Goal: Task Accomplishment & Management: Manage account settings

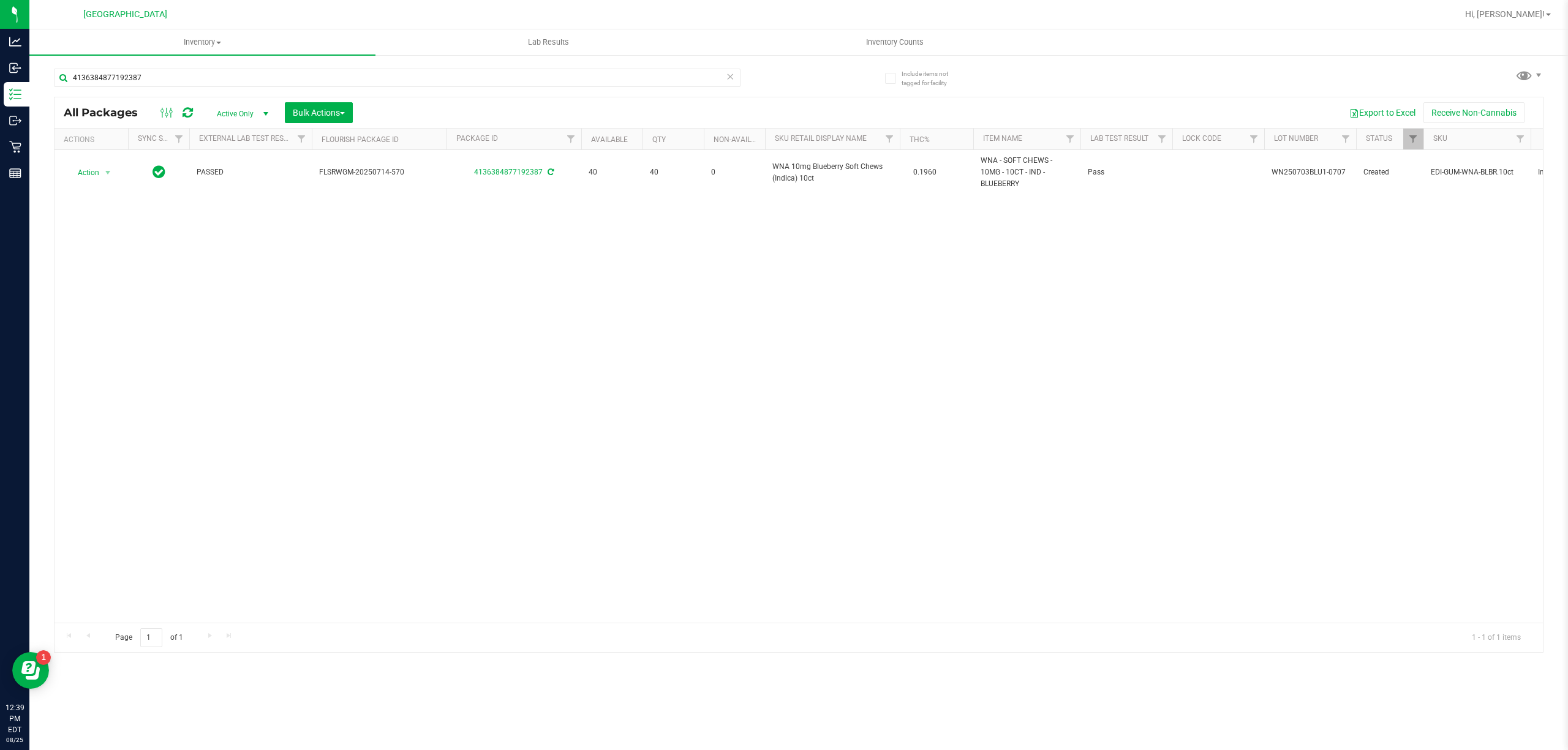
click at [908, 497] on div "Action Action Adjust qty Create package Edit attributes Global inventory Locate…" at bounding box center [798, 386] width 1488 height 473
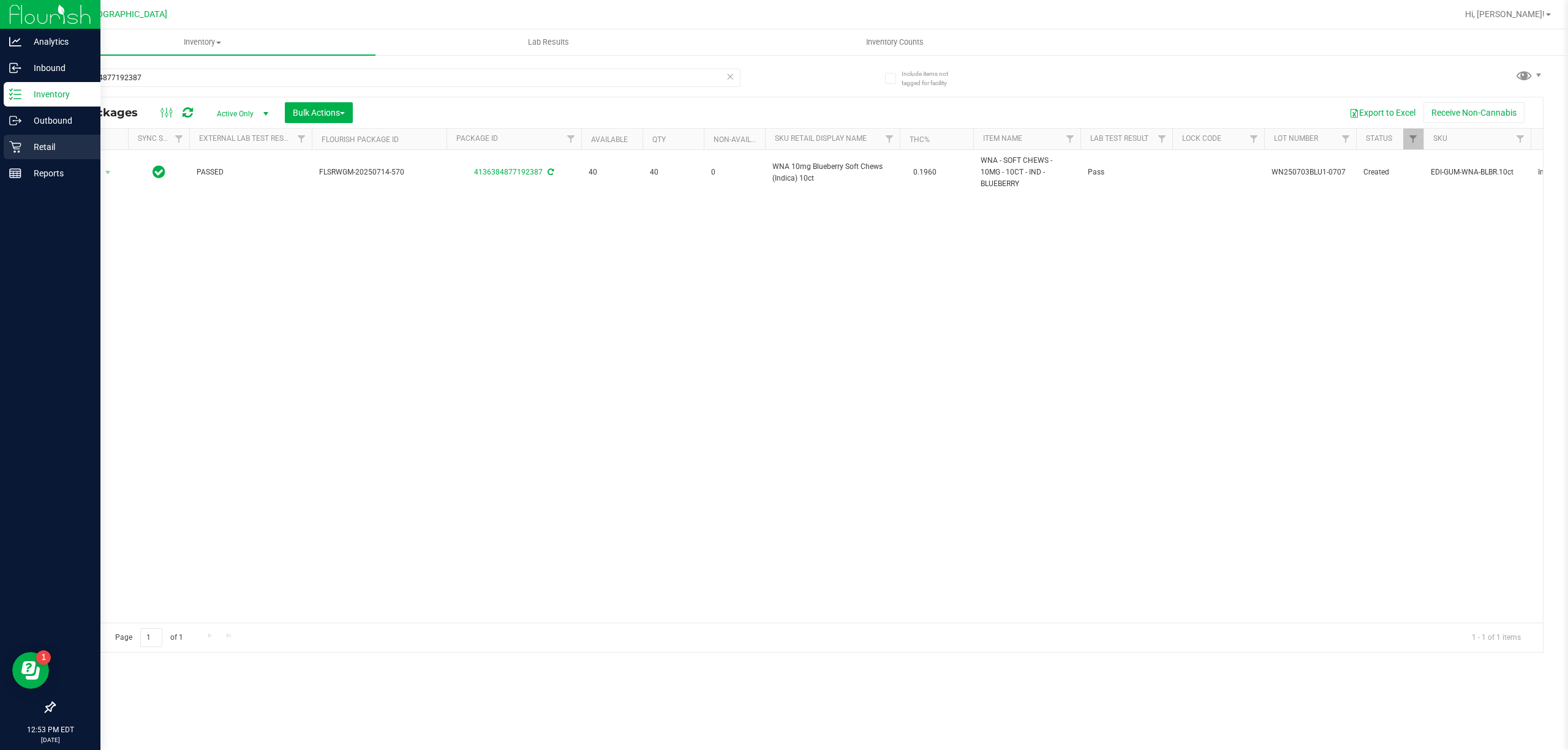
click at [45, 145] on p "Retail" at bounding box center [58, 146] width 73 height 14
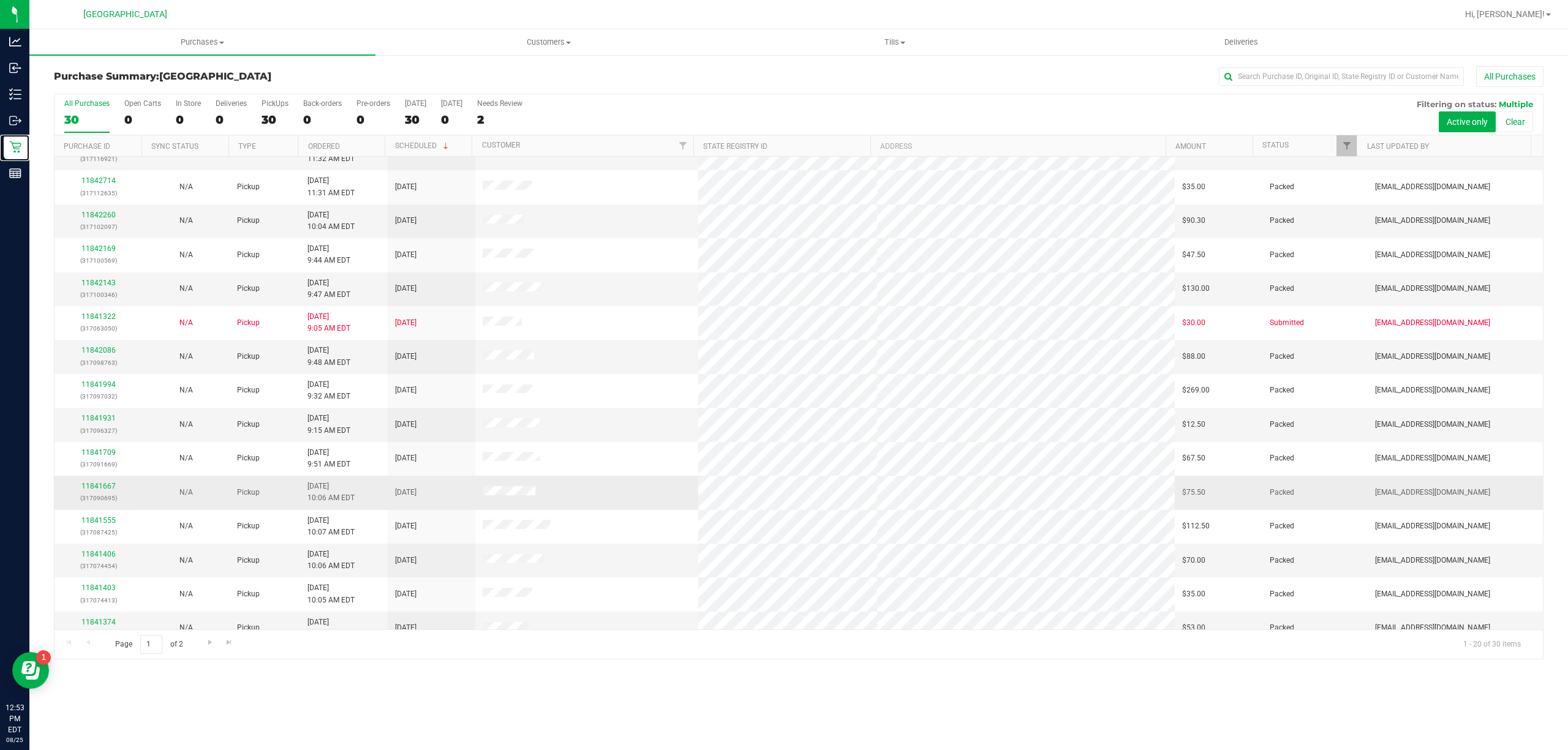
scroll to position [208, 0]
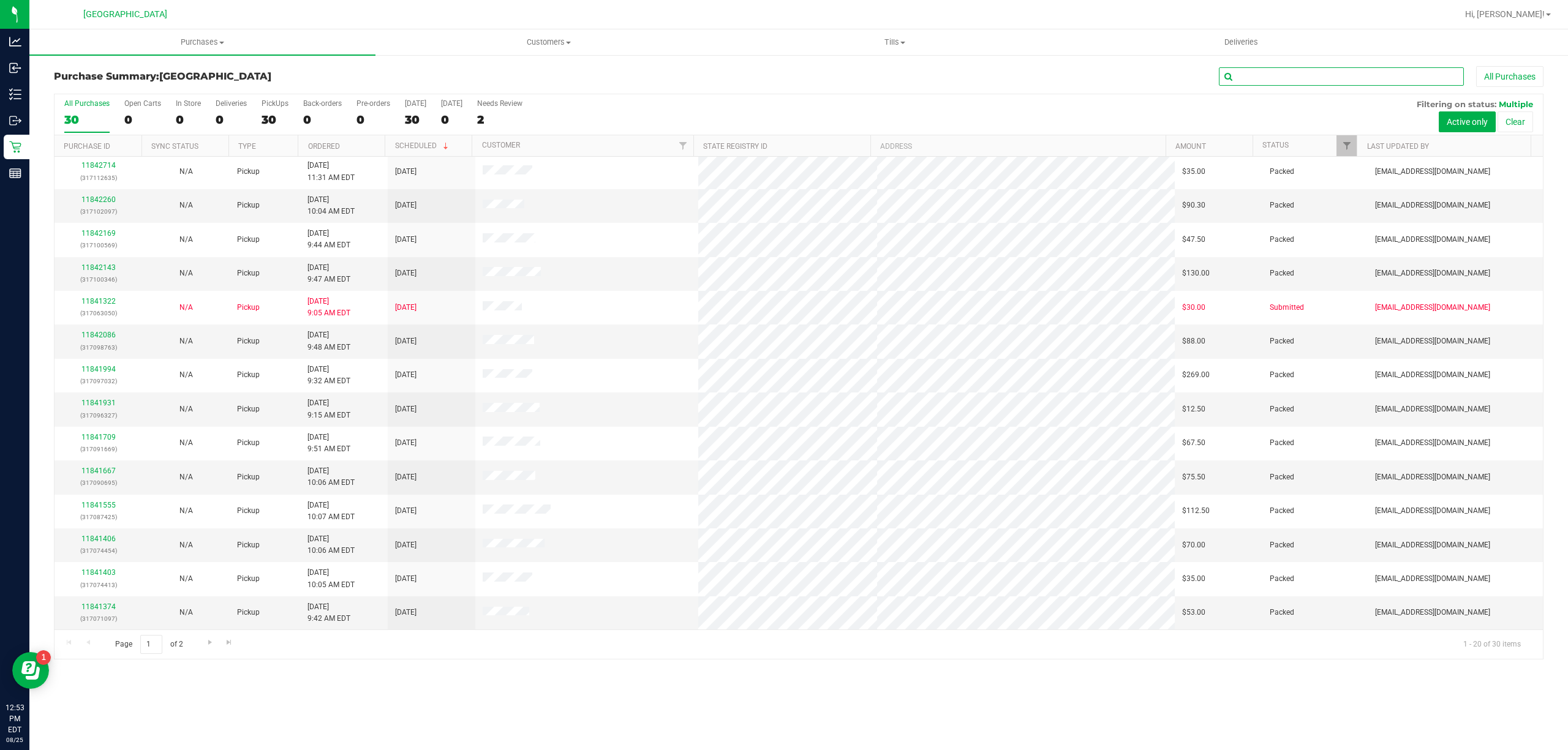
drag, startPoint x: 1361, startPoint y: 72, endPoint x: 1350, endPoint y: 72, distance: 11.0
click at [1361, 71] on input "text" at bounding box center [1342, 77] width 245 height 19
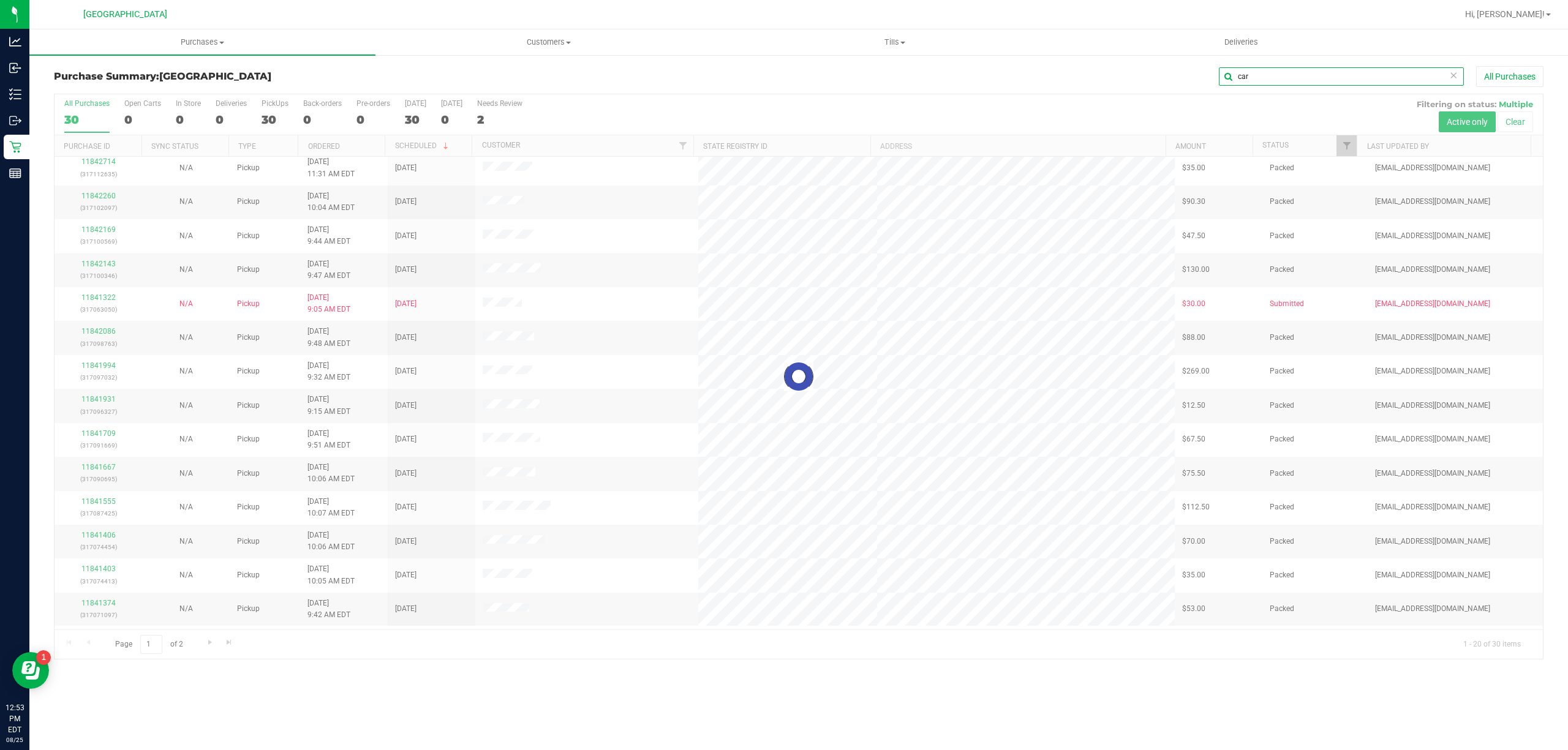
scroll to position [0, 0]
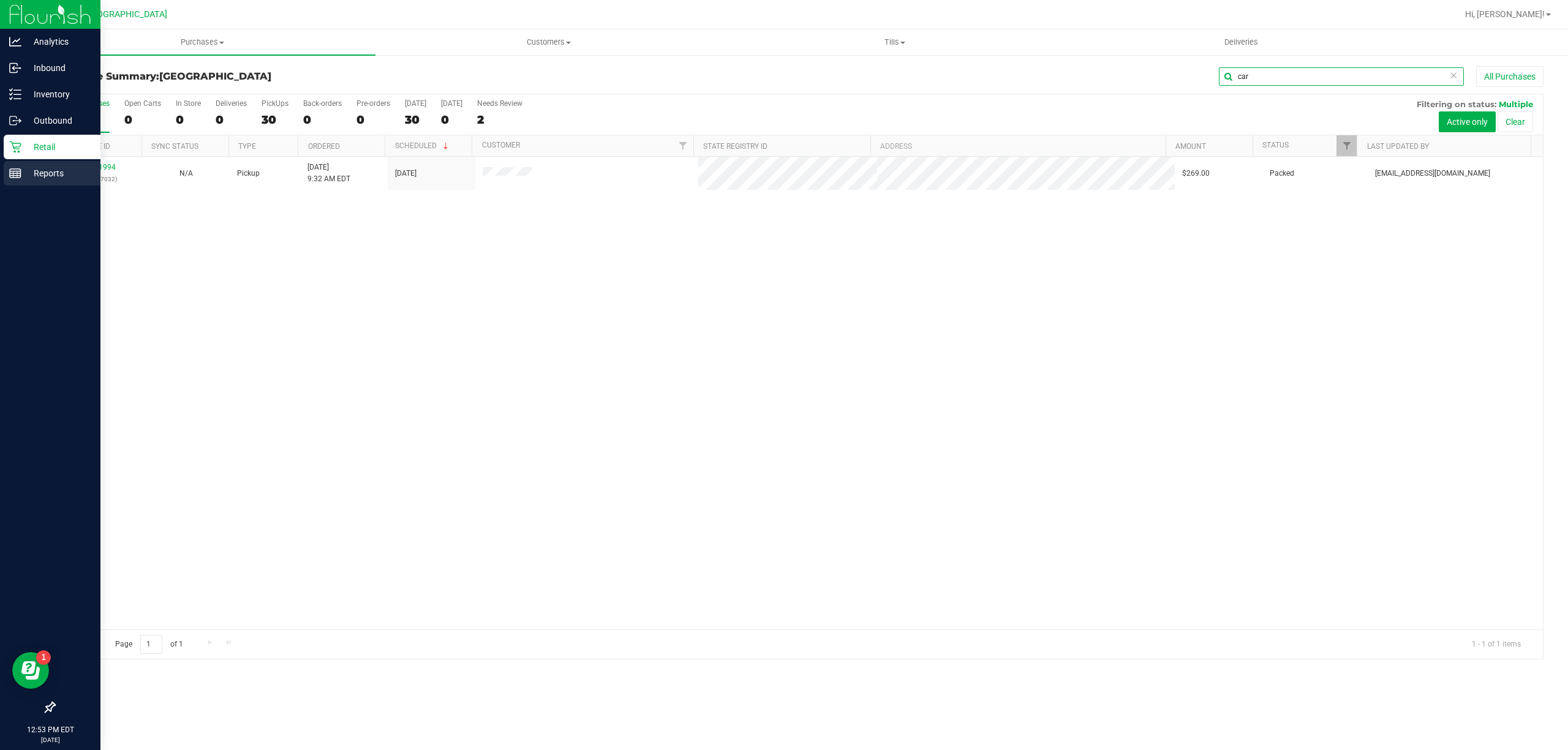
type input "car"
click at [38, 168] on p "Reports" at bounding box center [58, 173] width 73 height 14
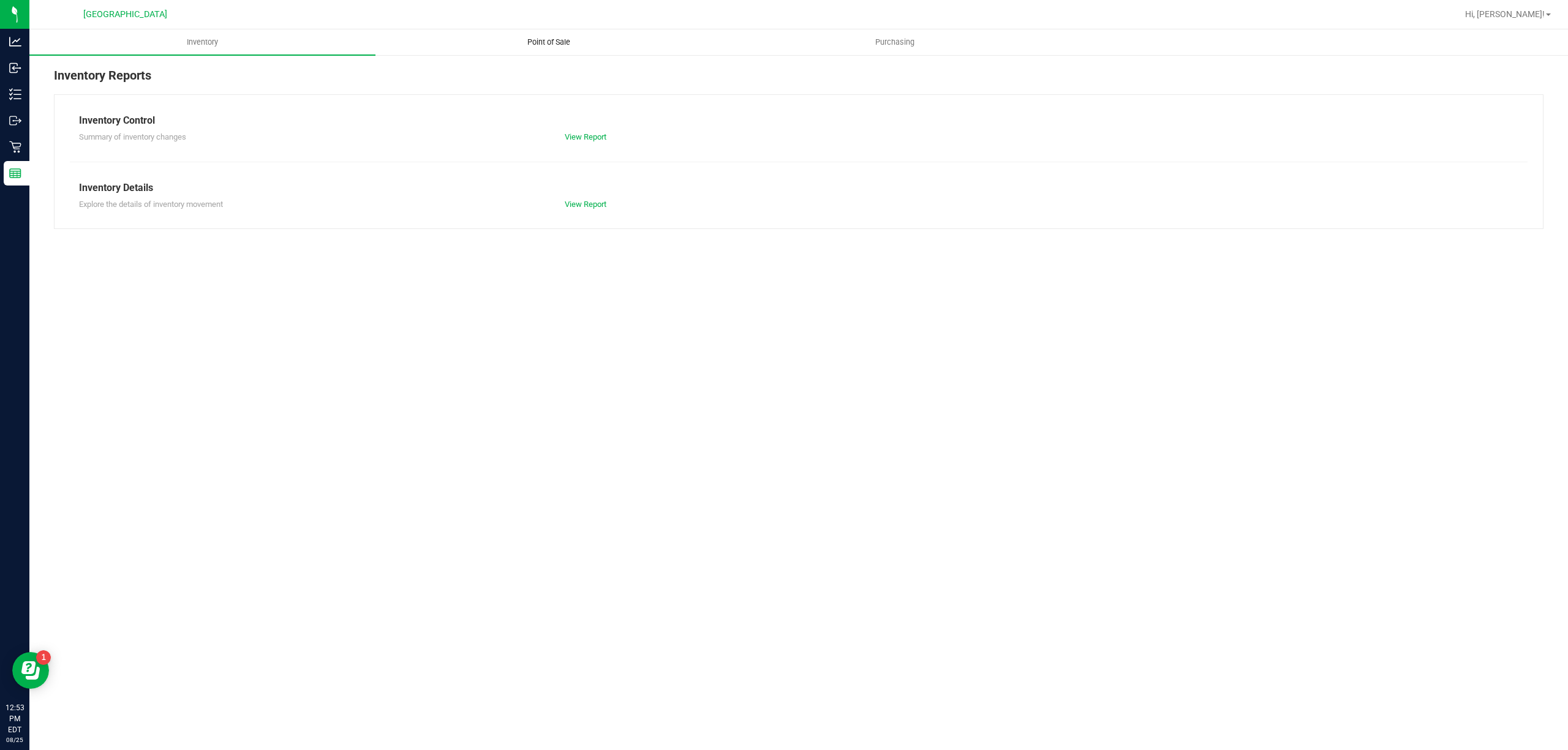
click at [562, 49] on uib-tab-heading "Point of Sale" at bounding box center [548, 42] width 345 height 25
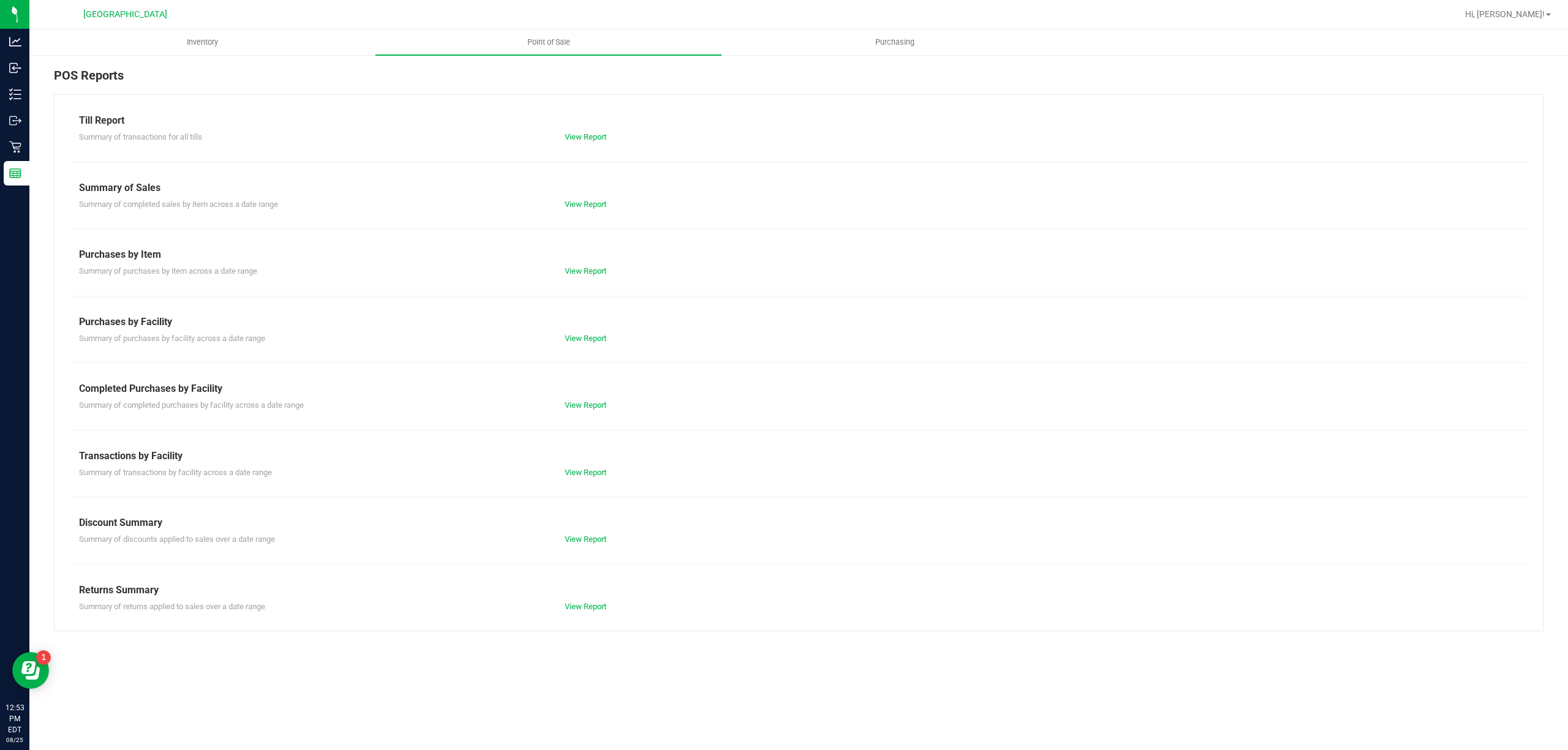
click at [618, 482] on div "Till Report Summary of transactions for all tills View Report Summary of Sales …" at bounding box center [798, 362] width 1490 height 537
click at [604, 478] on div "View Report" at bounding box center [677, 473] width 243 height 12
click at [601, 475] on link "View Report" at bounding box center [585, 472] width 42 height 9
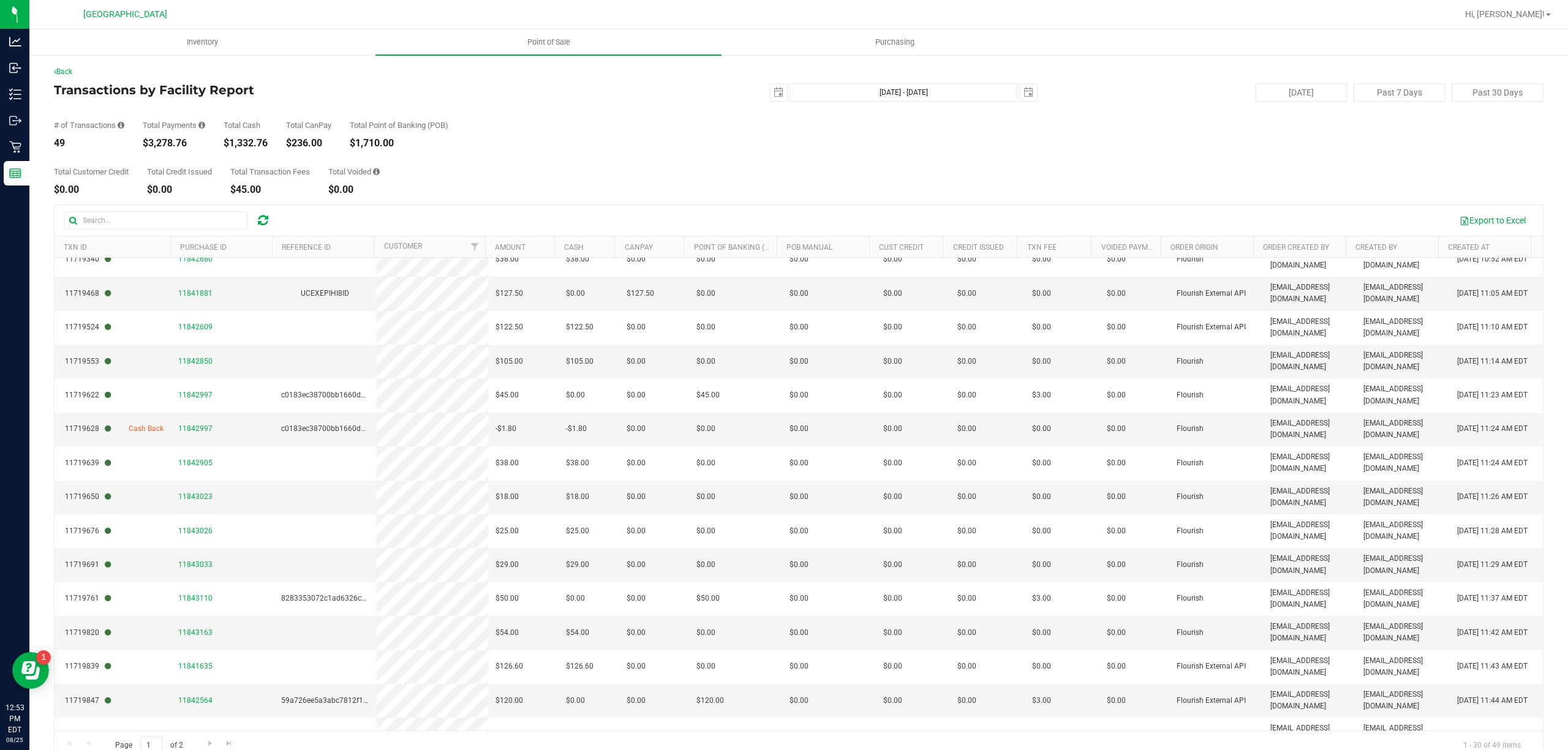
scroll to position [549, 0]
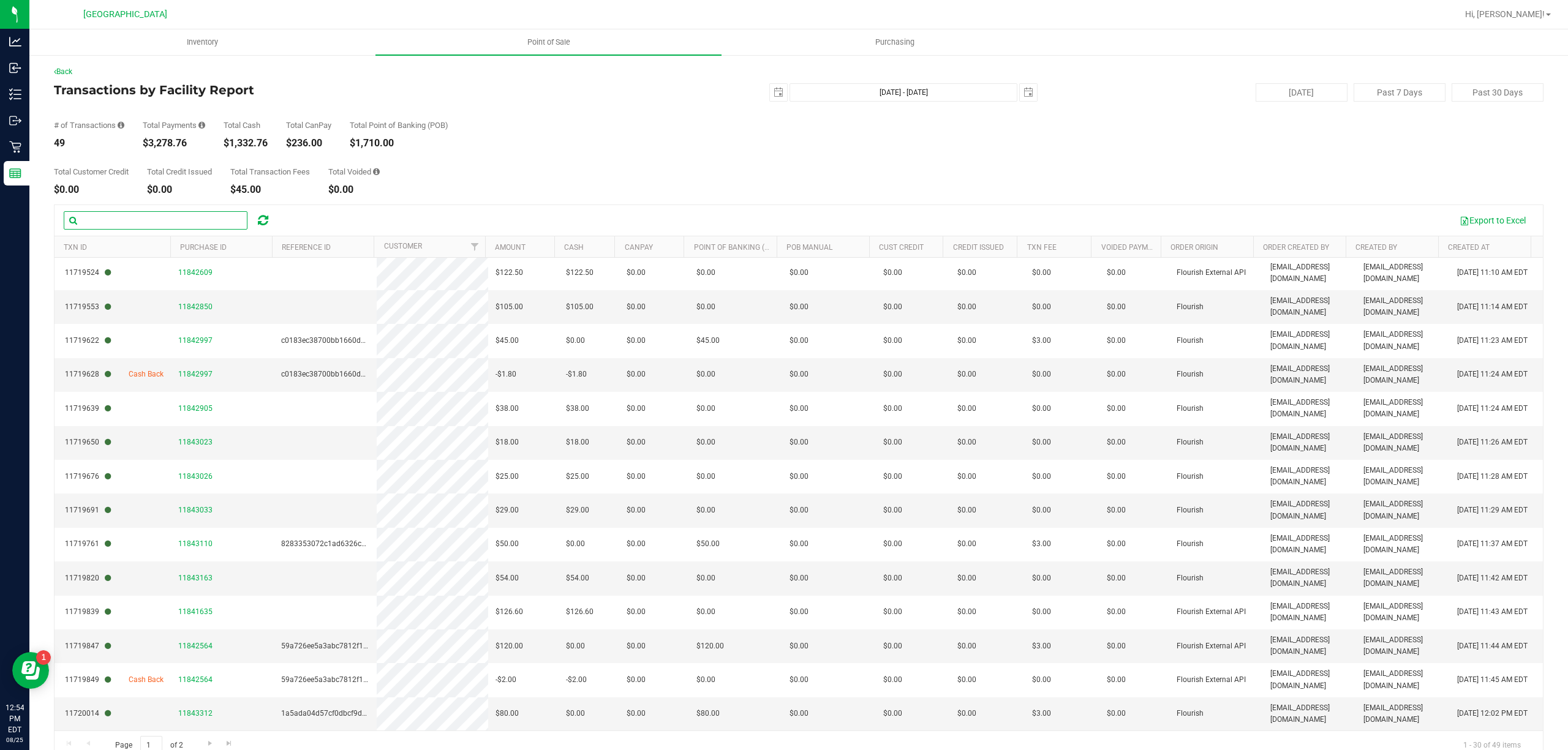
click at [150, 213] on input "text" at bounding box center [156, 220] width 184 height 19
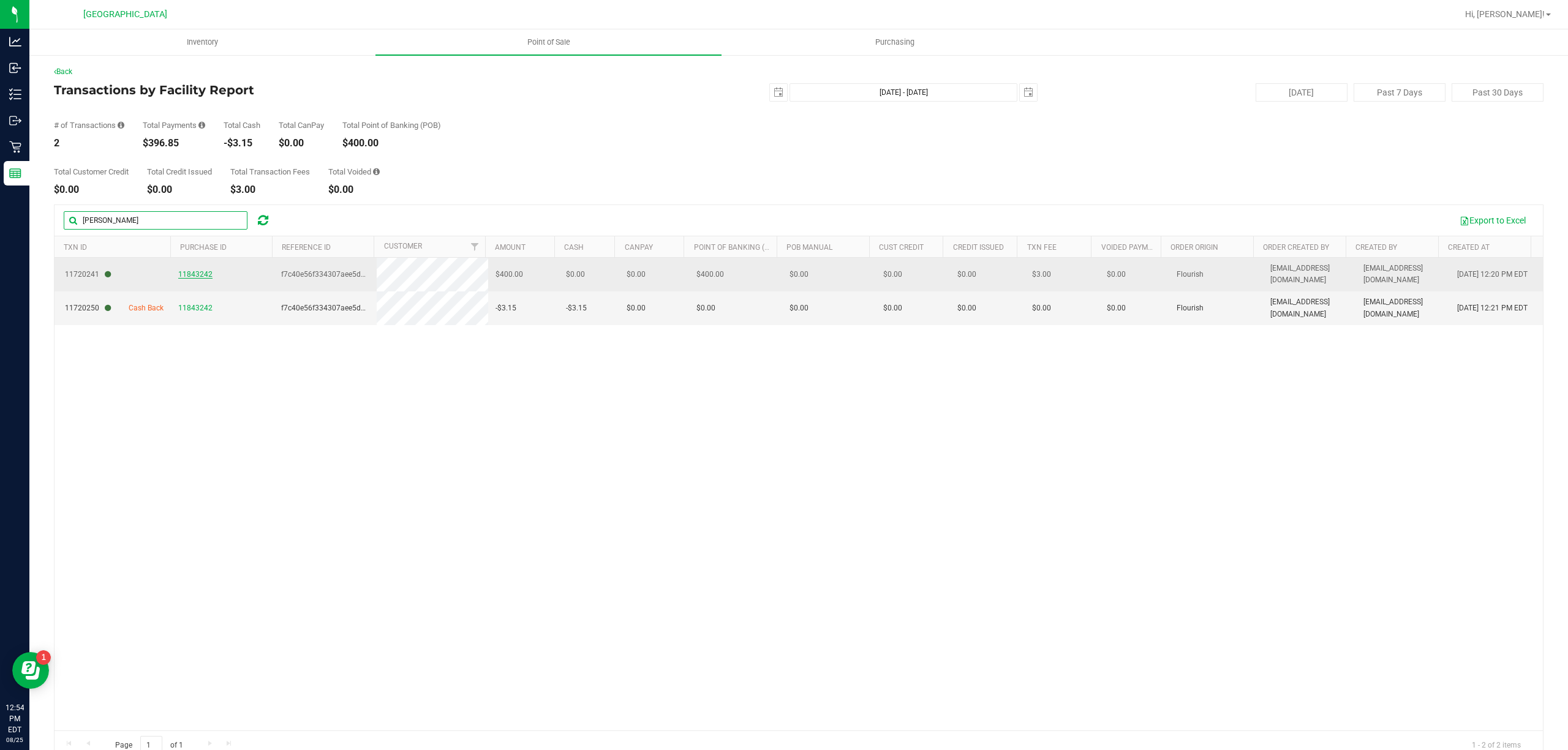
type input "carol"
click at [190, 272] on span "11843242" at bounding box center [195, 274] width 34 height 9
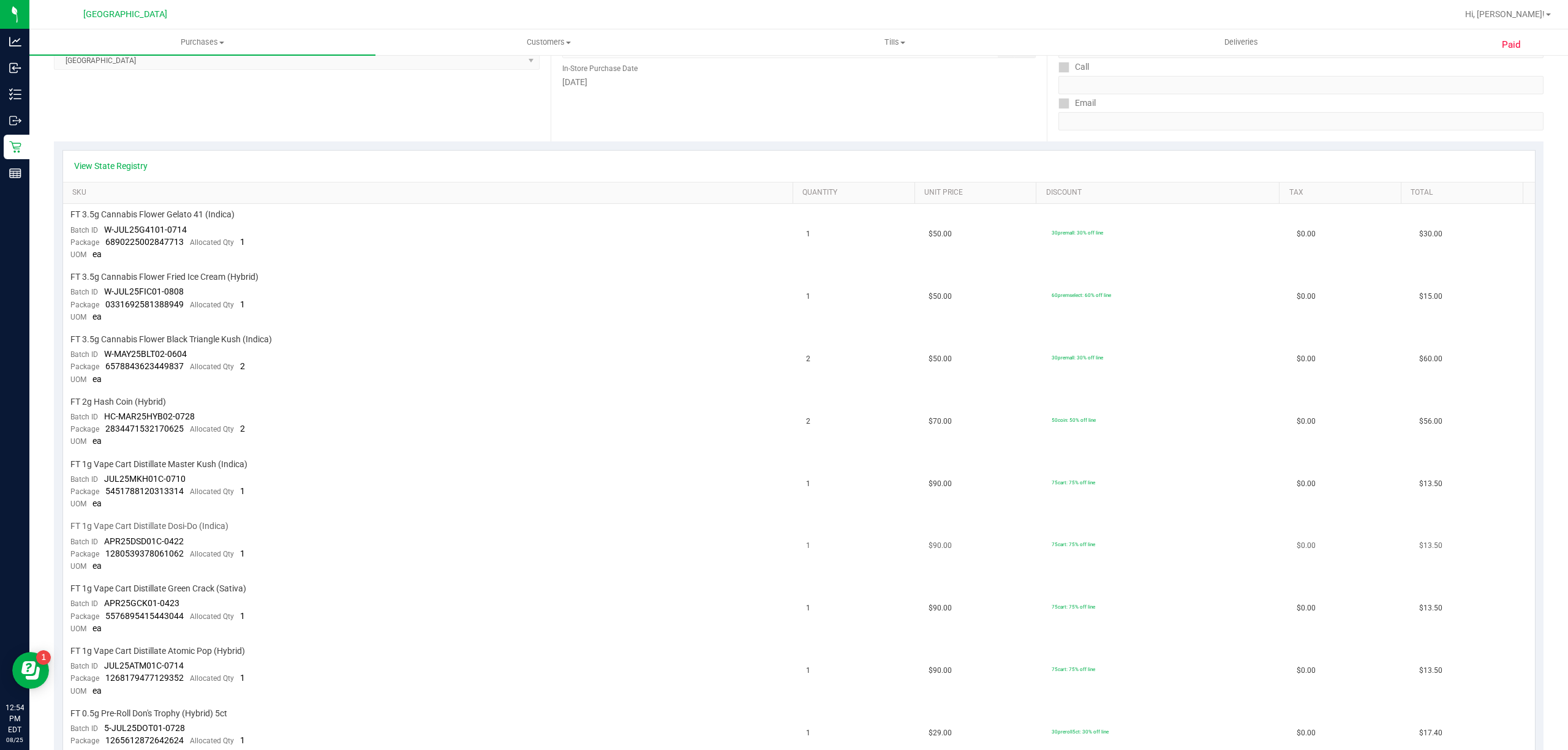
scroll to position [162, 0]
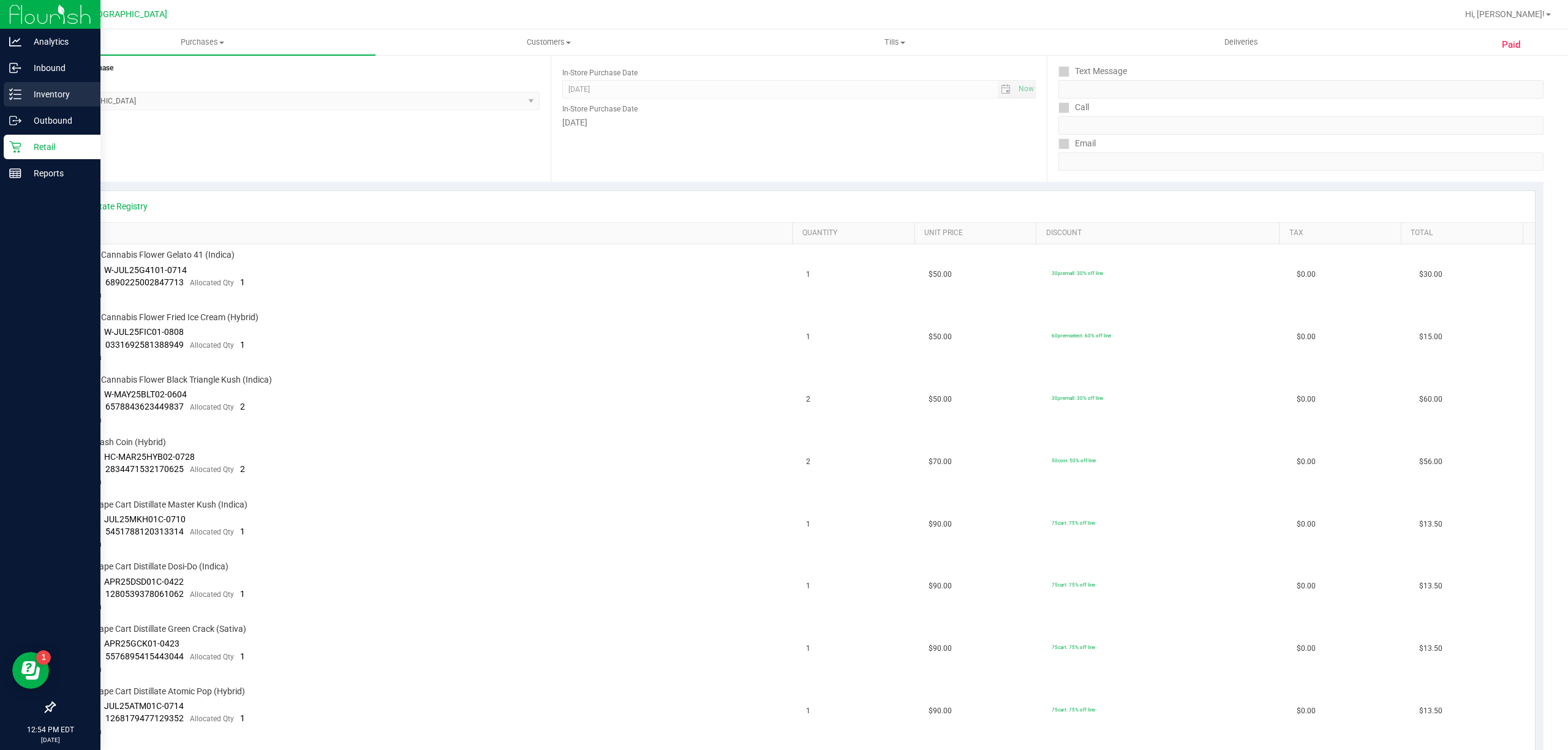
click at [17, 88] on icon at bounding box center [15, 94] width 12 height 12
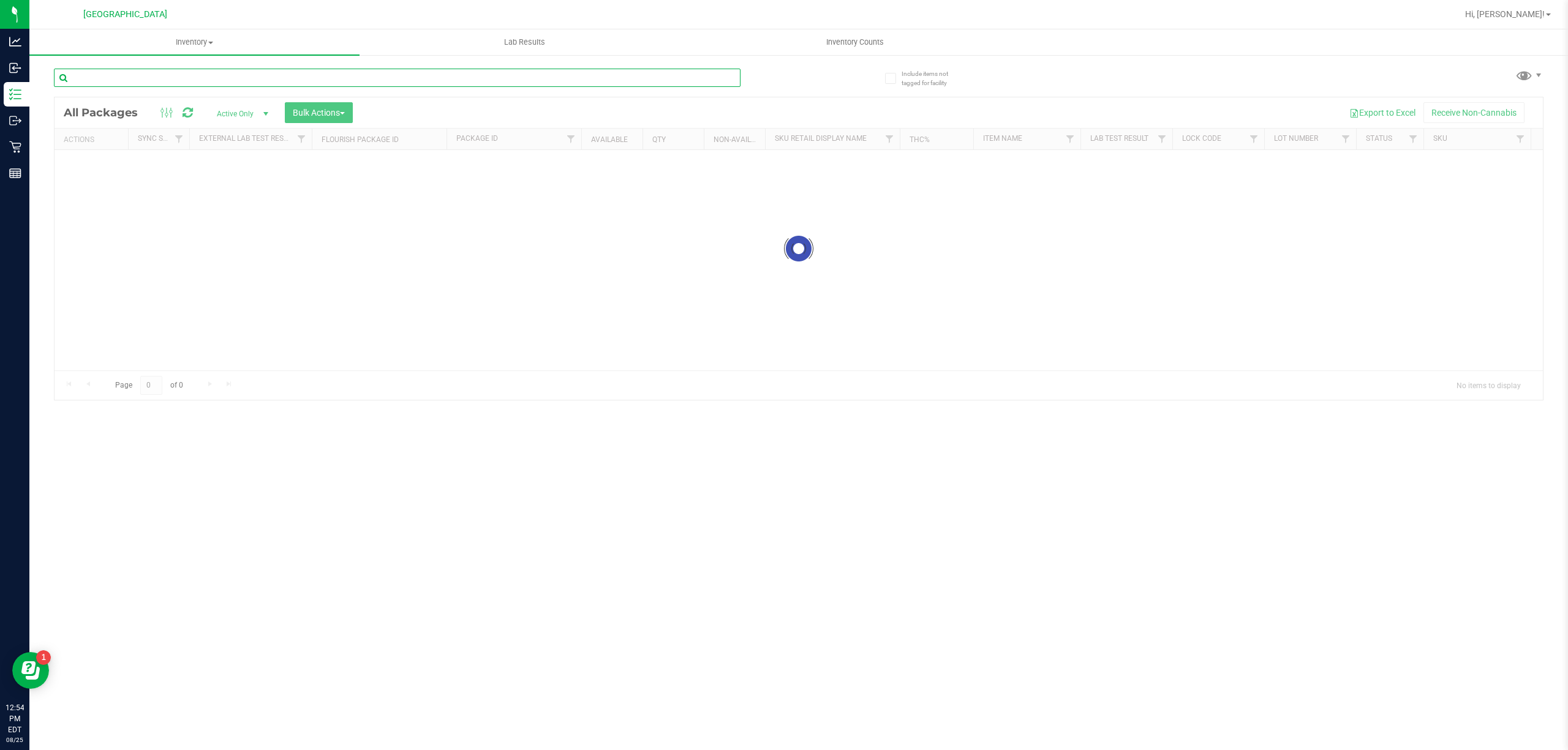
click at [133, 86] on input "text" at bounding box center [396, 78] width 687 height 19
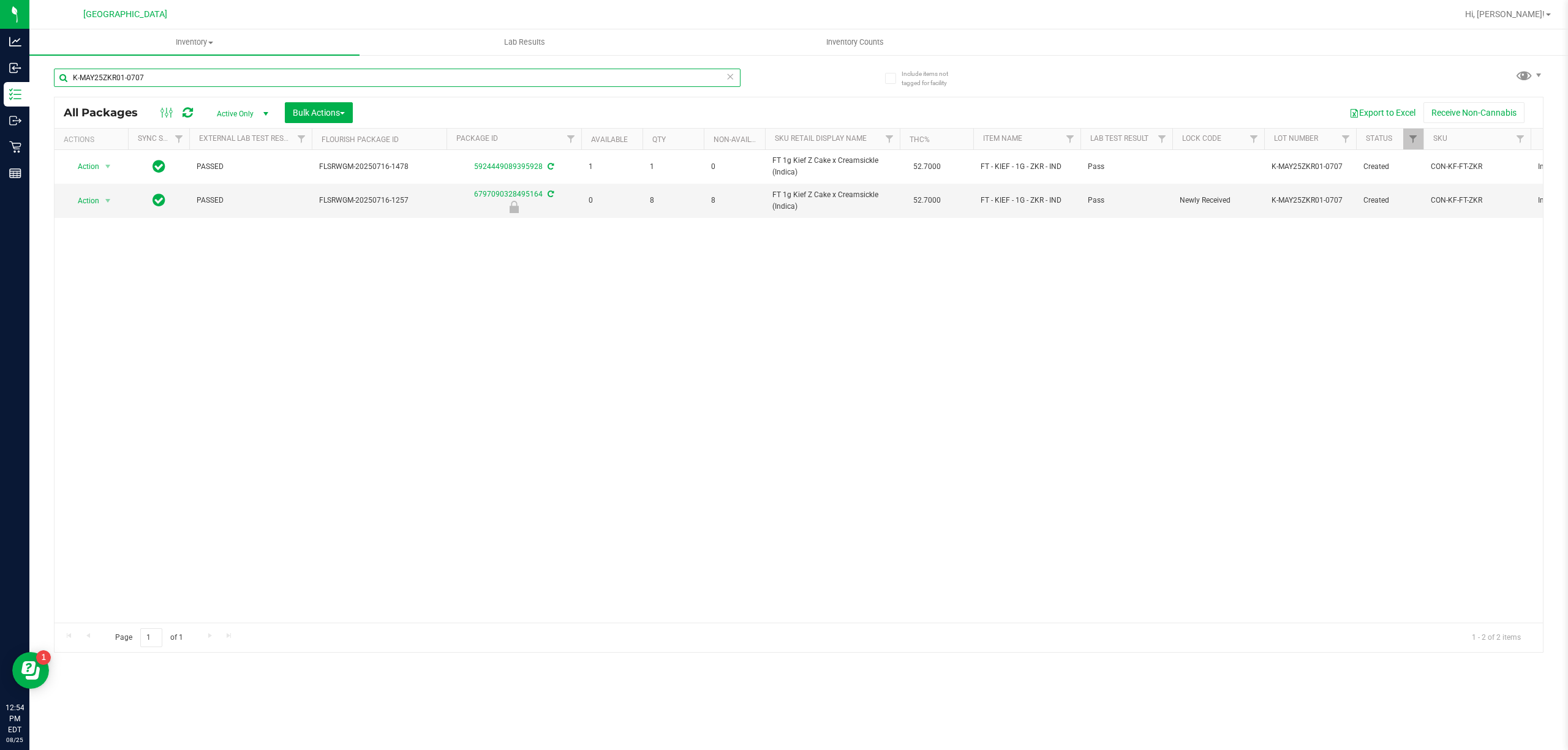
click at [535, 74] on input "K-MAY25ZKR01-0707" at bounding box center [396, 78] width 687 height 19
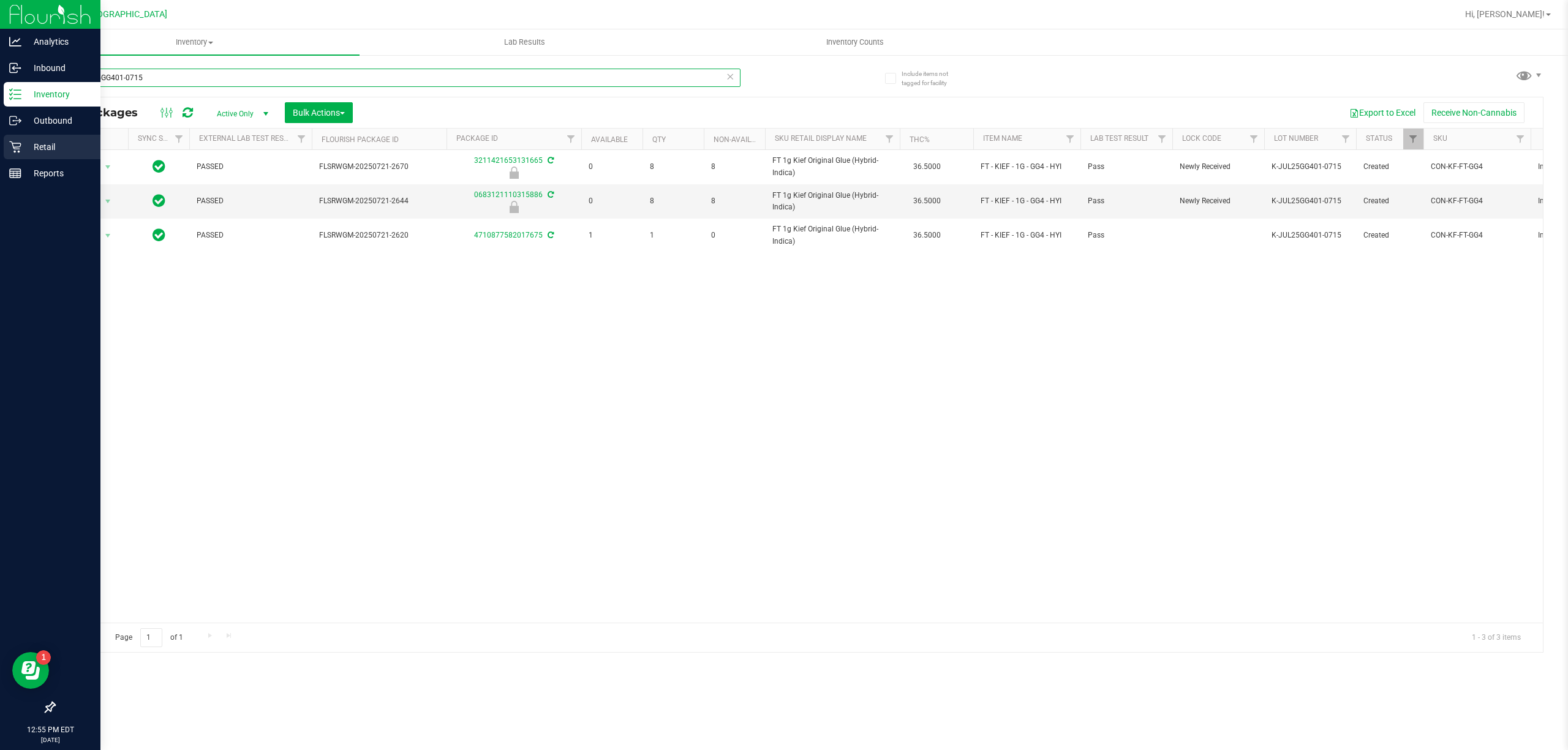
type input "K-JUL25GG401-0715"
click at [5, 154] on div "Retail" at bounding box center [52, 146] width 97 height 25
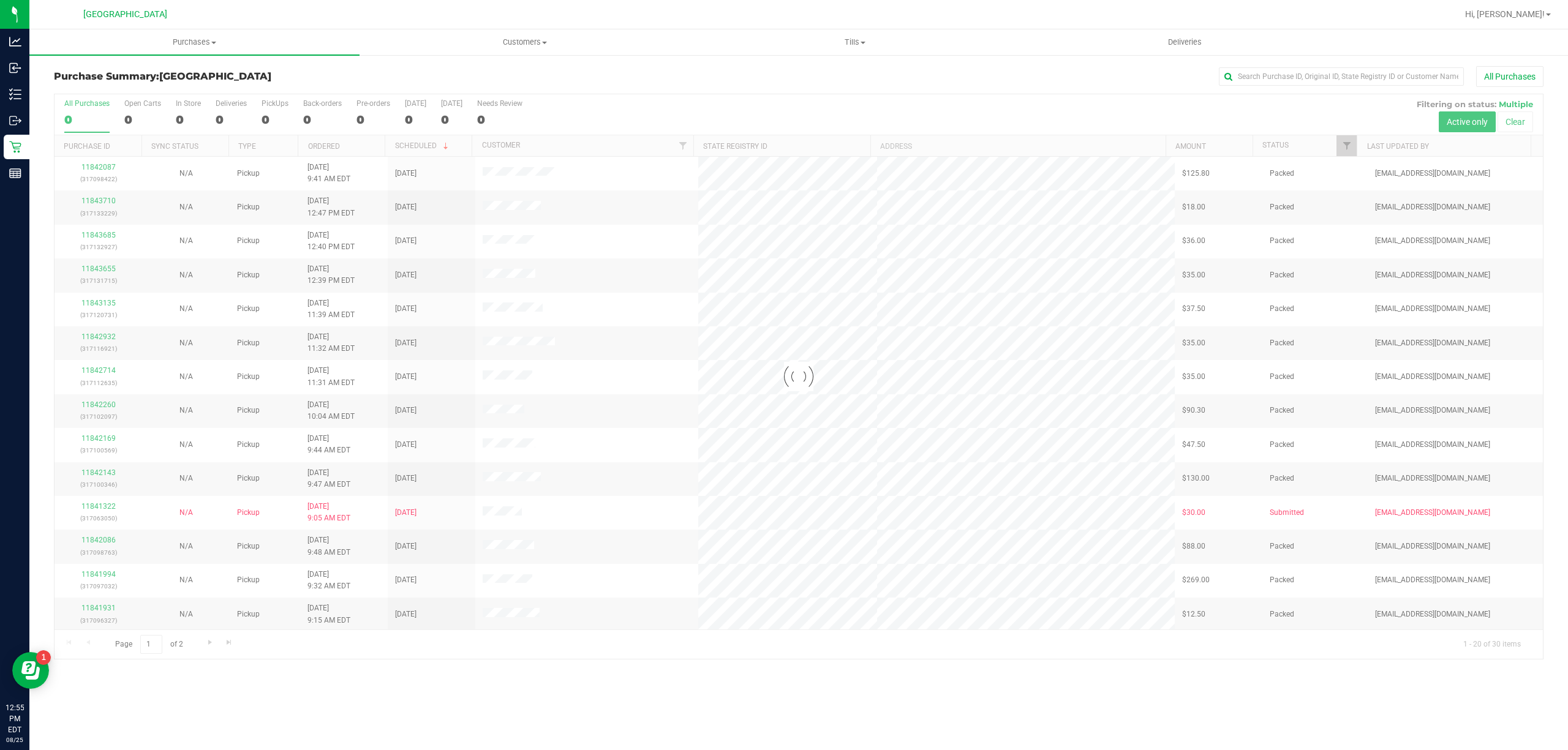
click at [1343, 148] on div at bounding box center [798, 377] width 1488 height 565
click at [1343, 148] on div at bounding box center [798, 377] width 1488 height 565
click at [1343, 148] on span "Filter" at bounding box center [1347, 146] width 10 height 10
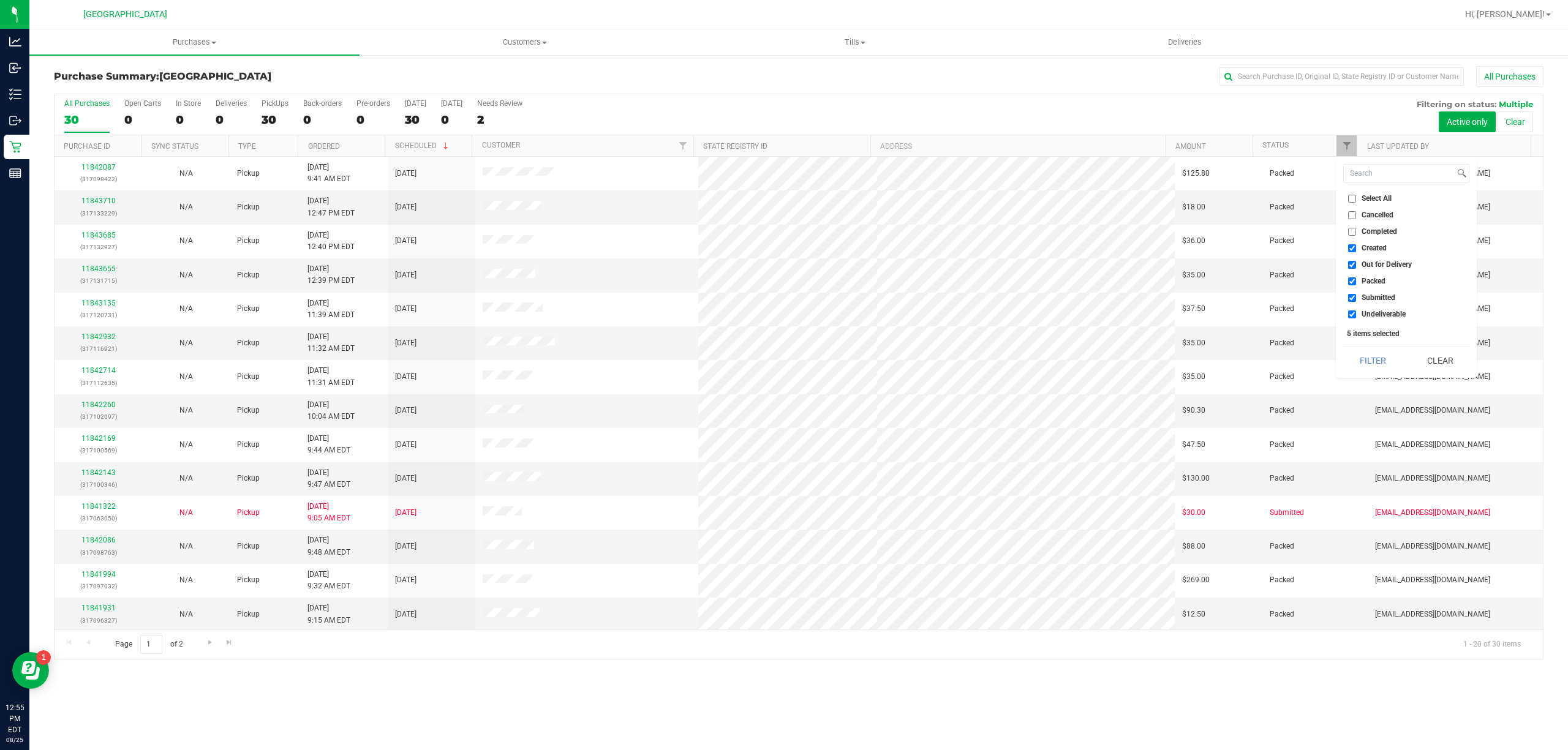
click at [1366, 200] on span "Select All" at bounding box center [1376, 198] width 30 height 8
click at [1356, 200] on input "Select All" at bounding box center [1352, 198] width 8 height 8
checkbox input "true"
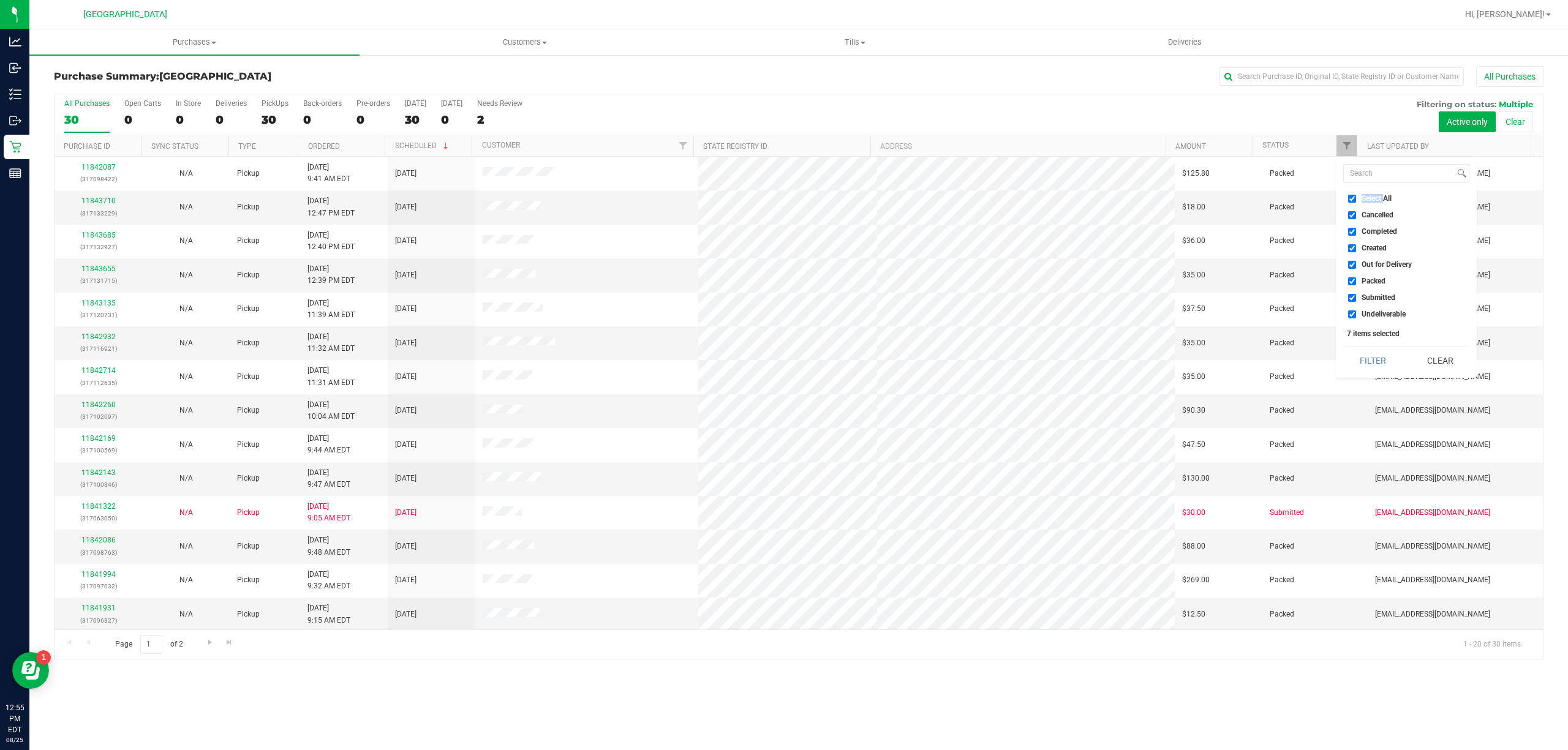
click at [1366, 200] on span "Select All" at bounding box center [1376, 198] width 30 height 8
click at [1356, 200] on input "Select All" at bounding box center [1352, 198] width 8 height 8
checkbox input "false"
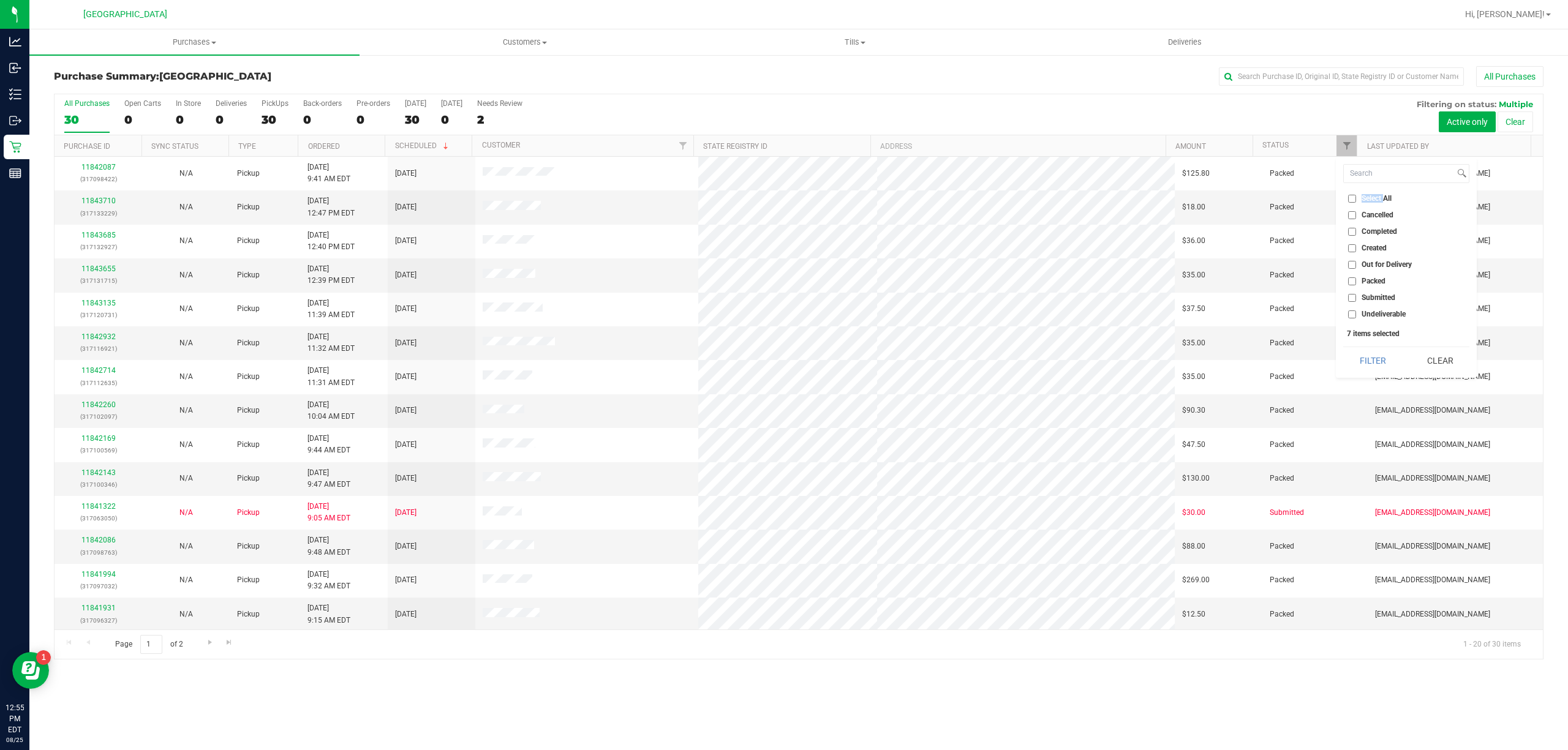
checkbox input "false"
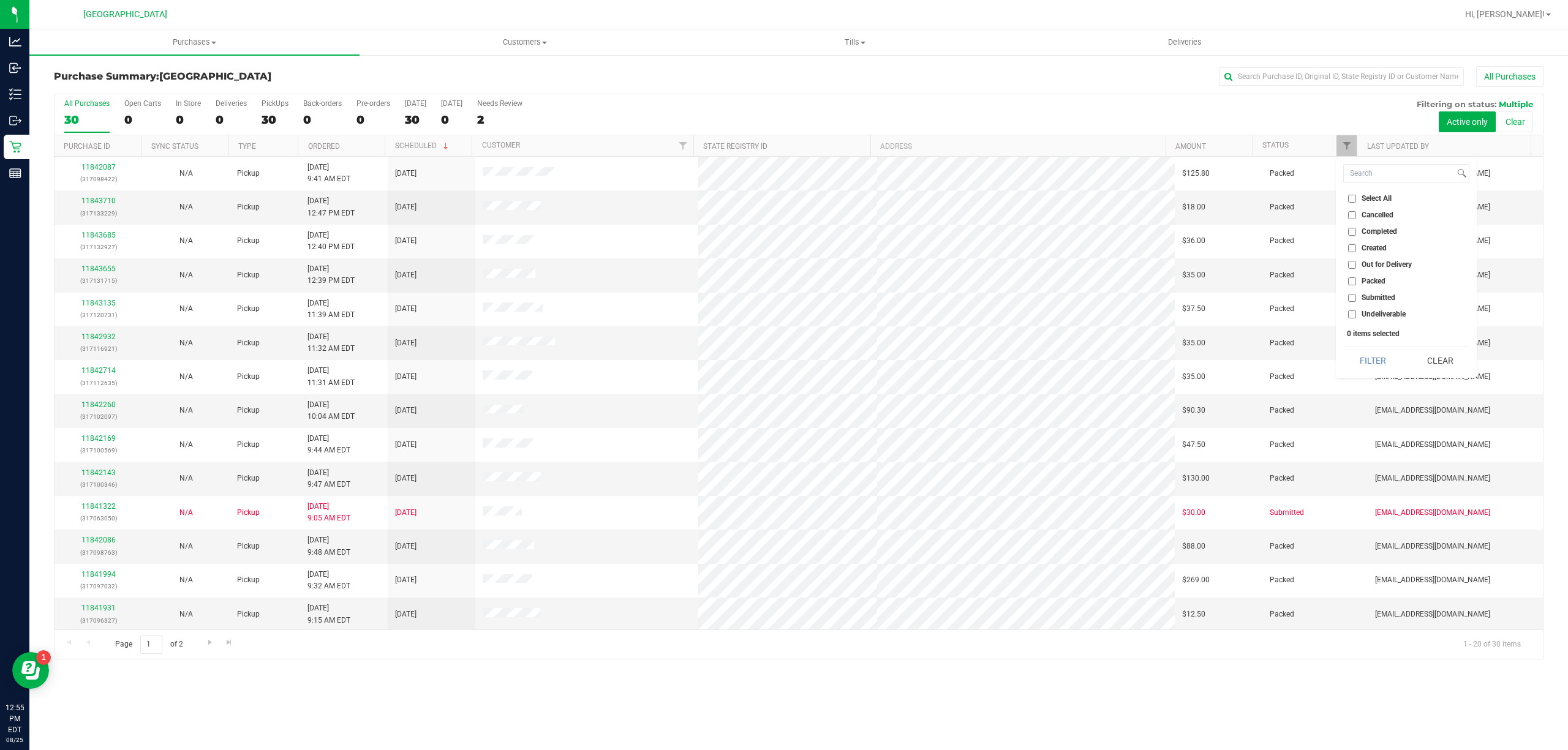
click at [1381, 304] on li "Submitted" at bounding box center [1406, 298] width 126 height 13
click at [1381, 297] on span "Submitted" at bounding box center [1378, 298] width 34 height 8
click at [1356, 297] on input "Submitted" at bounding box center [1352, 298] width 8 height 8
checkbox input "true"
click at [1379, 351] on button "Filter" at bounding box center [1372, 361] width 59 height 27
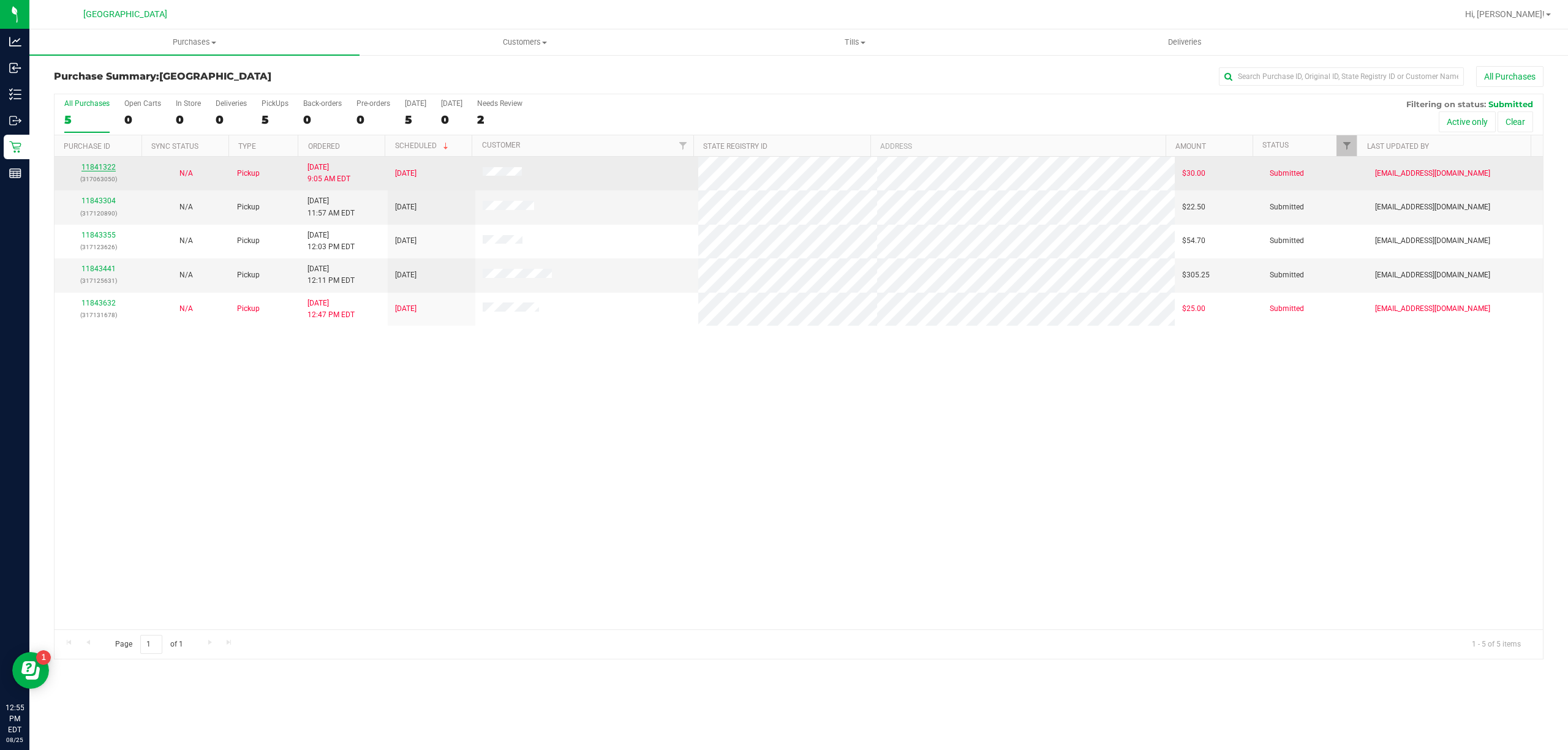
click at [106, 168] on link "11841322" at bounding box center [99, 167] width 34 height 9
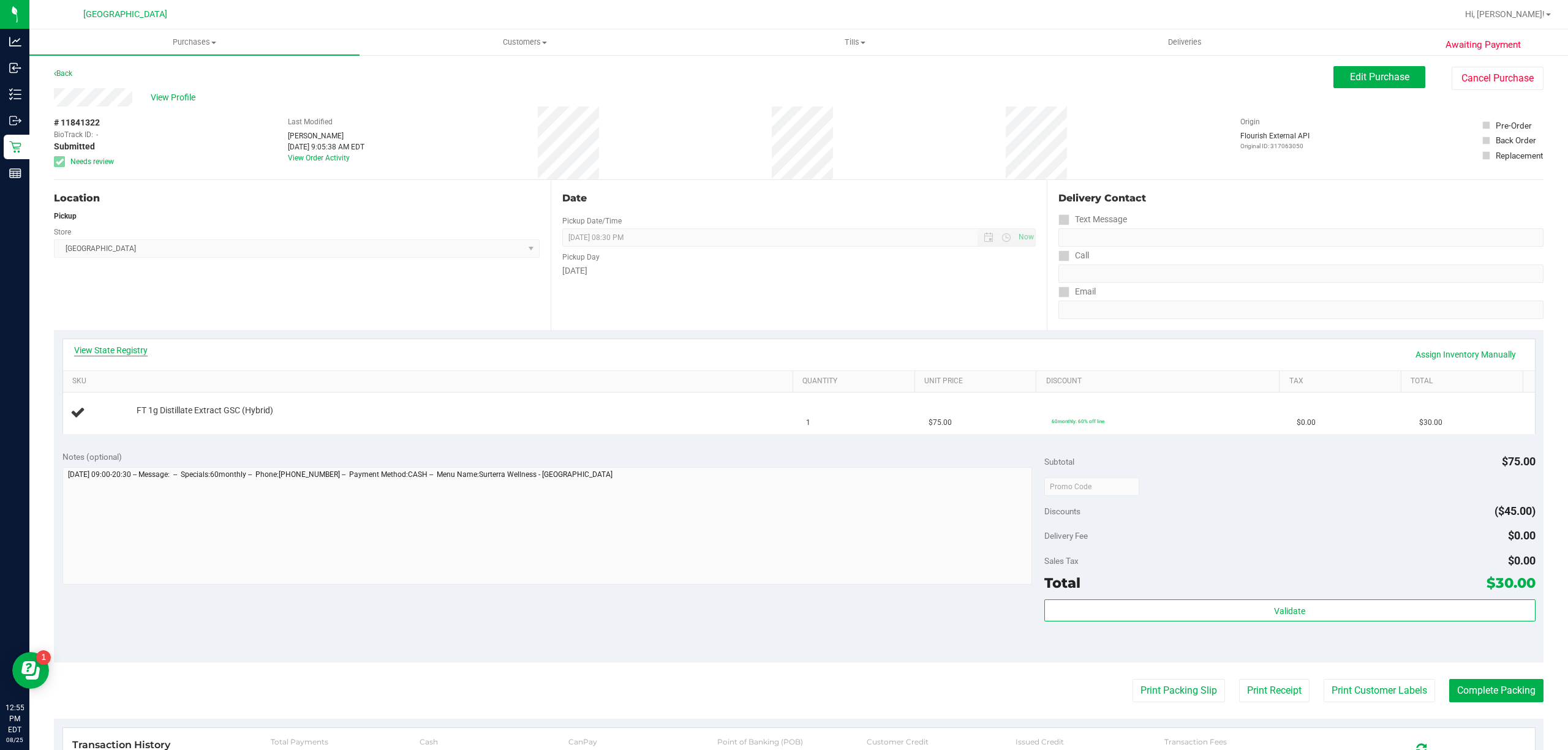
click at [145, 344] on link "View State Registry" at bounding box center [111, 350] width 73 height 12
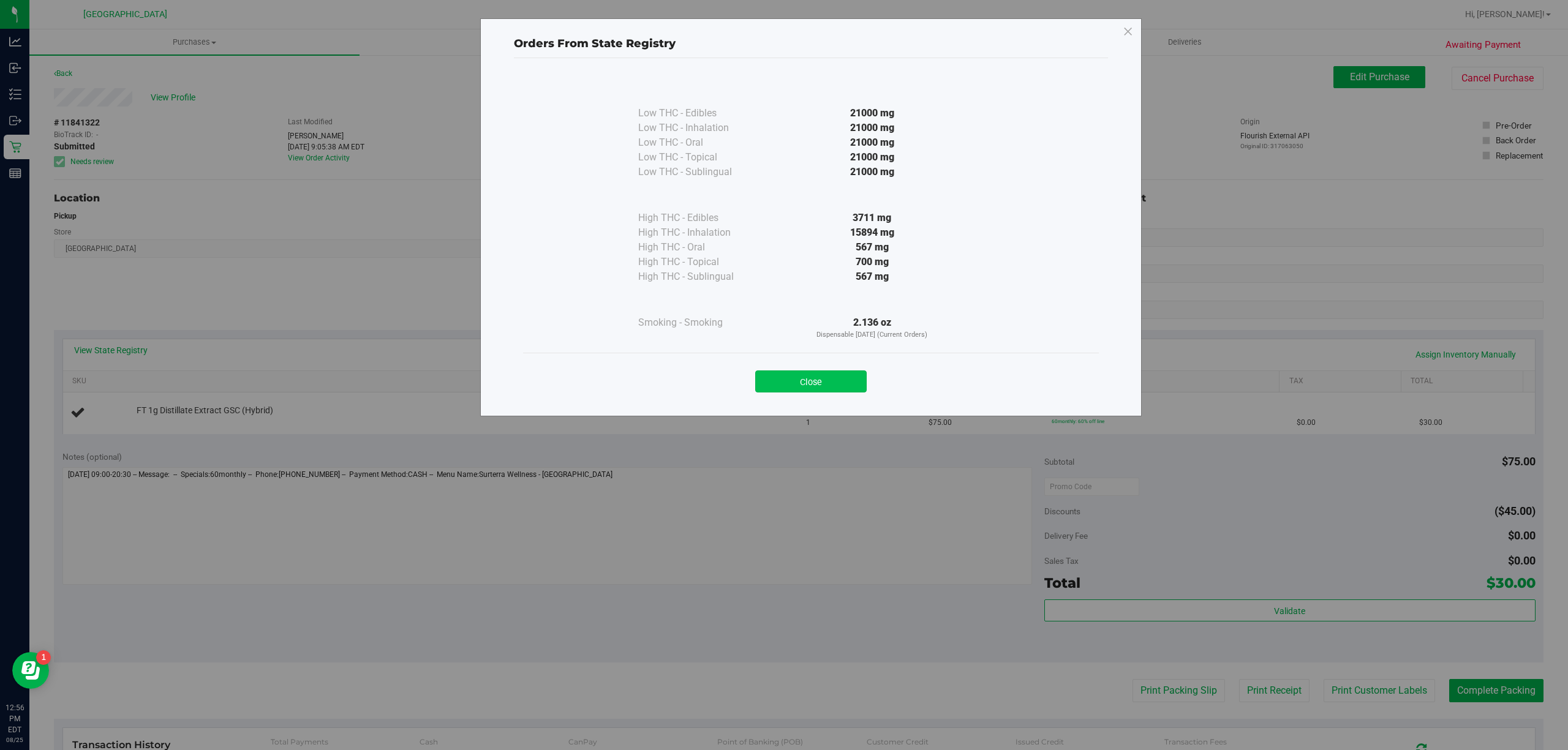
click at [836, 372] on button "Close" at bounding box center [811, 382] width 111 height 22
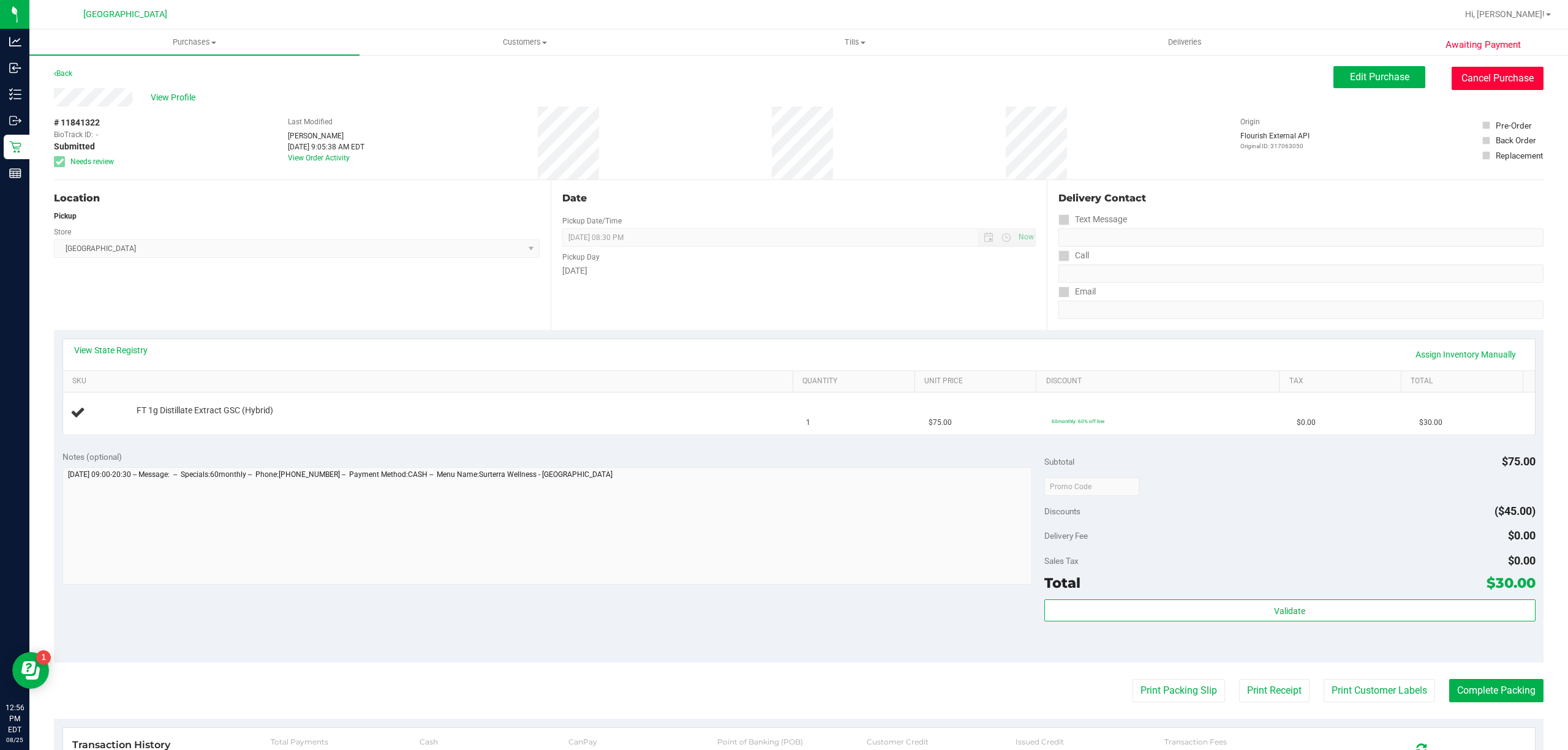
click at [1468, 84] on button "Cancel Purchase" at bounding box center [1497, 77] width 92 height 23
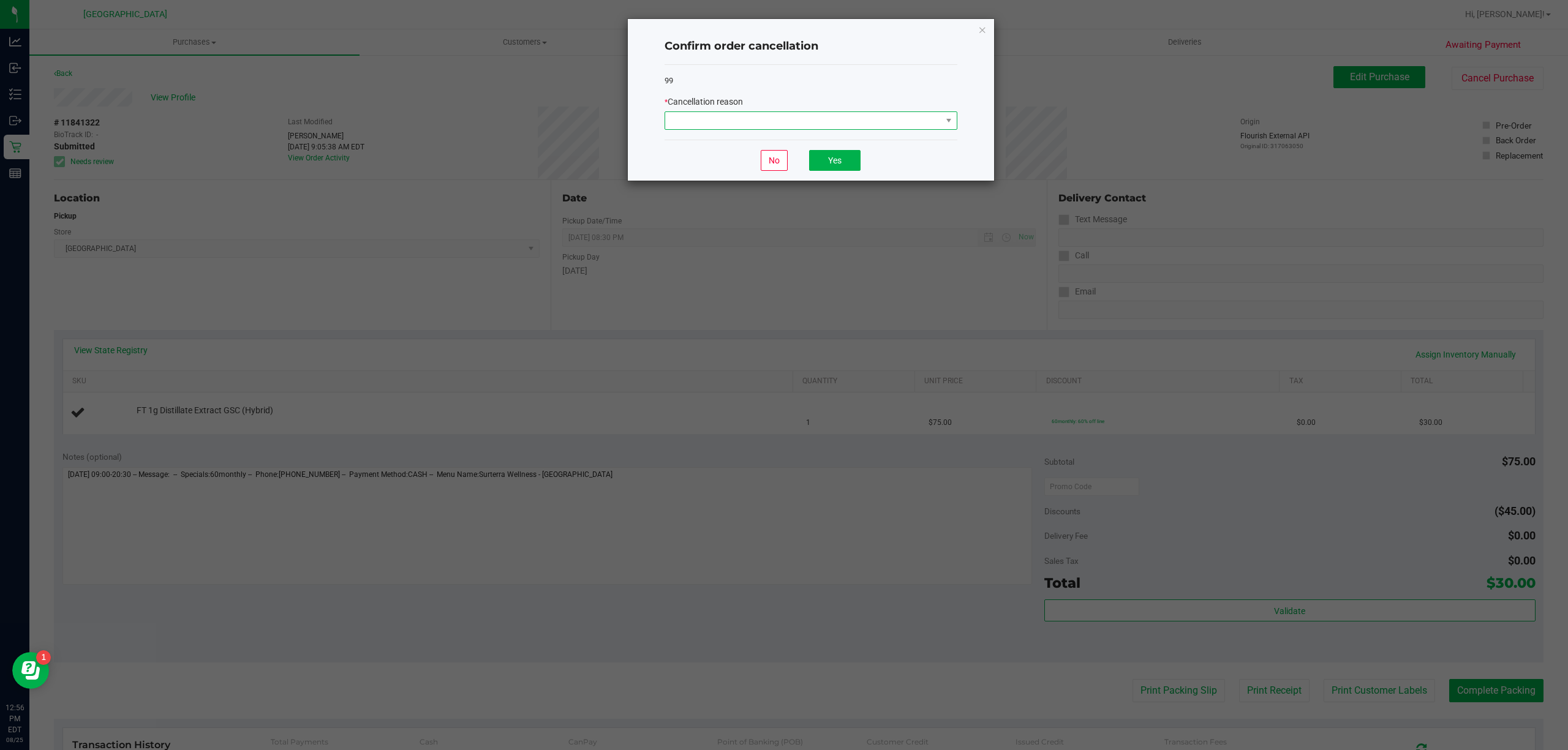
click at [931, 118] on span at bounding box center [803, 121] width 277 height 17
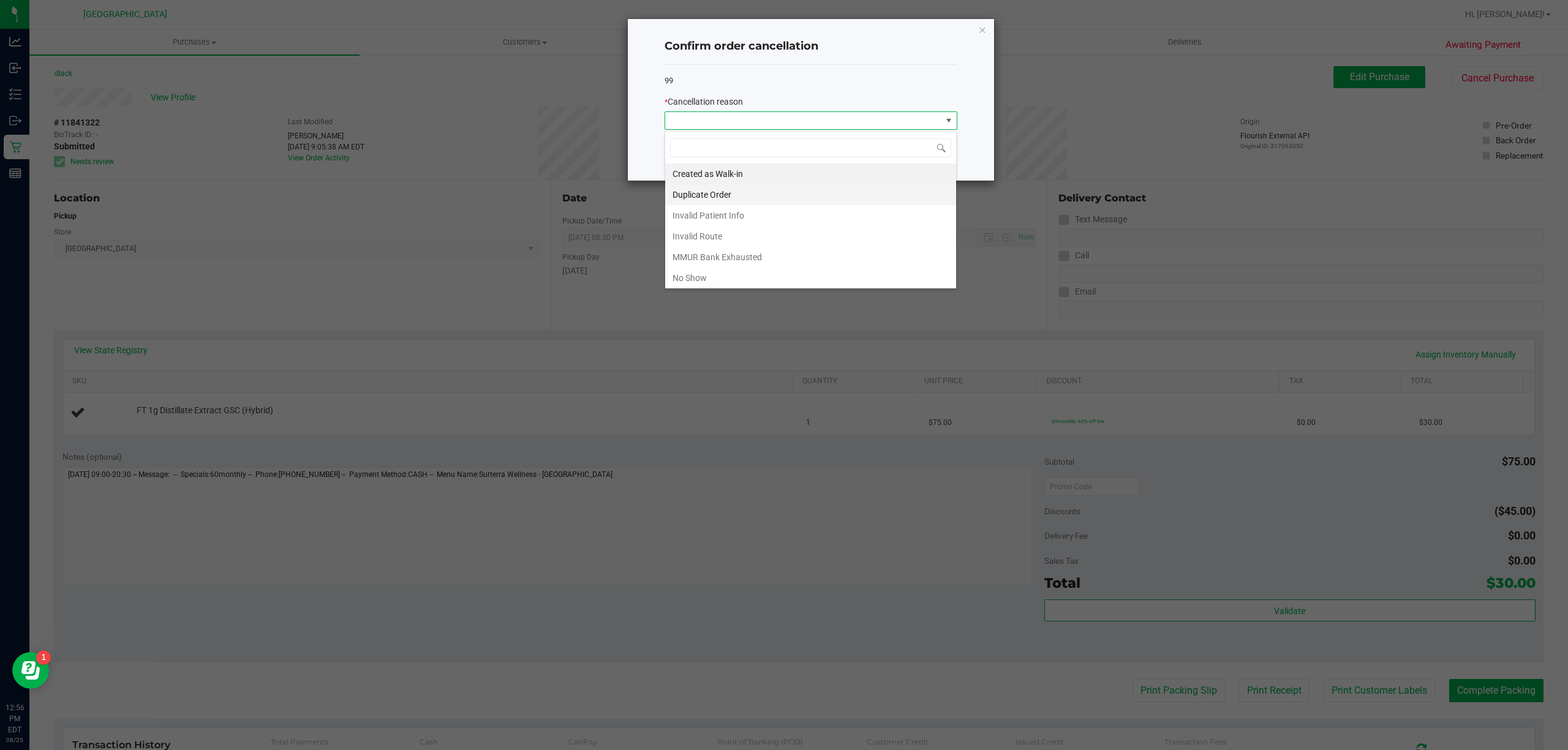
click at [762, 192] on li "Duplicate Order" at bounding box center [811, 195] width 291 height 20
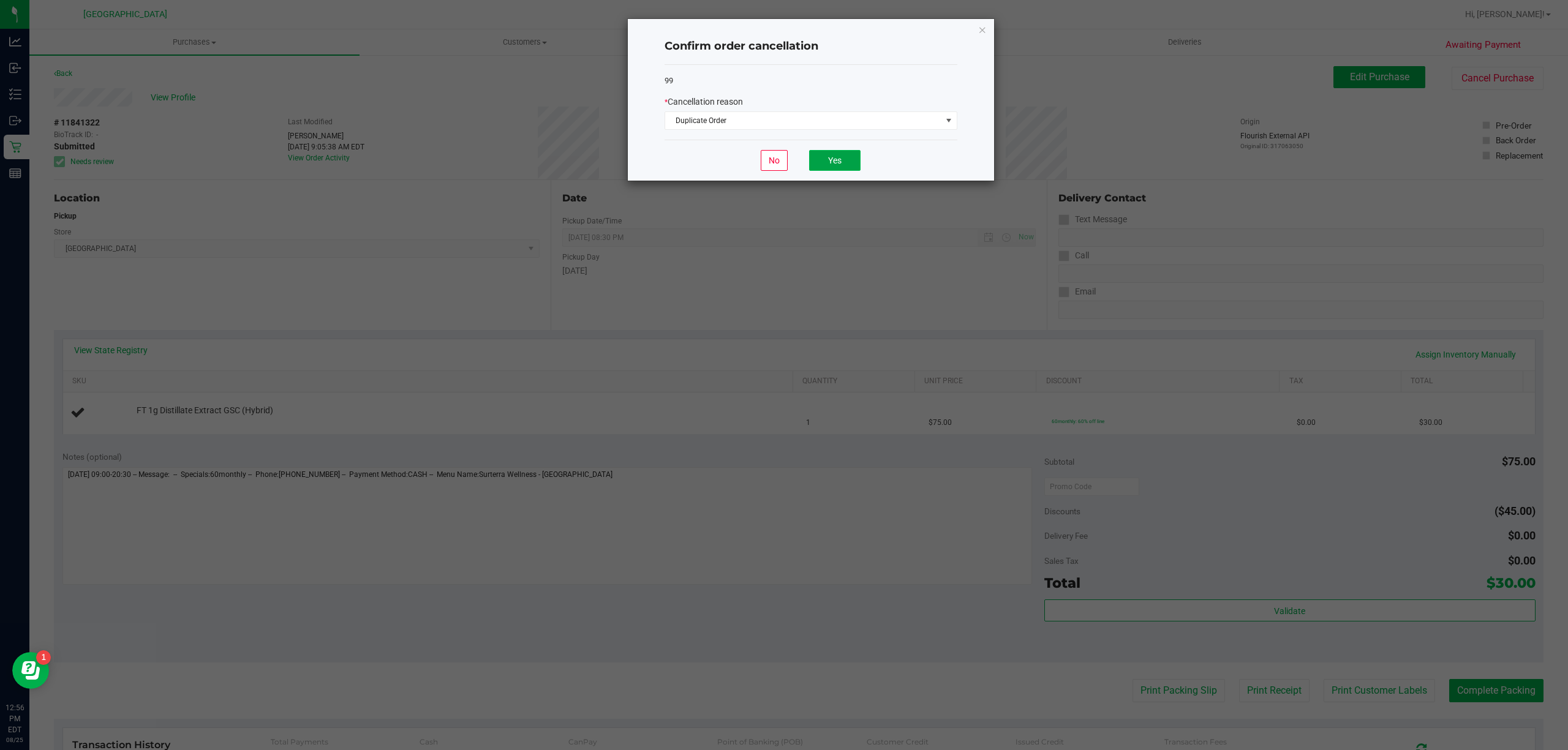
click at [826, 168] on button "Yes" at bounding box center [835, 160] width 51 height 20
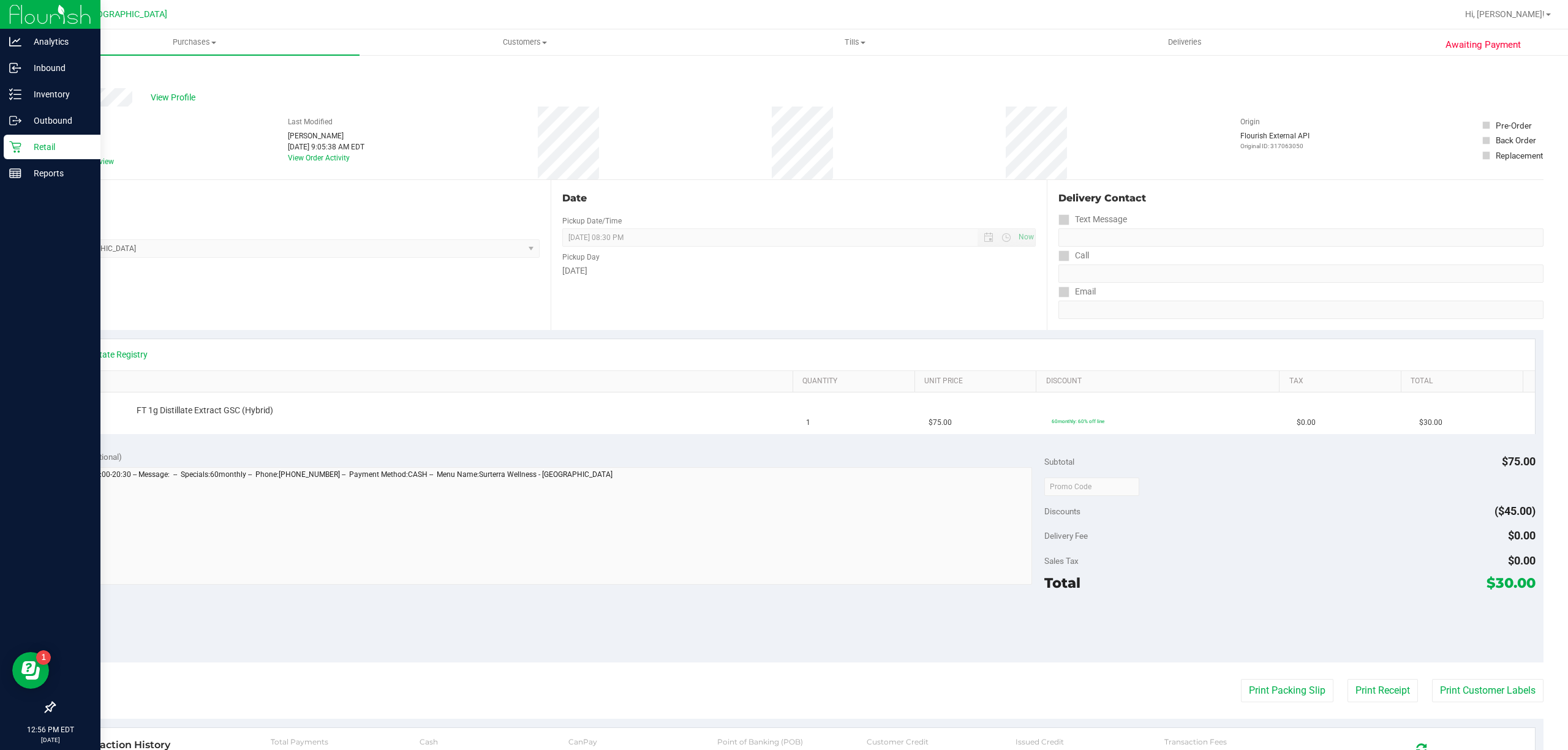
drag, startPoint x: 8, startPoint y: 147, endPoint x: 23, endPoint y: 145, distance: 15.1
click at [10, 147] on div "Retail" at bounding box center [52, 146] width 97 height 25
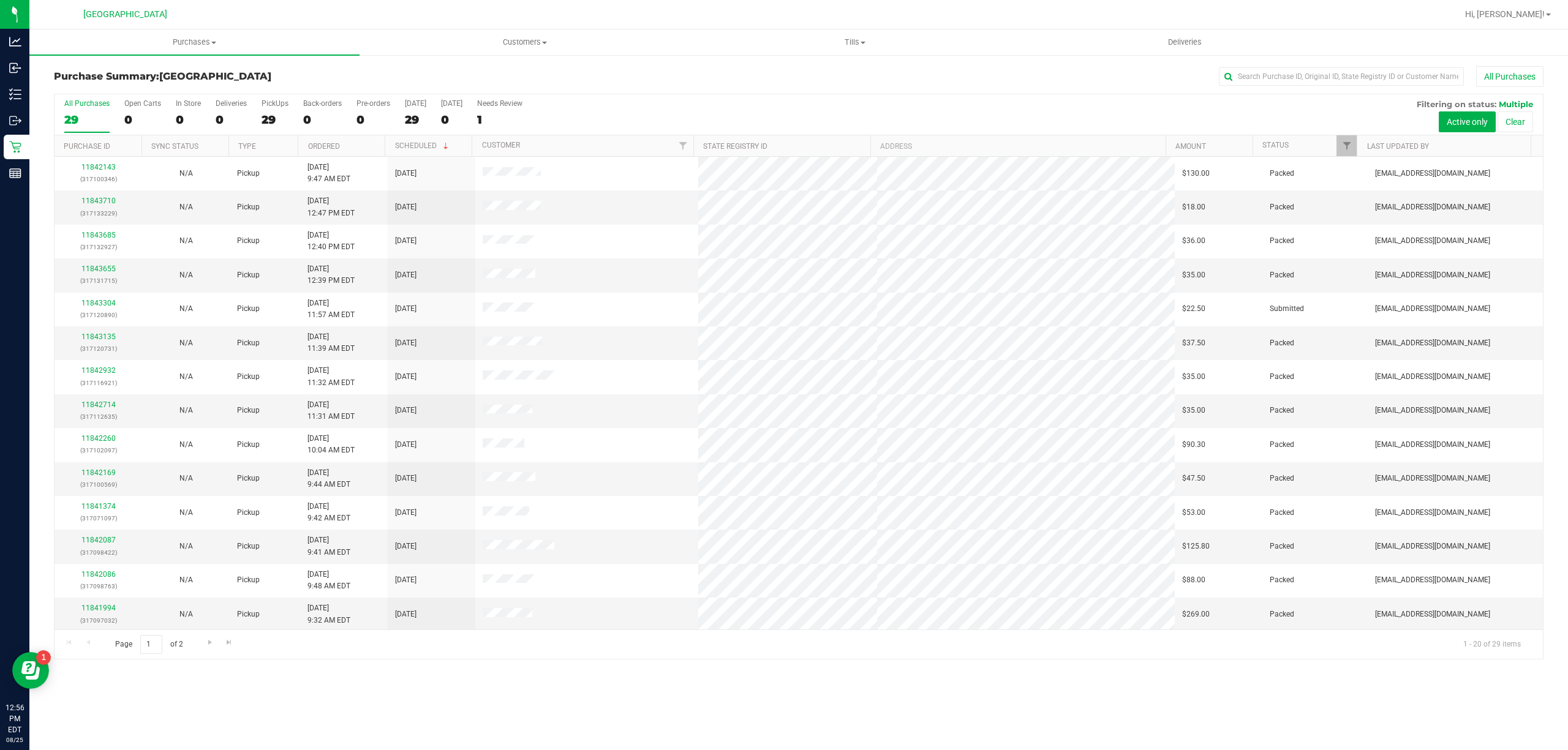
click at [1354, 145] on tr "Purchase ID Sync Status Type Ordered Scheduled Customer State Registry ID Addre…" at bounding box center [792, 145] width 1476 height 21
click at [1354, 143] on div at bounding box center [1356, 145] width 5 height 21
click at [1346, 147] on span "Filter" at bounding box center [1347, 146] width 10 height 10
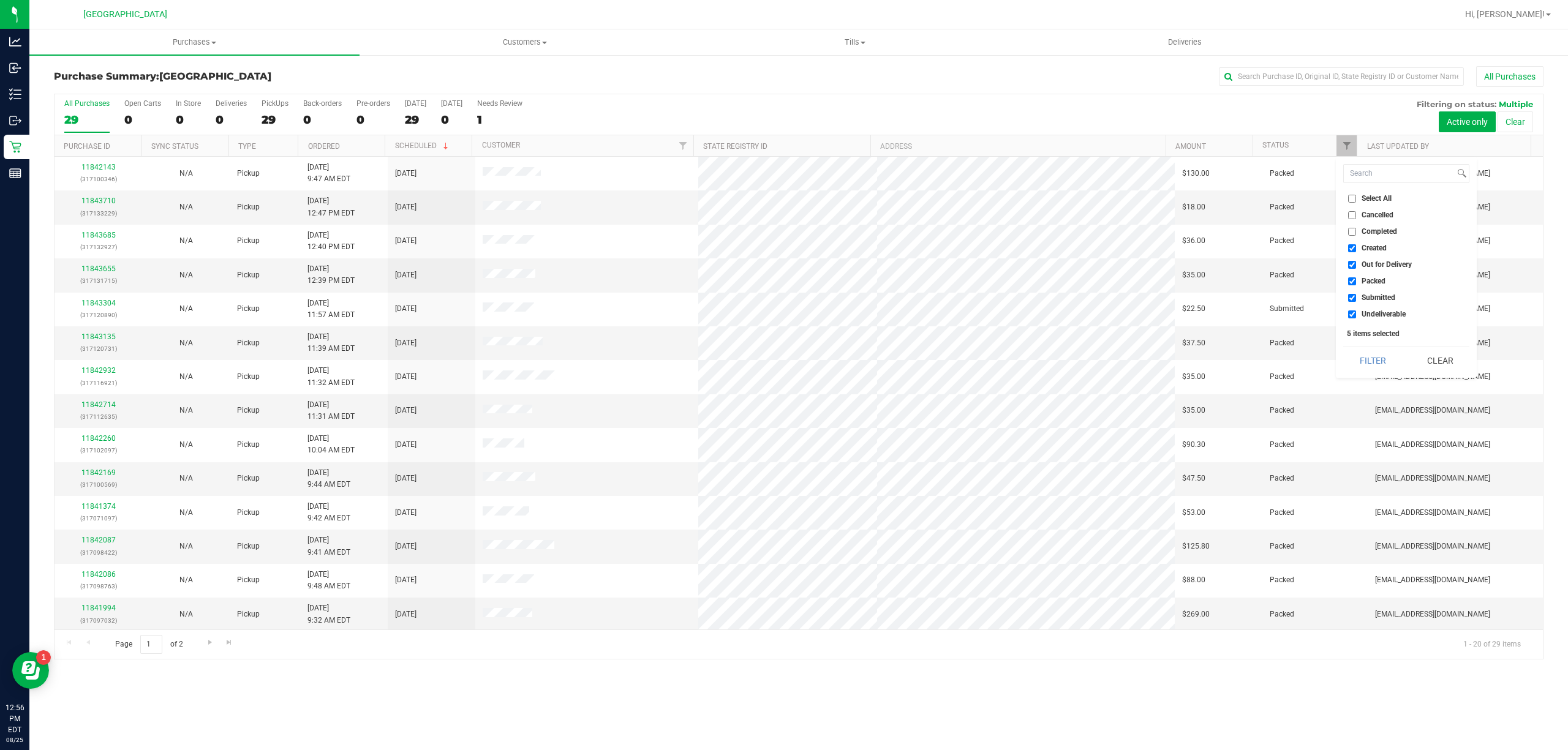
click at [1376, 196] on span "Select All" at bounding box center [1376, 198] width 30 height 8
click at [1356, 196] on input "Select All" at bounding box center [1352, 198] width 8 height 8
checkbox input "true"
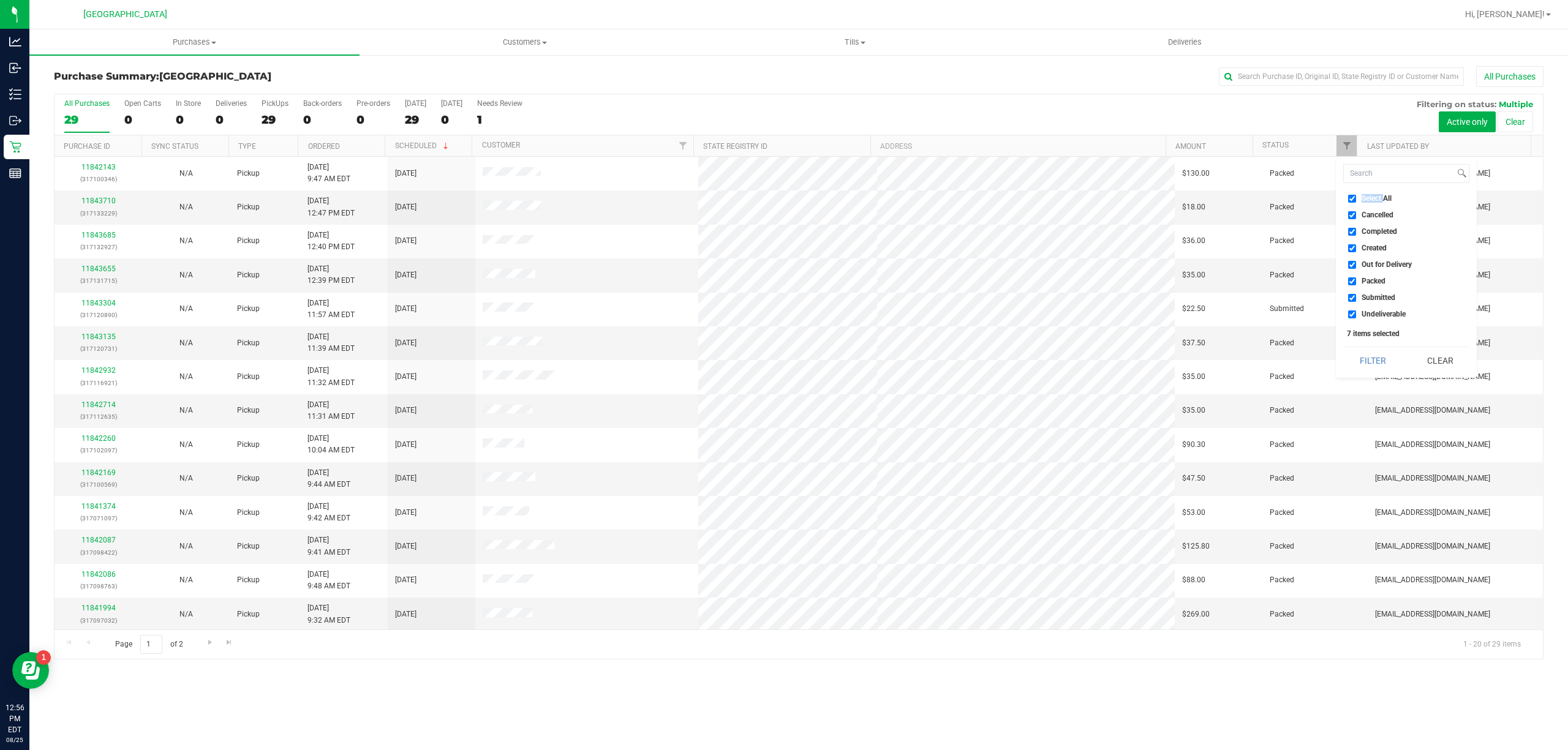
click at [1376, 196] on span "Select All" at bounding box center [1376, 198] width 30 height 8
click at [1356, 196] on input "Select All" at bounding box center [1352, 198] width 8 height 8
checkbox input "false"
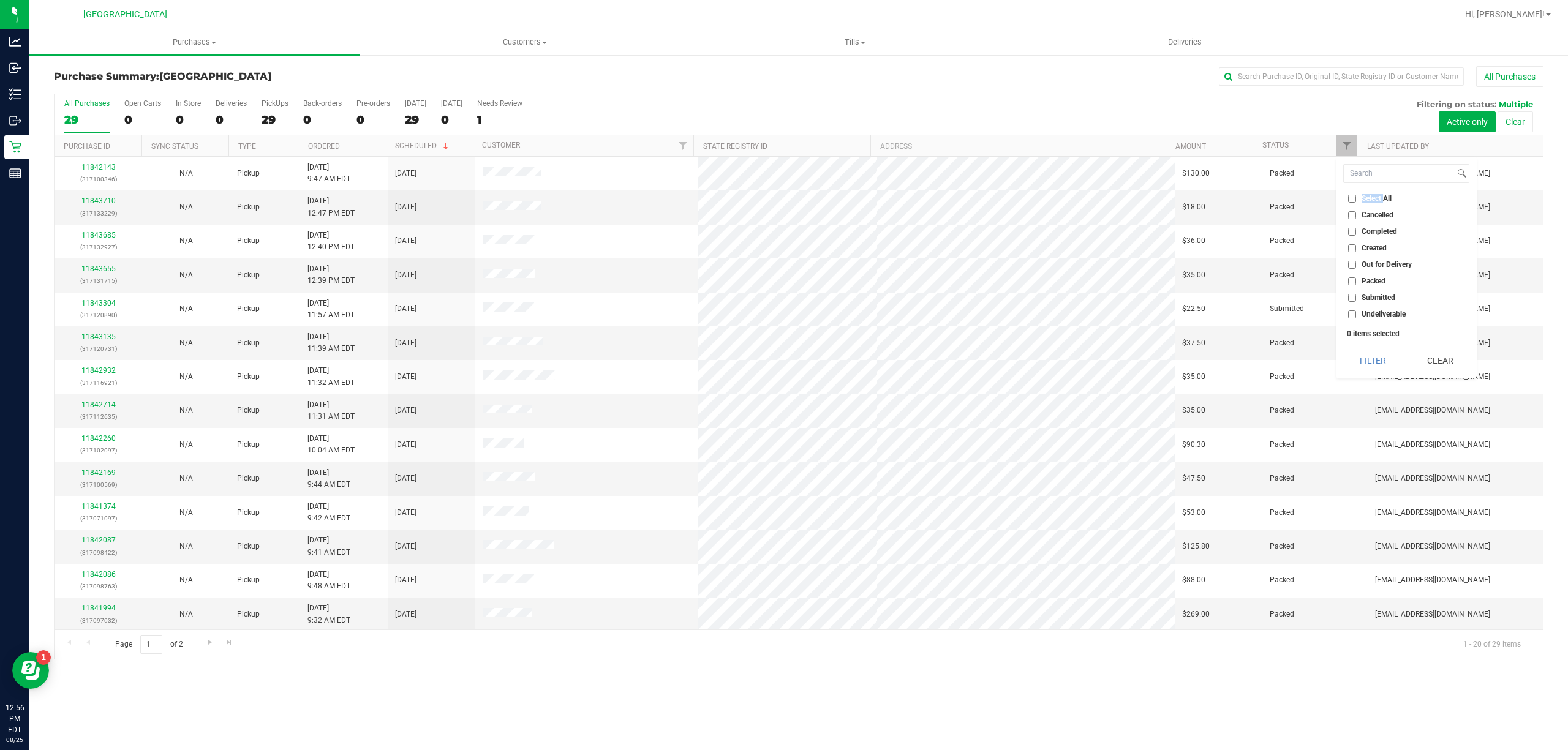
checkbox input "false"
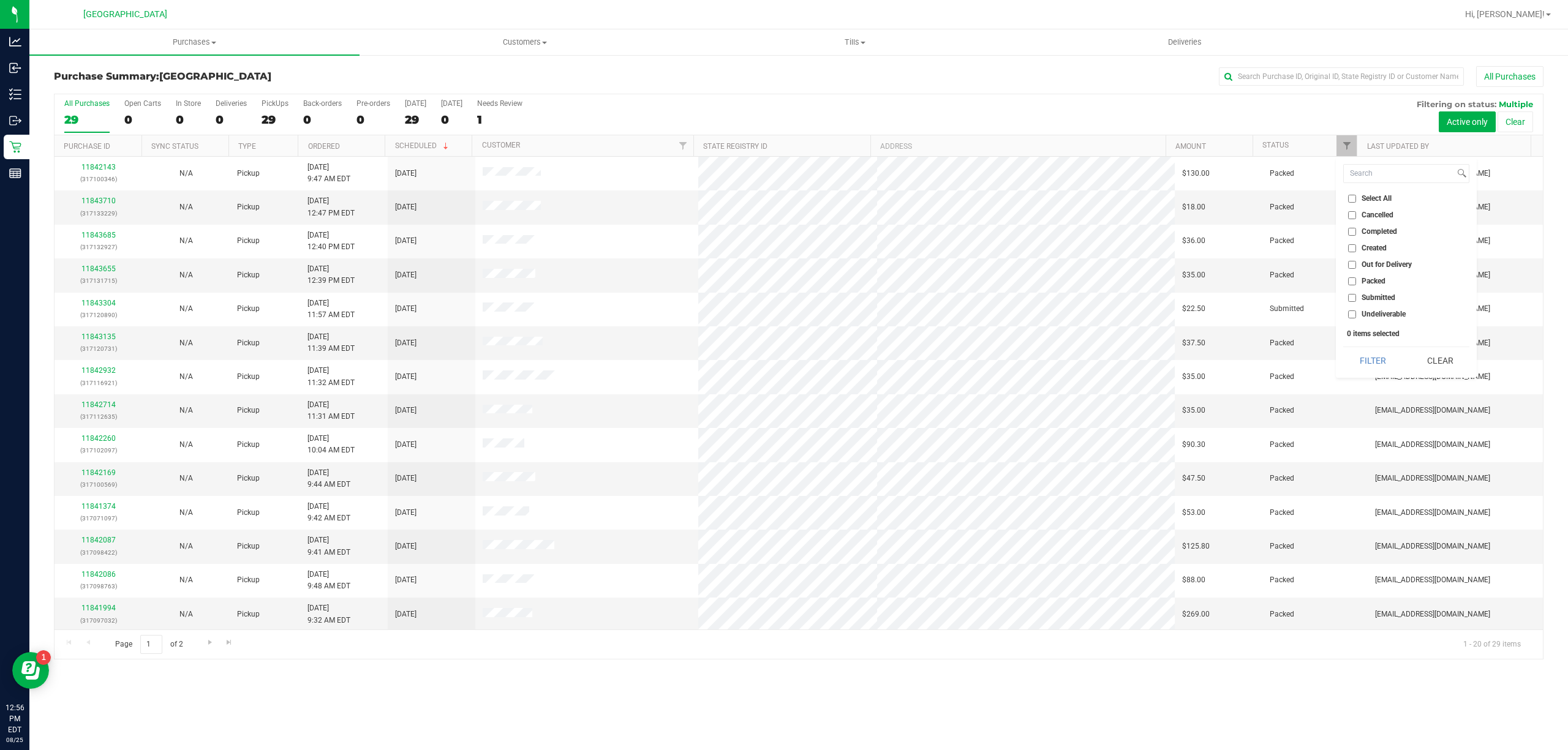
click at [1392, 298] on span "Submitted" at bounding box center [1378, 298] width 34 height 8
click at [1356, 298] on input "Submitted" at bounding box center [1352, 298] width 8 height 8
checkbox input "true"
click at [1370, 353] on button "Filter" at bounding box center [1372, 361] width 59 height 27
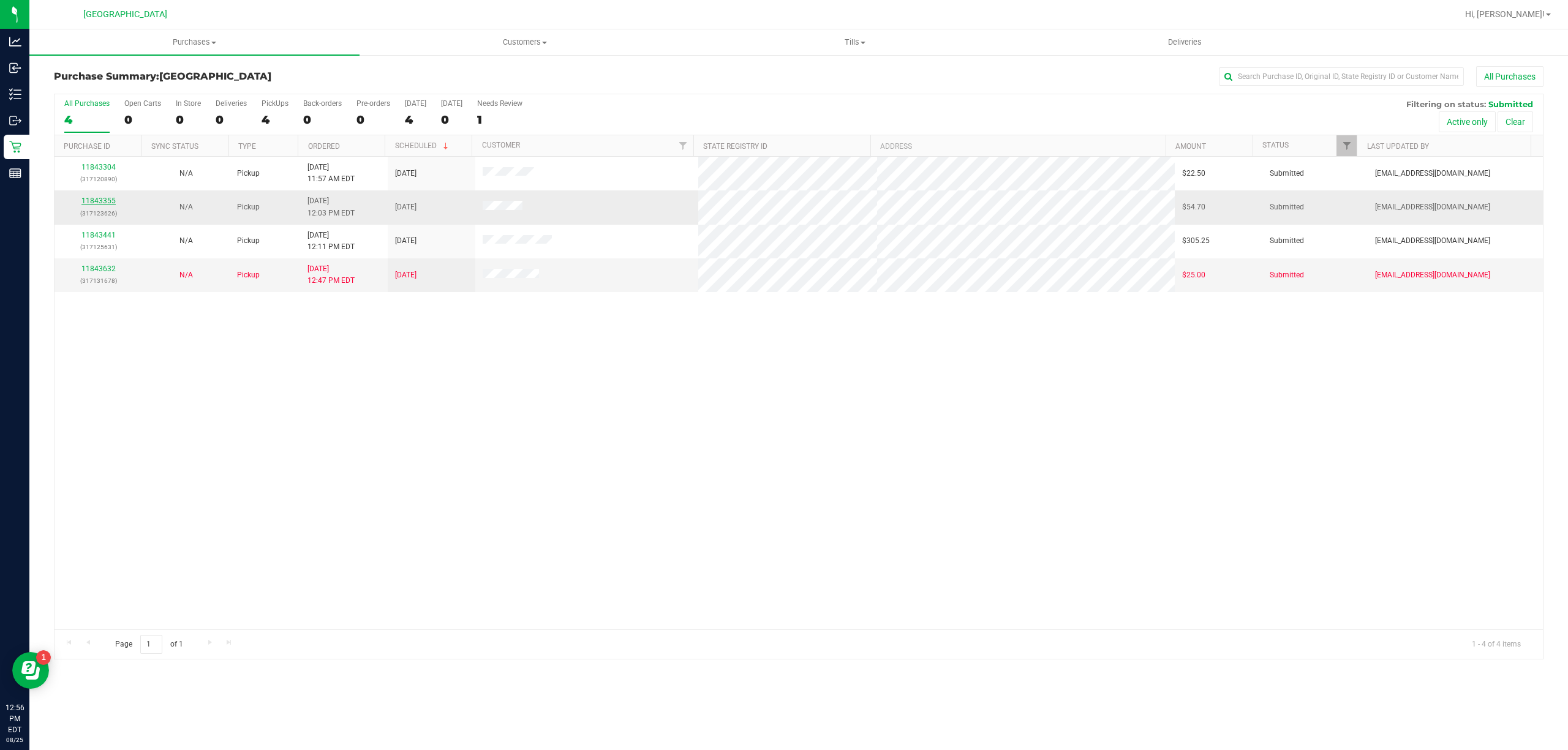
click at [87, 204] on link "11843355" at bounding box center [99, 201] width 34 height 9
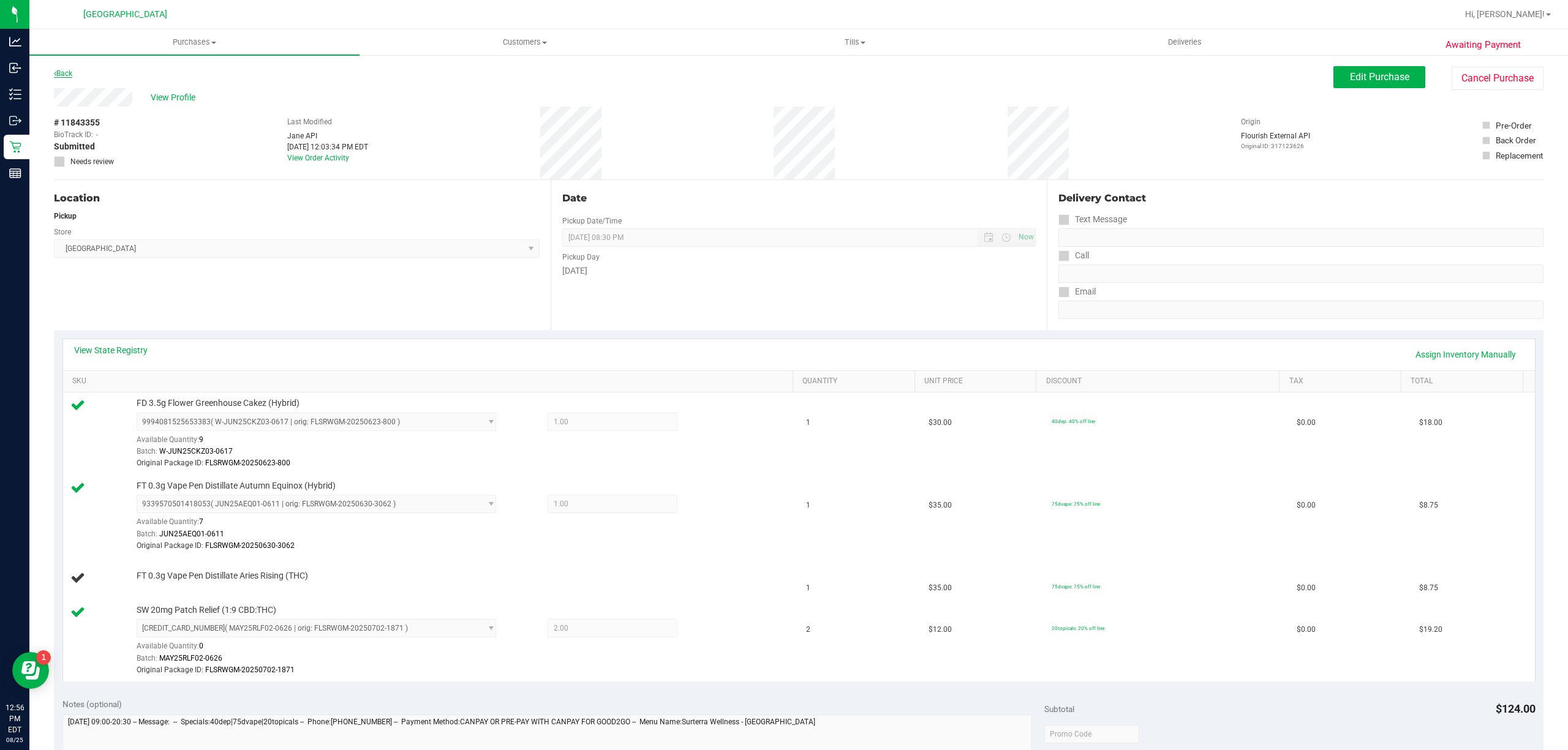
click at [66, 71] on link "Back" at bounding box center [63, 73] width 19 height 9
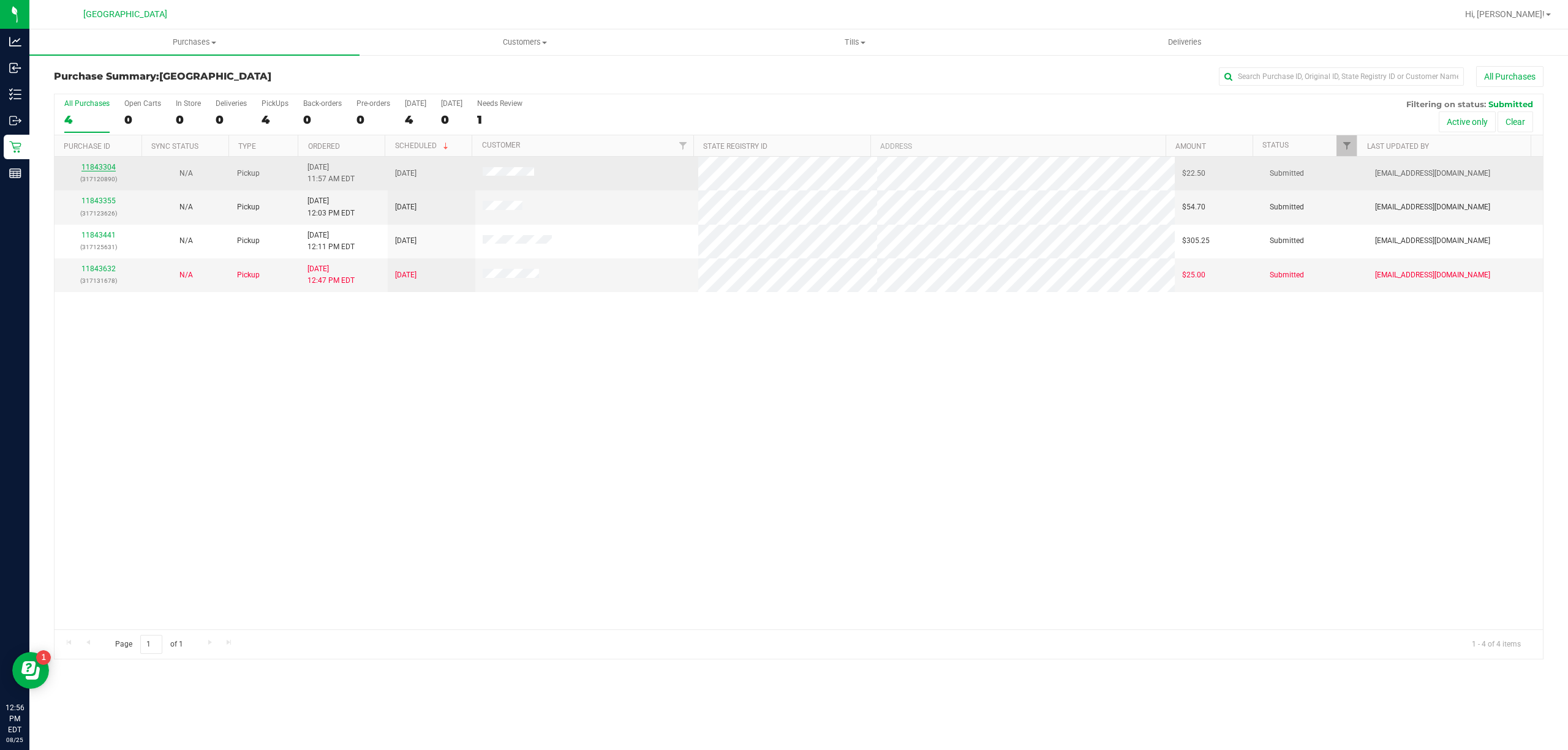
click at [105, 167] on link "11843304" at bounding box center [99, 167] width 34 height 9
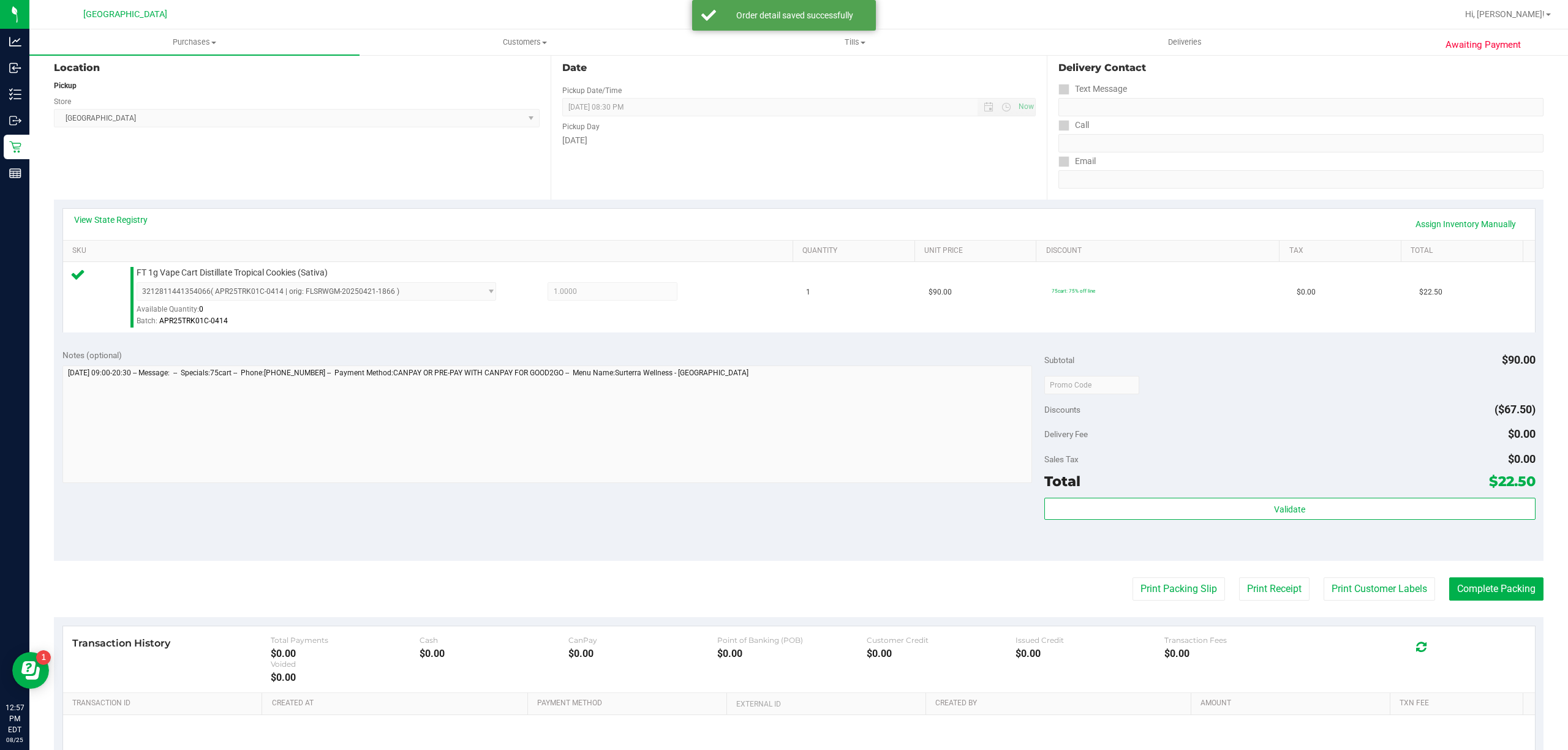
scroll to position [253, 0]
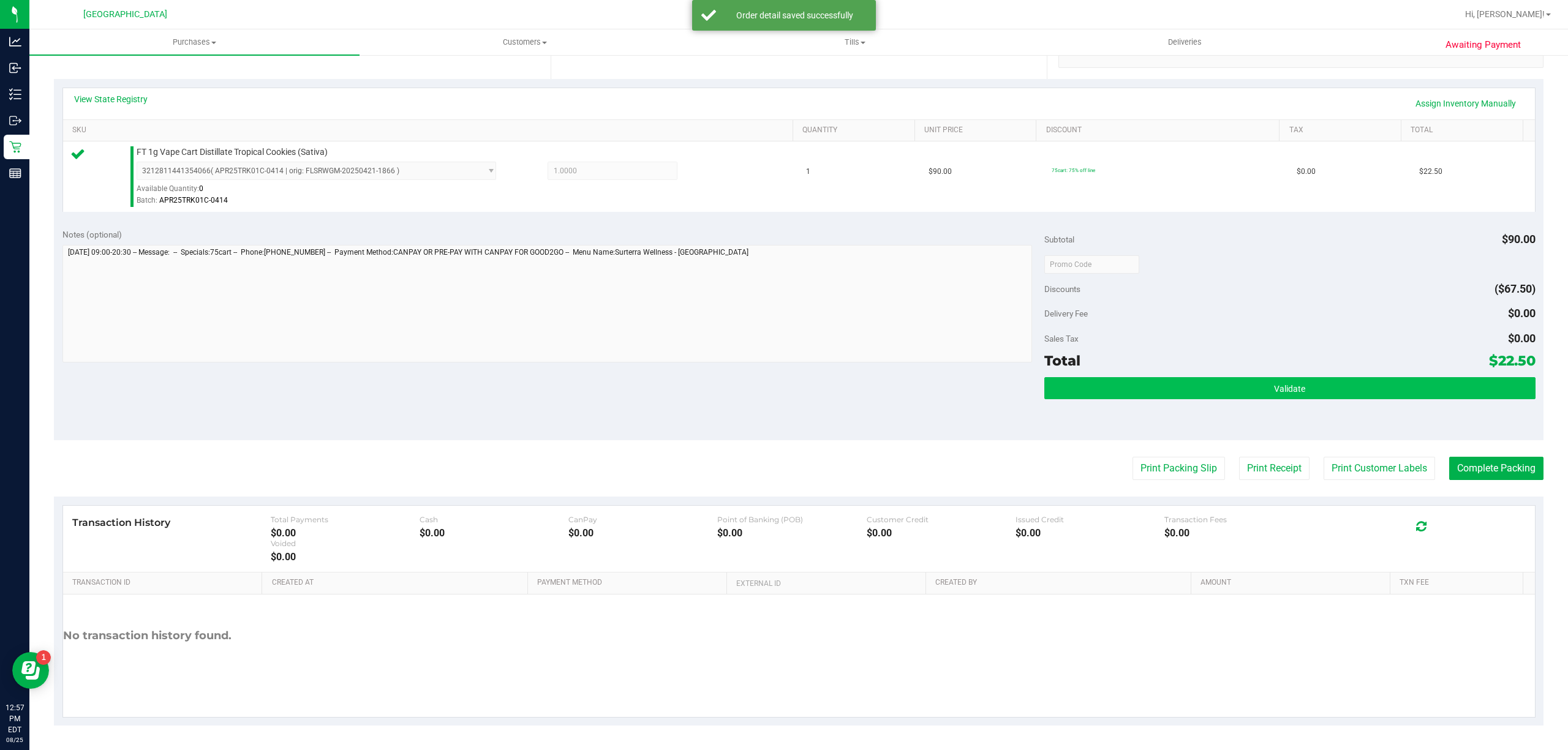
drag, startPoint x: 1211, startPoint y: 400, endPoint x: 1282, endPoint y: 388, distance: 72.0
click at [1242, 400] on div "Validate" at bounding box center [1289, 404] width 491 height 55
click at [1314, 378] on button "Validate" at bounding box center [1289, 388] width 491 height 22
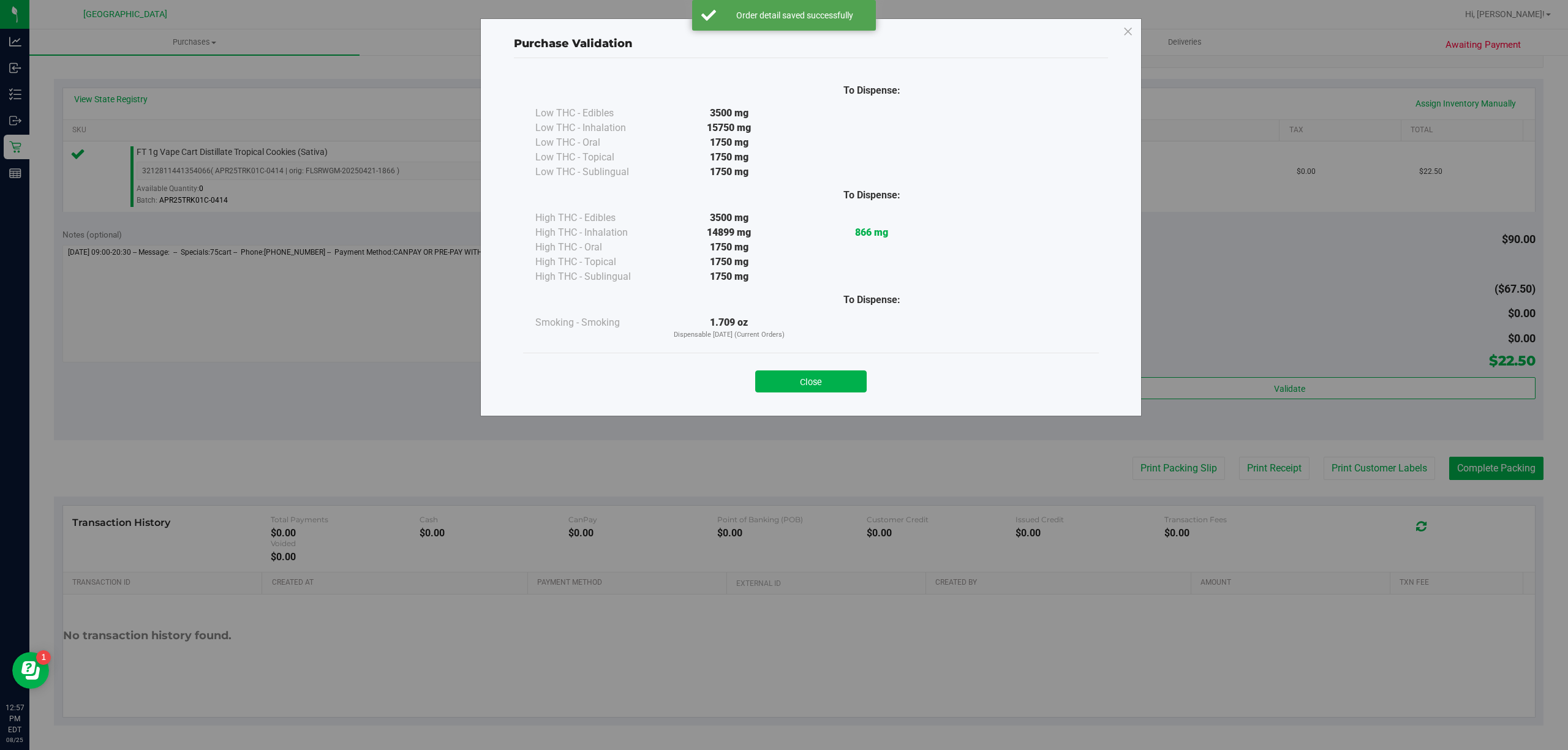
drag, startPoint x: 1354, startPoint y: 465, endPoint x: 1184, endPoint y: 437, distance: 172.3
click at [1354, 466] on div "Purchase Validation To Dispense: Low THC - Edibles 3500 mg" at bounding box center [789, 375] width 1577 height 750
click at [853, 379] on button "Close" at bounding box center [811, 382] width 111 height 22
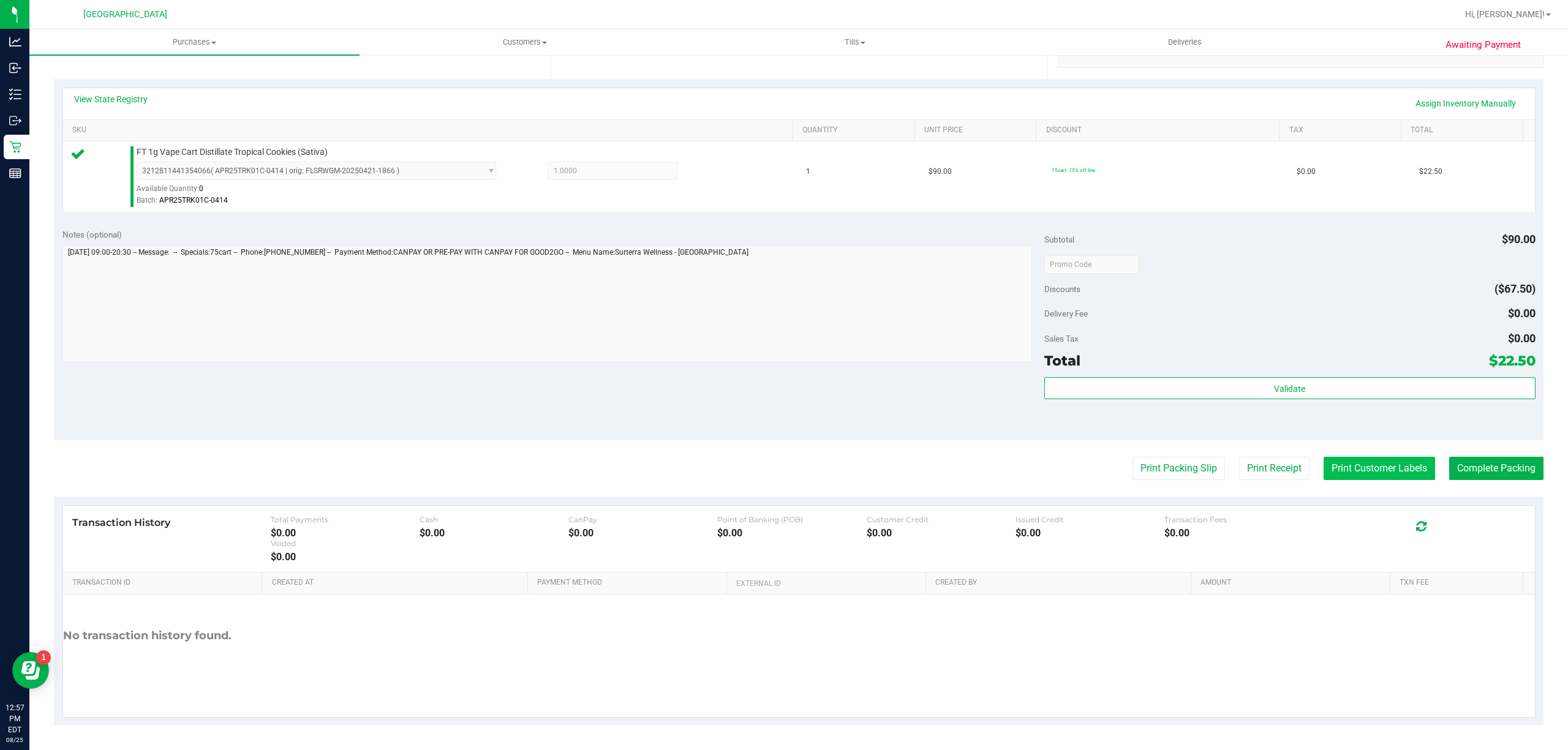
click at [1331, 463] on button "Print Customer Labels" at bounding box center [1379, 468] width 111 height 23
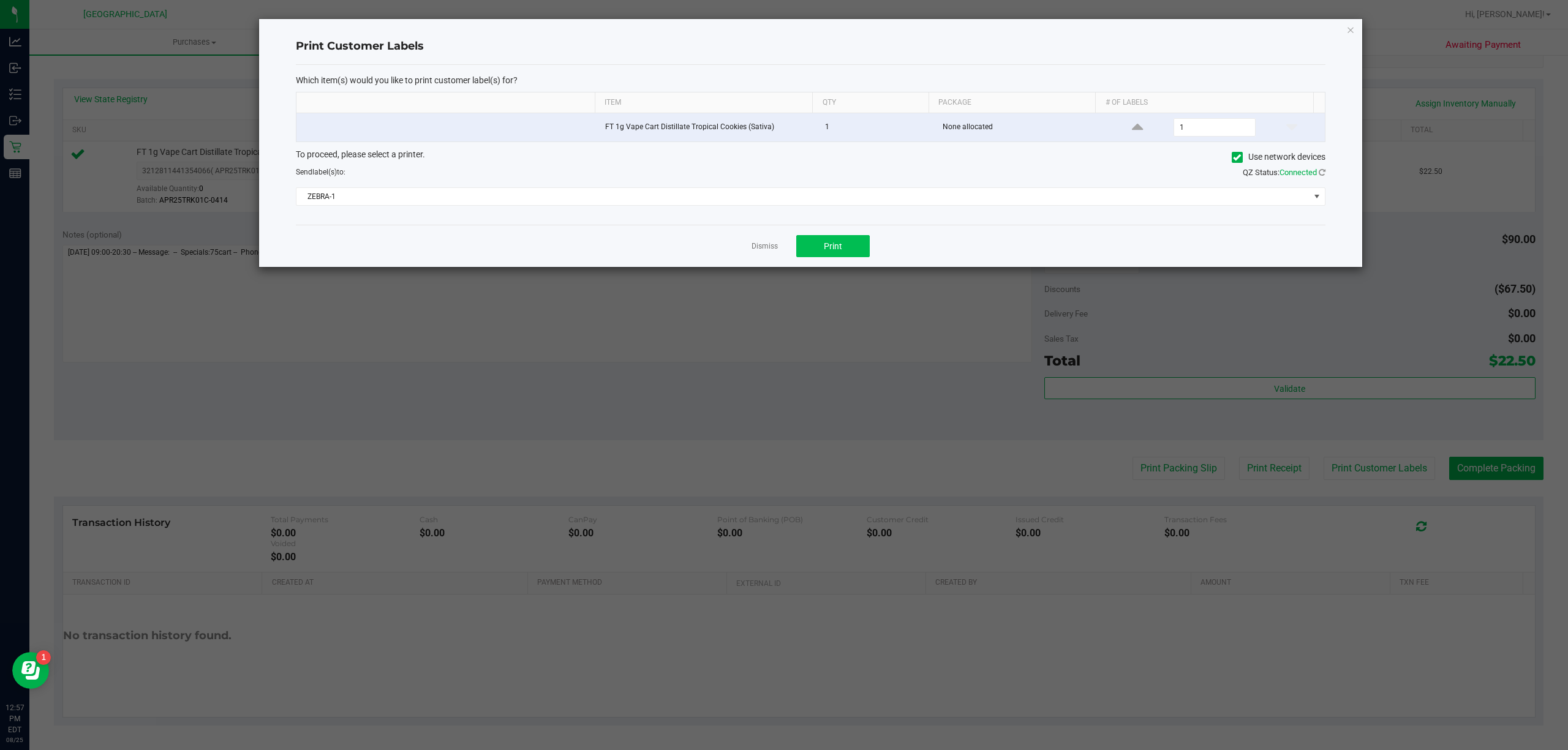
drag, startPoint x: 827, startPoint y: 233, endPoint x: 801, endPoint y: 257, distance: 35.4
click at [826, 233] on div "Dismiss Print" at bounding box center [811, 246] width 1029 height 43
click at [801, 257] on button "Print" at bounding box center [833, 246] width 73 height 22
click at [772, 251] on link "Dismiss" at bounding box center [764, 247] width 26 height 10
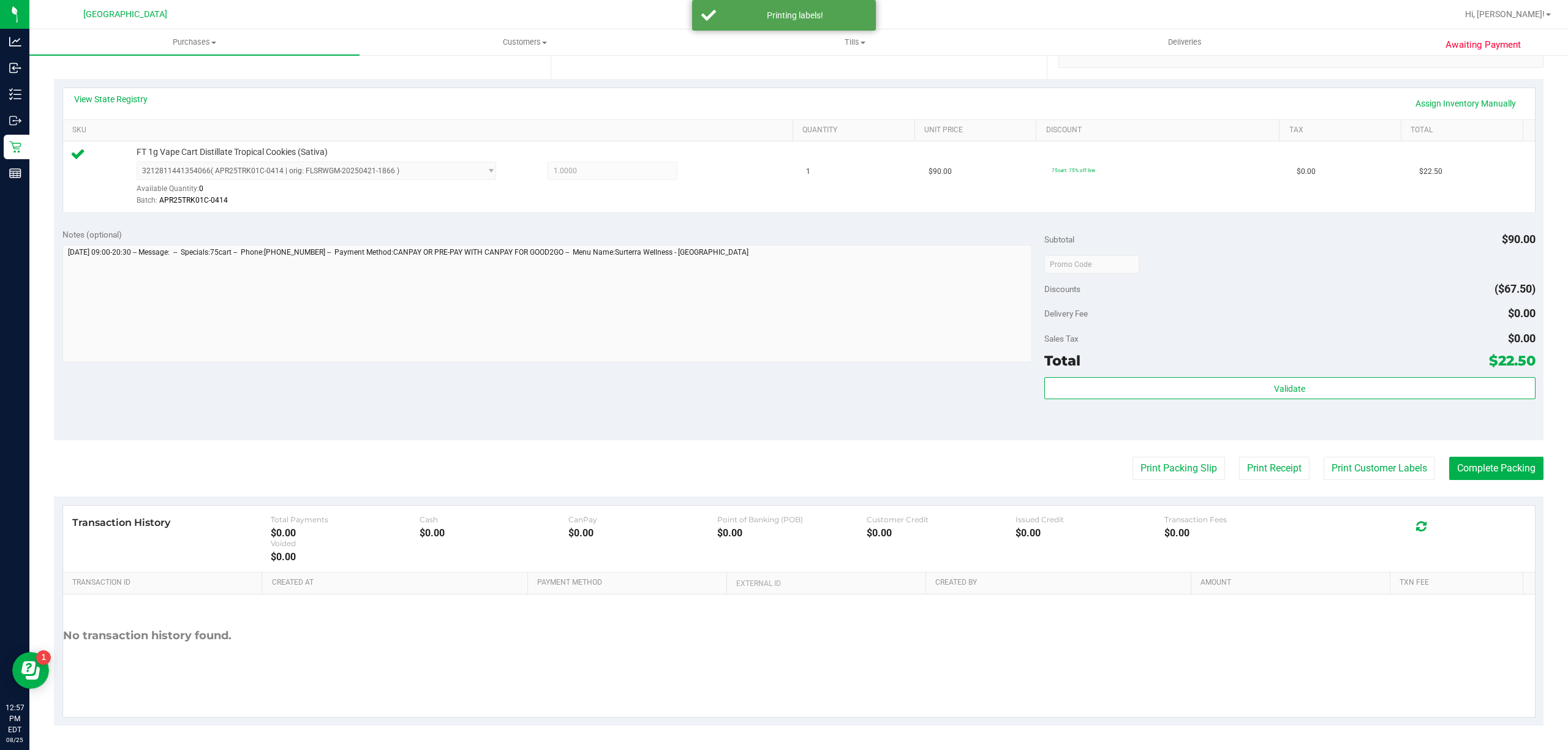
click at [1374, 453] on purchase-details "Back Edit Purchase Cancel Purchase View Profile # 11843304 BioTrack ID: - Submi…" at bounding box center [798, 270] width 1490 height 911
click at [1373, 458] on button "Print Customer Labels" at bounding box center [1379, 468] width 111 height 23
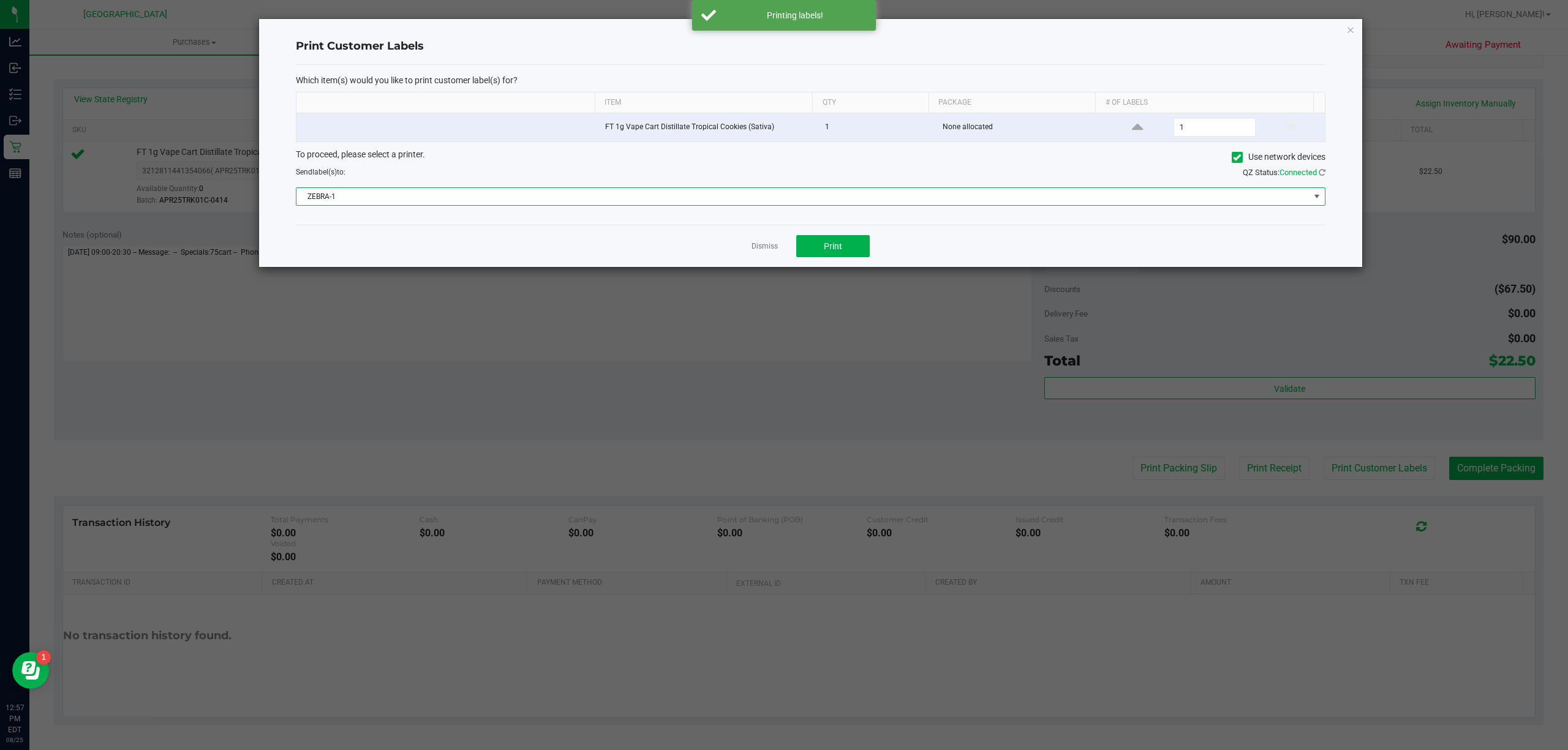
click at [687, 204] on span "ZEBRA-1" at bounding box center [802, 196] width 1013 height 17
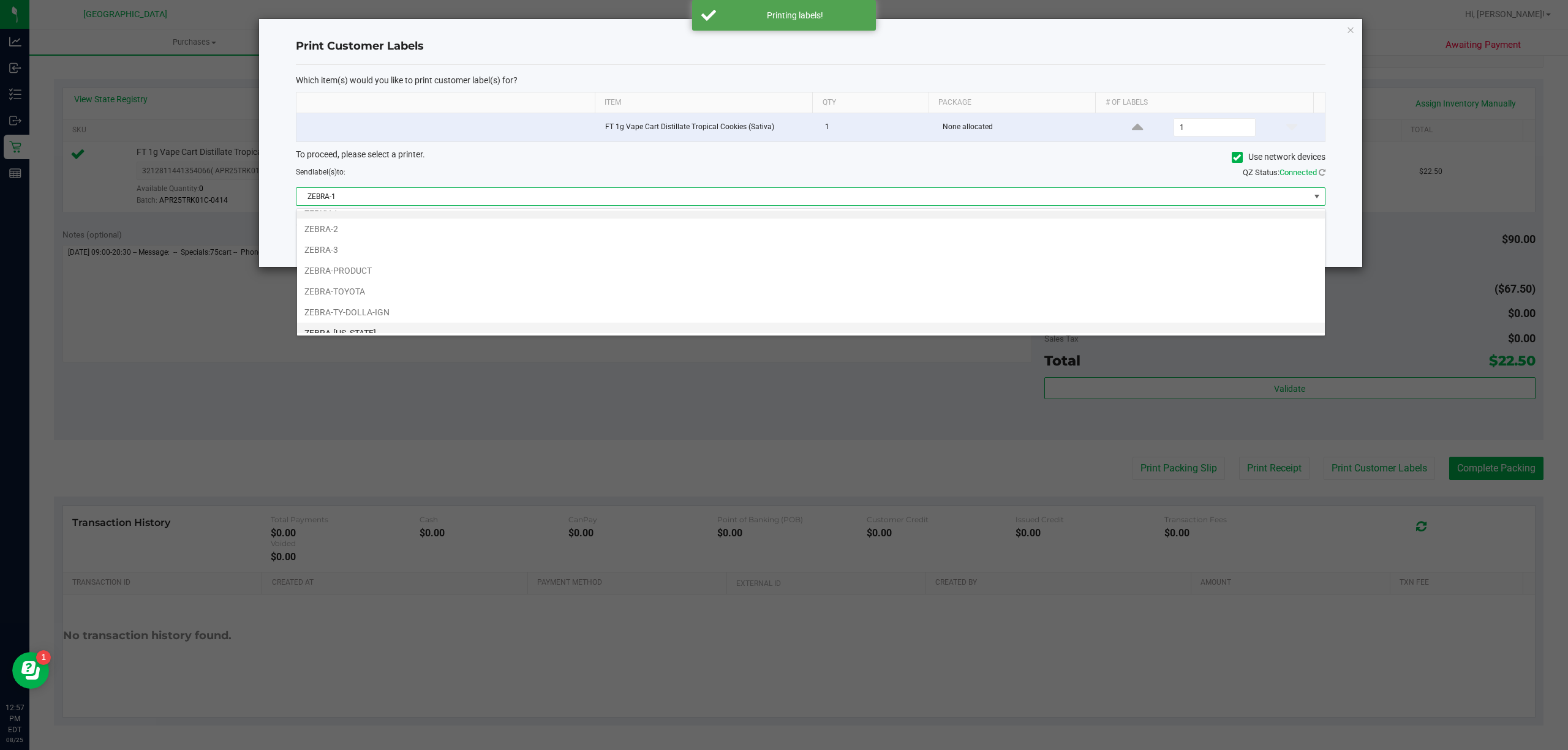
scroll to position [26, 0]
drag, startPoint x: 396, startPoint y: 324, endPoint x: 782, endPoint y: 265, distance: 390.5
click at [396, 323] on li "ZEBRA-[US_STATE]" at bounding box center [811, 322] width 1028 height 20
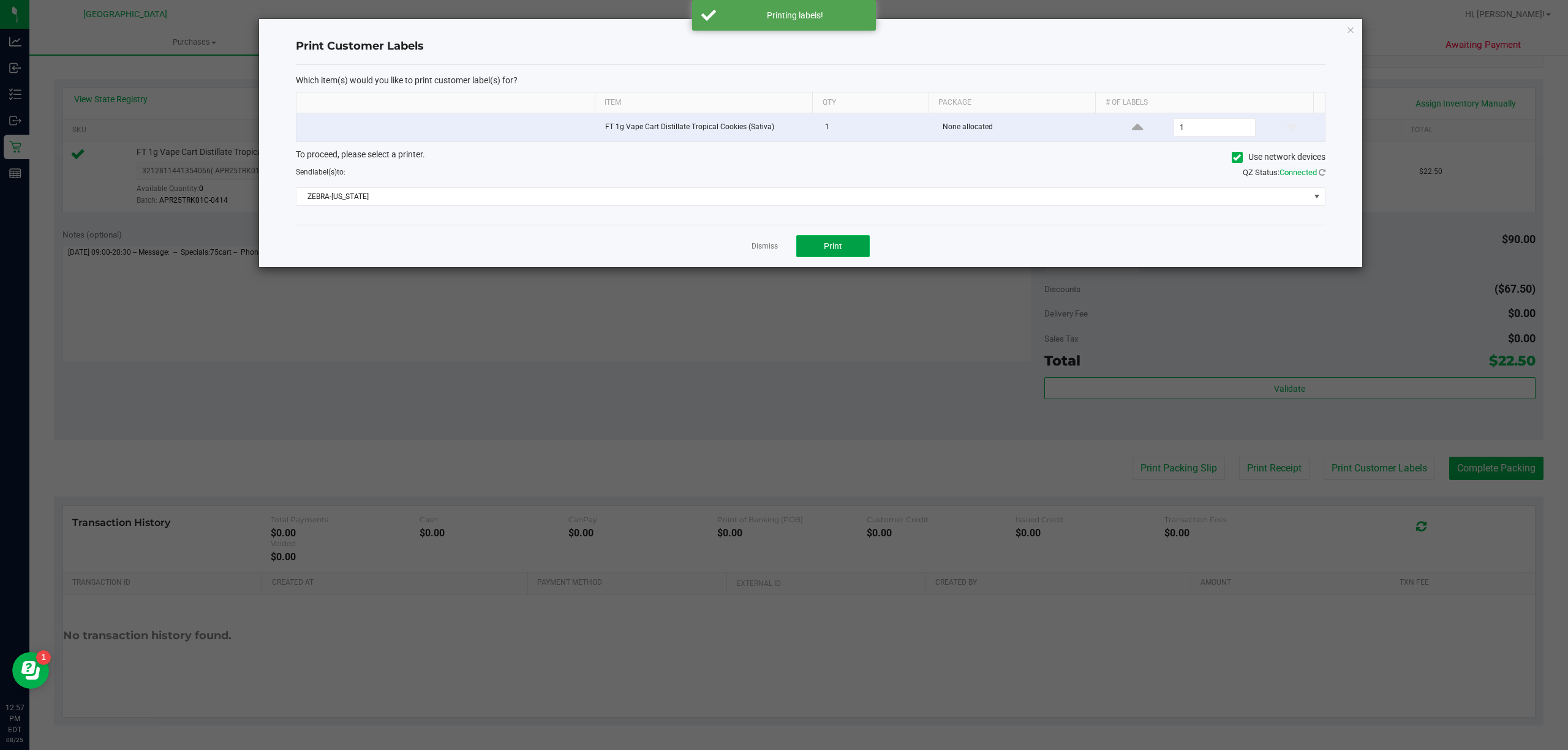
click at [844, 241] on button "Print" at bounding box center [833, 246] width 73 height 22
click at [773, 247] on link "Dismiss" at bounding box center [764, 247] width 26 height 10
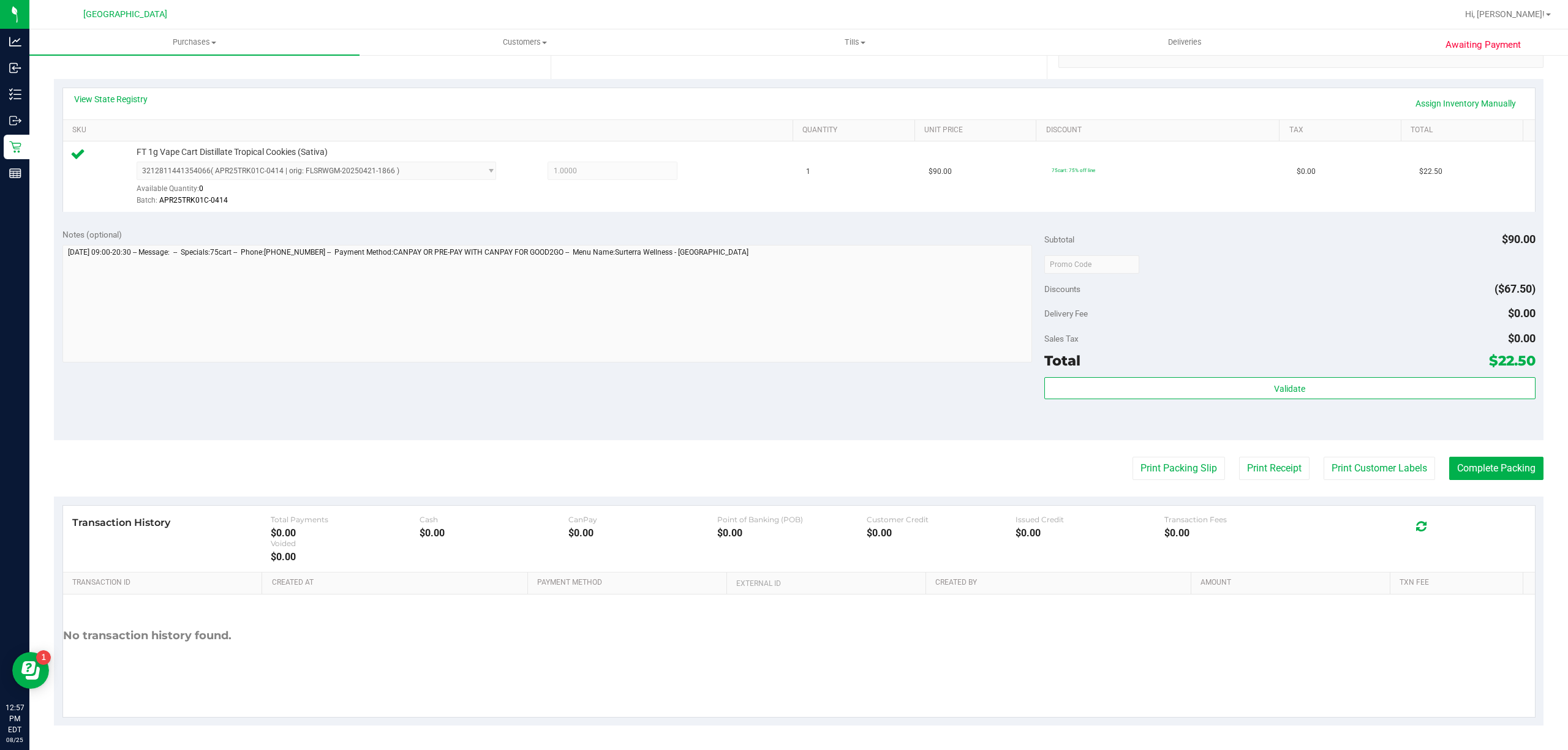
click at [1500, 480] on purchase-details "Back Edit Purchase Cancel Purchase View Profile # 11843304 BioTrack ID: - Submi…" at bounding box center [798, 270] width 1490 height 911
click at [1506, 481] on purchase-details "Back Edit Purchase Cancel Purchase View Profile # 11843304 BioTrack ID: - Submi…" at bounding box center [798, 270] width 1490 height 911
click at [1510, 457] on button "Complete Packing" at bounding box center [1496, 468] width 94 height 23
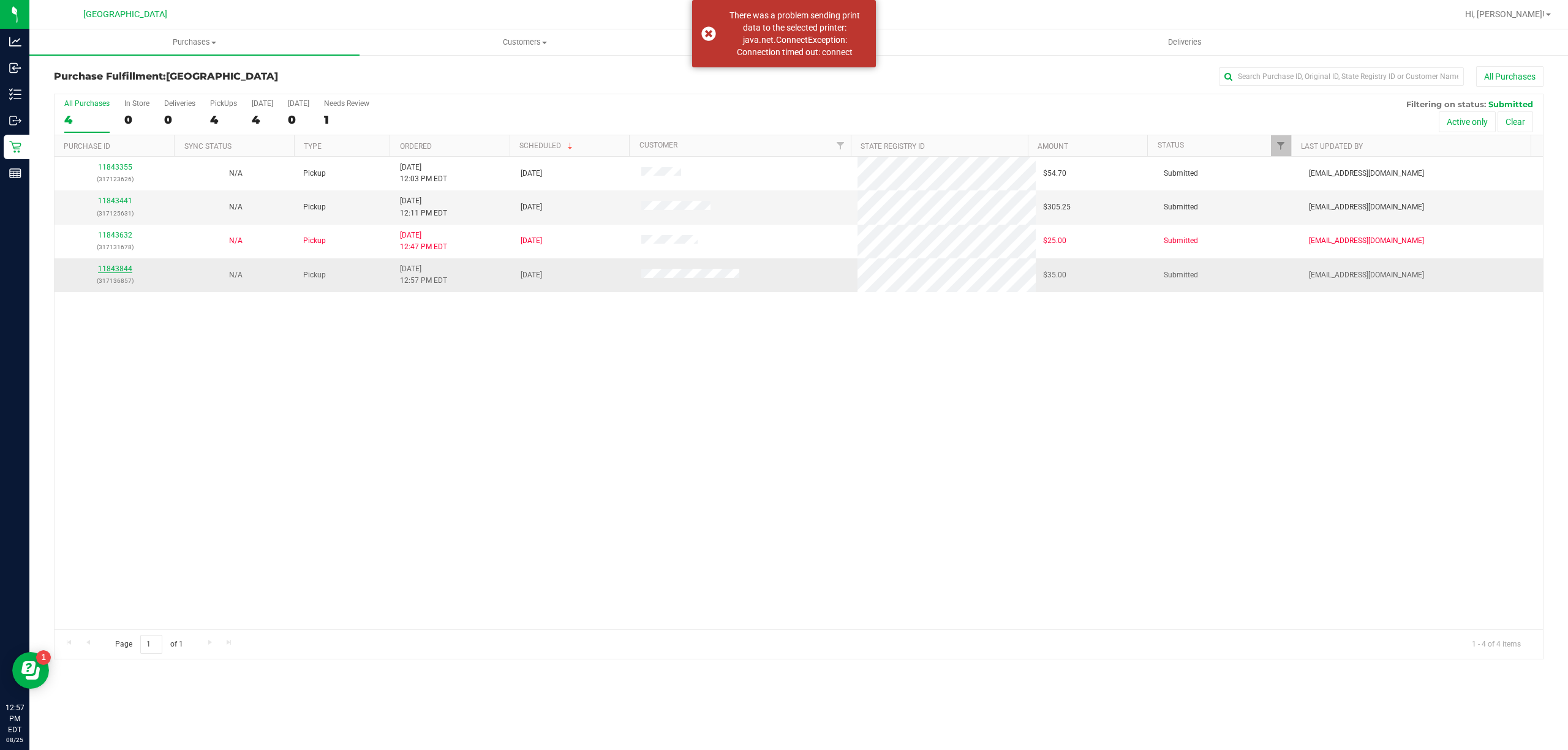
click at [117, 265] on link "11843844" at bounding box center [115, 269] width 34 height 9
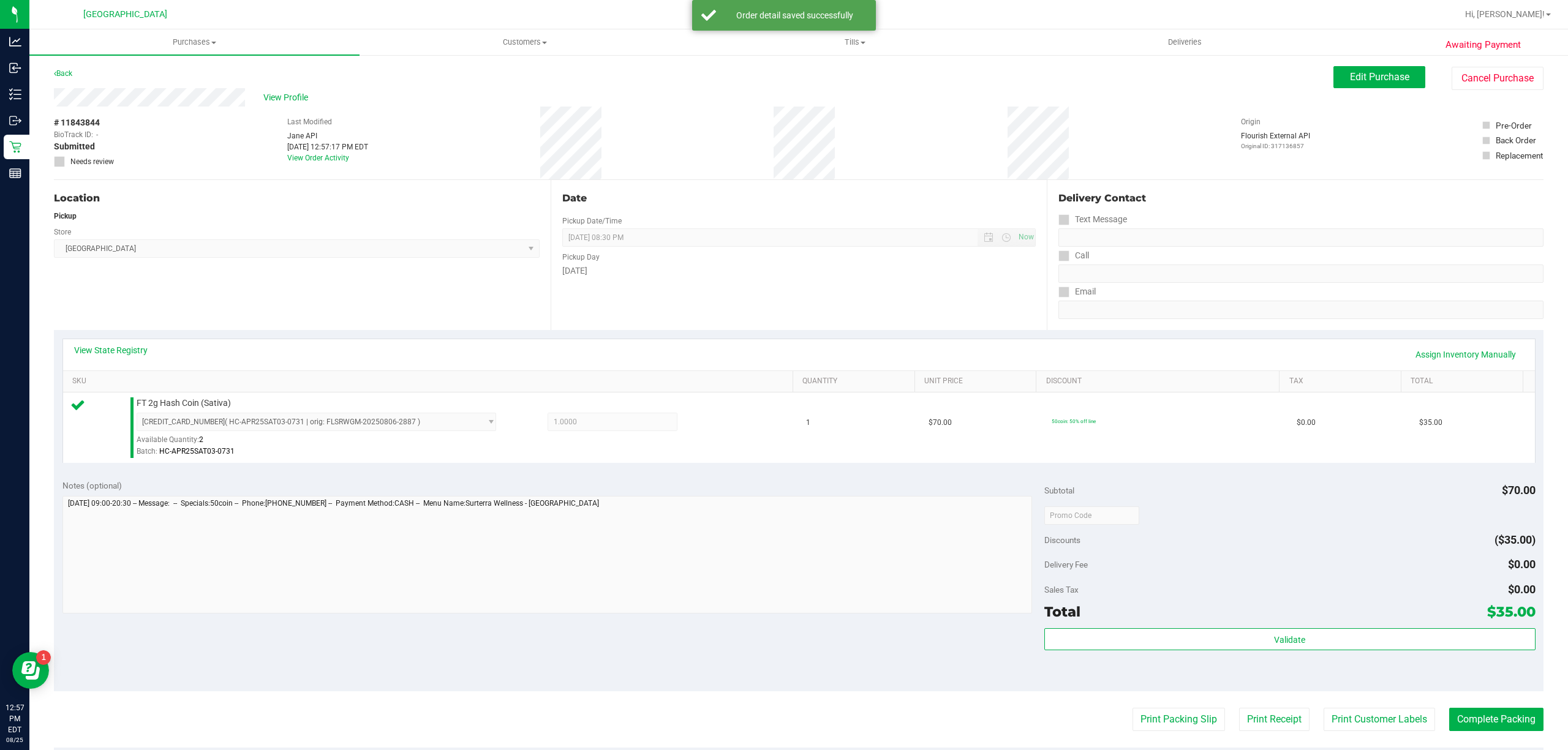
scroll to position [253, 0]
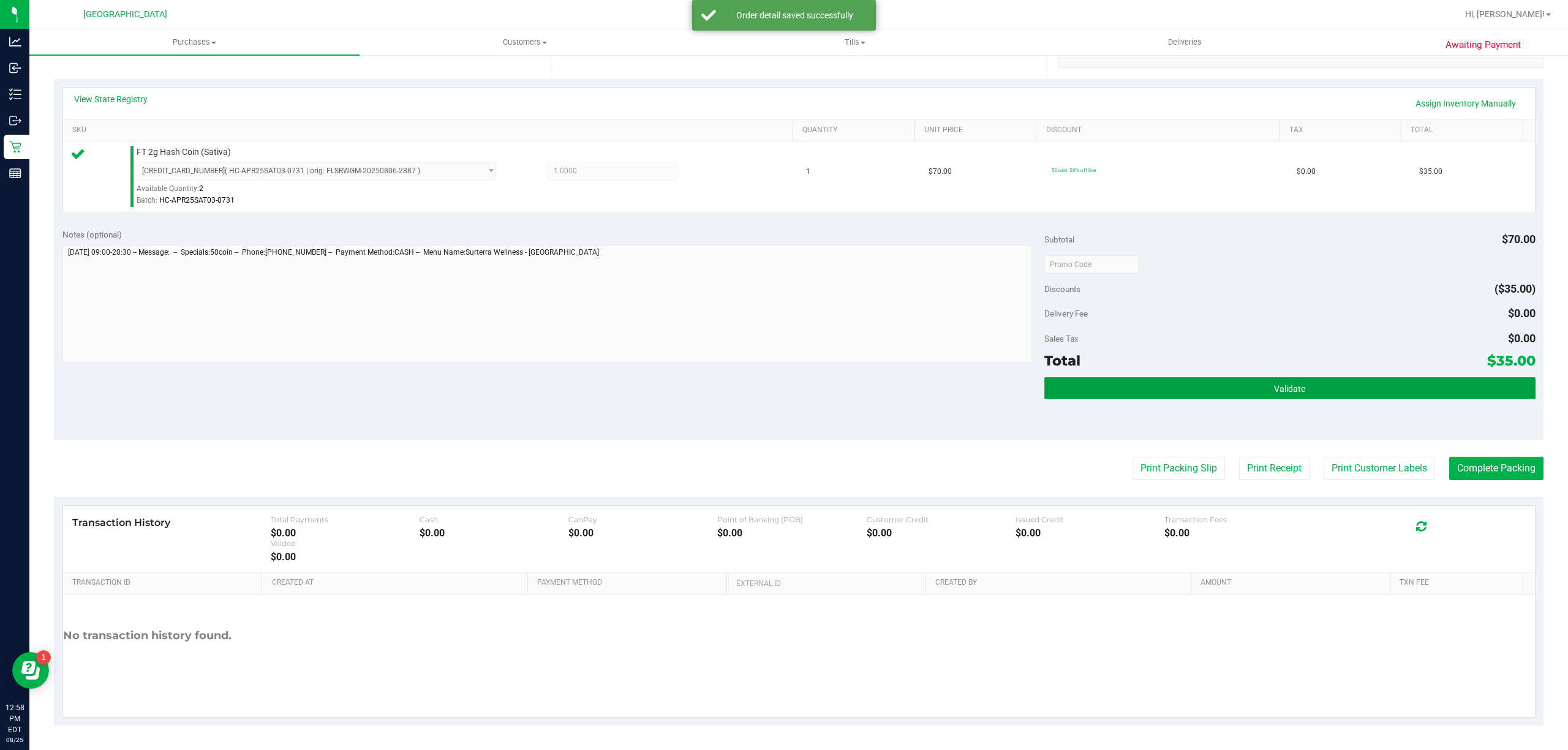
click at [1142, 384] on button "Validate" at bounding box center [1289, 388] width 491 height 22
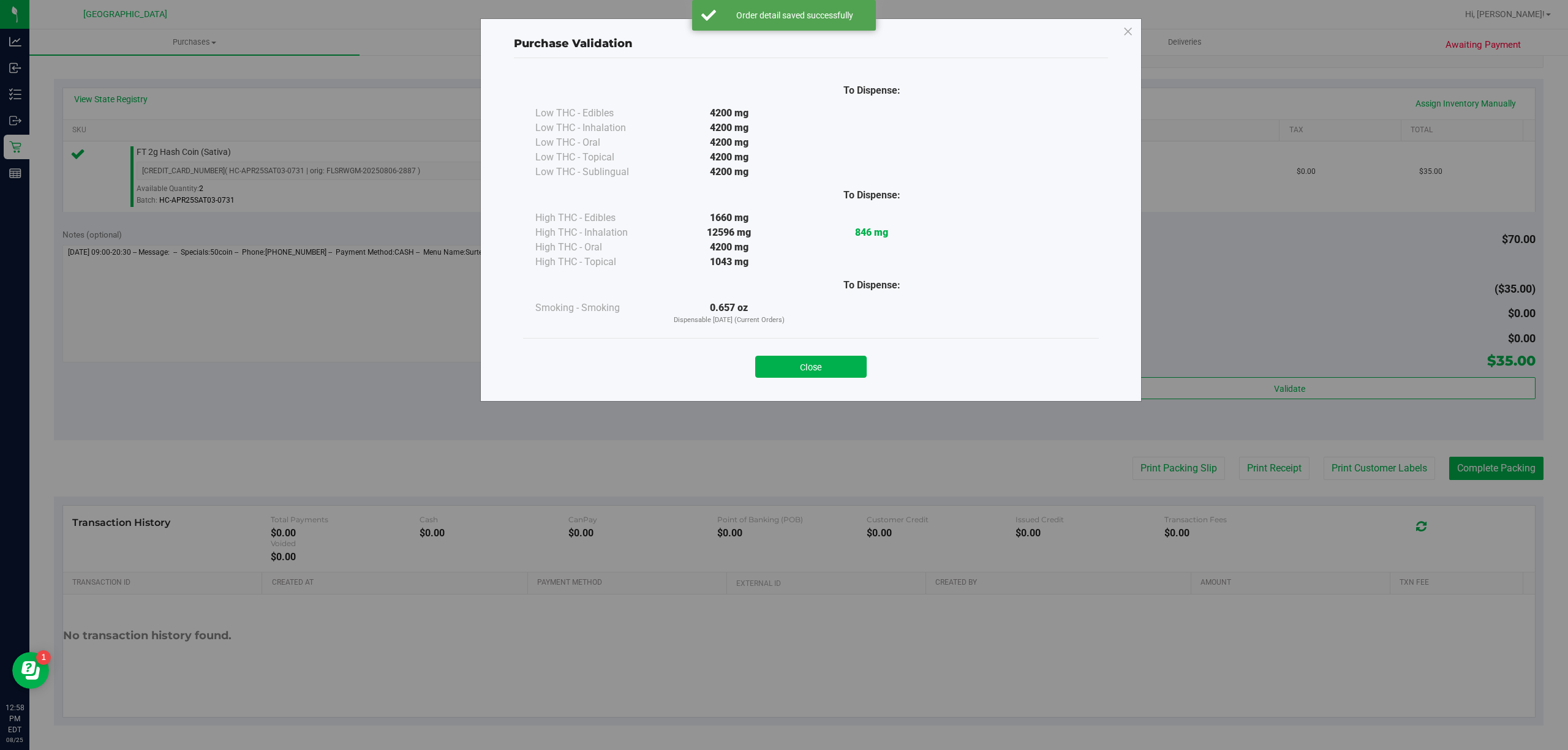
click at [1328, 449] on div "Purchase Validation To Dispense: Low THC - Edibles 4200 mg" at bounding box center [789, 375] width 1577 height 750
click at [795, 353] on div "Close" at bounding box center [811, 363] width 557 height 31
drag, startPoint x: 808, startPoint y: 363, endPoint x: 839, endPoint y: 363, distance: 31.0
click at [811, 363] on button "Close" at bounding box center [811, 366] width 111 height 22
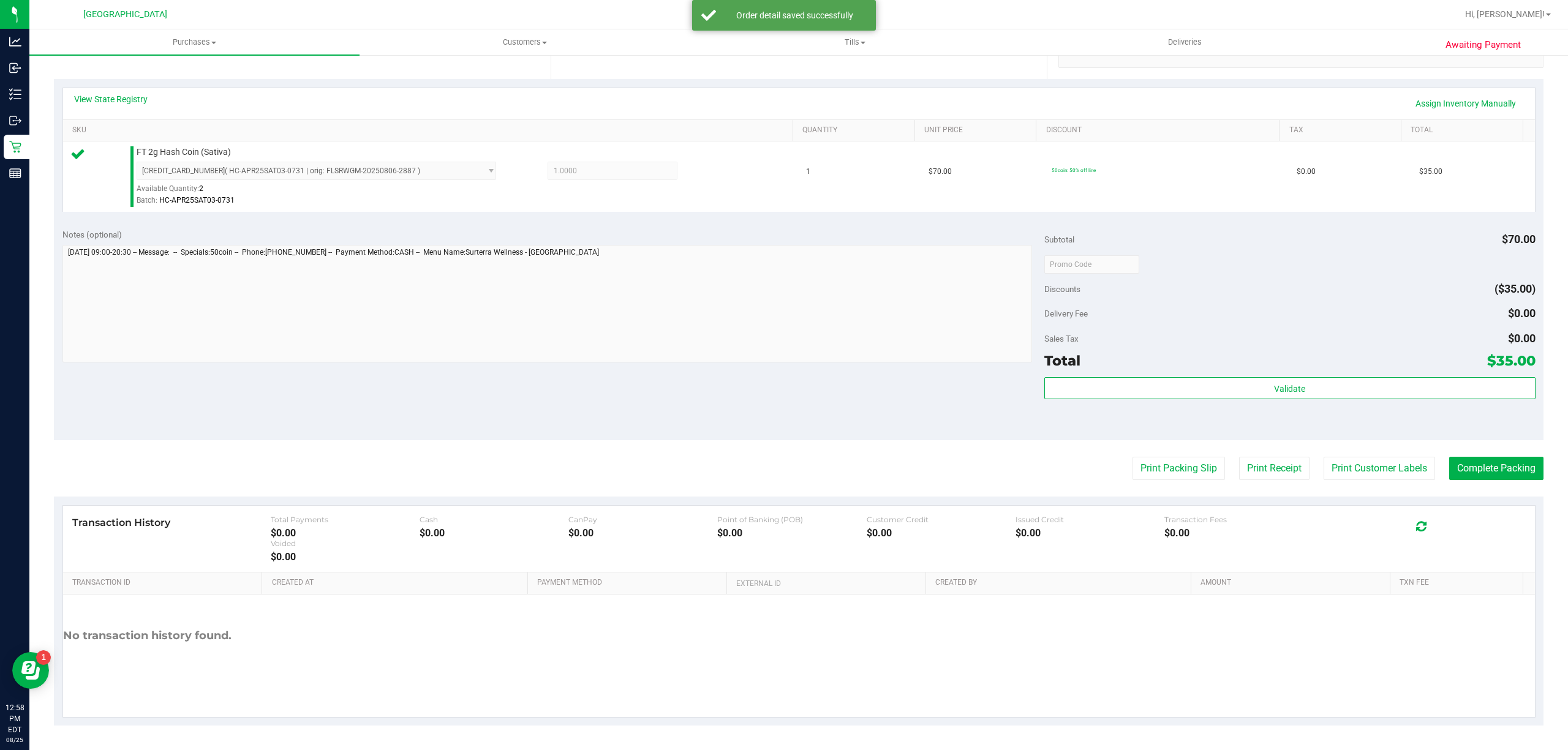
click at [1359, 484] on purchase-details "Back Edit Purchase Cancel Purchase View Profile # 11843844 BioTrack ID: - Submi…" at bounding box center [798, 270] width 1490 height 911
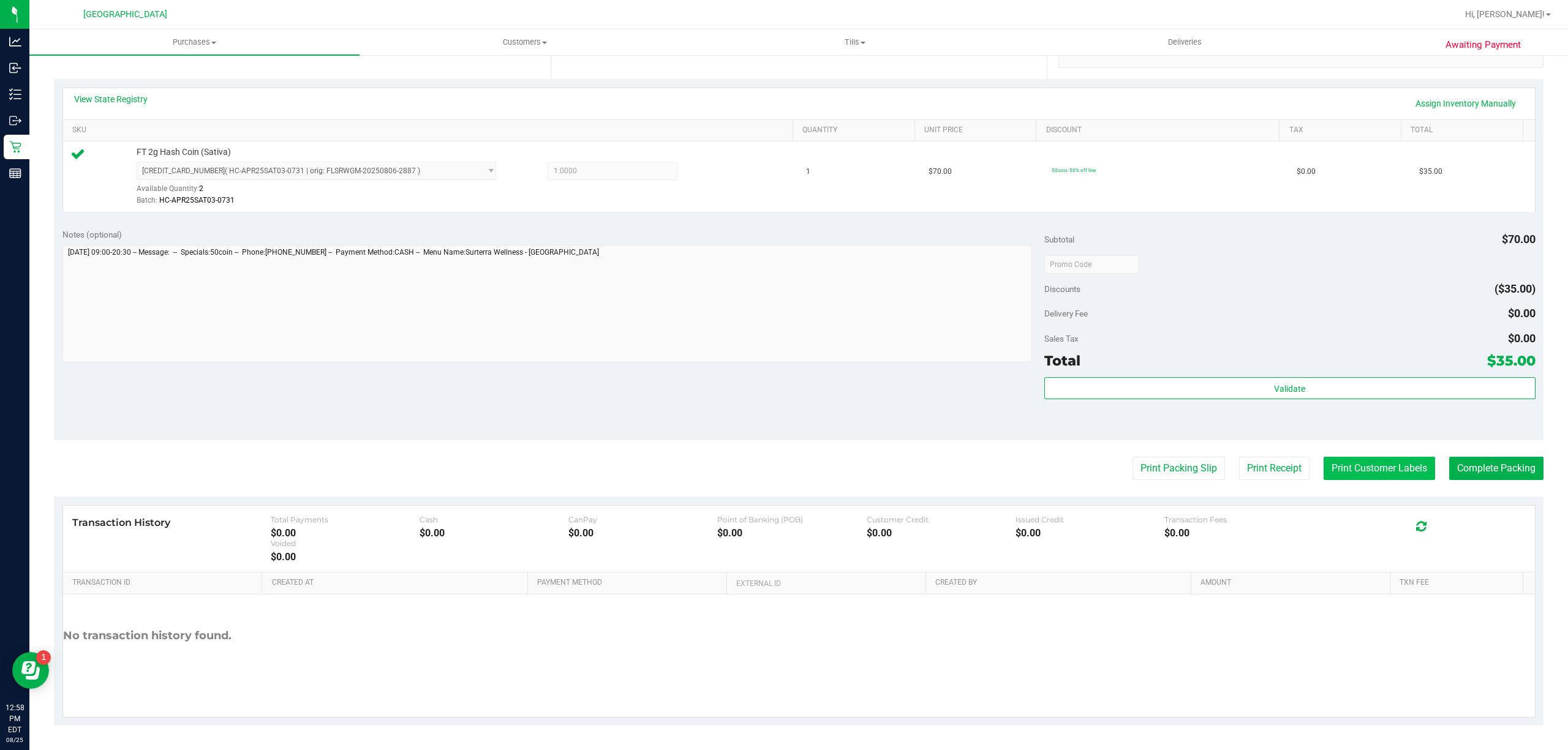
click at [1357, 478] on button "Print Customer Labels" at bounding box center [1379, 468] width 111 height 23
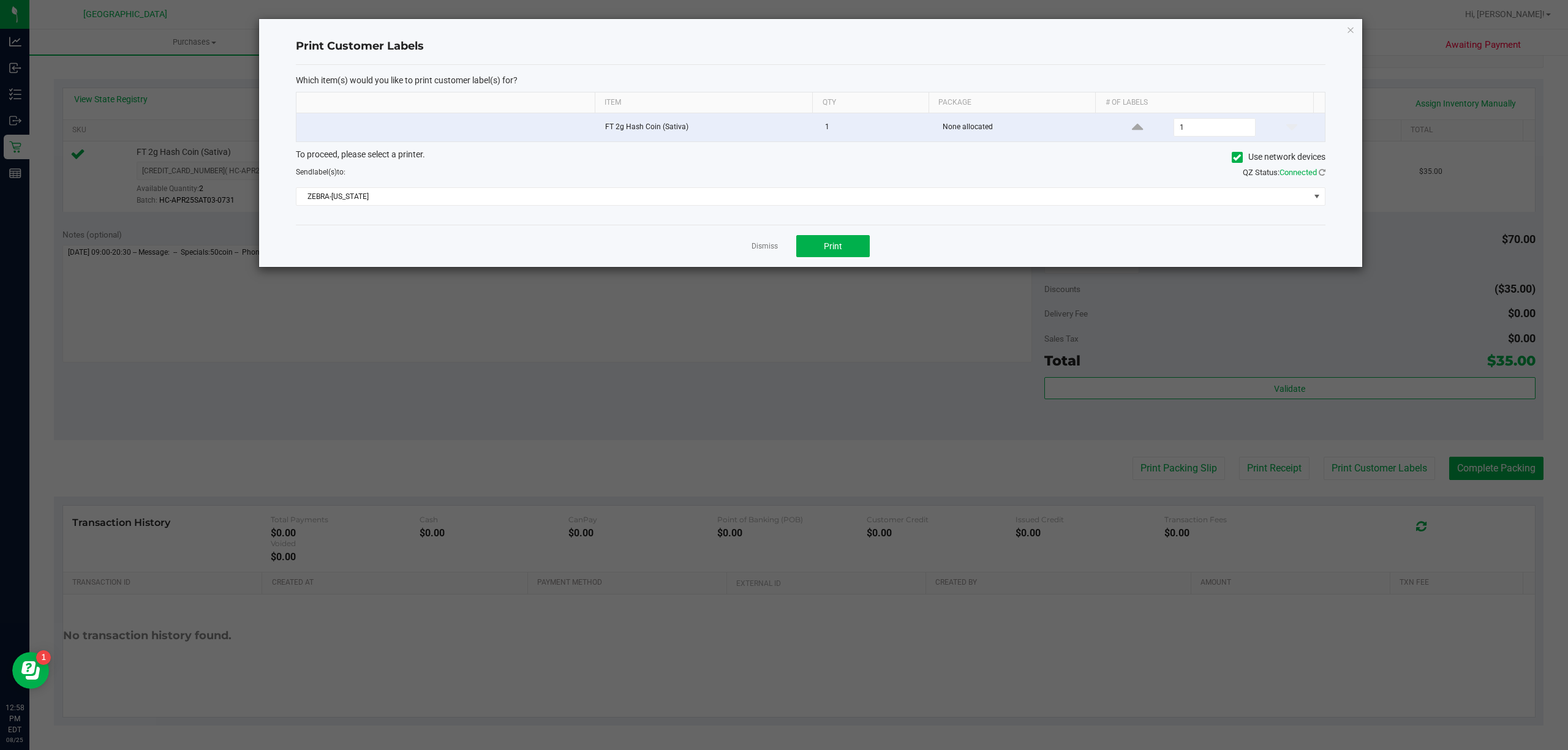
click at [870, 242] on div "Dismiss Print" at bounding box center [811, 246] width 1029 height 43
click at [792, 242] on div "Dismiss Print" at bounding box center [811, 246] width 1029 height 43
click at [813, 247] on button "Print" at bounding box center [833, 246] width 73 height 22
click at [775, 246] on link "Dismiss" at bounding box center [764, 247] width 26 height 10
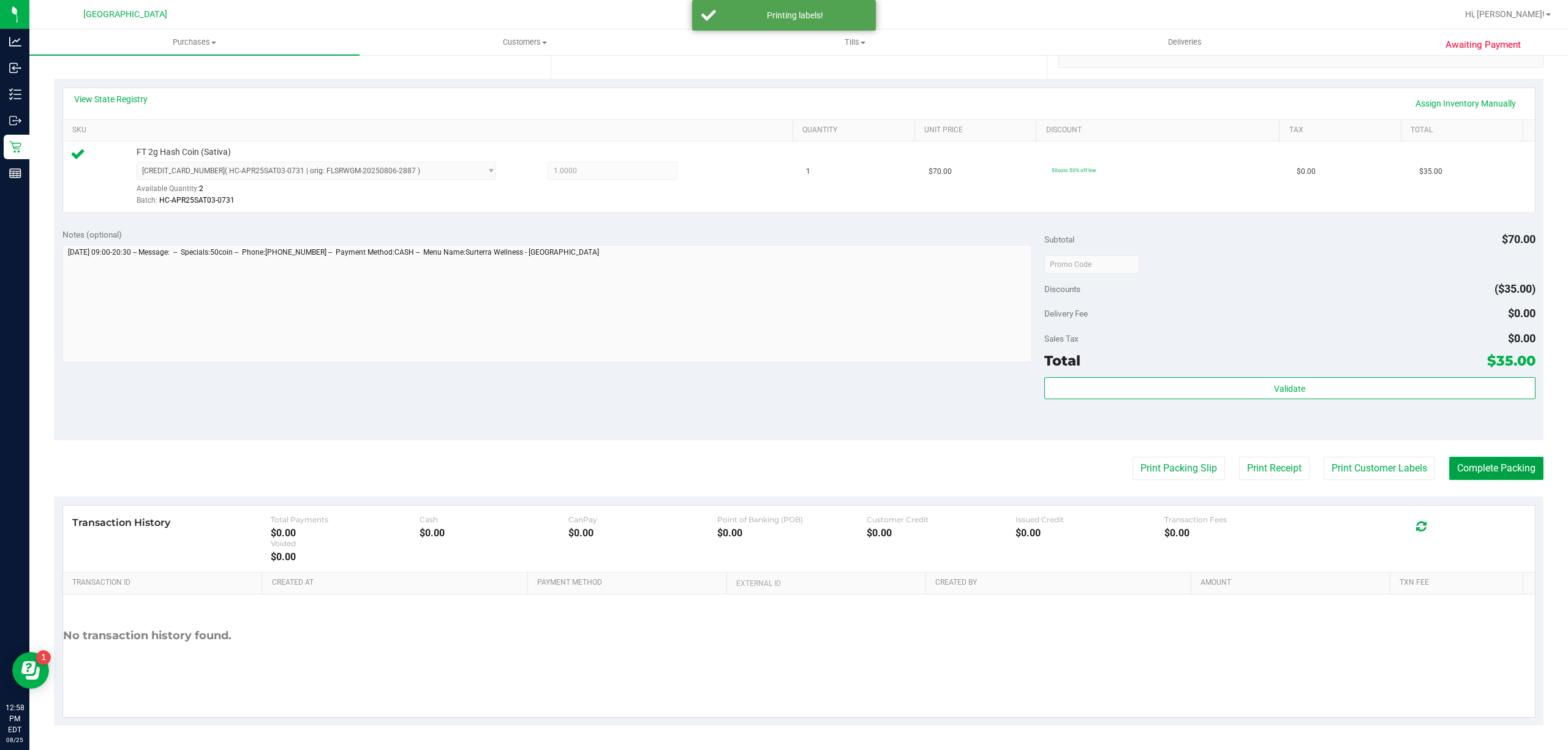
click at [1468, 474] on button "Complete Packing" at bounding box center [1496, 468] width 94 height 23
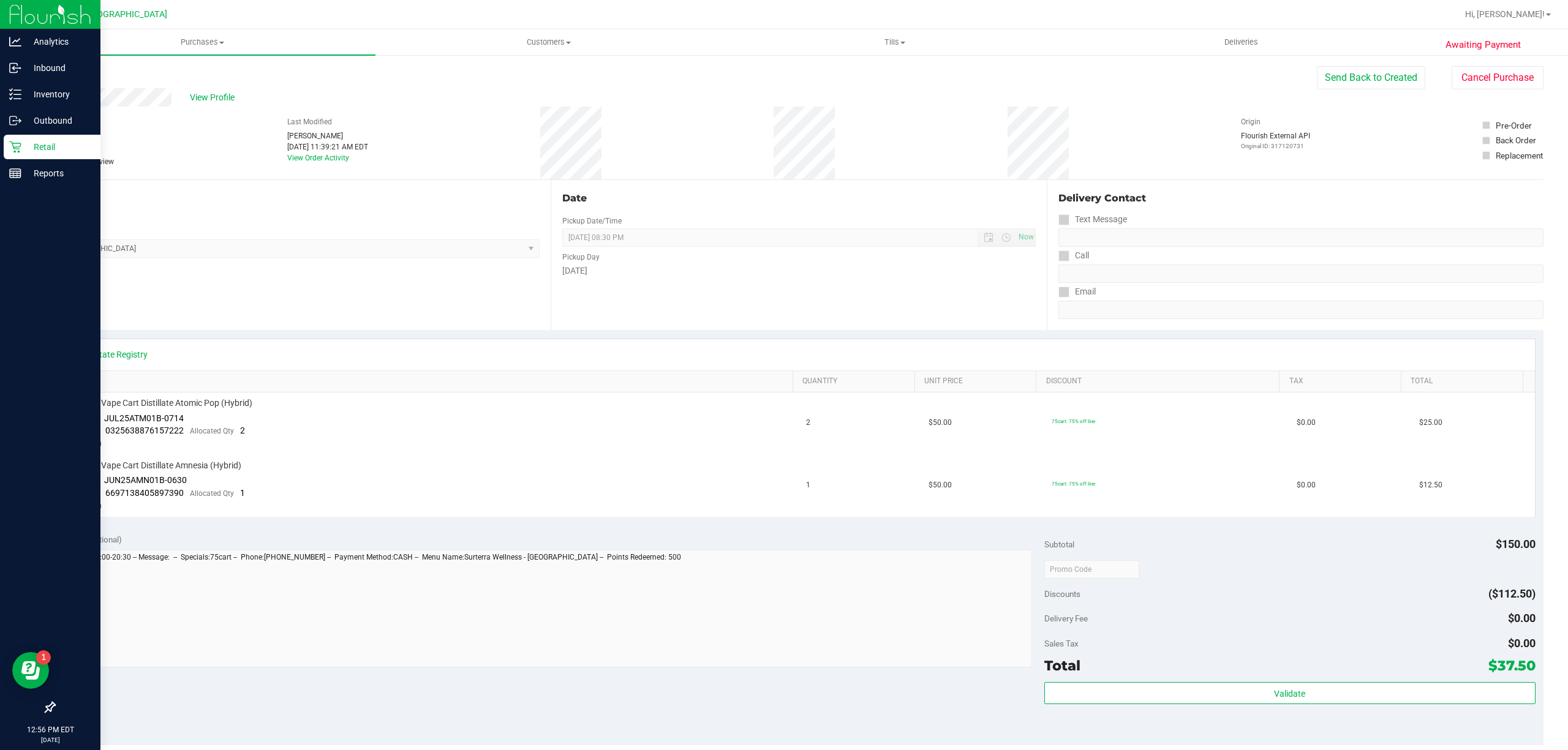
click at [66, 160] on link "Retail" at bounding box center [50, 147] width 100 height 26
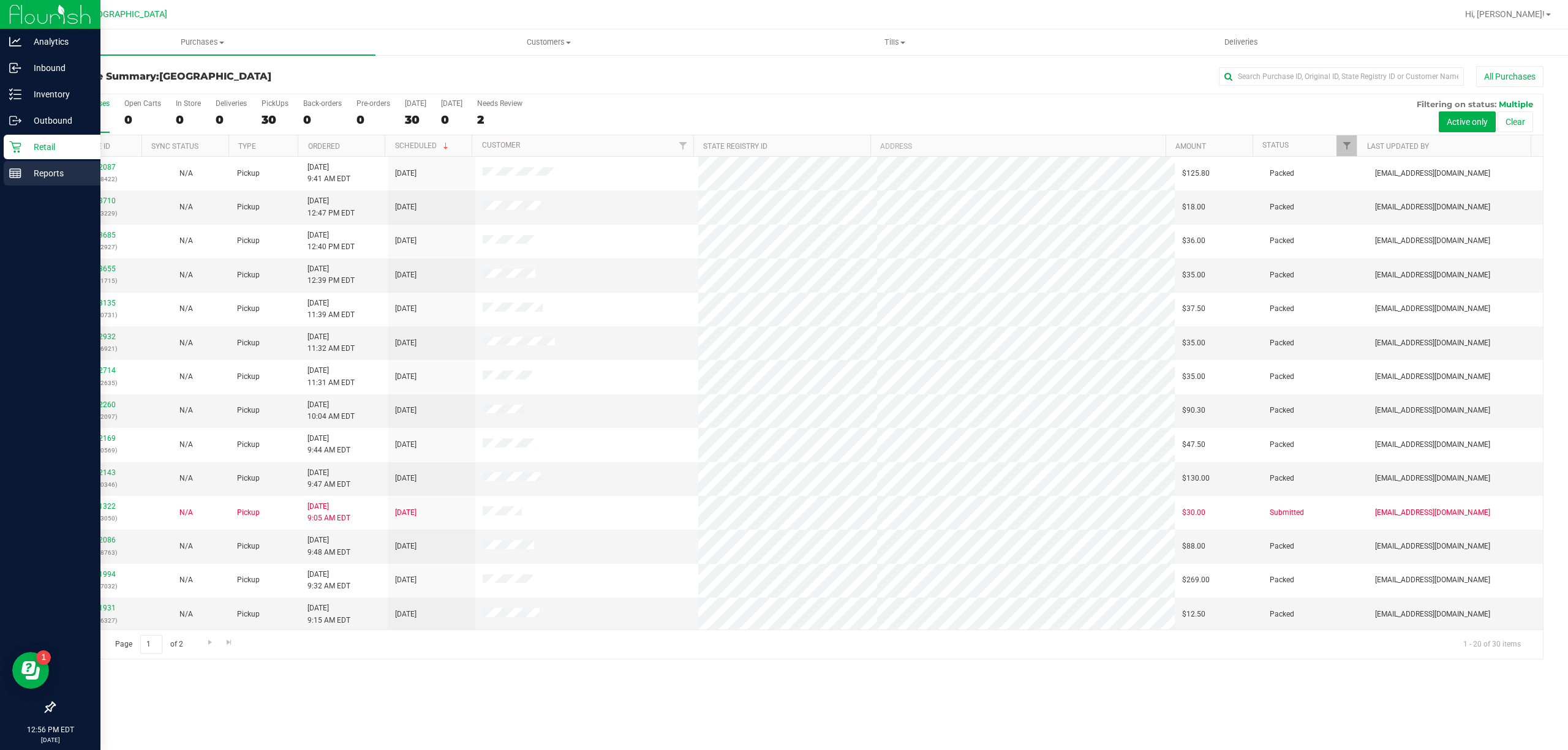
click at [42, 169] on p "Reports" at bounding box center [58, 173] width 73 height 14
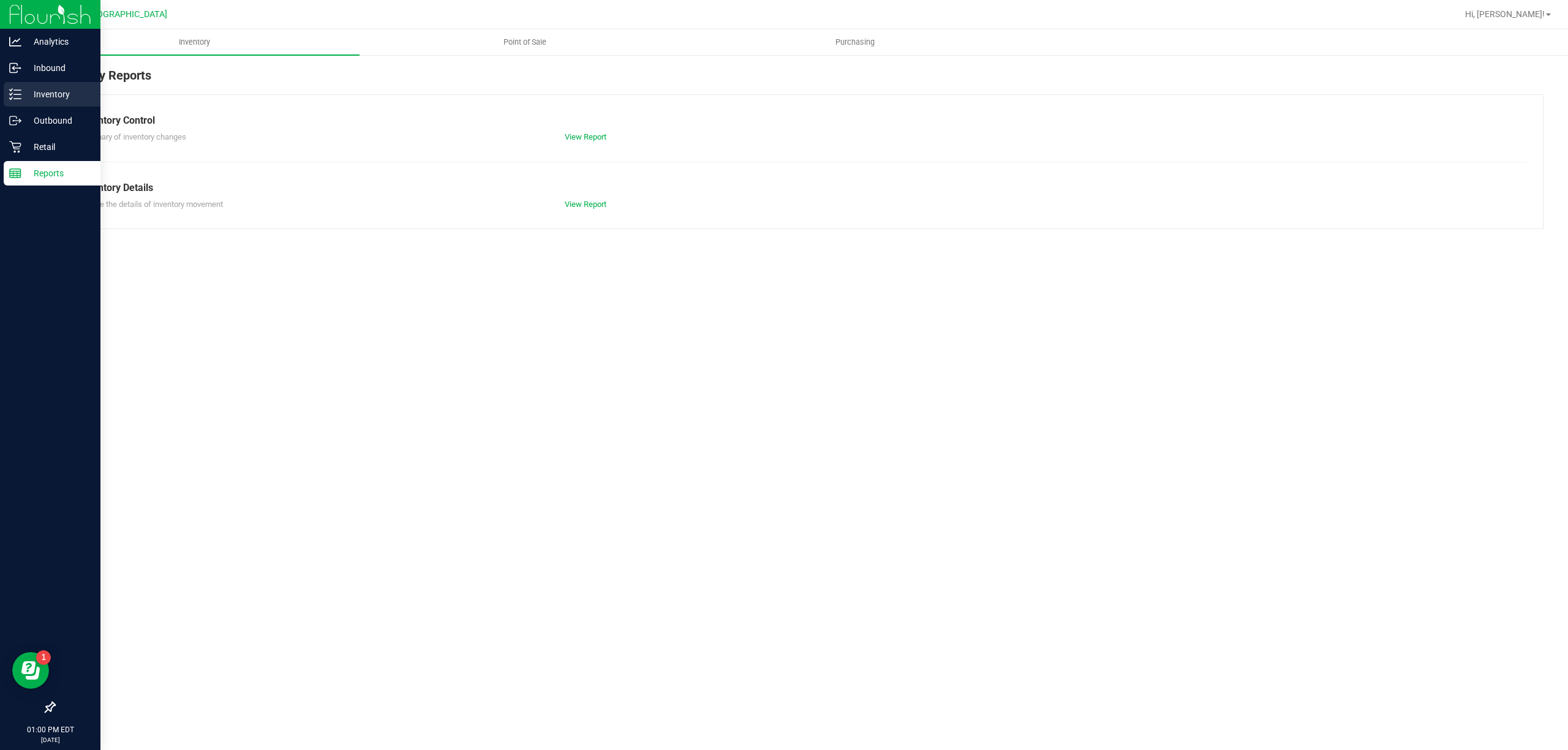
click at [66, 84] on div "Inventory" at bounding box center [52, 94] width 97 height 25
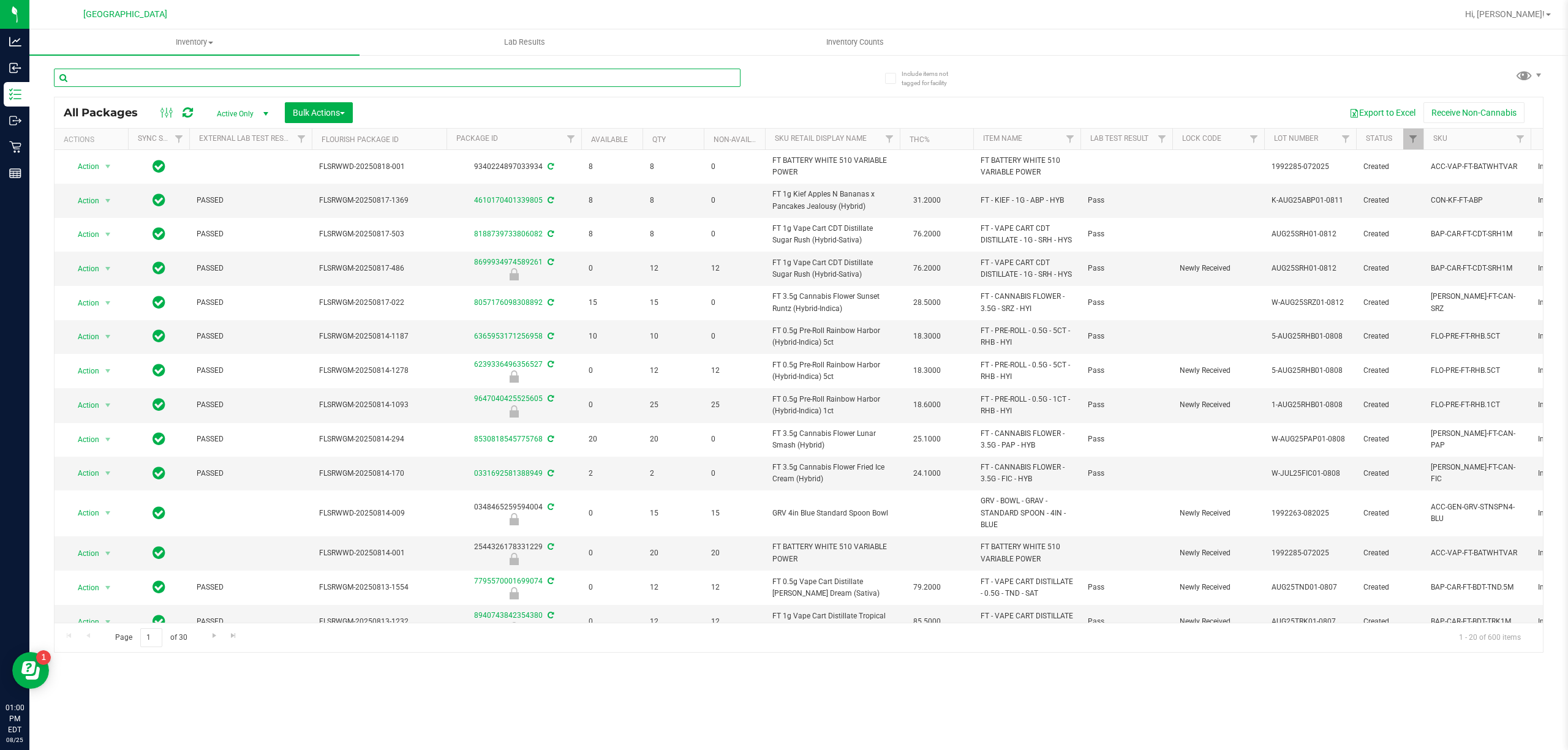
click at [138, 70] on input "text" at bounding box center [396, 78] width 687 height 19
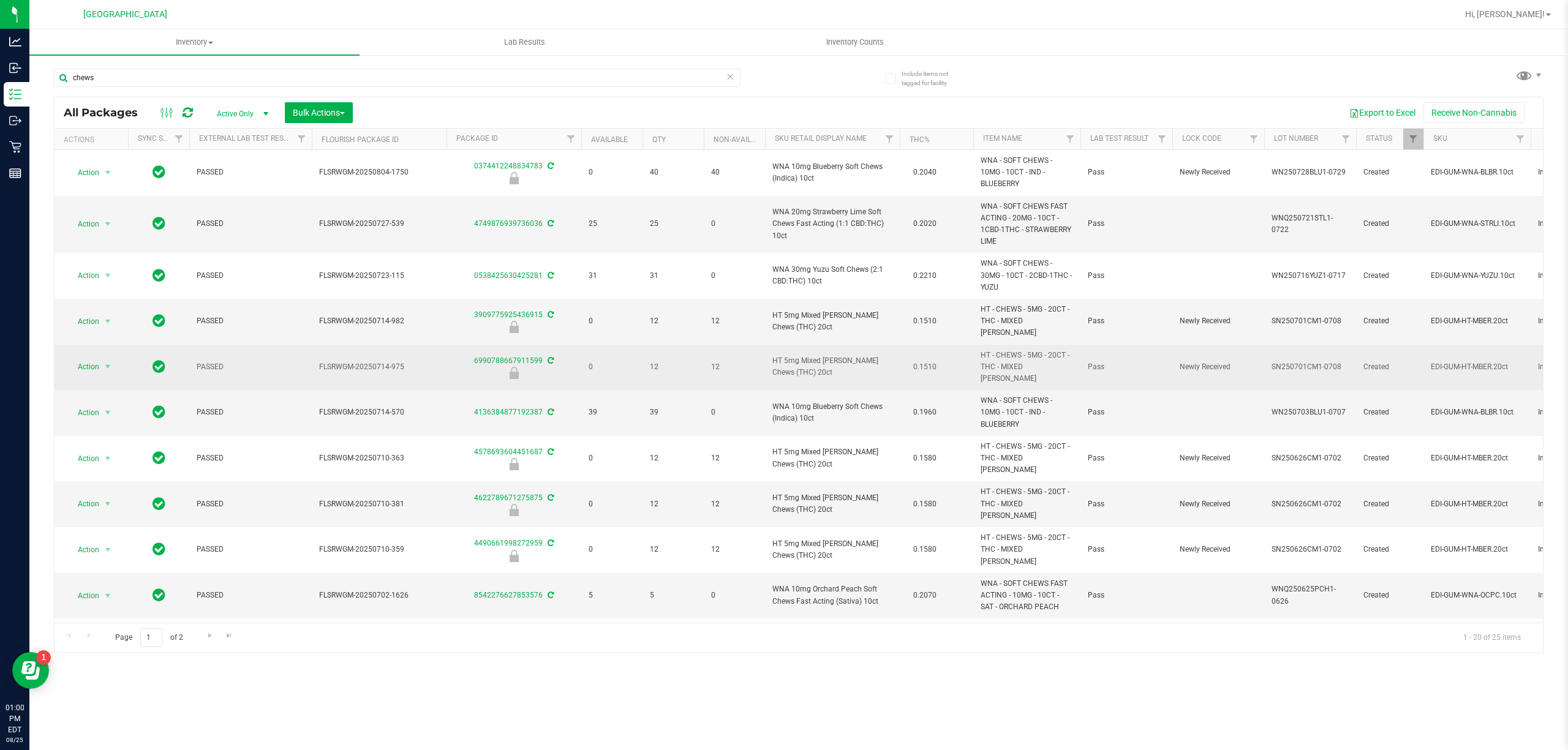
click at [811, 355] on span "HT 5mg Mixed [PERSON_NAME] Chews (THC) 20ct" at bounding box center [832, 366] width 120 height 23
copy td "HT 5mg Mixed [PERSON_NAME] Chews (THC) 20ct"
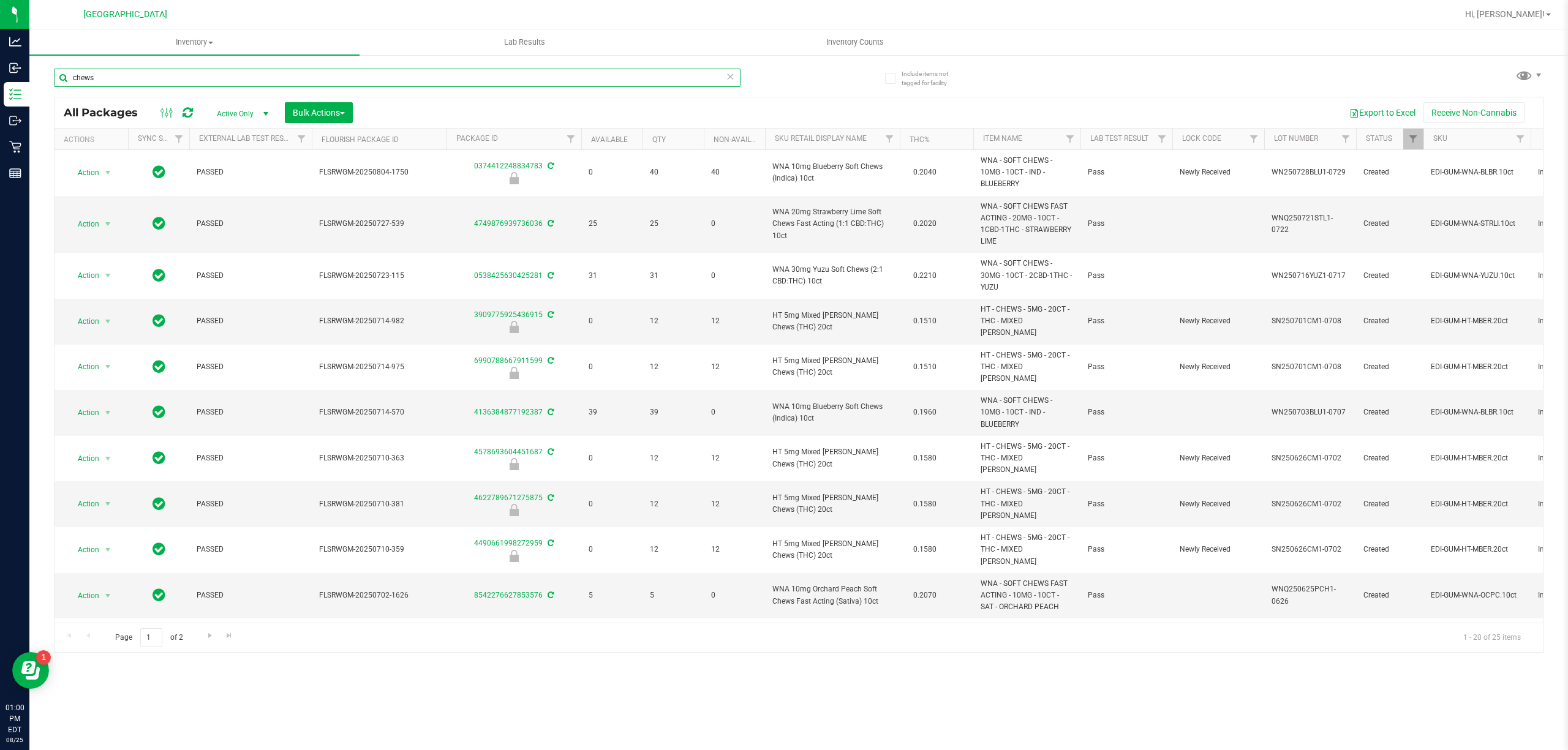
click at [381, 82] on input "chews" at bounding box center [396, 78] width 687 height 19
paste input "HT 5mg Mixed [PERSON_NAME] Chews (THC) 20ct"
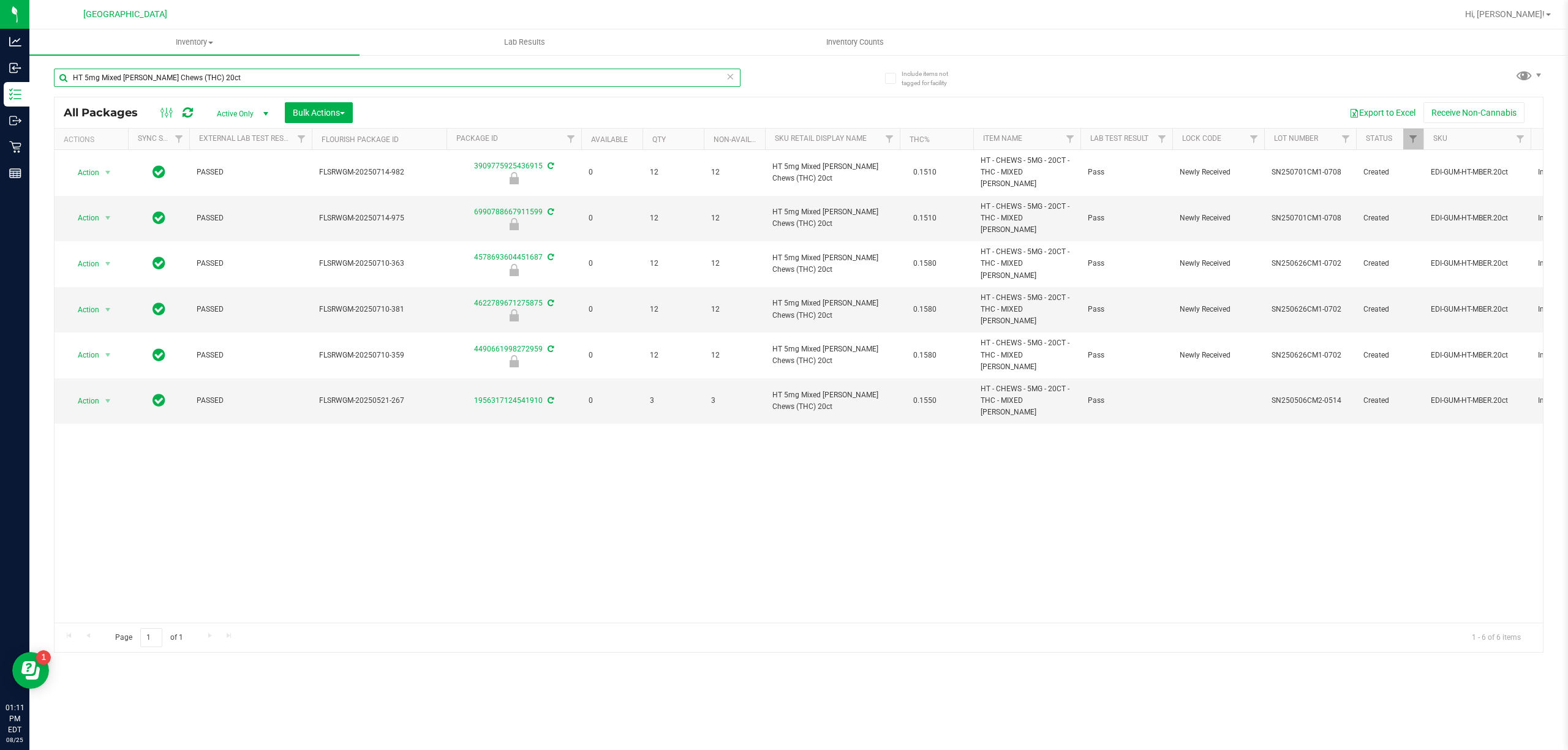
click at [476, 70] on input "HT 5mg Mixed [PERSON_NAME] Chews (THC) 20ct" at bounding box center [396, 78] width 687 height 19
click at [478, 69] on input "HT 5mg Mixed [PERSON_NAME] Chews (THC) 20ct" at bounding box center [396, 78] width 687 height 19
type input "[CREDIT_CARD_NUMBER]"
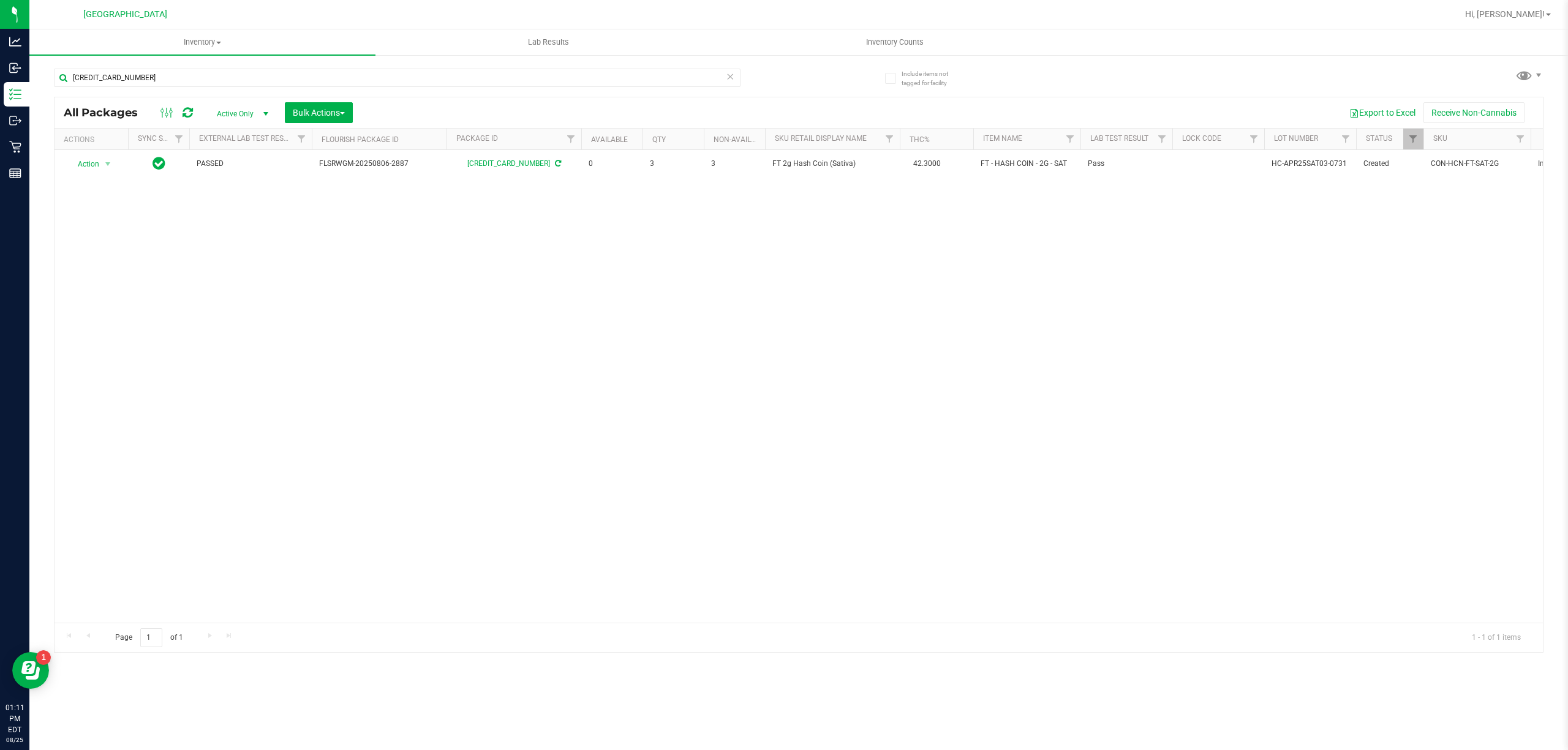
click at [645, 306] on div "Action Action Adjust qty Create package Edit attributes Global inventory Locate…" at bounding box center [798, 386] width 1488 height 473
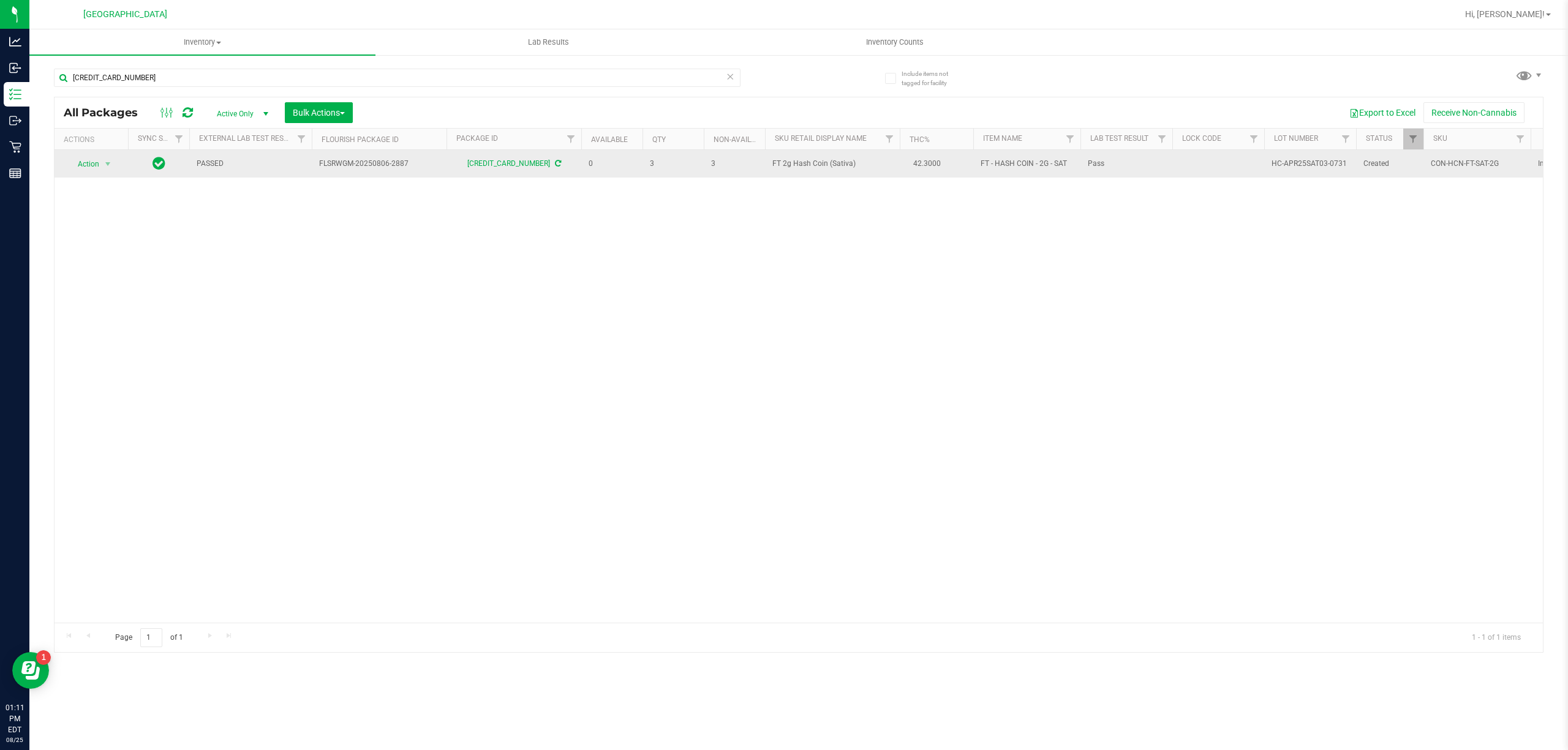
click at [793, 168] on span "FT 2g Hash Coin (Sativa)" at bounding box center [832, 164] width 120 height 12
drag, startPoint x: 793, startPoint y: 168, endPoint x: 785, endPoint y: 165, distance: 8.5
click at [792, 167] on span "FT 2g Hash Coin (Sativa)" at bounding box center [832, 164] width 120 height 12
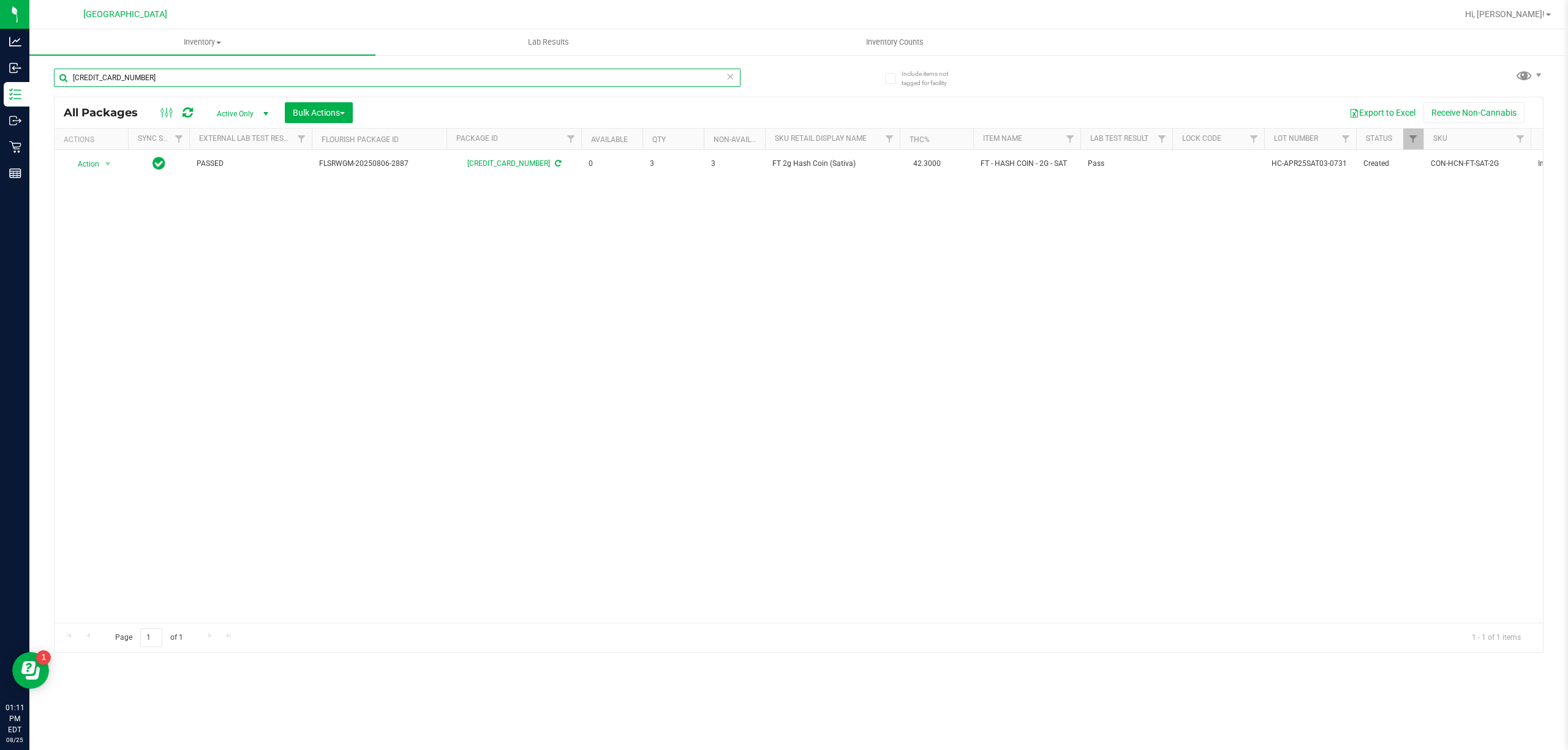
click at [637, 80] on input "[CREDIT_CARD_NUMBER]" at bounding box center [396, 78] width 687 height 19
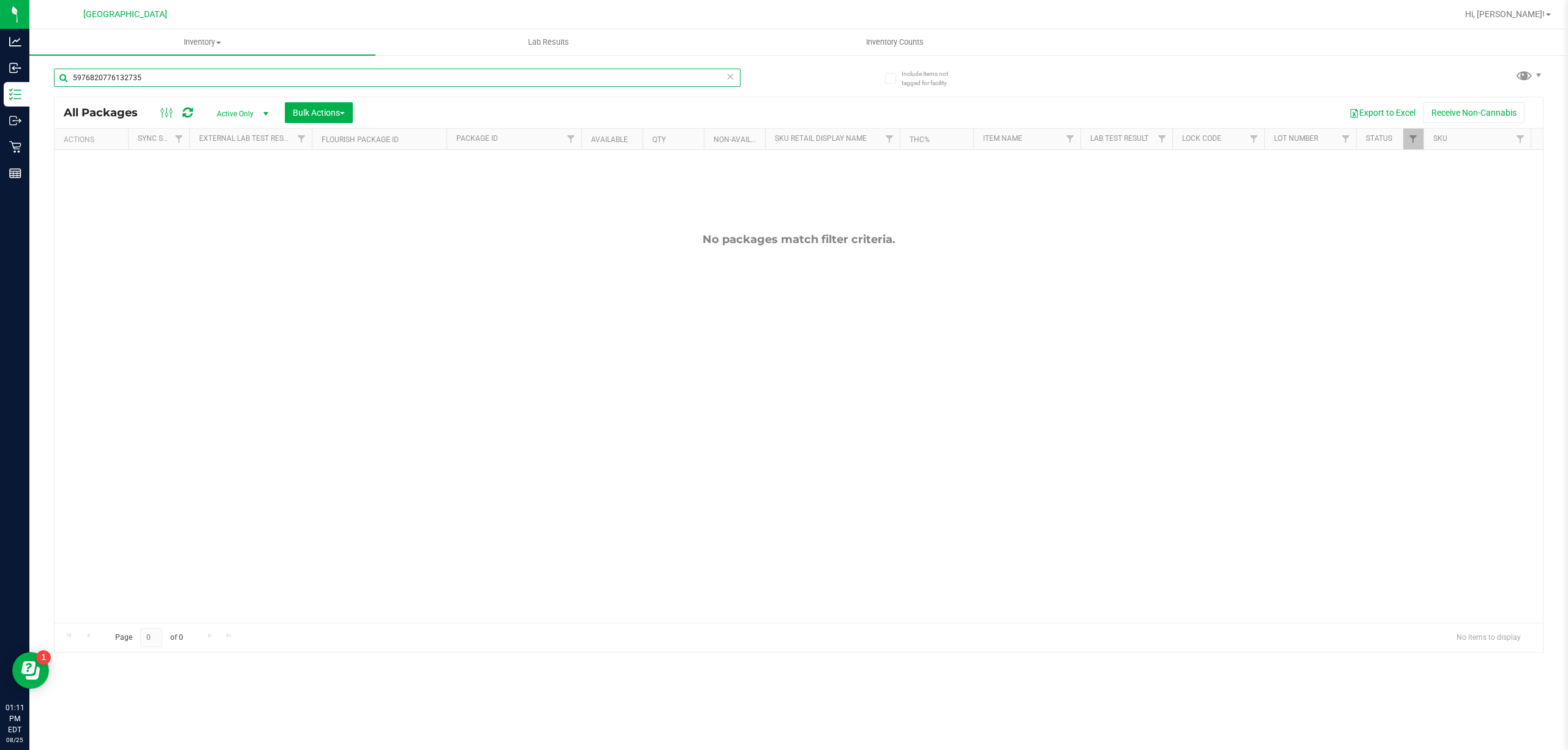
click at [637, 80] on input "5976820776132735" at bounding box center [396, 78] width 687 height 19
click at [530, 70] on input "3227955428691207" at bounding box center [396, 78] width 687 height 19
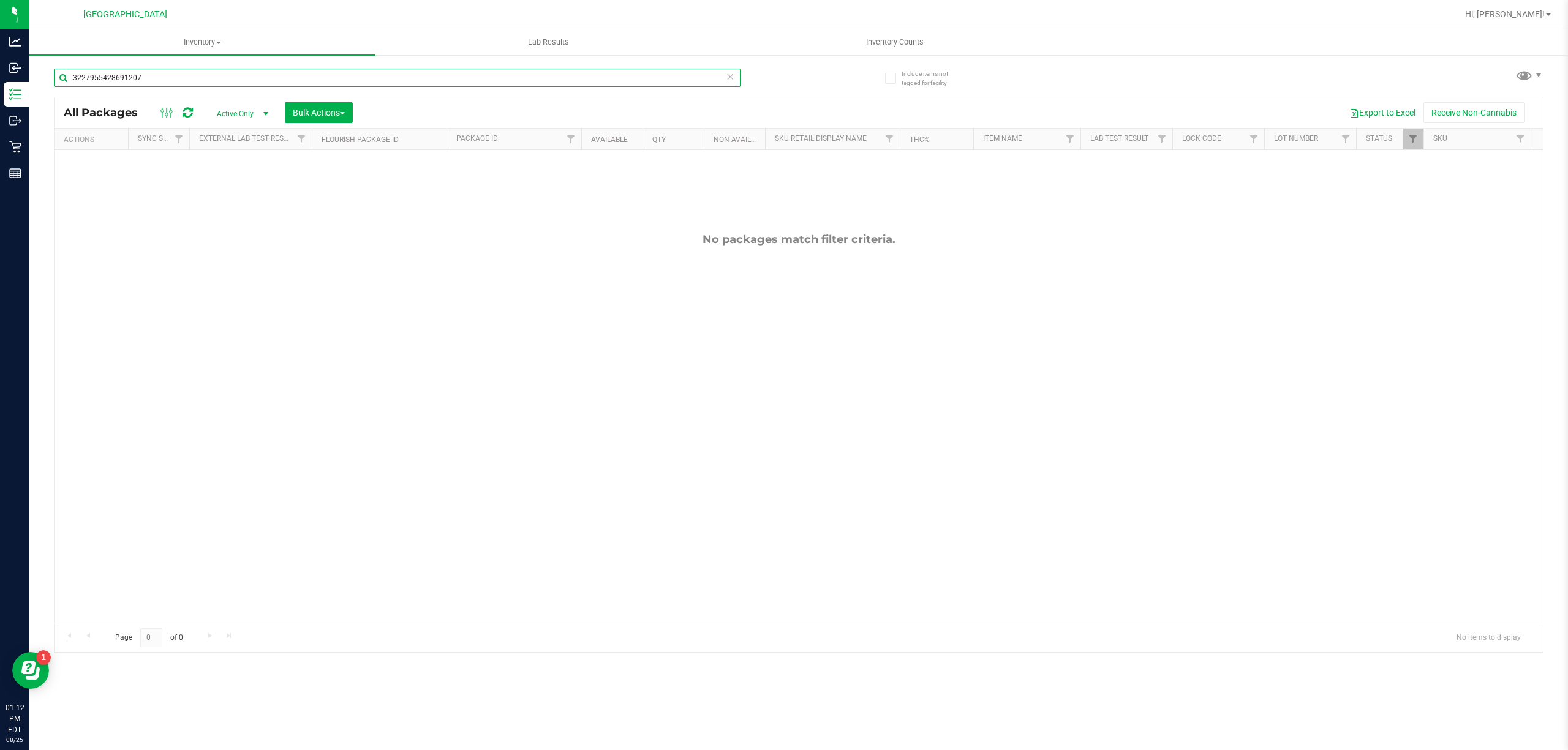
click at [530, 70] on input "3227955428691207" at bounding box center [396, 78] width 687 height 19
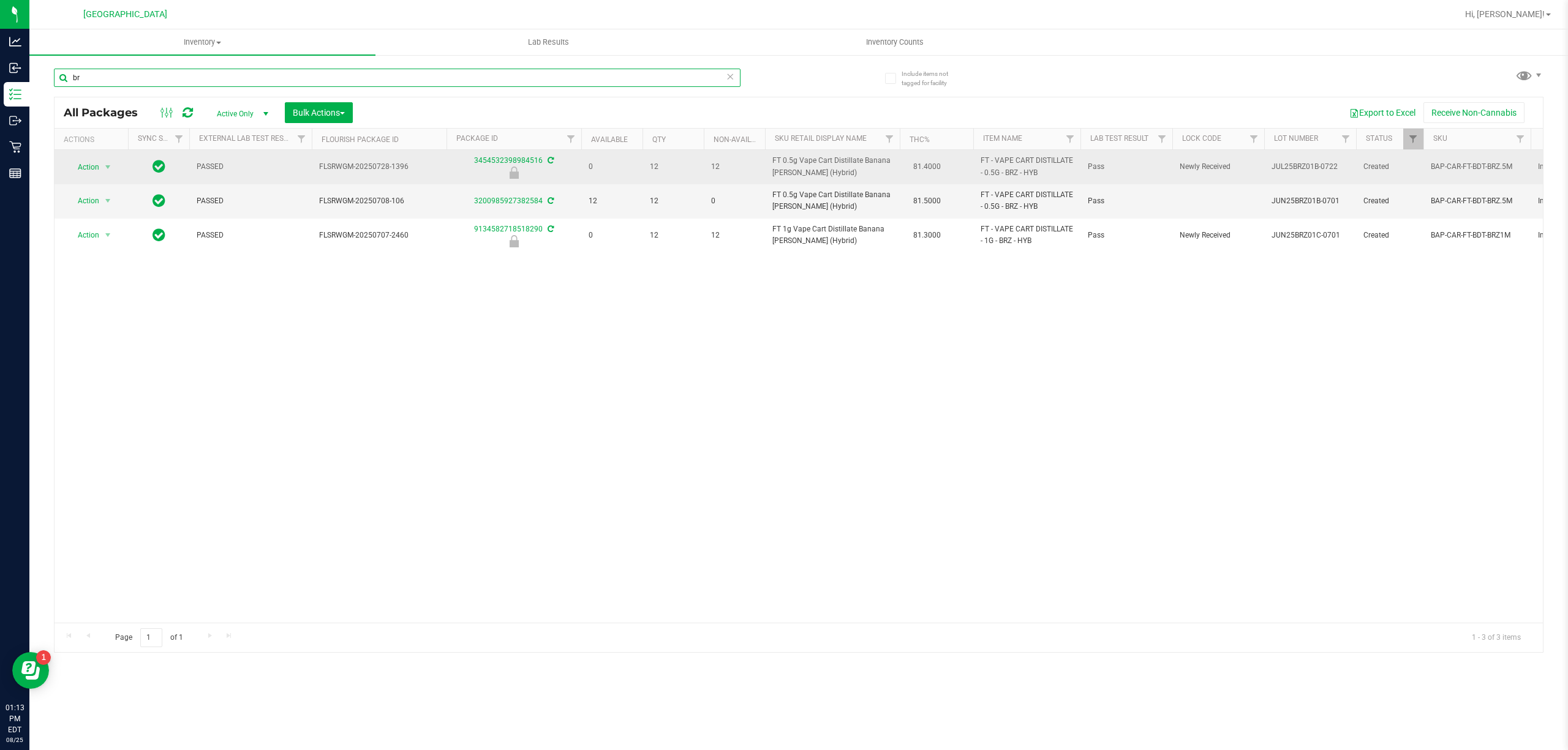
type input "b"
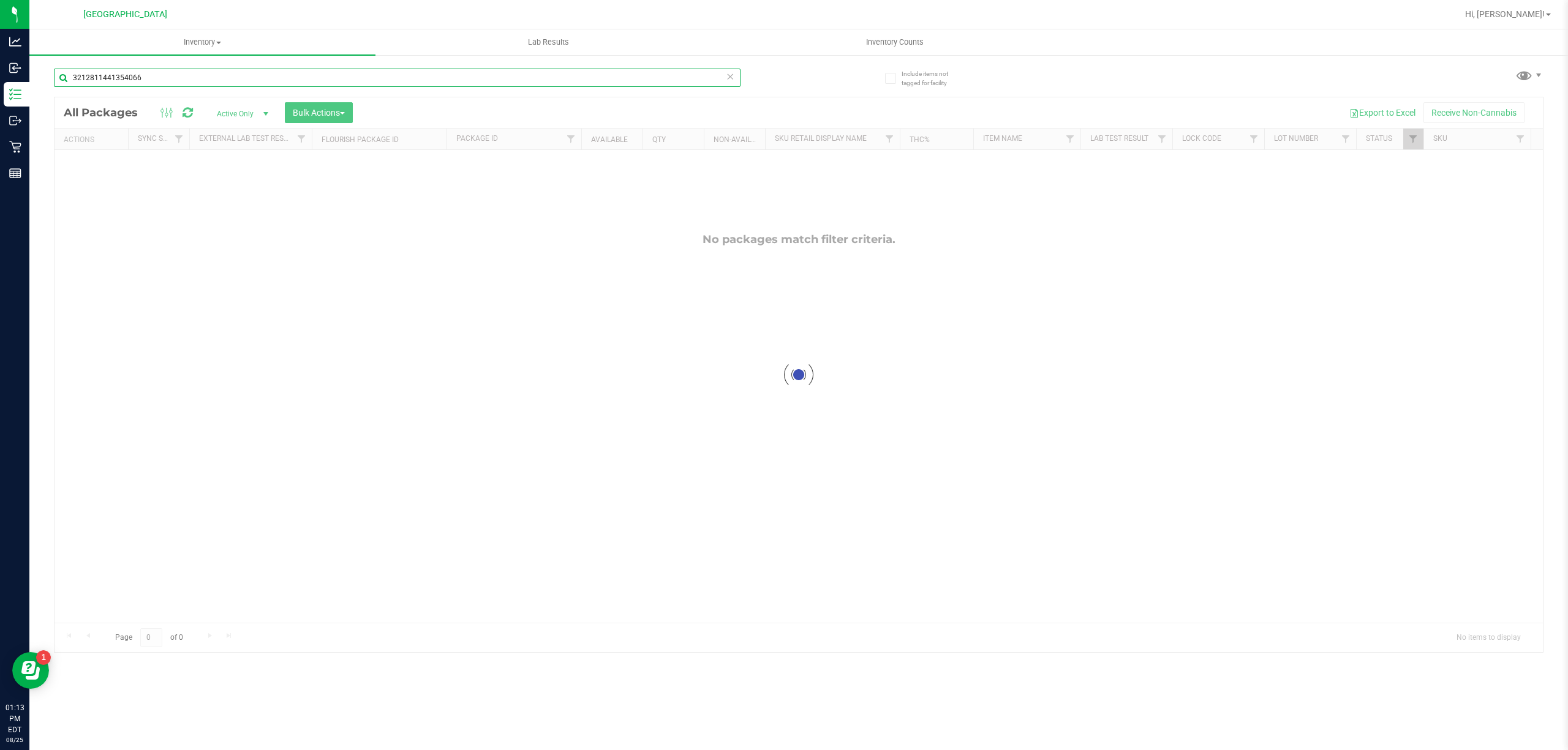
type input "3212811441354066"
click at [637, 66] on div "3212811441354066" at bounding box center [425, 77] width 744 height 39
click at [631, 77] on input "3212811441354066" at bounding box center [396, 78] width 687 height 19
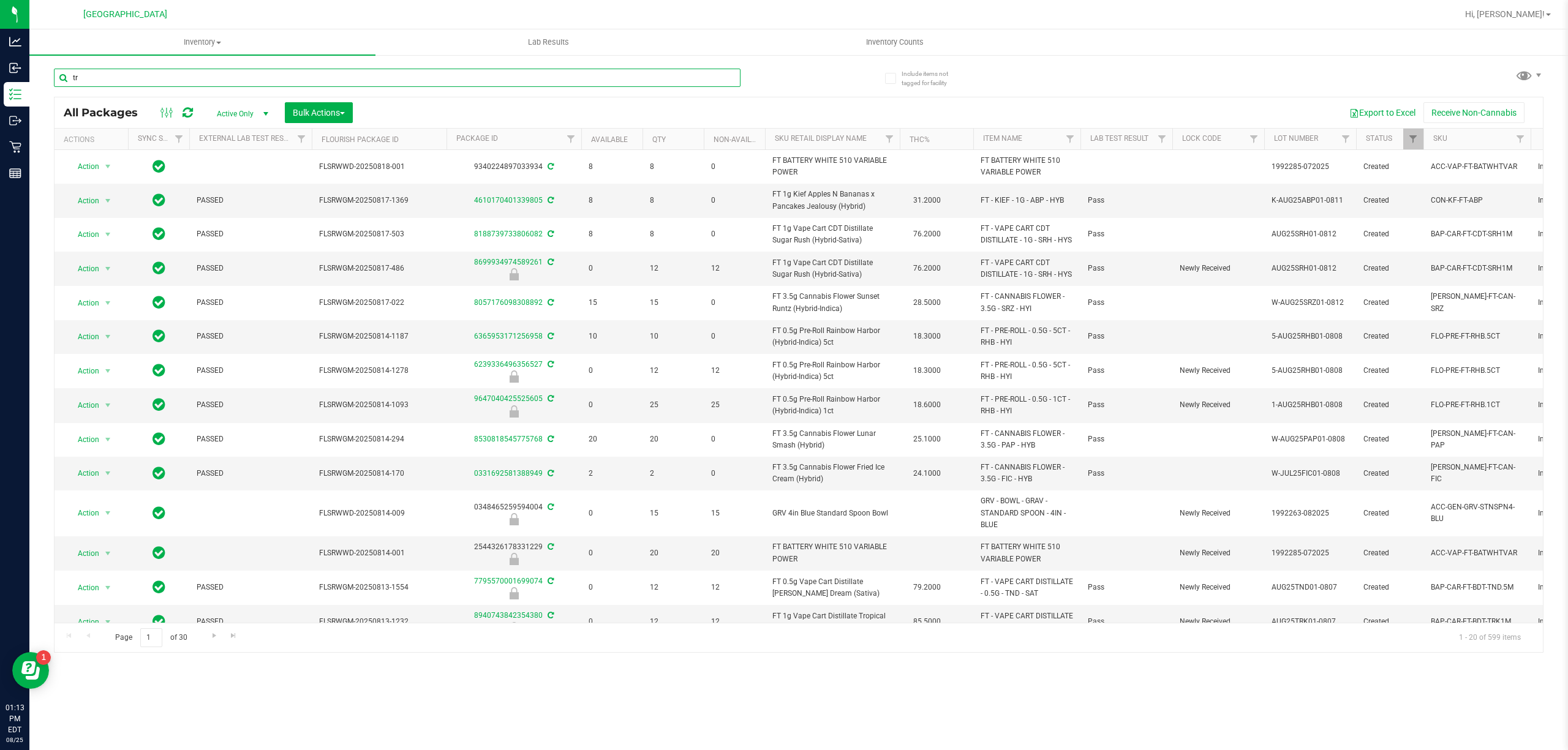
type input "trk"
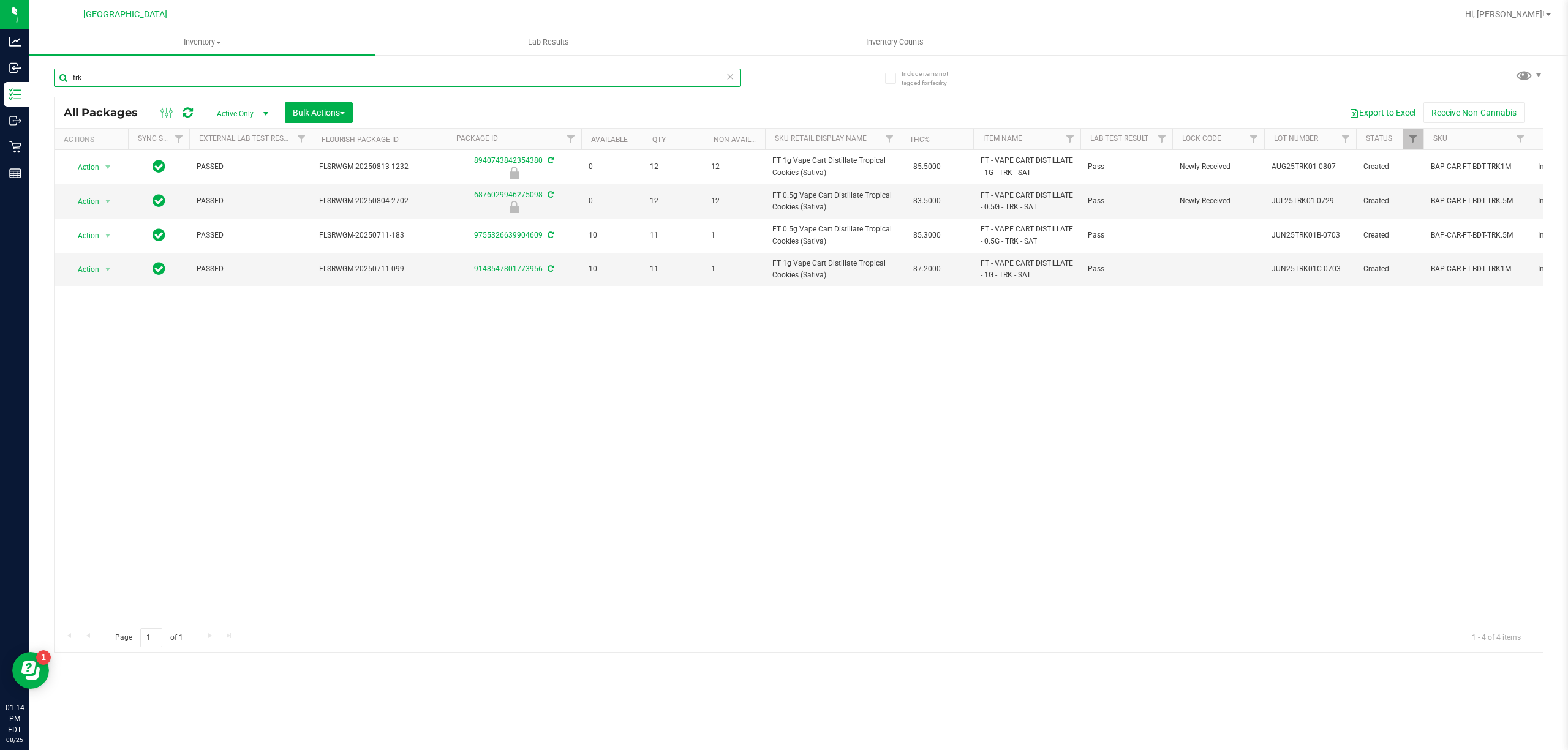
click at [527, 77] on input "trk" at bounding box center [396, 78] width 687 height 19
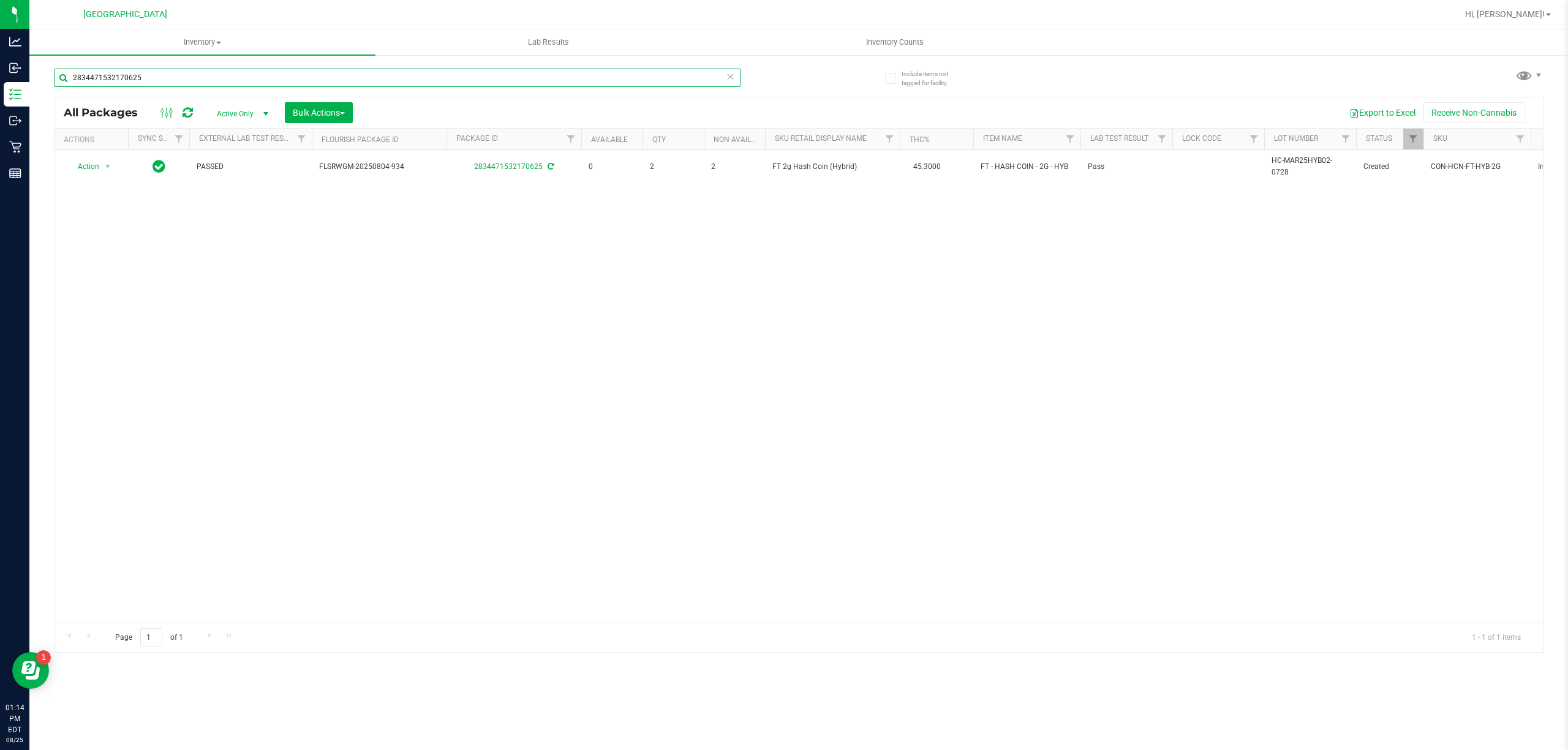
type input "2834471532170625"
click at [733, 73] on icon at bounding box center [730, 76] width 9 height 14
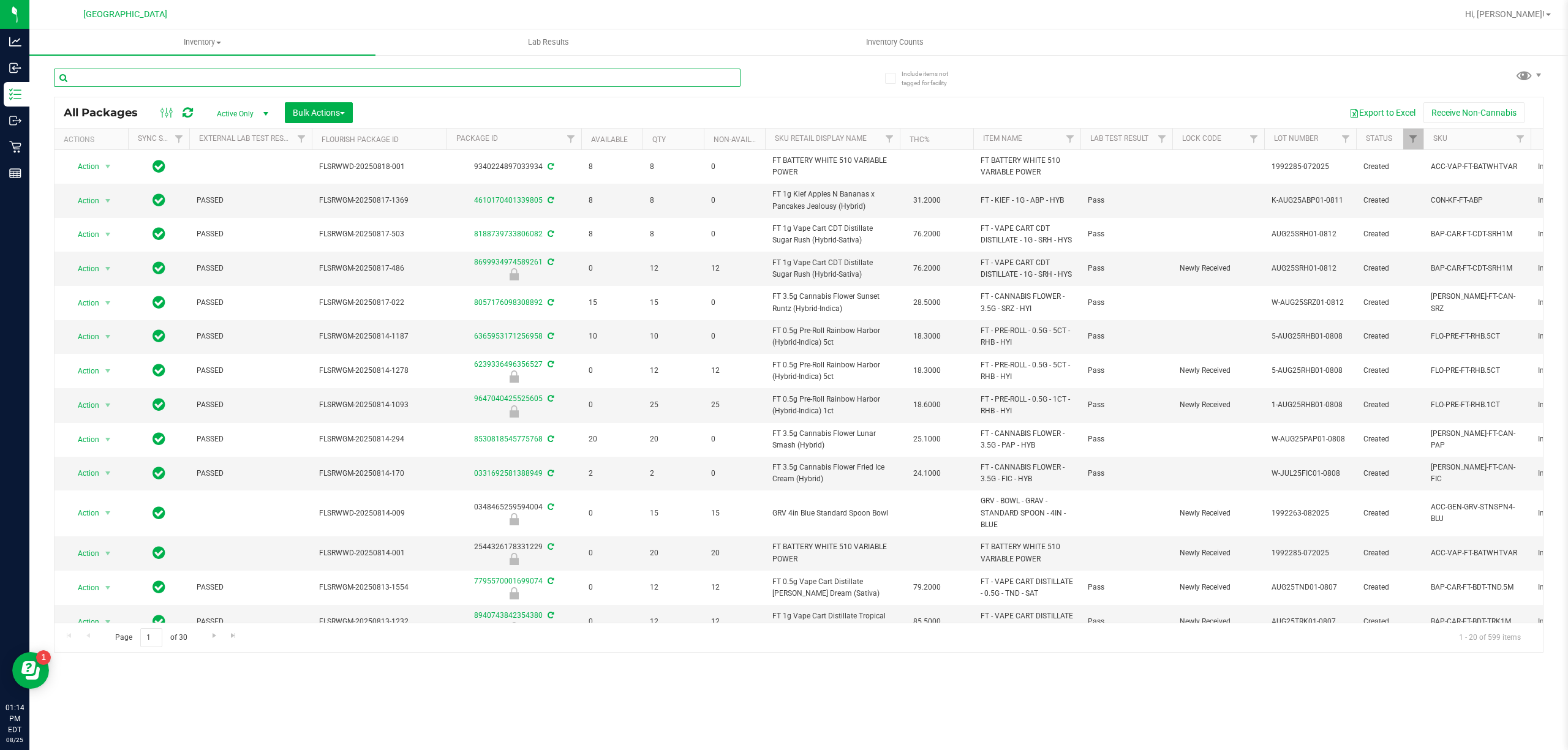
drag, startPoint x: 229, startPoint y: 82, endPoint x: 208, endPoint y: 76, distance: 21.8
click at [228, 82] on input "text" at bounding box center [396, 78] width 687 height 19
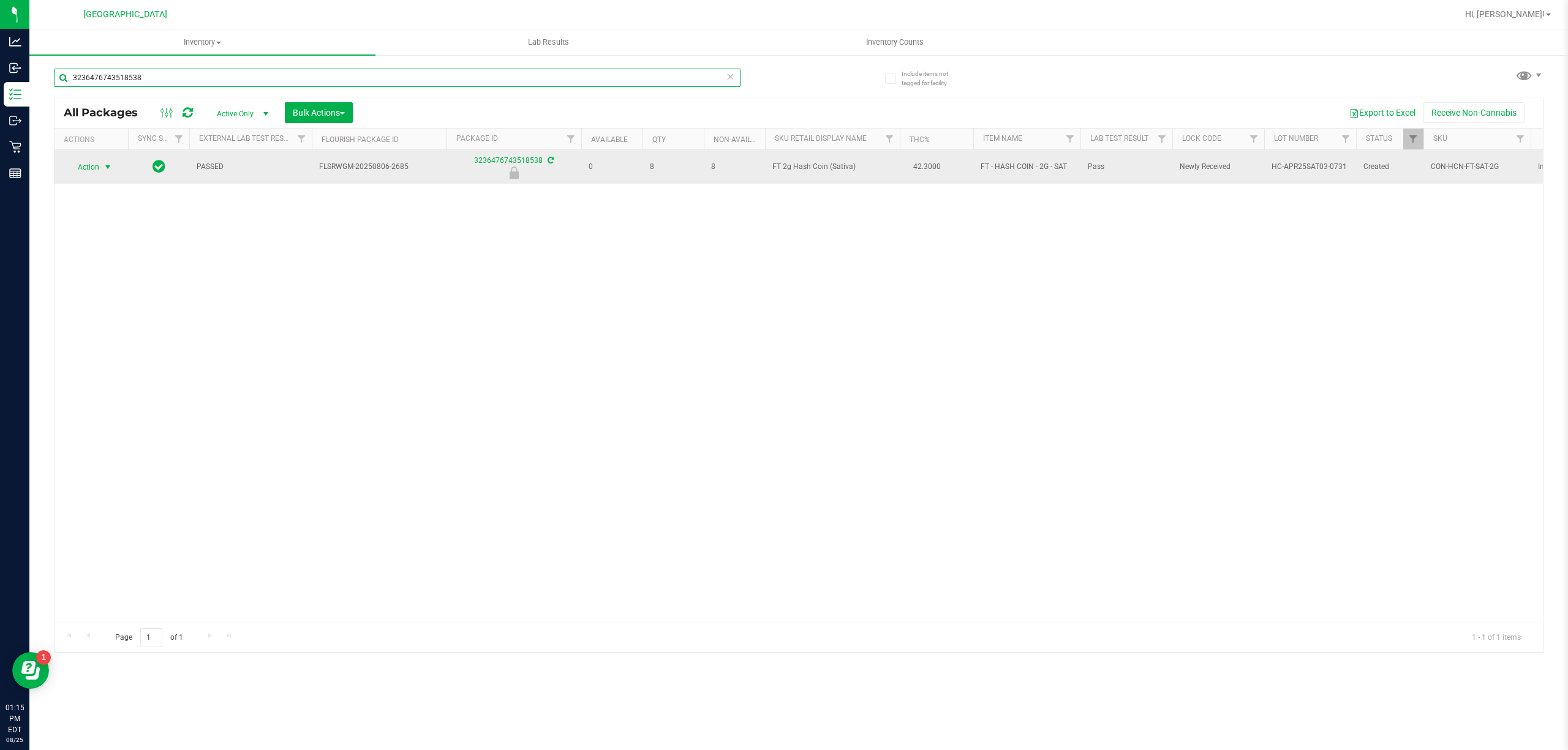
type input "3236476743518538"
click at [95, 170] on span "Action" at bounding box center [83, 167] width 33 height 17
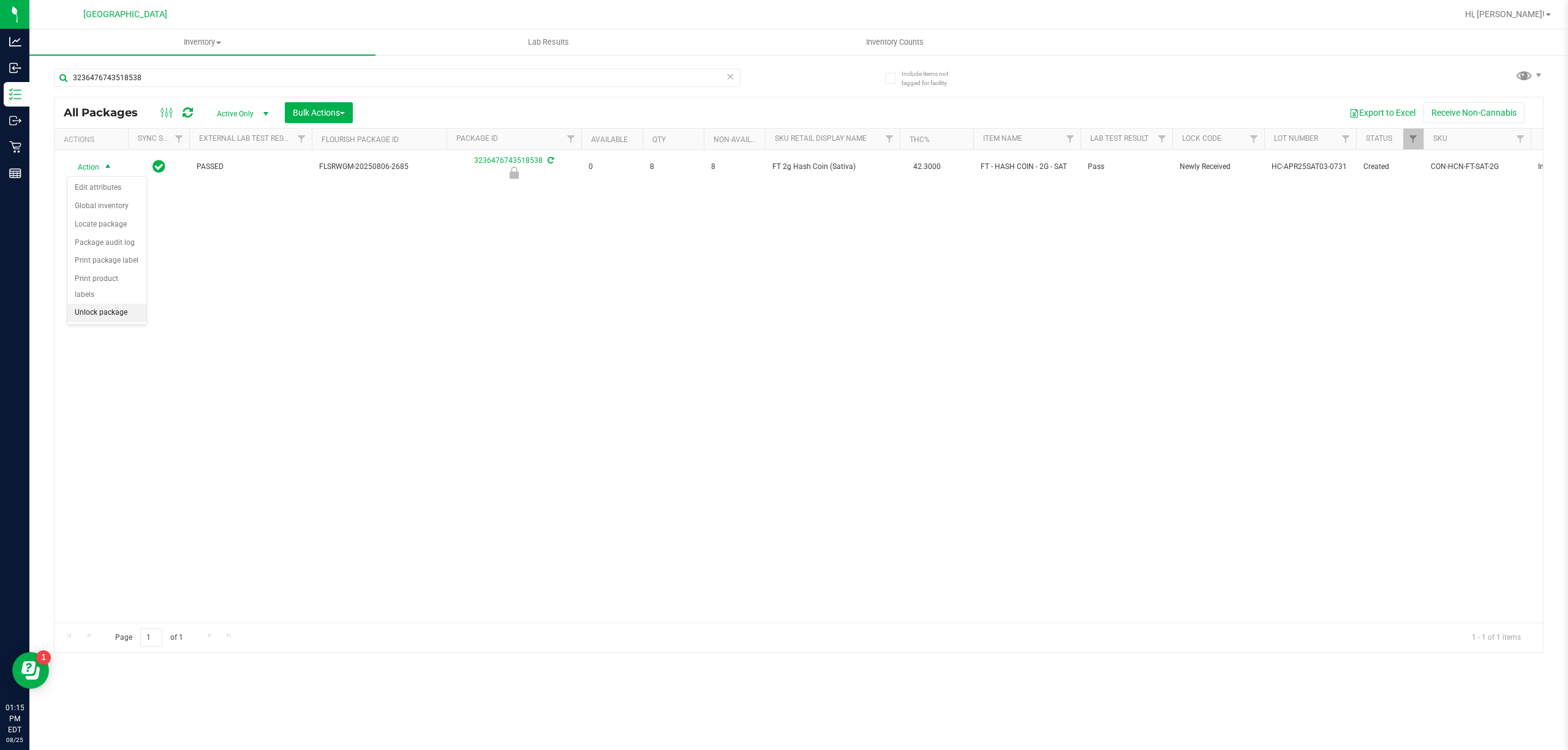
click at [108, 311] on li "Unlock package" at bounding box center [106, 313] width 79 height 19
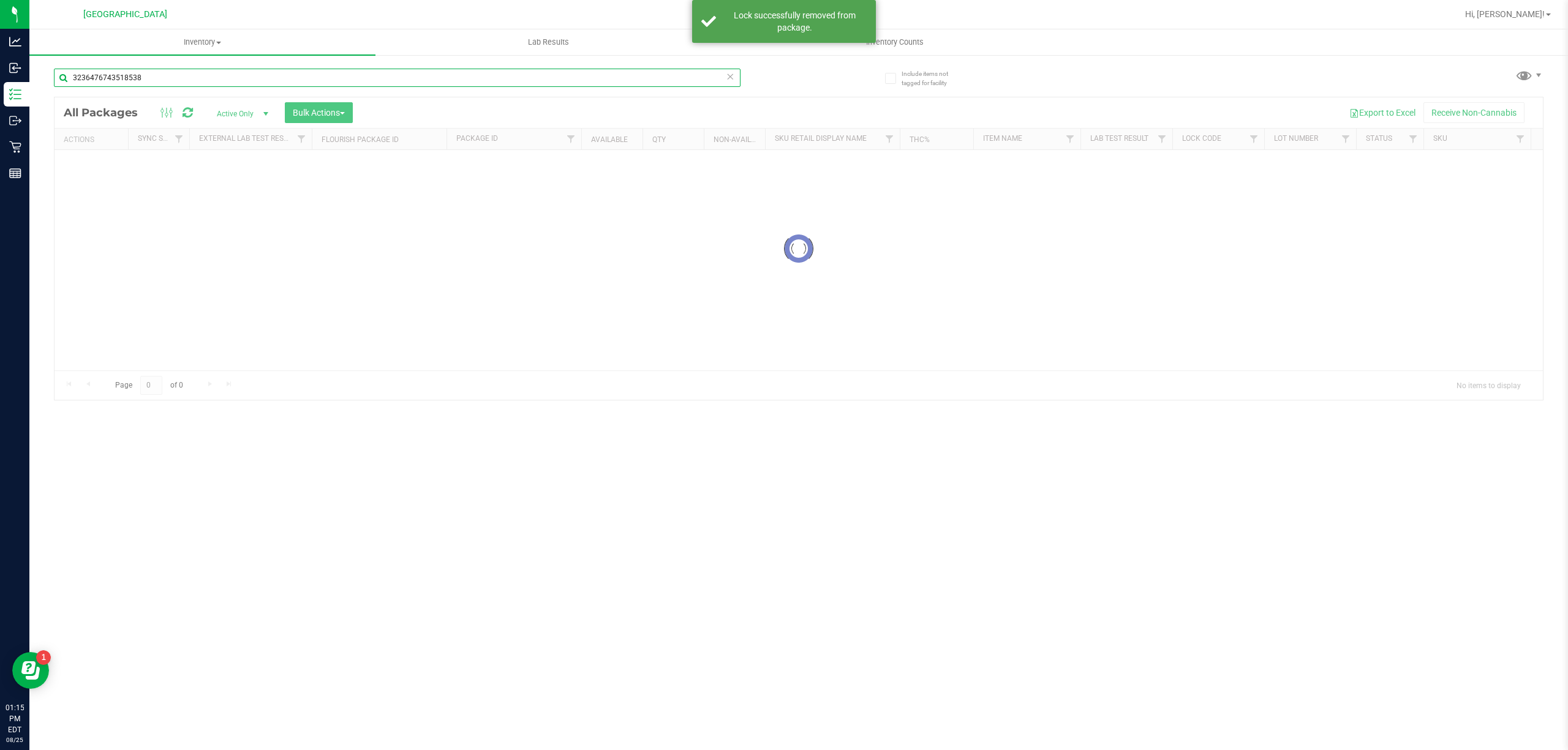
click at [331, 71] on div "Inventory All packages All inventory Waste log Create inventory Lab Results Inv…" at bounding box center [799, 389] width 1538 height 720
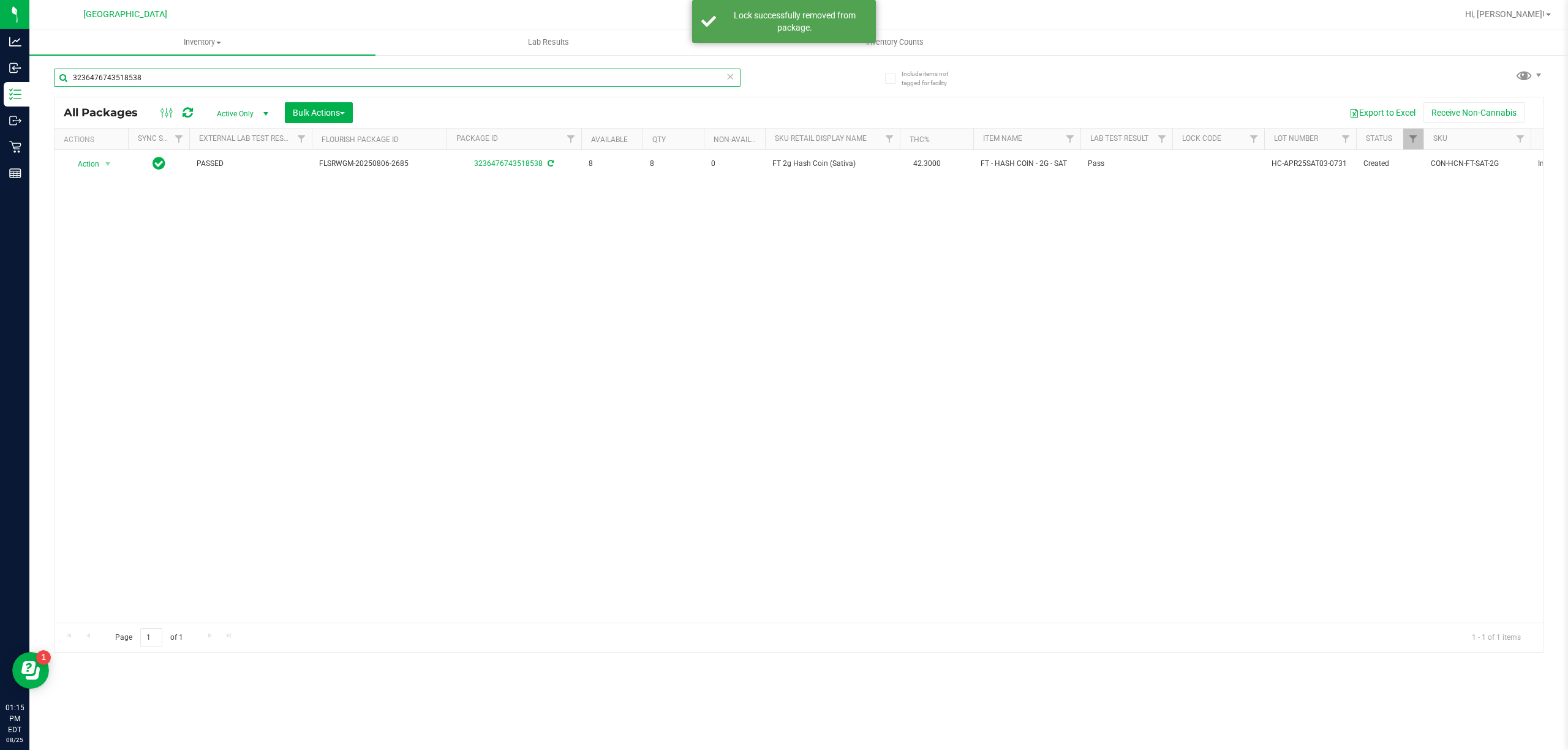
click at [327, 71] on input "3236476743518538" at bounding box center [396, 78] width 687 height 19
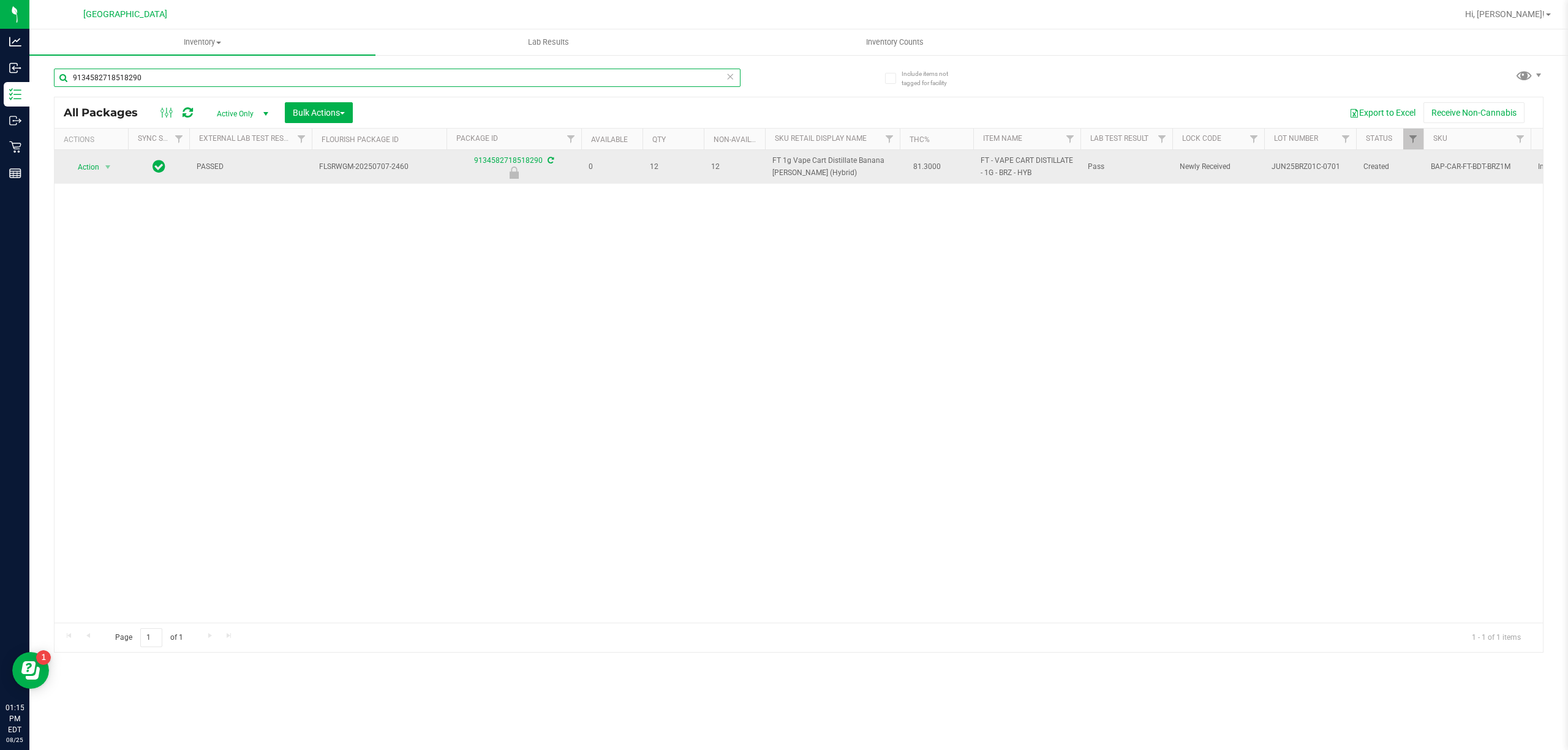
type input "9134582718518290"
click at [93, 164] on span "Action" at bounding box center [83, 167] width 33 height 17
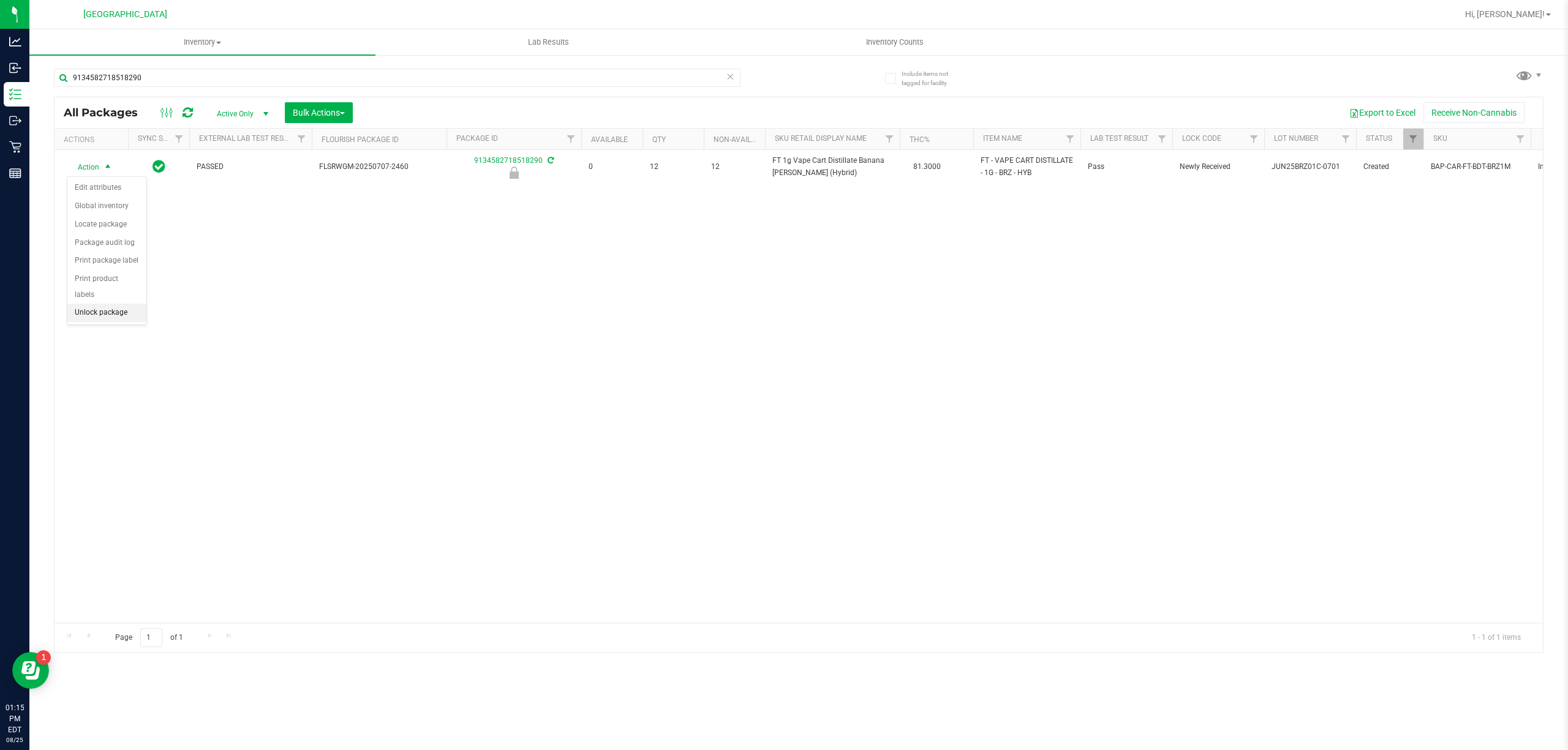
click at [106, 311] on li "Unlock package" at bounding box center [106, 313] width 79 height 19
click at [185, 89] on div "9134582718518290" at bounding box center [396, 82] width 687 height 28
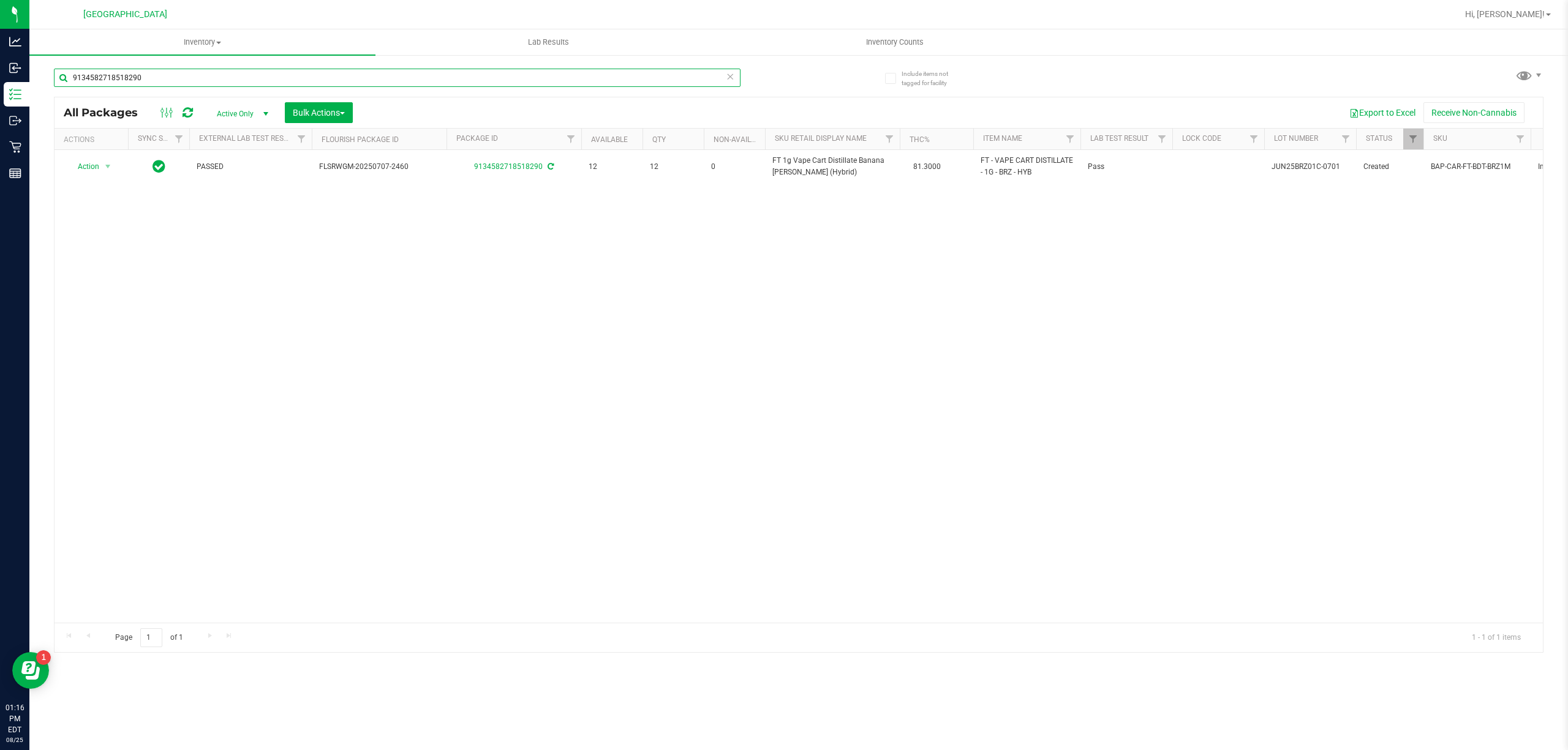
click at [185, 79] on input "9134582718518290" at bounding box center [396, 78] width 687 height 19
click at [387, 71] on input "3236476743518538" at bounding box center [396, 78] width 687 height 19
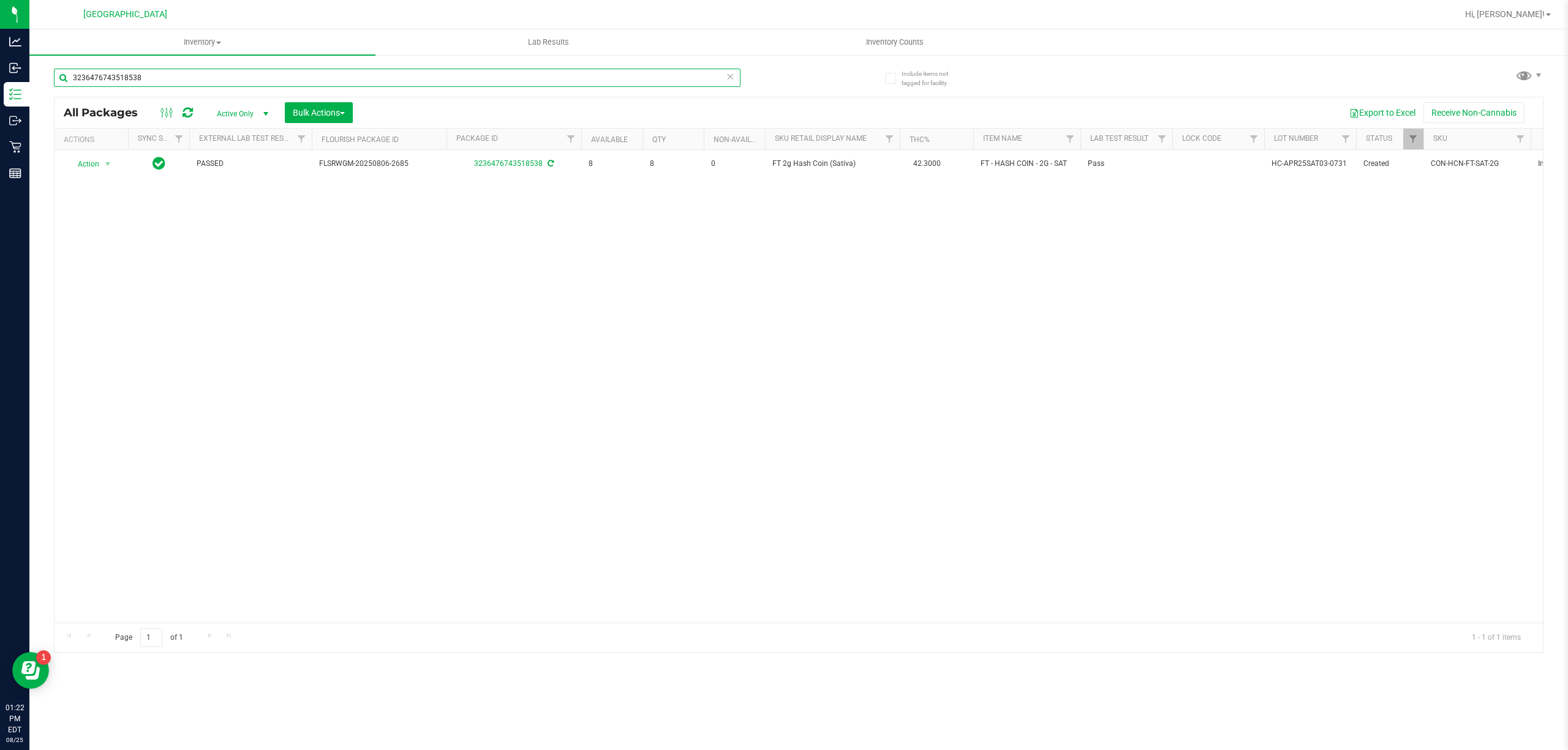
click at [387, 71] on input "3236476743518538" at bounding box center [396, 78] width 687 height 19
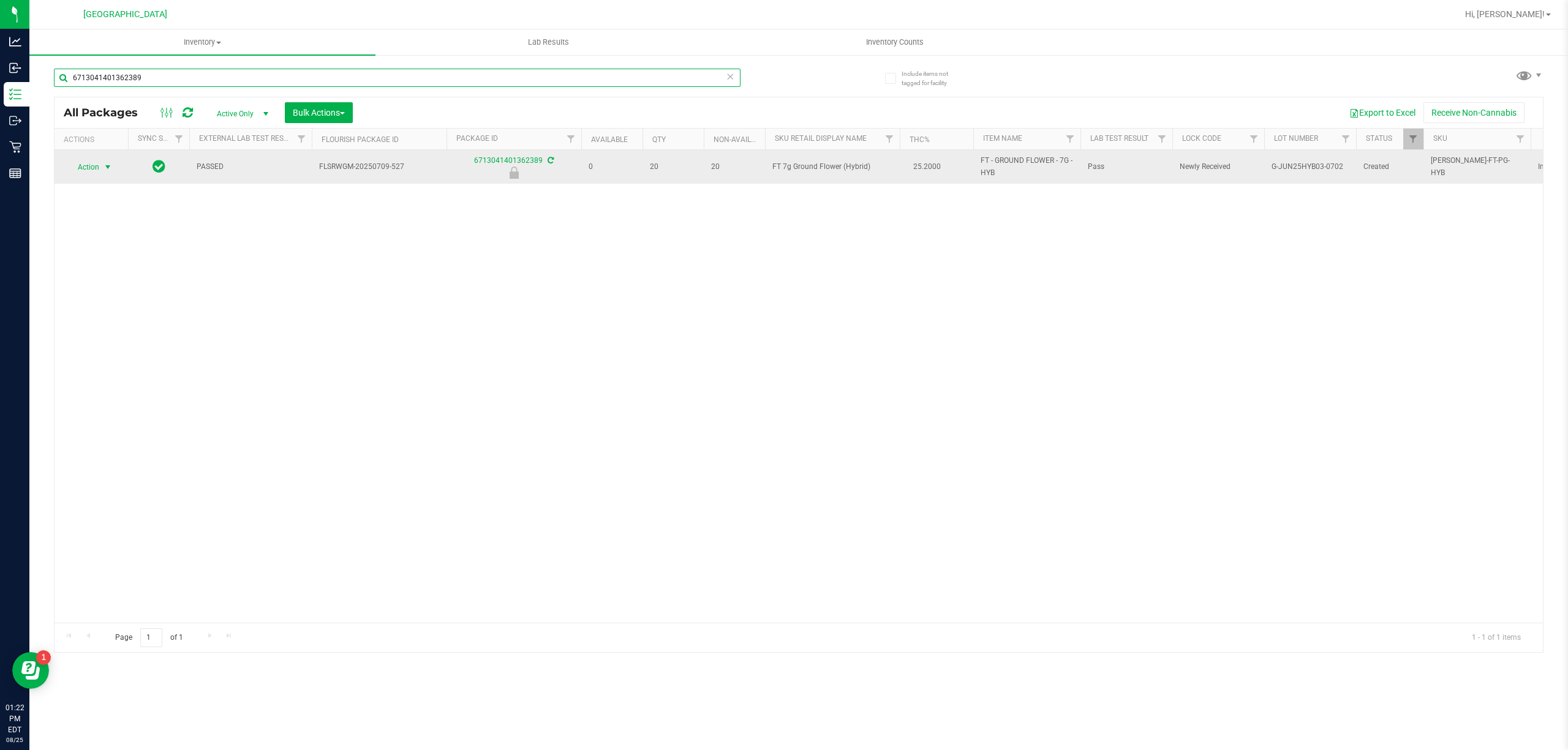
type input "6713041401362389"
click at [89, 168] on span "Action" at bounding box center [83, 167] width 33 height 17
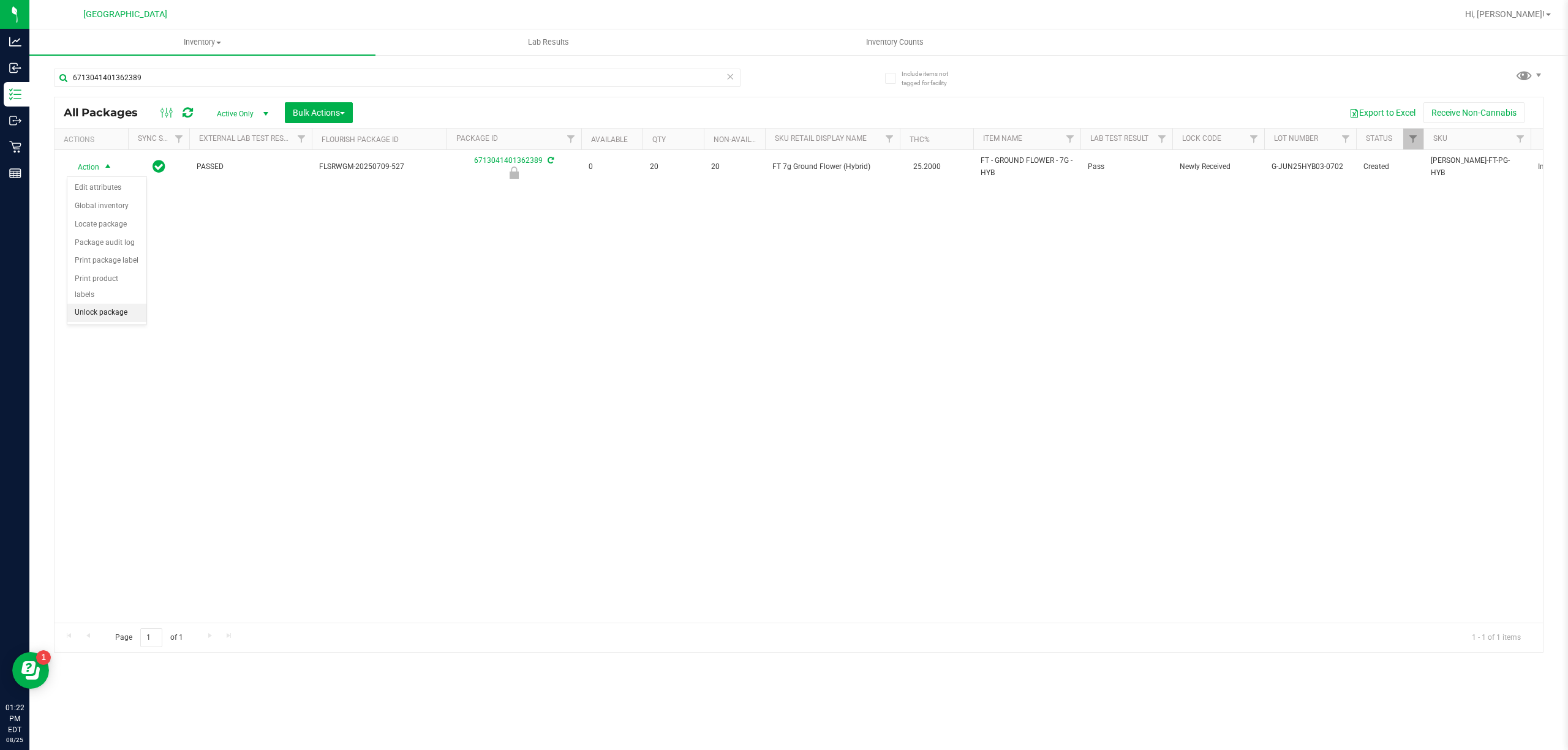
click at [130, 315] on li "Unlock package" at bounding box center [106, 313] width 79 height 19
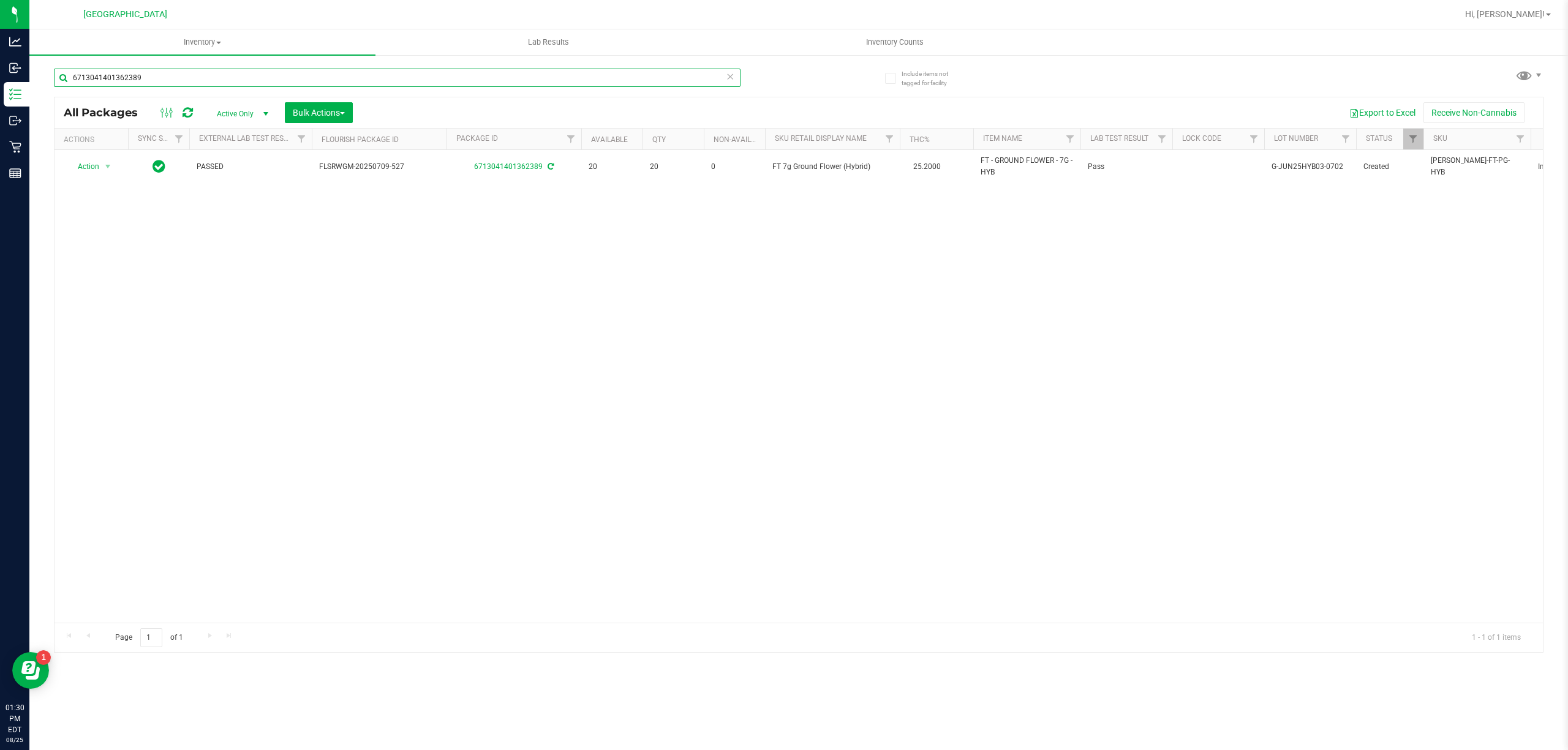
click at [682, 76] on input "6713041401362389" at bounding box center [396, 78] width 687 height 19
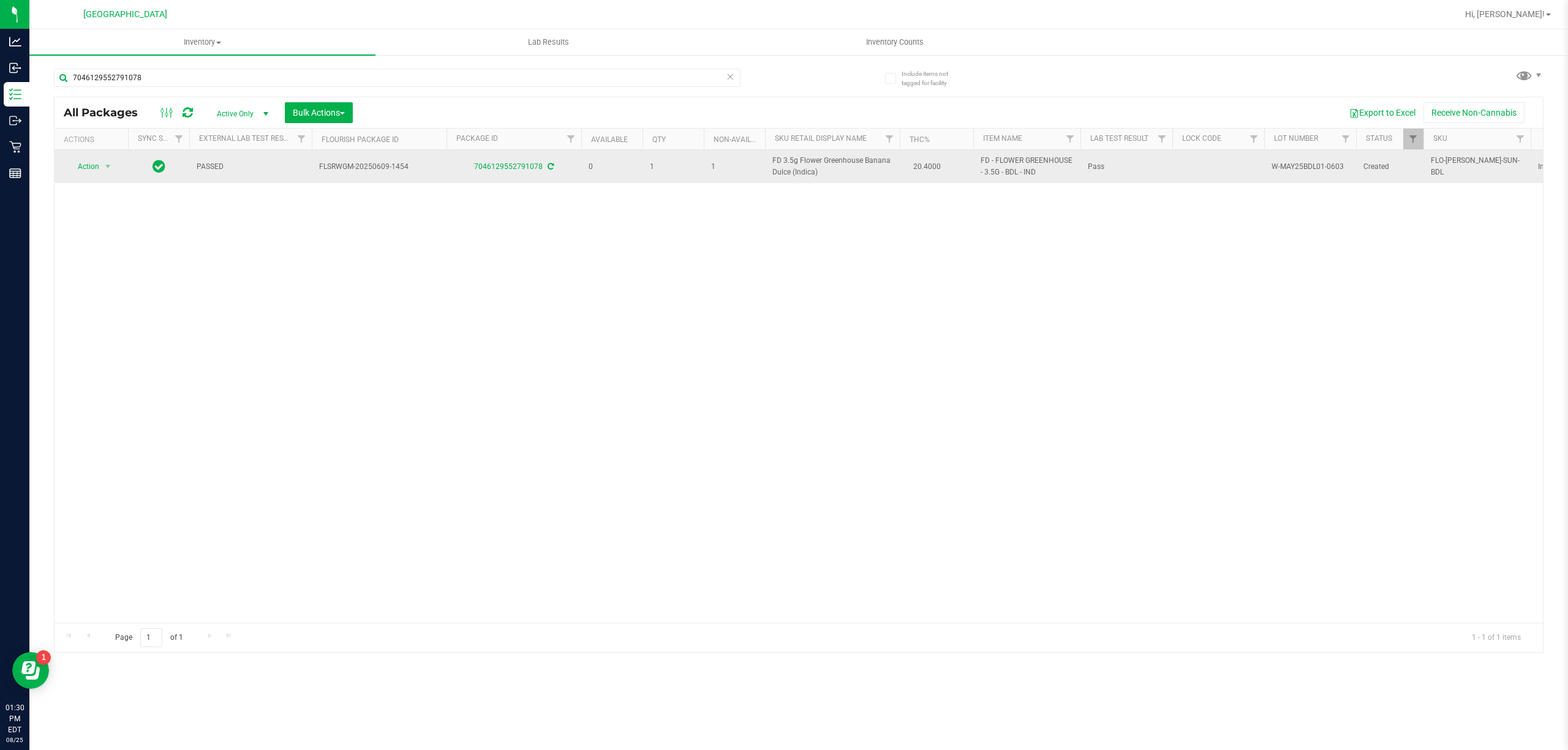
click at [800, 156] on span "FD 3.5g Flower Greenhouse Banana Dulce (Indica)" at bounding box center [832, 166] width 120 height 23
copy td "FD 3.5g Flower Greenhouse Banana Dulce (Indica)"
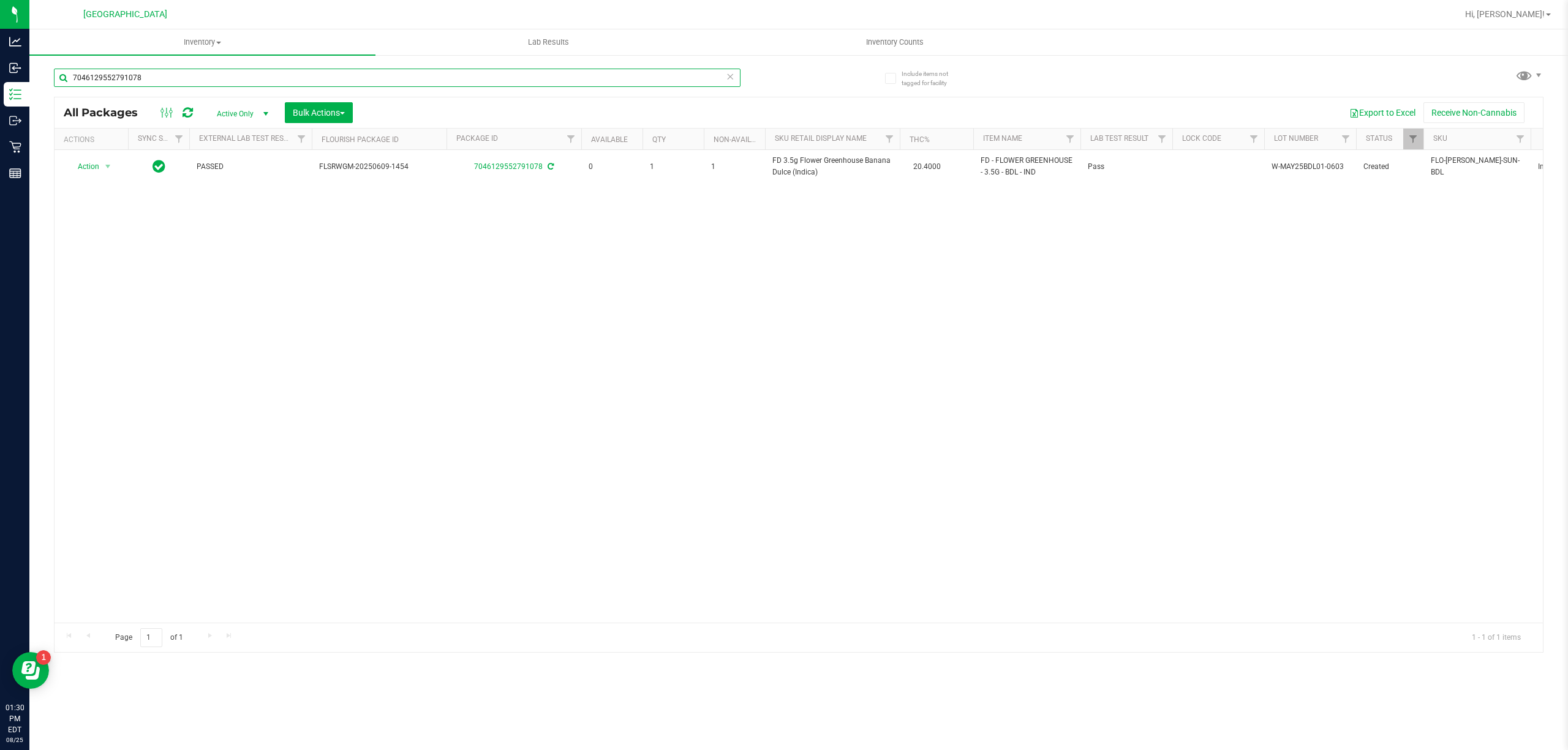
click at [238, 83] on input "7046129552791078" at bounding box center [396, 78] width 687 height 19
click at [238, 82] on input "7046129552791078" at bounding box center [396, 78] width 687 height 19
paste input "FD 3.5g Flower Greenhouse Banana Dulce (Indica)"
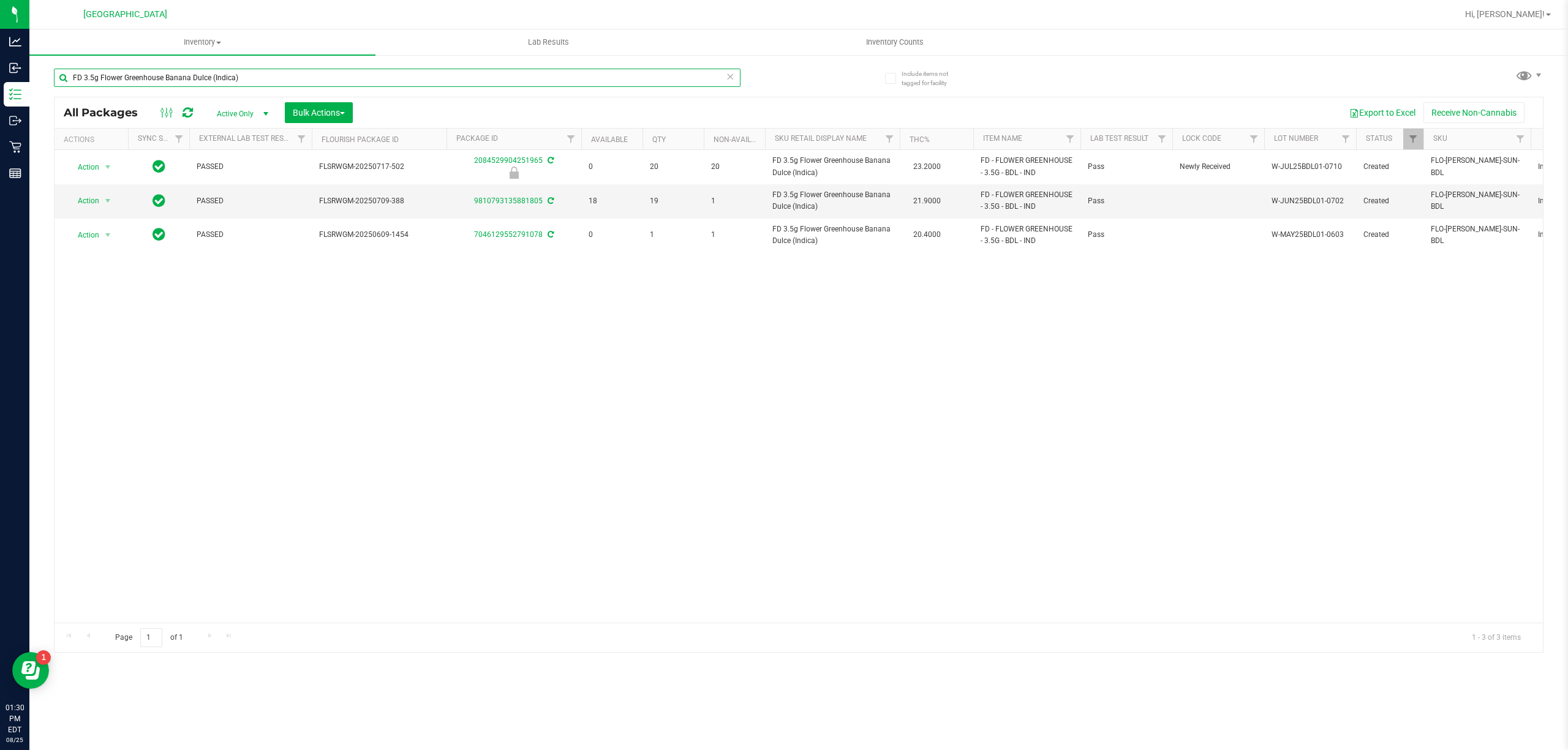
click at [584, 82] on input "FD 3.5g Flower Greenhouse Banana Dulce (Indica)" at bounding box center [396, 78] width 687 height 19
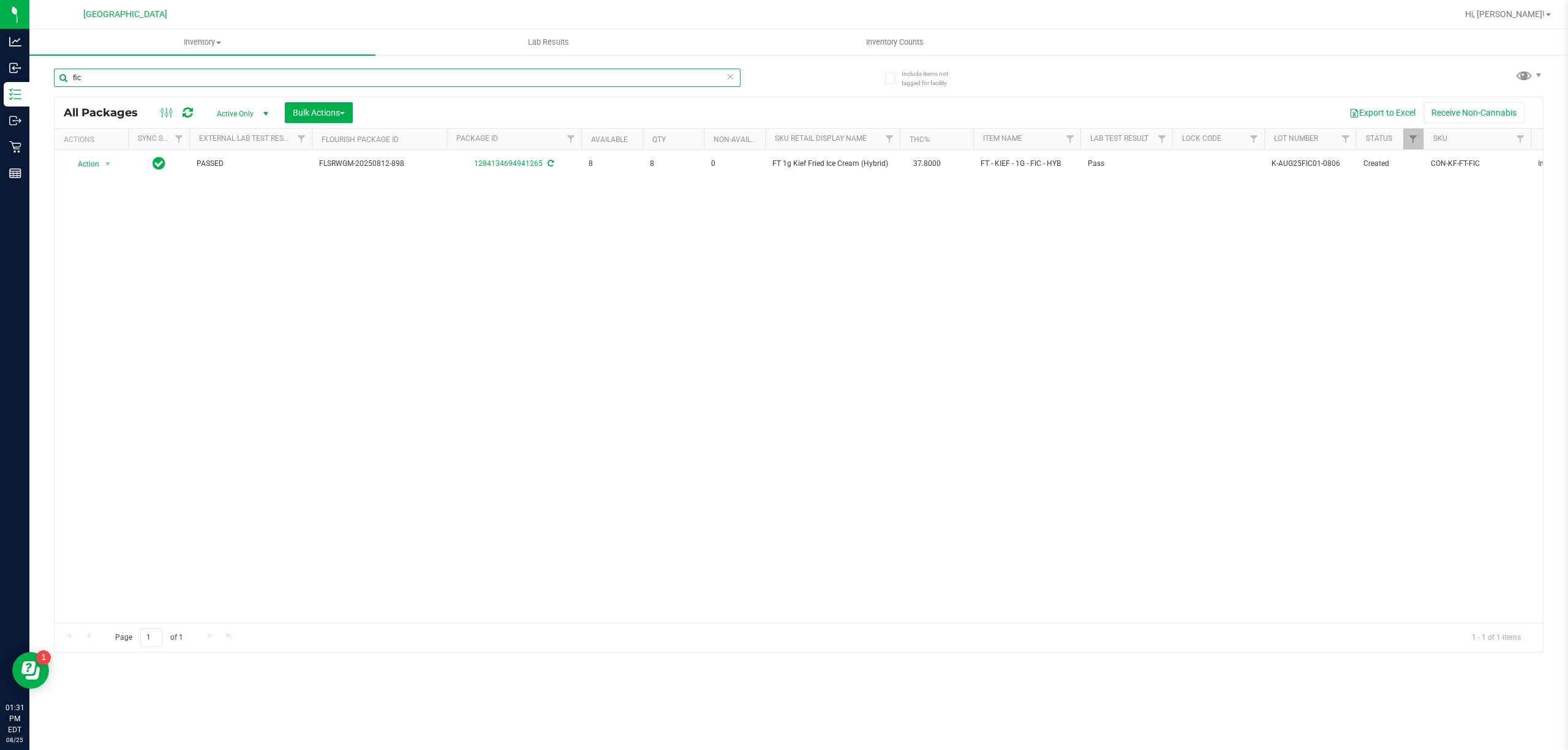
click at [703, 71] on input "fic" at bounding box center [396, 78] width 687 height 19
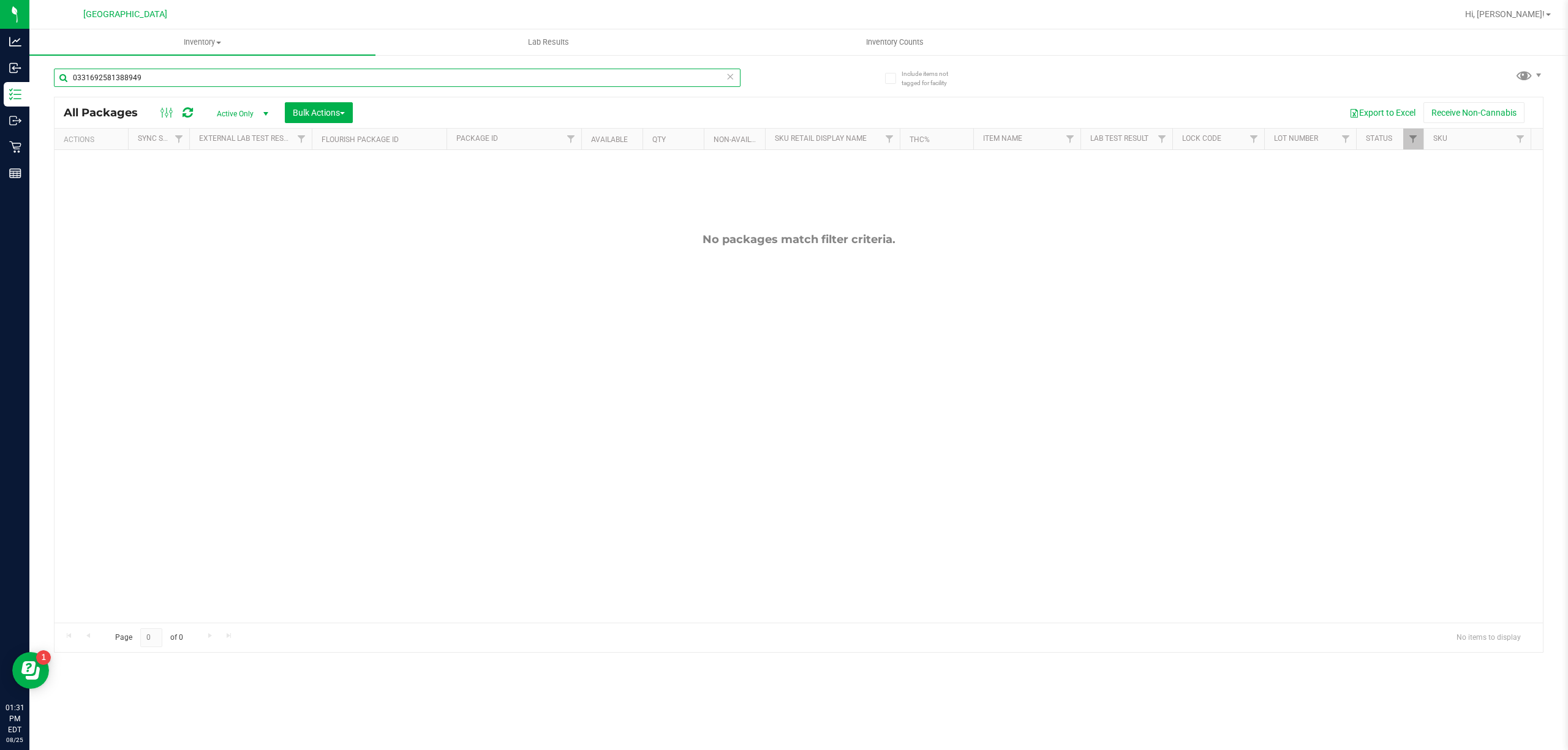
click at [666, 81] on input "0331692581388949" at bounding box center [396, 78] width 687 height 19
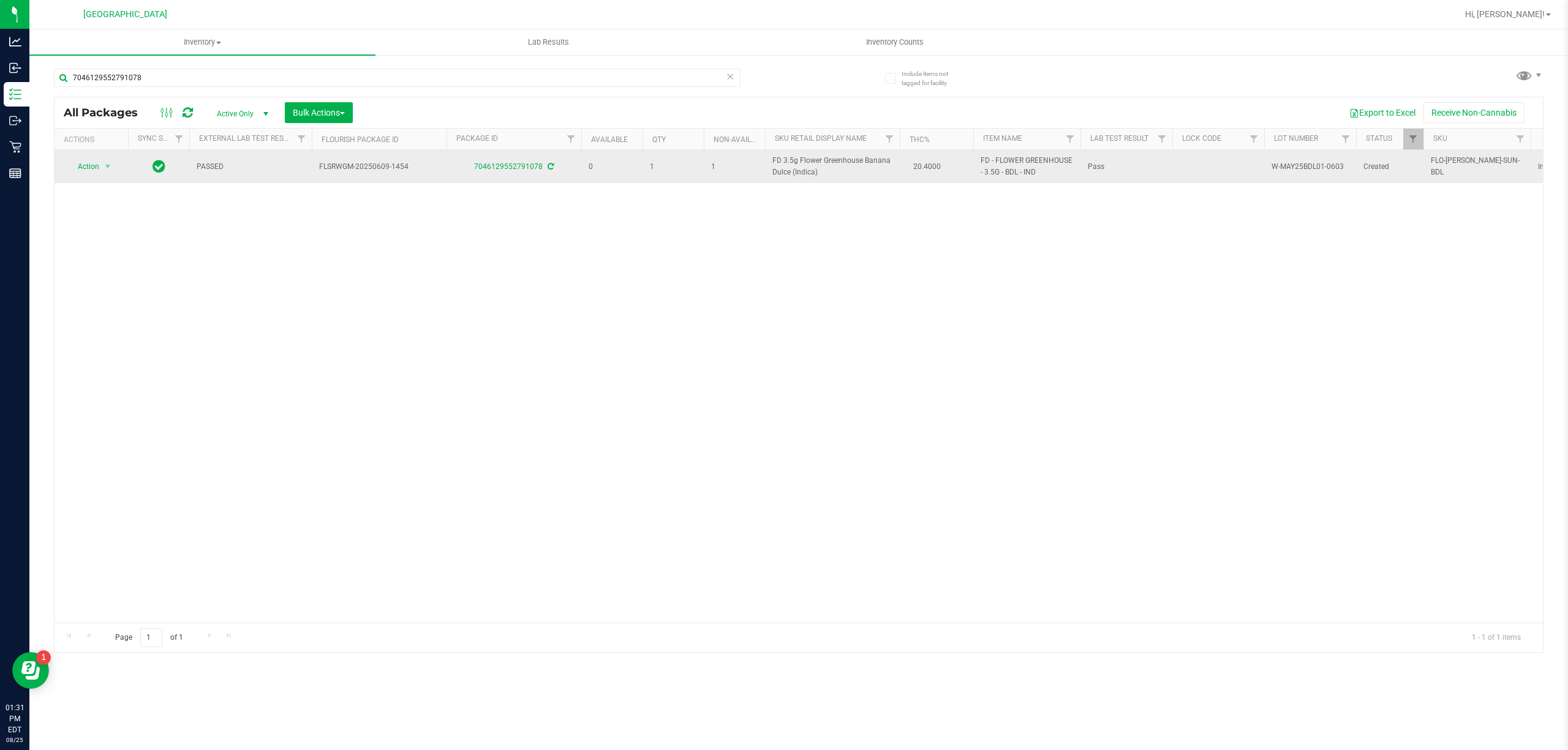
click at [783, 158] on span "FD 3.5g Flower Greenhouse Banana Dulce (Indica)" at bounding box center [832, 166] width 120 height 23
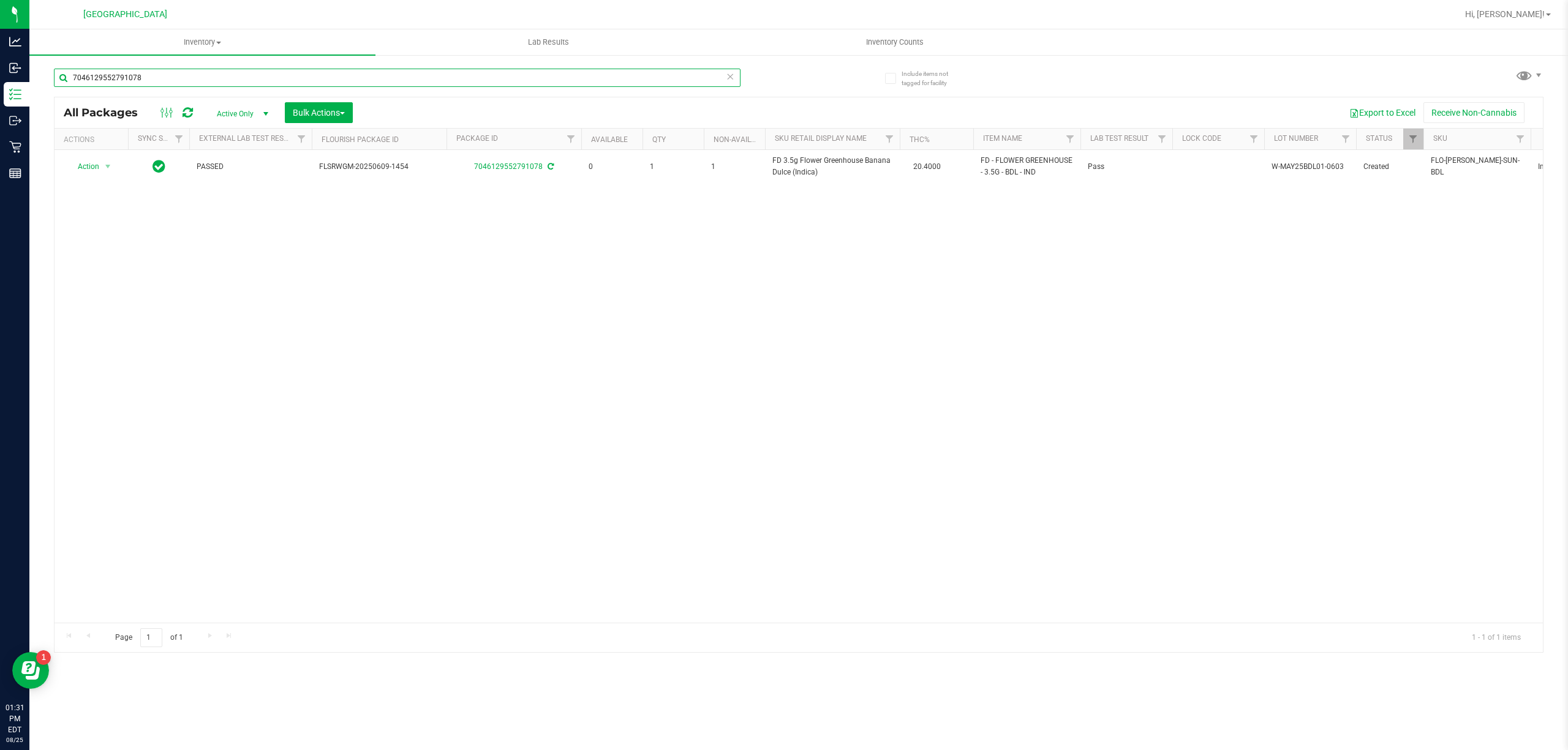
click at [659, 79] on input "7046129552791078" at bounding box center [396, 78] width 687 height 19
click at [658, 77] on input "7046129552791078" at bounding box center [396, 78] width 687 height 19
click at [657, 76] on input "7046129552791078" at bounding box center [396, 78] width 687 height 19
click at [655, 84] on input "0331692581388949" at bounding box center [396, 78] width 687 height 19
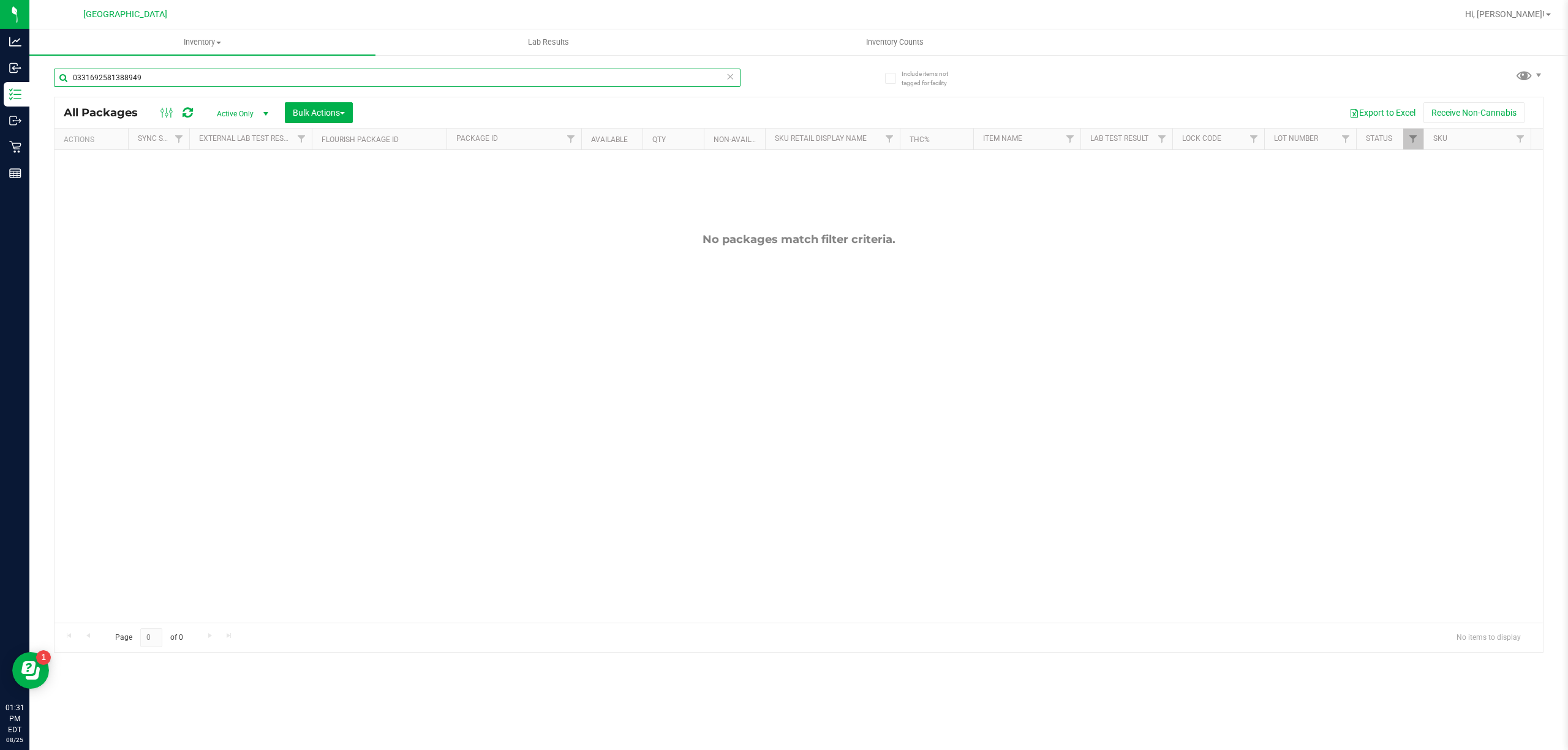
click at [655, 84] on input "0331692581388949" at bounding box center [396, 78] width 687 height 19
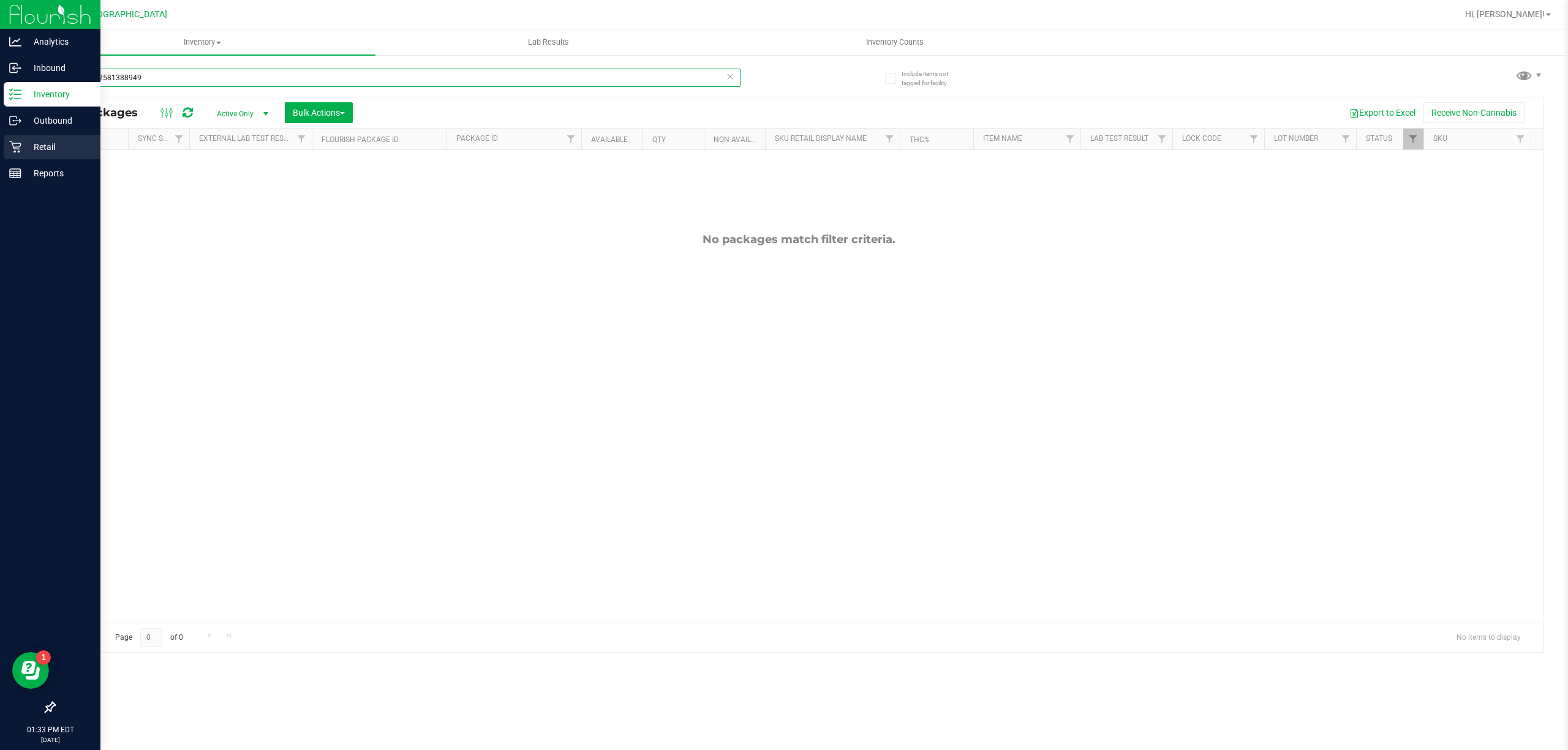
type input "0331692581388949"
click at [21, 148] on p "Retail" at bounding box center [58, 146] width 73 height 14
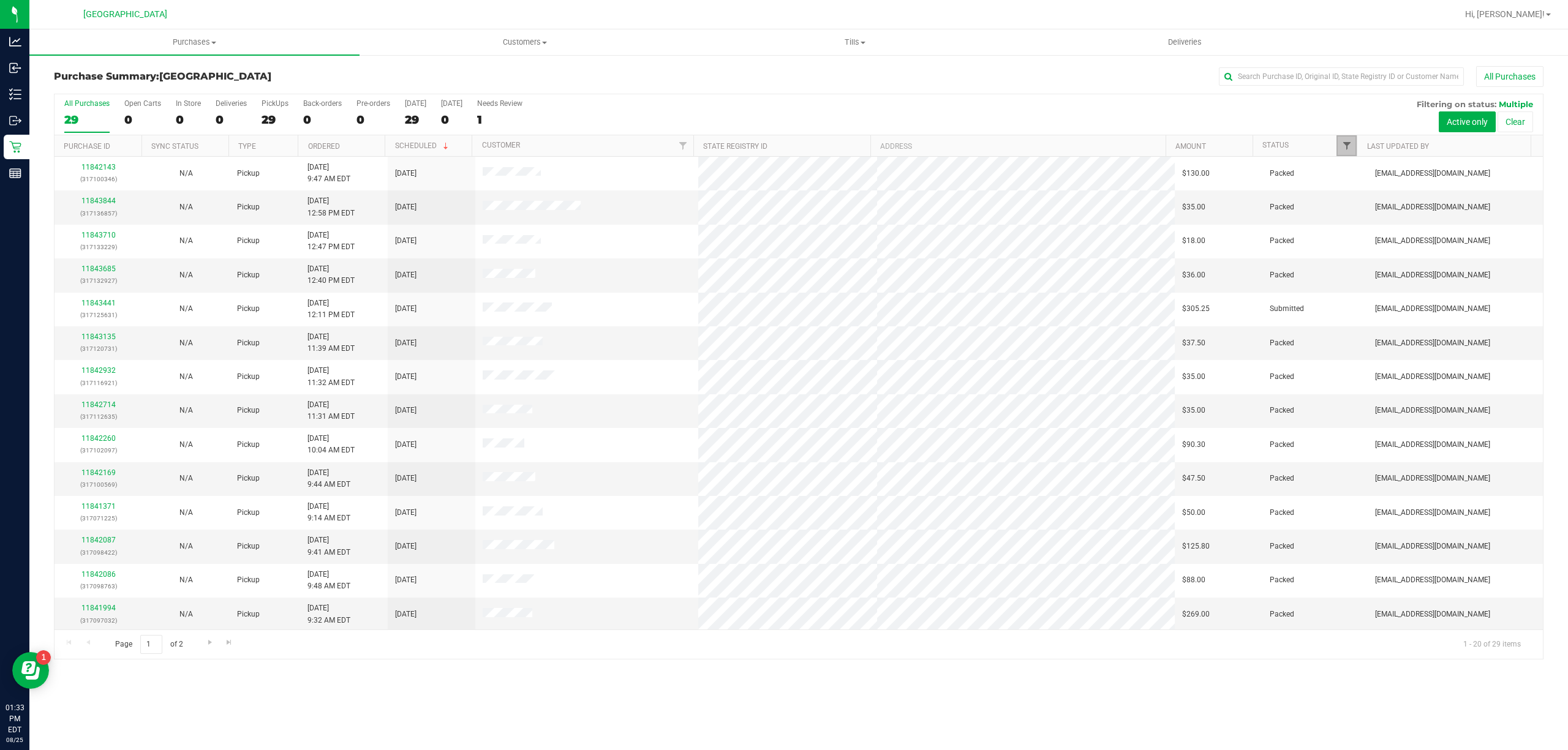
click at [1348, 142] on span "Filter" at bounding box center [1347, 146] width 10 height 10
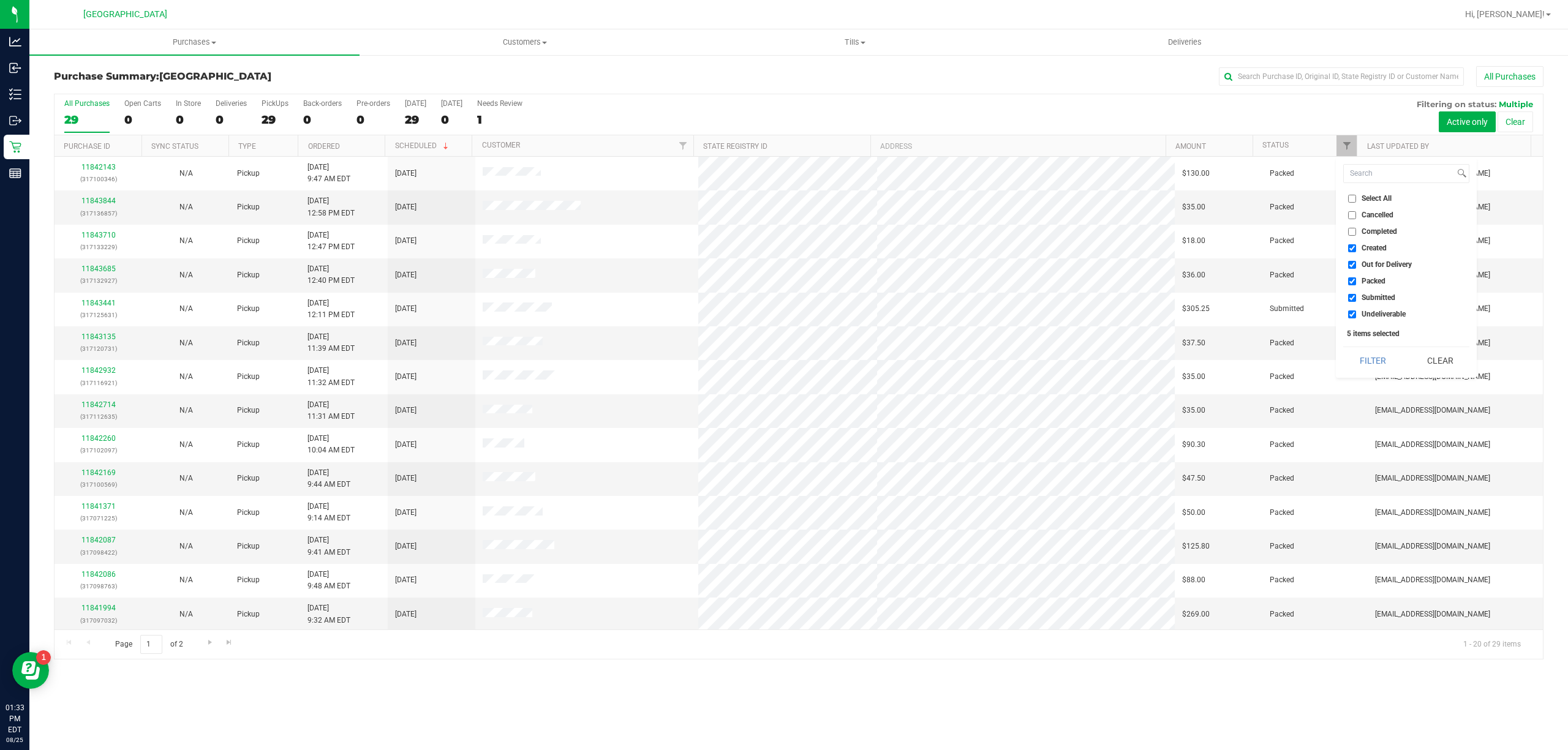
click at [1375, 198] on span "Select All" at bounding box center [1376, 198] width 30 height 8
click at [1356, 198] on input "Select All" at bounding box center [1352, 198] width 8 height 8
checkbox input "true"
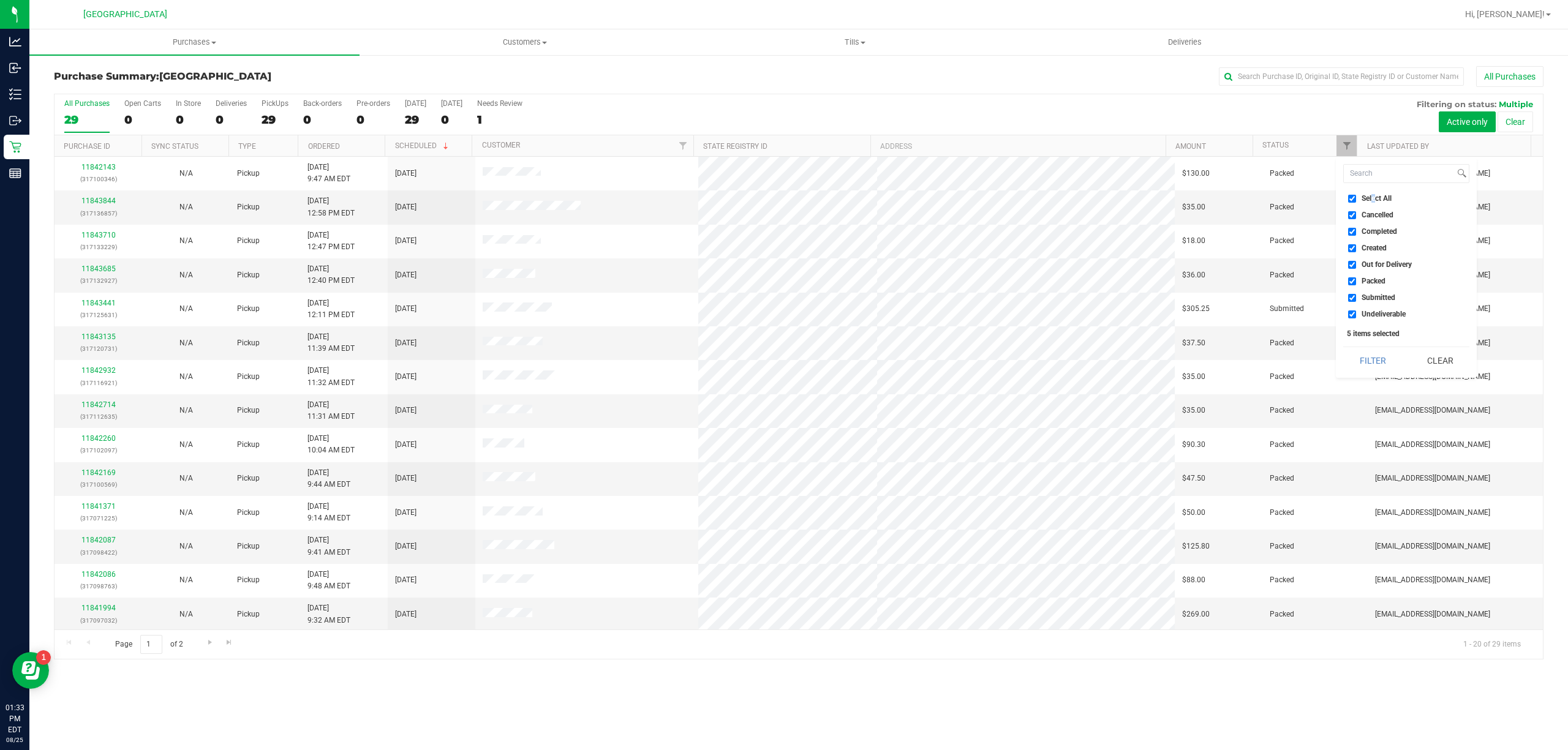
checkbox input "true"
click at [1375, 198] on span "Select All" at bounding box center [1376, 198] width 30 height 8
click at [1356, 198] on input "Select All" at bounding box center [1352, 198] width 8 height 8
checkbox input "false"
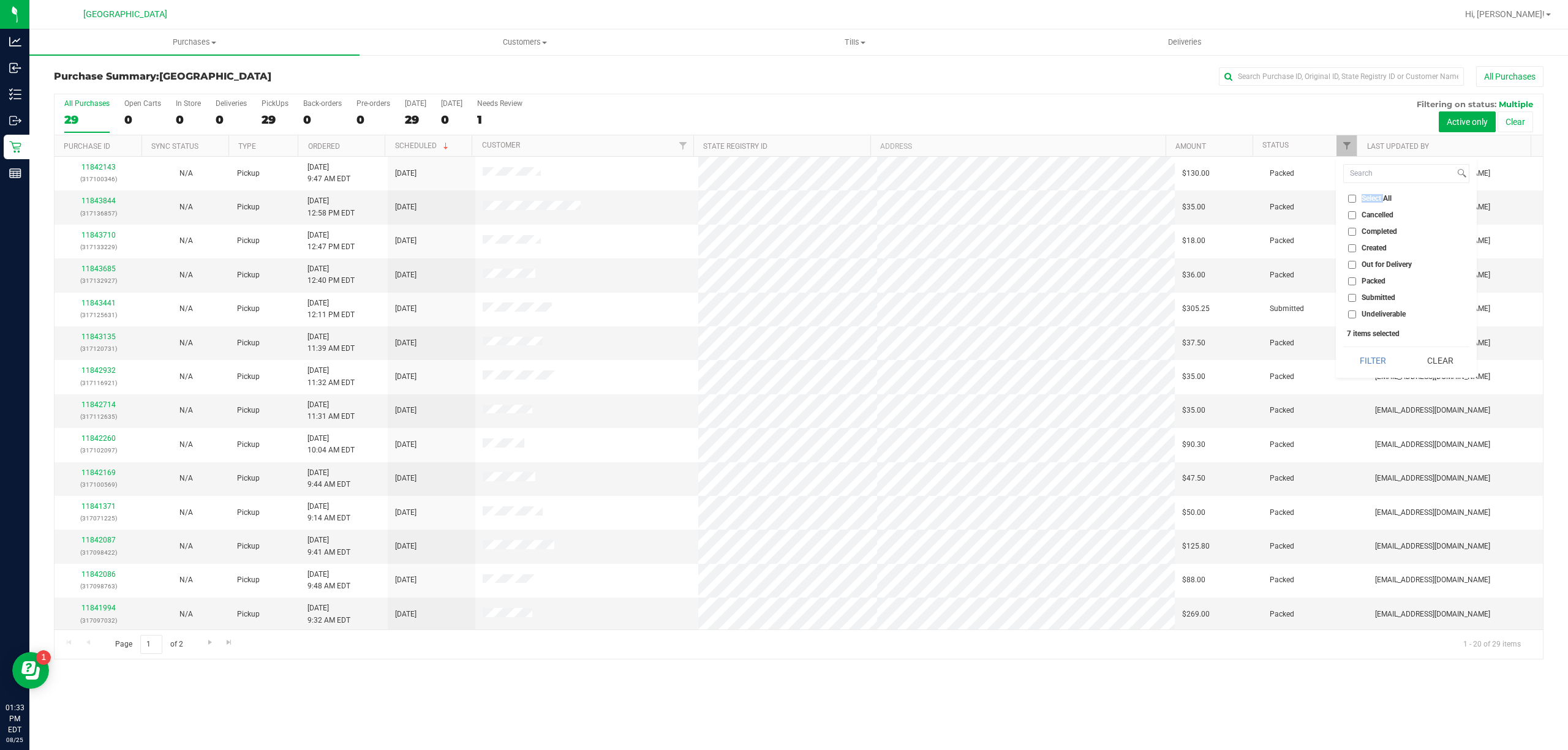
checkbox input "false"
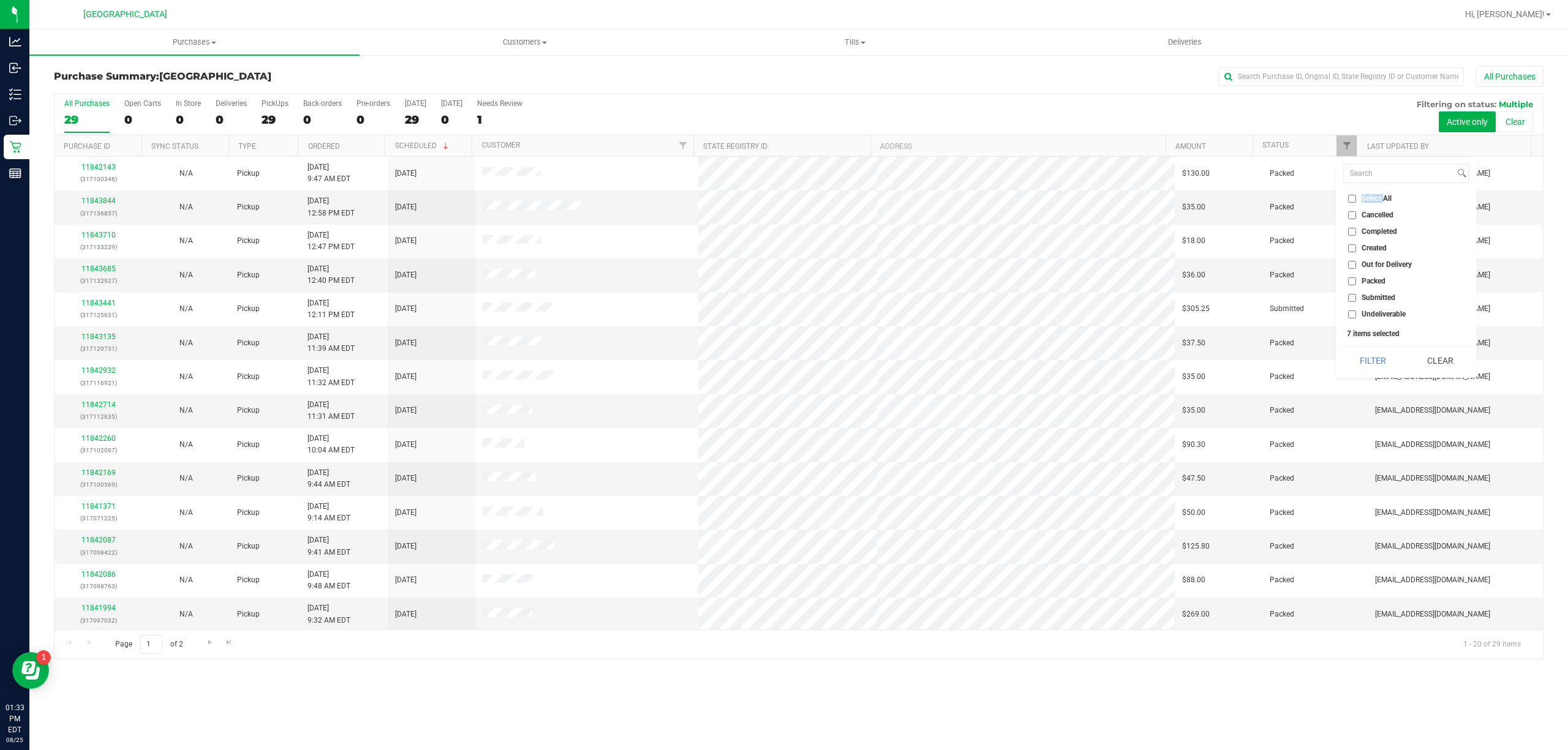
checkbox input "false"
click at [1371, 294] on span "Submitted" at bounding box center [1378, 298] width 34 height 8
click at [1356, 294] on input "Submitted" at bounding box center [1352, 298] width 8 height 8
checkbox input "true"
click at [1371, 353] on button "Filter" at bounding box center [1372, 361] width 59 height 27
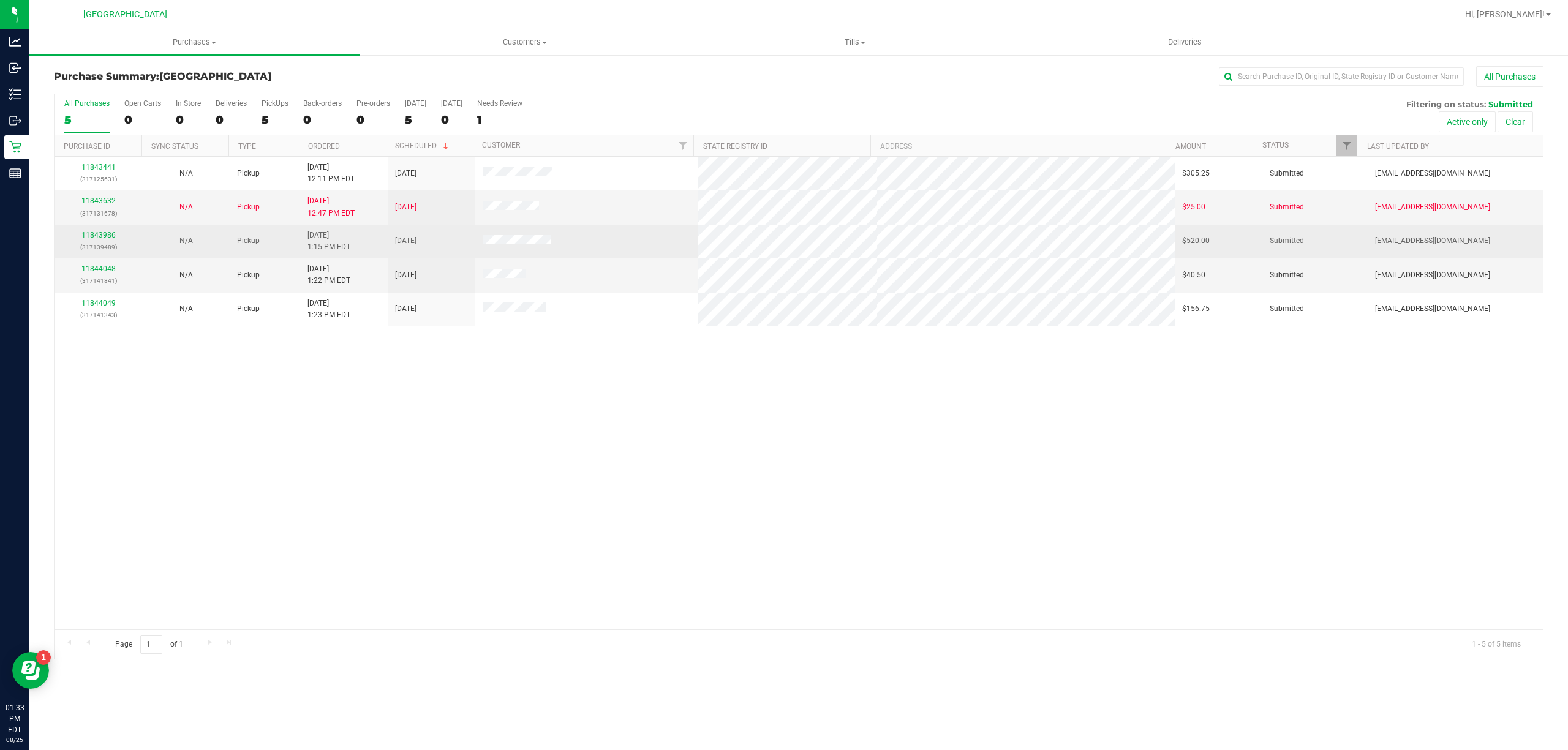
click at [104, 237] on link "11843986" at bounding box center [99, 235] width 34 height 9
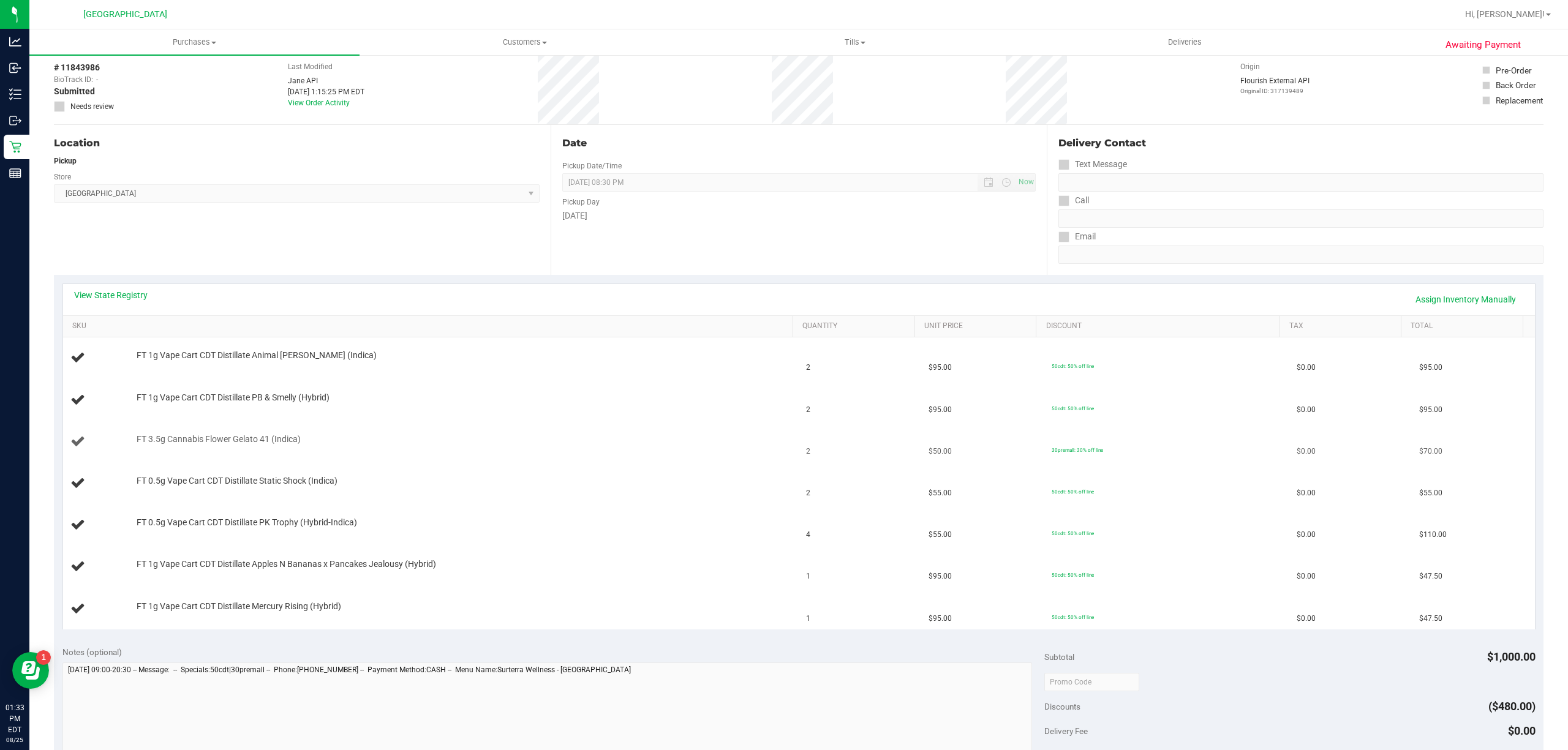
scroll to position [82, 0]
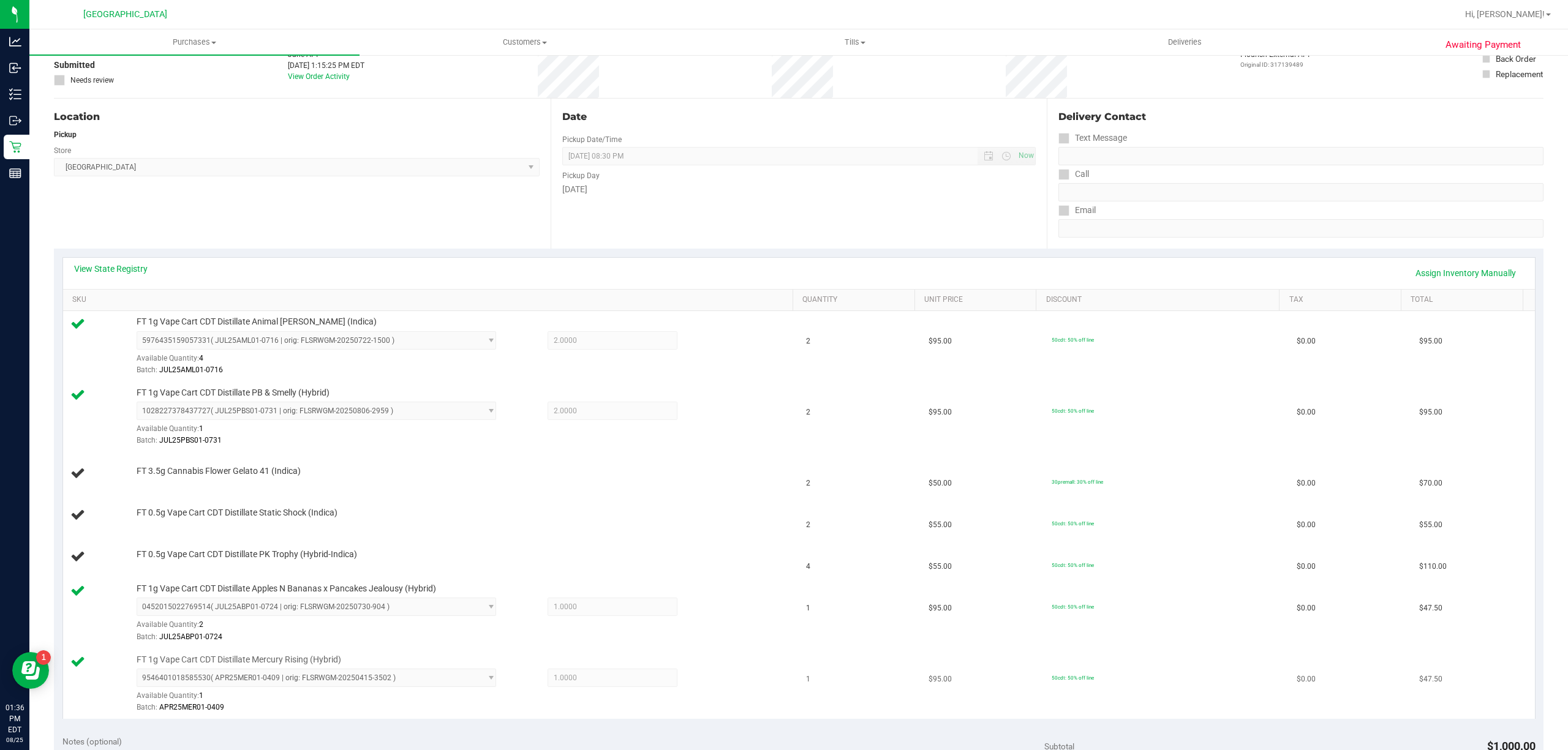
click at [272, 670] on div "FT 1g Vape Cart CDT Distillate Mercury Rising (Hybrid) 9546401018585530 ( APR25…" at bounding box center [458, 684] width 655 height 60
click at [273, 668] on div "FT 1g Vape Cart CDT Distillate Mercury Rising (Hybrid) 9546401018585530 ( APR25…" at bounding box center [458, 684] width 655 height 60
click at [275, 666] on span "FT 1g Vape Cart CDT Distillate Mercury Rising (Hybrid)" at bounding box center [239, 660] width 204 height 12
click at [280, 662] on span "FT 1g Vape Cart CDT Distillate Mercury Rising (Hybrid)" at bounding box center [239, 660] width 204 height 12
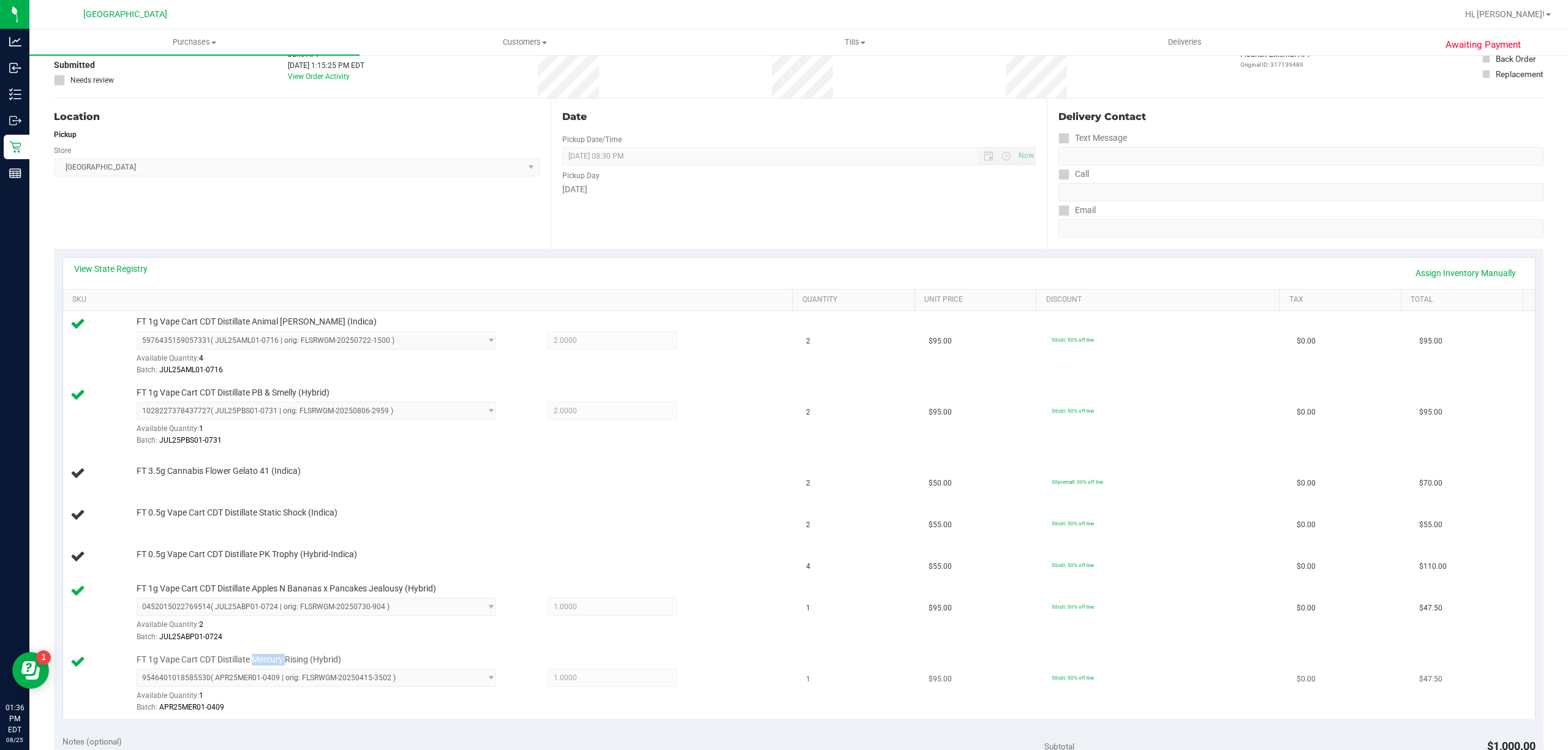
click at [281, 662] on span "FT 1g Vape Cart CDT Distillate Mercury Rising (Hybrid)" at bounding box center [239, 660] width 204 height 12
drag, startPoint x: 281, startPoint y: 662, endPoint x: 388, endPoint y: 435, distance: 251.0
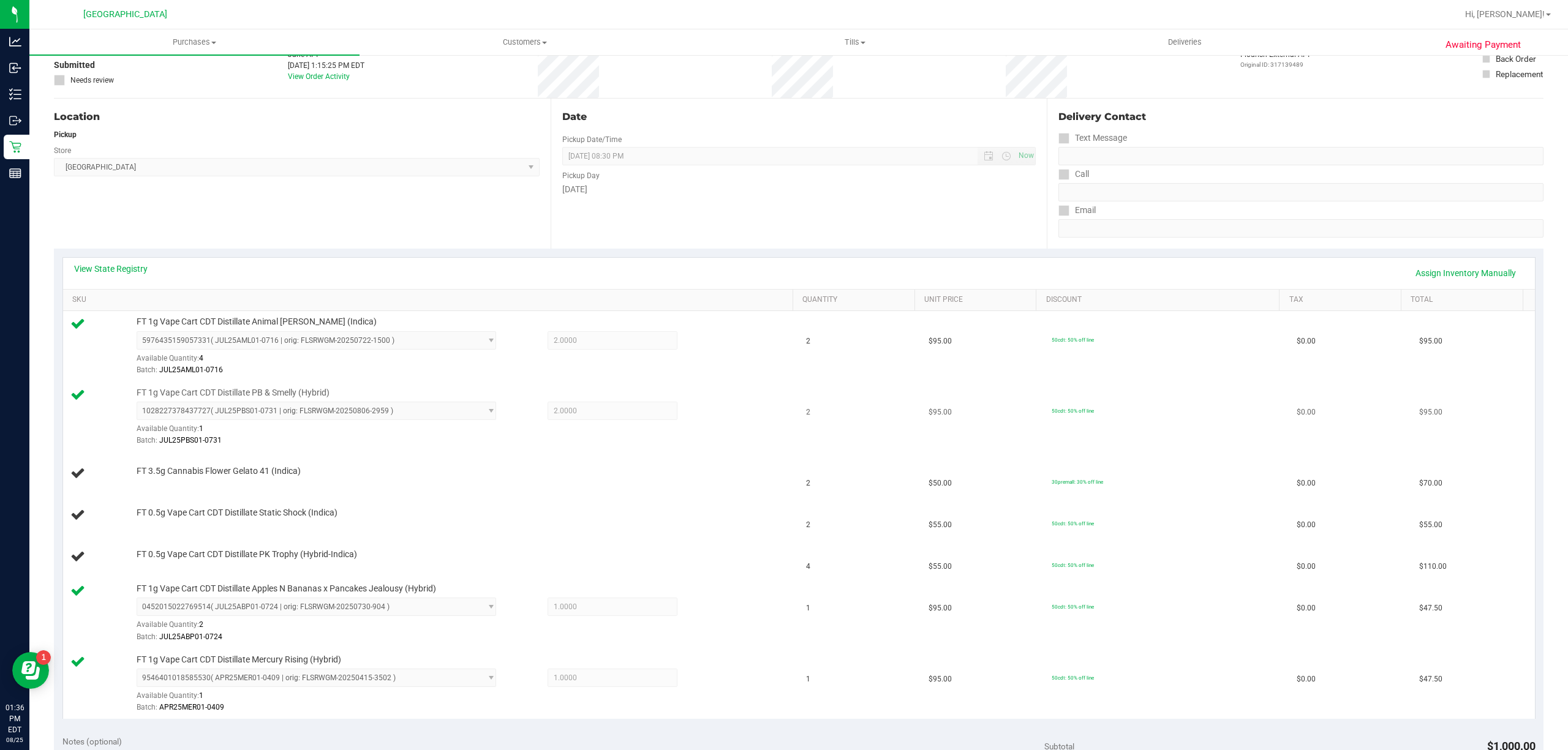
click at [391, 434] on div "Available Quantity: 1" at bounding box center [326, 432] width 379 height 24
click at [272, 659] on span "FT 1g Vape Cart CDT Distillate Mercury Rising (Hybrid)" at bounding box center [239, 660] width 204 height 12
copy div "FT 1g Vape Cart CDT Distillate Mercury Rising (Hybrid)"
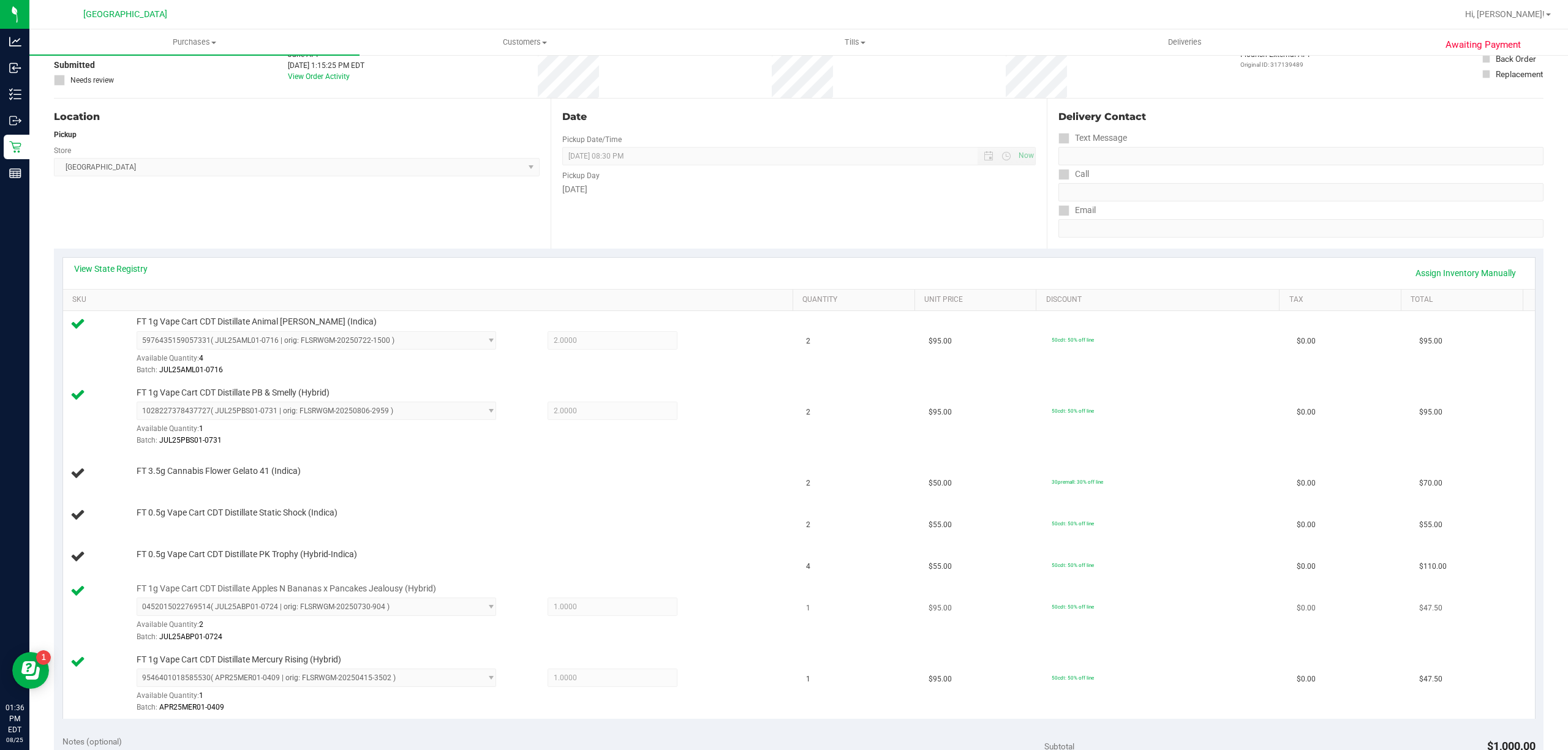
click at [603, 594] on div "FT 1g Vape Cart CDT Distillate Apples N Bananas x Pancakes Jealousy (Hybrid) 04…" at bounding box center [458, 612] width 655 height 60
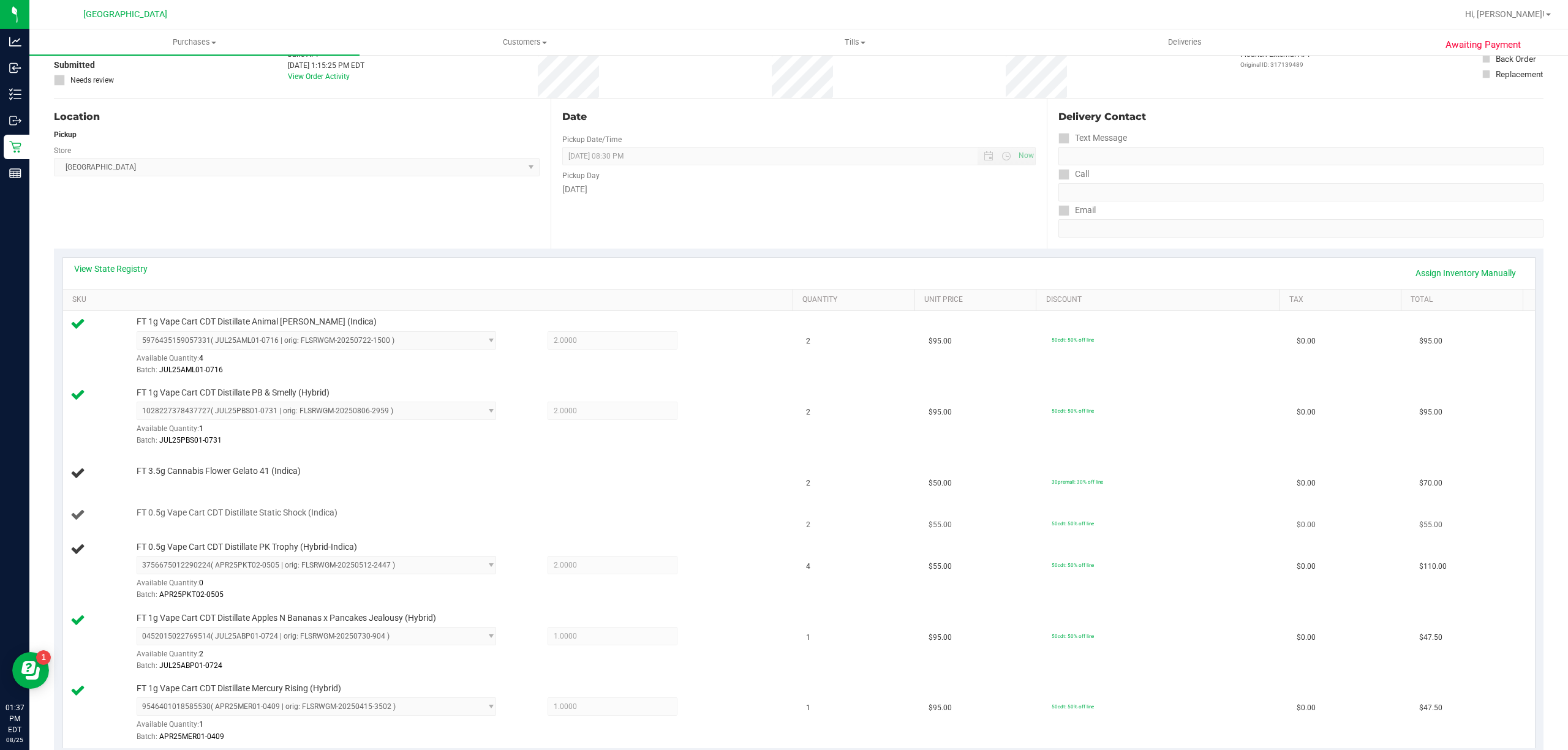
click at [280, 512] on span "FT 0.5g Vape Cart CDT Distillate Static Shock (Indica)" at bounding box center [237, 513] width 201 height 12
copy div "FT 0.5g Vape Cart CDT Distillate Static Shock (Indica)"
click at [572, 485] on td "FT 3.5g Cannabis Flower Gelato 41 (Indica)" at bounding box center [430, 474] width 736 height 42
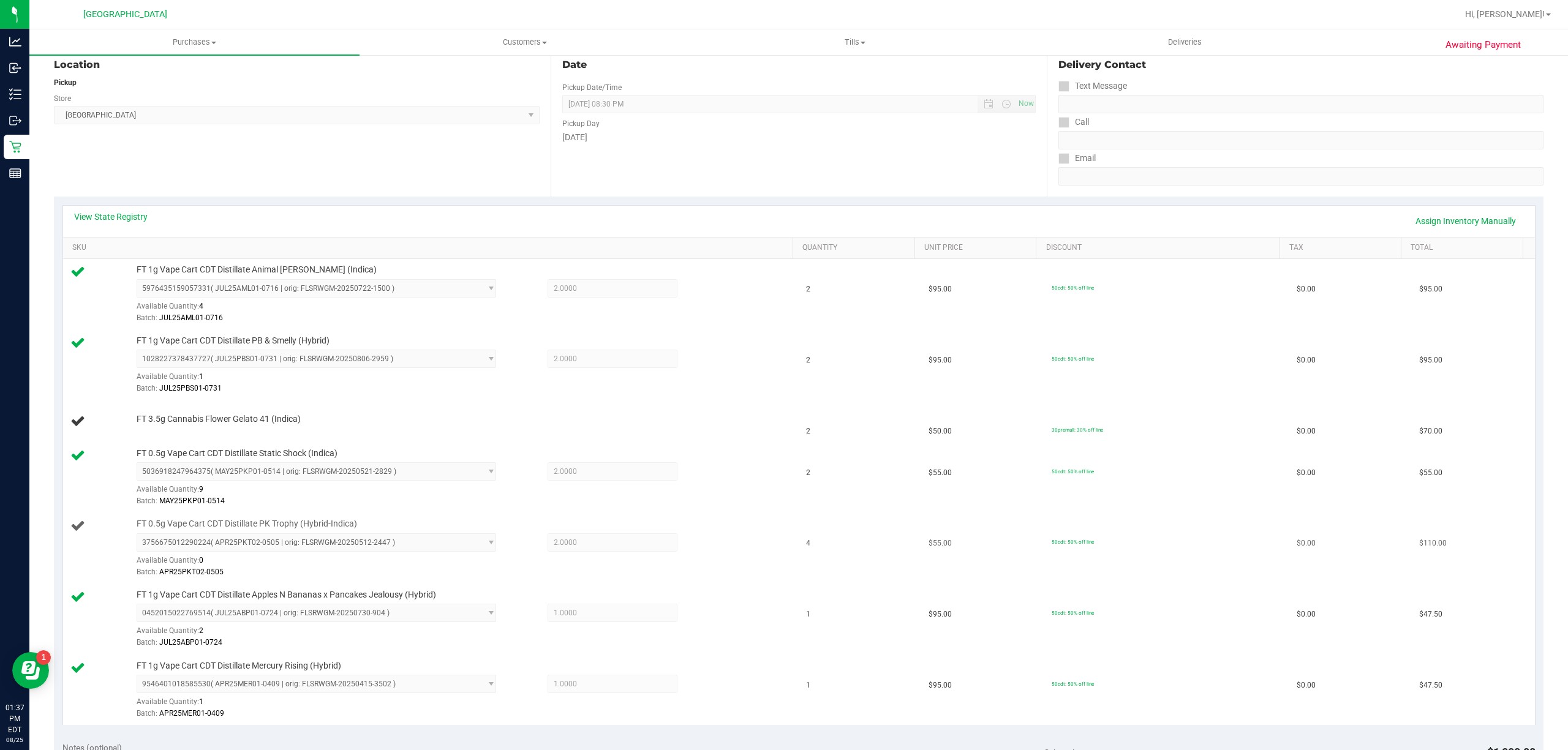
scroll to position [162, 0]
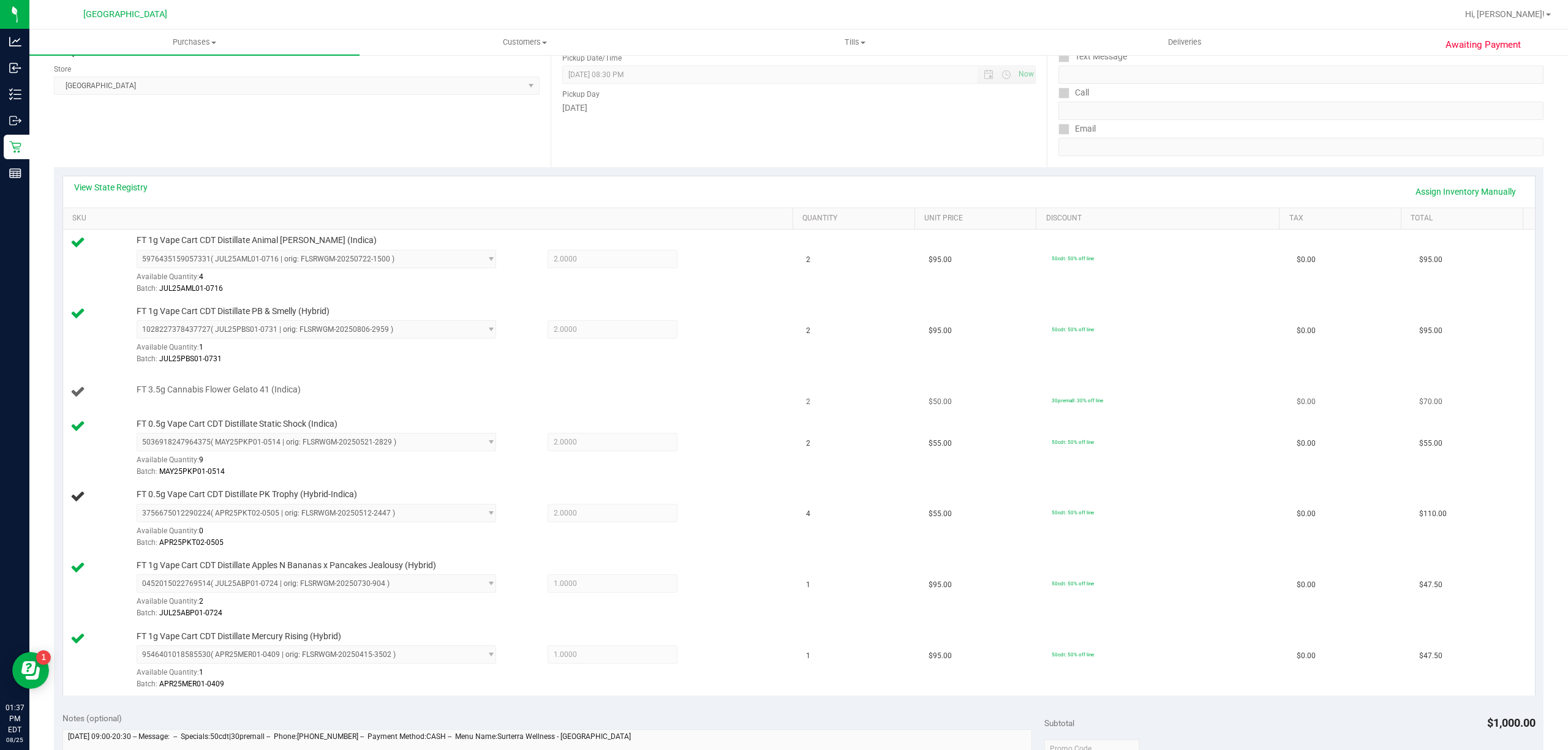
click at [253, 390] on span "FT 3.5g Cannabis Flower Gelato 41 (Indica)" at bounding box center [219, 389] width 164 height 12
click at [253, 389] on span "FT 3.5g Cannabis Flower Gelato 41 (Indica)" at bounding box center [219, 389] width 164 height 12
copy div "FT 3.5g Cannabis Flower Gelato 41 (Indica)"
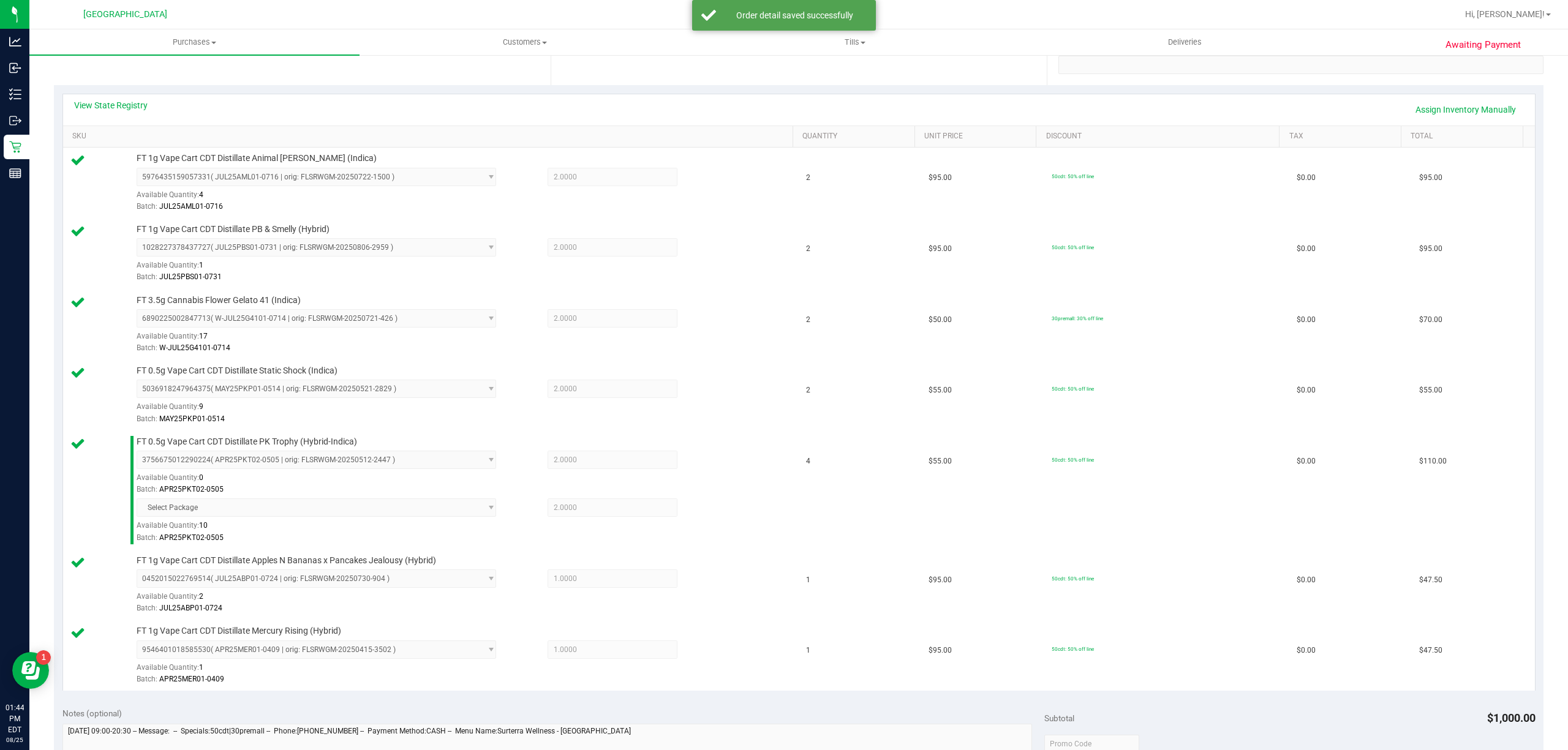
scroll to position [730, 0]
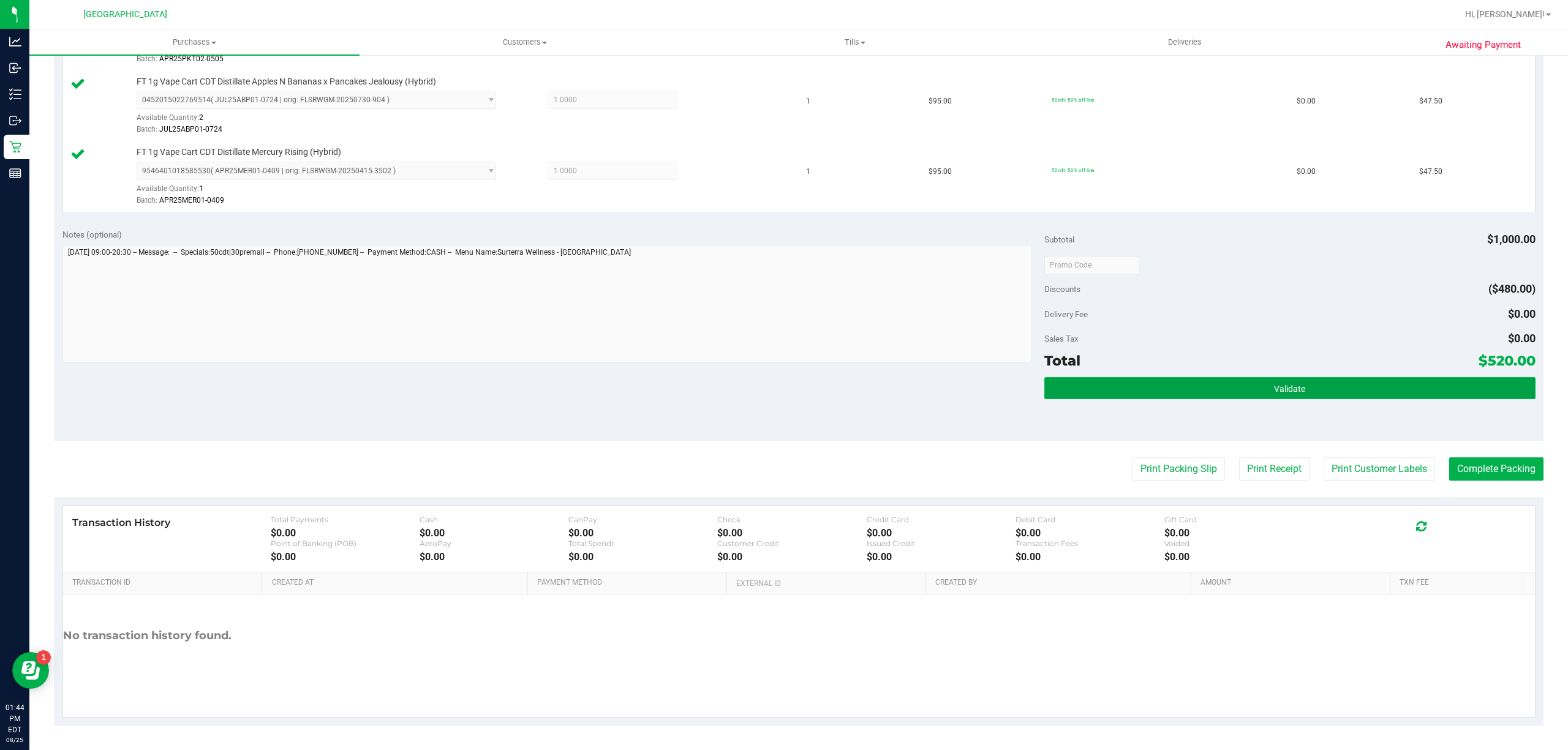
click at [1358, 390] on button "Validate" at bounding box center [1289, 388] width 491 height 22
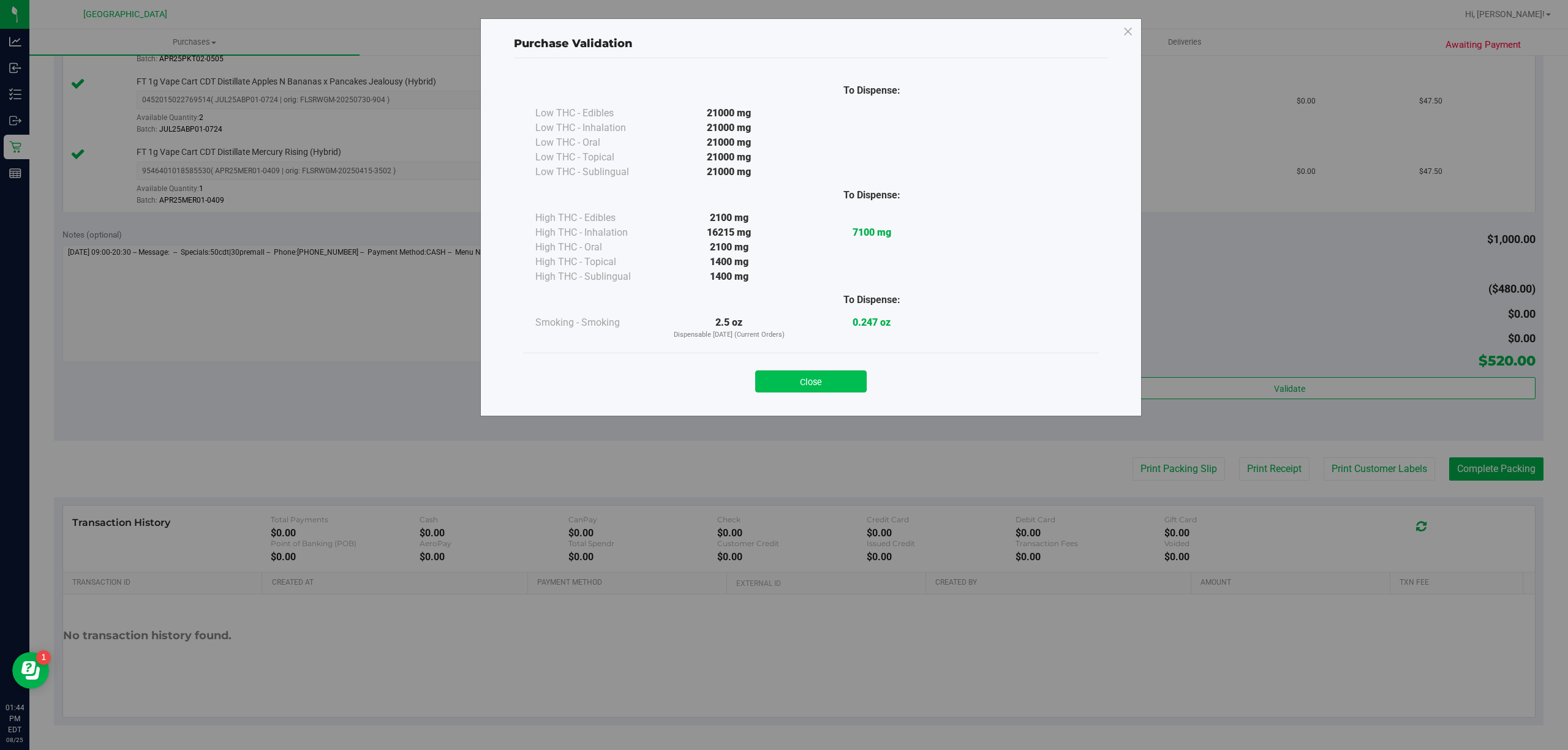
click at [860, 377] on button "Close" at bounding box center [811, 382] width 111 height 22
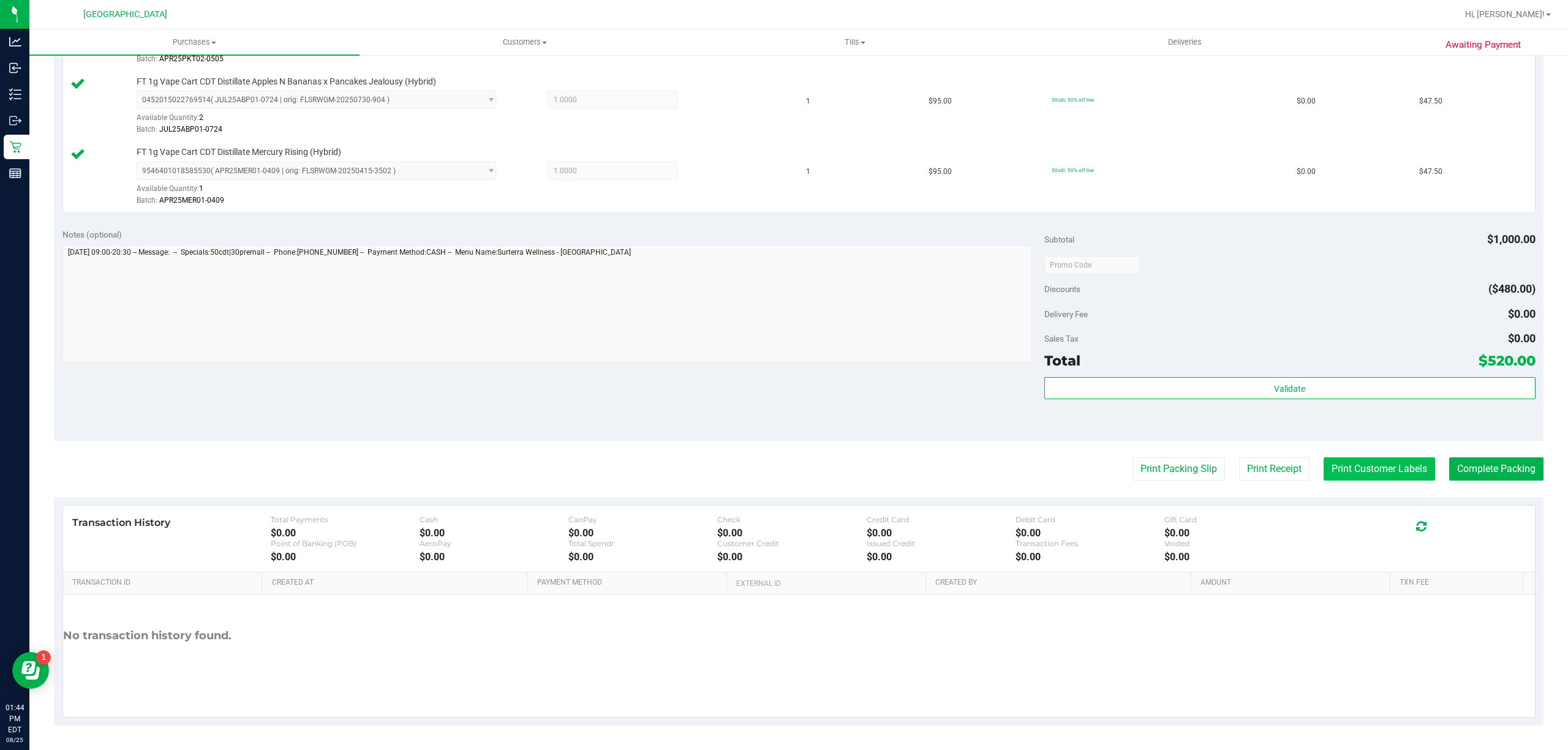
click at [1394, 465] on button "Print Customer Labels" at bounding box center [1379, 469] width 111 height 23
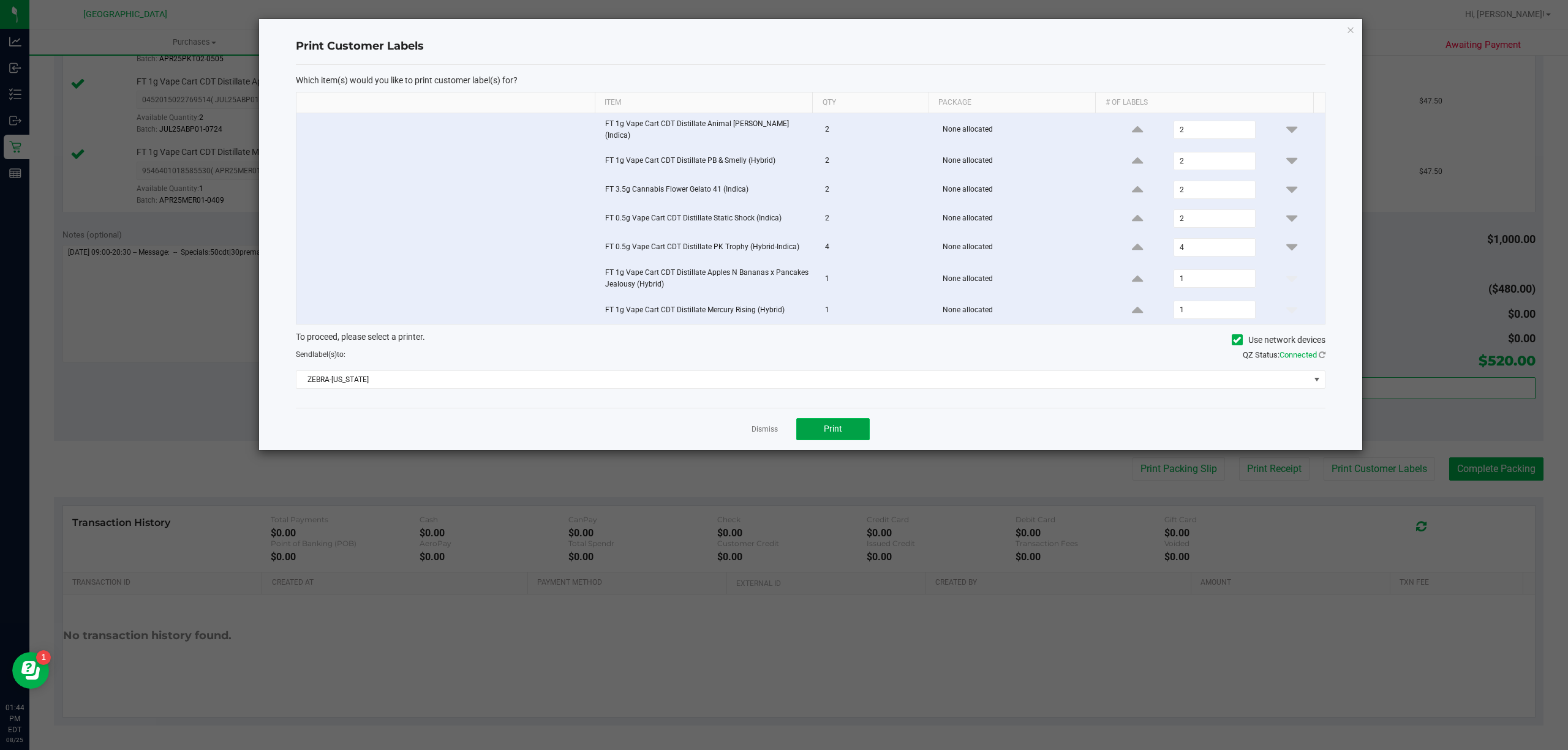
click at [814, 429] on button "Print" at bounding box center [833, 429] width 73 height 22
click at [752, 421] on div "Dismiss Print" at bounding box center [811, 429] width 1029 height 43
drag, startPoint x: 752, startPoint y: 429, endPoint x: 773, endPoint y: 427, distance: 21.1
click at [753, 429] on link "Dismiss" at bounding box center [764, 429] width 26 height 10
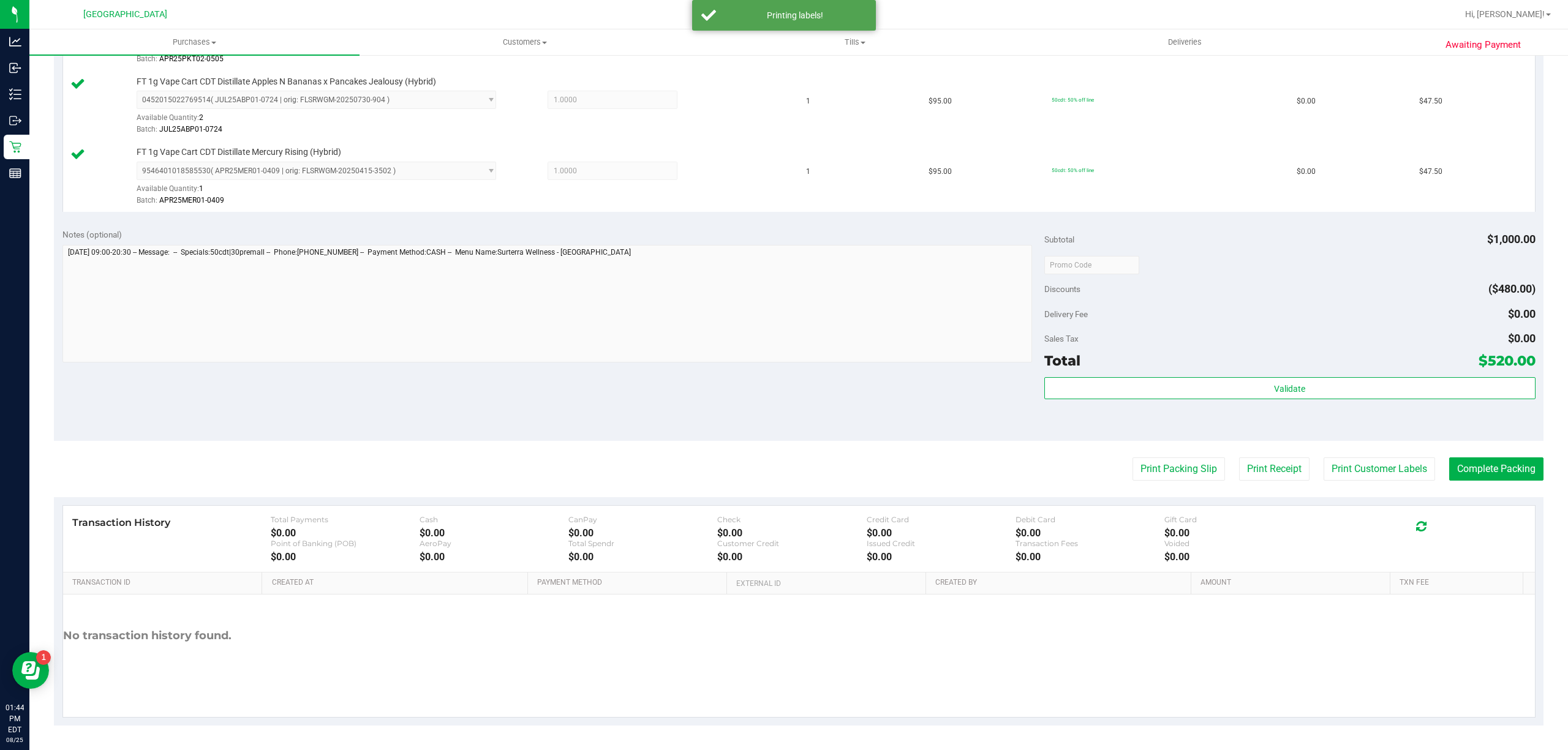
click at [1535, 469] on div "Awaiting Payment Back Edit Purchase Cancel Purchase View Profile # 11843986 Bio…" at bounding box center [799, 39] width 1538 height 1419
click at [1516, 461] on button "Complete Packing" at bounding box center [1496, 469] width 94 height 23
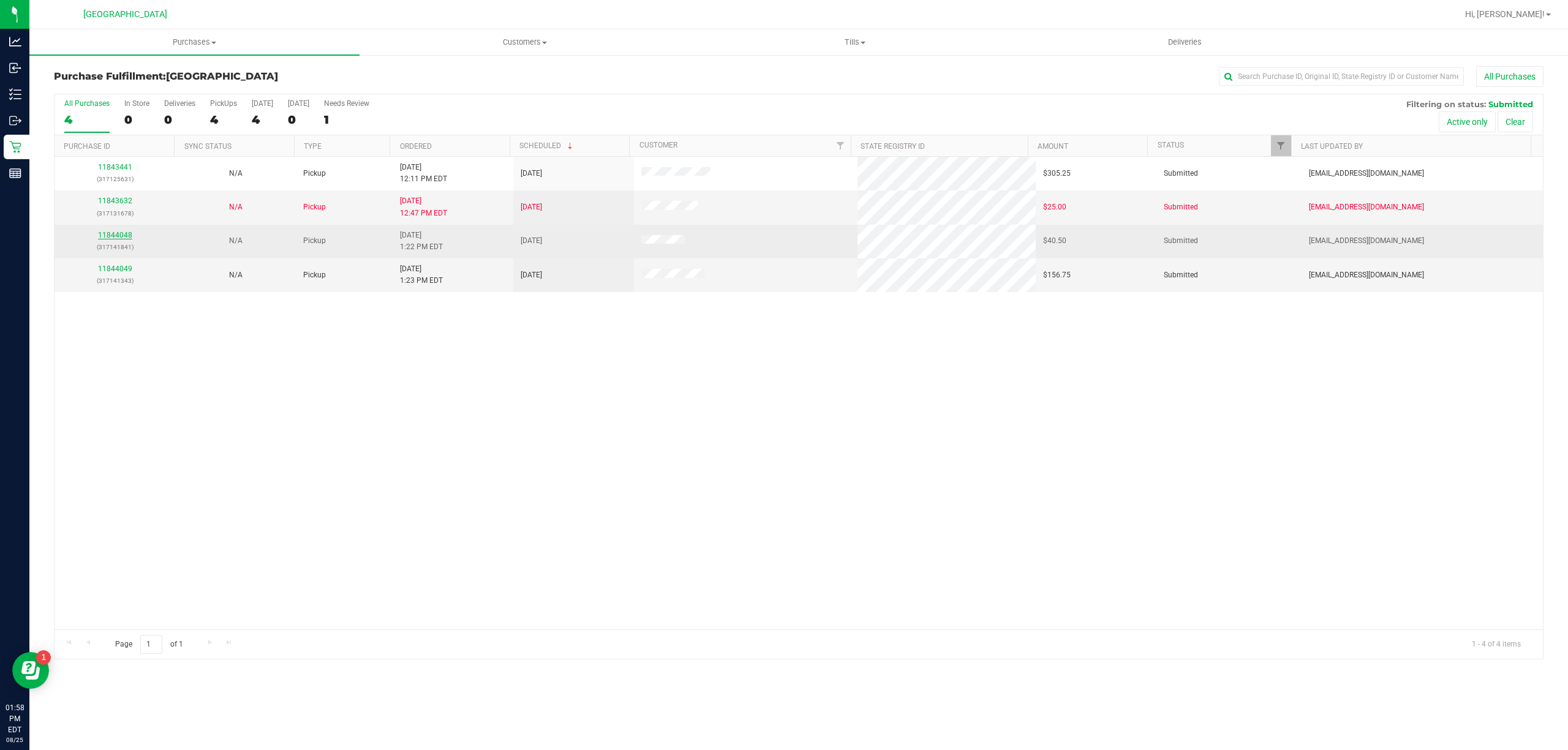
click at [105, 237] on link "11844048" at bounding box center [115, 235] width 34 height 9
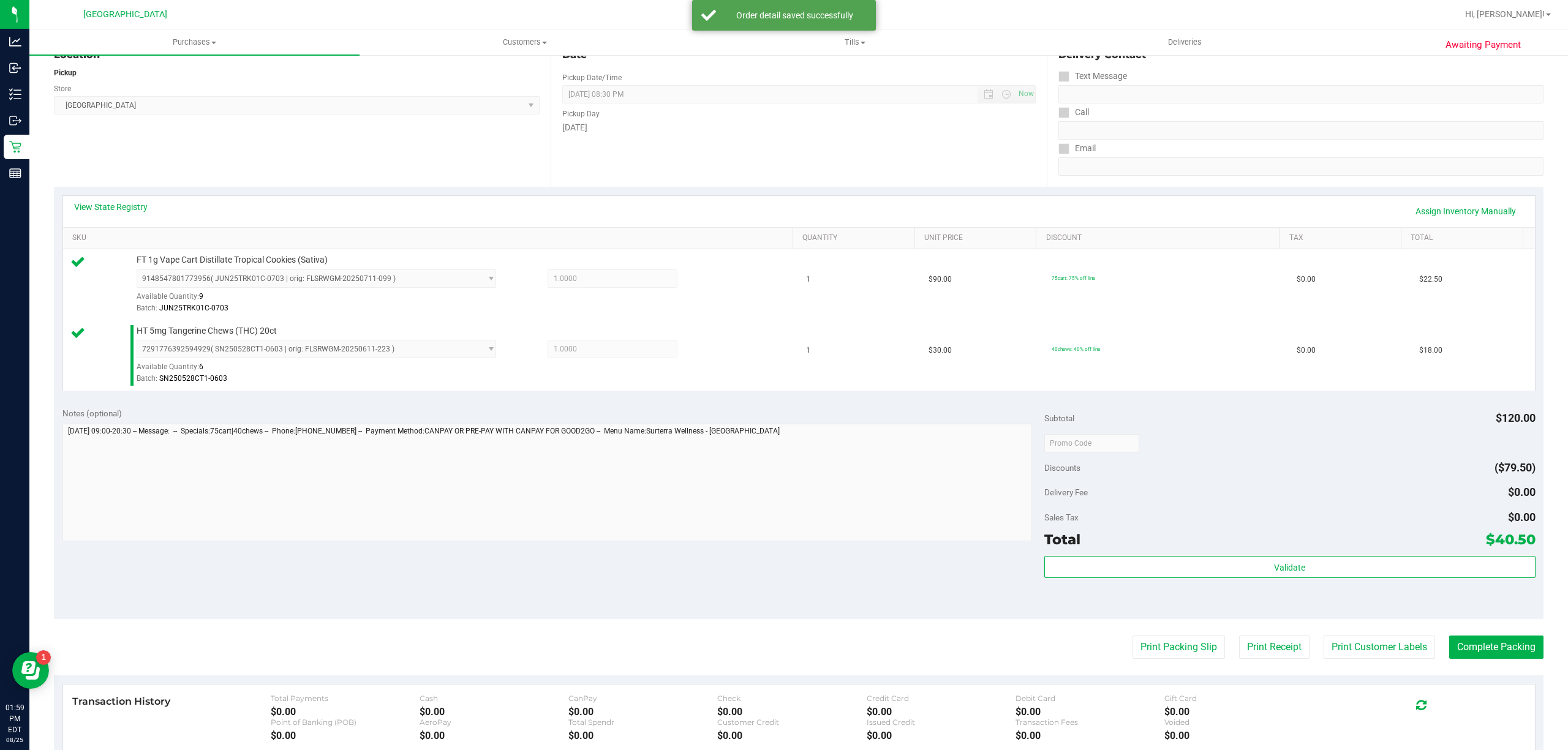
scroll to position [324, 0]
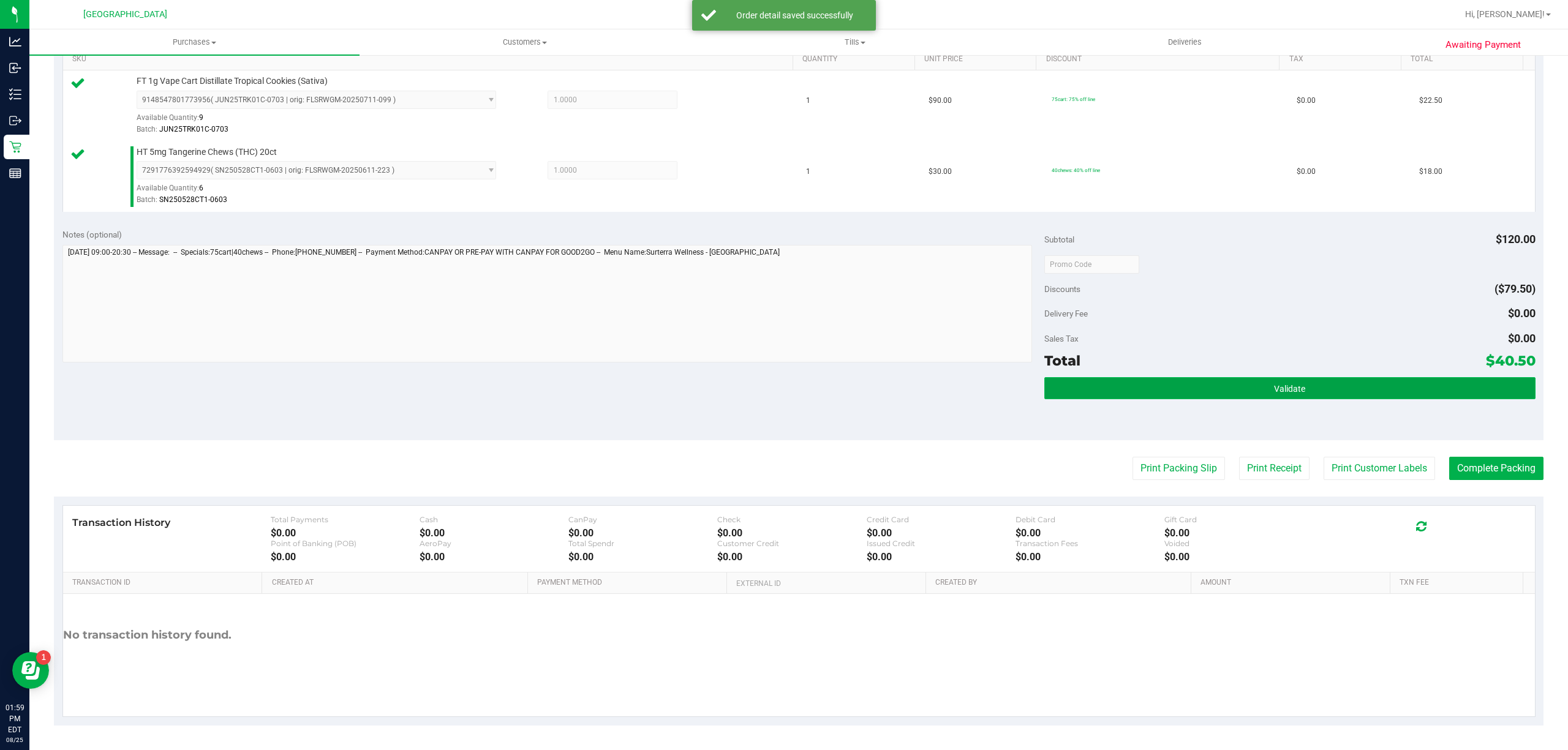
click at [1285, 378] on button "Validate" at bounding box center [1289, 388] width 491 height 22
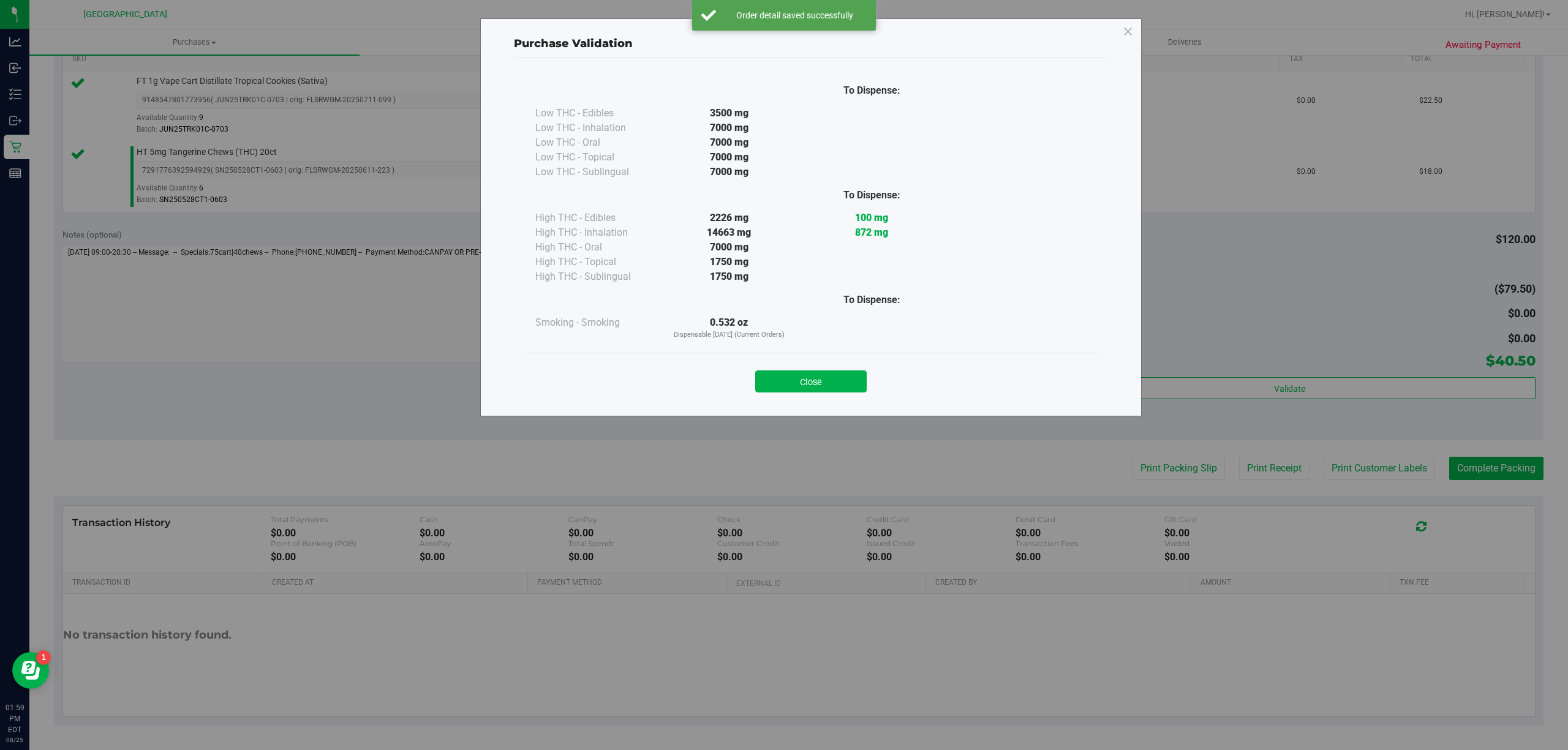
click at [1315, 456] on div "Purchase Validation To Dispense: Low THC - Edibles 3500 mg" at bounding box center [789, 375] width 1577 height 750
click at [767, 361] on div "Close" at bounding box center [811, 378] width 576 height 49
drag, startPoint x: 791, startPoint y: 371, endPoint x: 802, endPoint y: 375, distance: 11.7
click at [793, 371] on button "Close" at bounding box center [811, 382] width 111 height 22
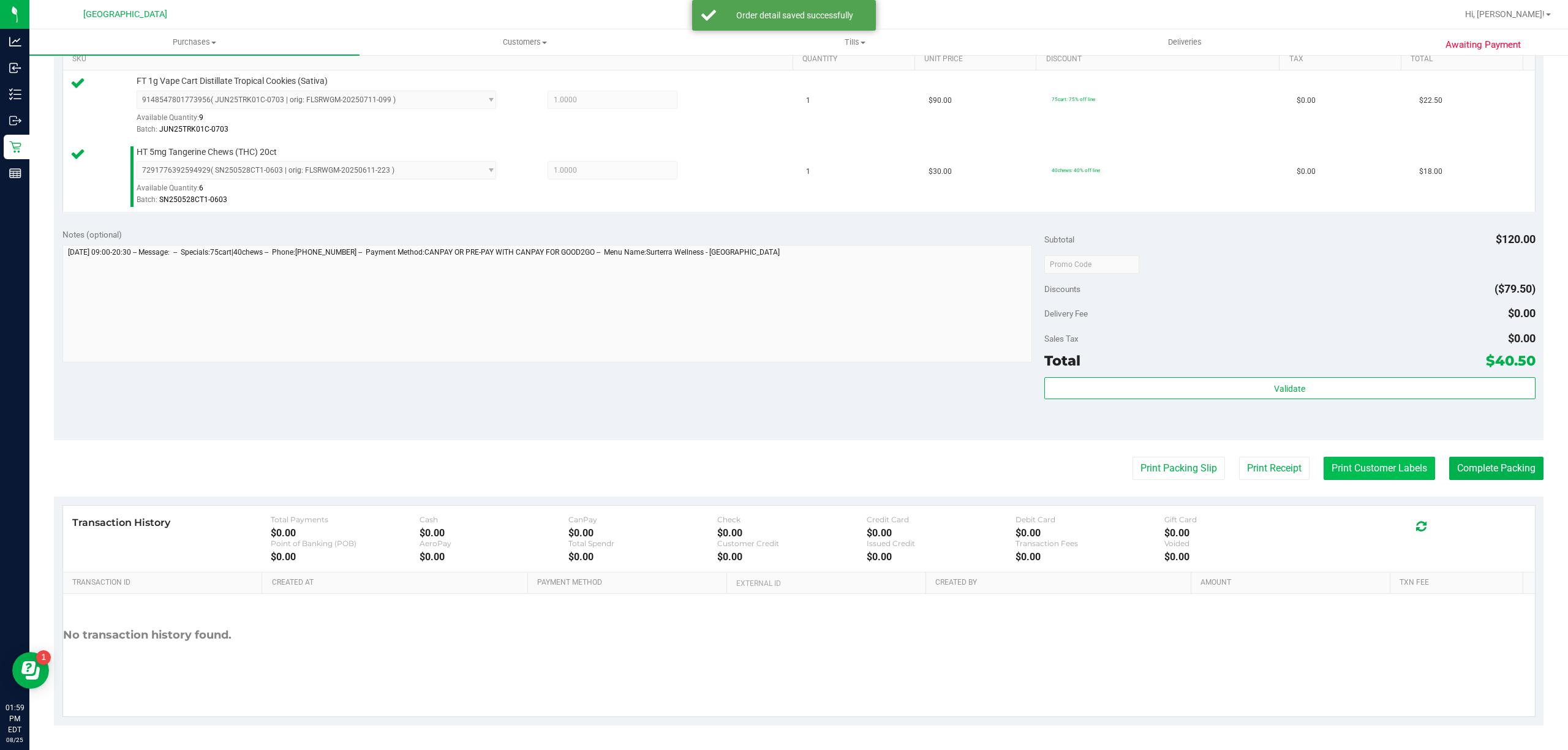
drag, startPoint x: 1366, startPoint y: 488, endPoint x: 1367, endPoint y: 470, distance: 18.0
click at [1366, 486] on purchase-details "Back Edit Purchase Cancel Purchase View Profile # 11844048 BioTrack ID: - Submi…" at bounding box center [798, 235] width 1490 height 981
click at [1366, 469] on button "Print Customer Labels" at bounding box center [1379, 468] width 111 height 23
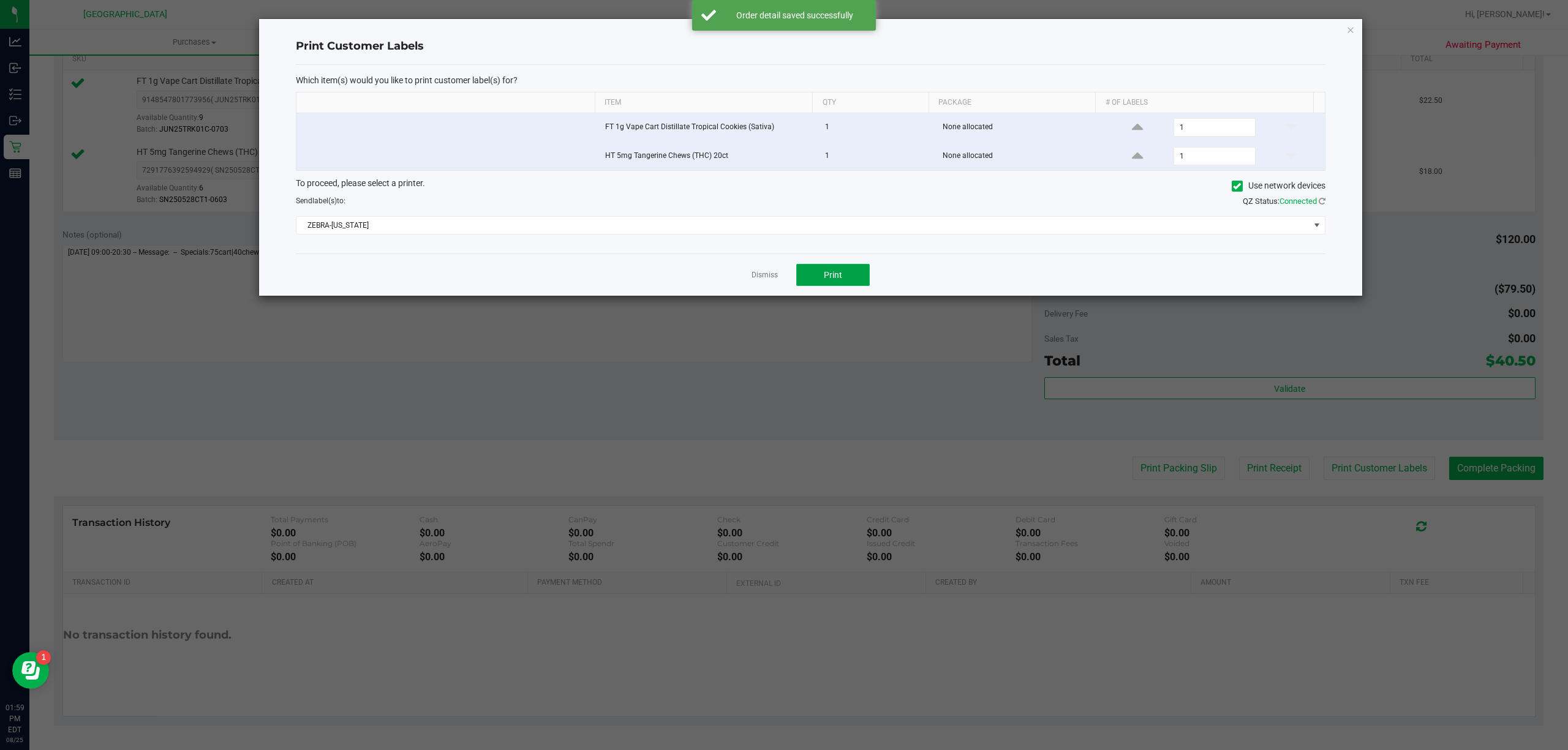
click at [850, 283] on button "Print" at bounding box center [833, 275] width 73 height 22
click at [765, 272] on div at bounding box center [811, 156] width 1103 height 276
click at [763, 281] on link "Dismiss" at bounding box center [764, 275] width 26 height 10
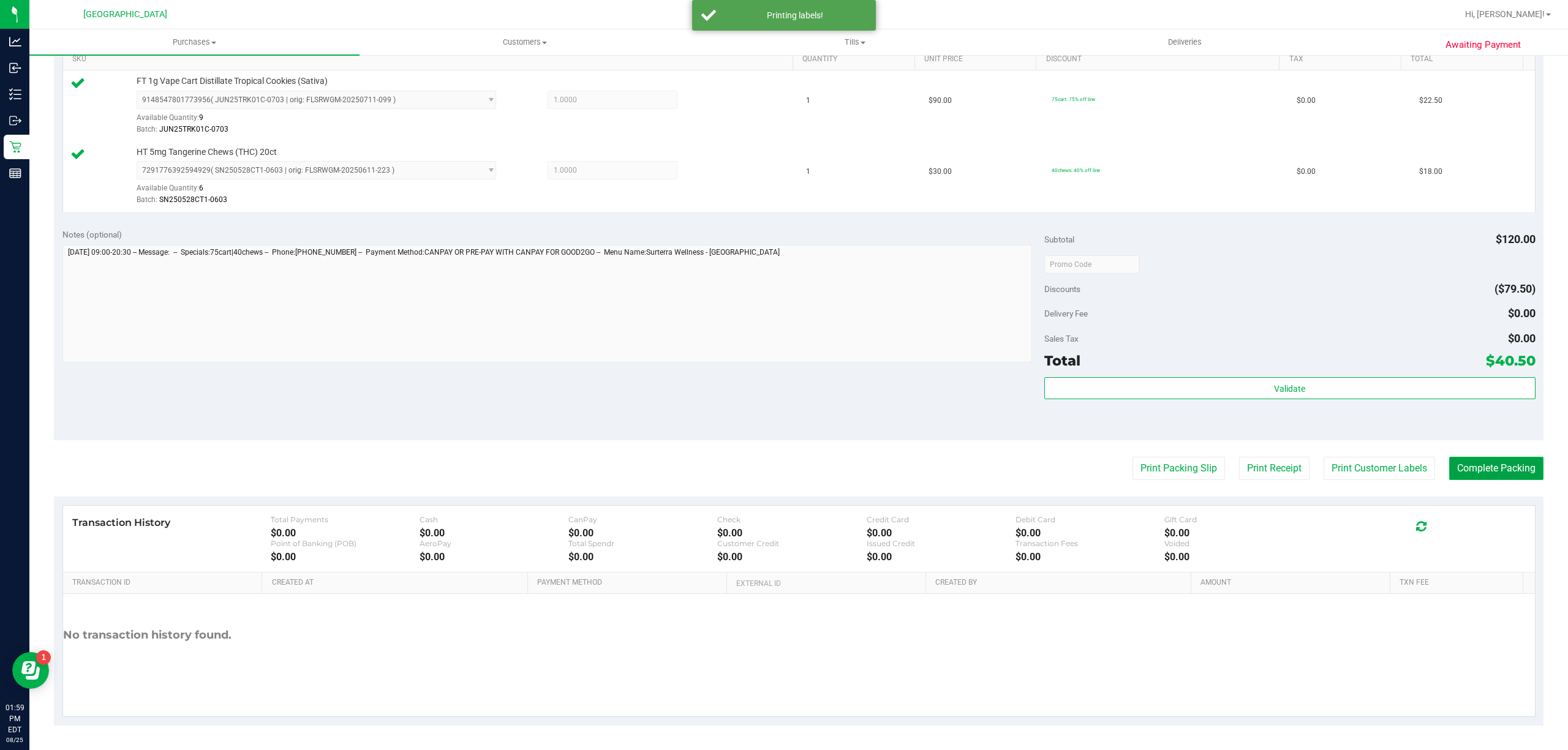
click at [1503, 471] on button "Complete Packing" at bounding box center [1496, 468] width 94 height 23
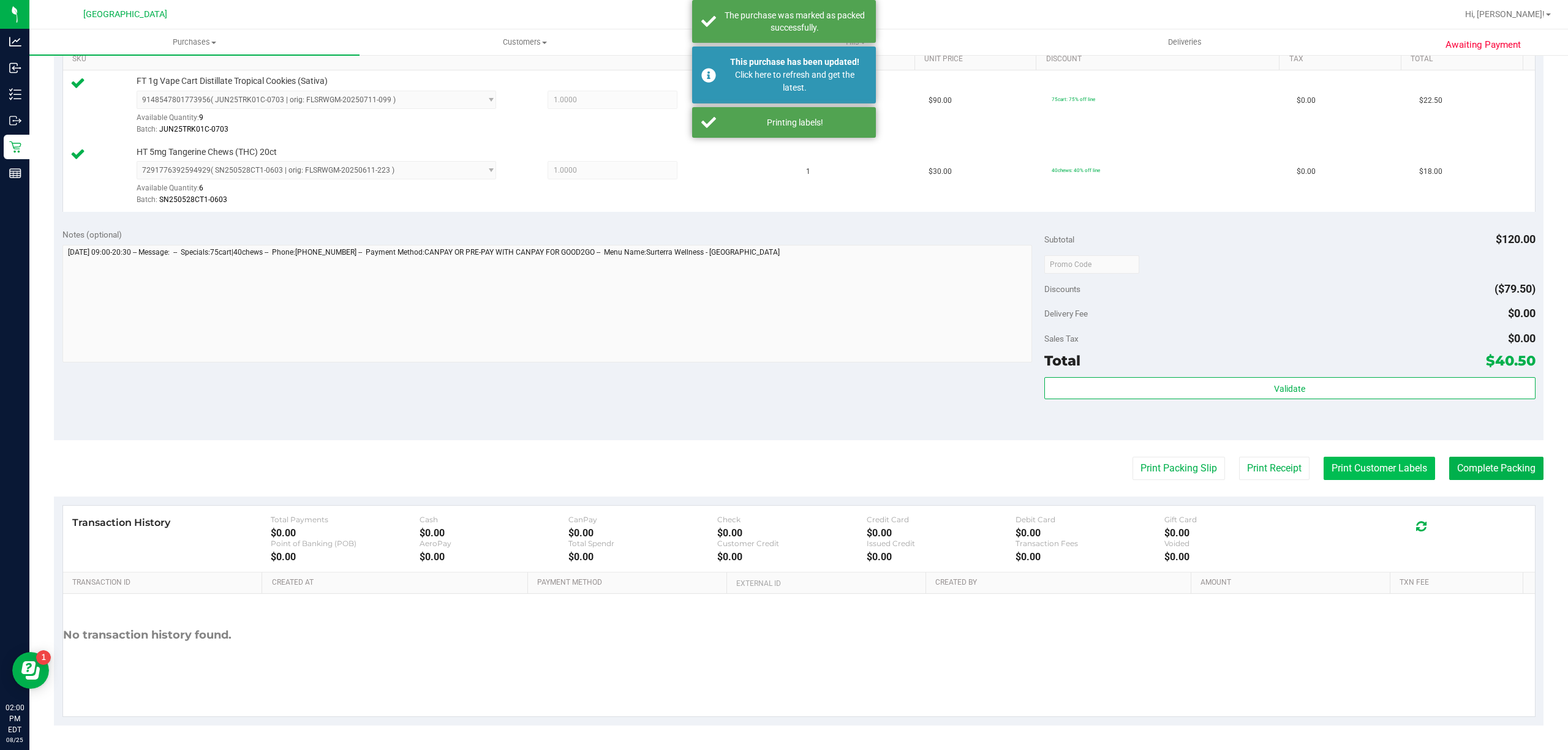
click at [1356, 467] on button "Print Customer Labels" at bounding box center [1379, 468] width 111 height 23
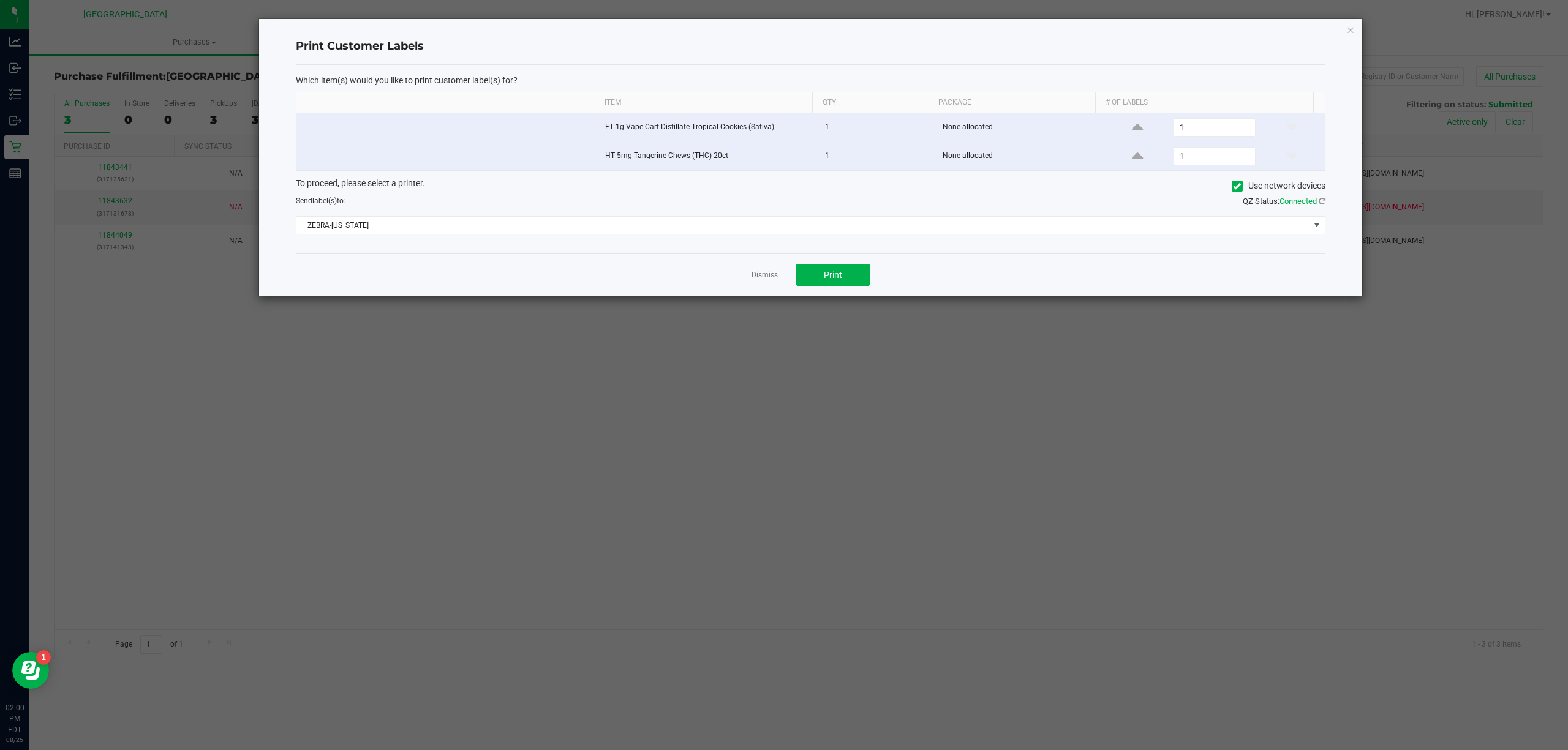
click at [768, 276] on link "Dismiss" at bounding box center [764, 275] width 26 height 10
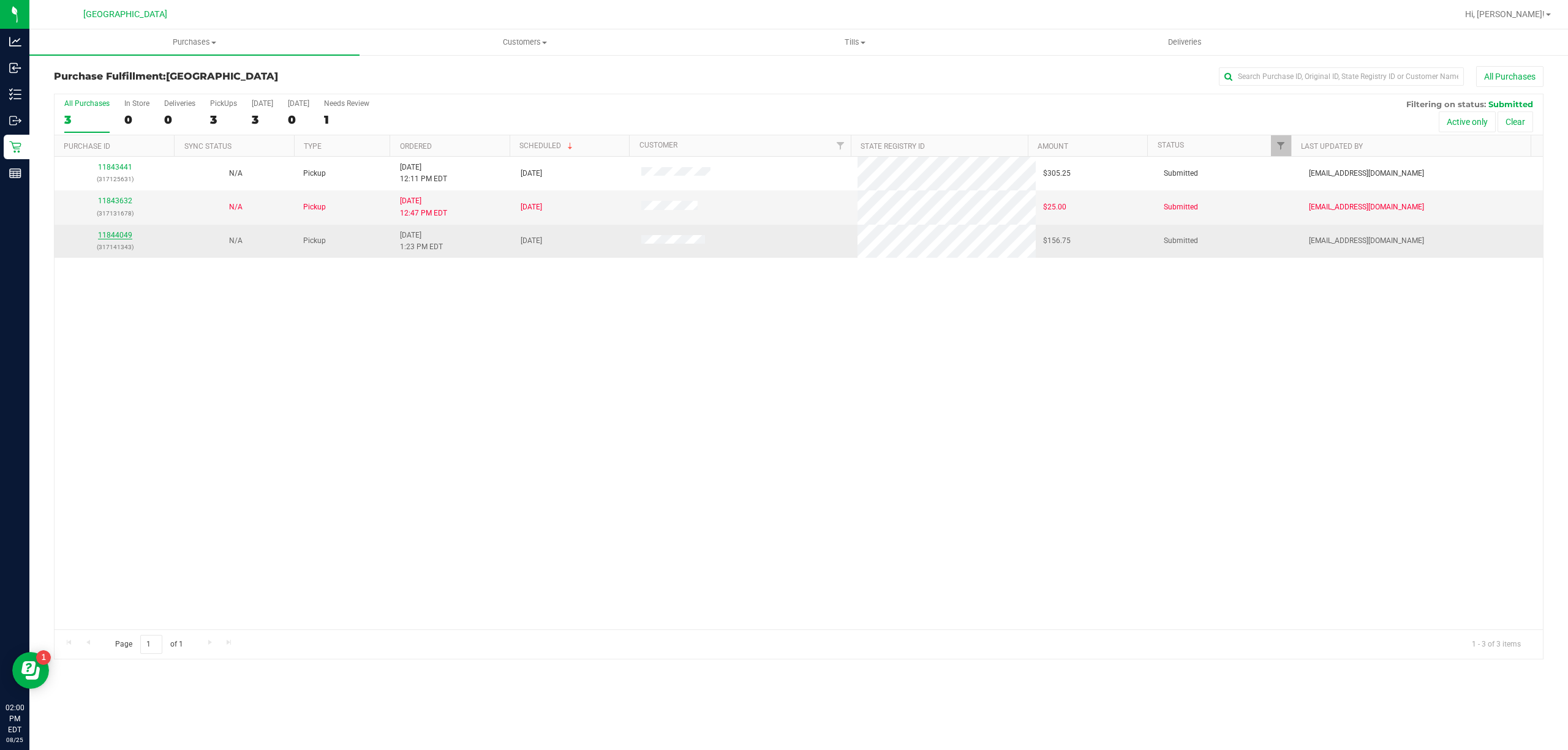
click at [117, 233] on link "11844049" at bounding box center [115, 235] width 34 height 9
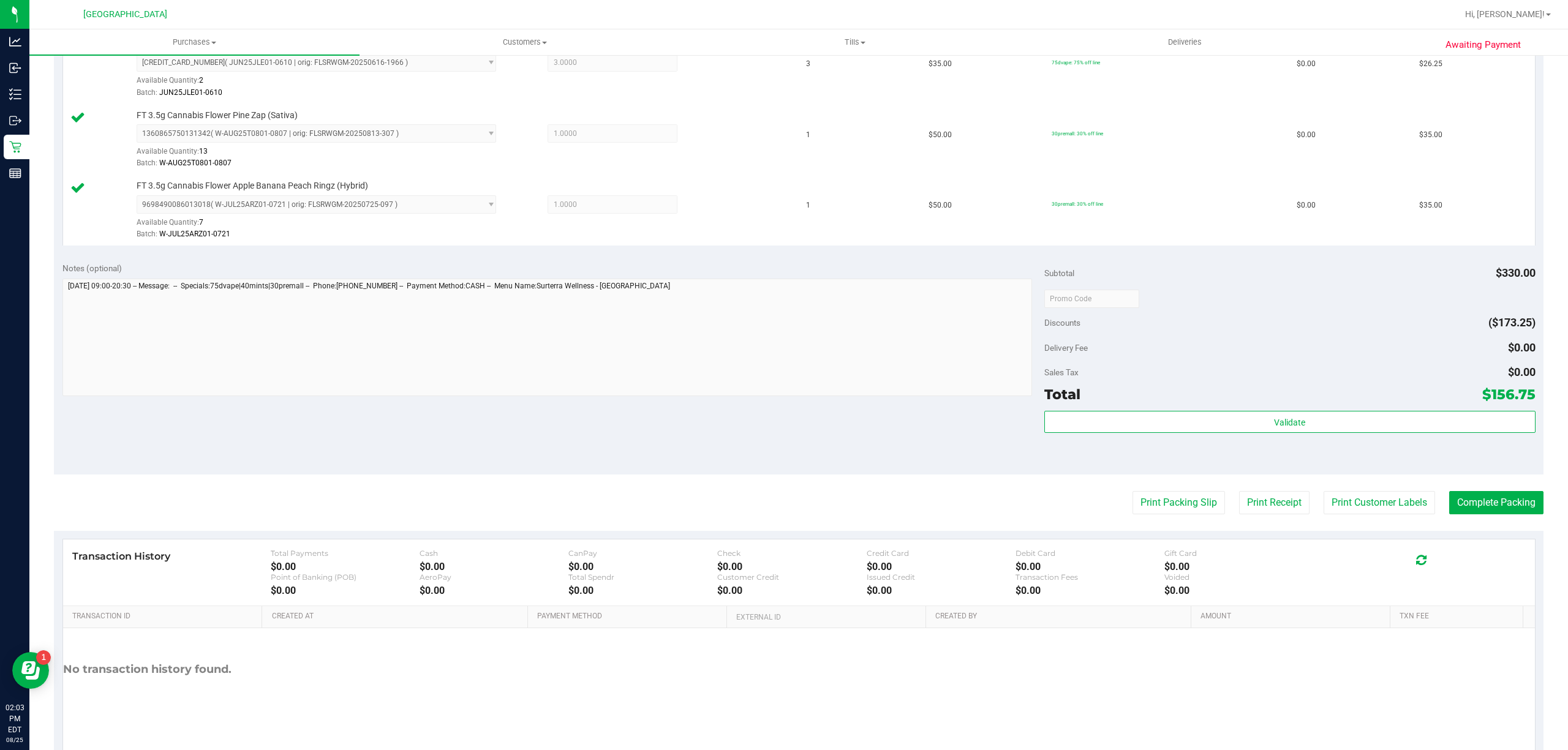
scroll to position [610, 0]
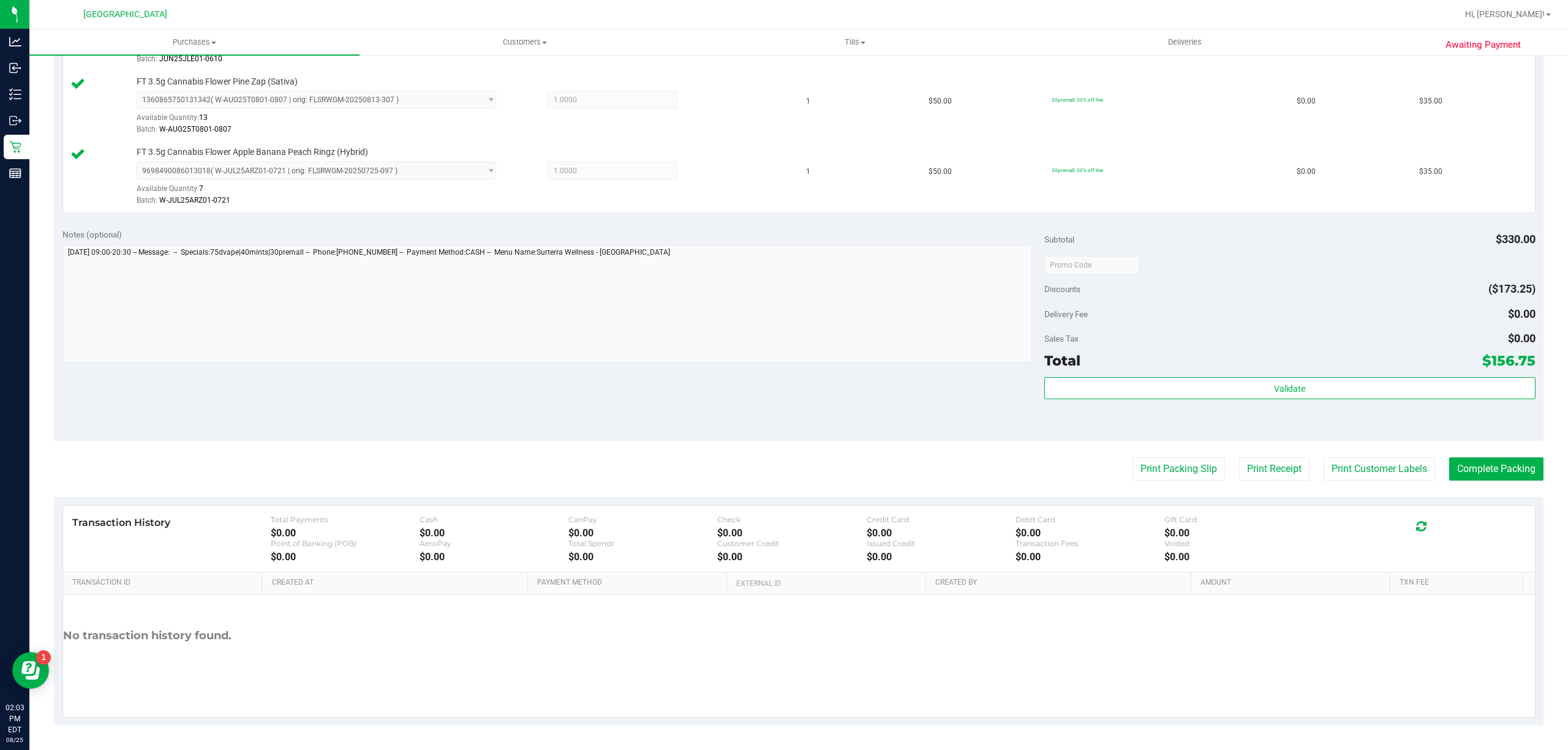
click at [1223, 399] on div "Validate" at bounding box center [1289, 388] width 491 height 23
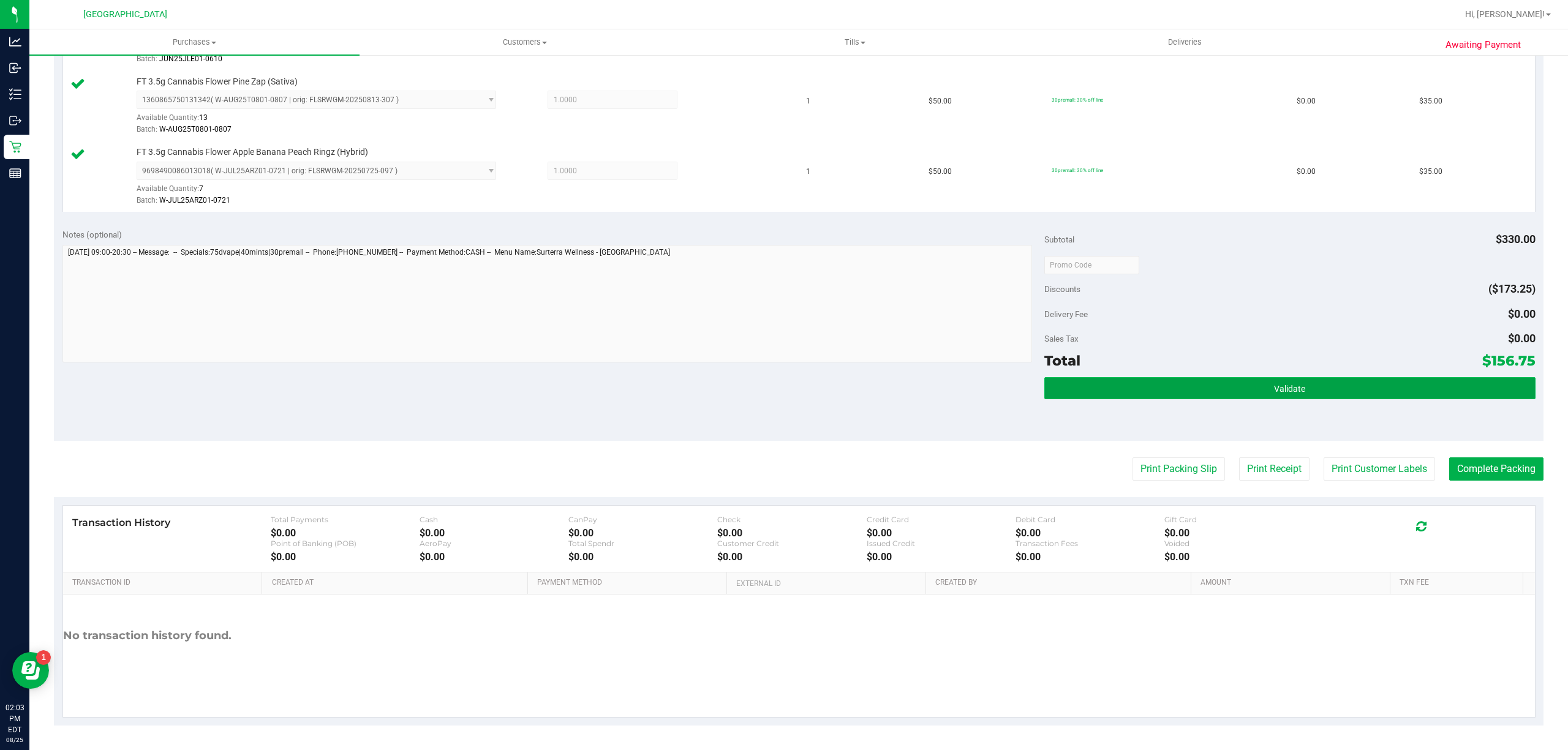
click at [1282, 399] on button "Validate" at bounding box center [1289, 388] width 491 height 22
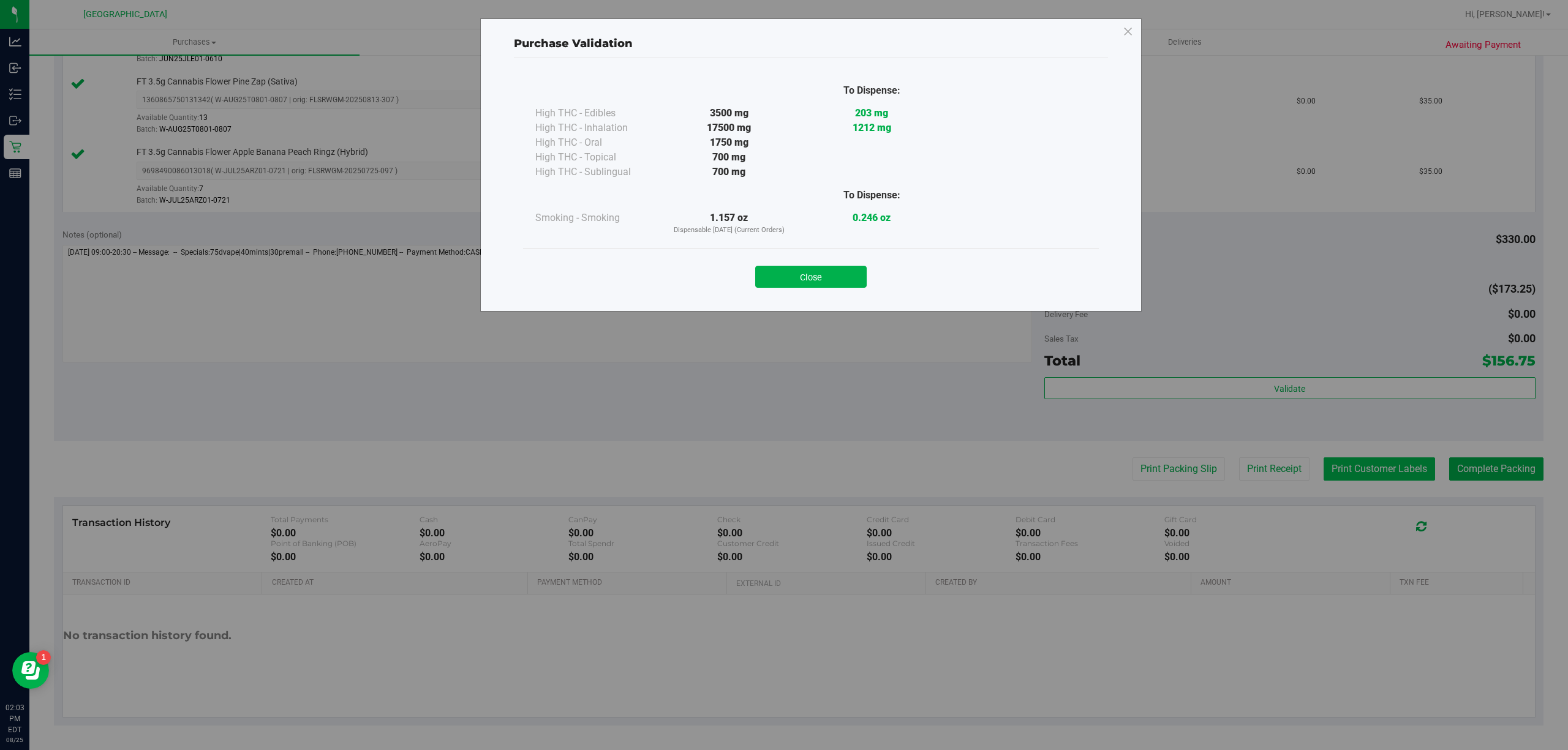
click at [1340, 473] on div "Purchase Validation To Dispense: High THC - Edibles 3500 mg 203 mg 1212 mg" at bounding box center [789, 375] width 1577 height 750
click at [801, 272] on button "Close" at bounding box center [811, 276] width 111 height 22
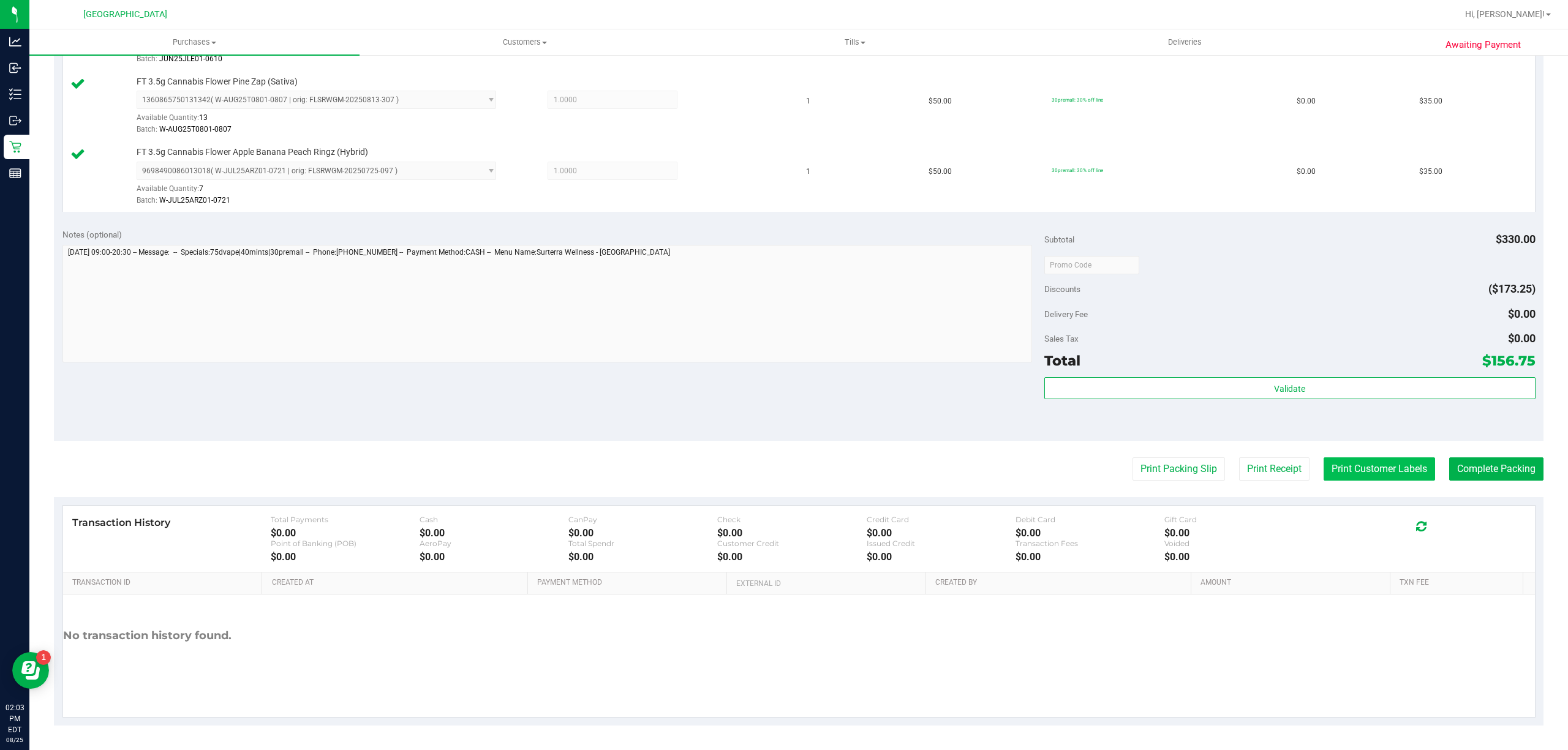
click at [1334, 466] on button "Print Customer Labels" at bounding box center [1379, 469] width 111 height 23
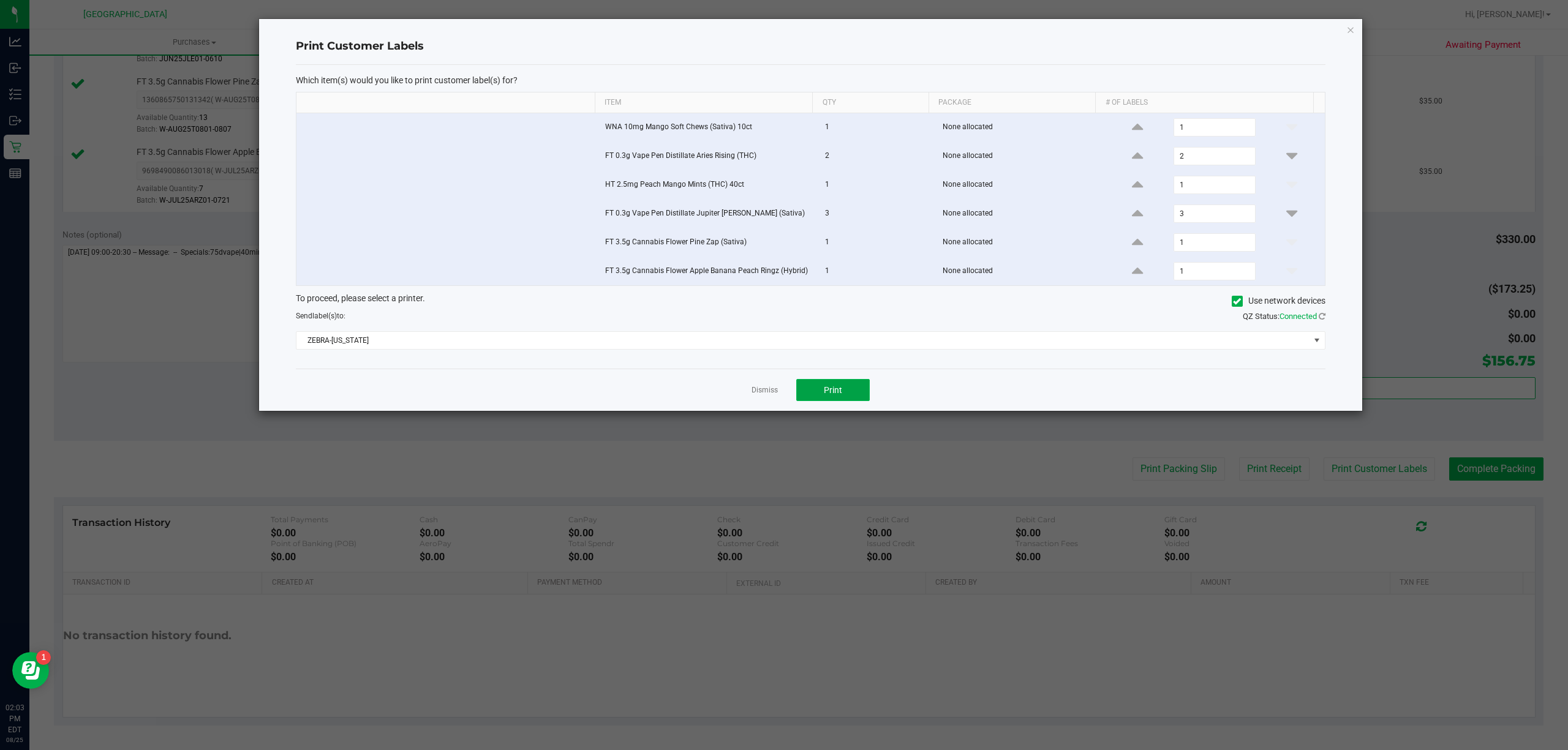
click at [824, 388] on button "Print" at bounding box center [833, 390] width 73 height 22
click at [764, 395] on link "Dismiss" at bounding box center [764, 390] width 26 height 10
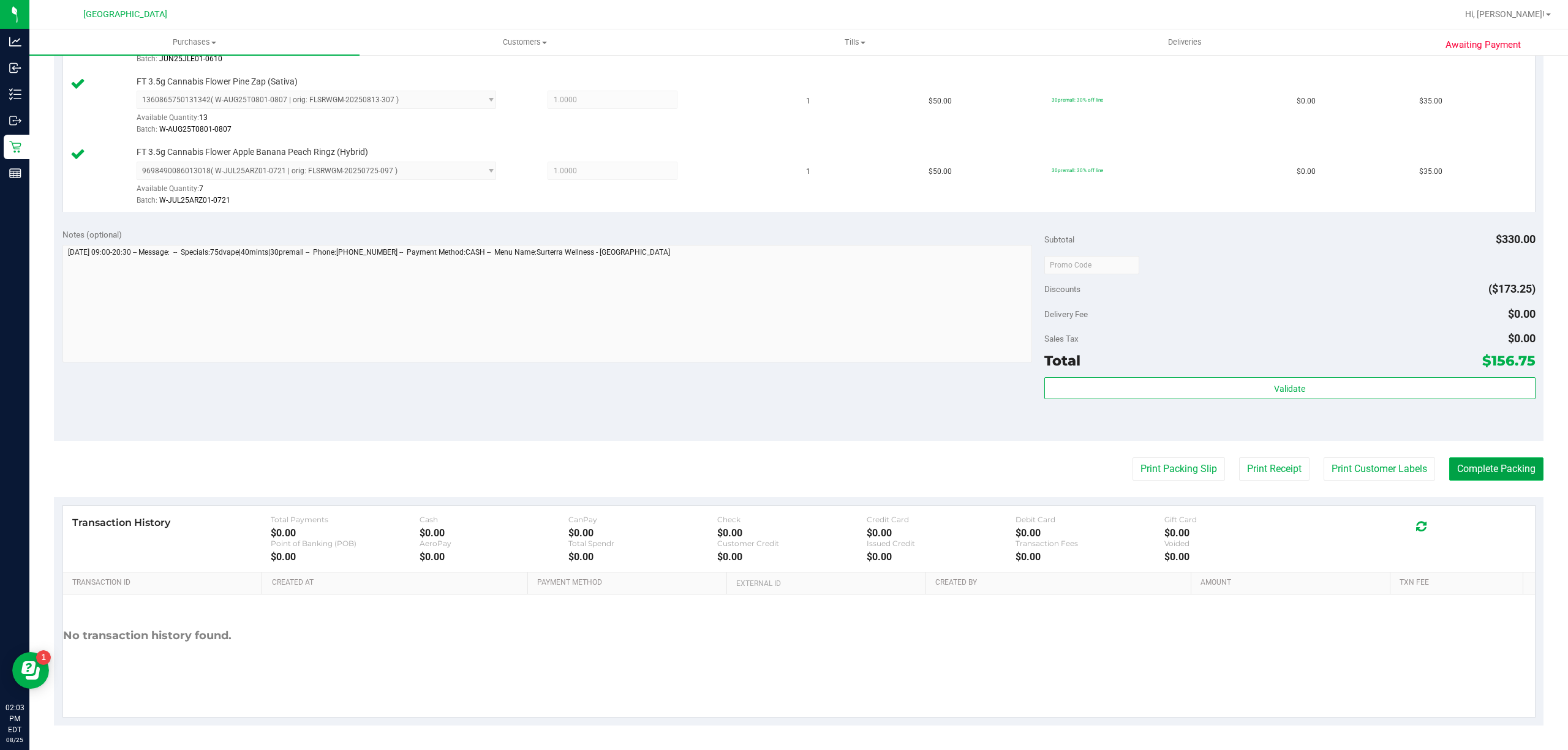
click at [1462, 463] on button "Complete Packing" at bounding box center [1496, 469] width 94 height 23
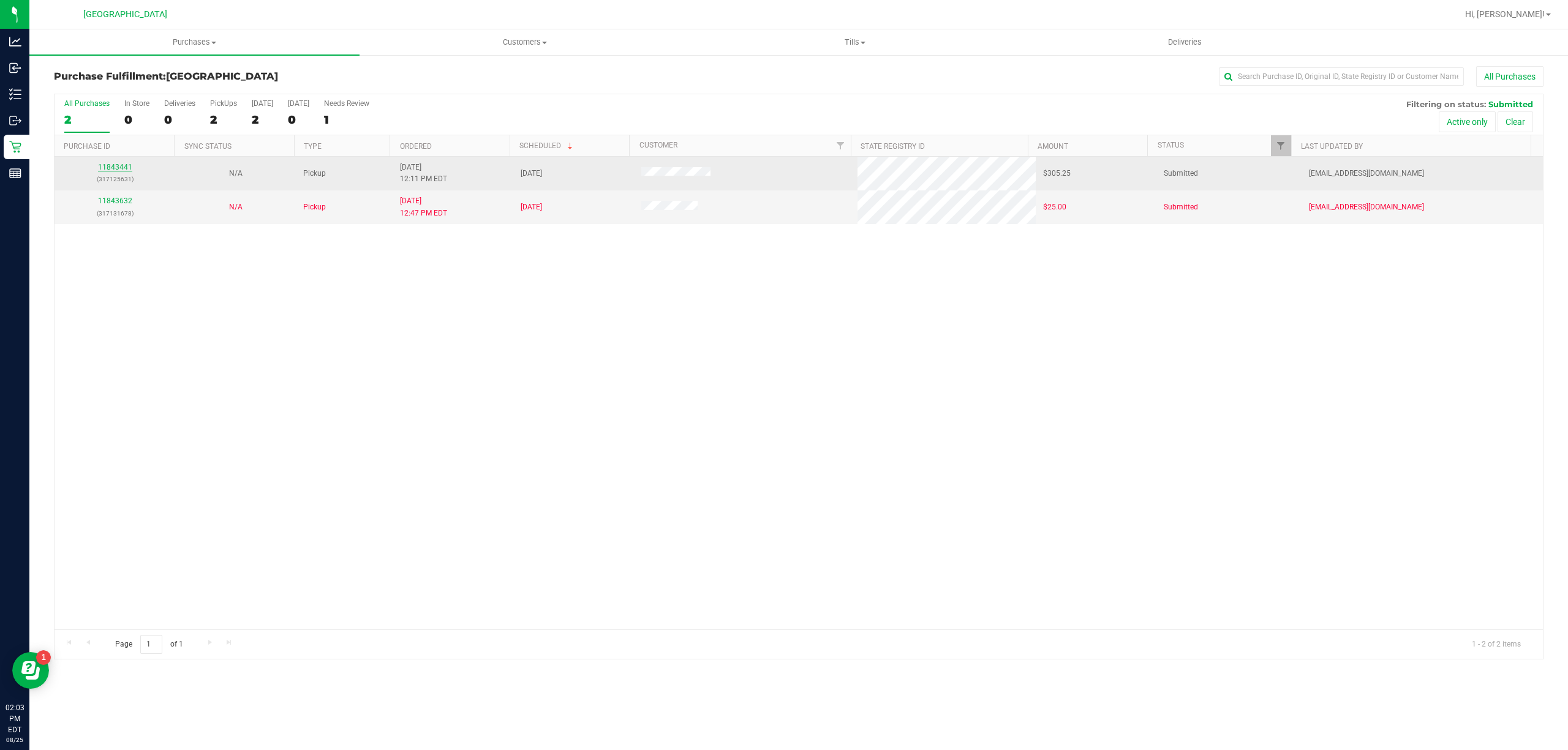
click at [111, 165] on link "11843441" at bounding box center [115, 167] width 34 height 9
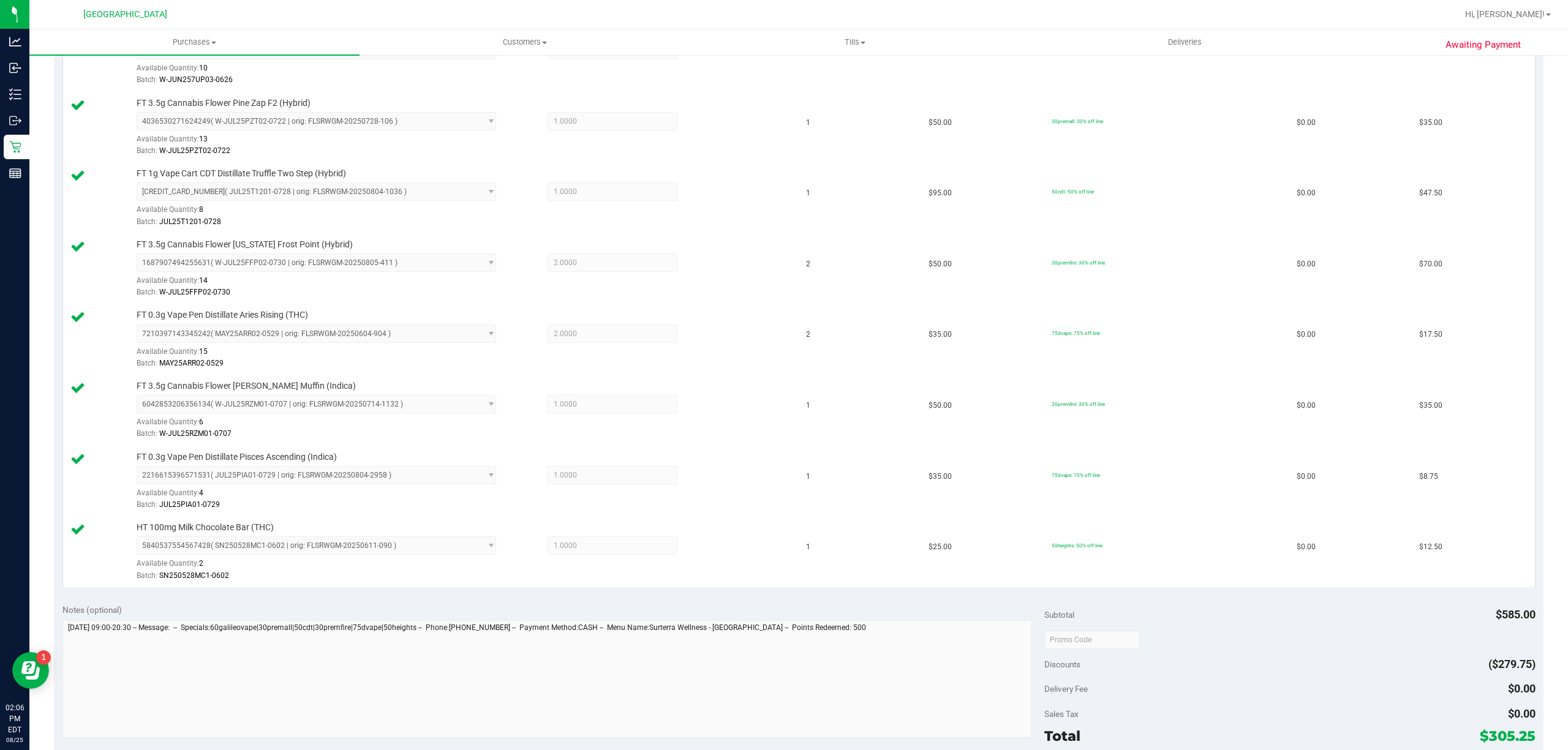
scroll to position [824, 0]
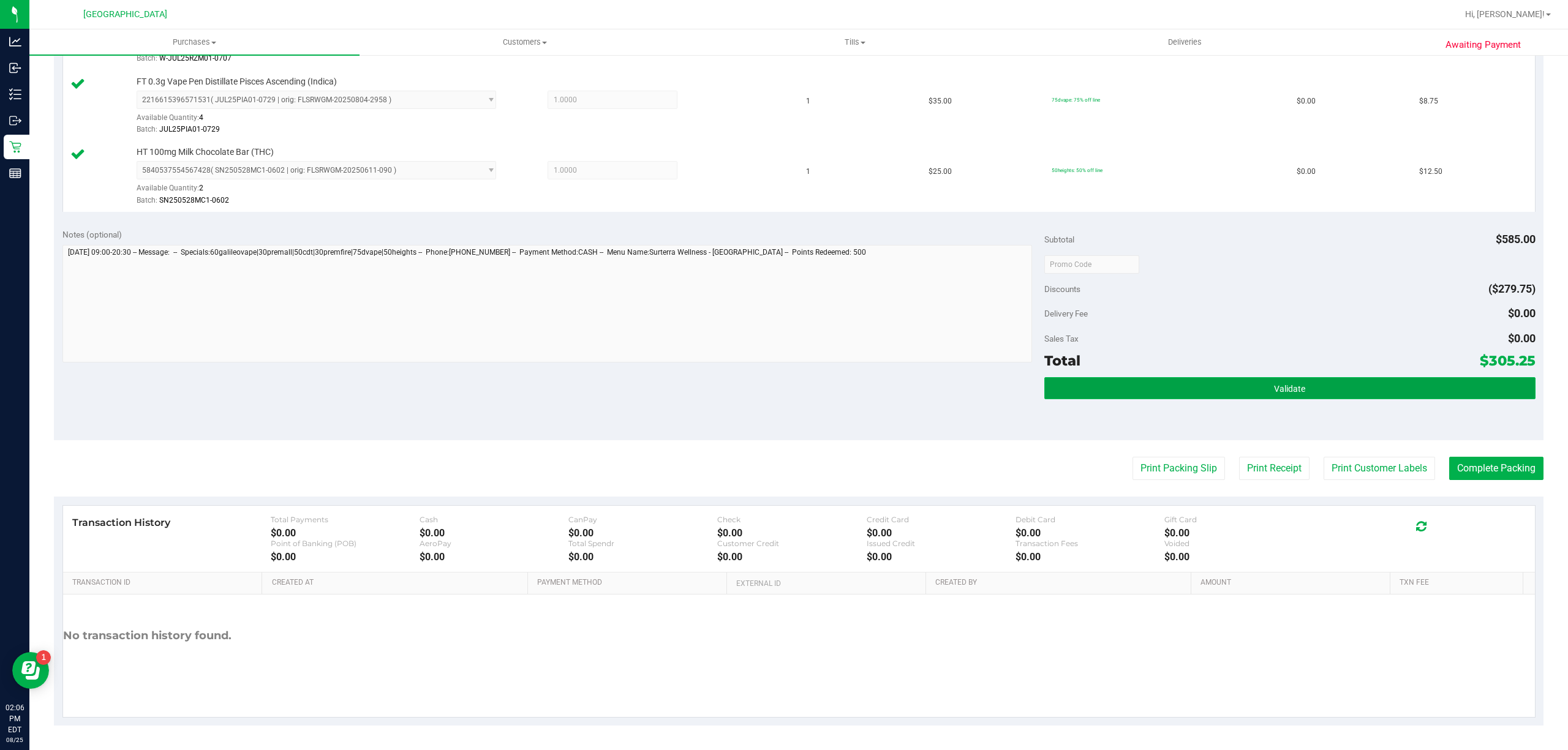
click at [1136, 380] on button "Validate" at bounding box center [1289, 388] width 491 height 22
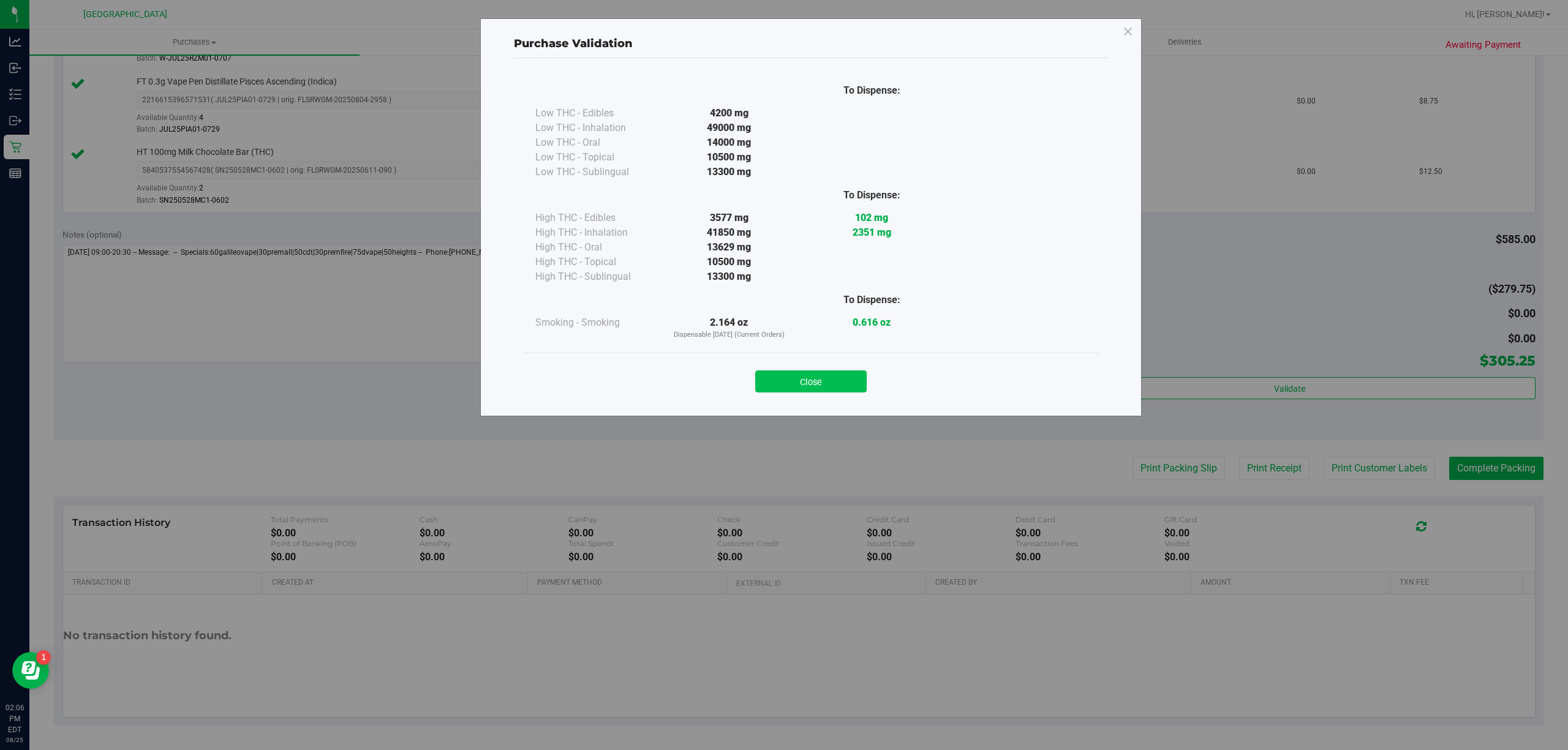
click at [829, 375] on button "Close" at bounding box center [811, 382] width 111 height 22
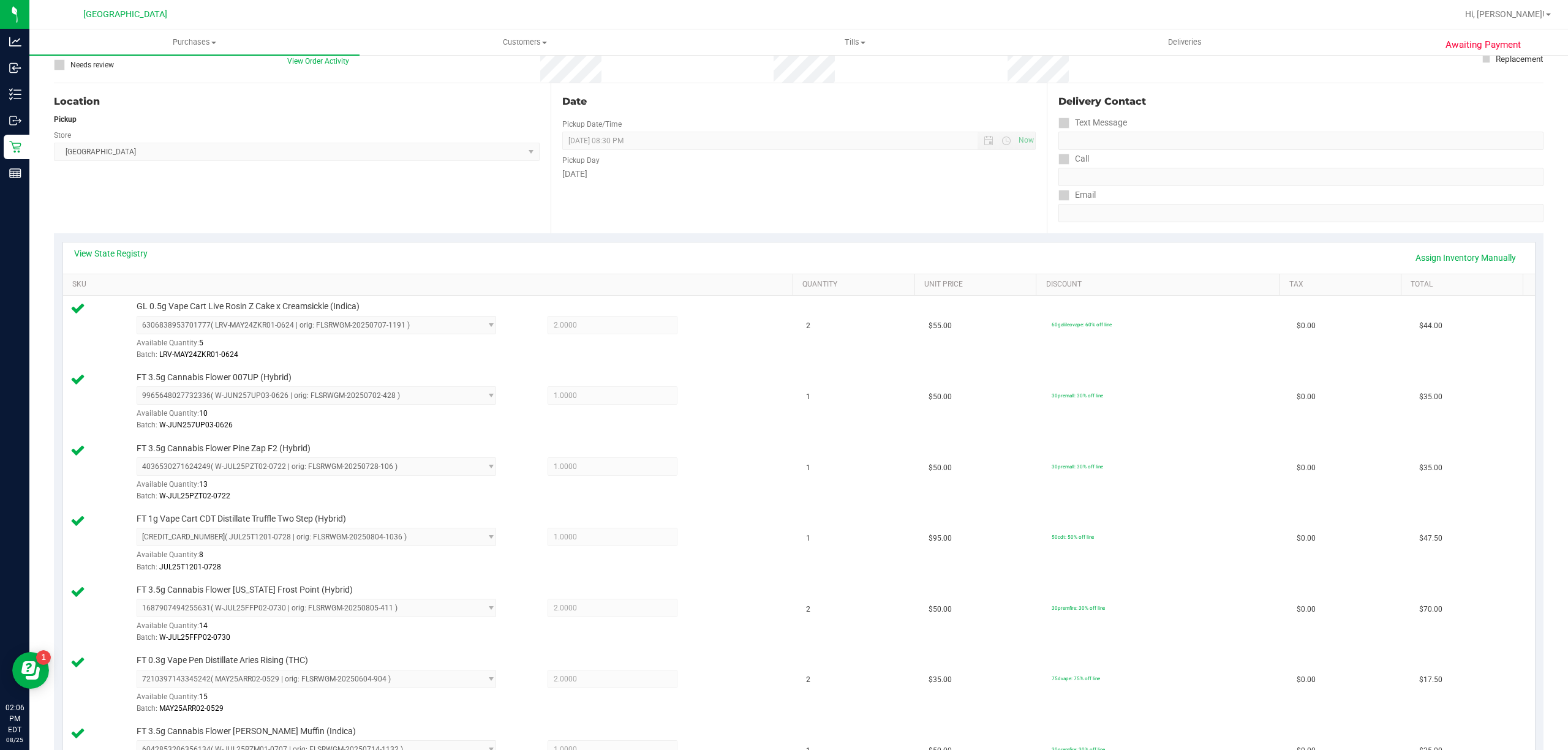
scroll to position [0, 0]
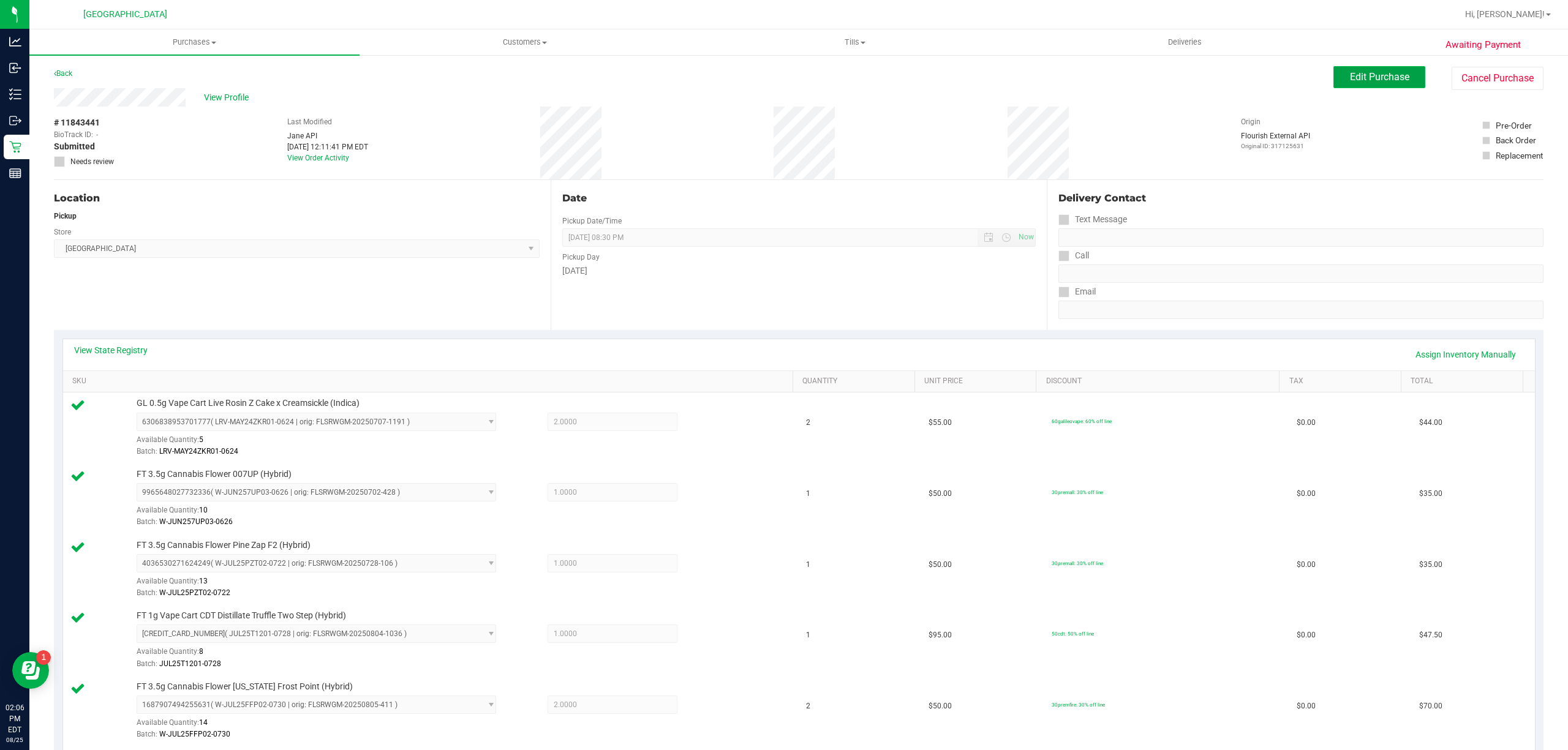
click at [1350, 71] on span "Edit Purchase" at bounding box center [1380, 77] width 60 height 12
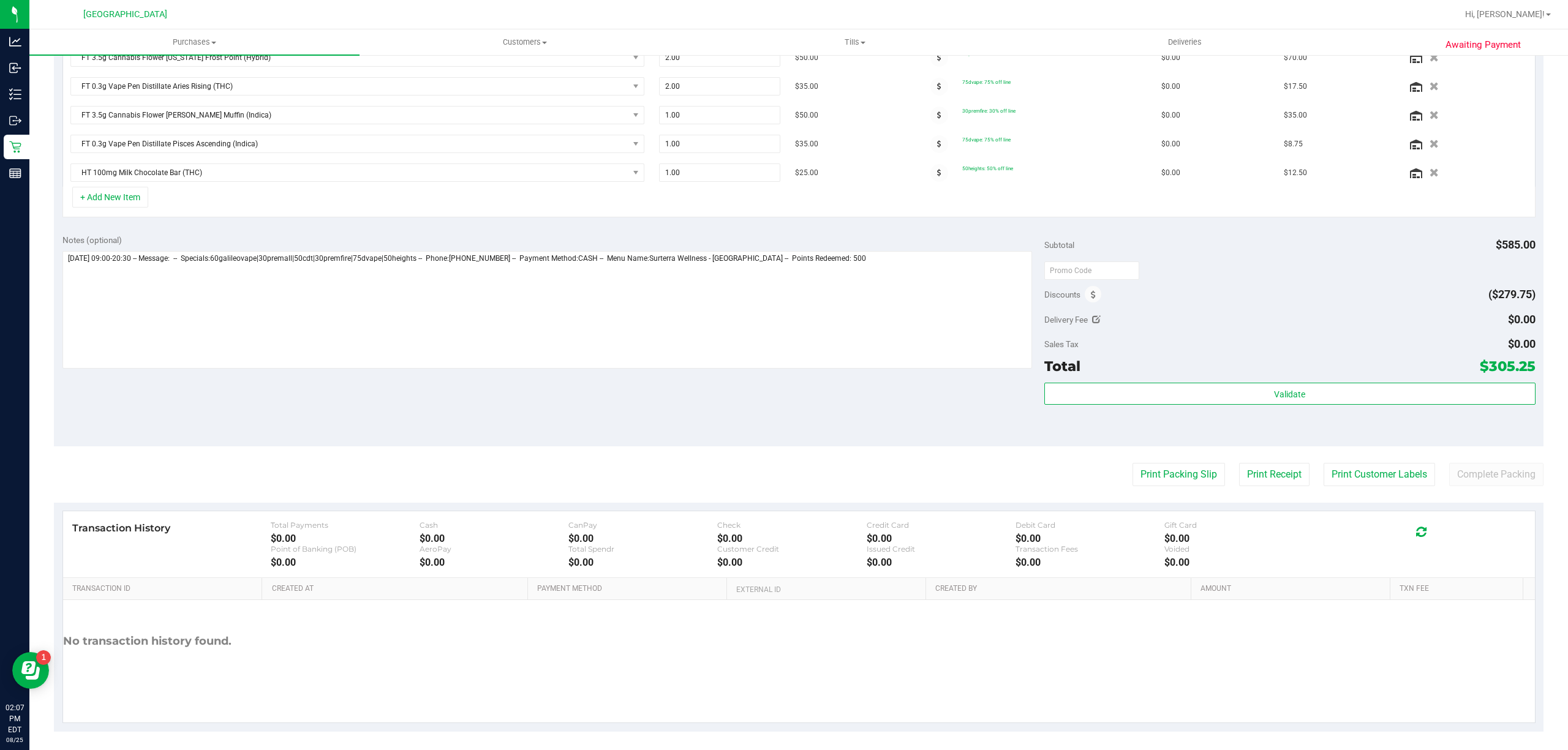
scroll to position [478, 0]
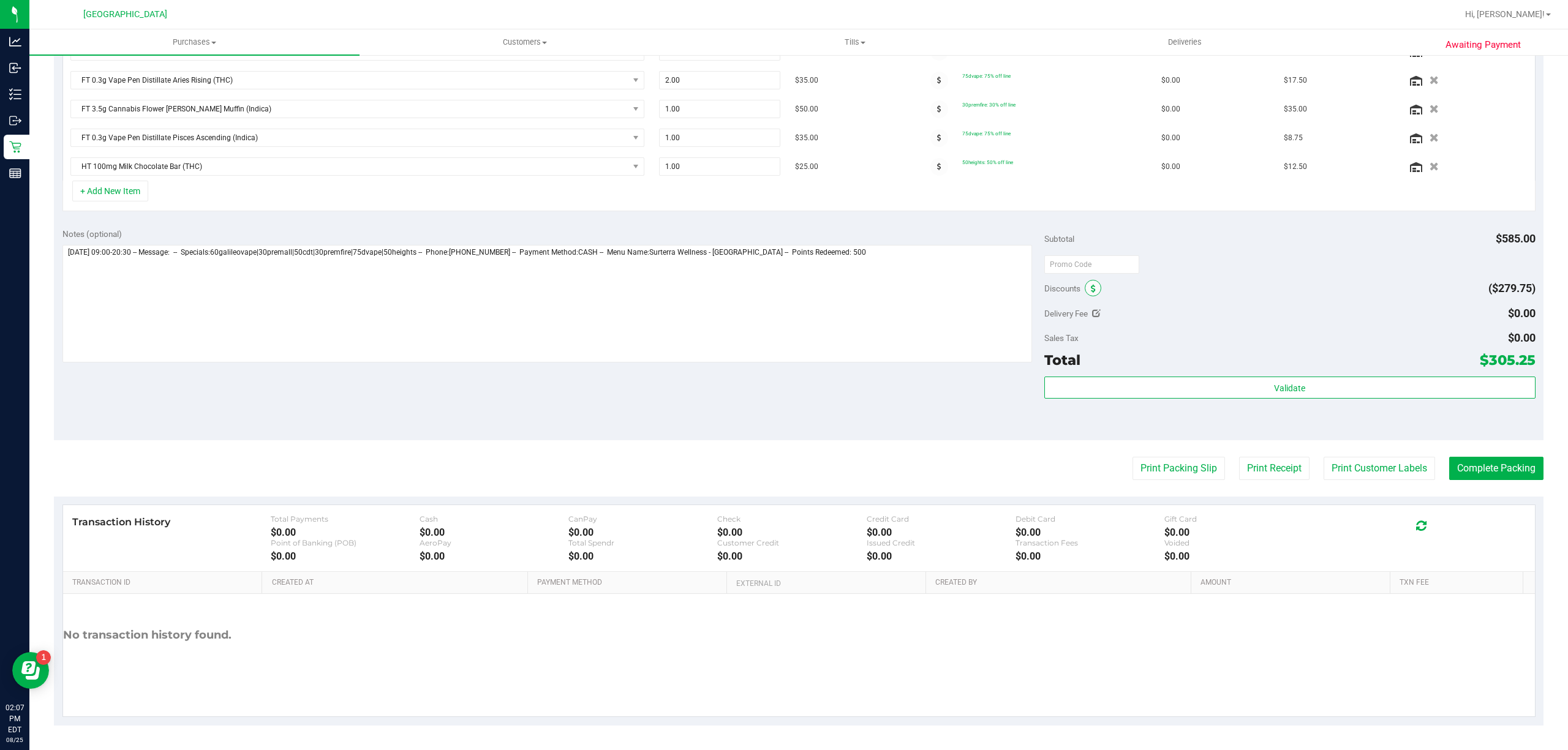
click at [1091, 290] on icon at bounding box center [1093, 289] width 5 height 9
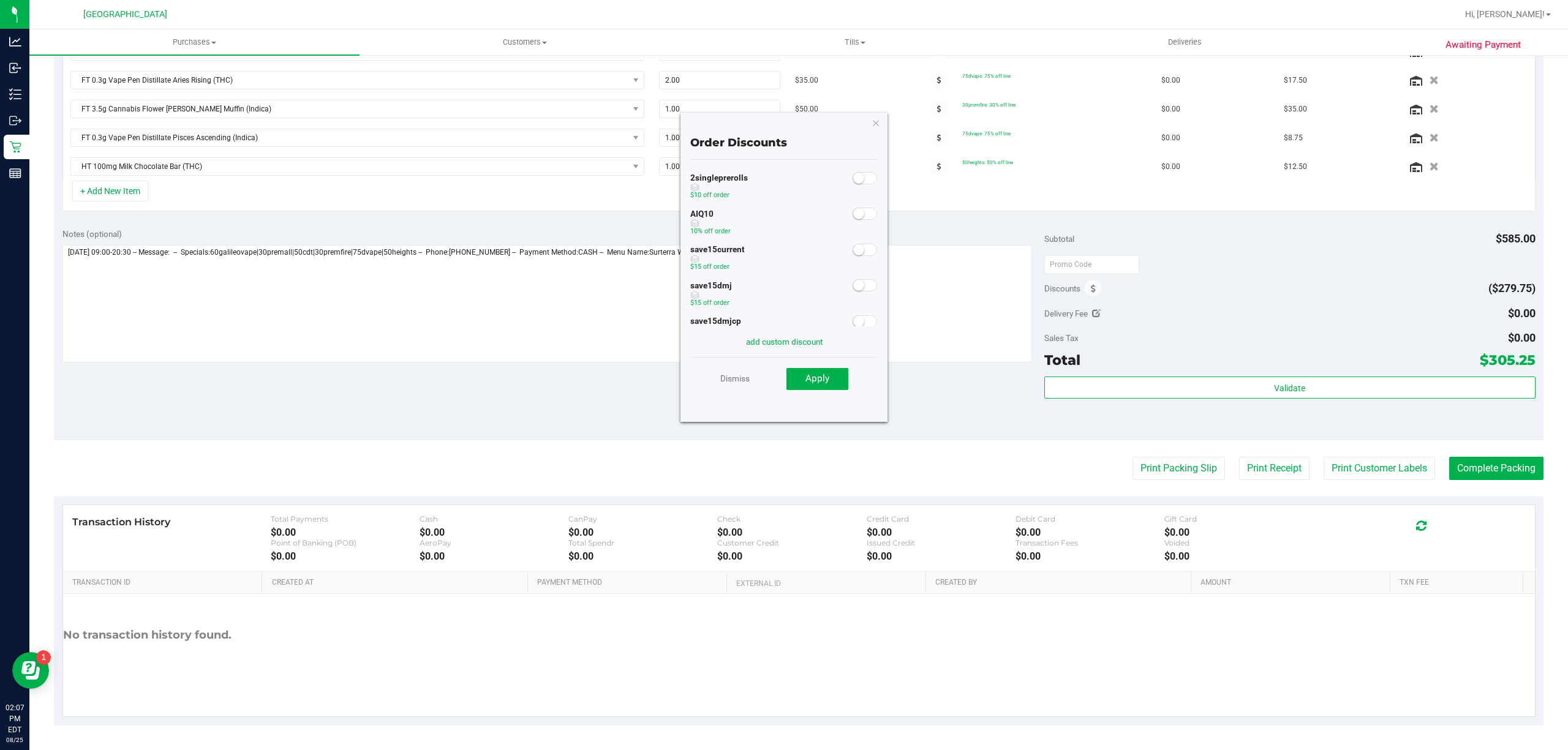
click at [853, 214] on small at bounding box center [858, 213] width 11 height 11
click at [830, 381] on button "Apply" at bounding box center [817, 379] width 62 height 22
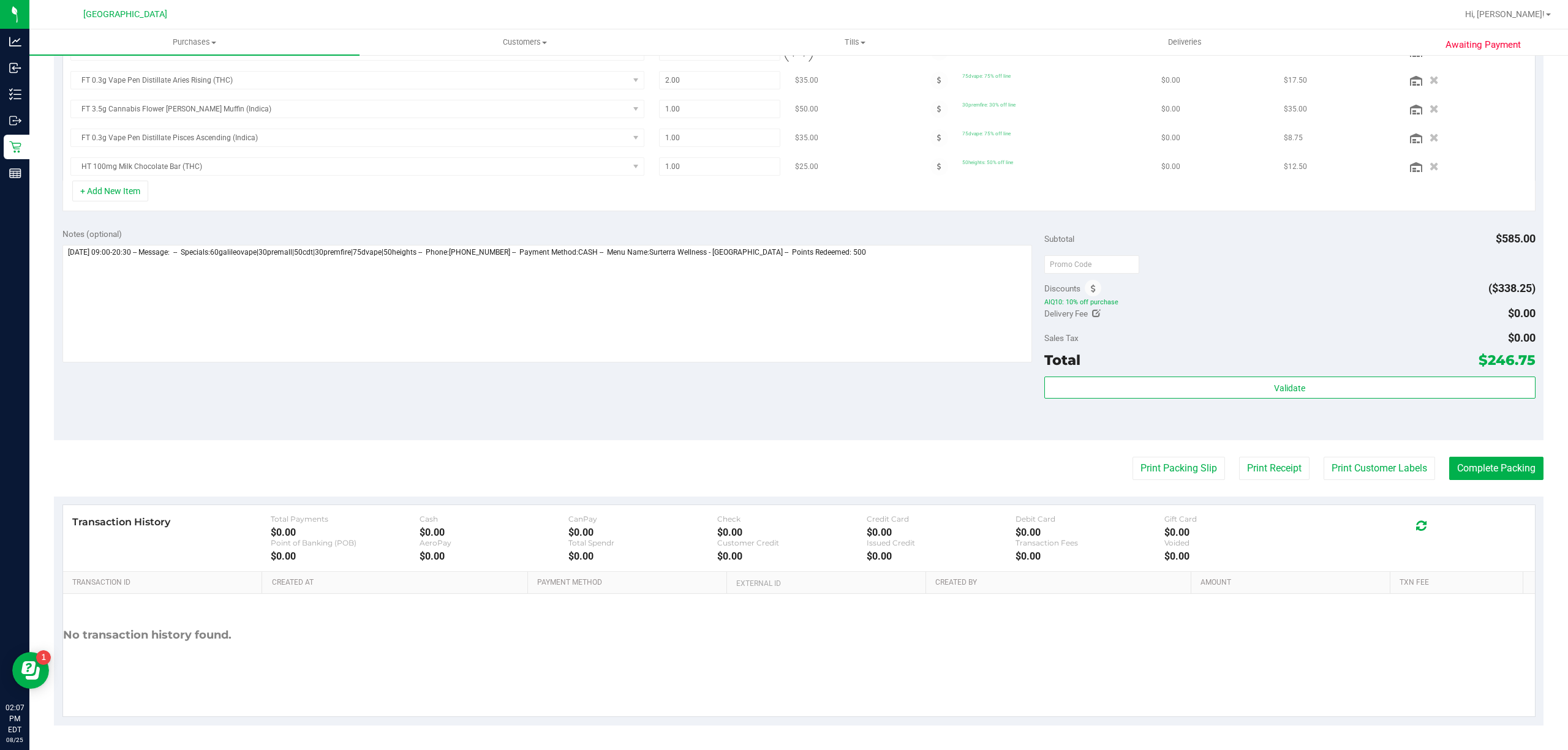
scroll to position [457, 0]
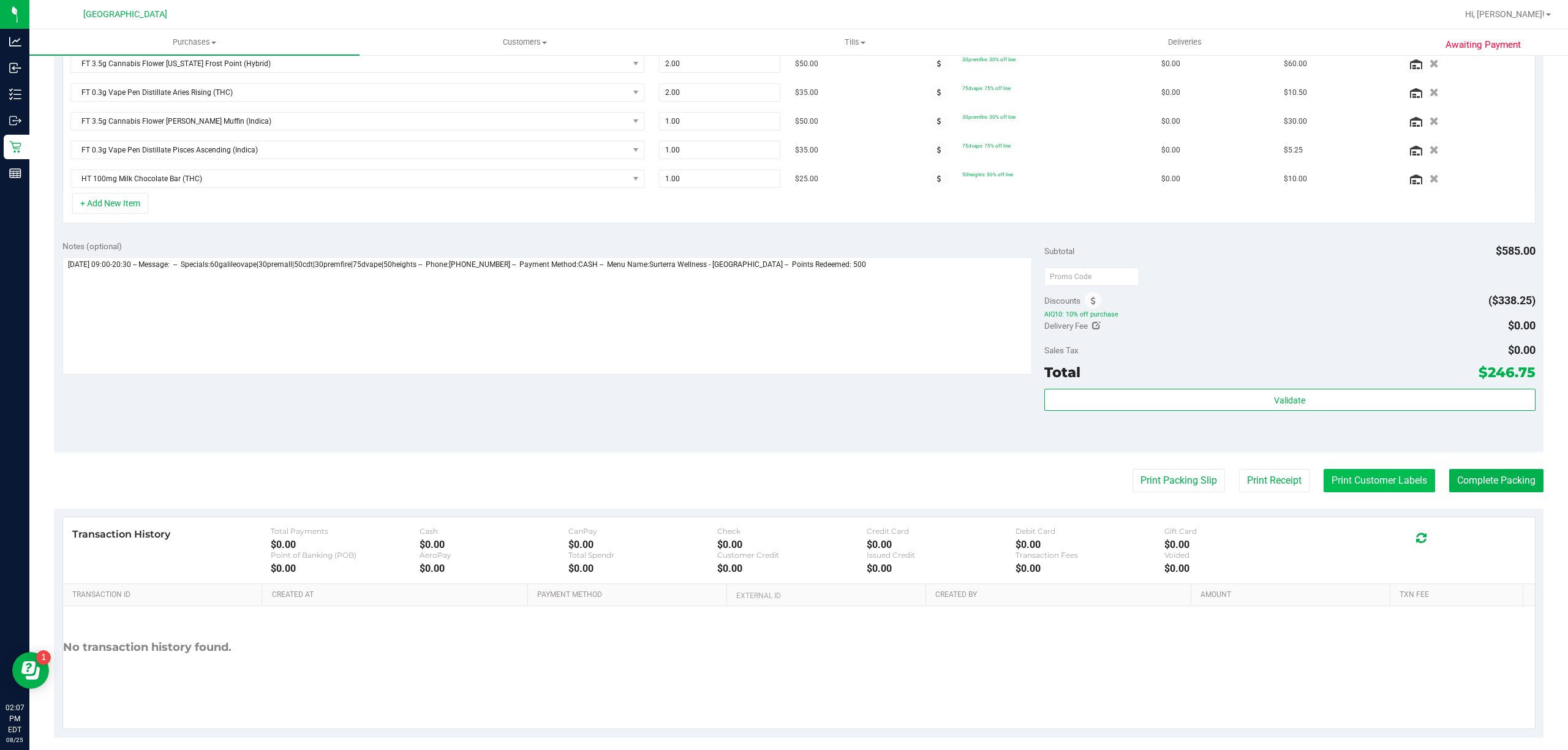
click at [1373, 481] on button "Print Customer Labels" at bounding box center [1379, 480] width 111 height 23
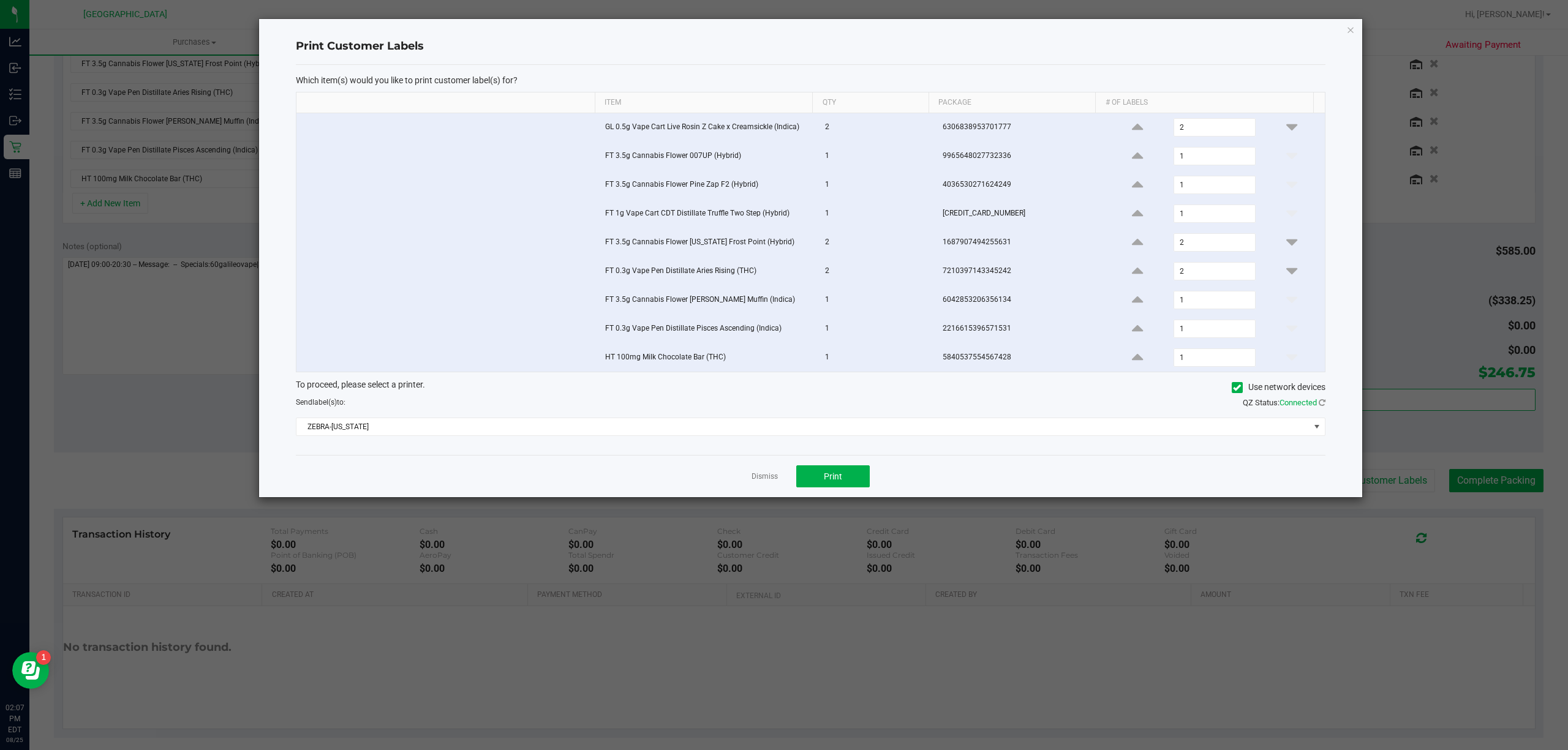
click at [758, 475] on div "Dismiss Print" at bounding box center [811, 476] width 1029 height 43
click at [764, 476] on app-cancel-button "Dismiss" at bounding box center [764, 476] width 26 height 13
click at [762, 482] on link "Dismiss" at bounding box center [764, 476] width 26 height 10
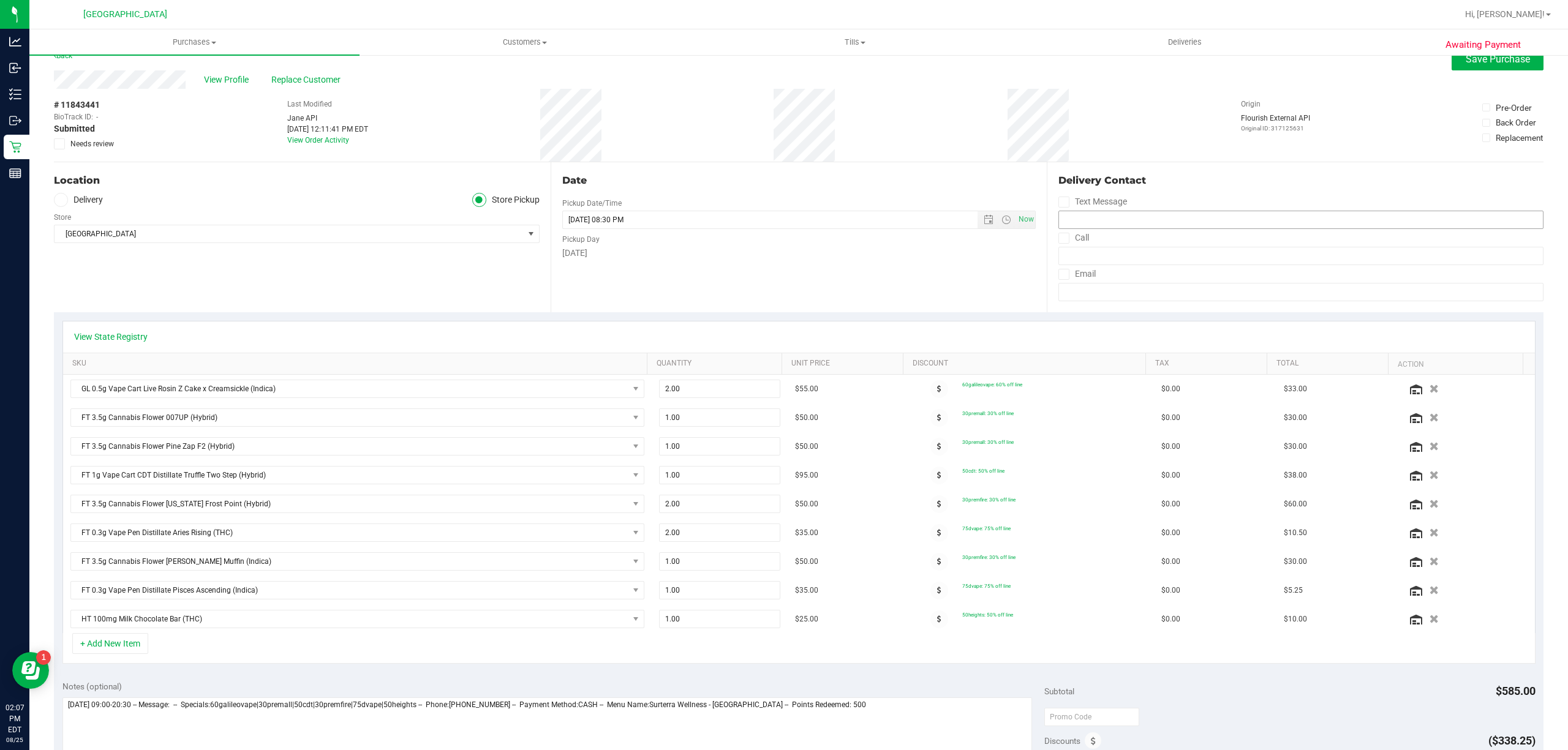
scroll to position [0, 0]
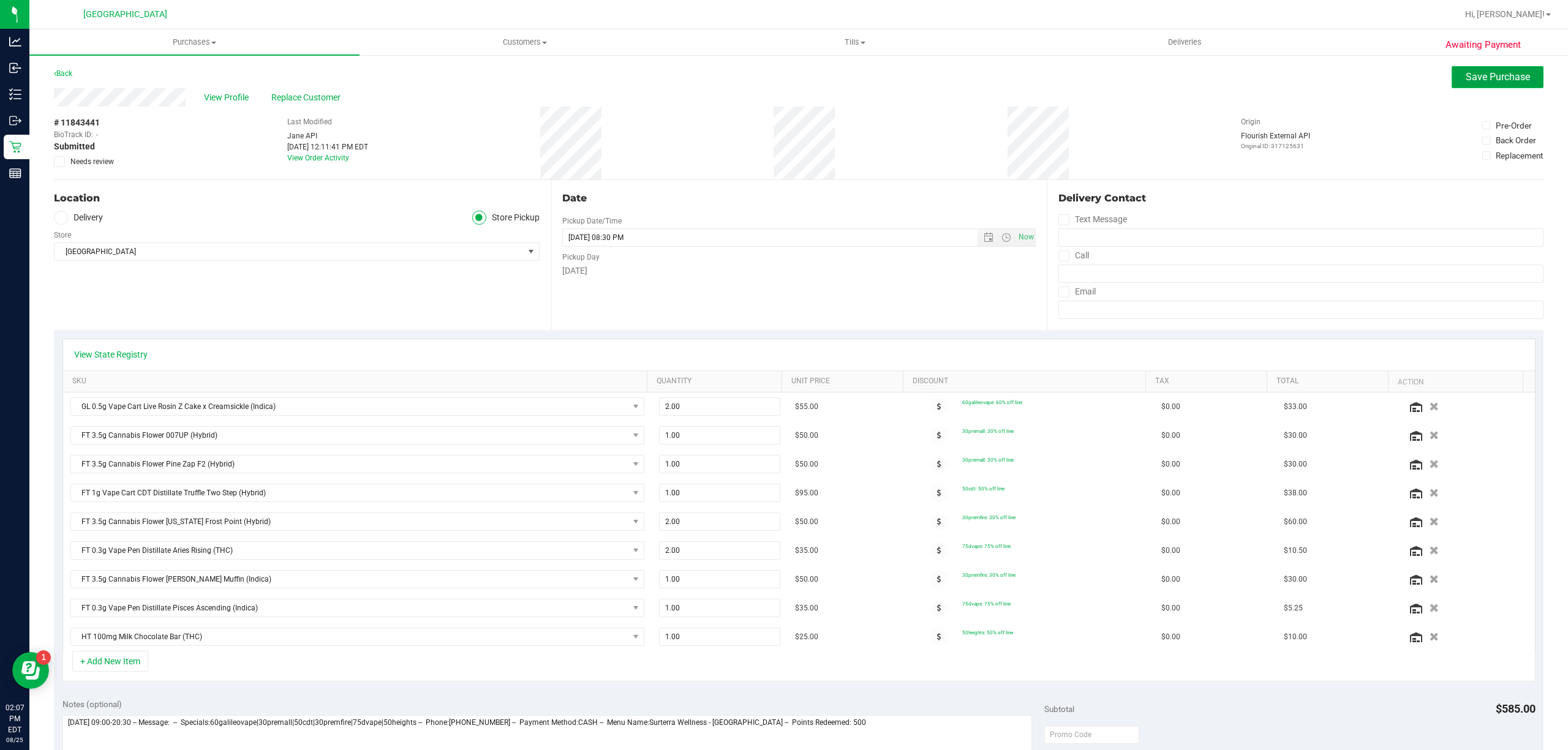
click at [1485, 75] on span "Save Purchase" at bounding box center [1498, 77] width 65 height 12
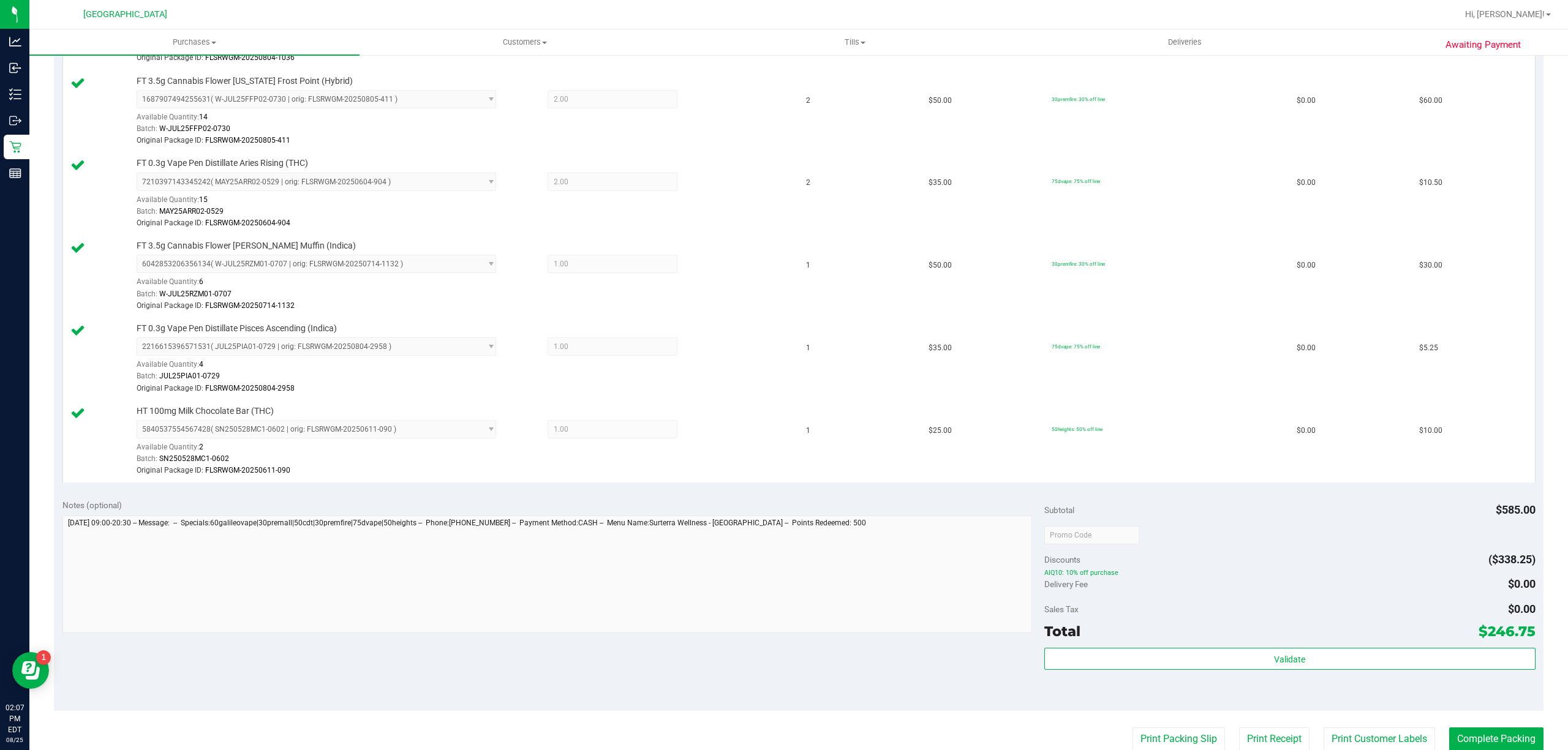
scroll to position [929, 0]
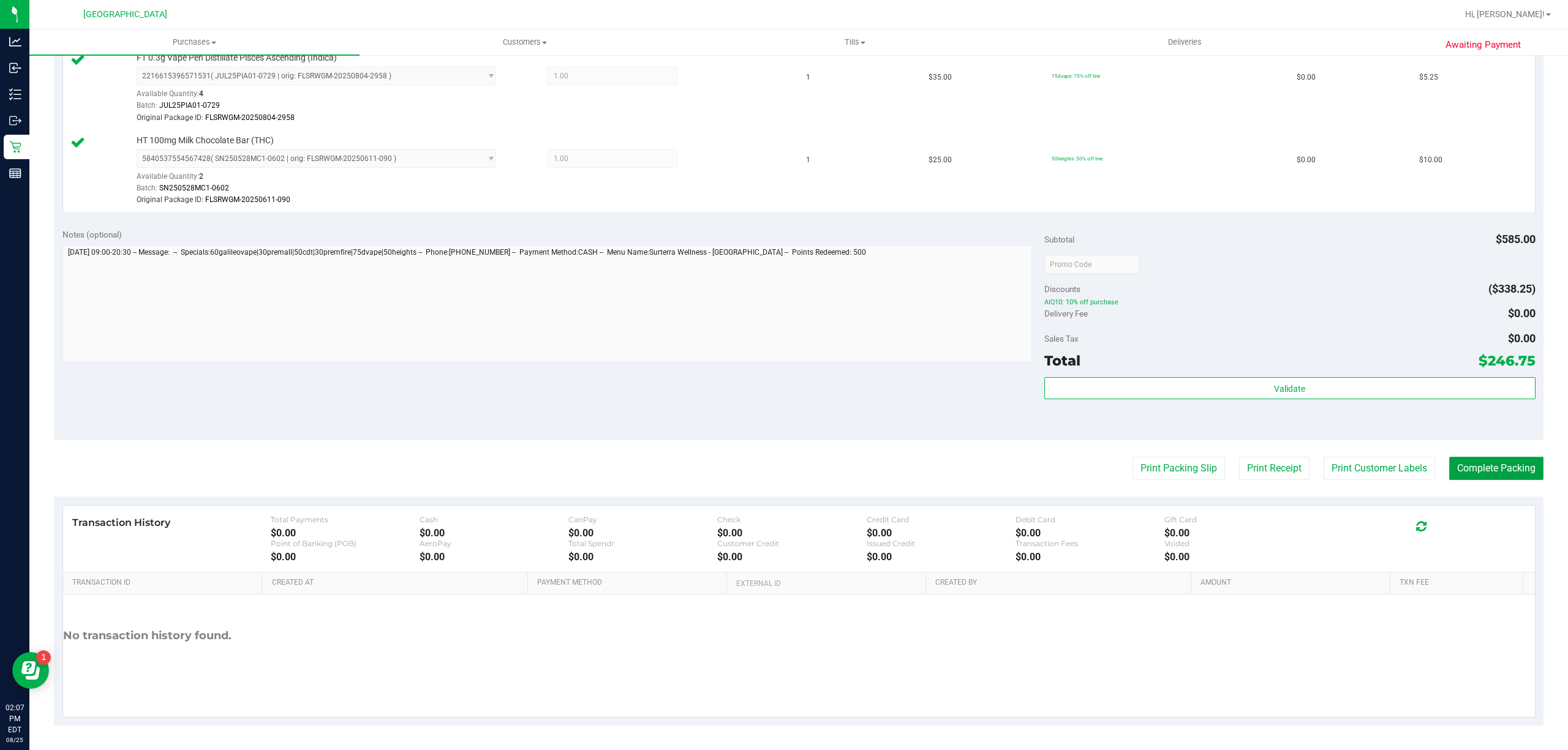
click at [1453, 478] on button "Complete Packing" at bounding box center [1496, 468] width 94 height 23
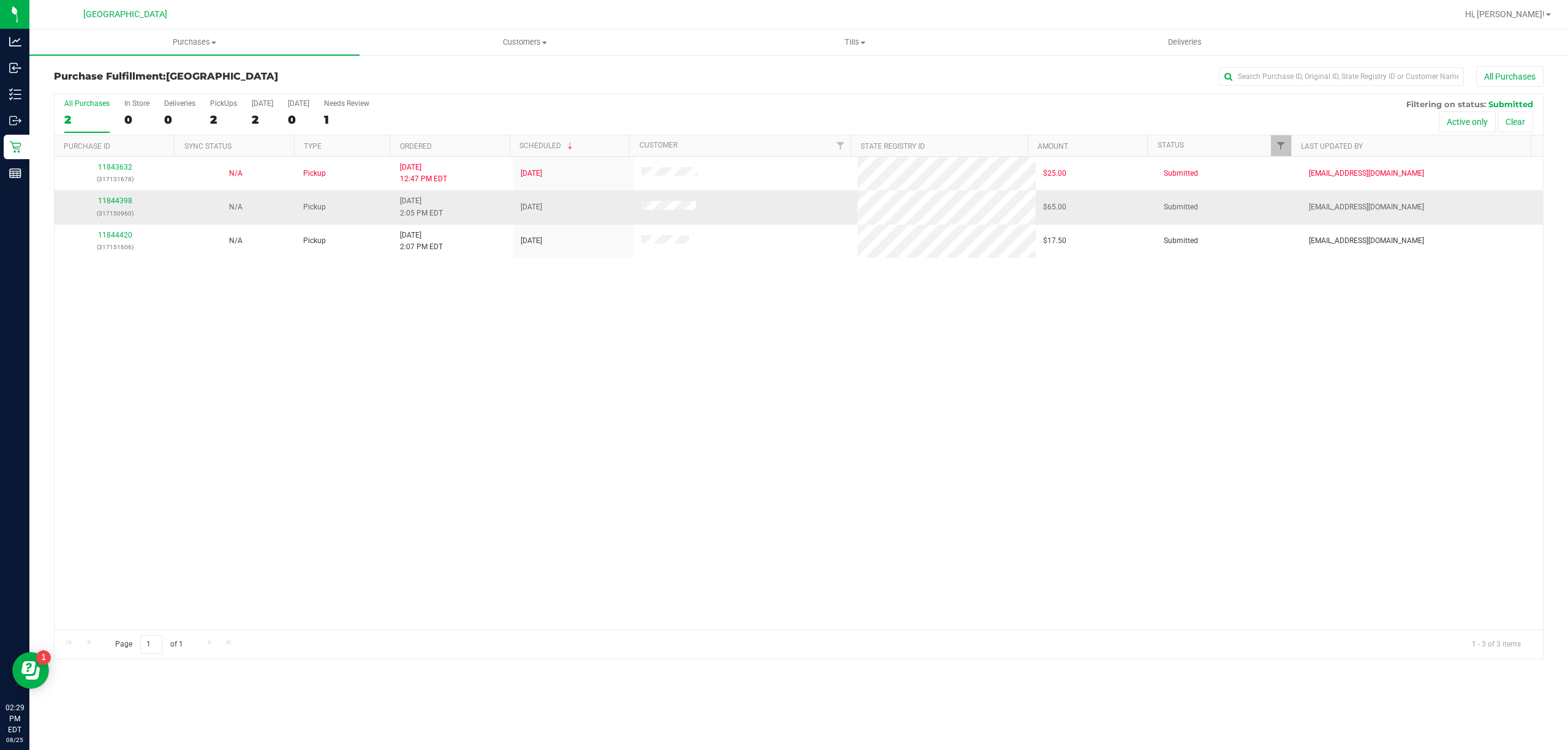
click at [121, 196] on div "11844398 (317150960)" at bounding box center [115, 207] width 106 height 23
click at [122, 196] on div "11844398 (317150960)" at bounding box center [115, 207] width 106 height 23
click at [123, 198] on link "11844398" at bounding box center [115, 201] width 34 height 9
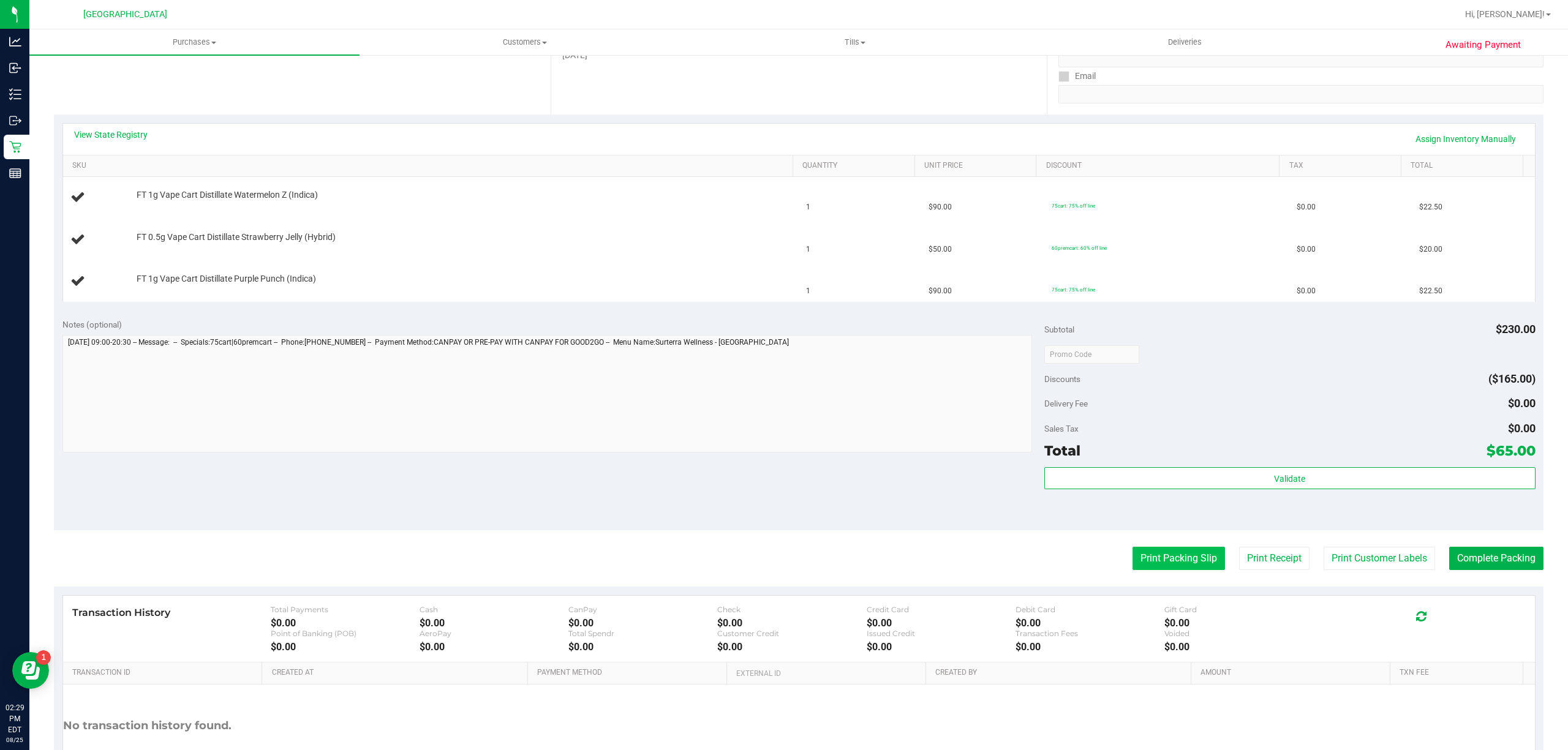
scroll to position [245, 0]
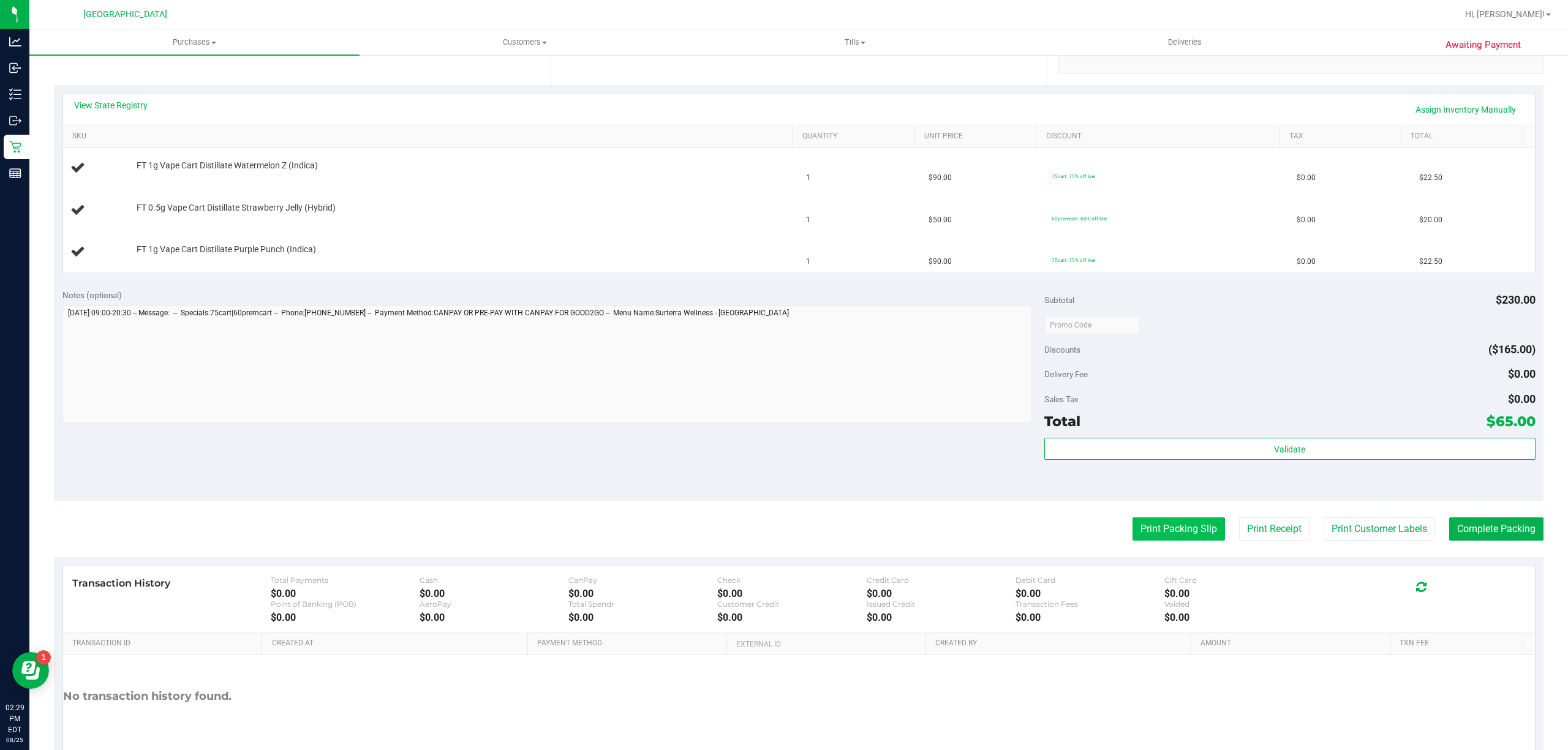
click at [1177, 522] on button "Print Packing Slip" at bounding box center [1178, 528] width 93 height 23
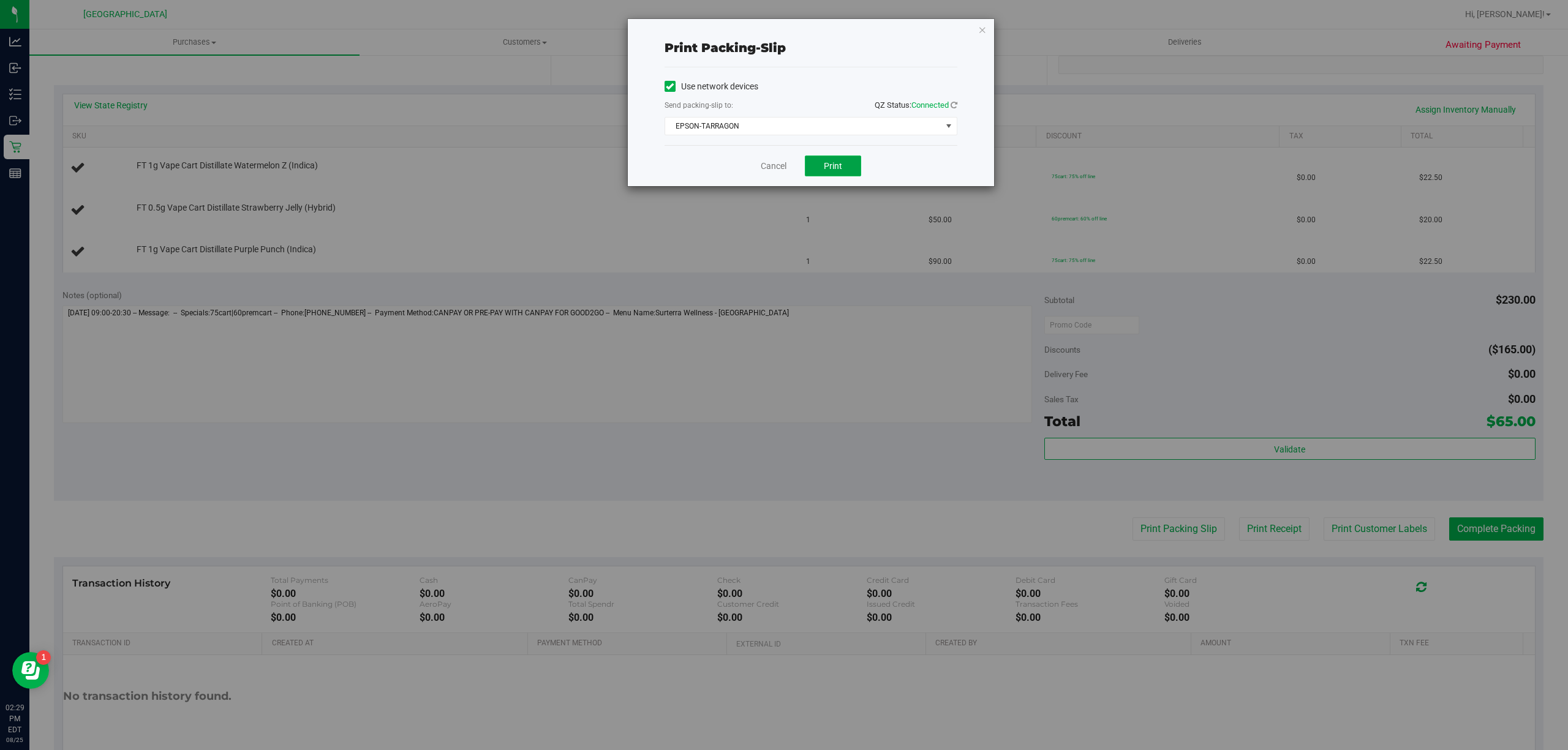
click at [841, 168] on span "Print" at bounding box center [833, 166] width 19 height 10
click at [847, 118] on span "EPSON-TARRAGON" at bounding box center [803, 126] width 277 height 17
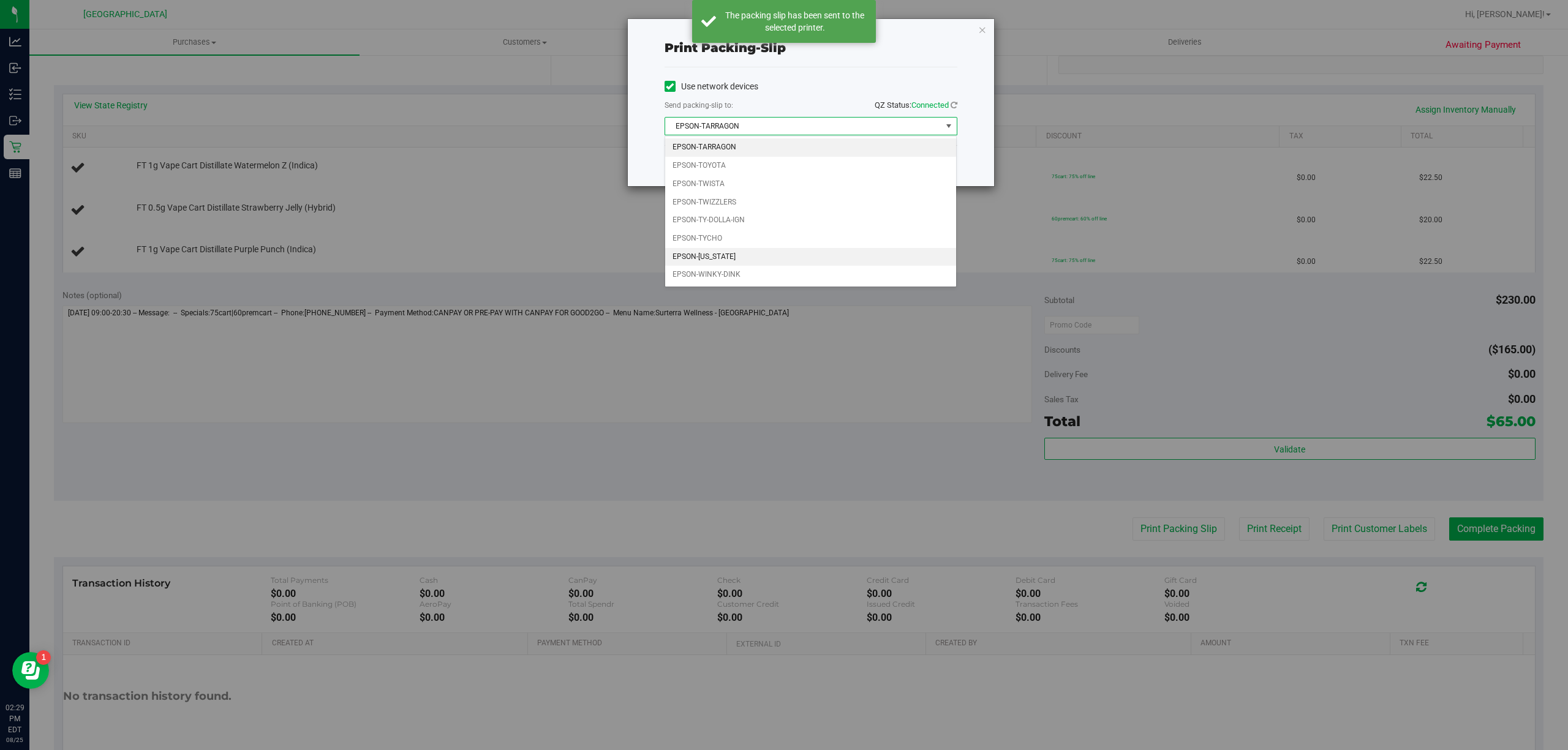
click at [793, 257] on li "EPSON-[US_STATE]" at bounding box center [811, 258] width 291 height 19
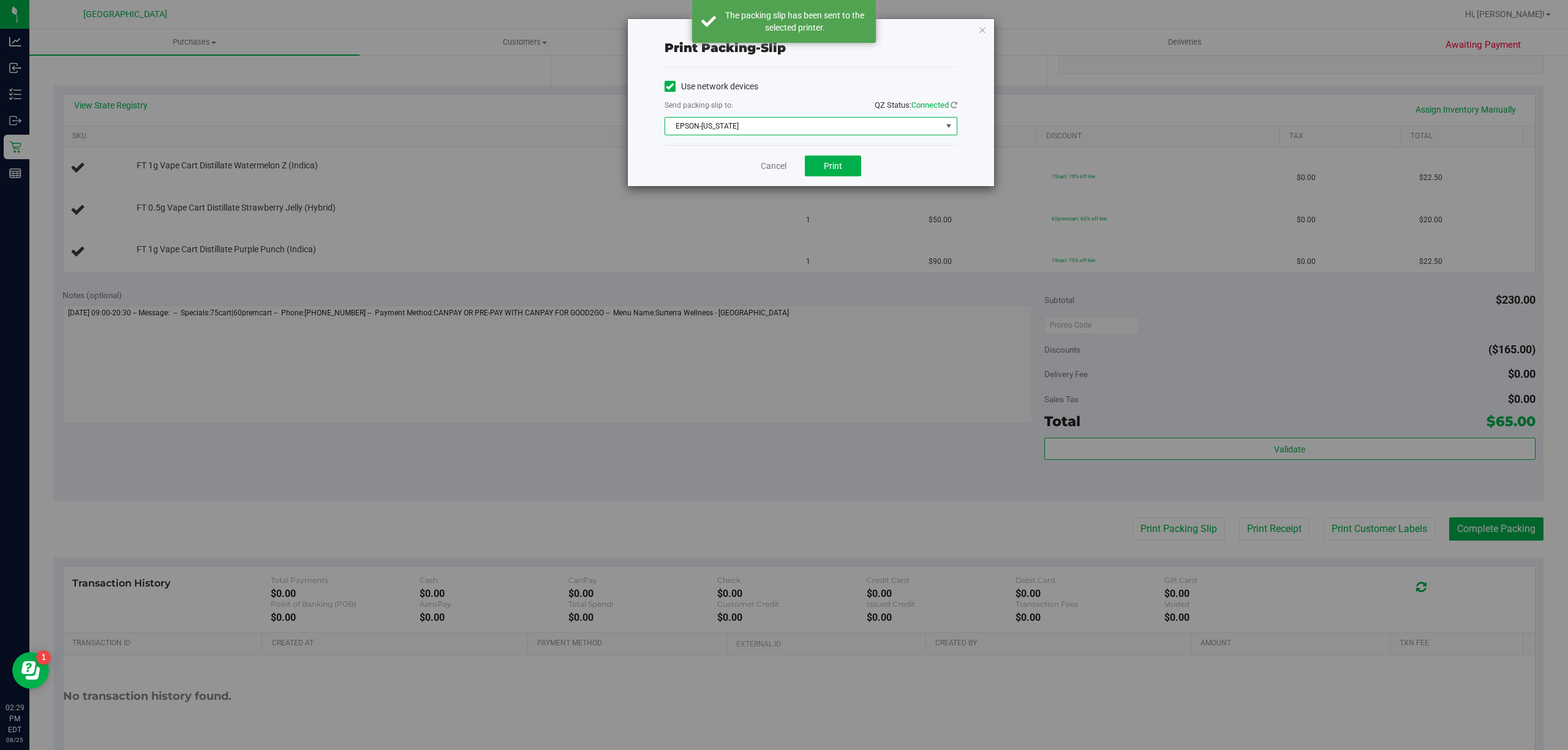
click at [790, 131] on span "EPSON-[US_STATE]" at bounding box center [803, 126] width 277 height 17
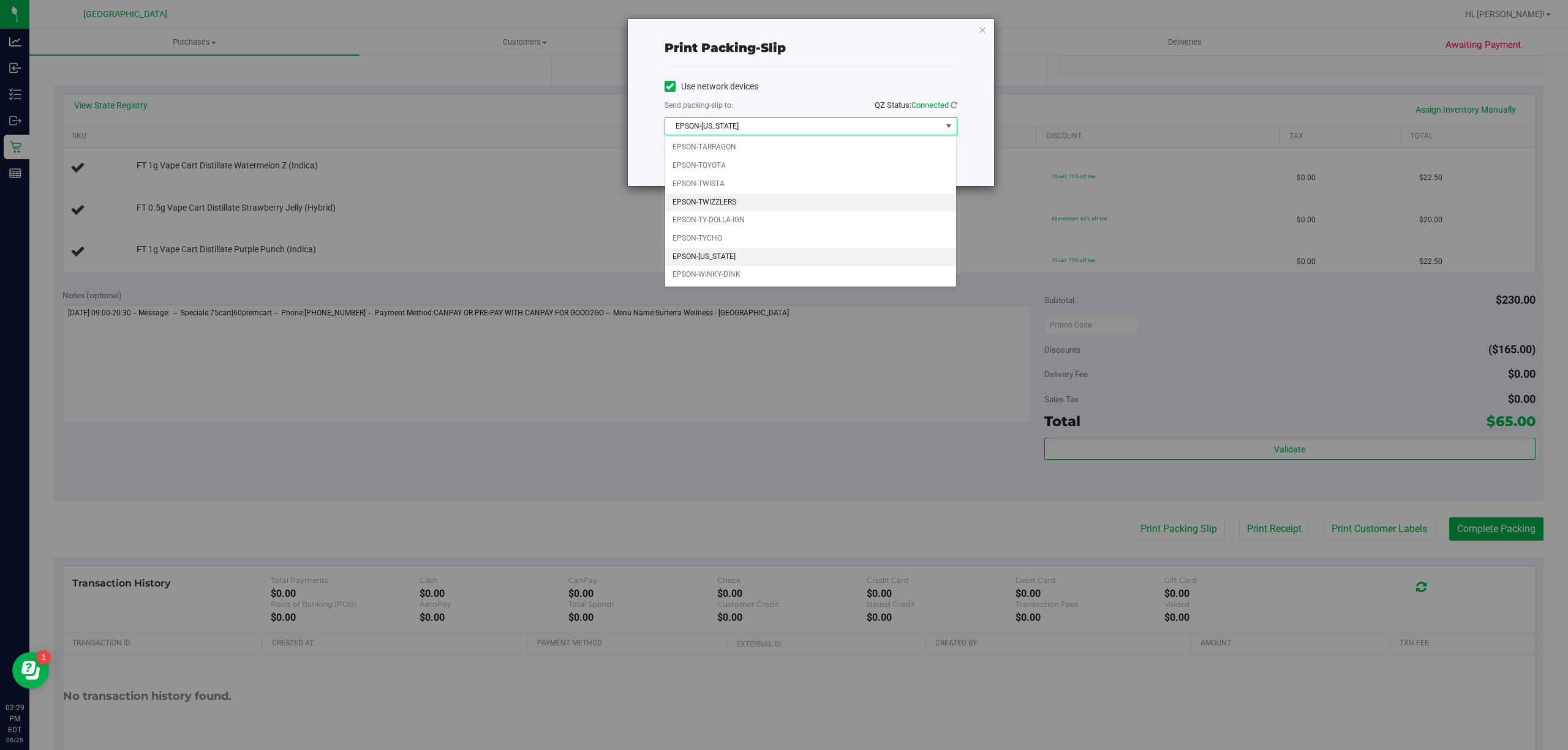
click at [750, 202] on li "EPSON-TWIZZLERS" at bounding box center [811, 202] width 291 height 19
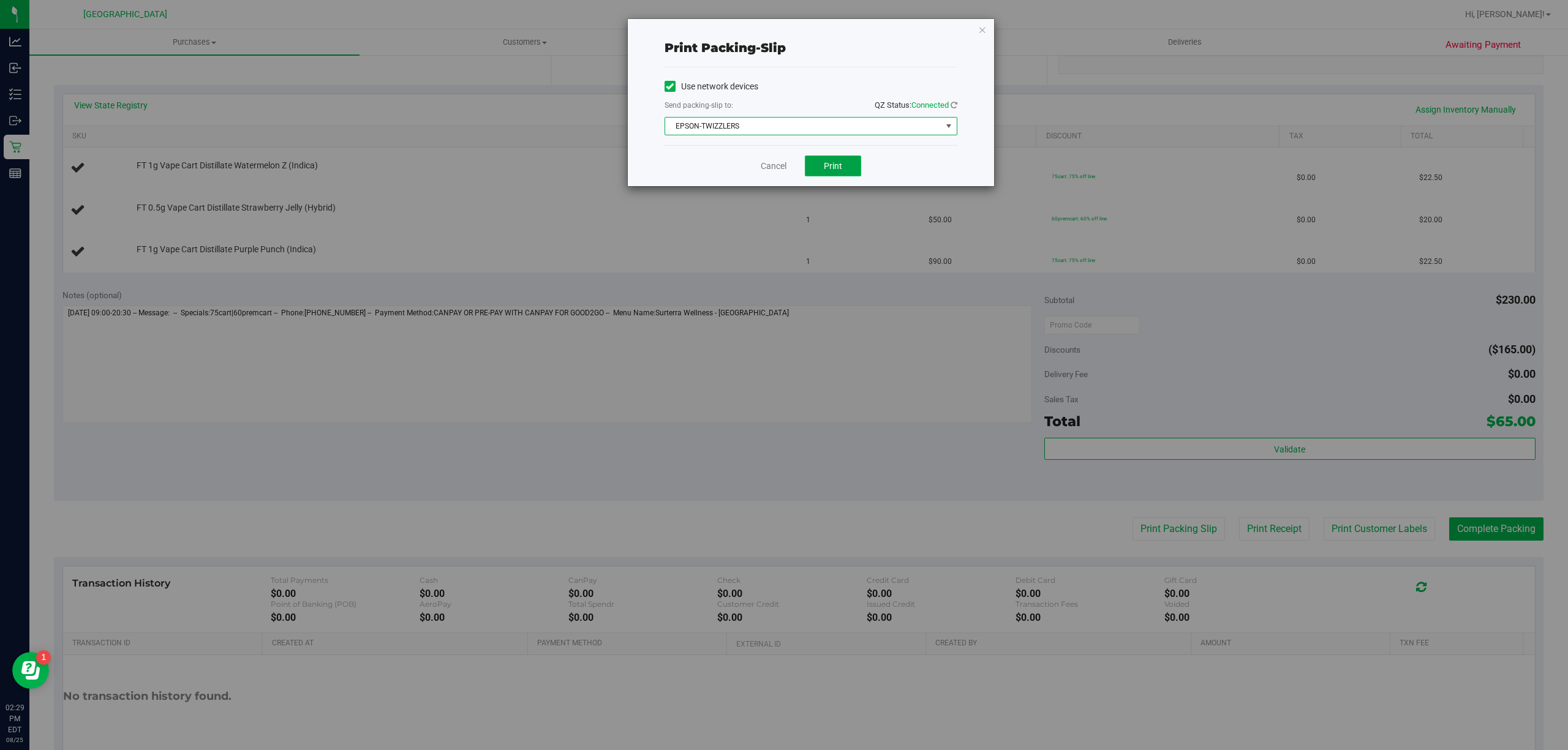
click at [844, 159] on button "Print" at bounding box center [833, 166] width 56 height 20
click at [762, 162] on link "Cancel" at bounding box center [773, 166] width 26 height 13
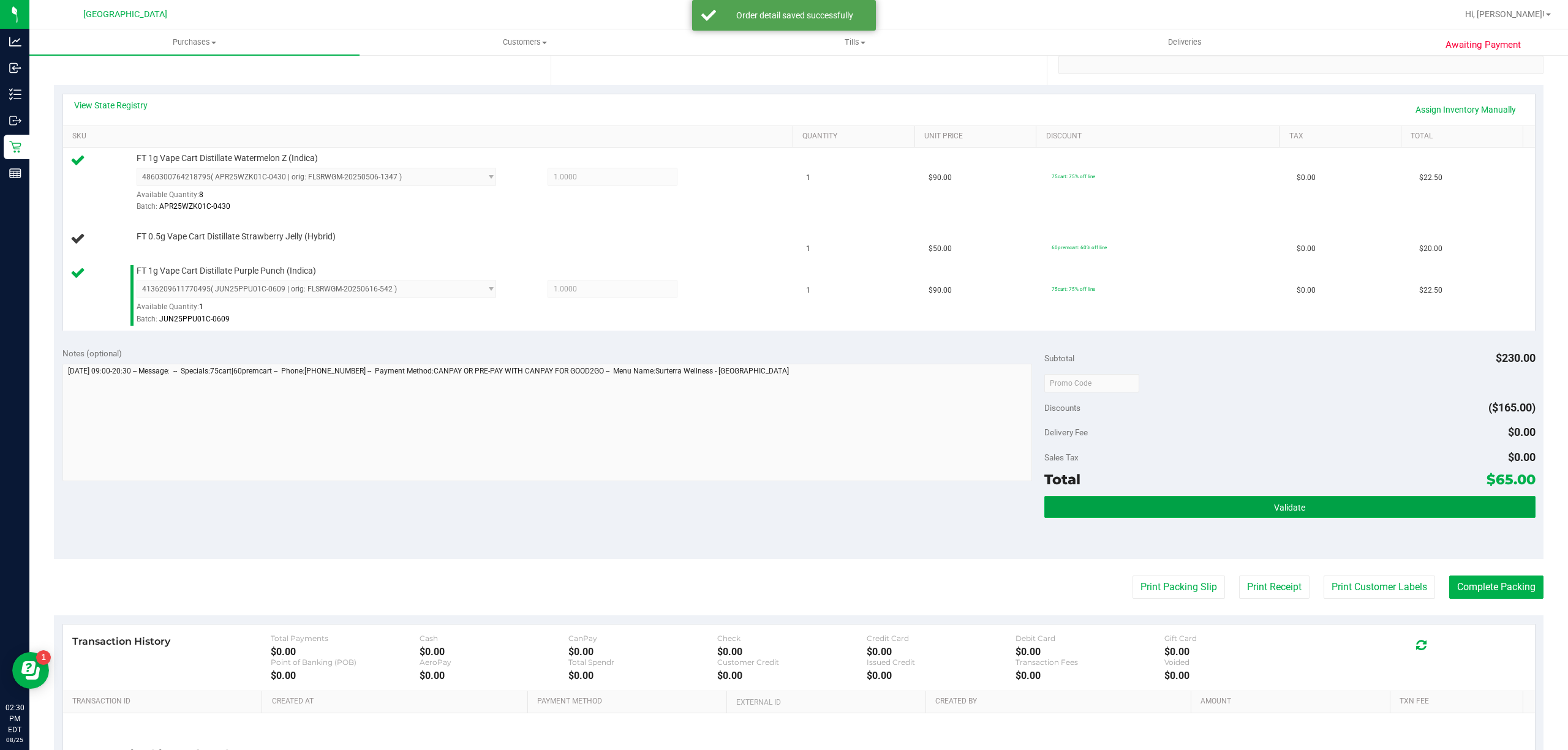
click at [1110, 513] on button "Validate" at bounding box center [1289, 507] width 491 height 22
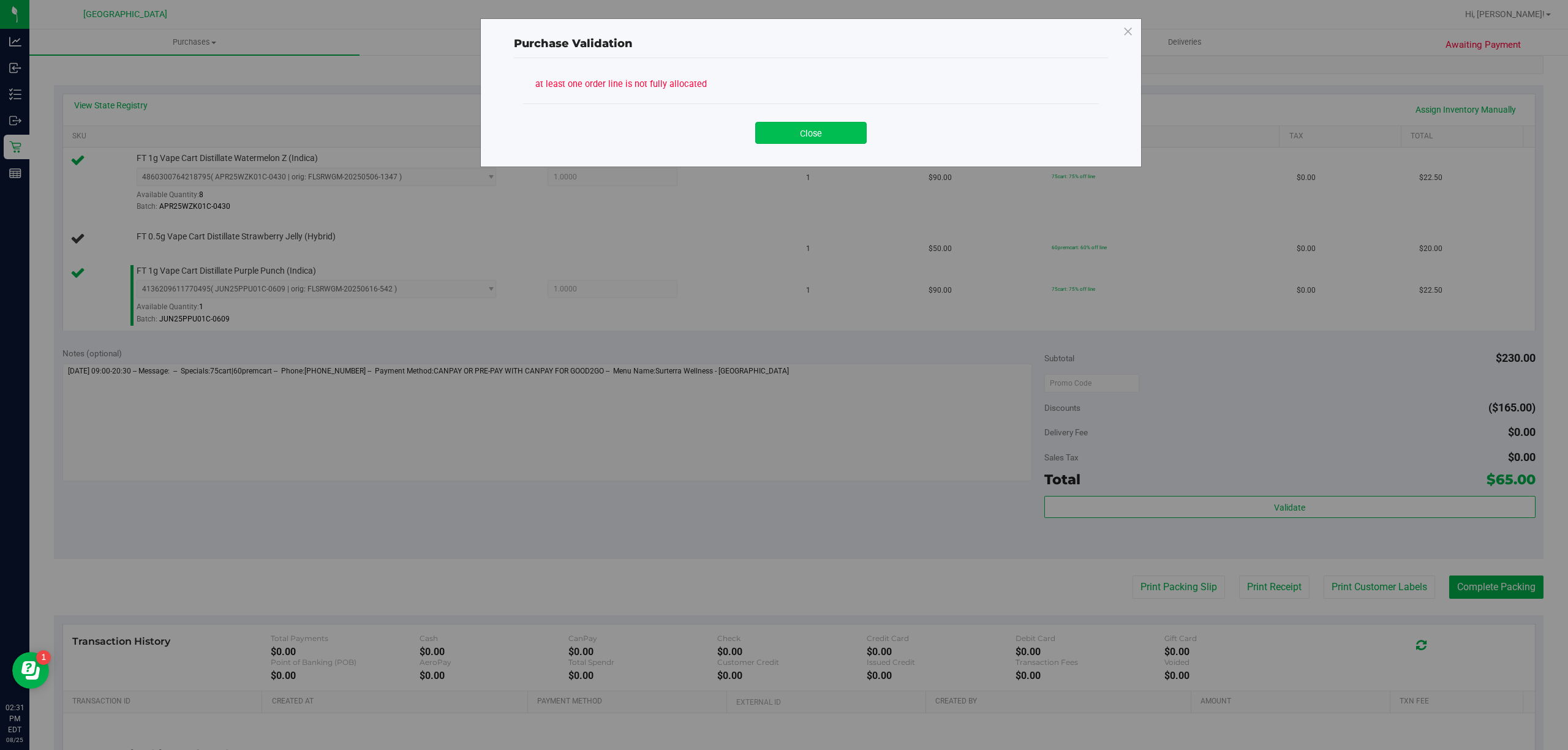
click at [807, 130] on button "Close" at bounding box center [811, 133] width 111 height 22
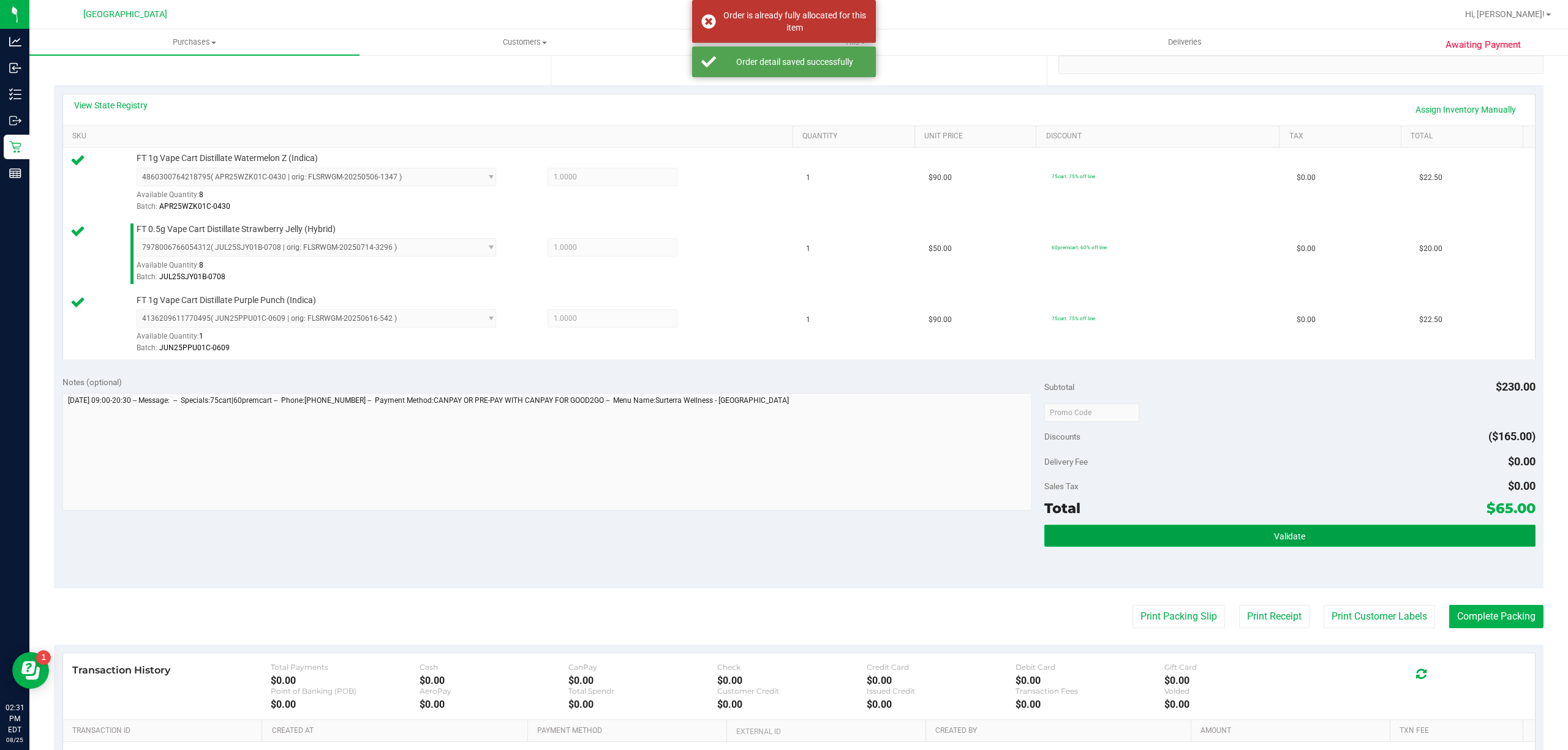
click at [1169, 534] on button "Validate" at bounding box center [1289, 536] width 491 height 22
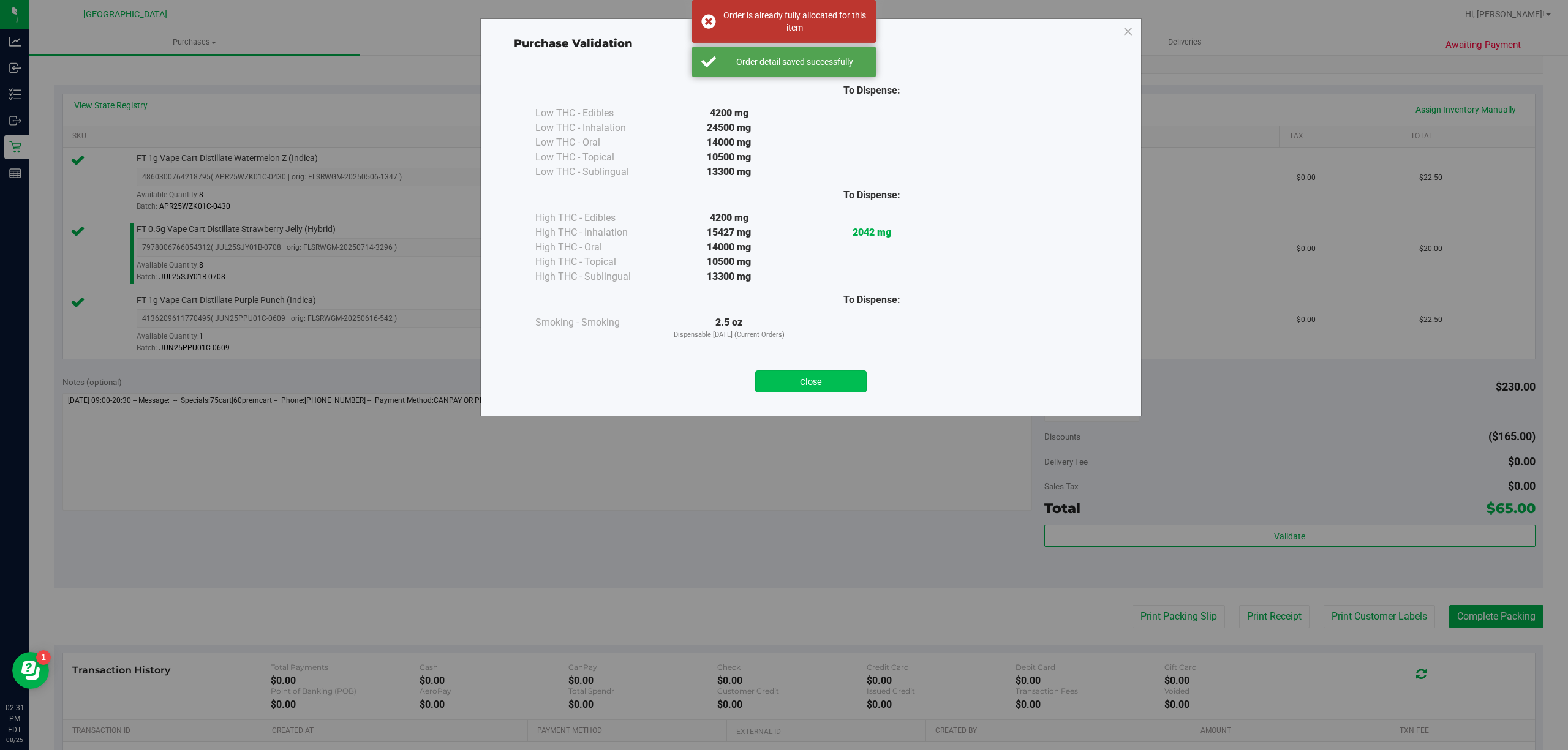
click at [819, 383] on button "Close" at bounding box center [811, 382] width 111 height 22
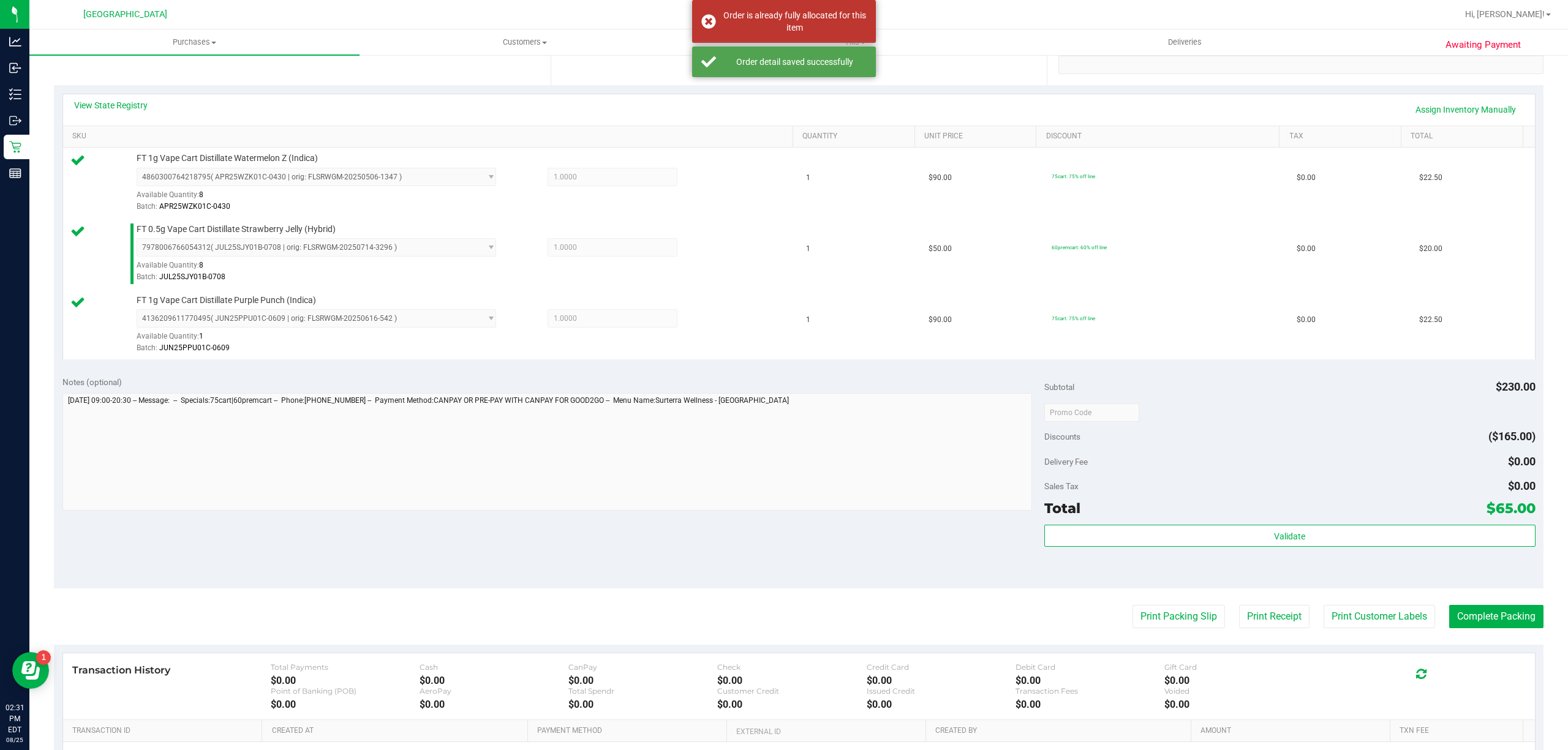
click at [1329, 601] on purchase-details "Back Edit Purchase Cancel Purchase View Profile # 11844398 BioTrack ID: - Submi…" at bounding box center [798, 348] width 1490 height 1053
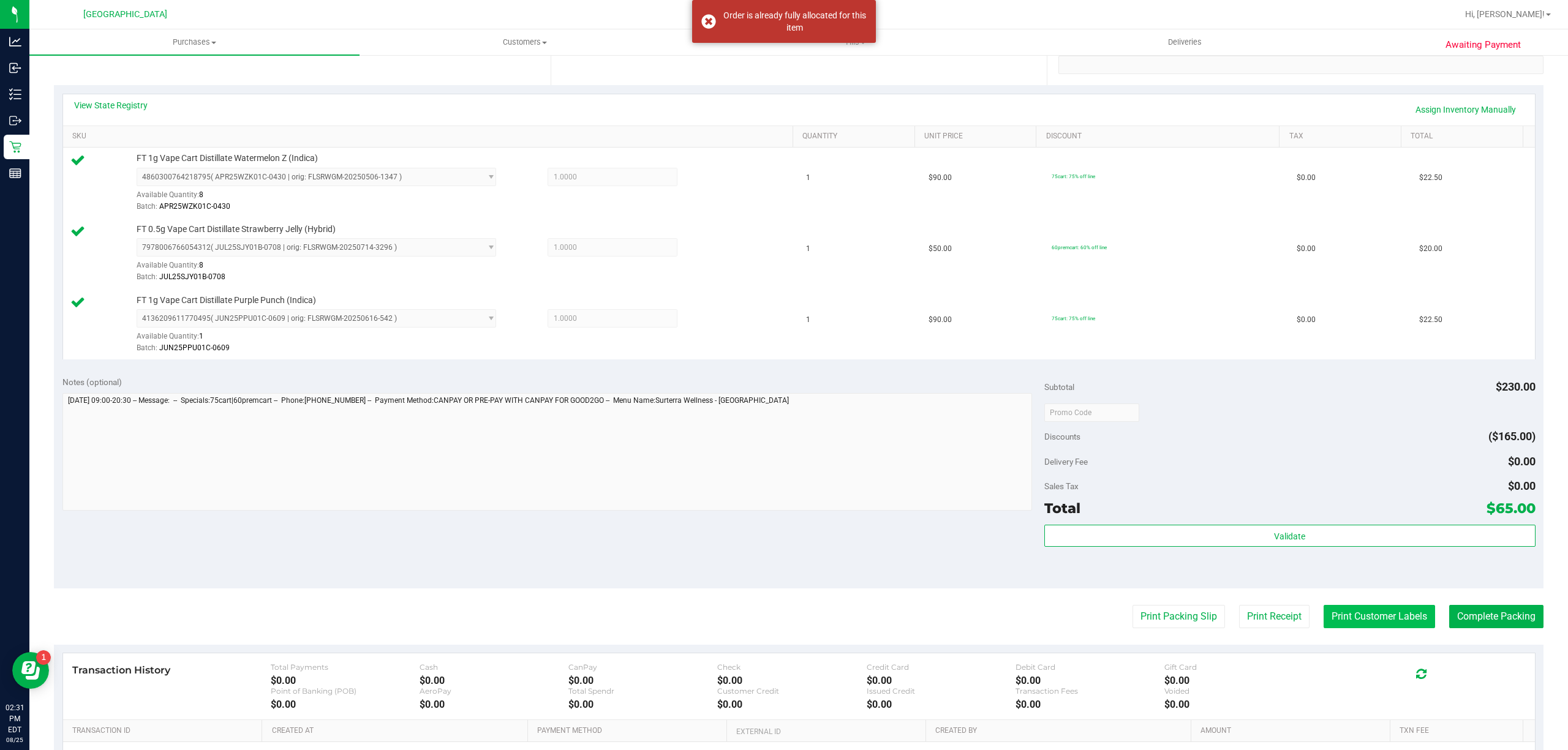
click at [1333, 607] on button "Print Customer Labels" at bounding box center [1379, 616] width 111 height 23
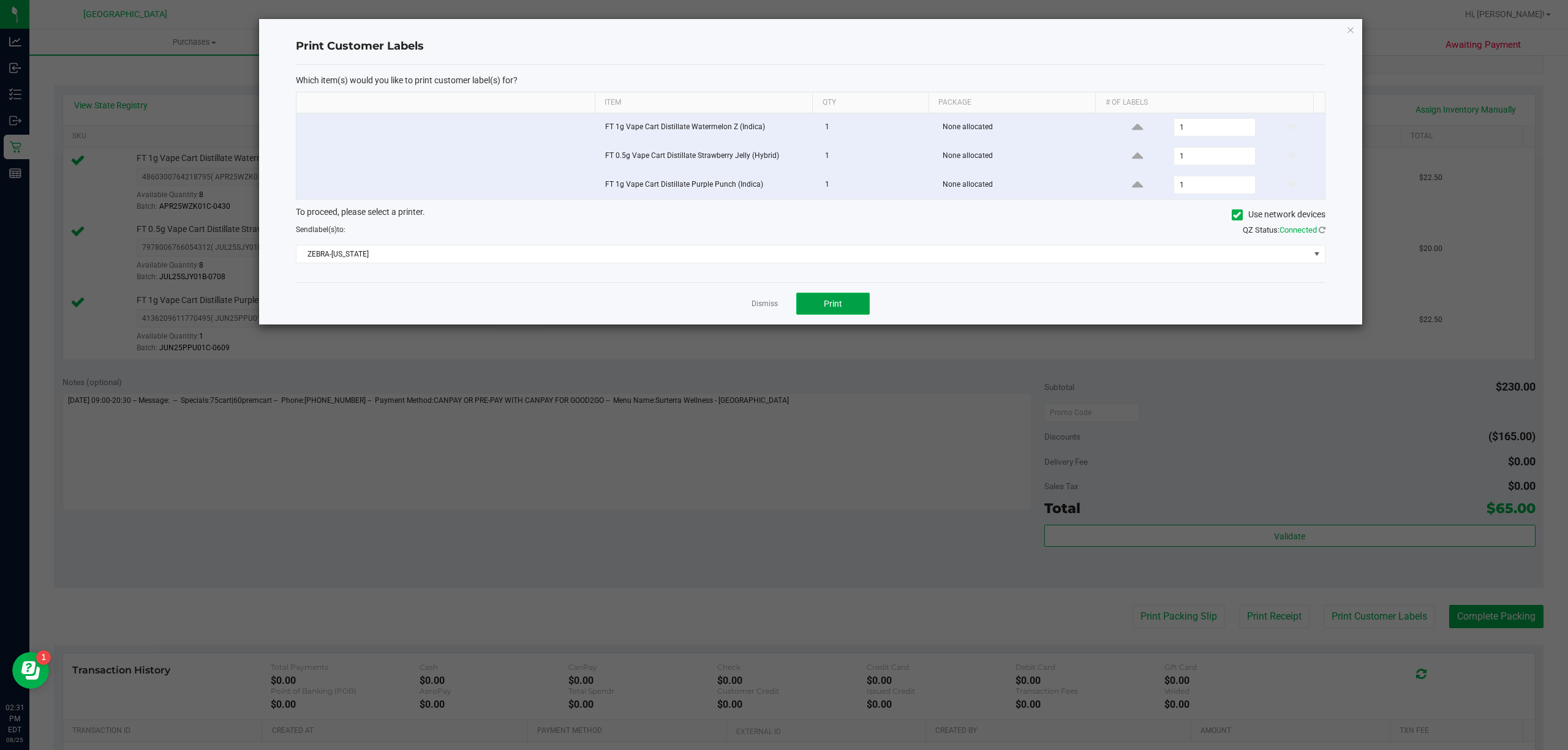
click at [843, 315] on button "Print" at bounding box center [833, 304] width 73 height 22
click at [774, 307] on link "Dismiss" at bounding box center [764, 304] width 26 height 10
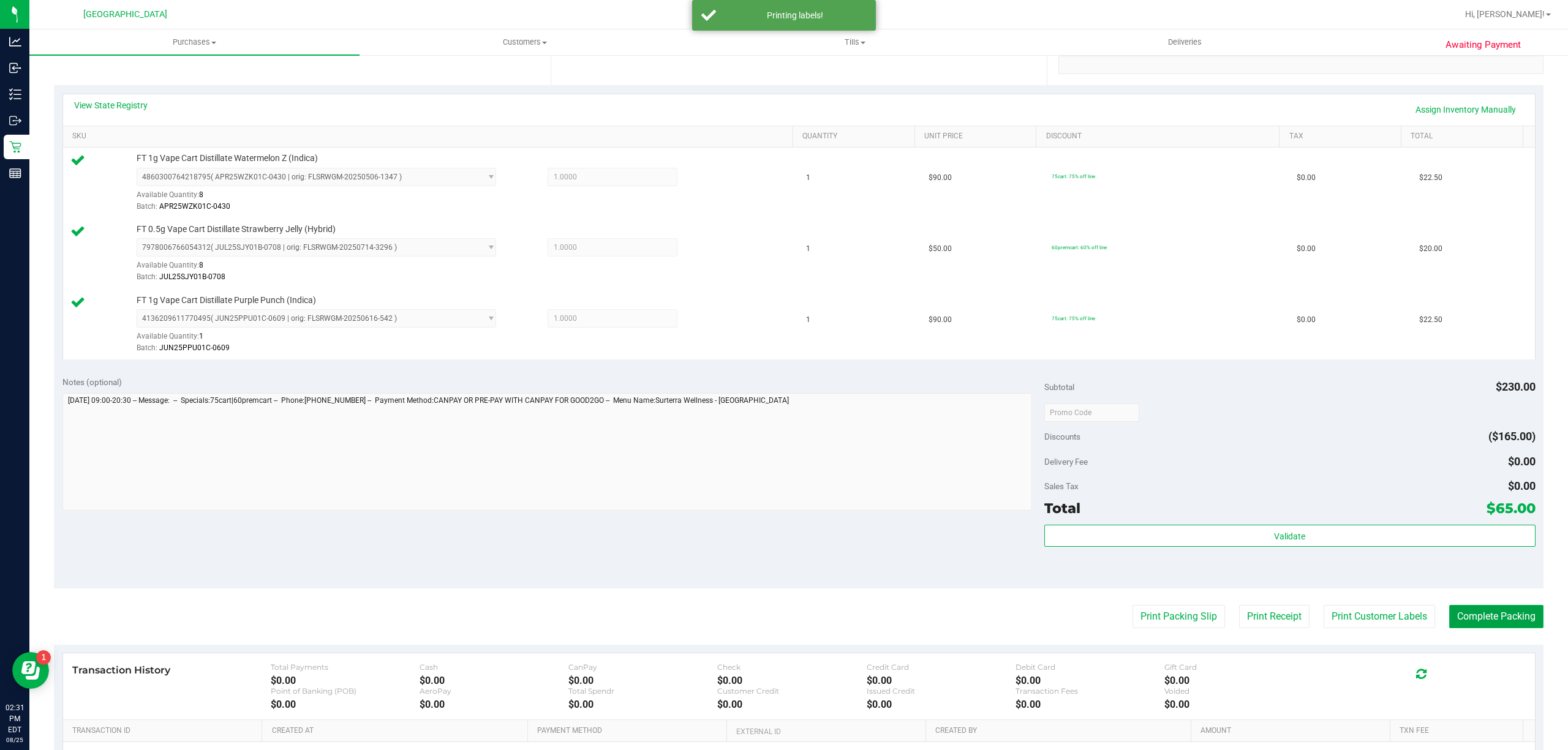
click at [1468, 620] on button "Complete Packing" at bounding box center [1496, 616] width 94 height 23
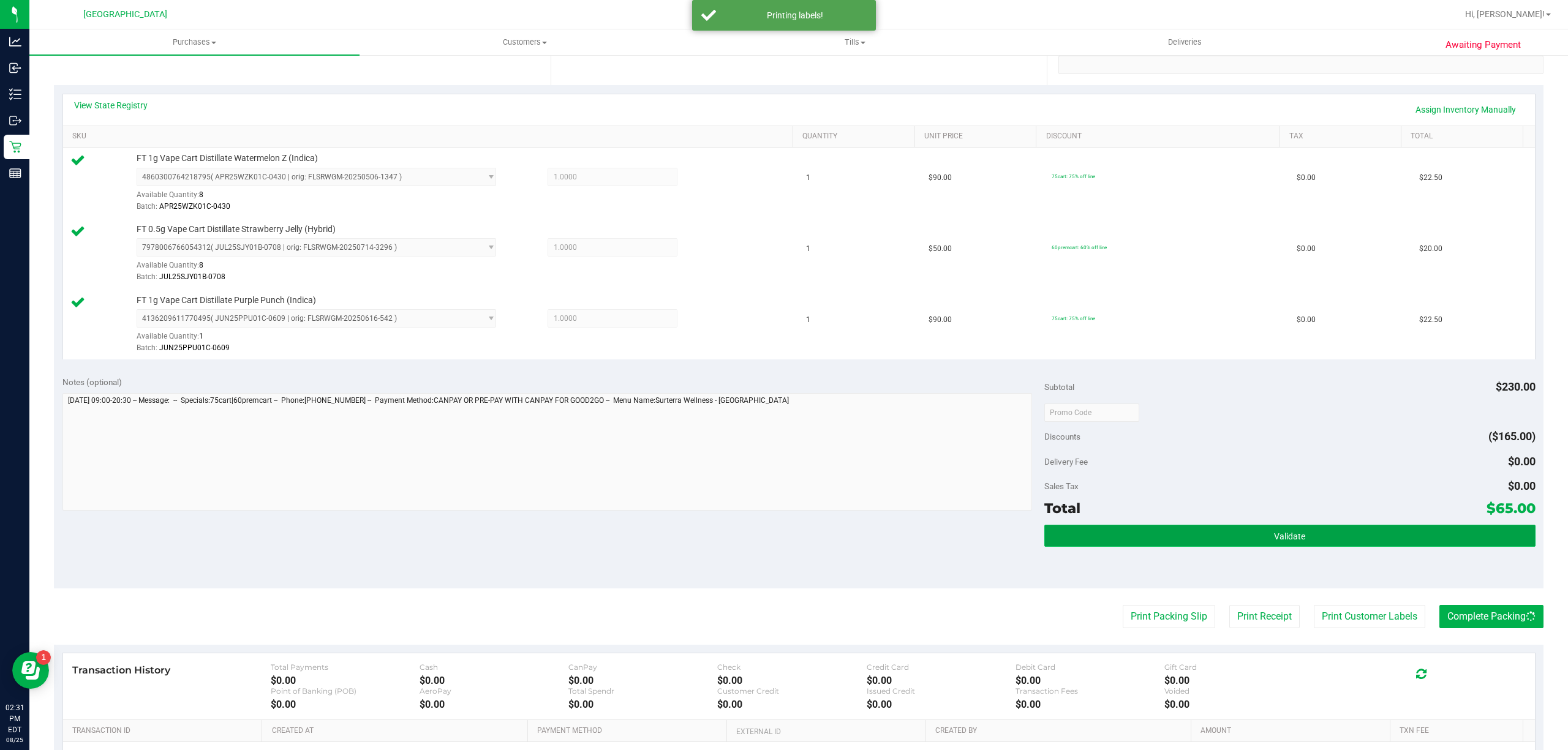
click at [1410, 546] on button "Validate" at bounding box center [1289, 536] width 491 height 22
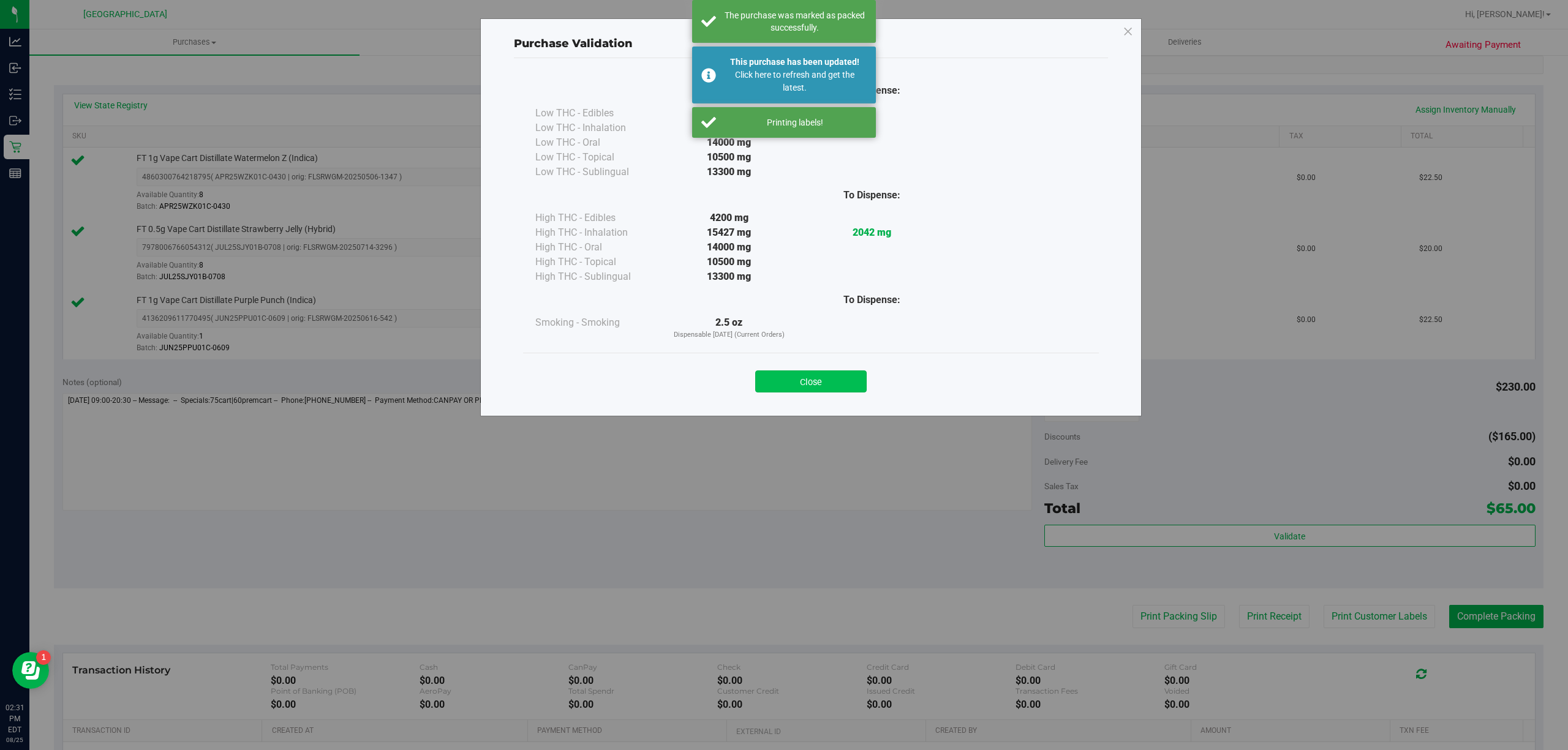
click at [813, 390] on button "Close" at bounding box center [811, 382] width 111 height 22
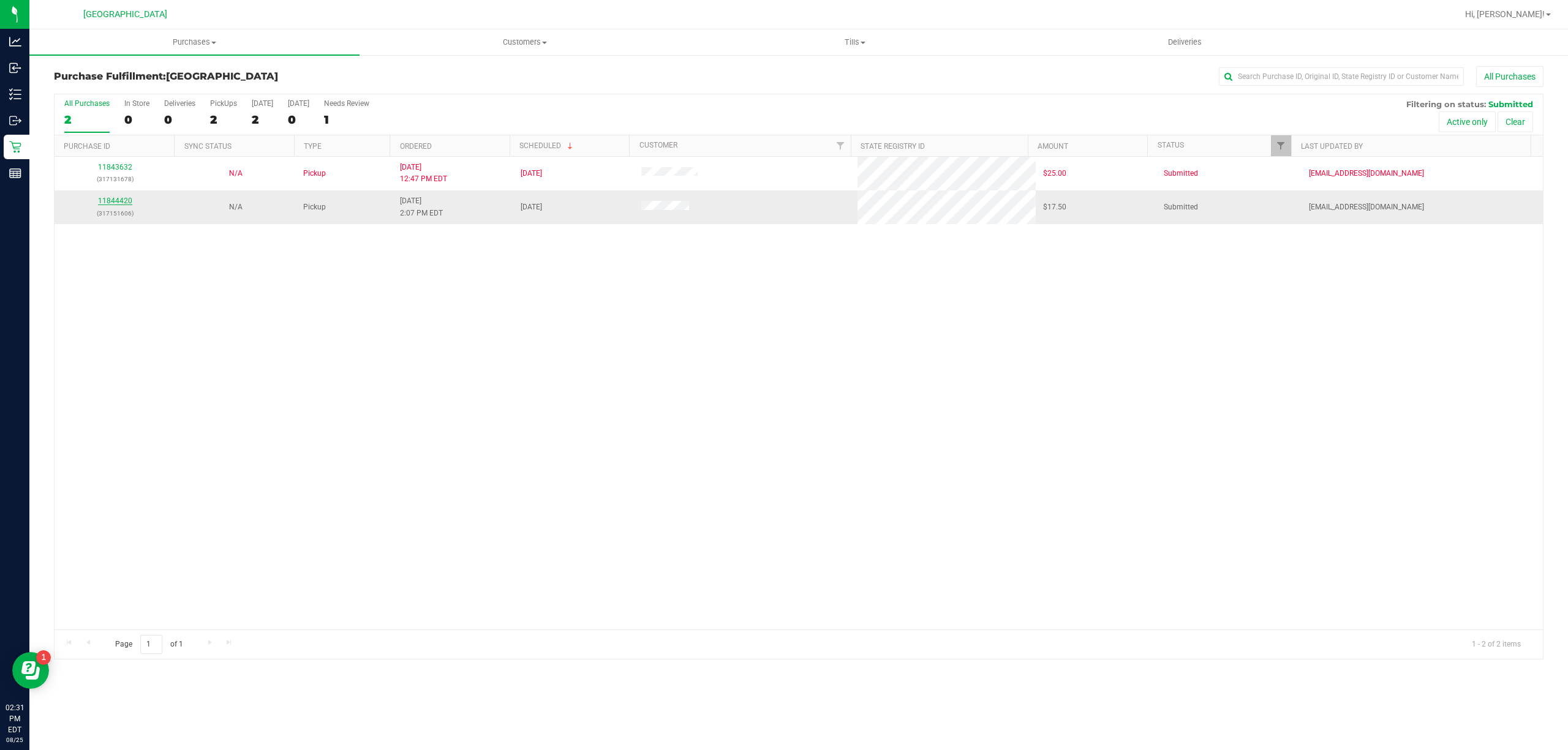
click at [126, 201] on link "11844420" at bounding box center [115, 201] width 34 height 9
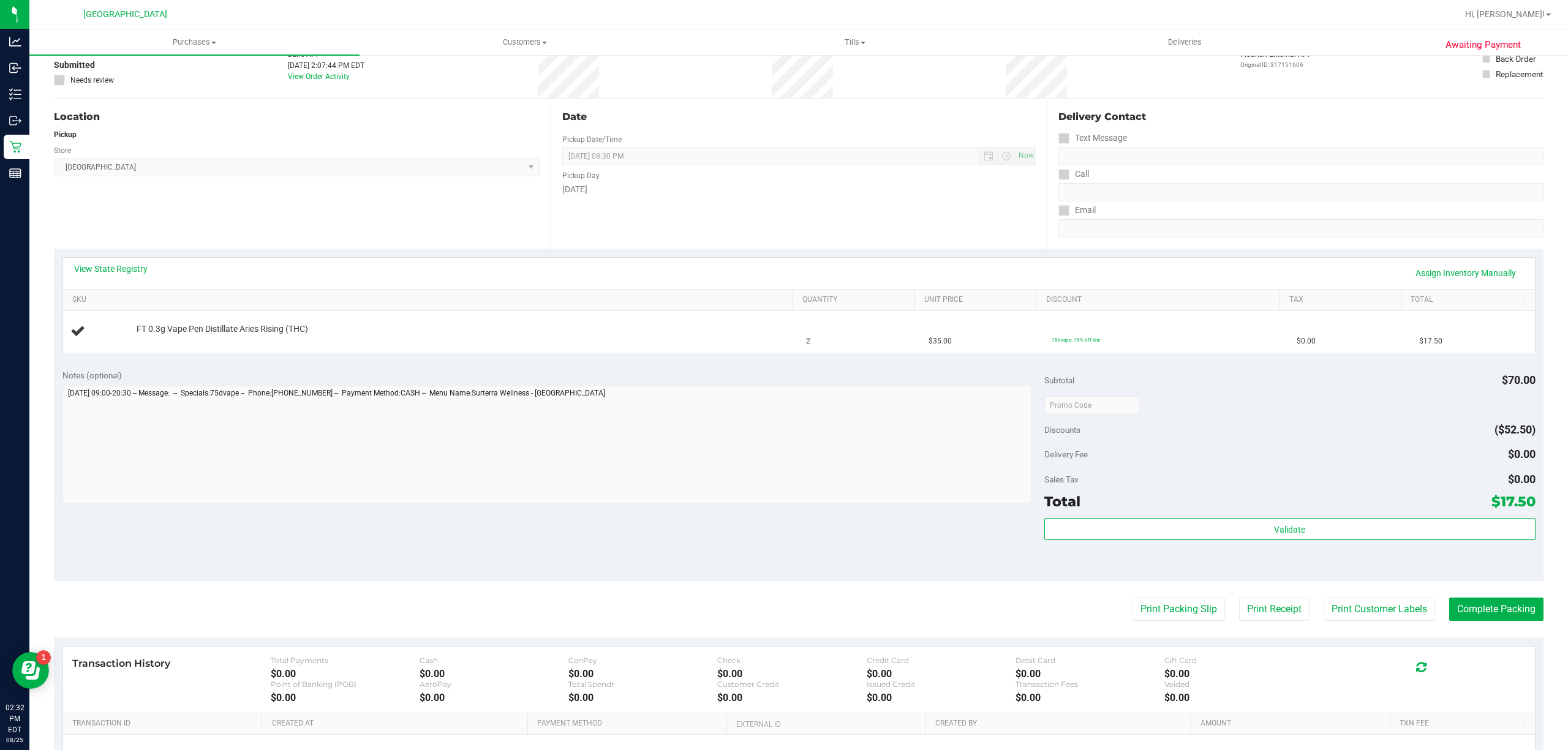
scroll to position [162, 0]
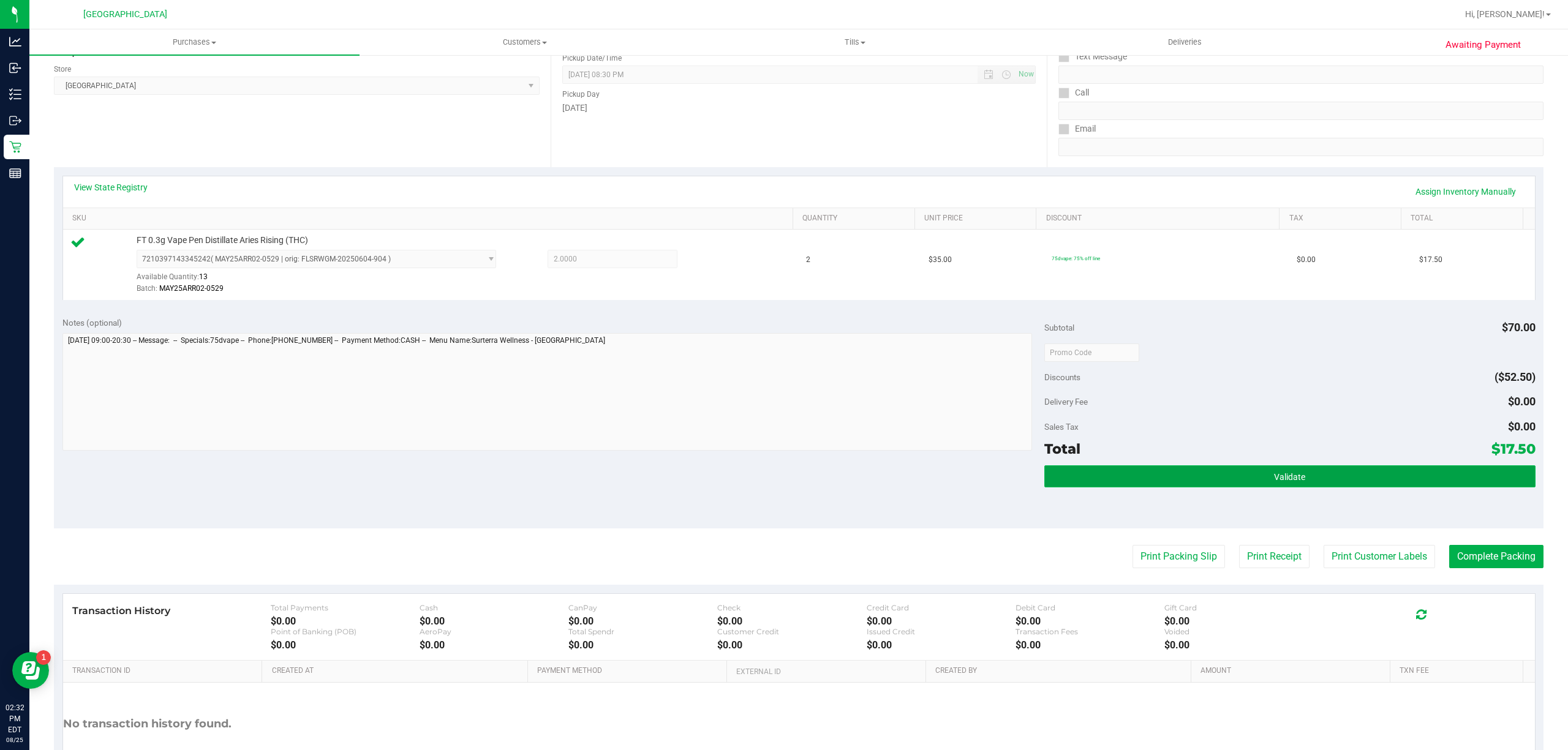
click at [1080, 486] on button "Validate" at bounding box center [1289, 476] width 491 height 22
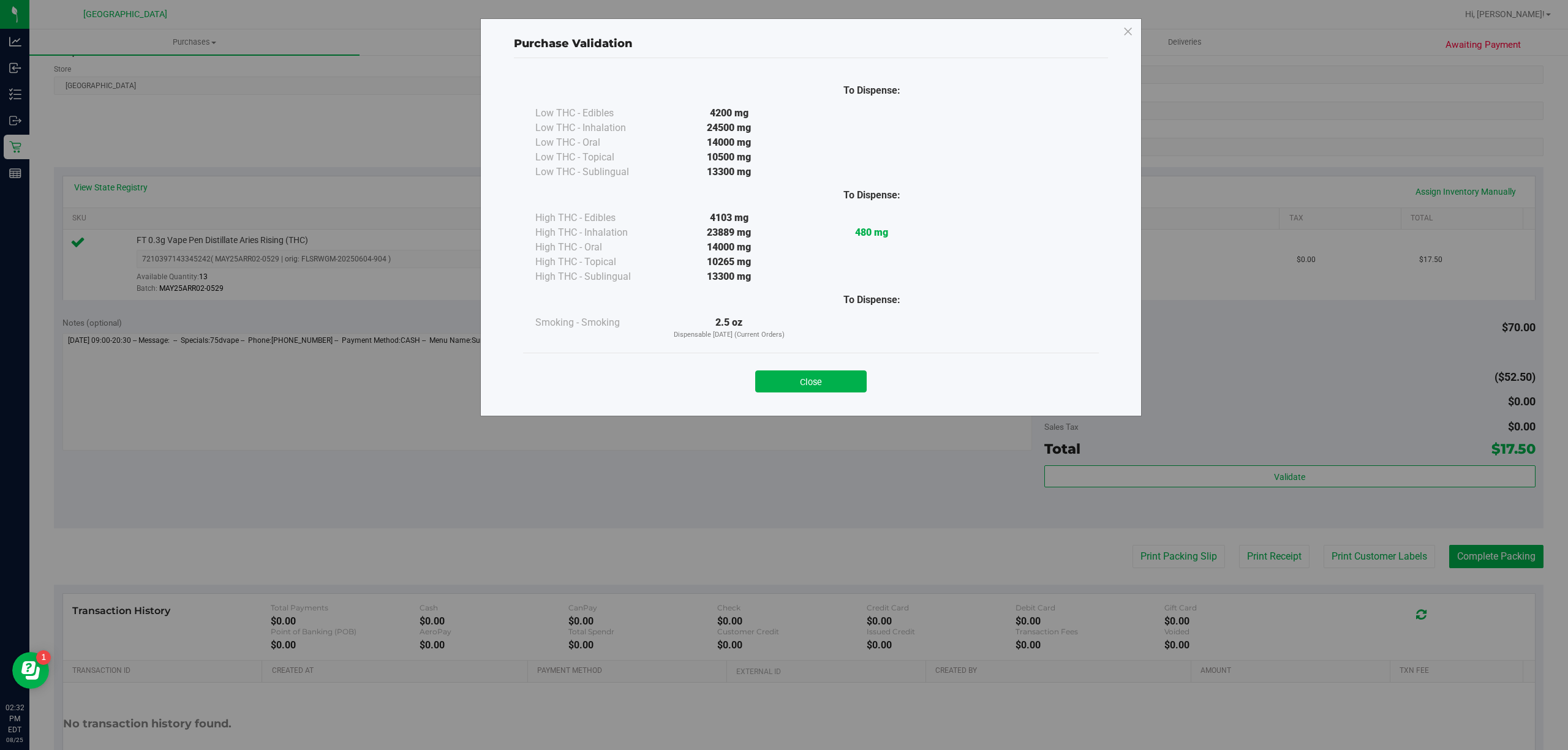
click at [799, 368] on div "Close" at bounding box center [811, 378] width 557 height 31
click at [801, 378] on button "Close" at bounding box center [811, 382] width 111 height 22
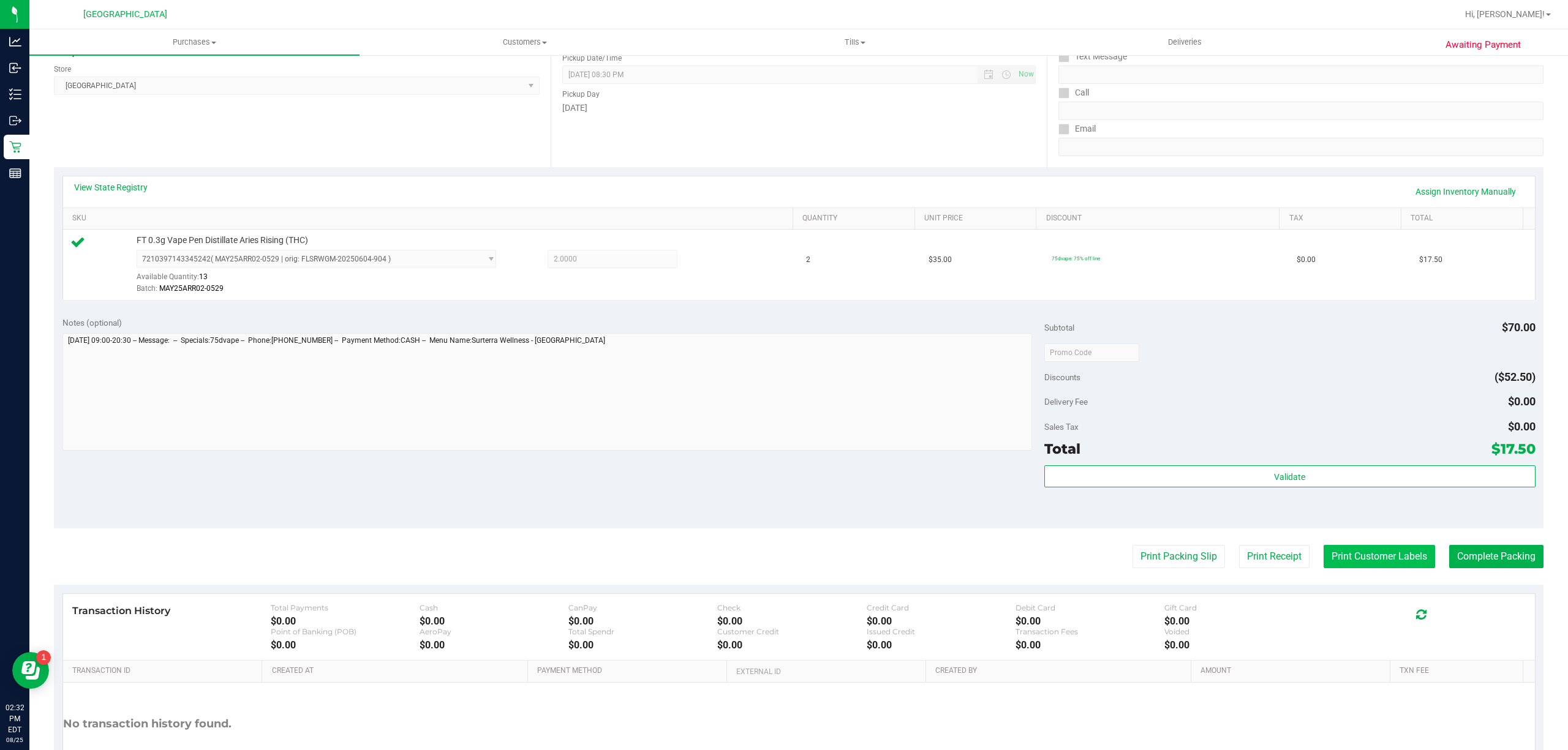
click at [1324, 546] on button "Print Customer Labels" at bounding box center [1379, 556] width 111 height 23
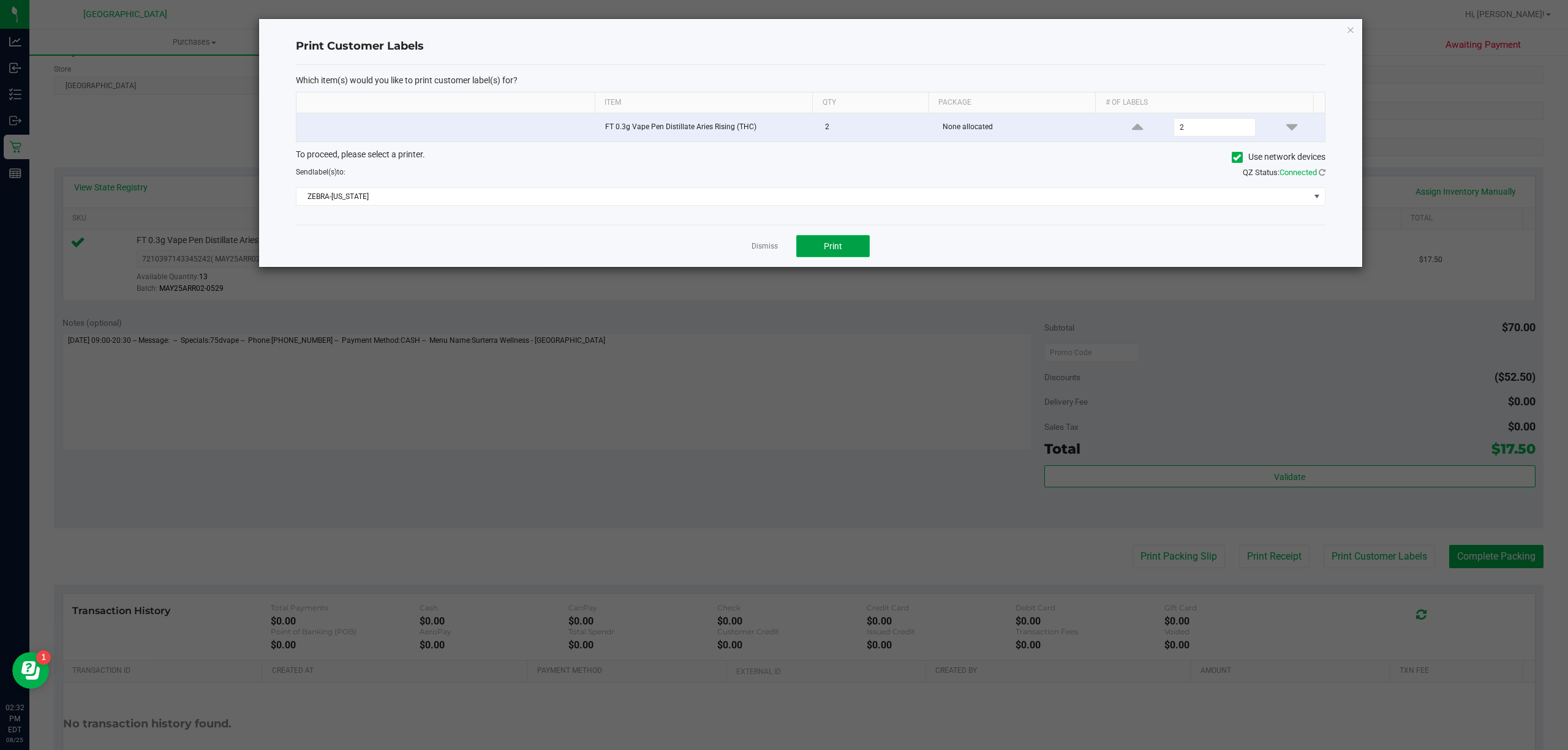
click at [826, 243] on span "Print" at bounding box center [833, 247] width 19 height 10
click at [763, 246] on link "Dismiss" at bounding box center [764, 247] width 26 height 10
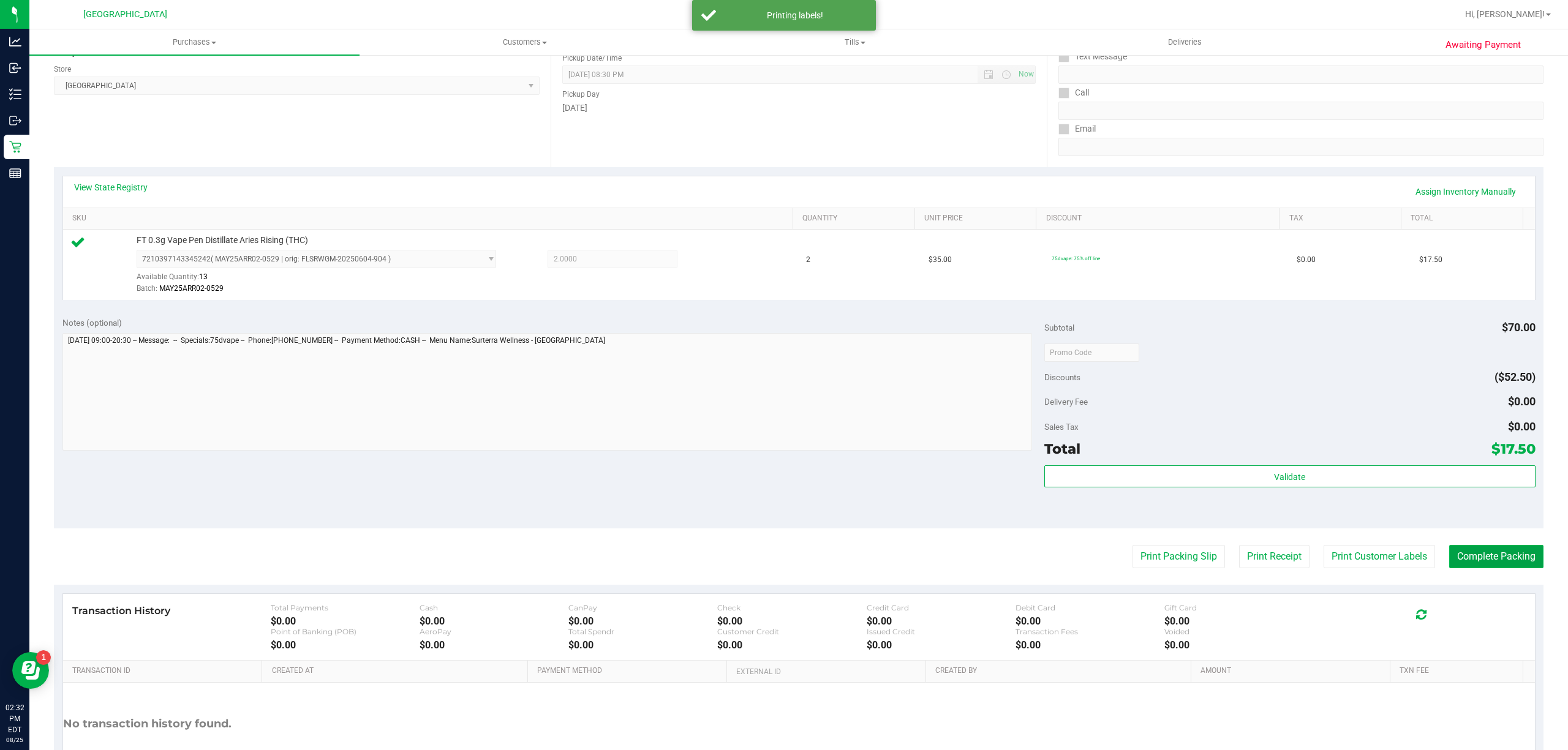
click at [1449, 546] on button "Complete Packing" at bounding box center [1496, 556] width 94 height 23
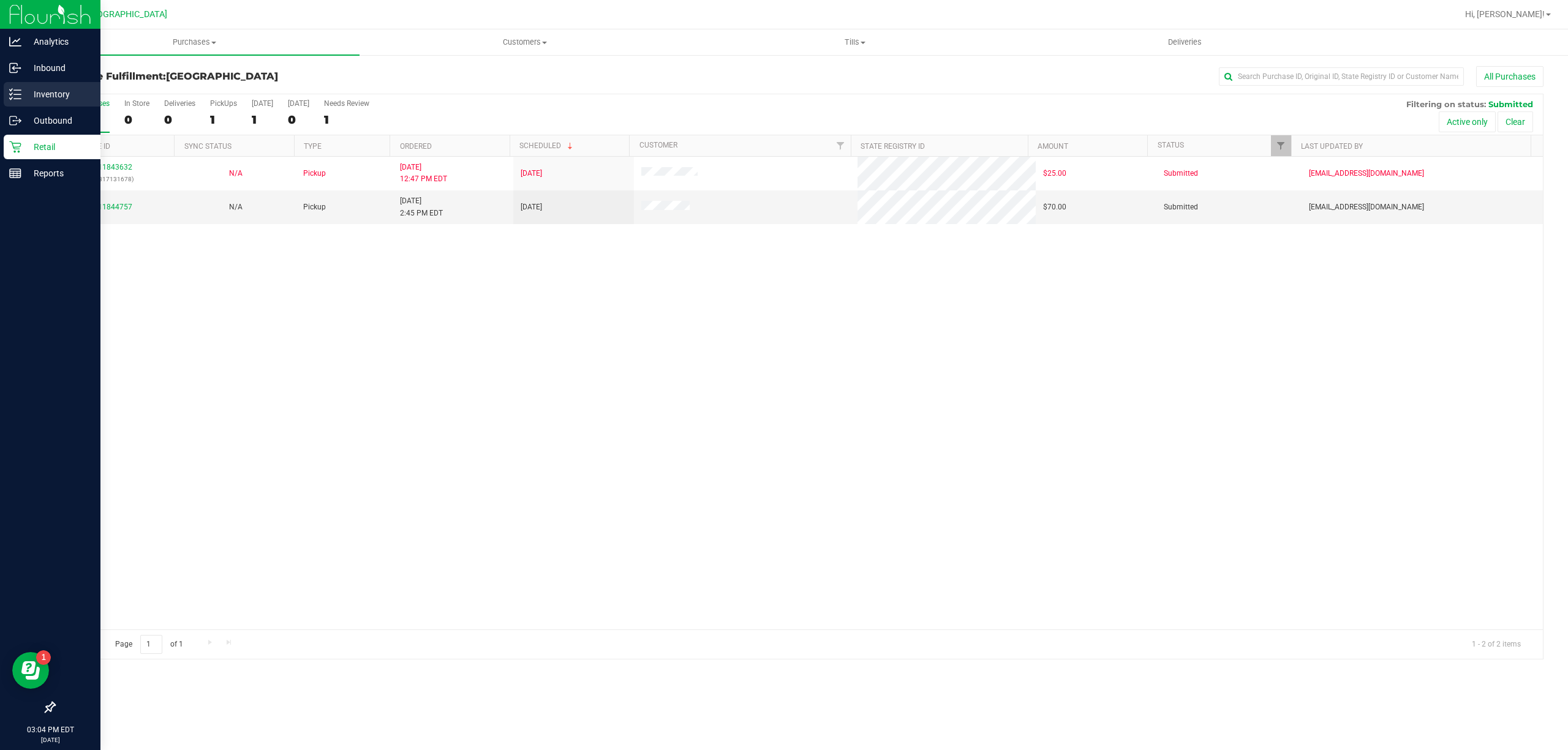
click at [50, 88] on p "Inventory" at bounding box center [58, 94] width 73 height 14
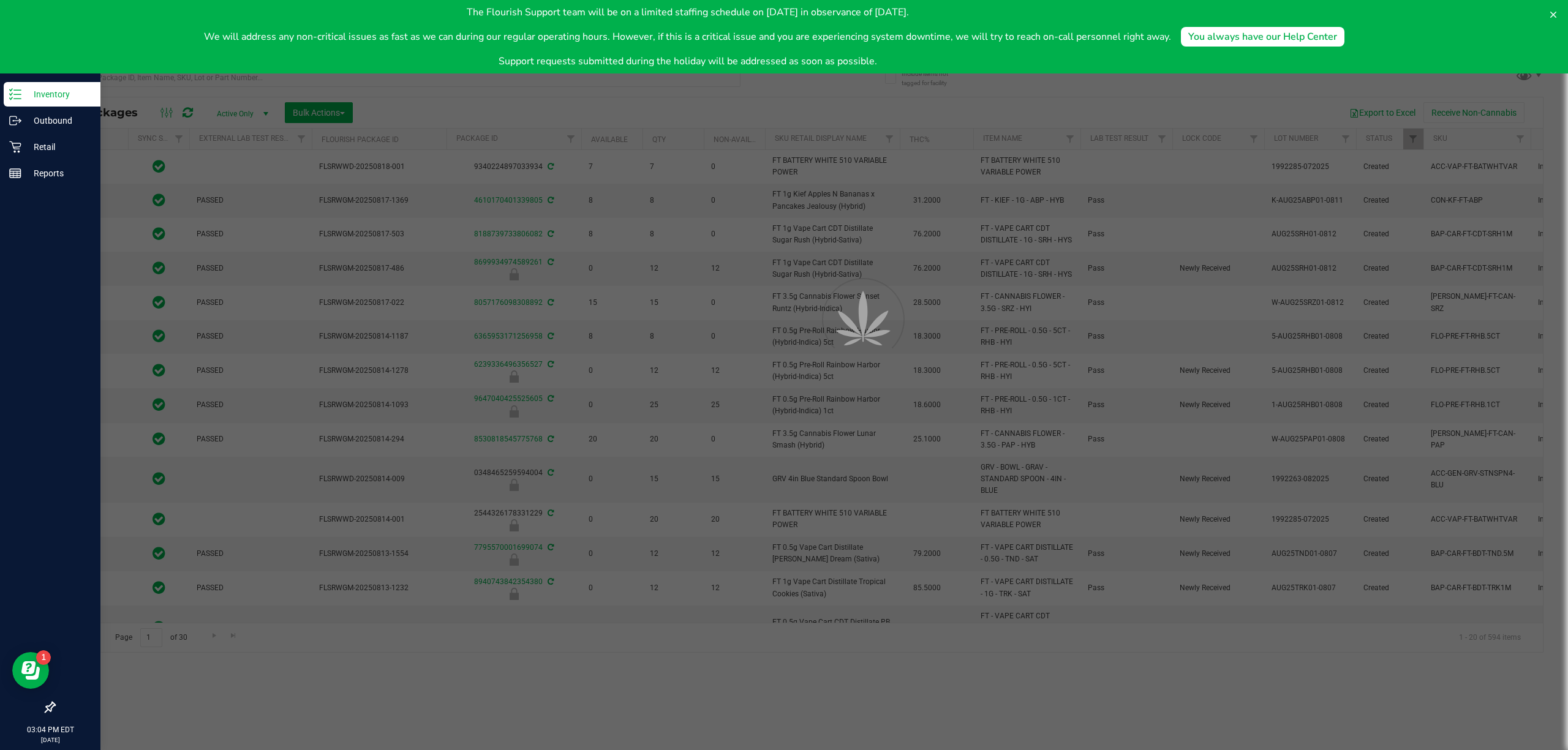
click at [157, 84] on div at bounding box center [784, 375] width 1568 height 750
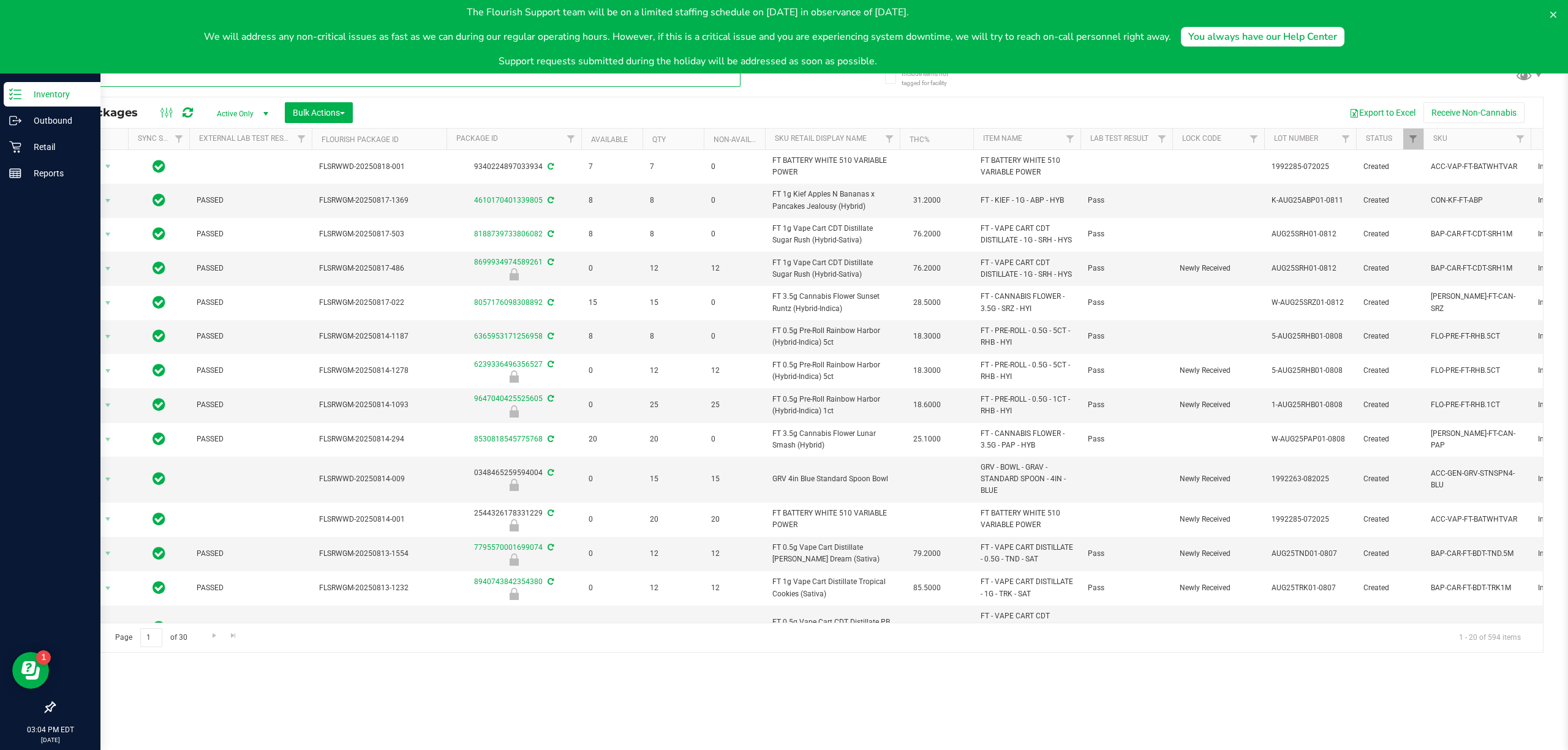
click at [161, 82] on input "text" at bounding box center [396, 78] width 687 height 19
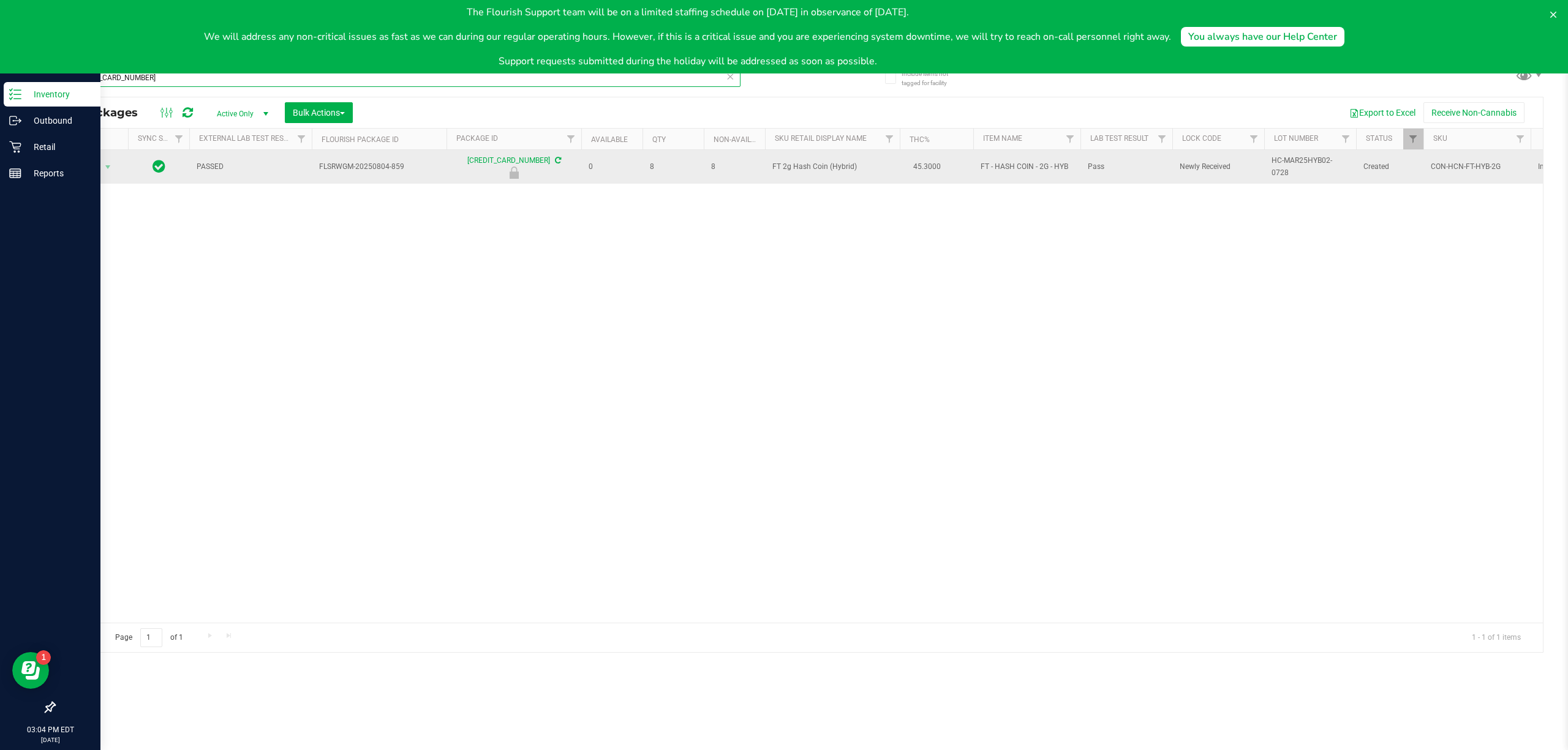
type input "4660885683955378"
click at [80, 169] on span "Action" at bounding box center [83, 167] width 33 height 17
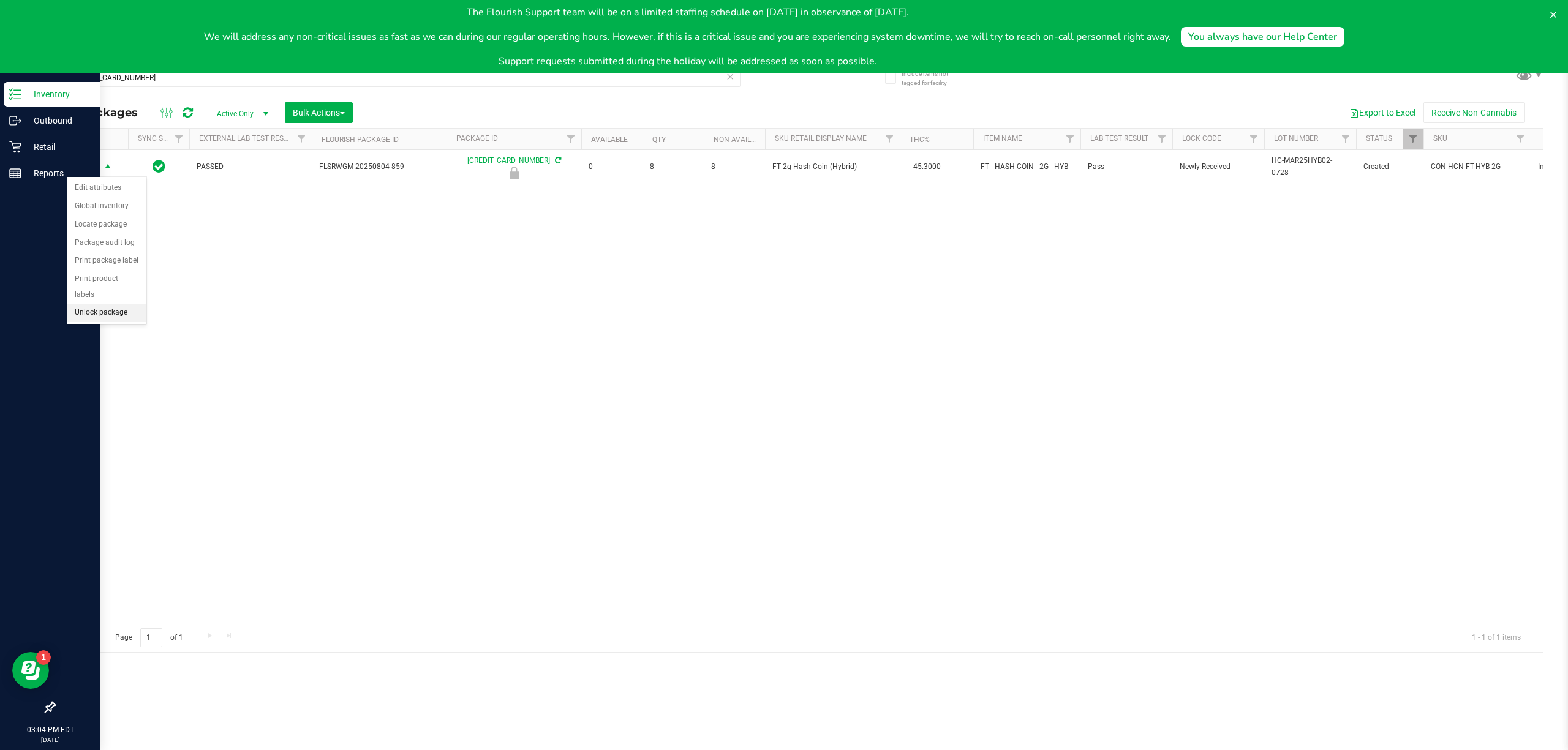
click at [125, 310] on li "Unlock package" at bounding box center [106, 313] width 79 height 19
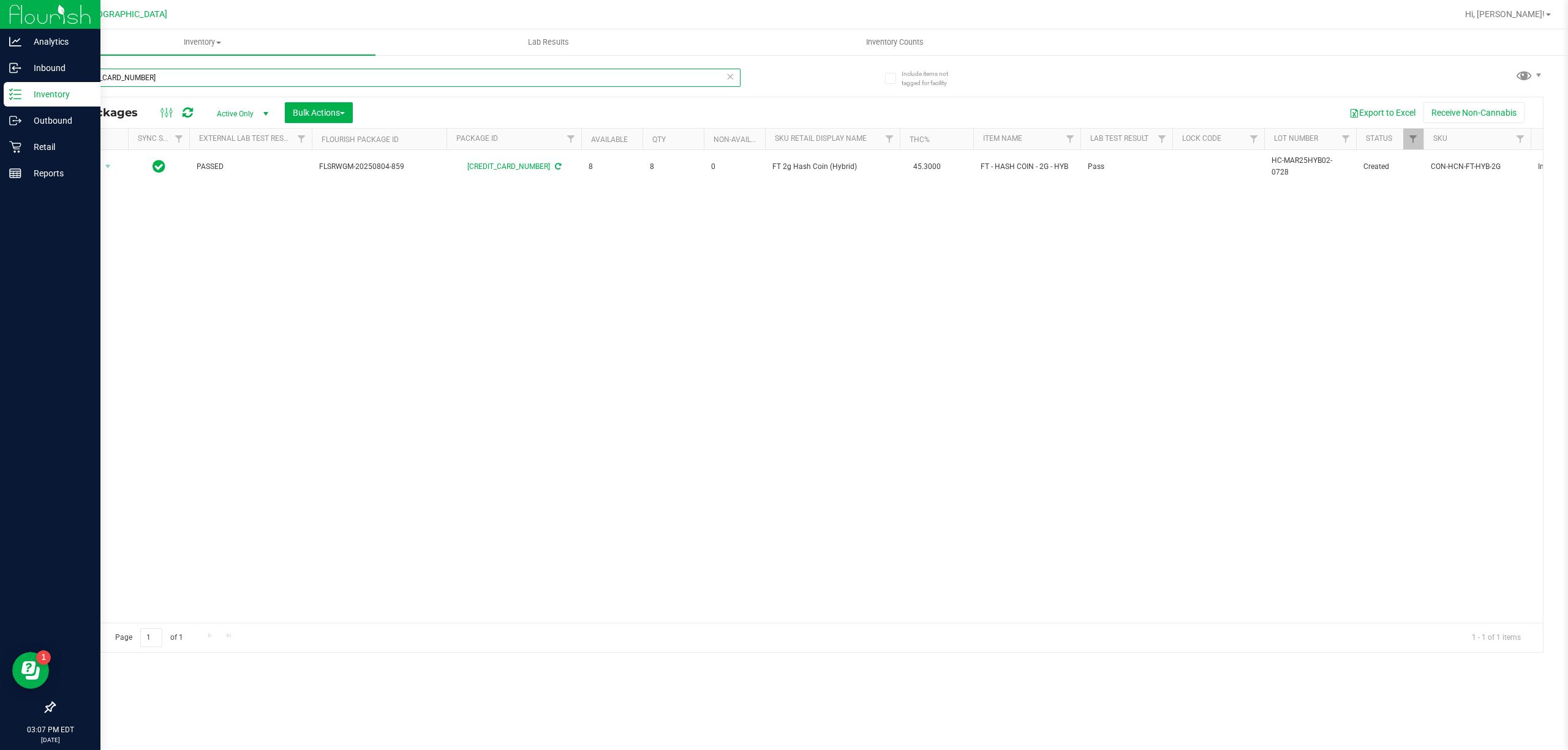
click at [194, 71] on input "4660885683955378" at bounding box center [396, 78] width 687 height 19
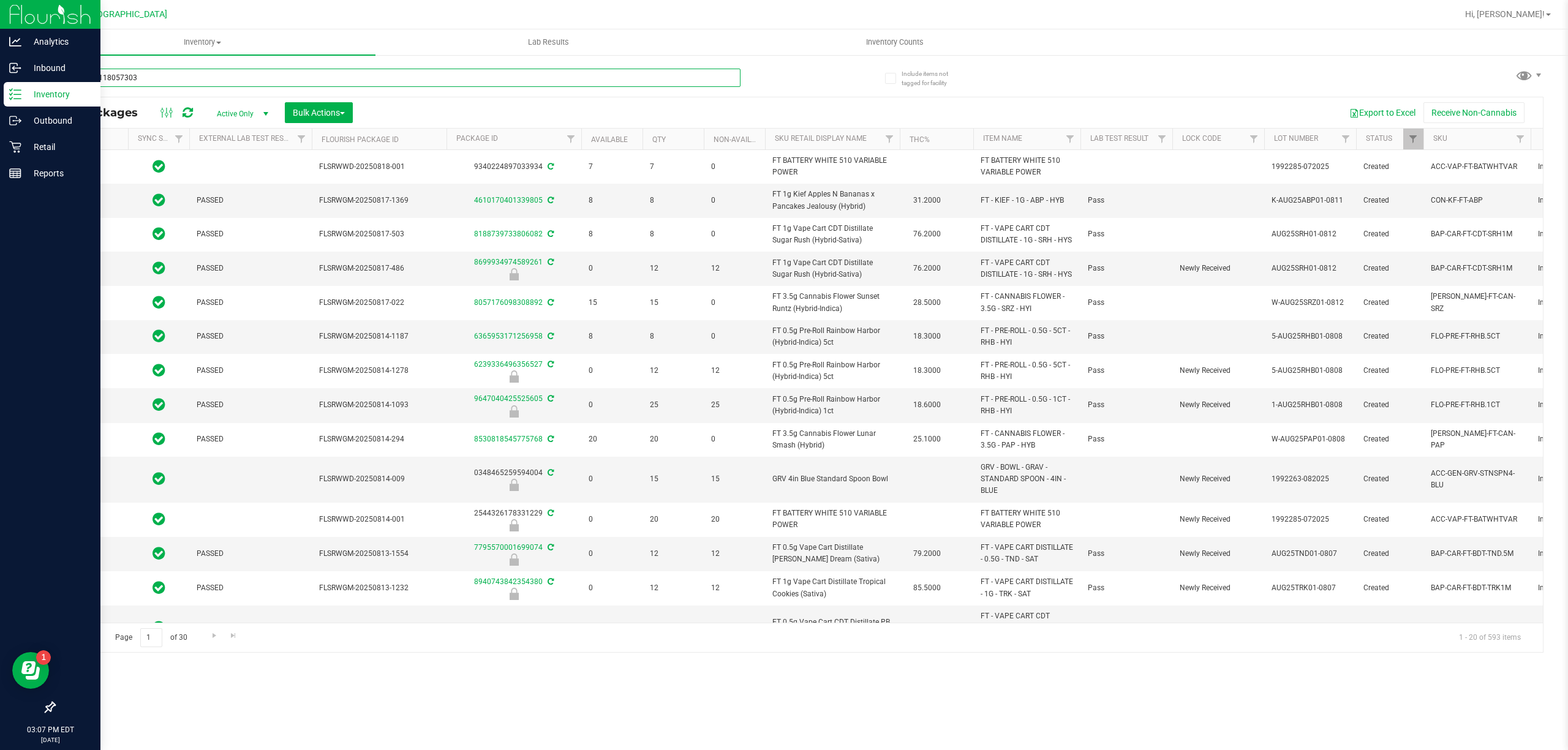
type input "[CREDIT_CARD_NUMBER]"
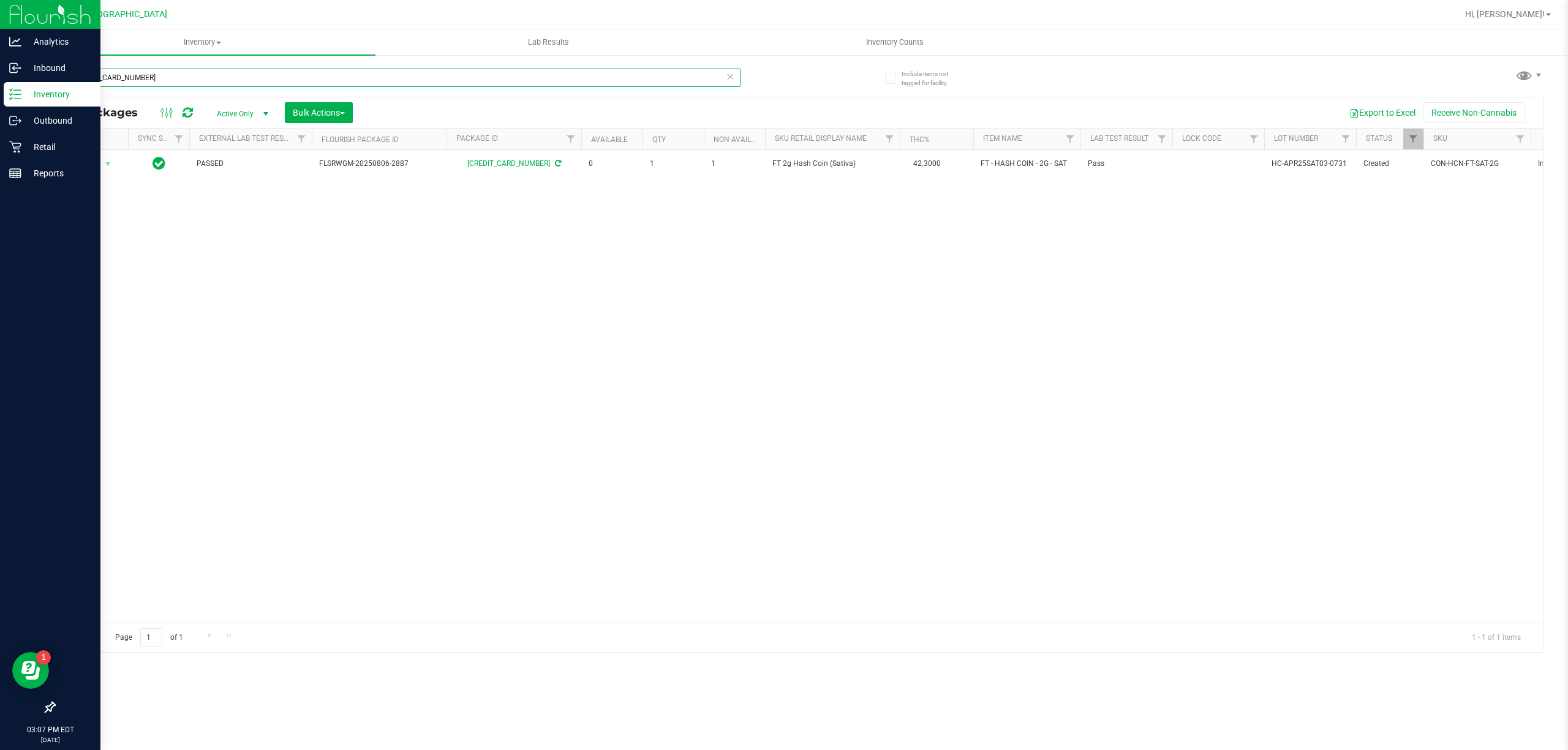
click at [305, 76] on input "[CREDIT_CARD_NUMBER]" at bounding box center [396, 78] width 687 height 19
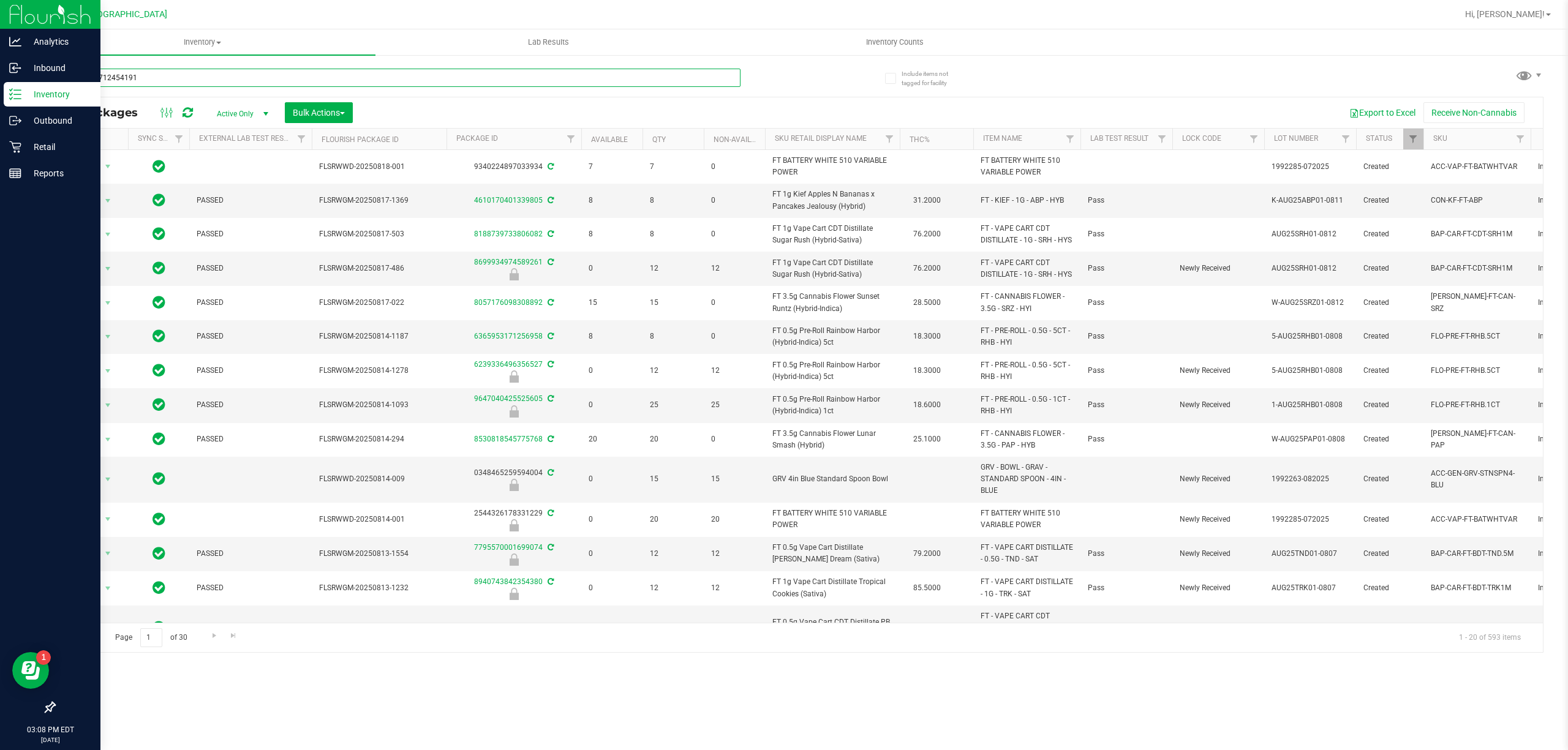
type input "1956317124541910"
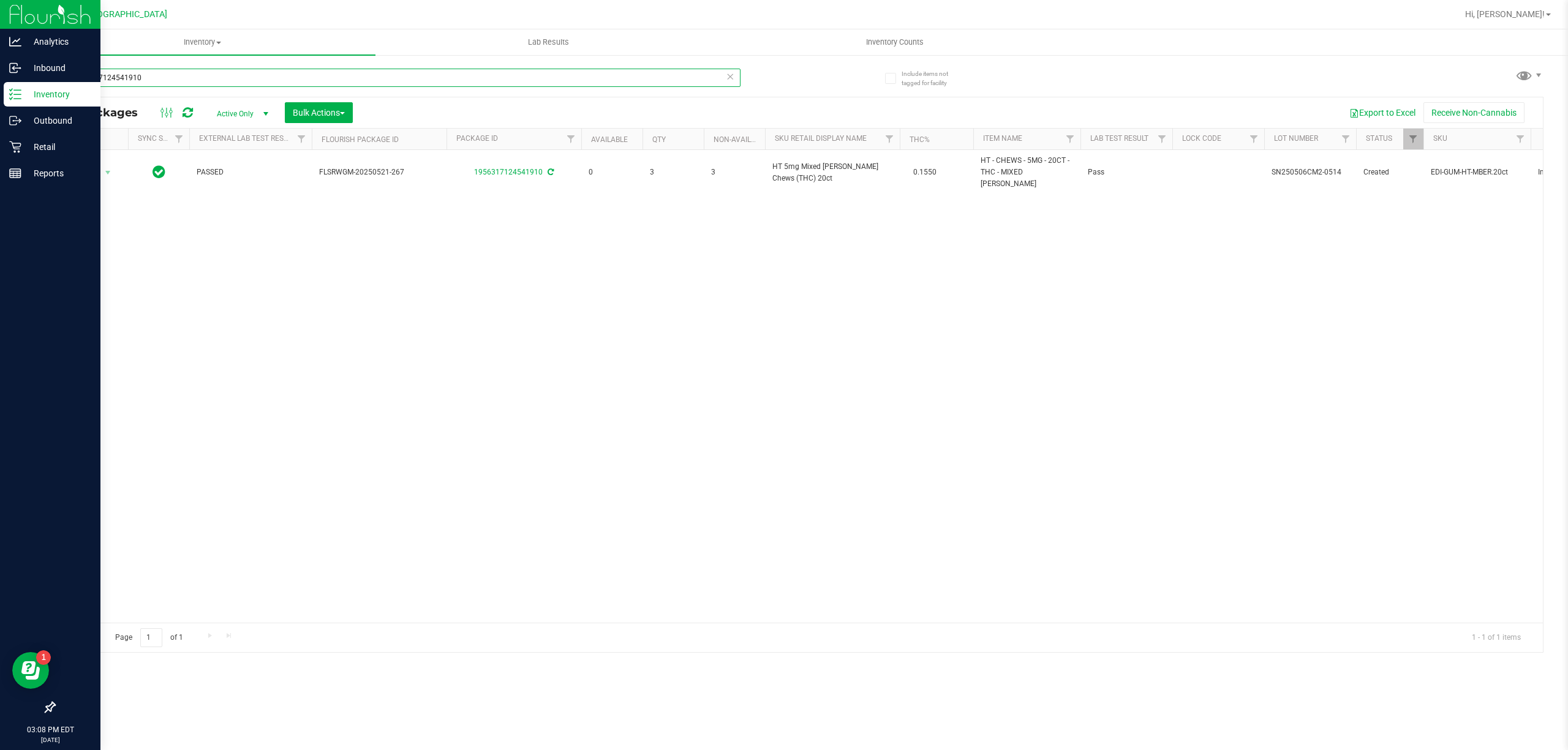
click at [318, 77] on input "1956317124541910" at bounding box center [396, 78] width 687 height 19
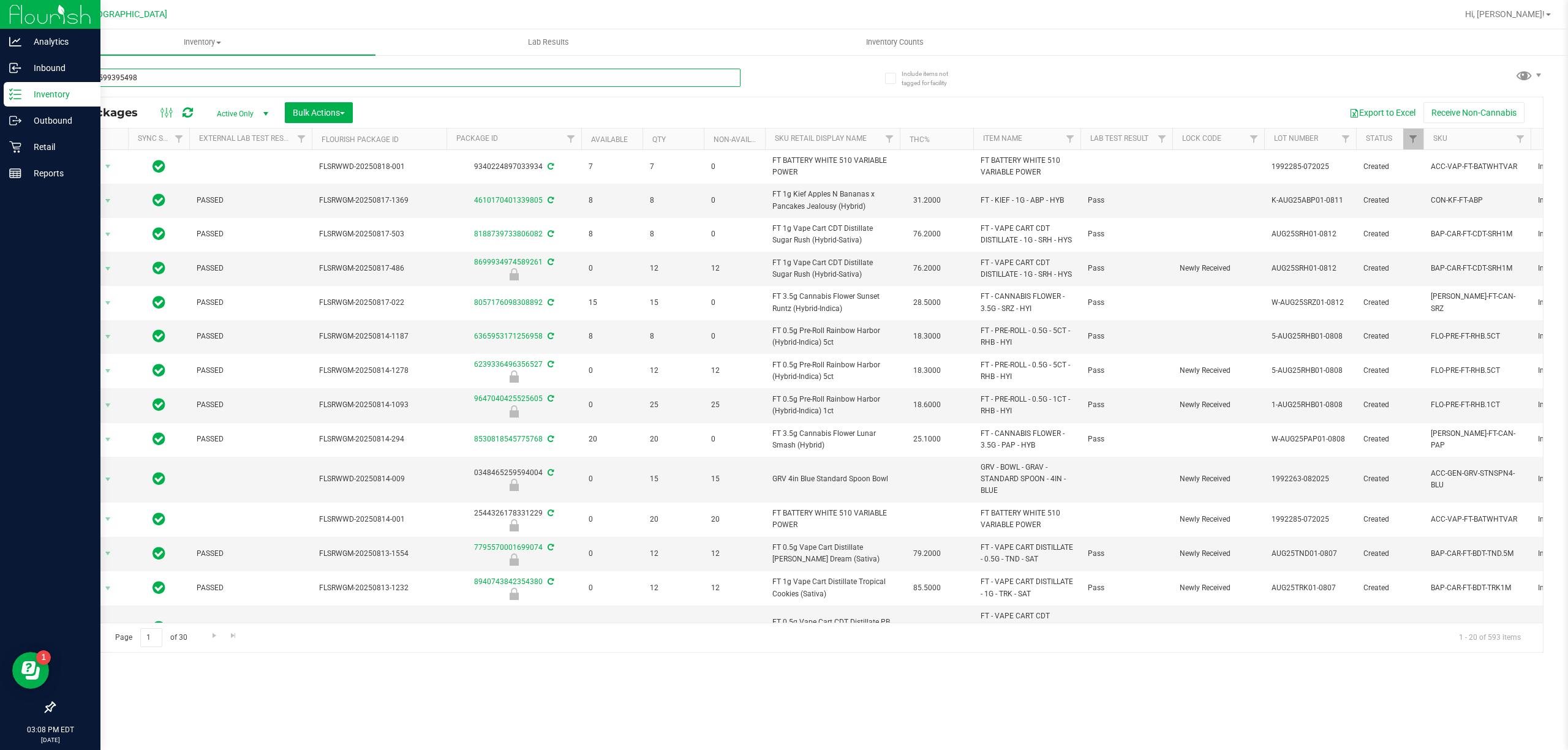
type input "4109685993954987"
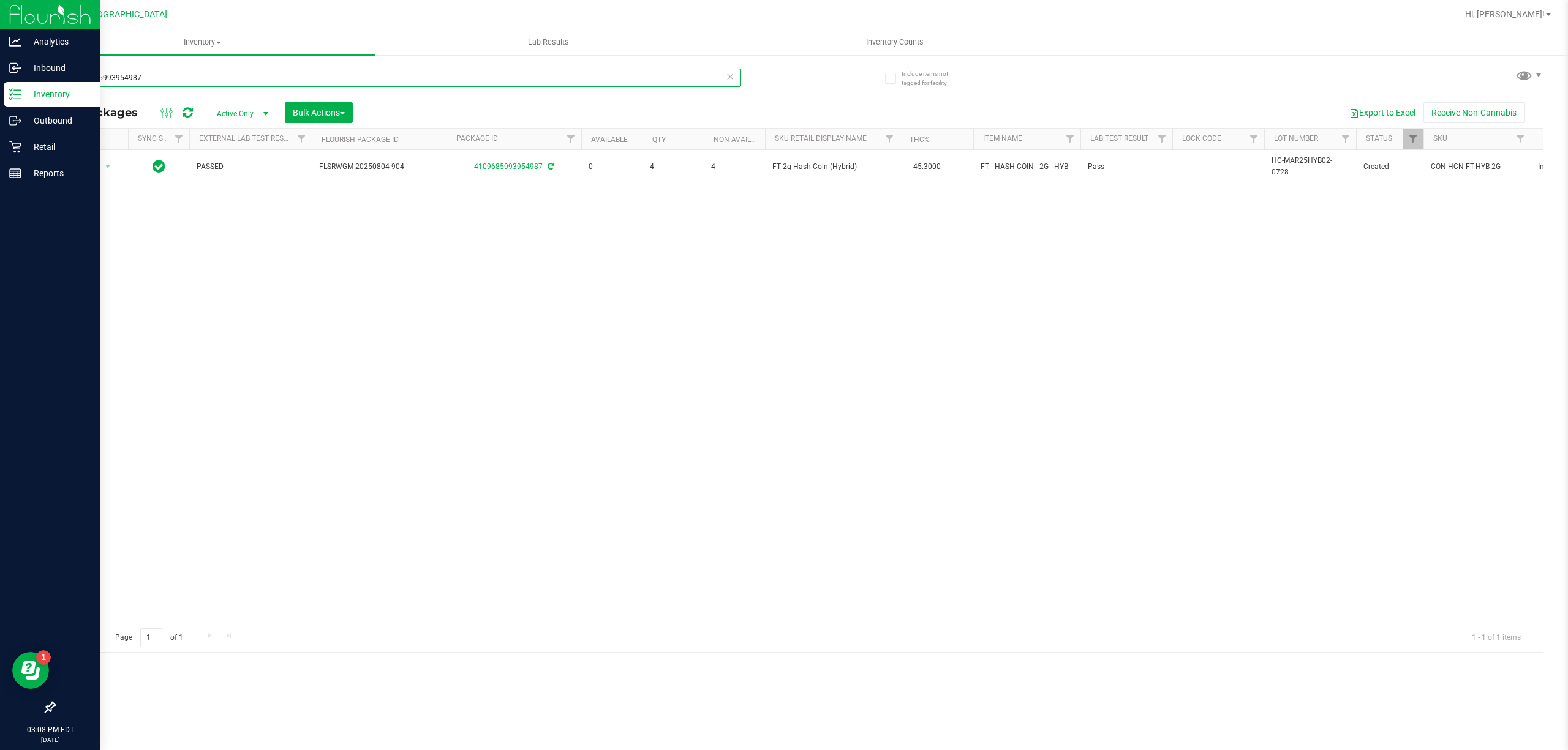
click at [346, 83] on input "4109685993954987" at bounding box center [396, 78] width 687 height 19
click at [346, 82] on input "4109685993954987" at bounding box center [396, 78] width 687 height 19
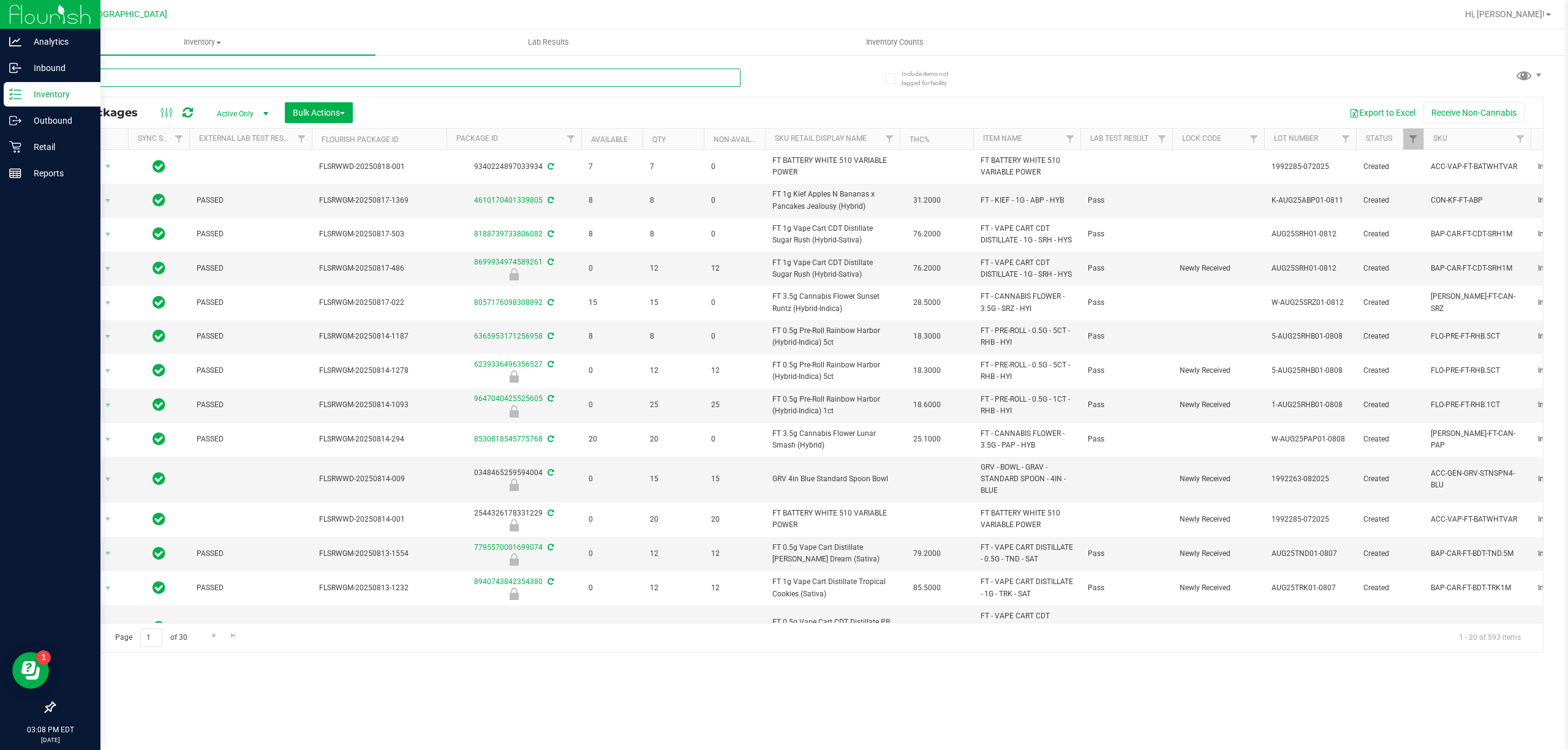
click at [346, 82] on input "text" at bounding box center [396, 78] width 687 height 19
type input "9251645890786536"
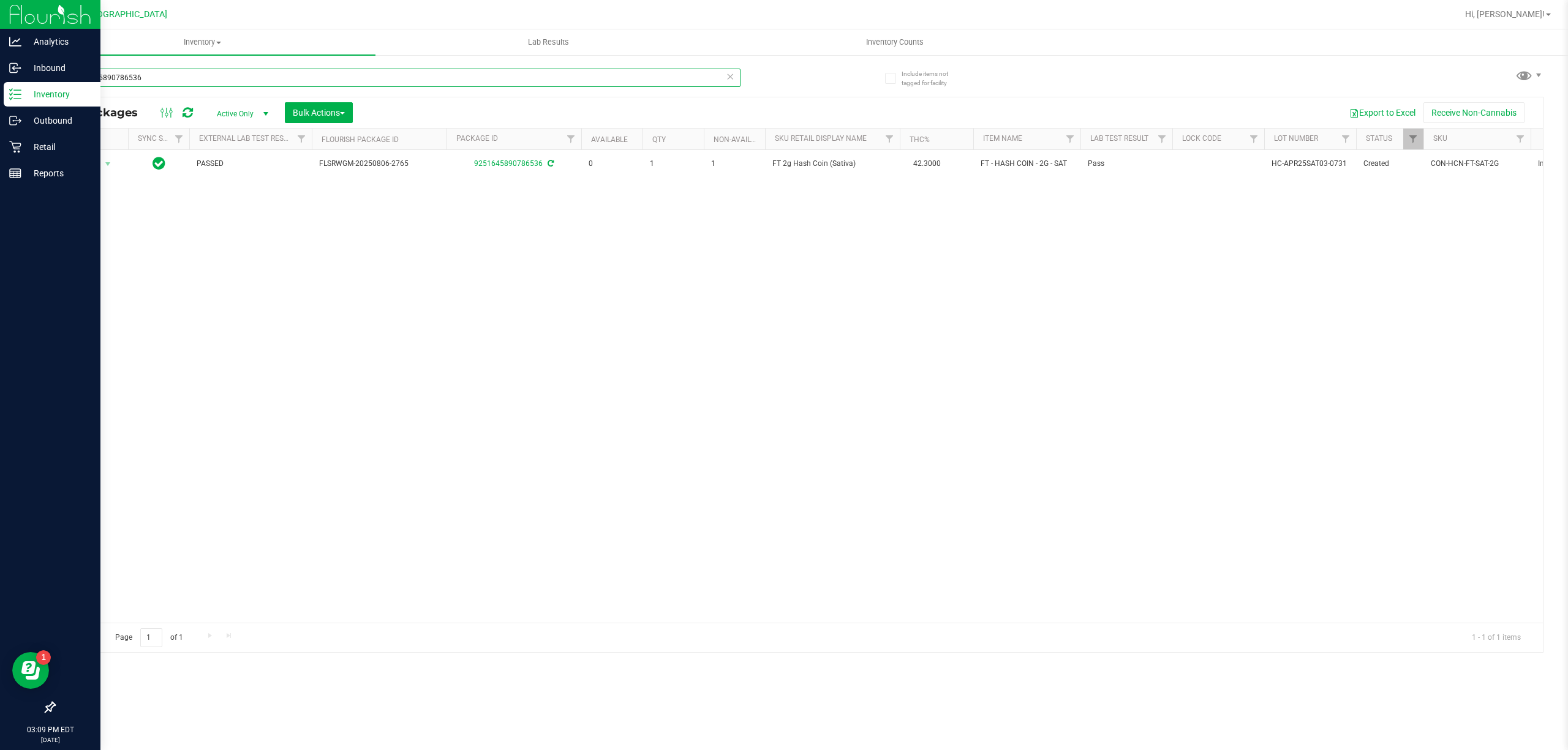
click at [427, 84] on input "9251645890786536" at bounding box center [396, 78] width 687 height 19
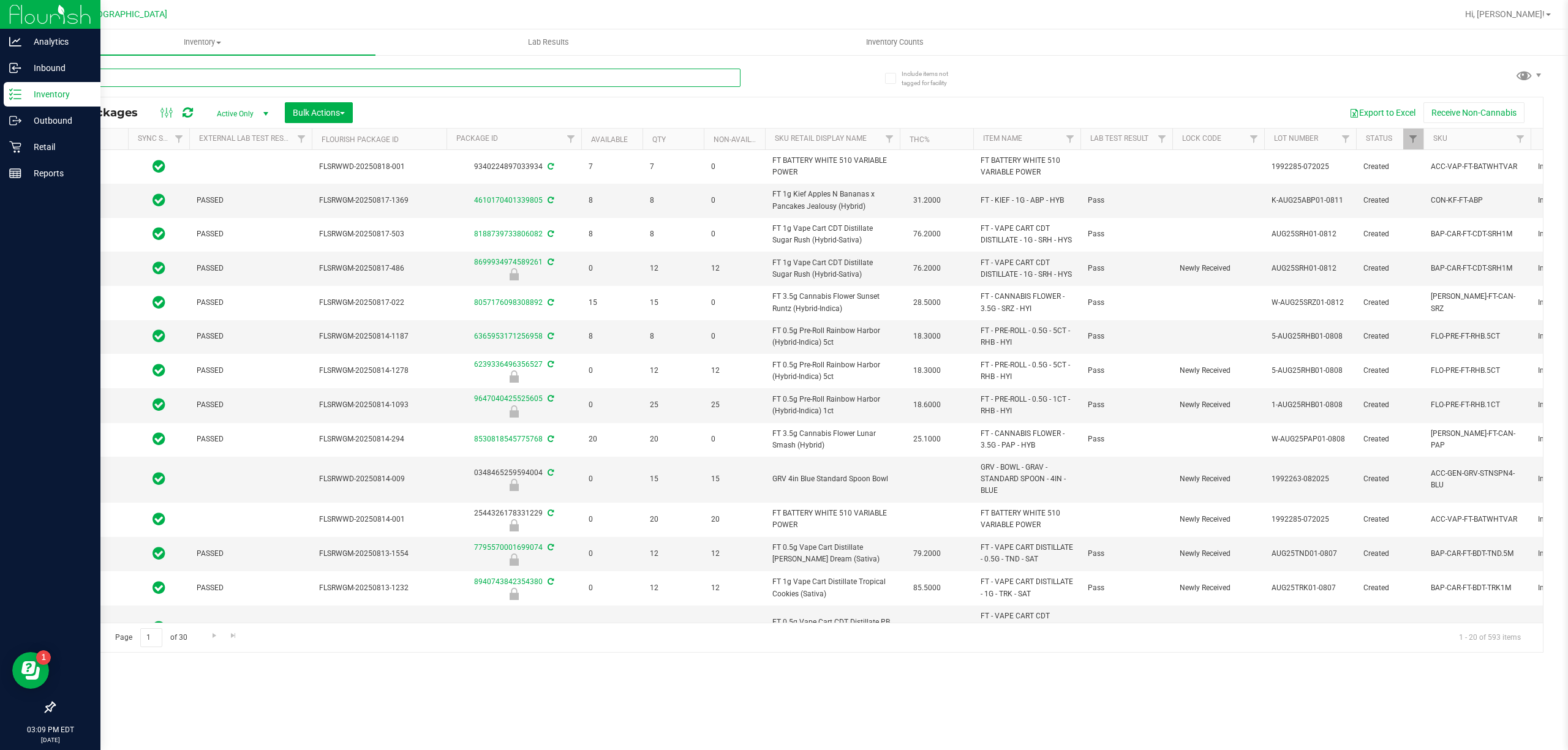
click at [426, 80] on input "text" at bounding box center [396, 78] width 687 height 19
type input "7086637828842589"
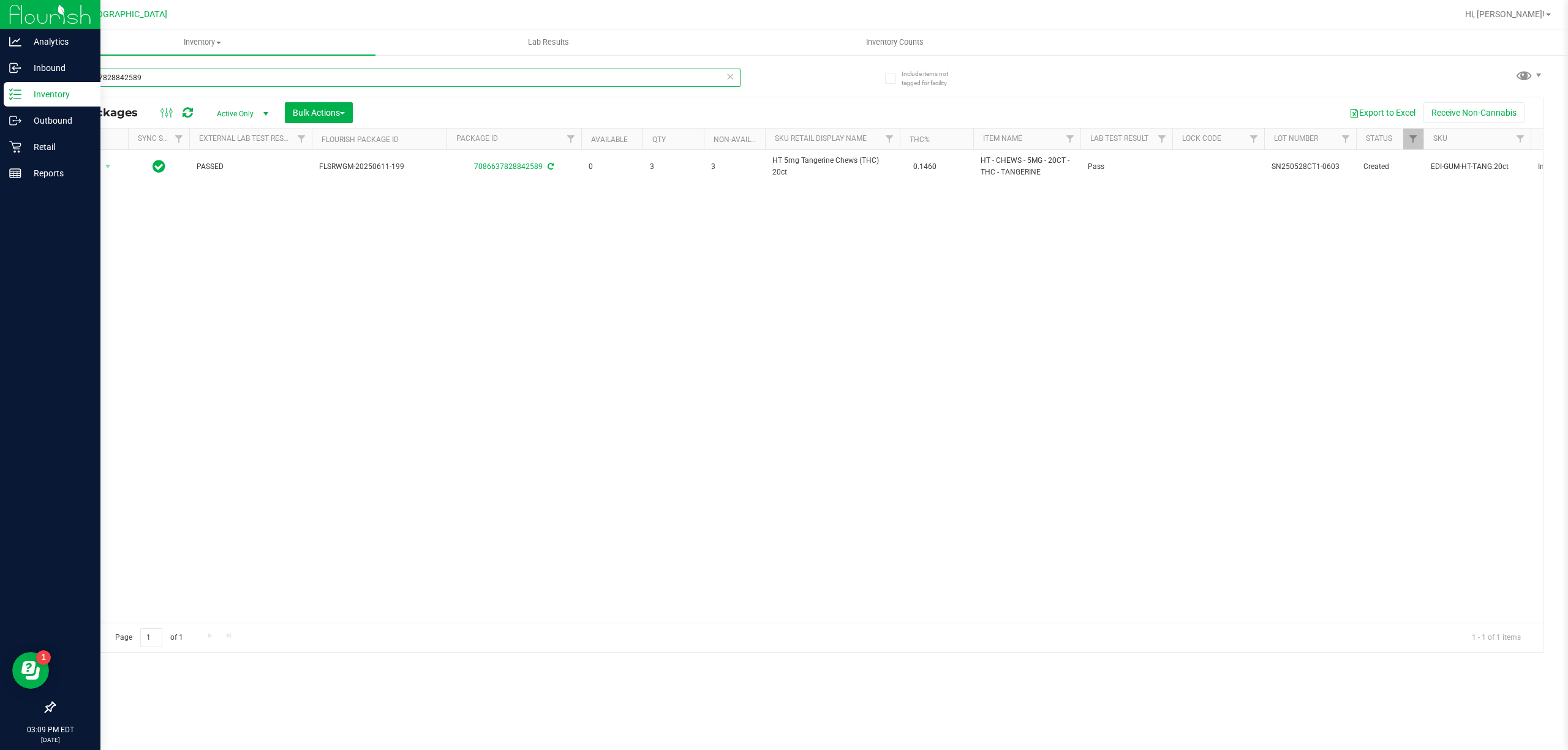
click at [373, 75] on input "7086637828842589" at bounding box center [396, 78] width 687 height 19
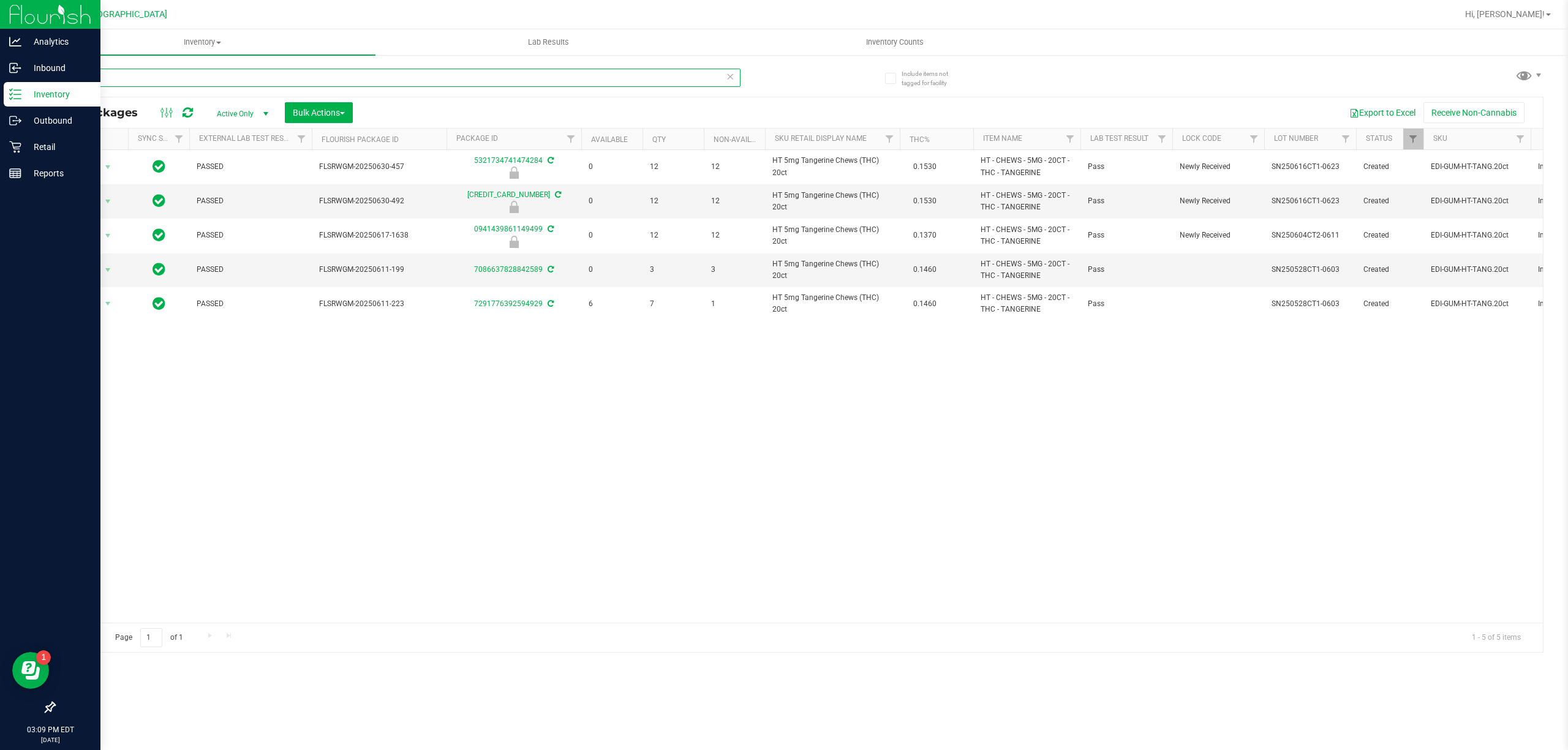
type input "t"
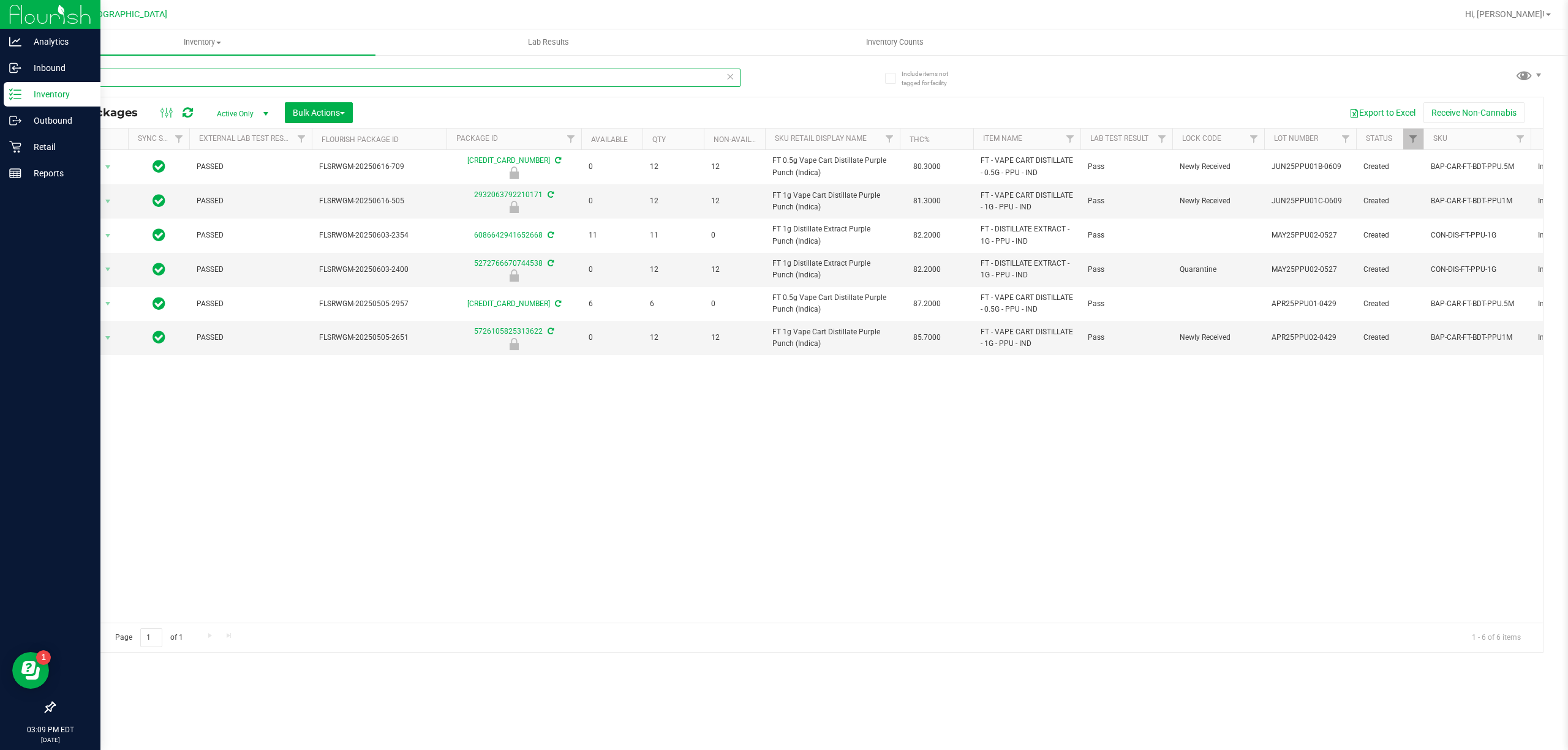
type input "p"
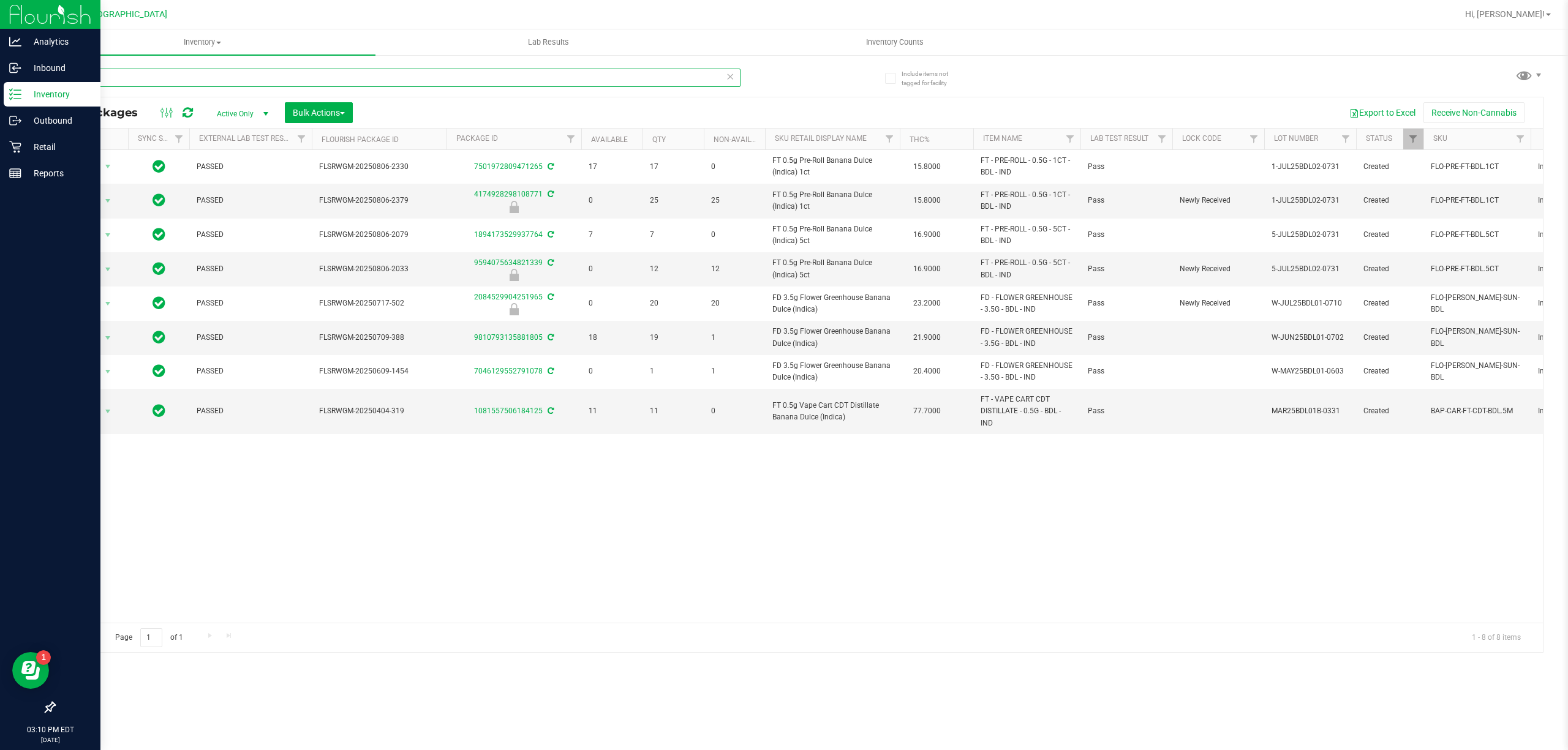
type input "bdl"
click at [727, 79] on icon at bounding box center [730, 76] width 9 height 14
click at [662, 71] on input "text" at bounding box center [396, 78] width 687 height 19
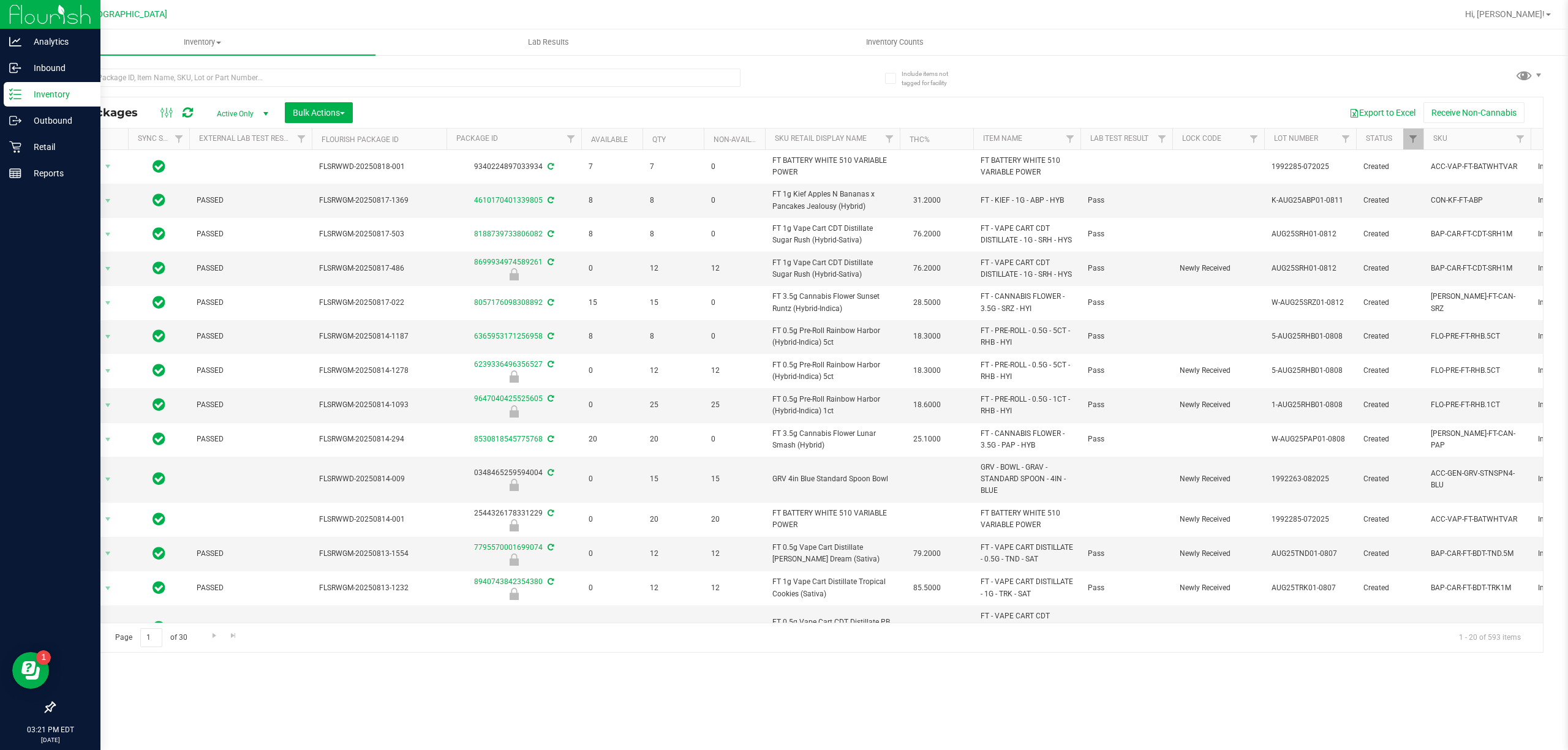
click at [278, 676] on div "Inventory All packages All inventory Waste log Create inventory Lab Results Inv…" at bounding box center [799, 389] width 1538 height 720
click at [200, 72] on input "text" at bounding box center [396, 78] width 687 height 19
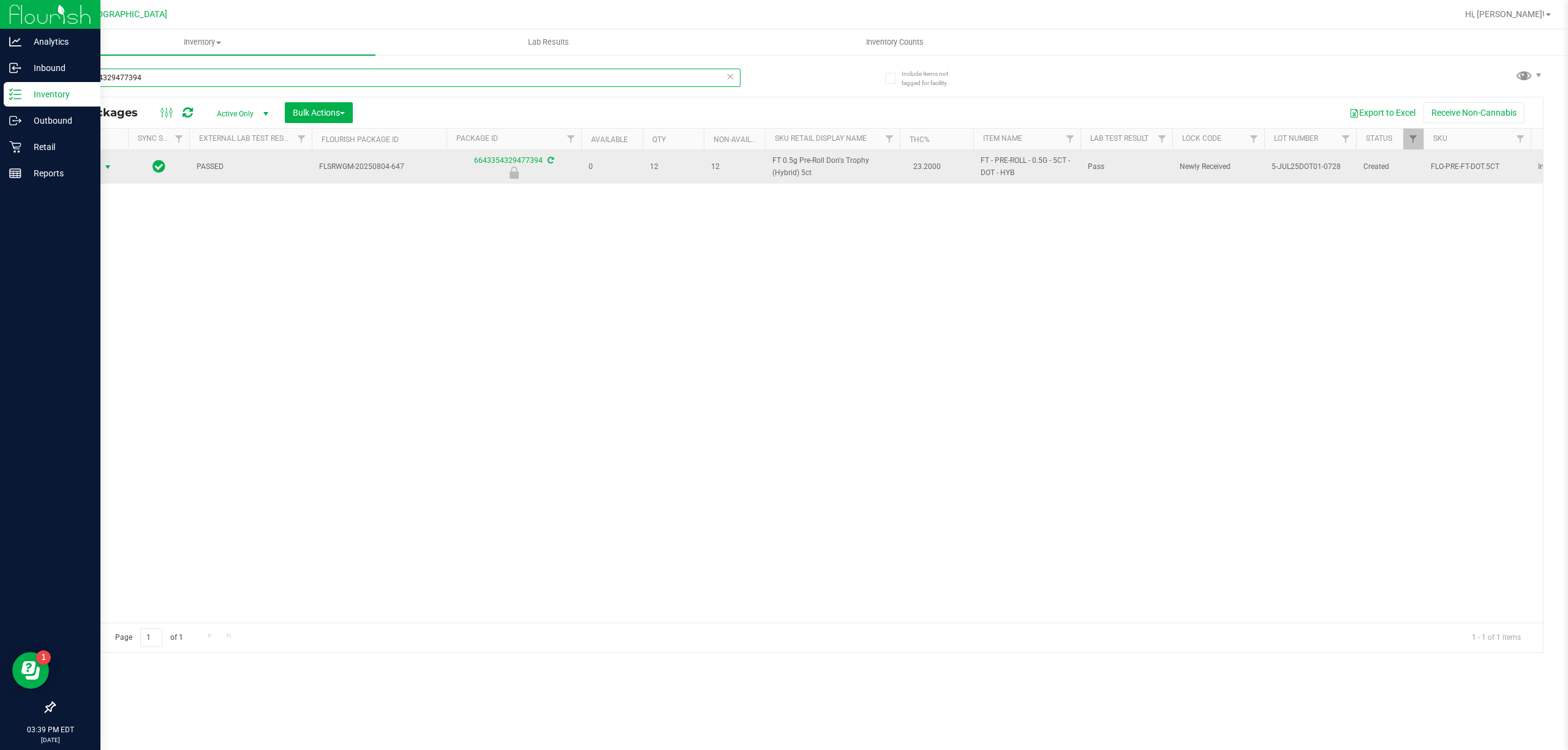
type input "6643354329477394"
click at [88, 165] on span "Action" at bounding box center [83, 167] width 33 height 17
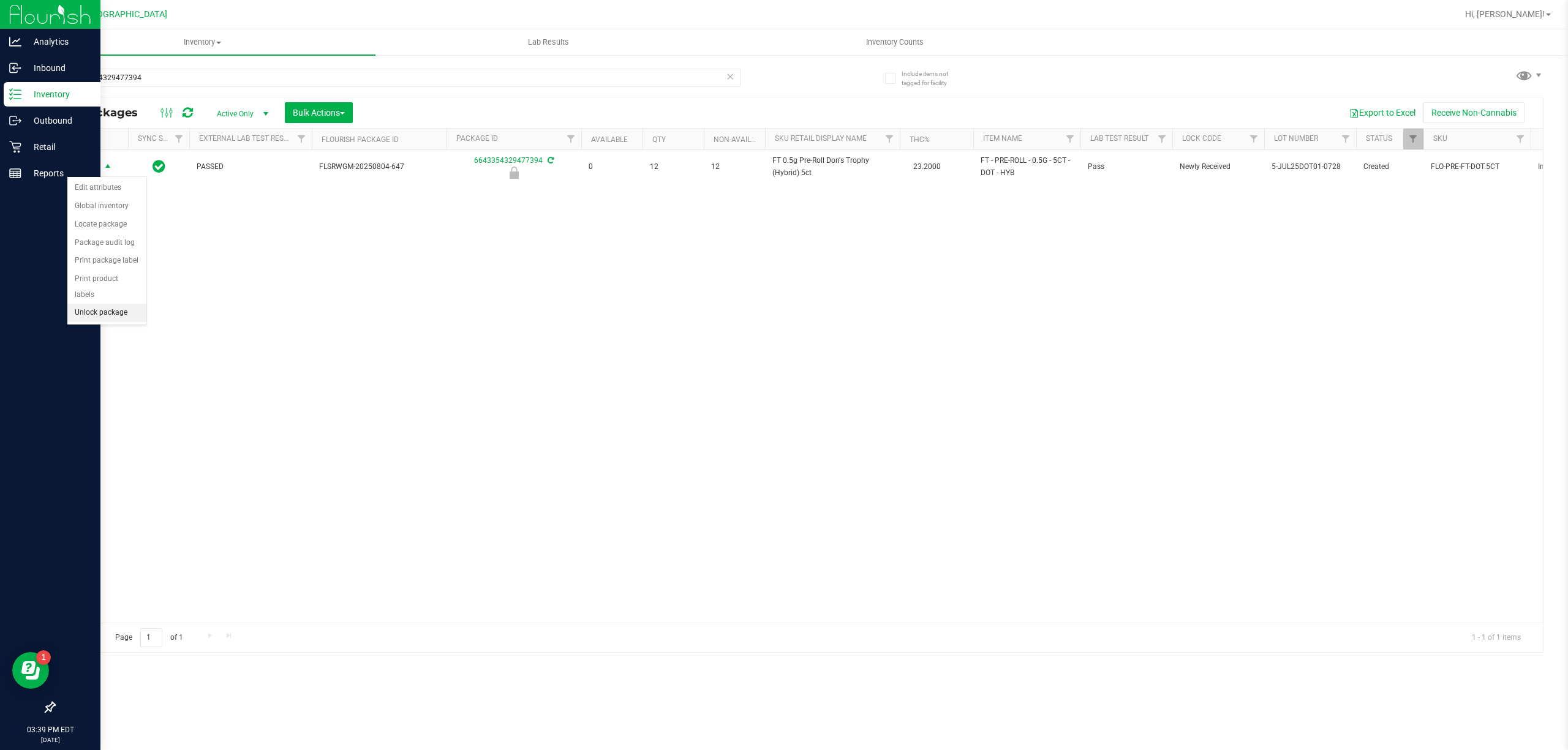
click at [111, 307] on li "Unlock package" at bounding box center [106, 313] width 79 height 19
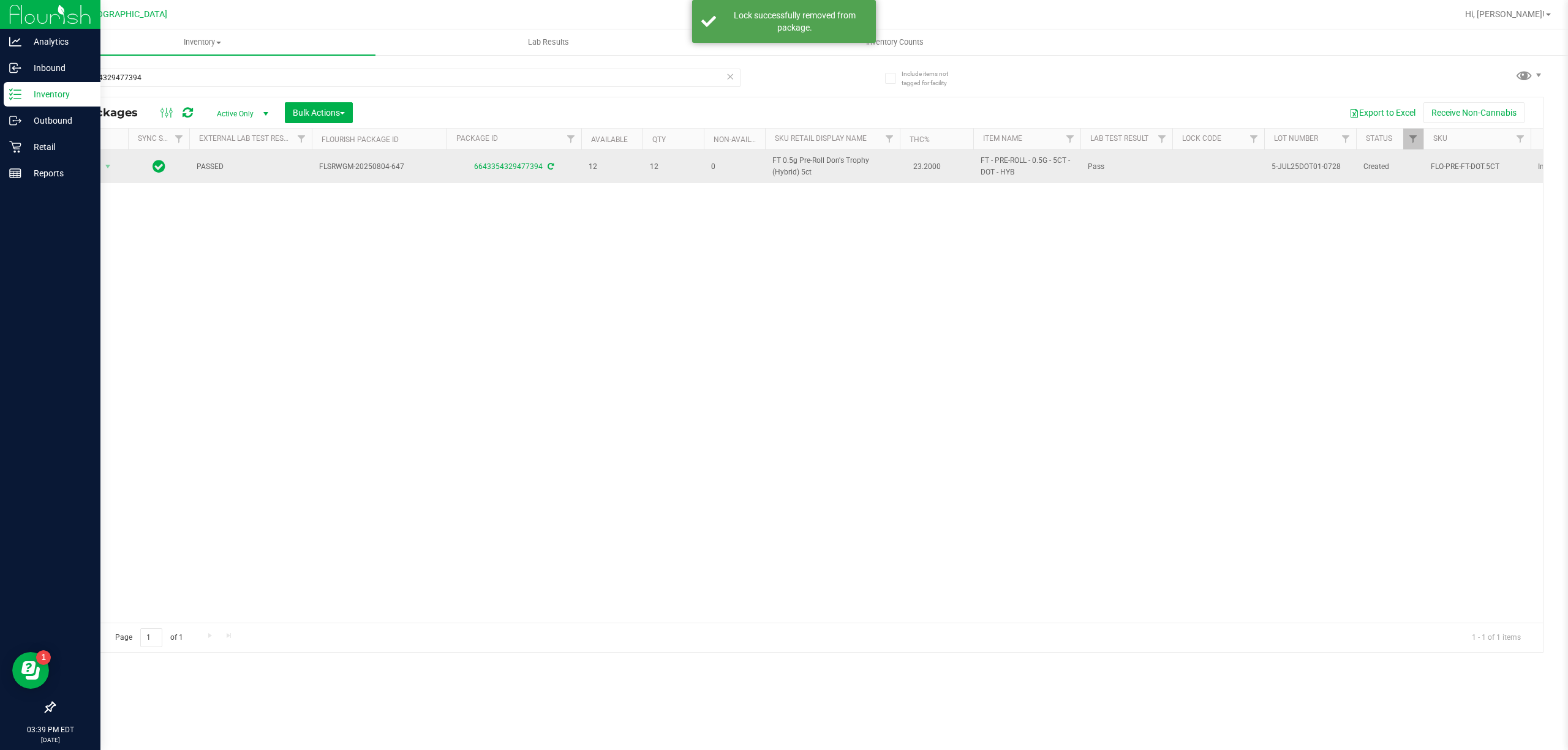
click at [839, 180] on td "FT 0.5g Pre-Roll Don's Trophy (Hybrid) 5ct" at bounding box center [832, 166] width 134 height 33
click at [838, 178] on span "FT 0.5g Pre-Roll Don's Trophy (Hybrid) 5ct" at bounding box center [832, 166] width 120 height 23
click at [839, 158] on span "FT 0.5g Pre-Roll Don's Trophy (Hybrid) 5ct" at bounding box center [832, 166] width 120 height 23
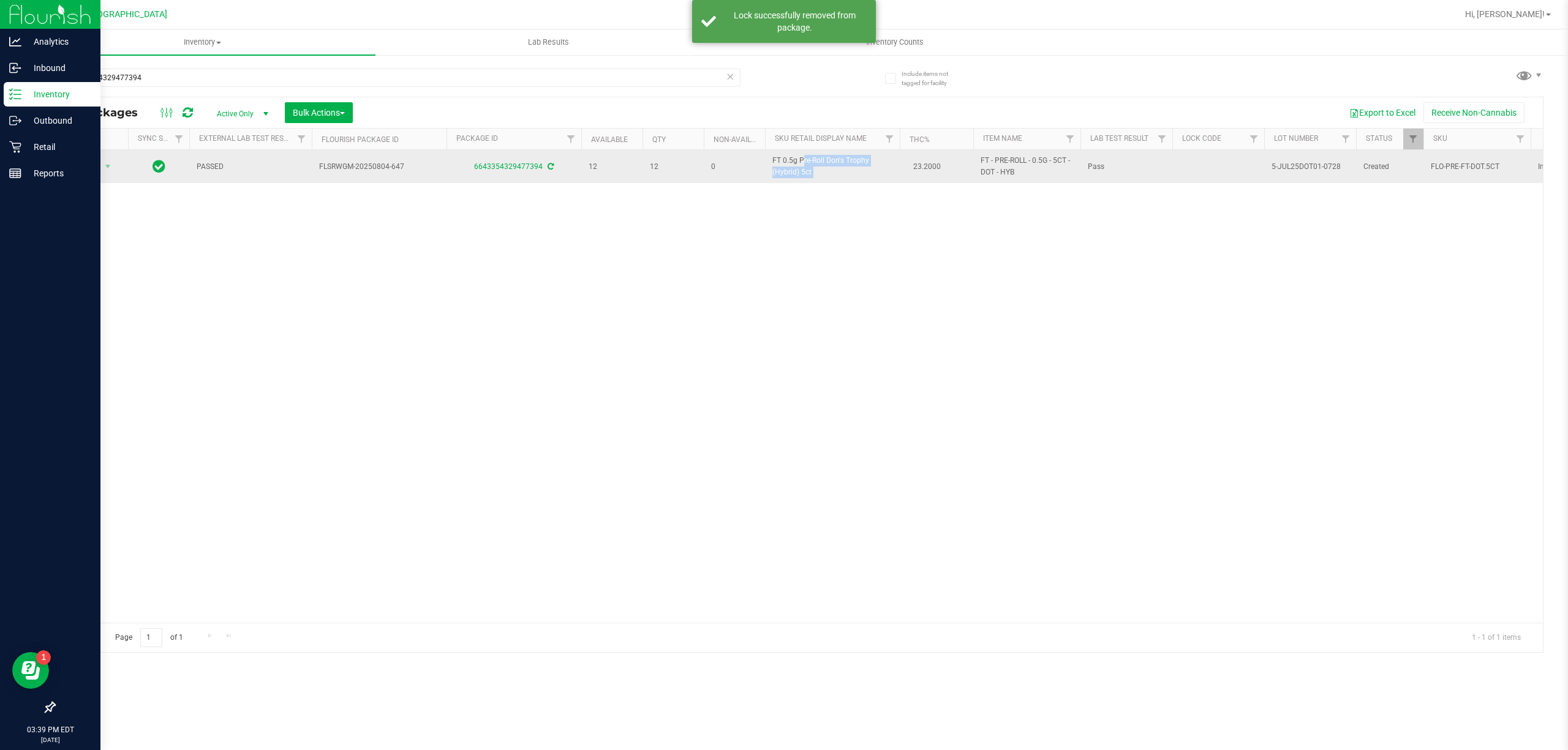
click at [839, 158] on span "FT 0.5g Pre-Roll Don's Trophy (Hybrid) 5ct" at bounding box center [832, 166] width 120 height 23
copy td "FT 0.5g Pre-Roll Don's Trophy (Hybrid) 5ct"
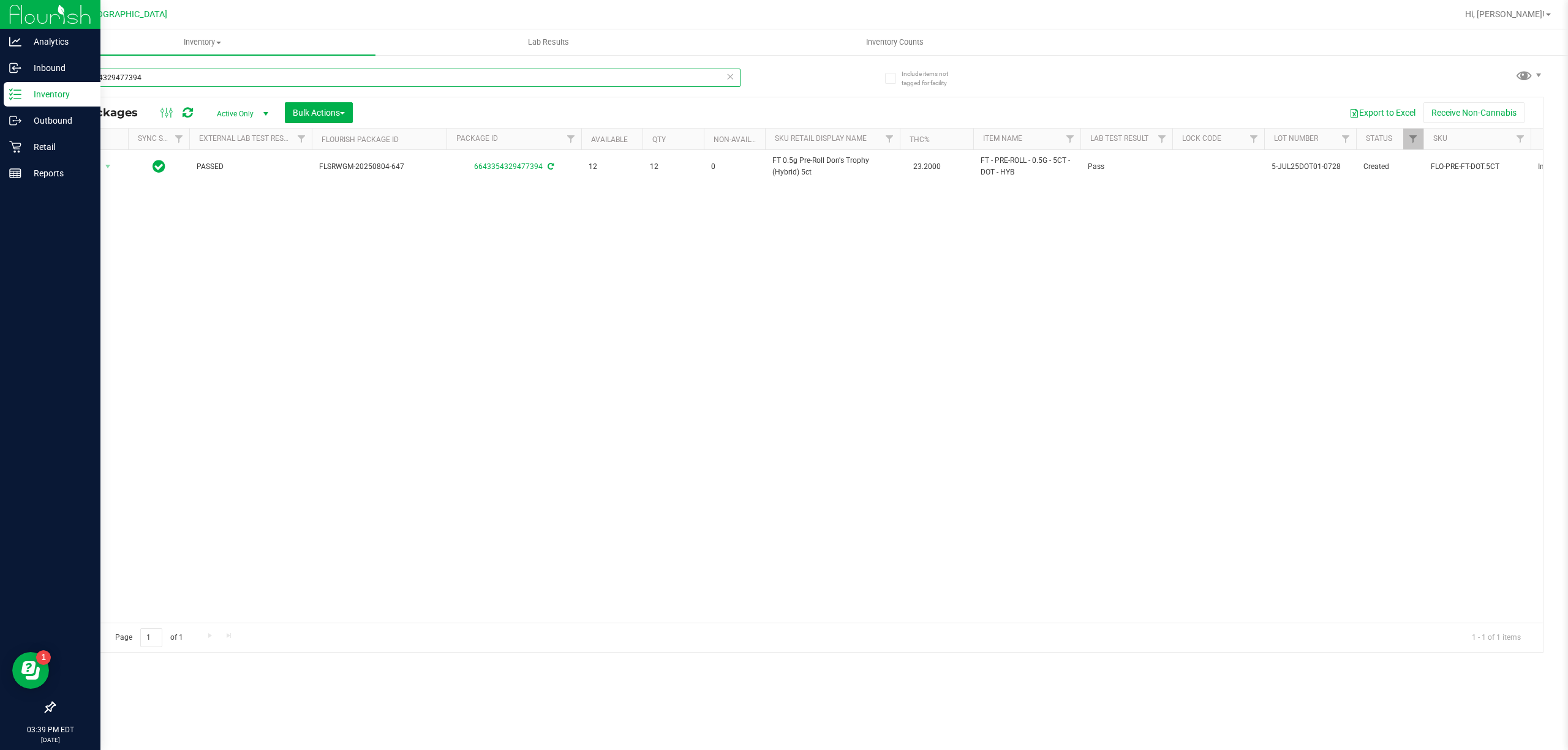
click at [471, 71] on input "6643354329477394" at bounding box center [396, 78] width 687 height 19
click at [476, 69] on input "6643354329477394" at bounding box center [396, 78] width 687 height 19
paste input "FT 0.5g Pre-Roll Don's Trophy (Hybrid) 5ct"
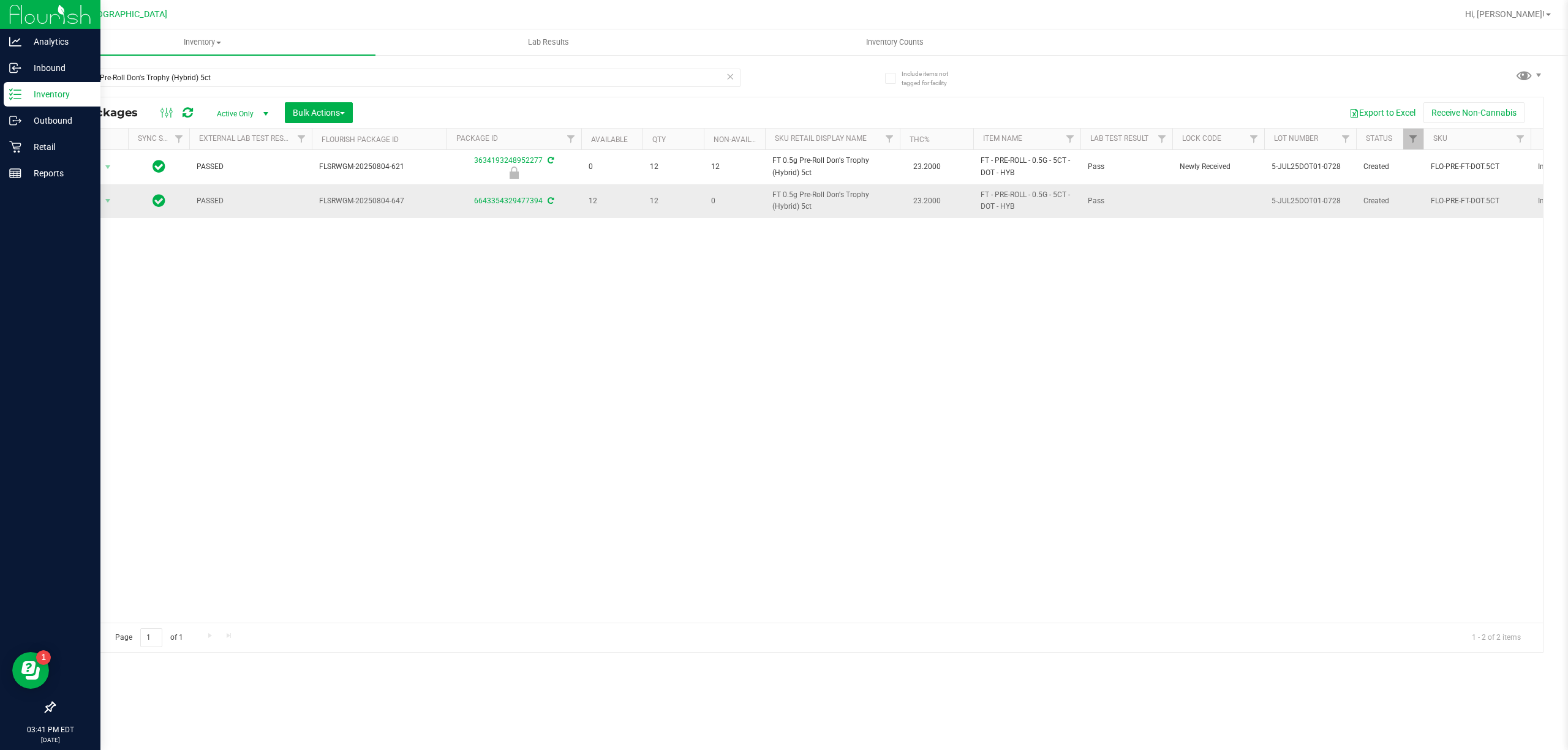
click at [794, 207] on span "FT 0.5g Pre-Roll Don's Trophy (Hybrid) 5ct" at bounding box center [832, 200] width 120 height 23
click at [808, 302] on div "Action Action Edit attributes Global inventory Locate package Package audit log…" at bounding box center [798, 386] width 1488 height 473
click at [672, 80] on input "FT 0.5g Pre-Roll Don's Trophy (Hybrid) 5ct" at bounding box center [396, 78] width 687 height 19
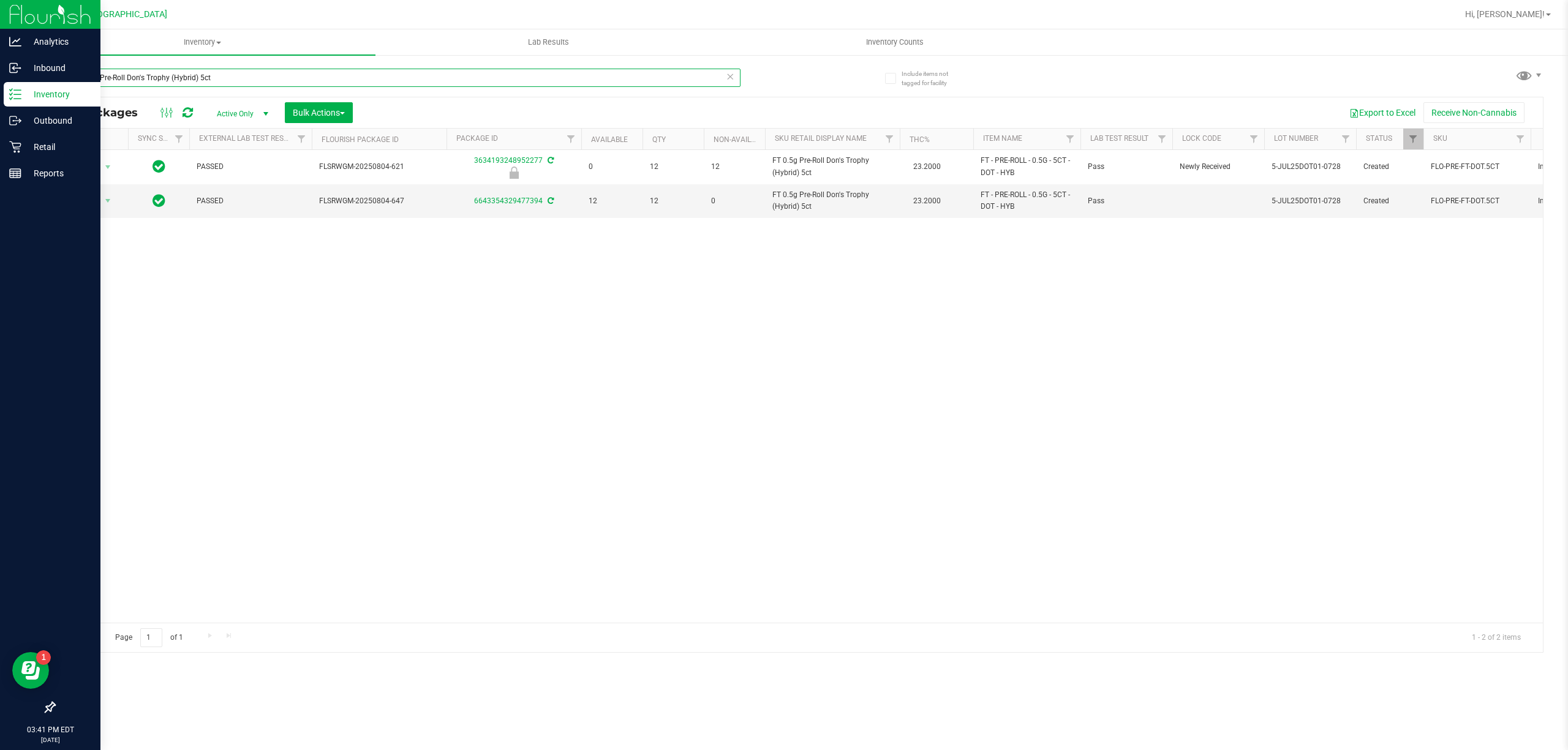
click at [672, 80] on input "FT 0.5g Pre-Roll Don's Trophy (Hybrid) 5ct" at bounding box center [396, 78] width 687 height 19
type input "F"
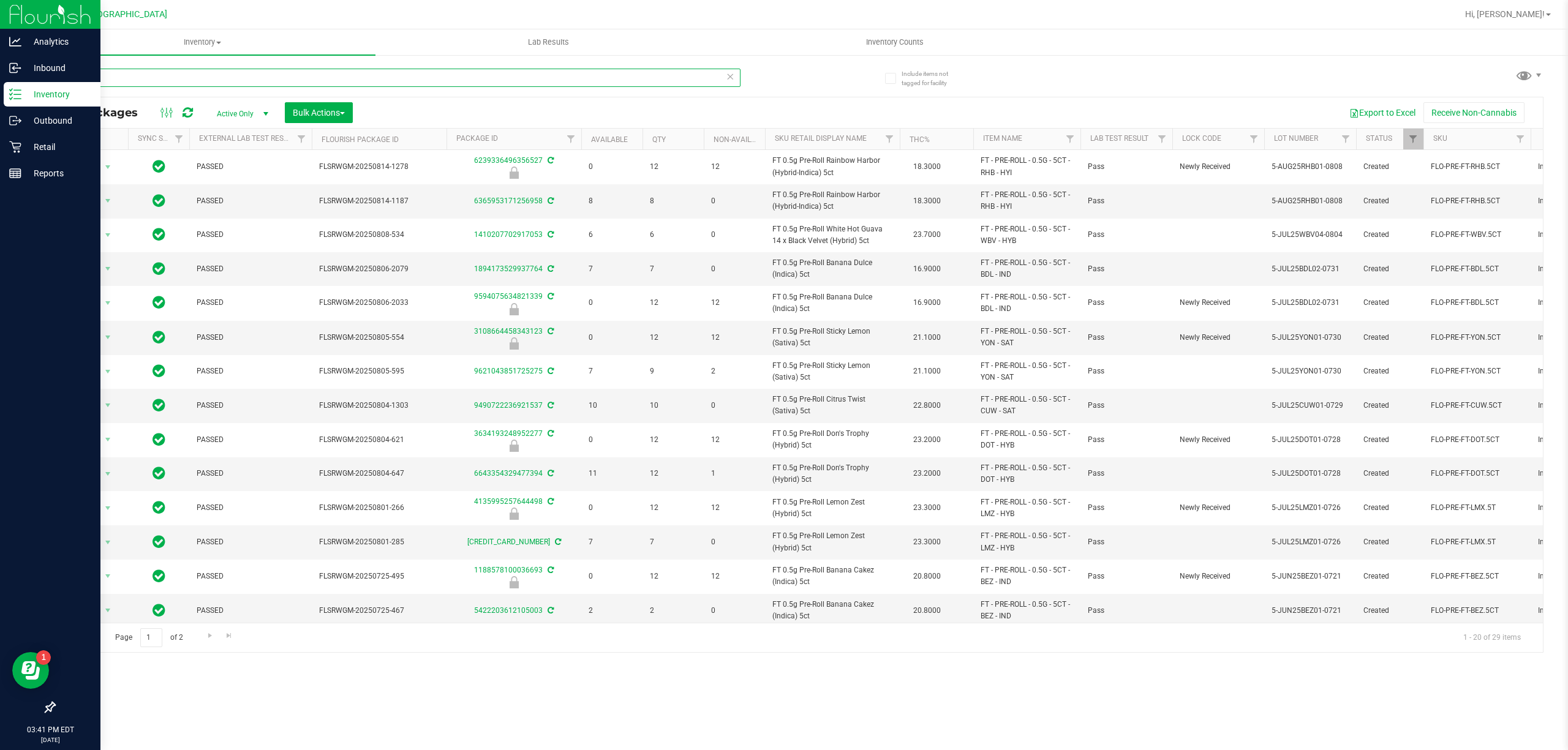
type input "5ct"
click at [1048, 143] on th "Item Name" at bounding box center [1027, 139] width 107 height 21
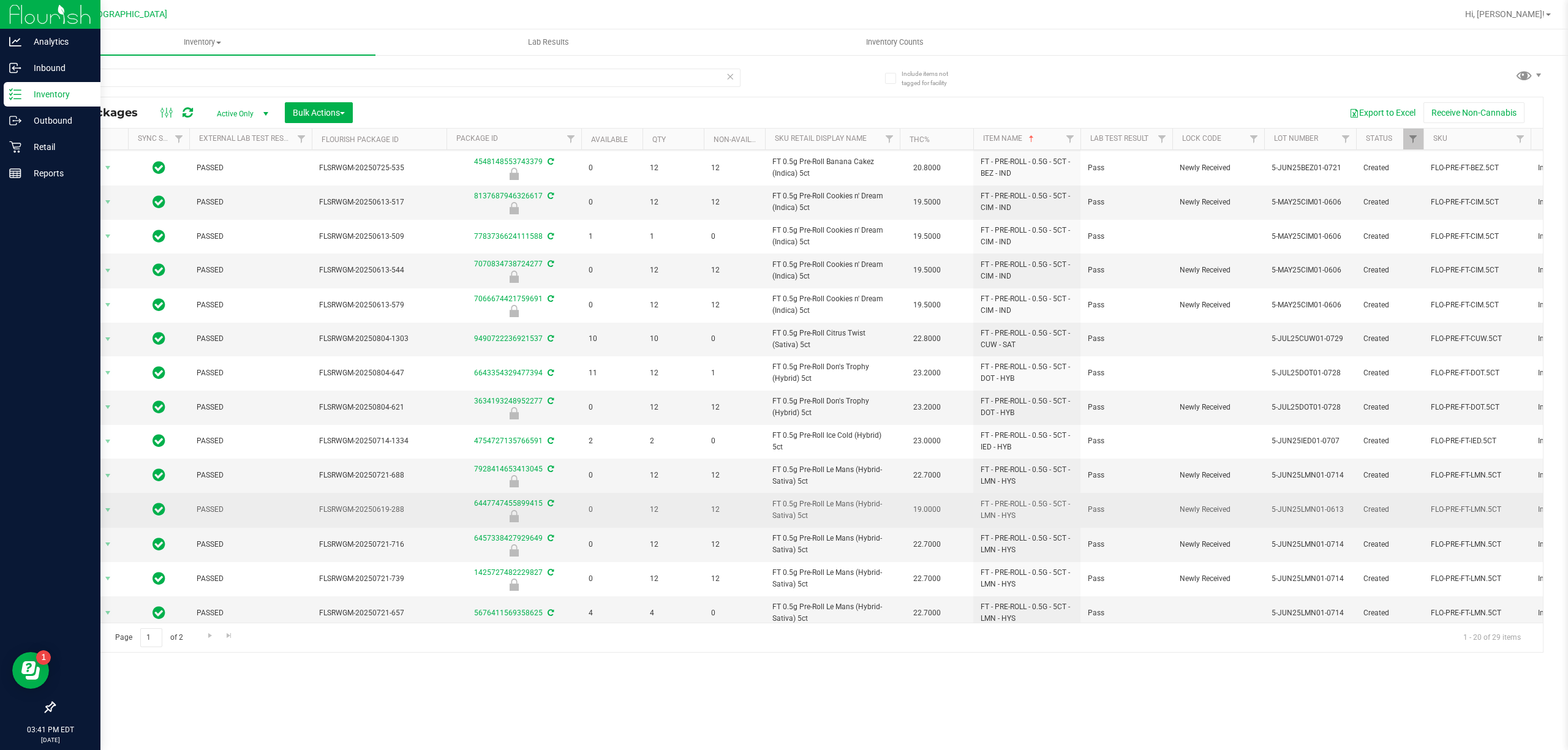
scroll to position [228, 0]
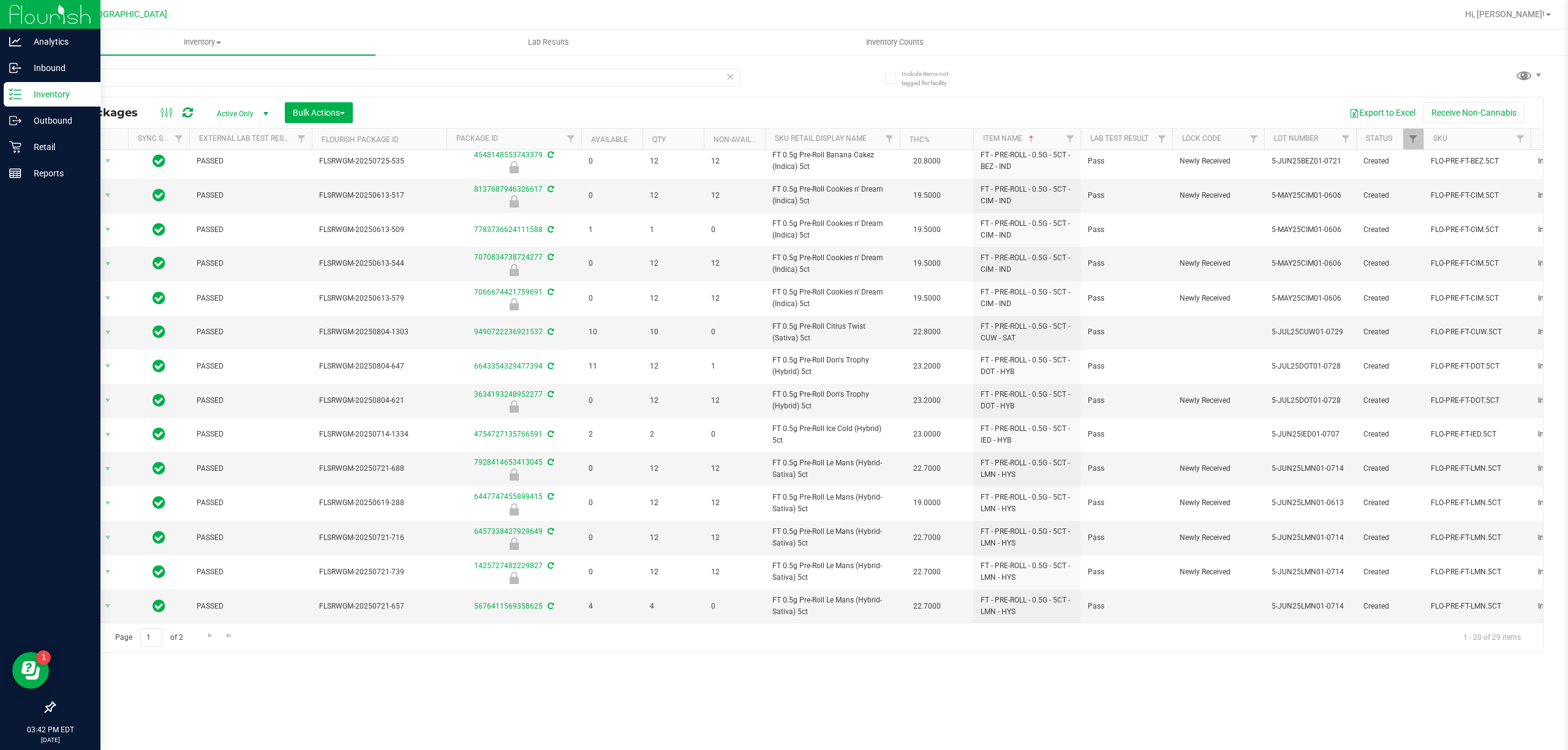
click at [204, 625] on div "Page 1 of 2 1 - 20 of 29 items" at bounding box center [798, 637] width 1488 height 30
click at [211, 635] on span "Go to the next page" at bounding box center [210, 636] width 10 height 10
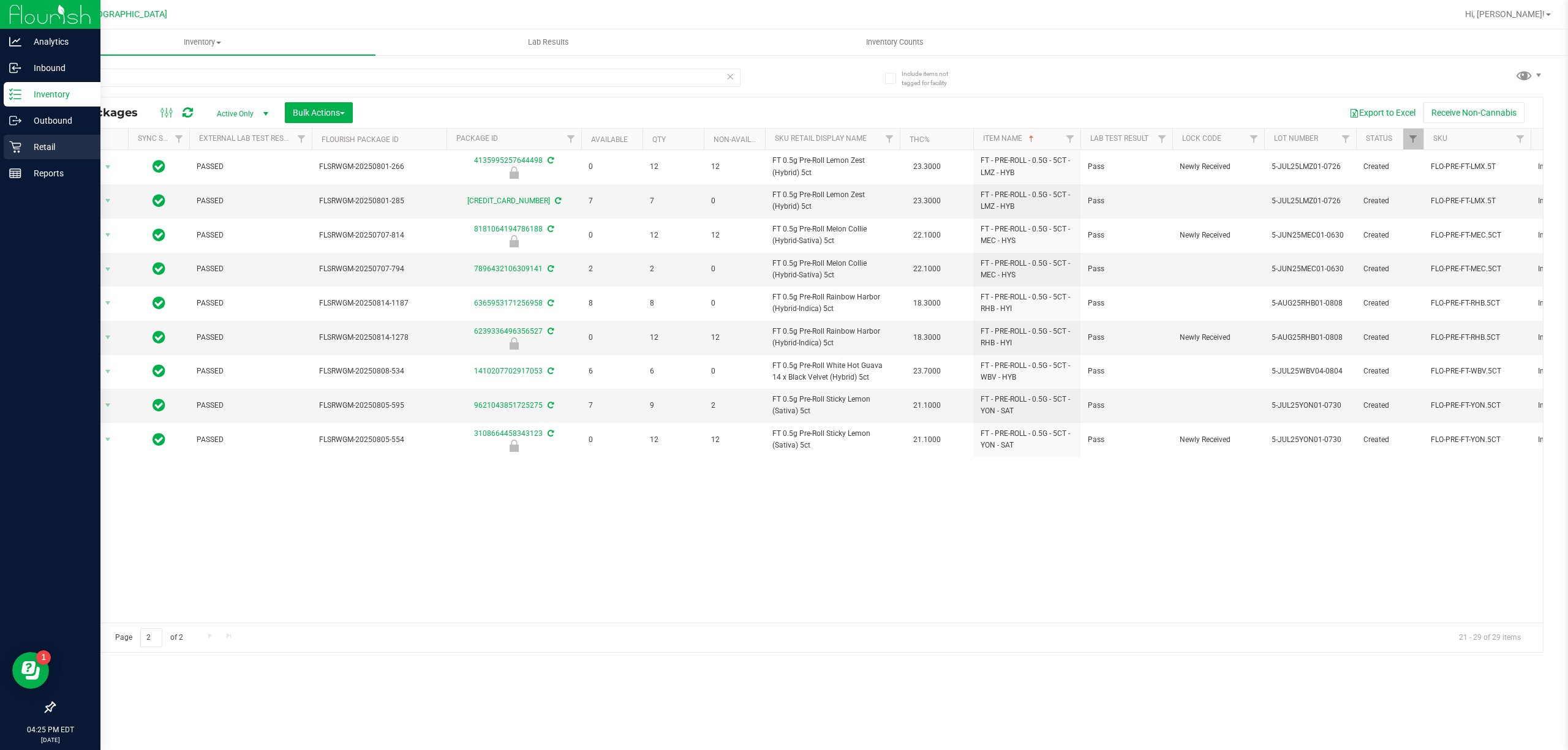
click at [34, 135] on div "Retail" at bounding box center [52, 146] width 97 height 25
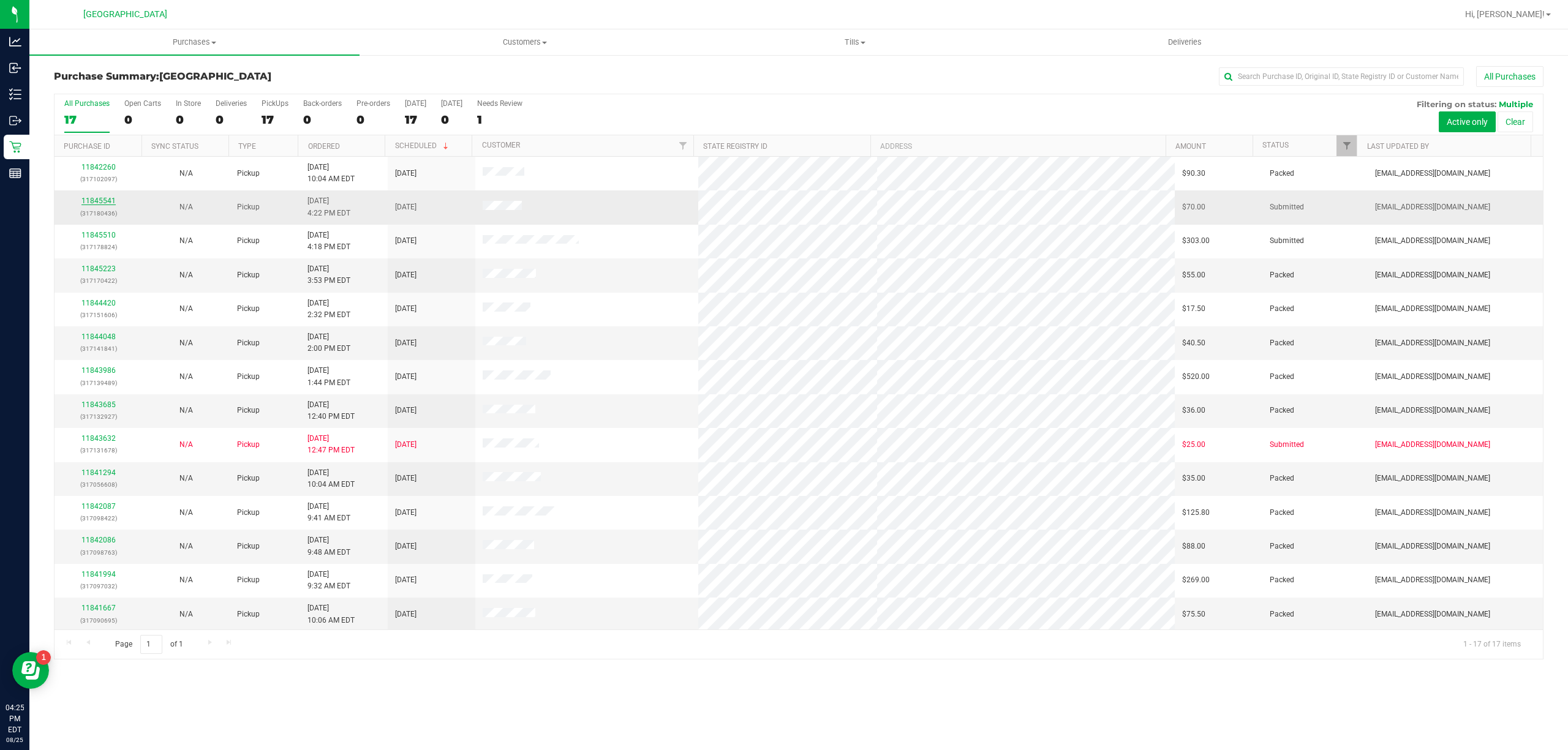
click at [101, 204] on link "11845541" at bounding box center [99, 201] width 34 height 9
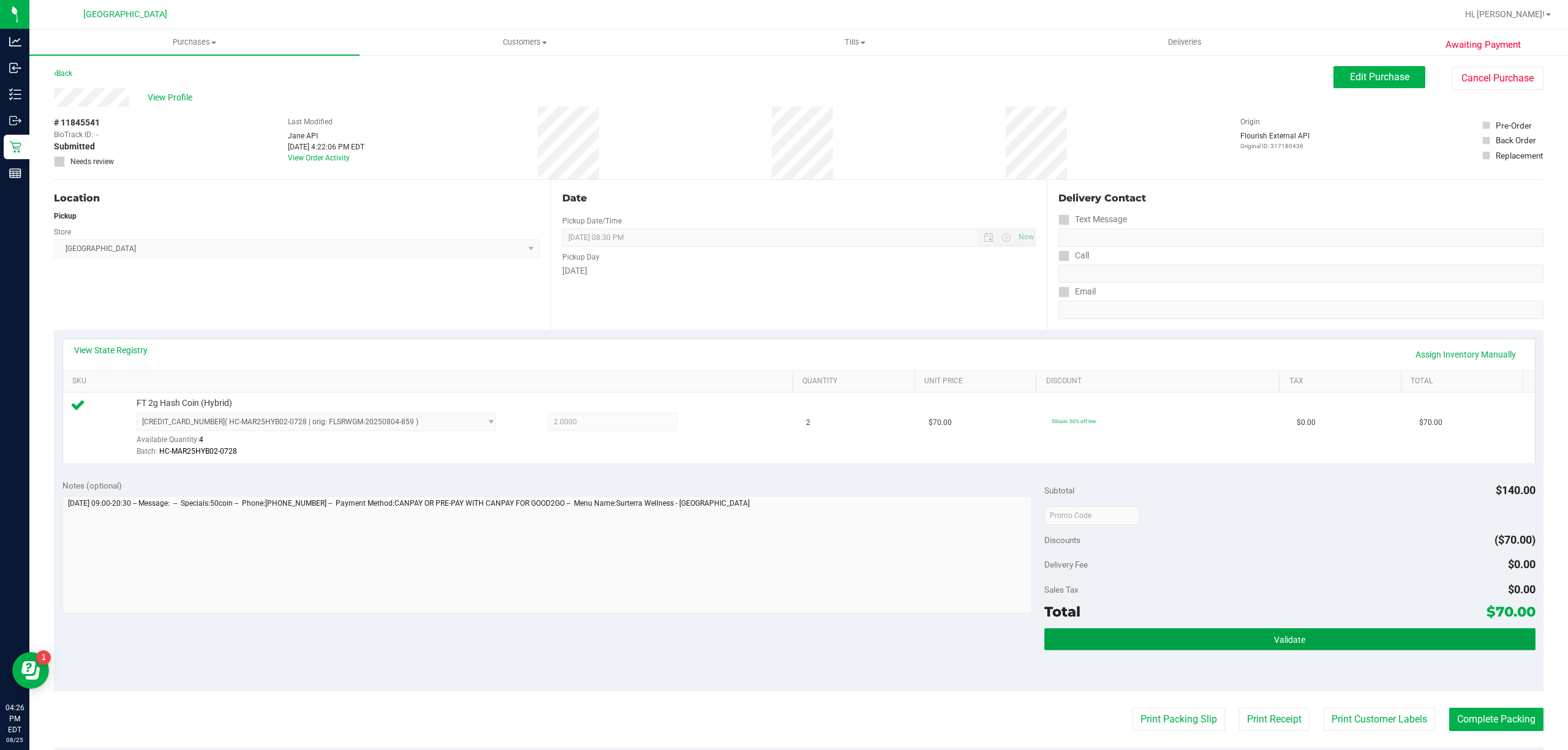
click at [1114, 645] on button "Validate" at bounding box center [1289, 639] width 491 height 22
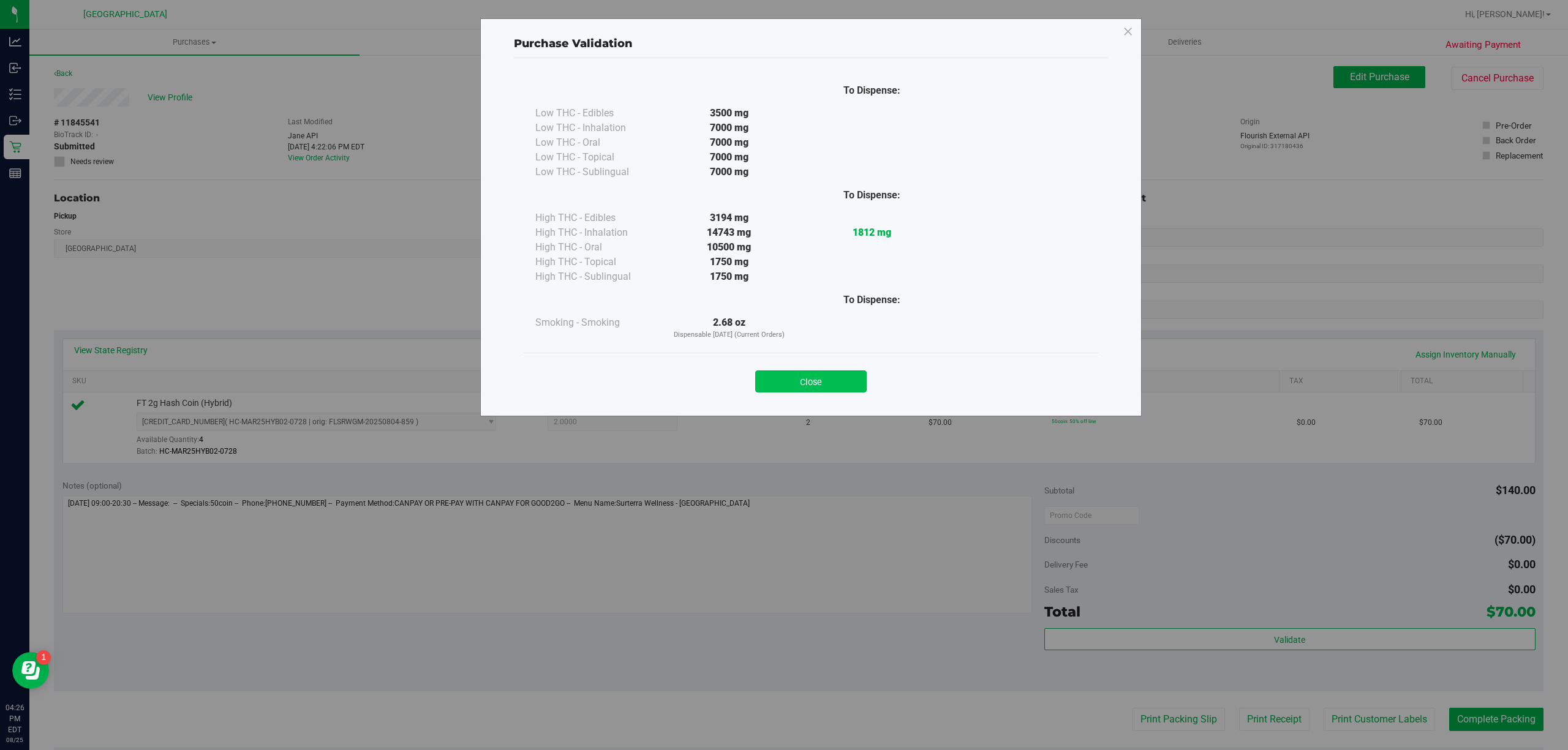
click at [860, 385] on button "Close" at bounding box center [811, 382] width 111 height 22
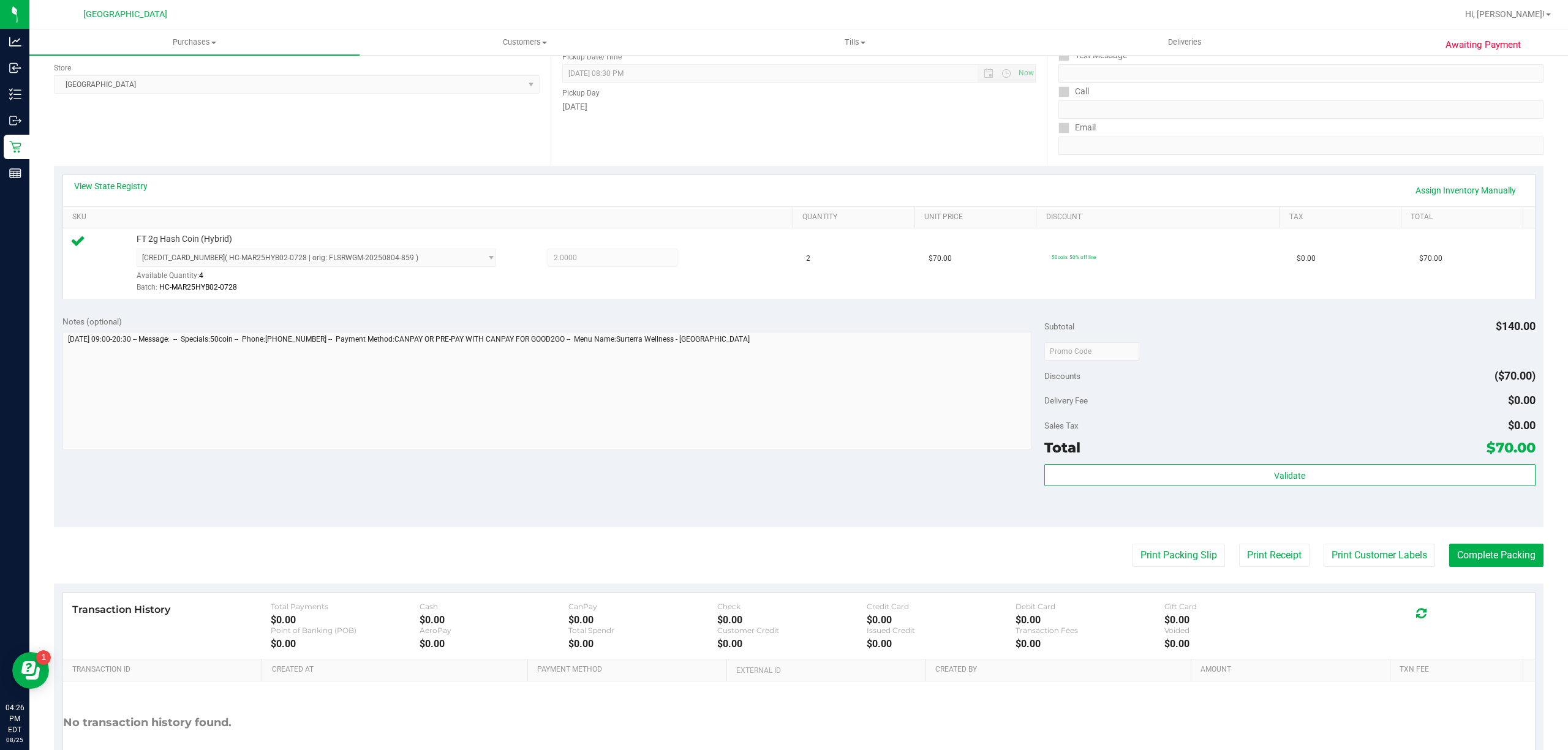
scroll to position [245, 0]
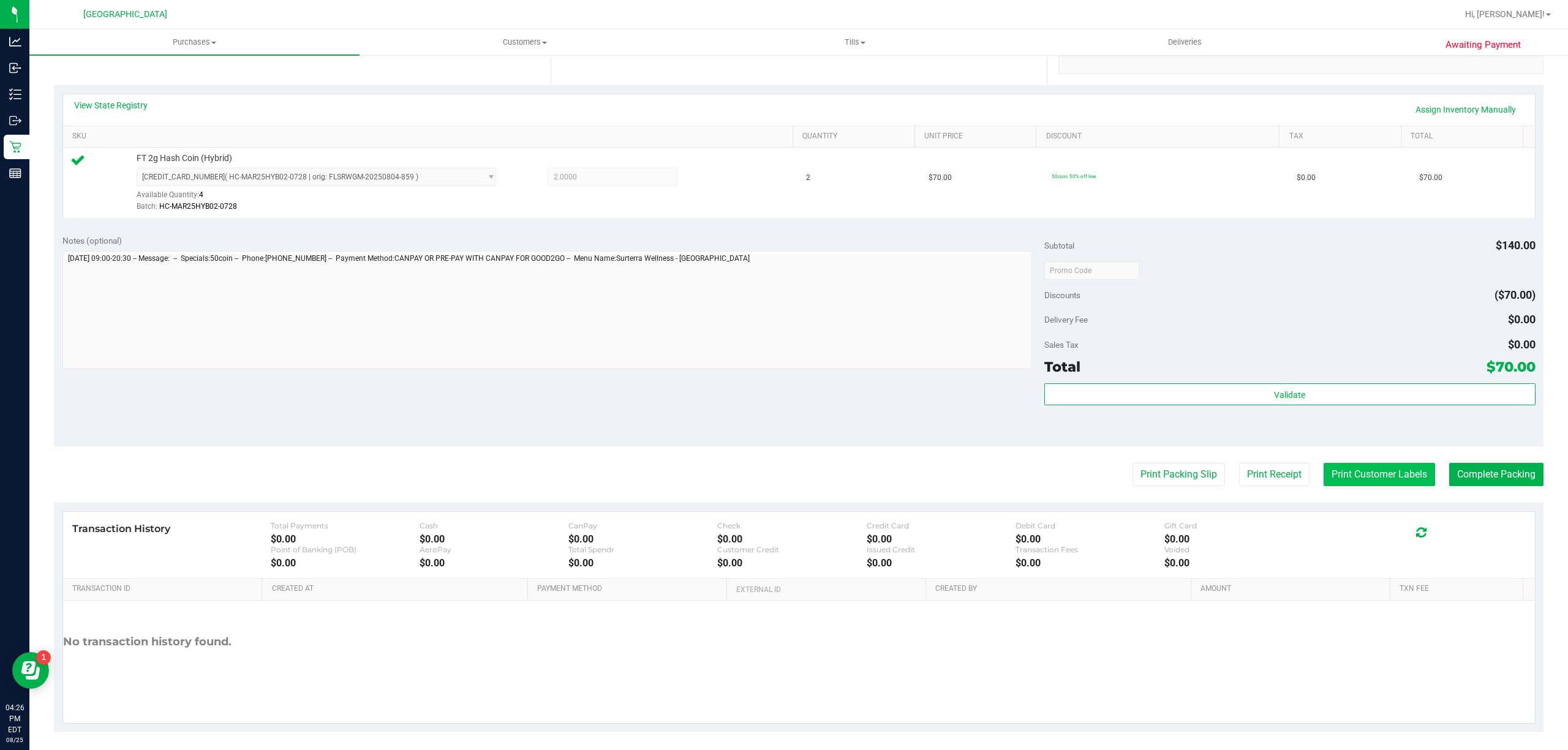
click at [1360, 486] on button "Print Customer Labels" at bounding box center [1379, 474] width 111 height 23
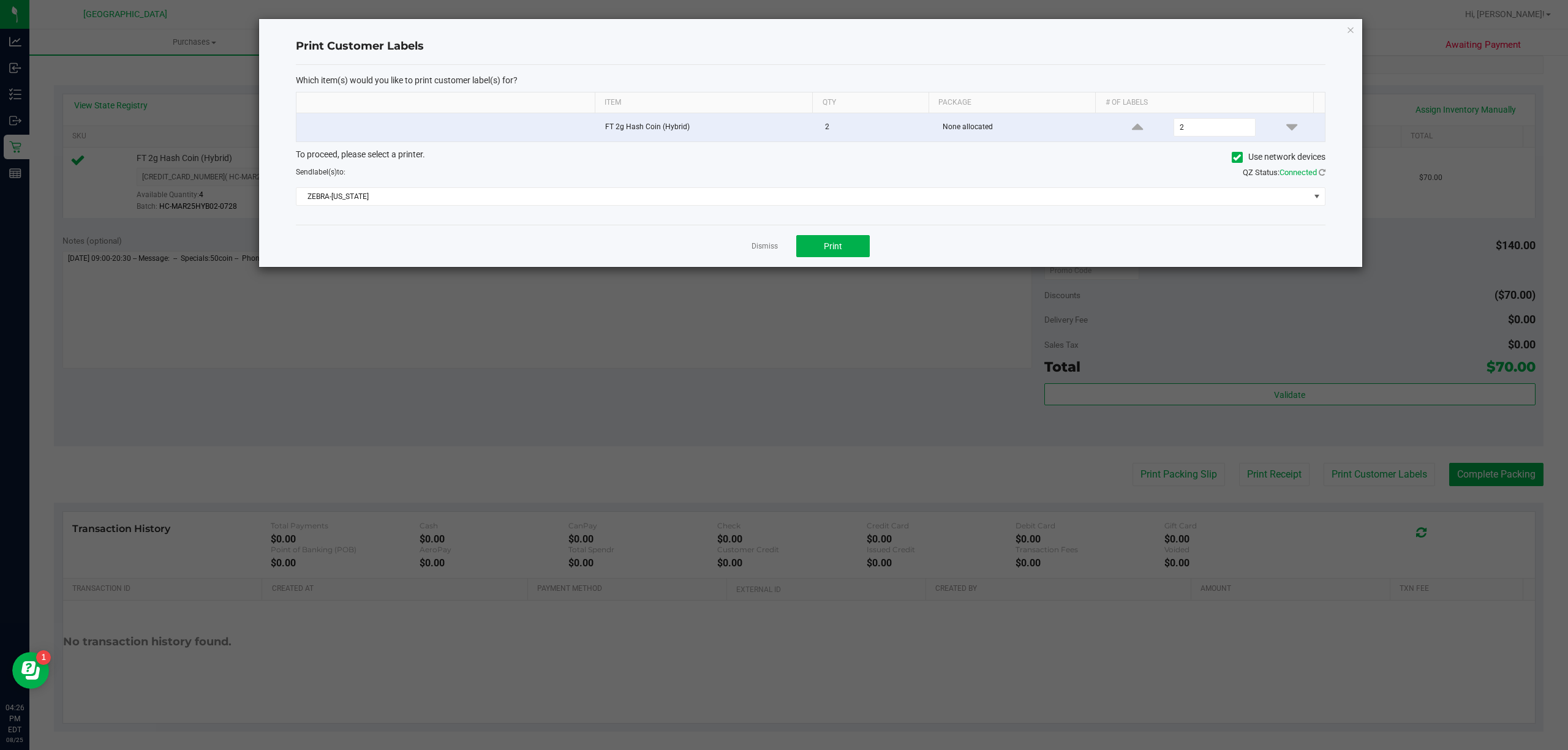
click at [838, 234] on div "Dismiss Print" at bounding box center [811, 246] width 1029 height 43
click at [839, 243] on span "Print" at bounding box center [833, 247] width 19 height 10
click at [765, 253] on app-cancel-button "Dismiss" at bounding box center [764, 246] width 26 height 13
click at [763, 252] on link "Dismiss" at bounding box center [764, 247] width 26 height 10
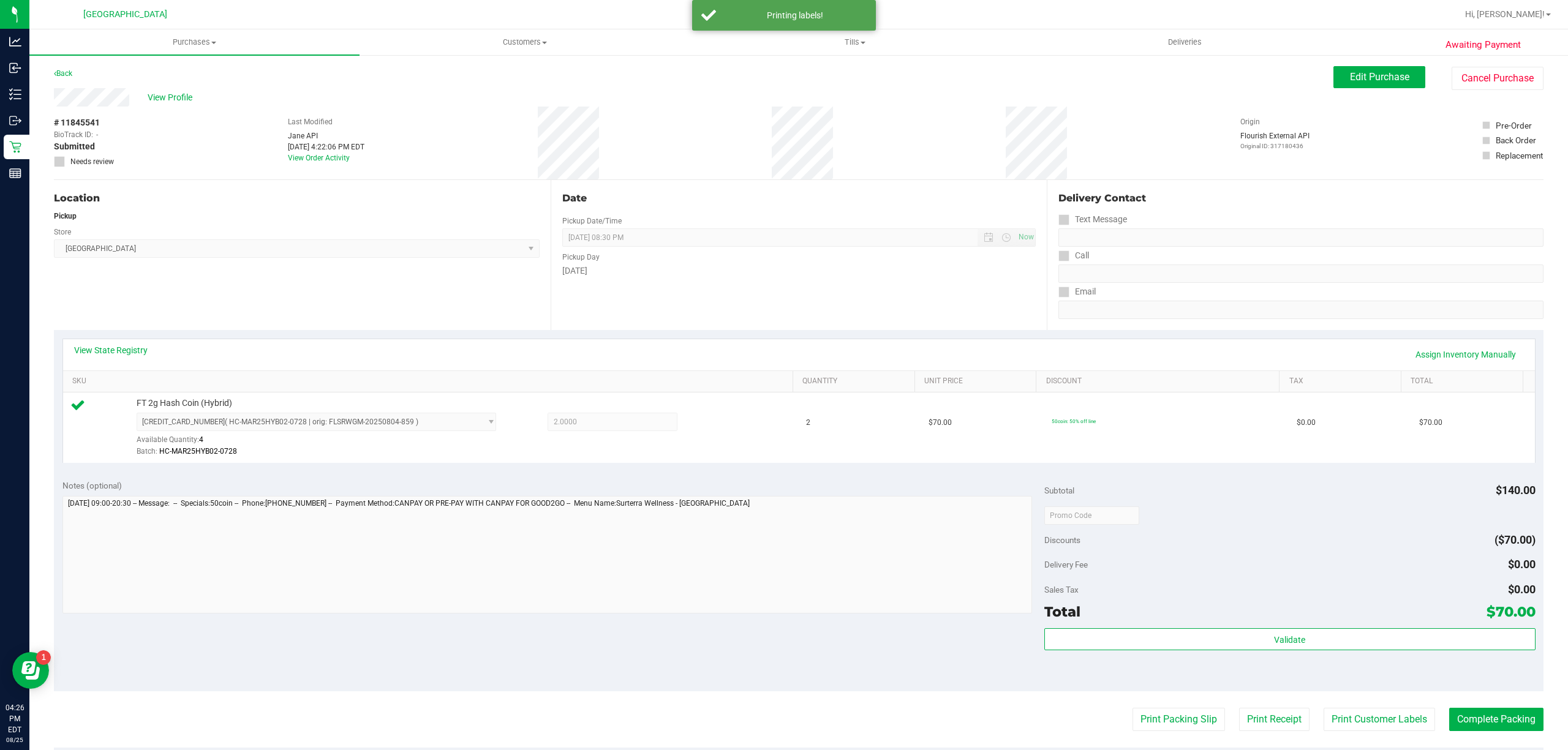
scroll to position [253, 0]
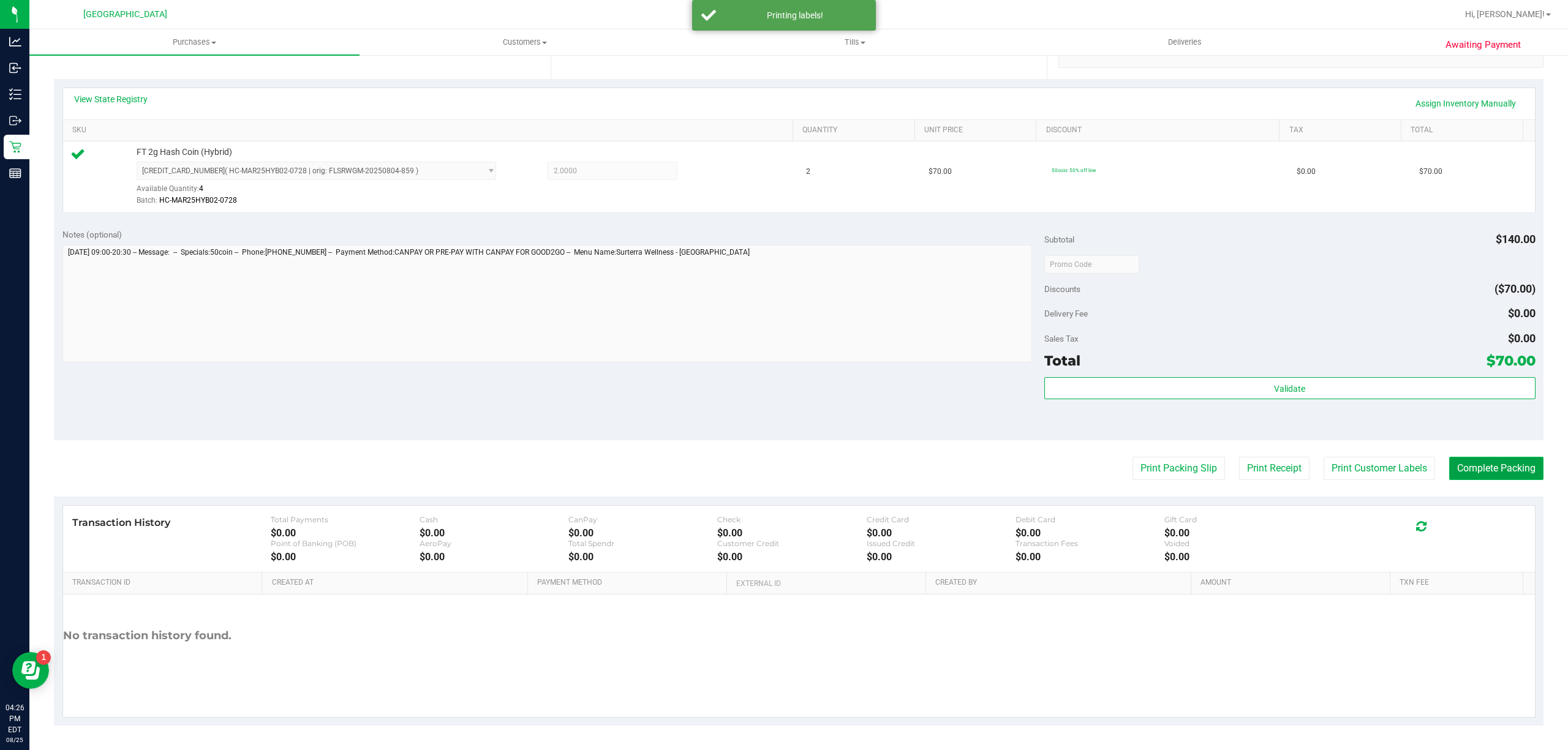
click at [1473, 462] on button "Complete Packing" at bounding box center [1496, 468] width 94 height 23
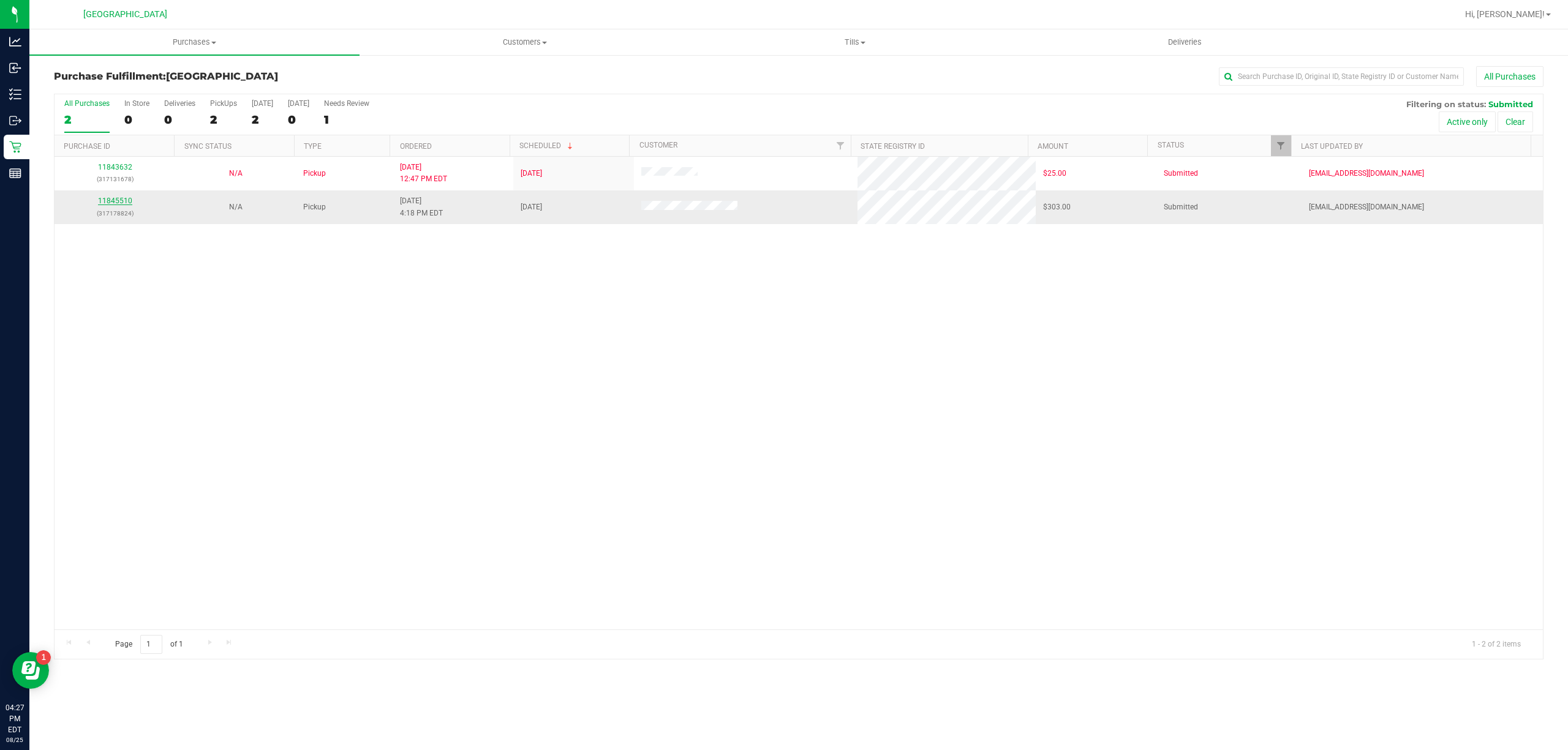
click at [126, 197] on link "11845510" at bounding box center [115, 201] width 34 height 9
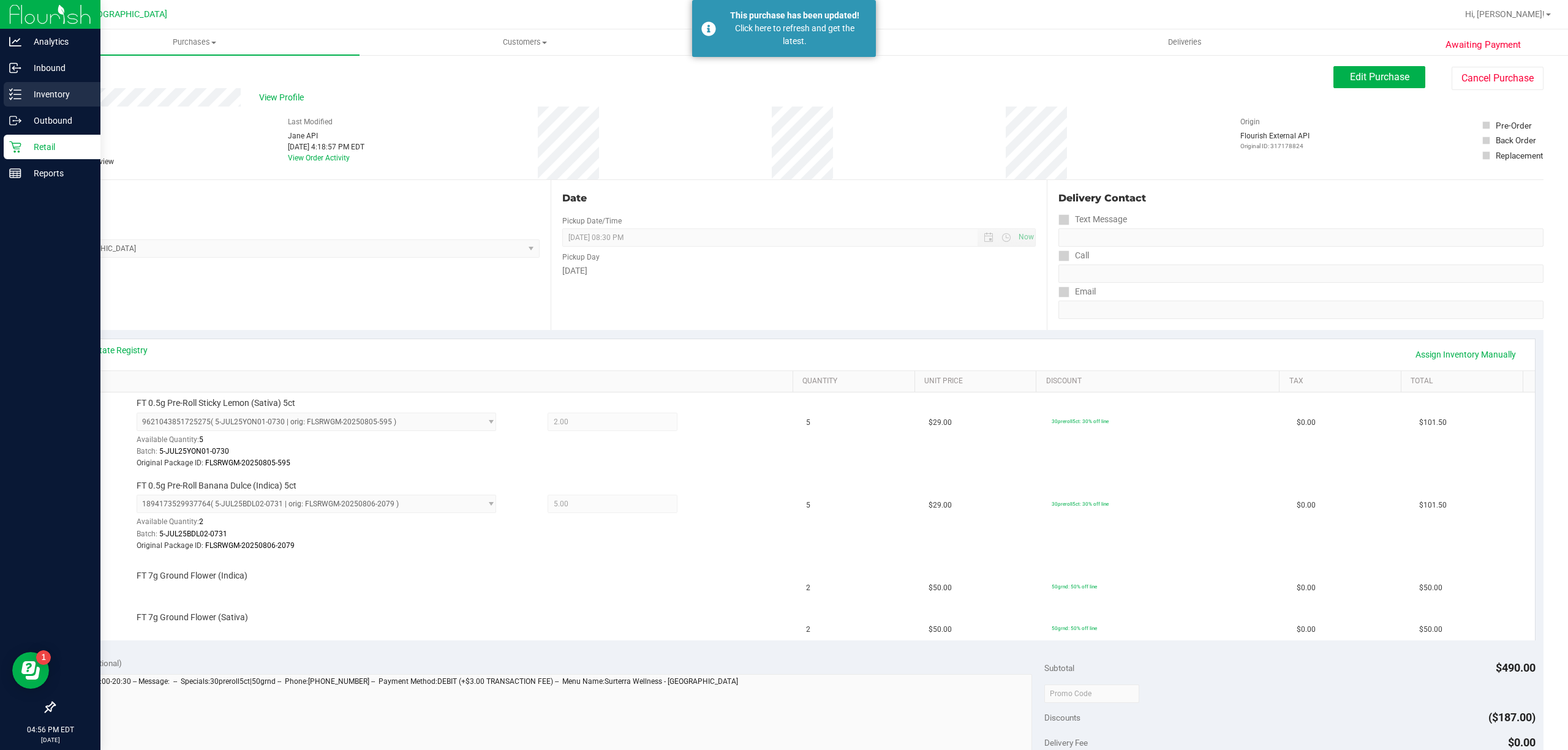
click at [9, 89] on icon at bounding box center [15, 94] width 12 height 12
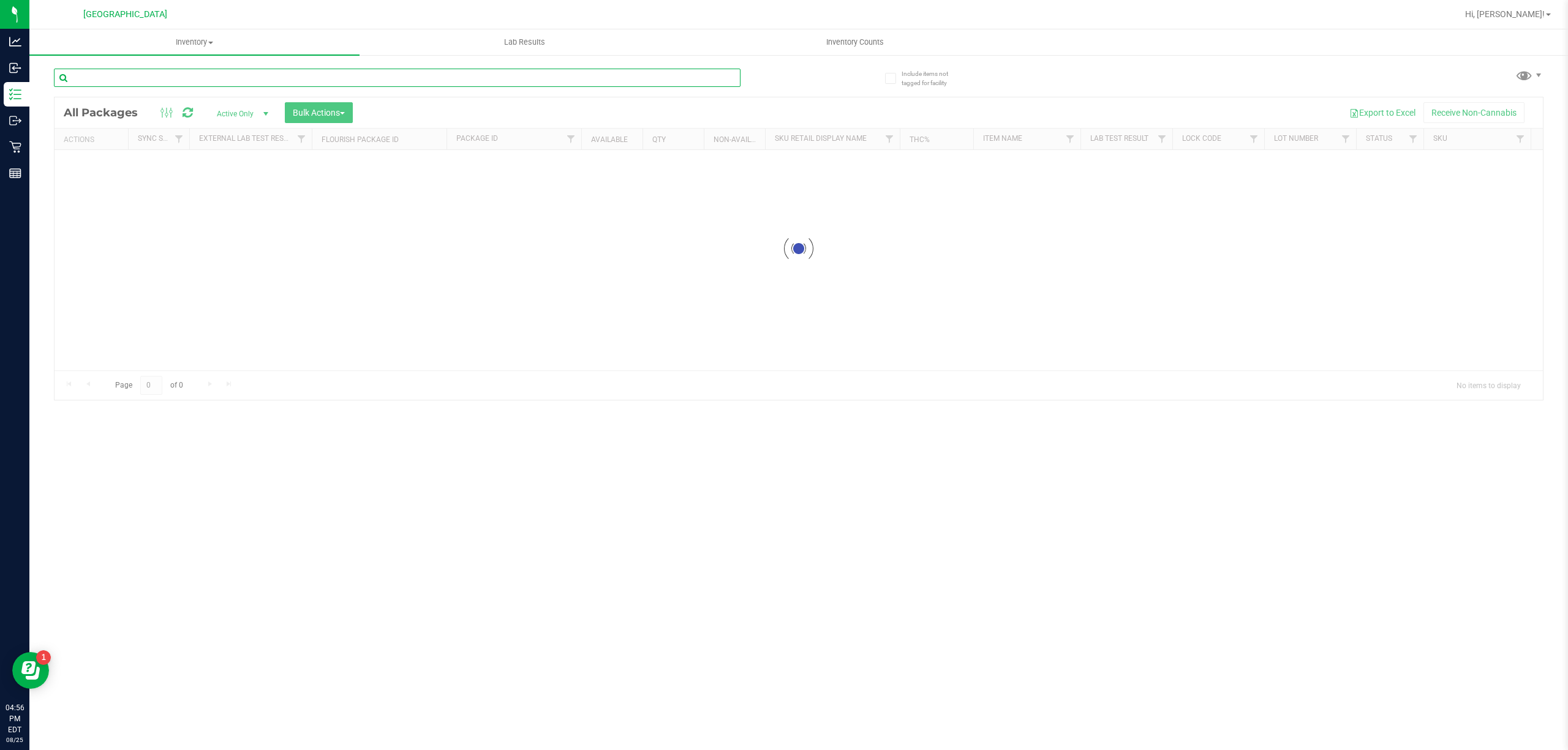
click at [137, 81] on div "Inventory All packages All inventory Waste log Create inventory Lab Results Inv…" at bounding box center [799, 389] width 1538 height 720
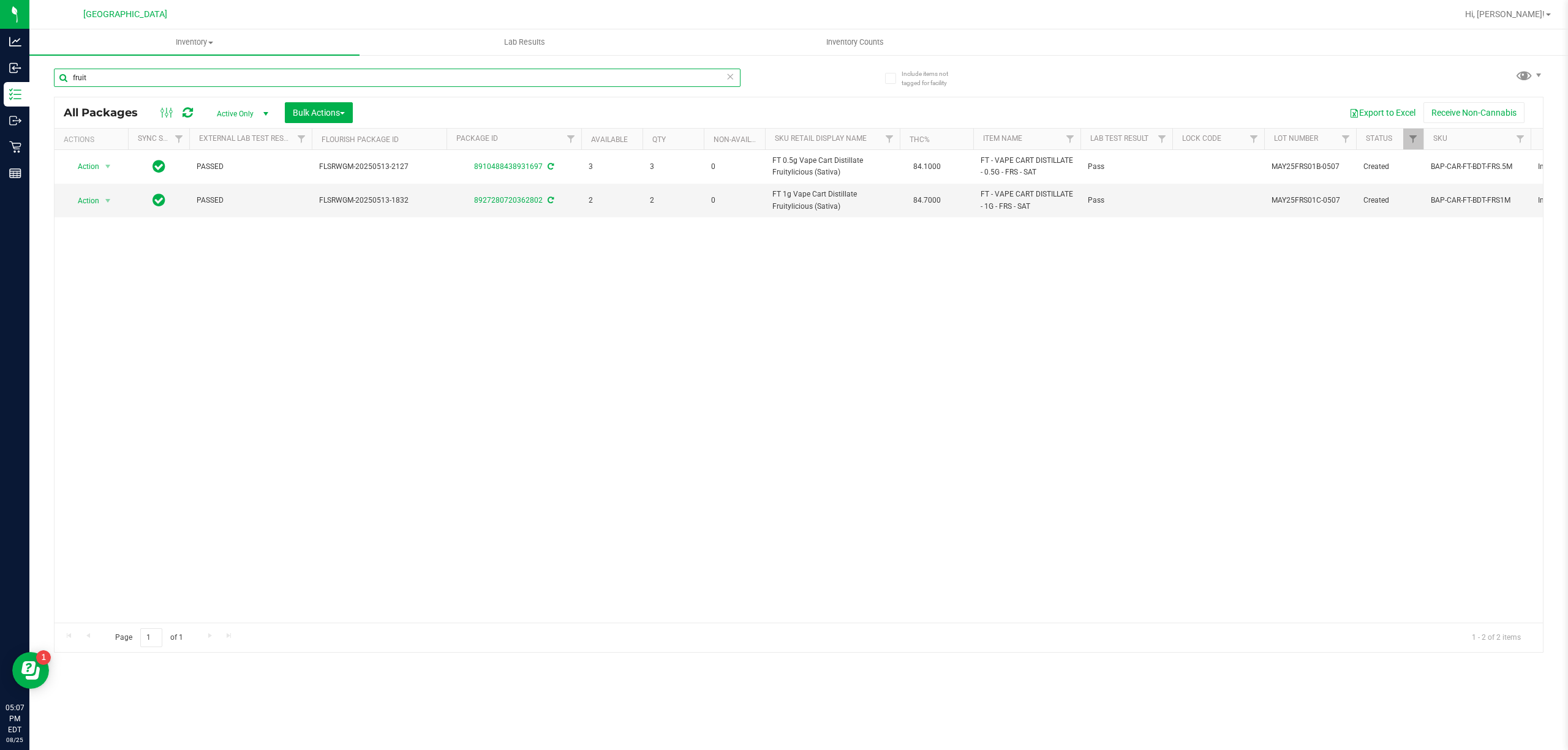
click at [649, 78] on input "fruit" at bounding box center [396, 78] width 687 height 19
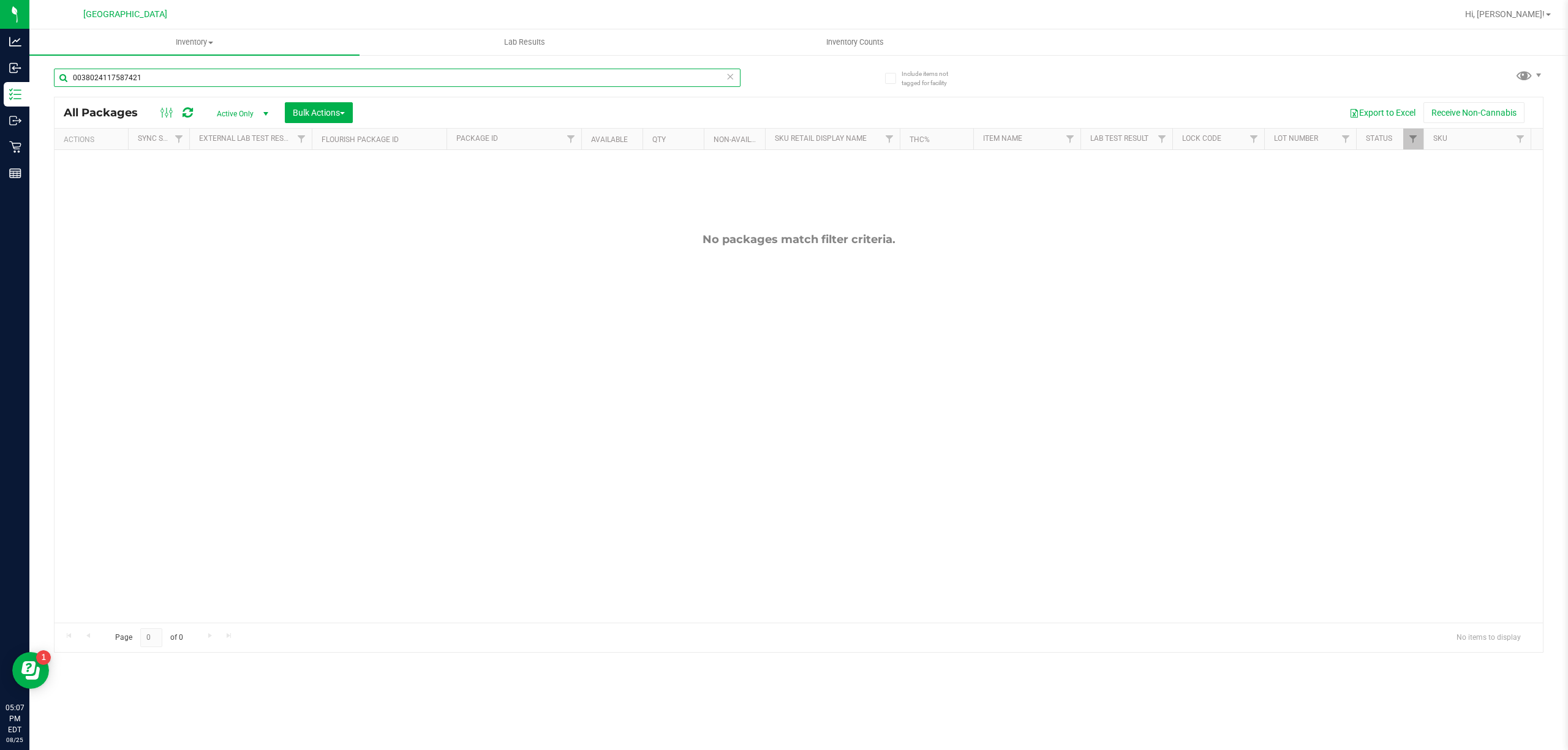
click at [545, 74] on input "0038024117587421" at bounding box center [396, 78] width 687 height 19
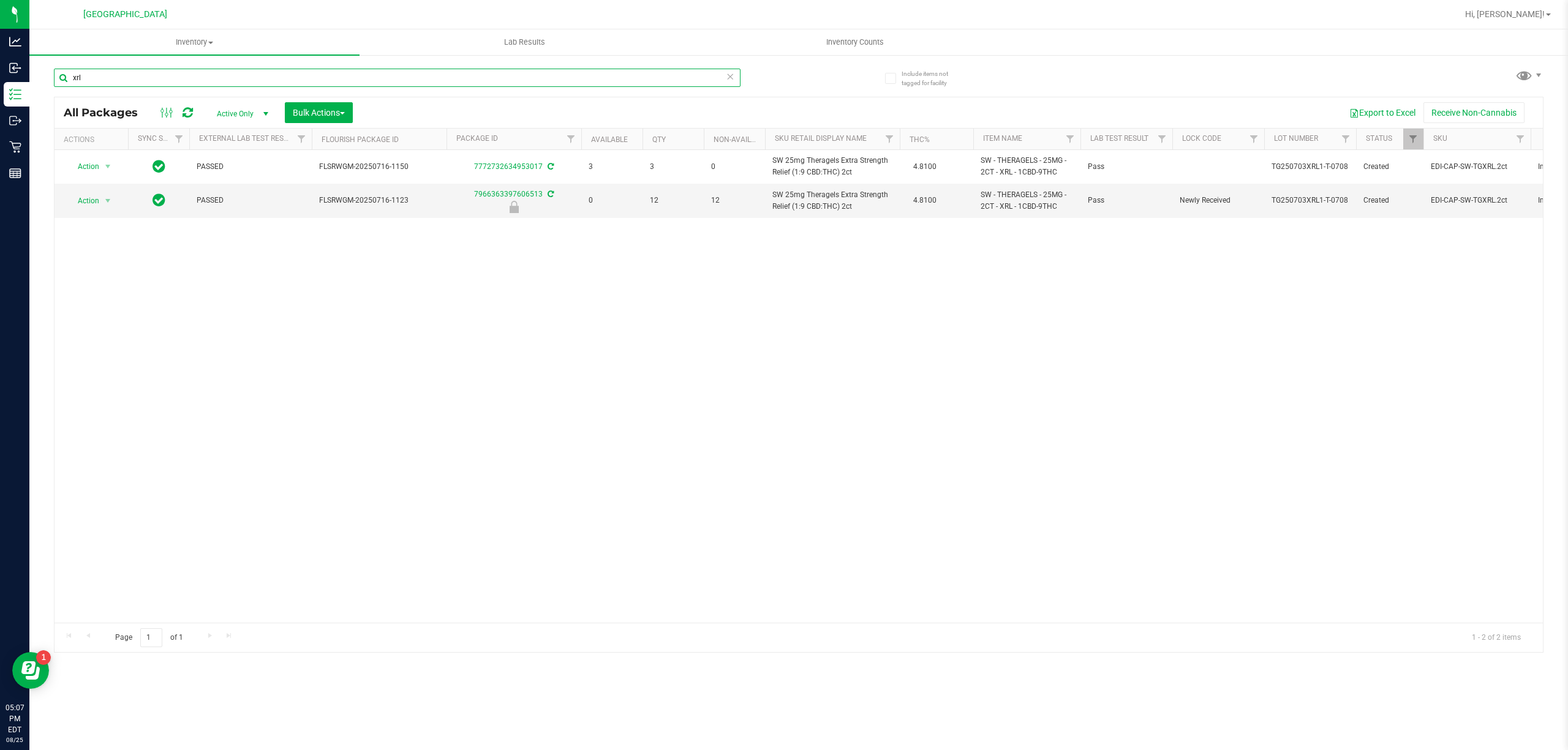
click at [660, 77] on input "xrl" at bounding box center [396, 78] width 687 height 19
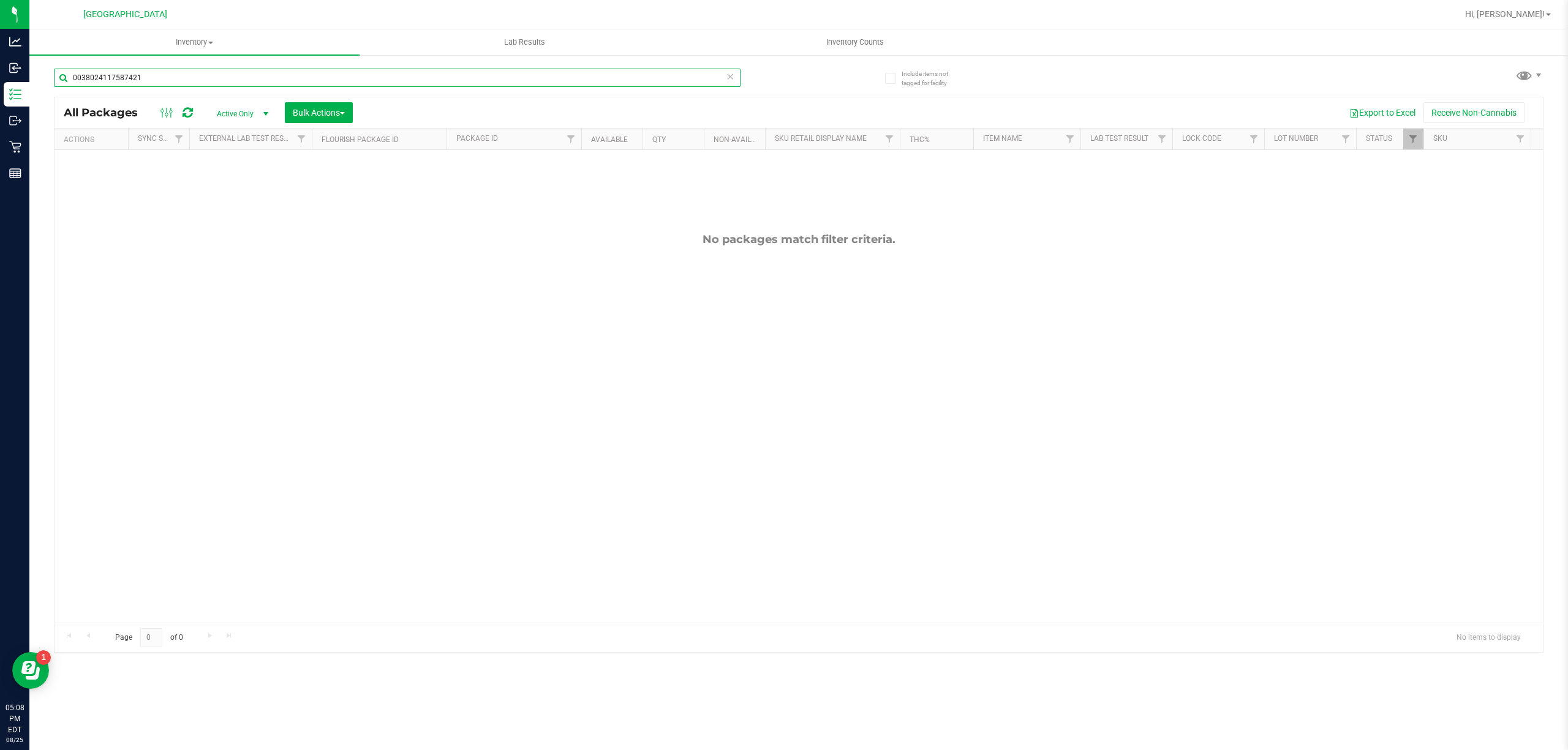
click at [571, 78] on input "0038024117587421" at bounding box center [396, 78] width 687 height 19
click at [571, 78] on input "4294355667526631" at bounding box center [396, 78] width 687 height 19
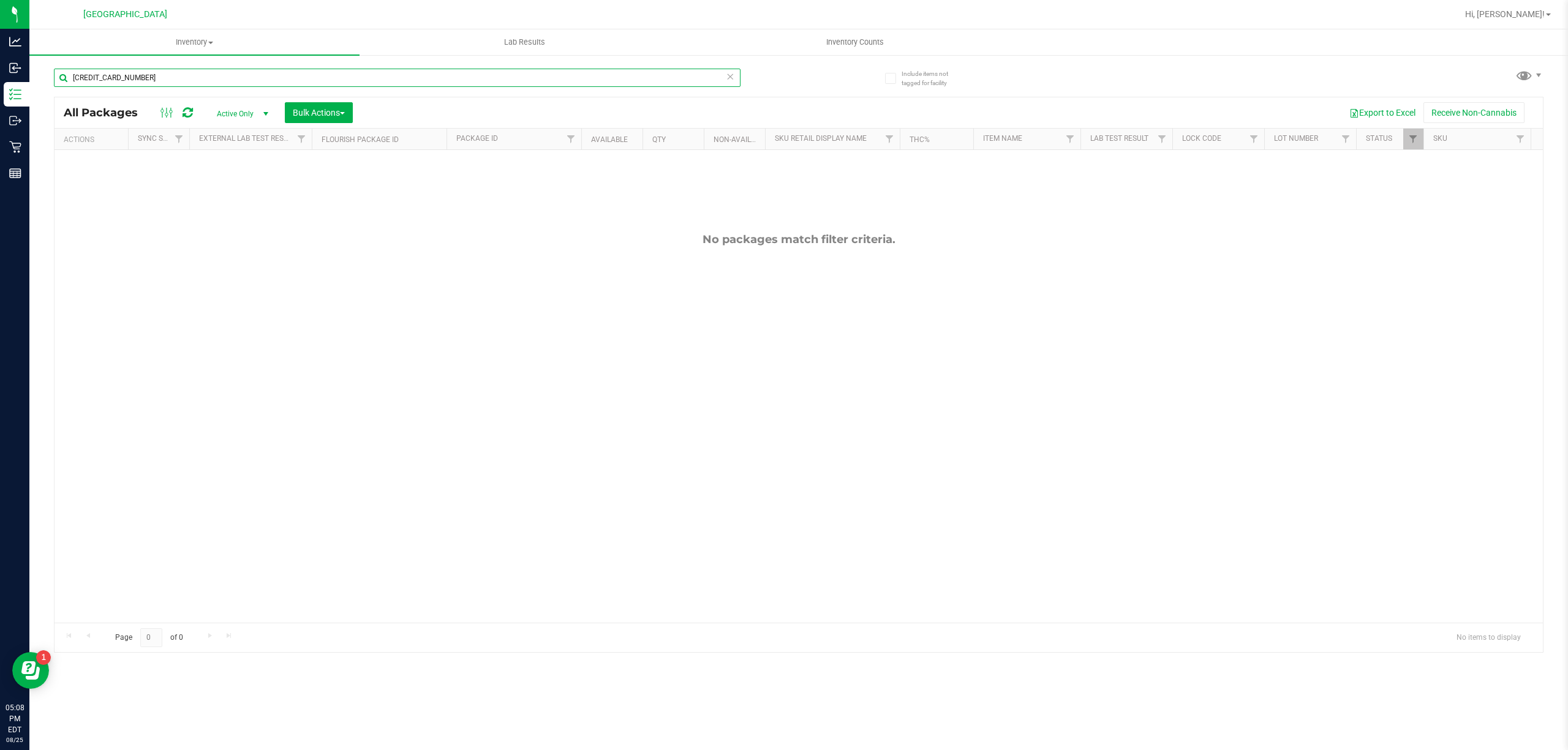
click at [571, 78] on input "4294355667526631" at bounding box center [396, 78] width 687 height 19
click at [557, 71] on input "jle" at bounding box center [396, 78] width 687 height 19
click at [276, 81] on input "2216615396571531" at bounding box center [396, 78] width 687 height 19
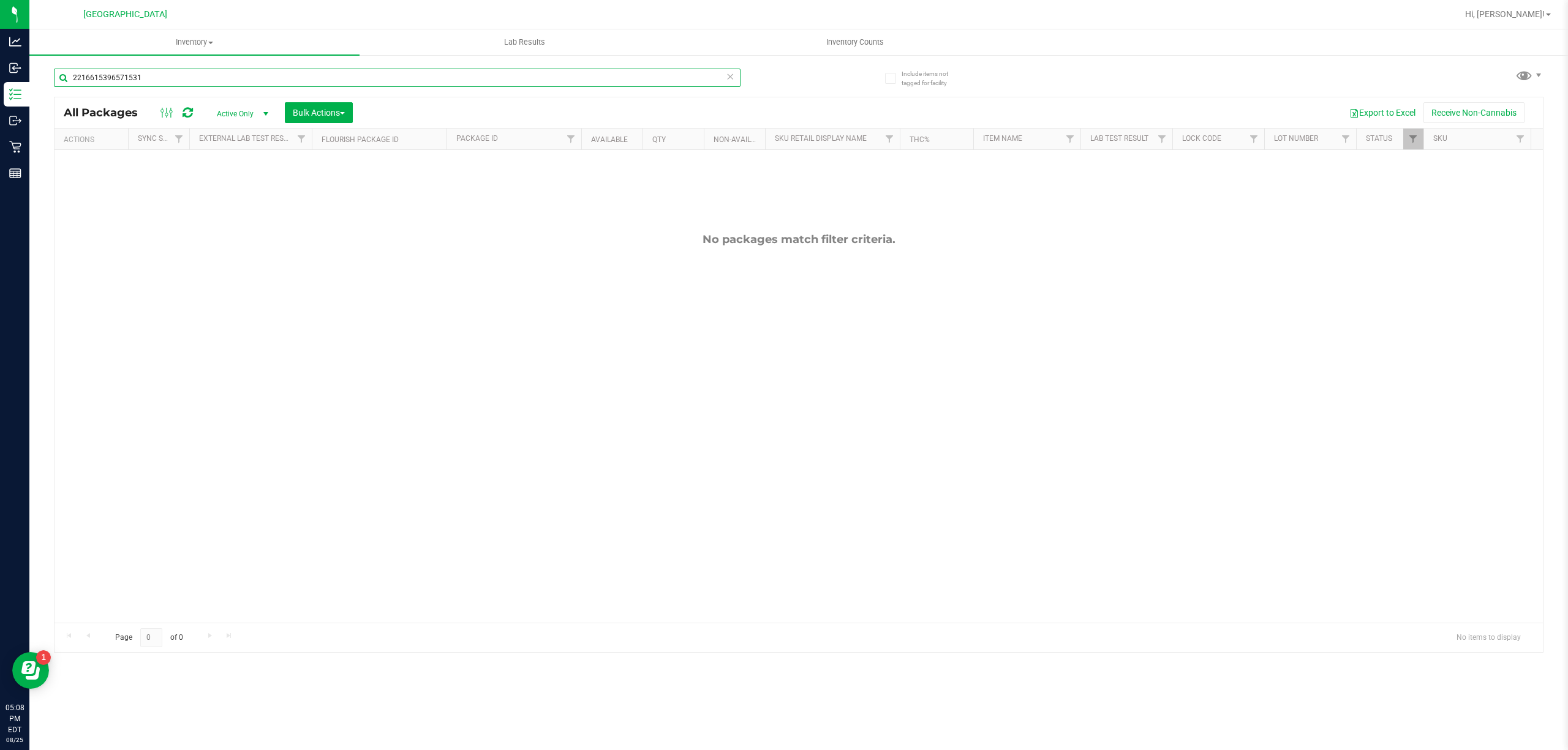
click at [276, 81] on input "2216615396571531" at bounding box center [396, 78] width 687 height 19
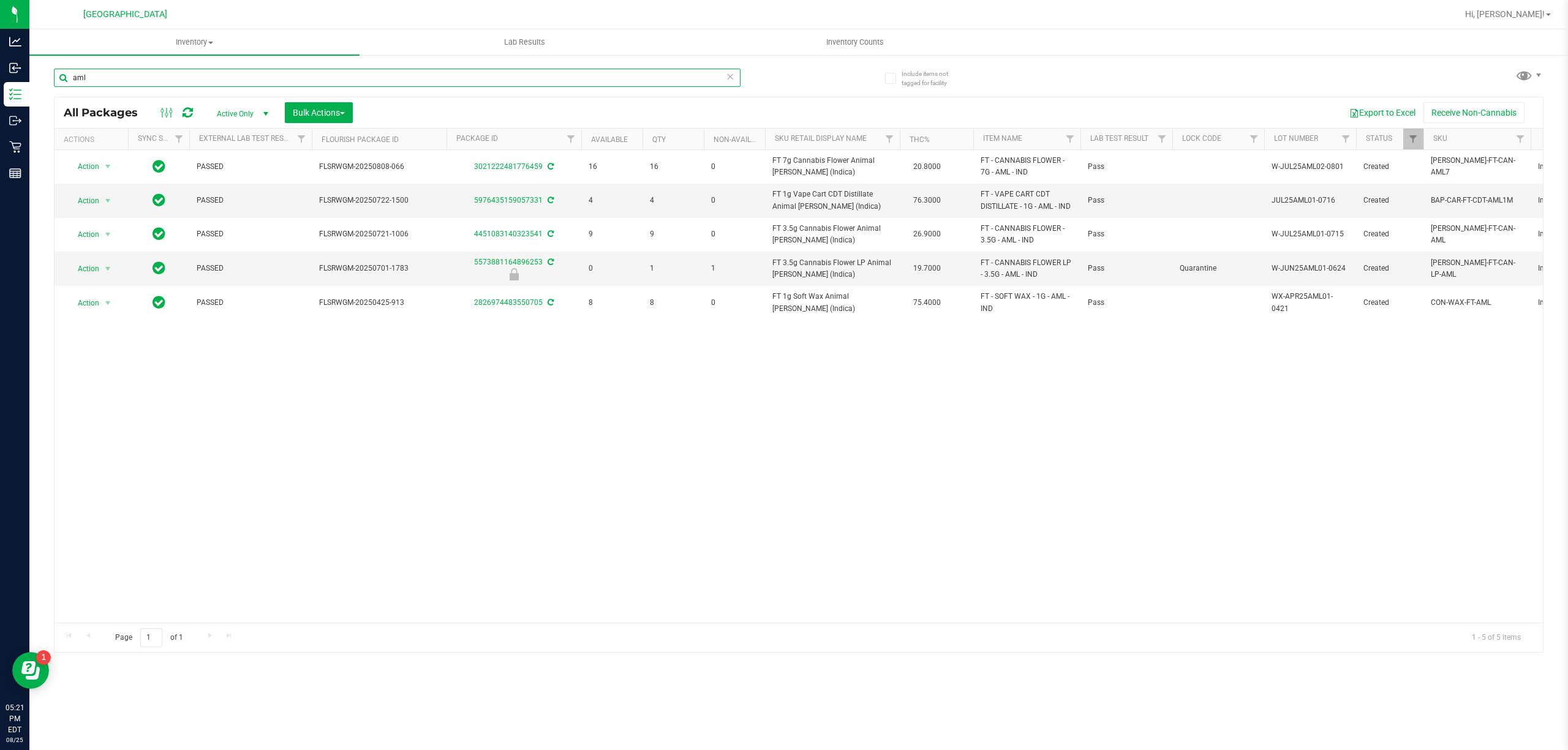
click at [439, 81] on input "aml" at bounding box center [396, 78] width 687 height 19
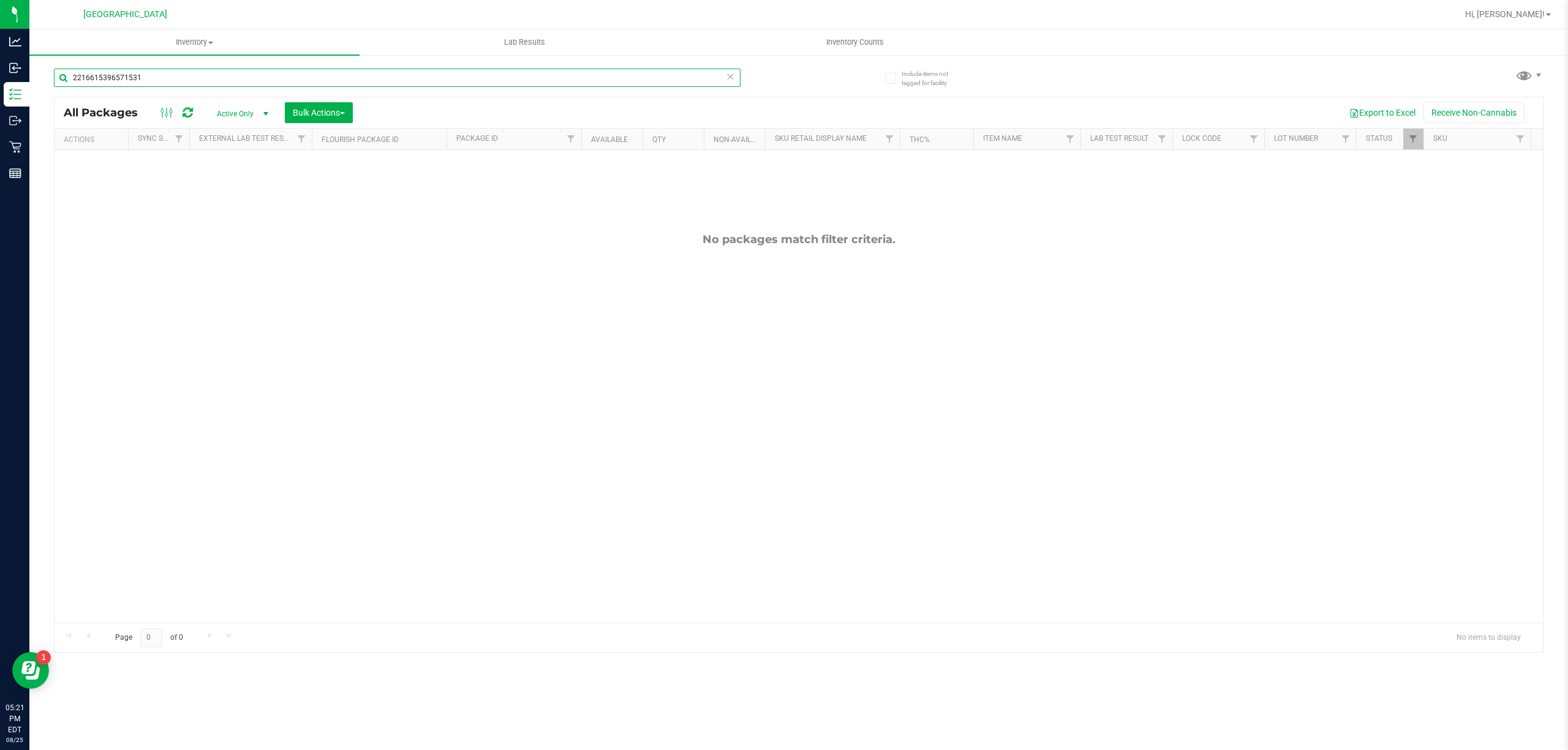
click at [577, 84] on input "2216615396571531" at bounding box center [396, 78] width 687 height 19
click at [527, 77] on input "pia" at bounding box center [396, 78] width 687 height 19
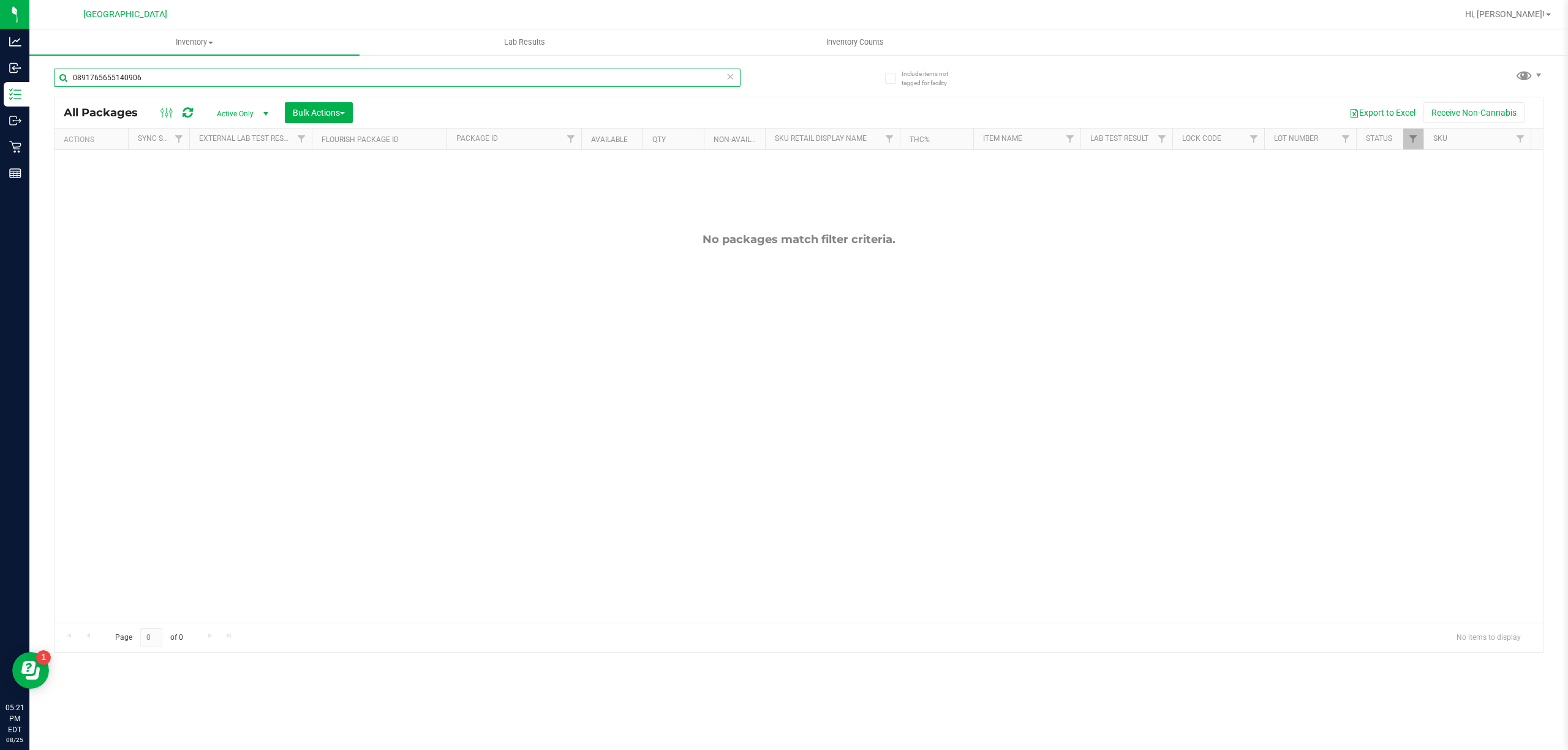
click at [653, 74] on input "0891765655140906" at bounding box center [396, 78] width 687 height 19
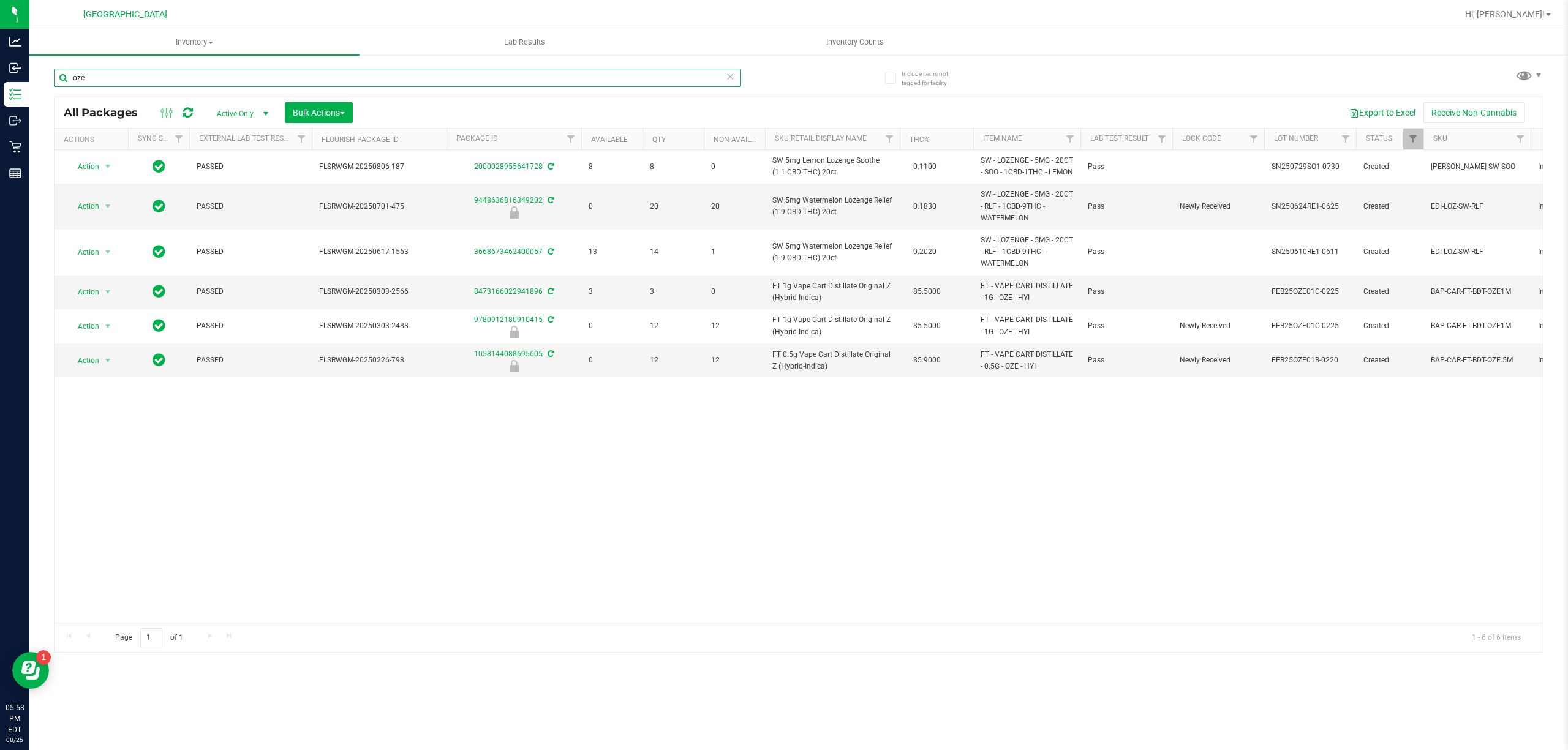
click at [550, 71] on input "oze" at bounding box center [396, 78] width 687 height 19
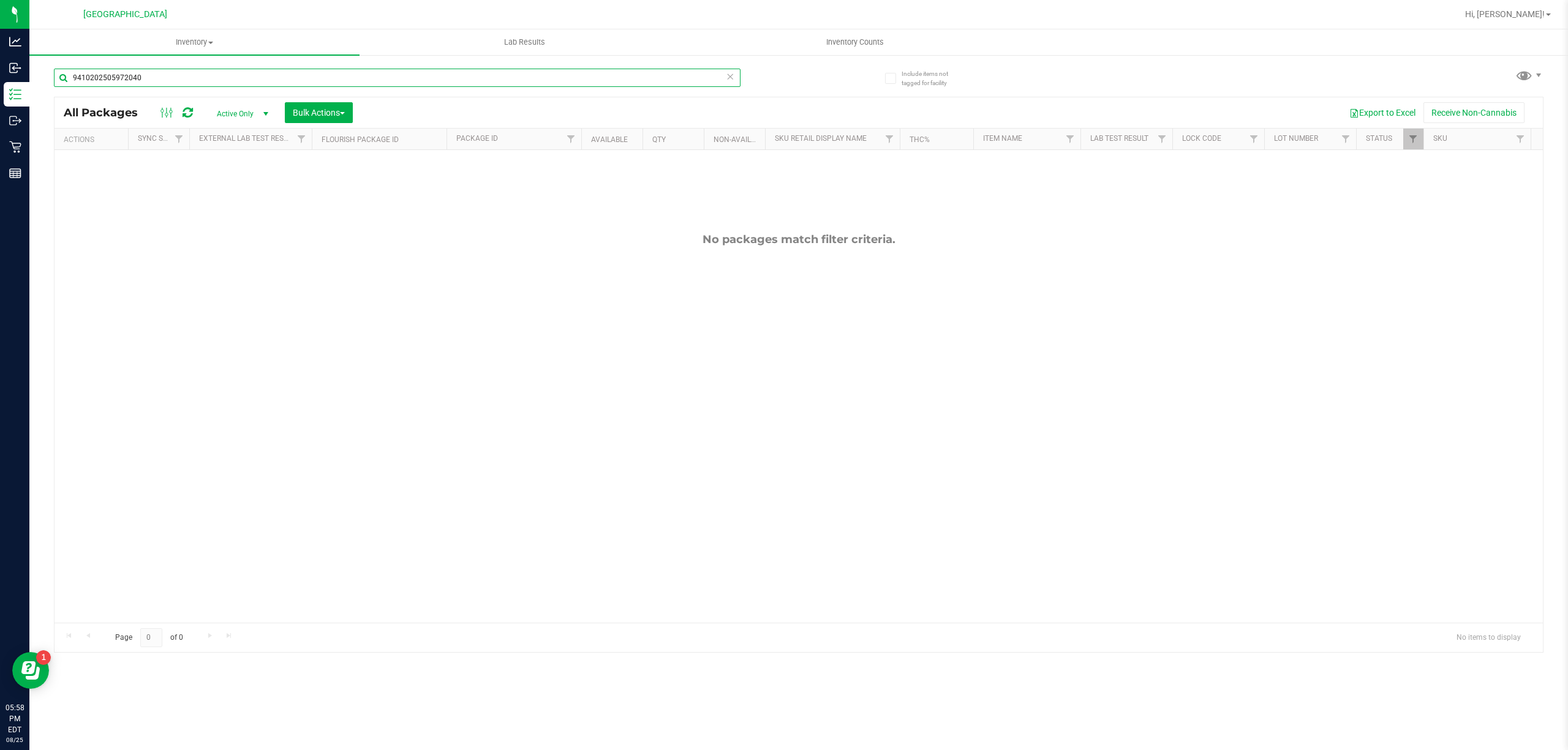
click at [602, 81] on input "9410202505972040" at bounding box center [396, 78] width 687 height 19
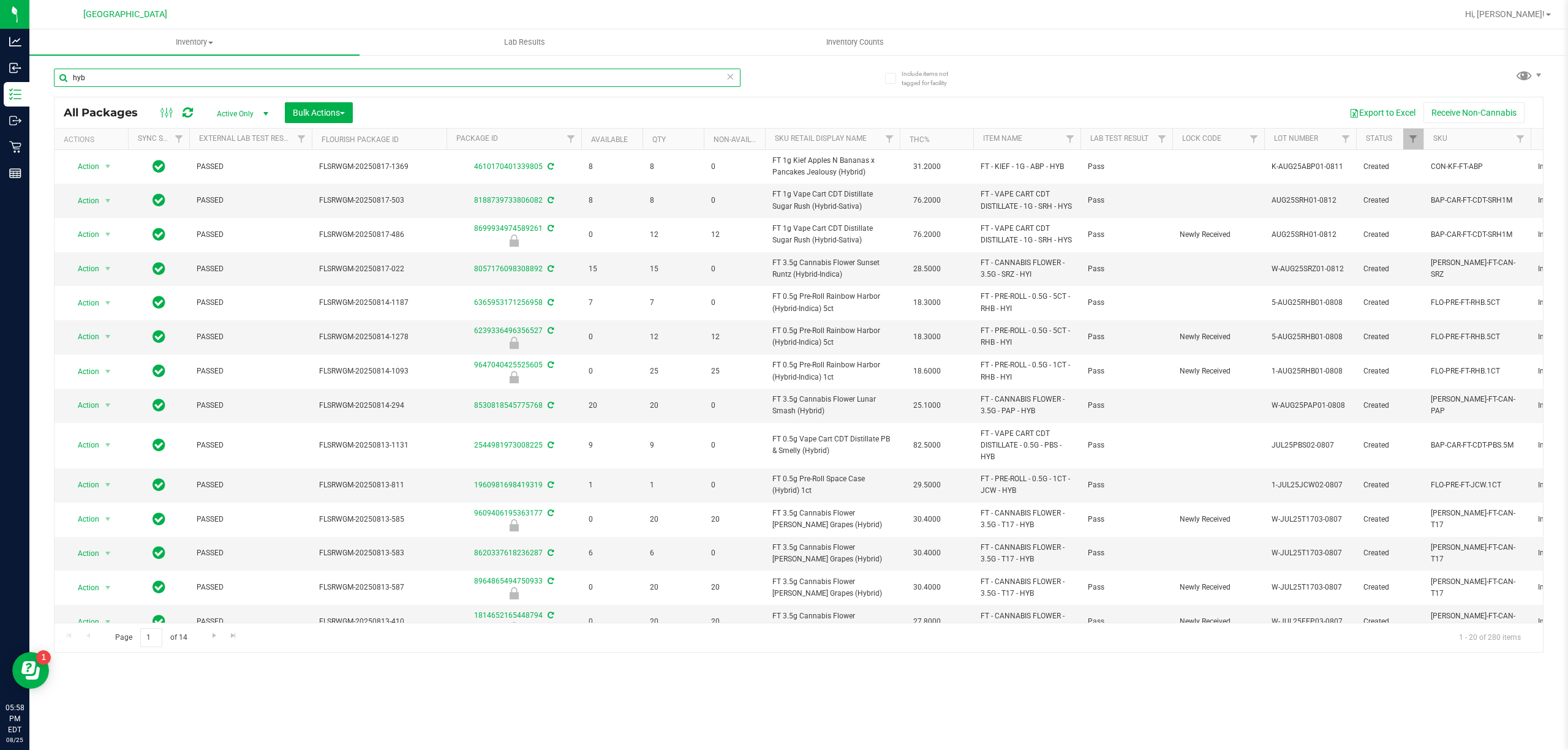
click at [504, 87] on input "hyb" at bounding box center [396, 78] width 687 height 19
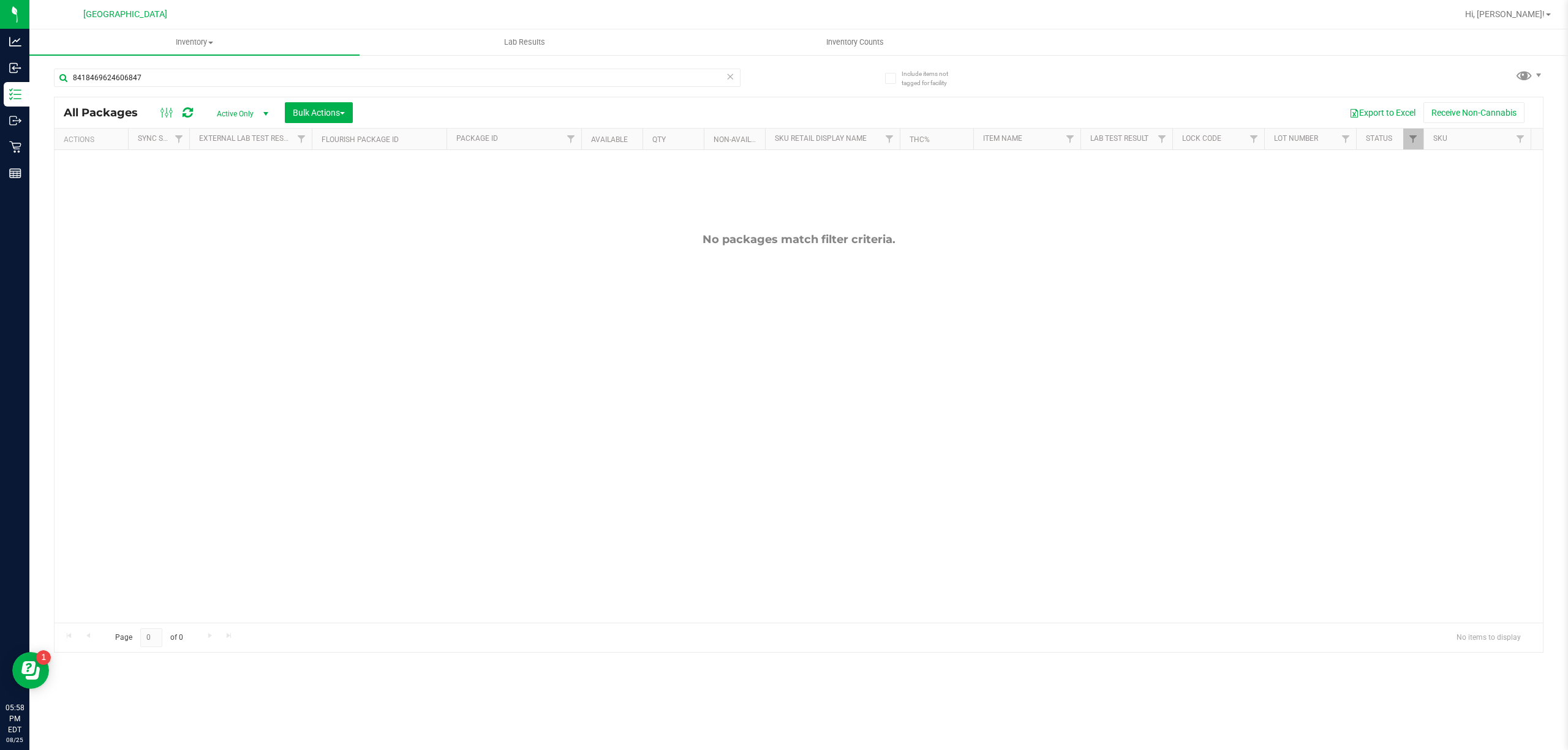
click at [602, 88] on div "8418469624606847" at bounding box center [396, 82] width 687 height 28
click at [604, 86] on input "8418469624606847" at bounding box center [396, 78] width 687 height 19
click at [604, 83] on input "8418469624606847" at bounding box center [396, 78] width 687 height 19
click at [604, 82] on input "8418469624606847" at bounding box center [396, 78] width 687 height 19
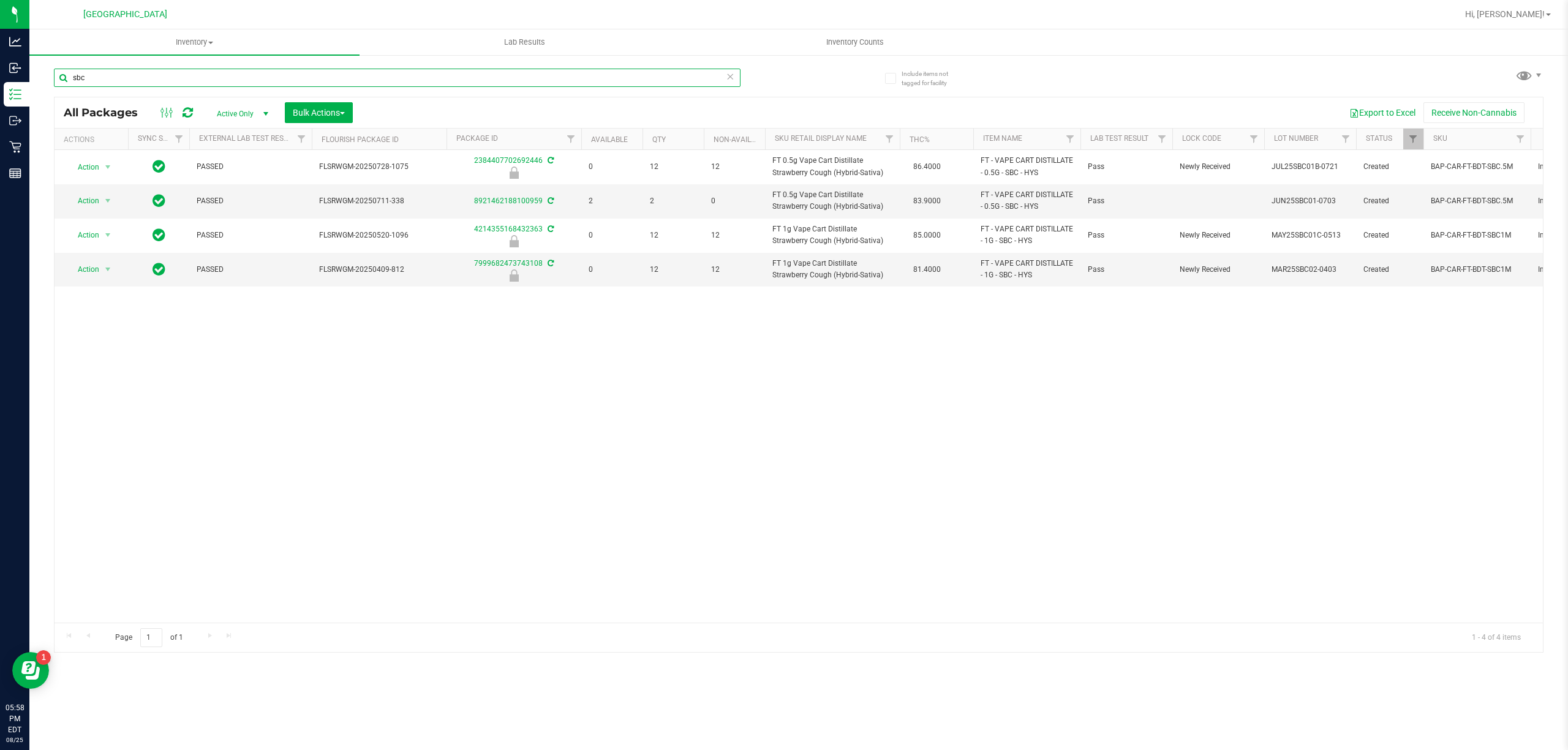
click at [543, 71] on input "sbc" at bounding box center [396, 78] width 687 height 19
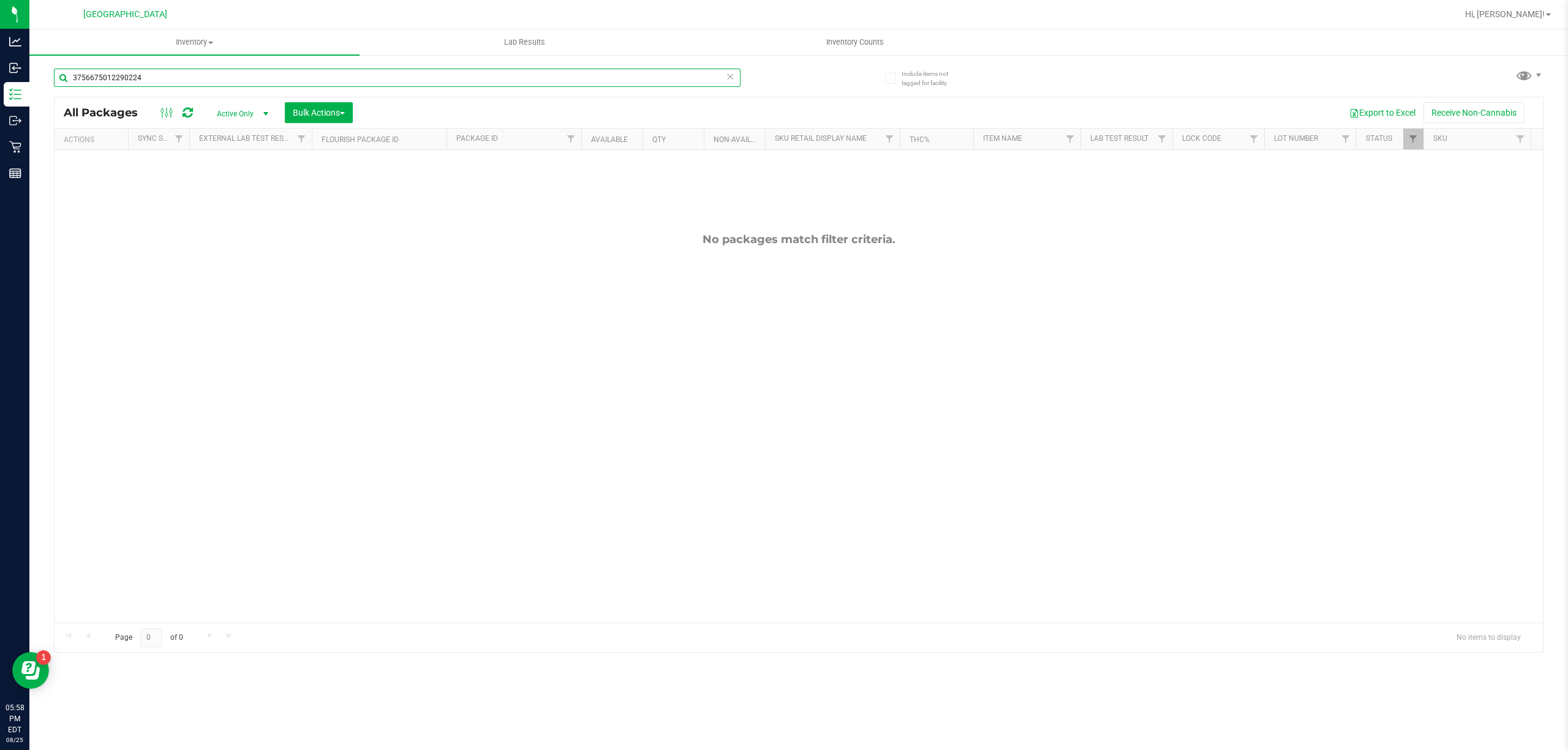
click at [545, 69] on input "3756675012290224" at bounding box center [396, 78] width 687 height 19
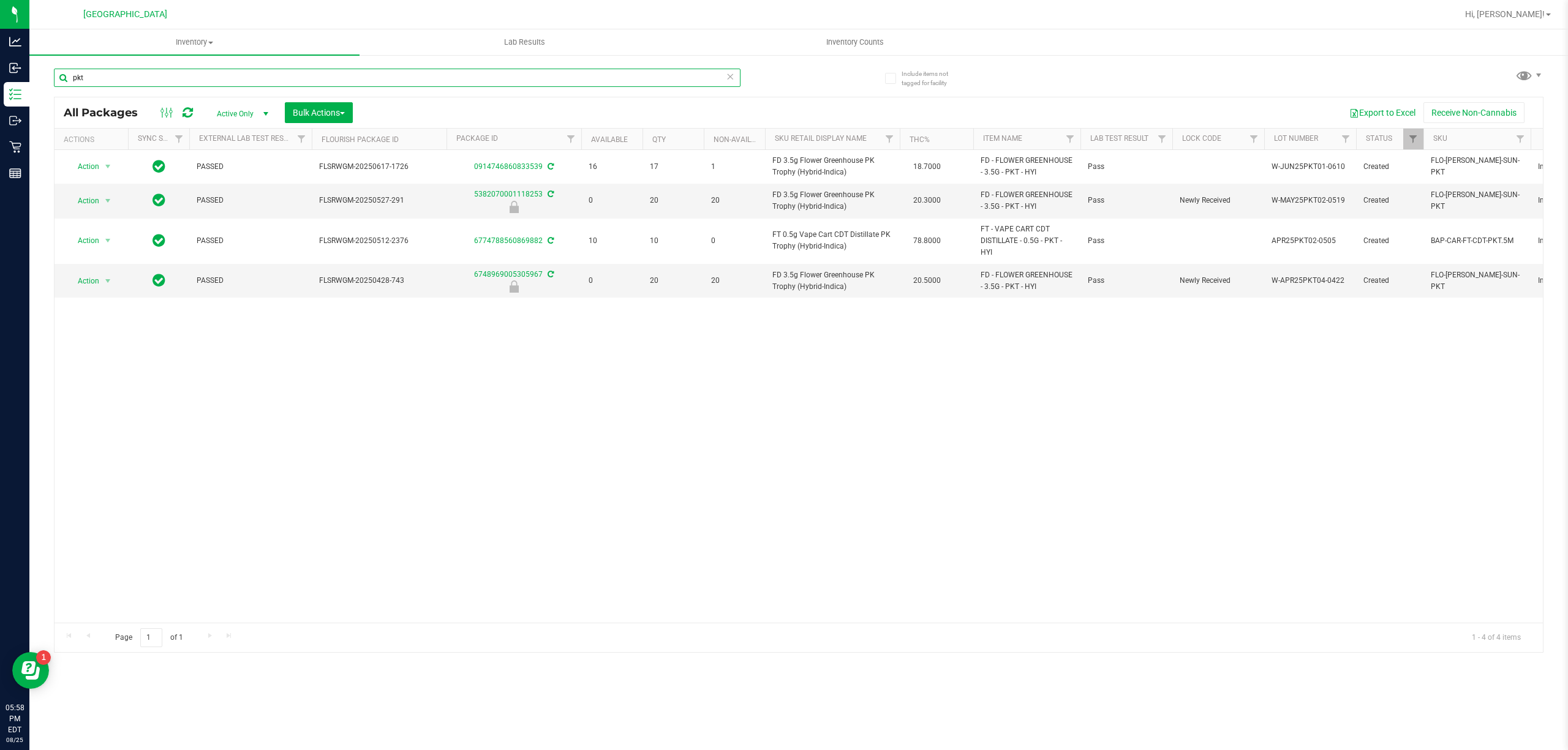
click at [539, 69] on input "pkt" at bounding box center [396, 78] width 687 height 19
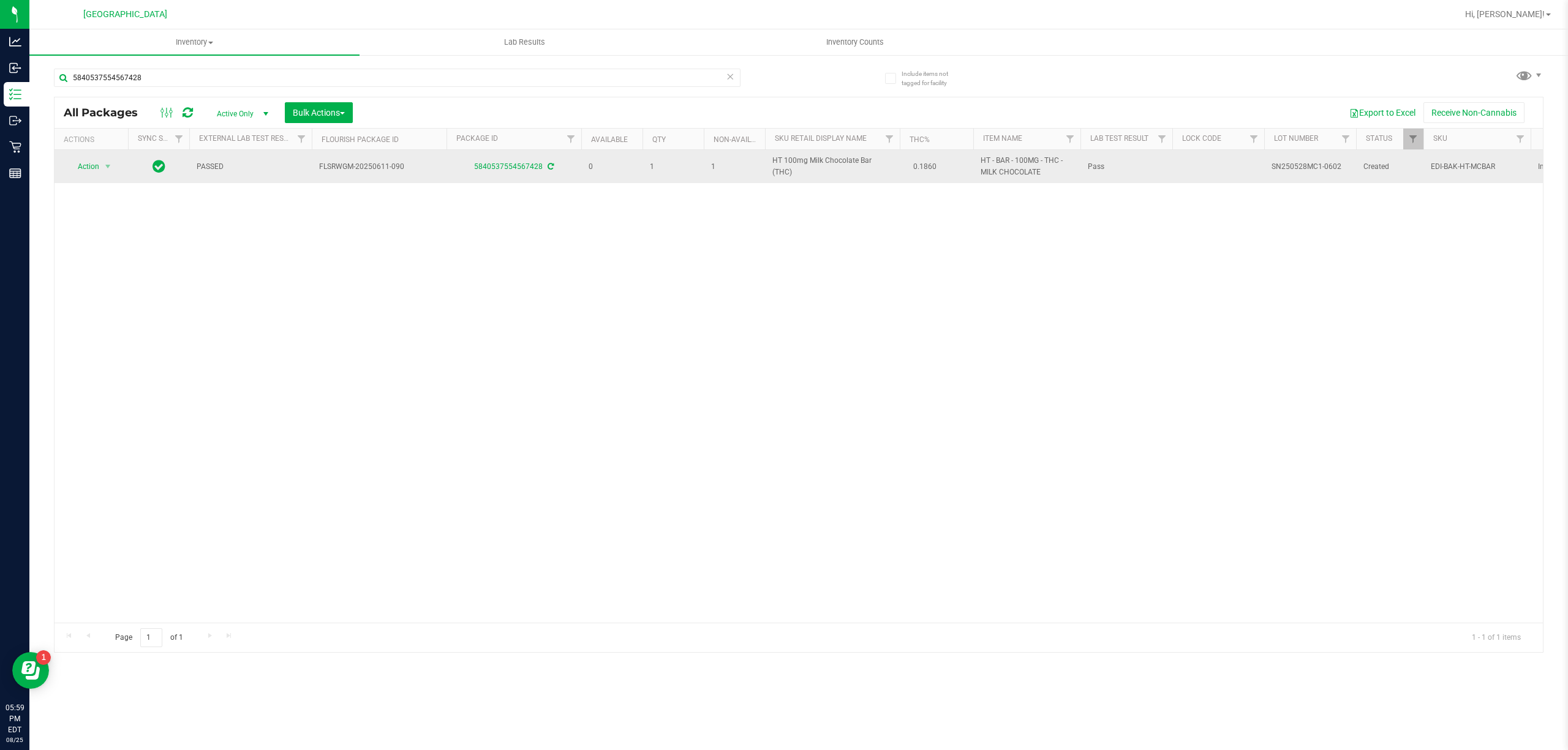
click at [819, 169] on span "HT 100mg Milk Chocolate Bar (THC)" at bounding box center [832, 166] width 120 height 23
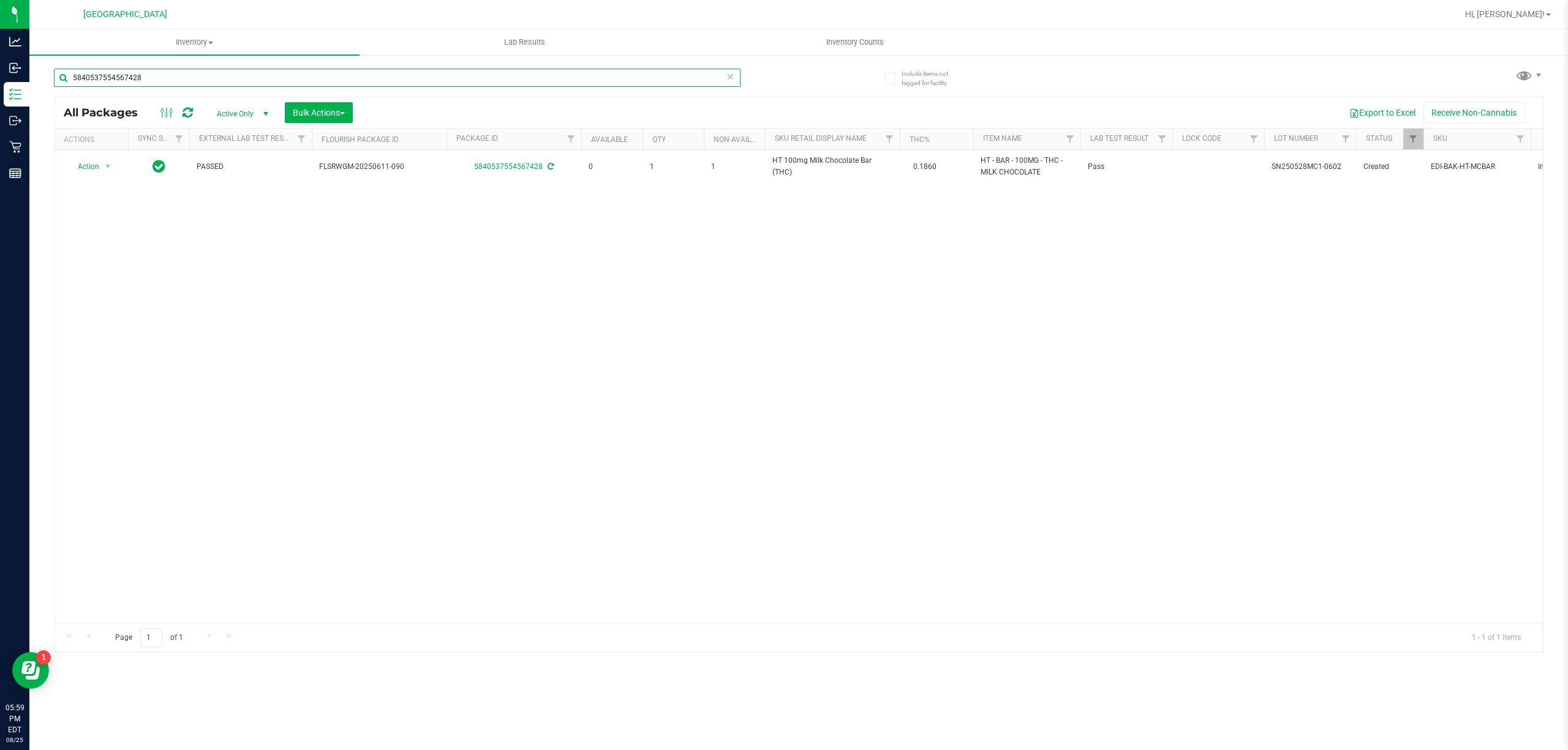
click at [591, 77] on input "5840537554567428" at bounding box center [396, 78] width 687 height 19
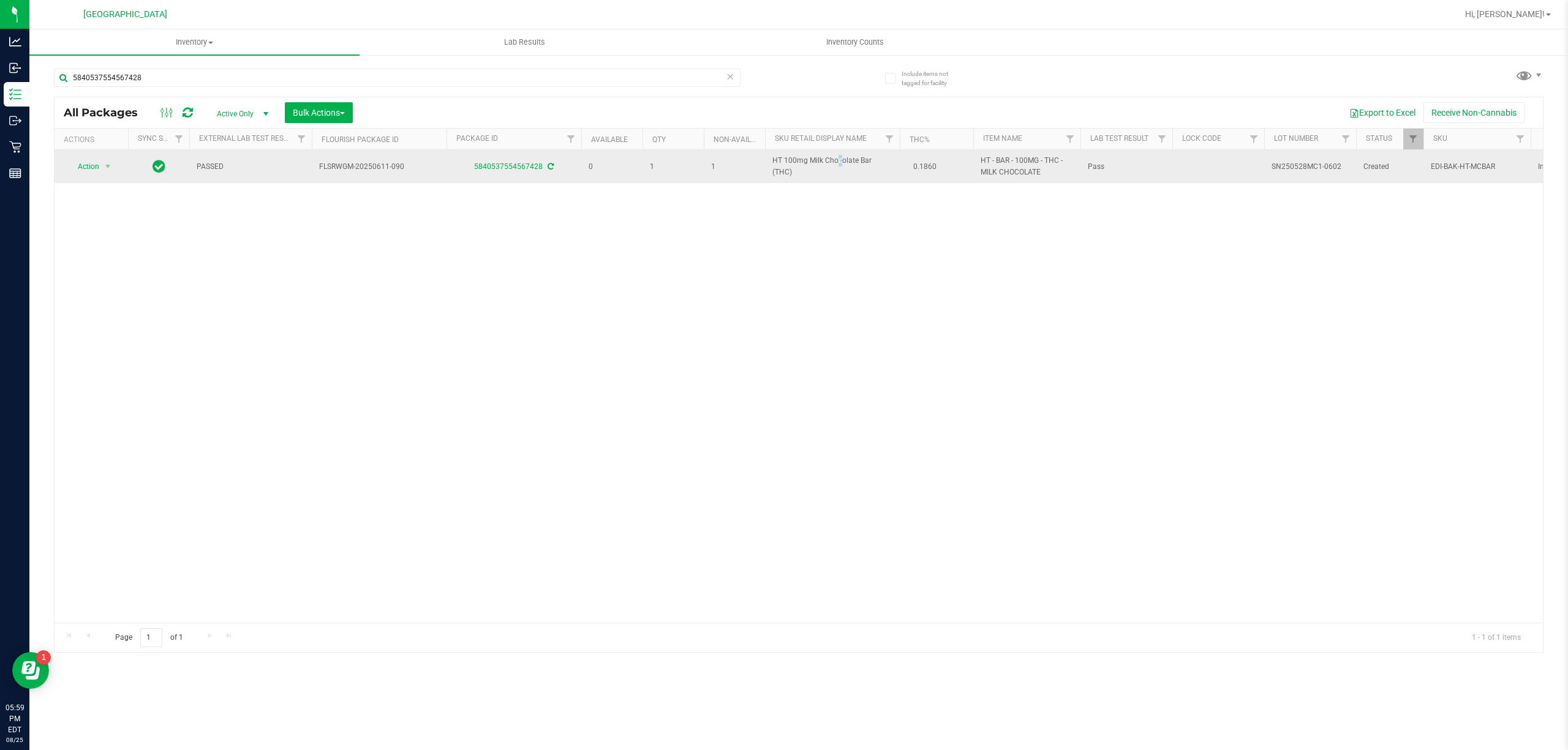
click at [807, 162] on span "HT 100mg Milk Chocolate Bar (THC)" at bounding box center [832, 166] width 120 height 23
click at [808, 162] on span "HT 100mg Milk Chocolate Bar (THC)" at bounding box center [832, 166] width 120 height 23
copy td "HT 100mg Milk Chocolate Bar (THC)"
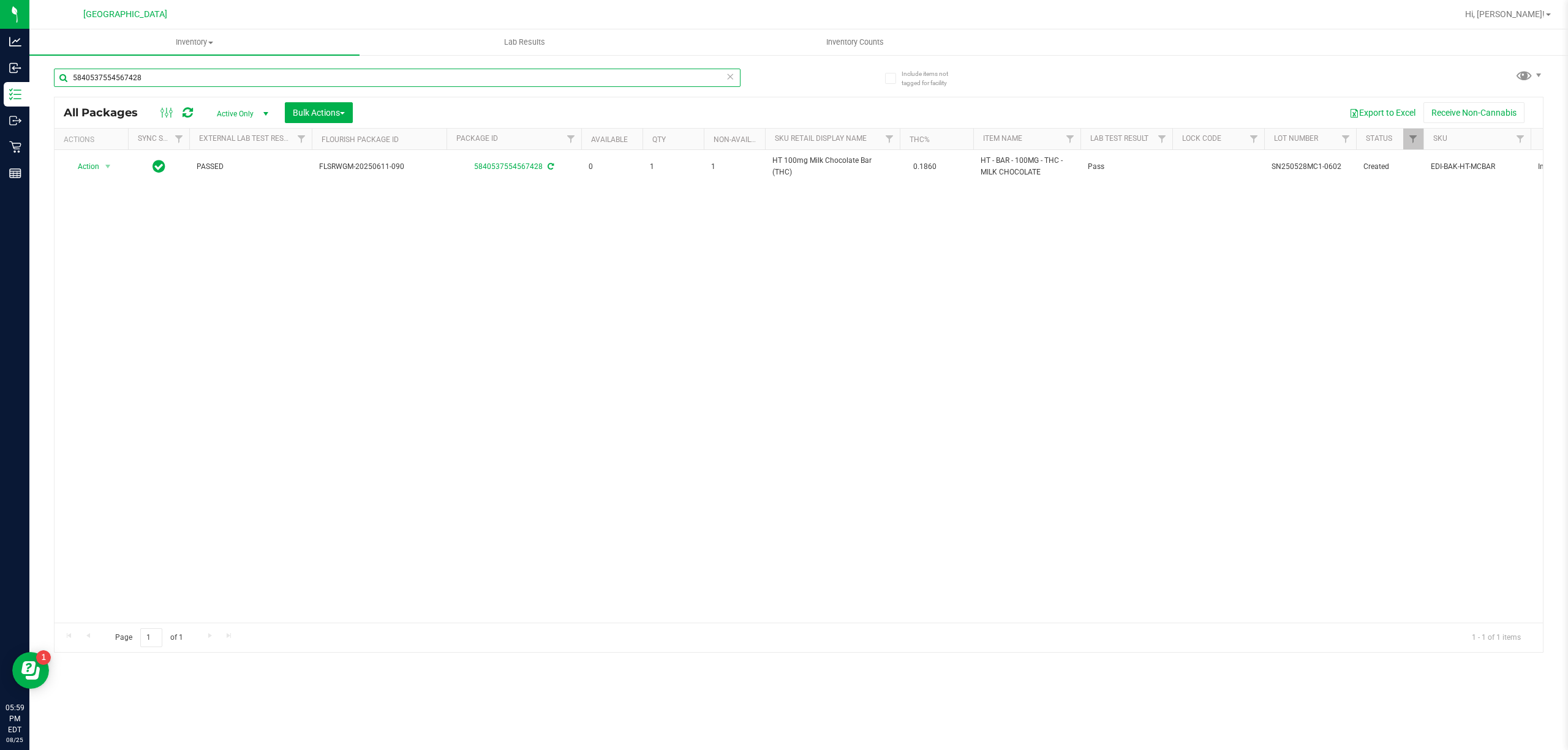
click at [488, 69] on input "5840537554567428" at bounding box center [396, 78] width 687 height 19
paste input "HT 100mg Milk Chocolate Bar (THC)"
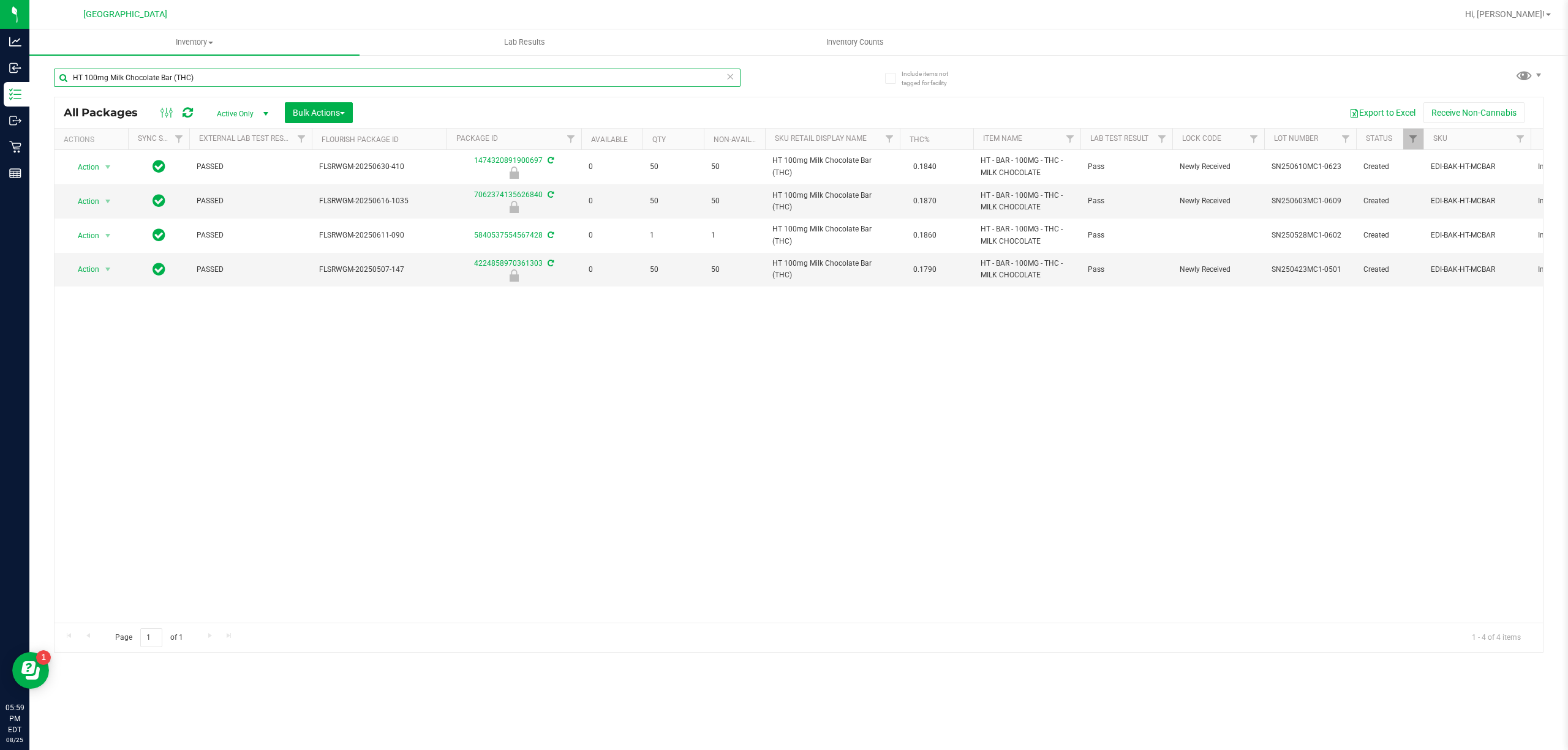
click at [615, 72] on input "HT 100mg Milk Chocolate Bar (THC)" at bounding box center [396, 78] width 687 height 19
click at [618, 69] on input "HT 100mg Milk Chocolate Bar (THC)" at bounding box center [396, 78] width 687 height 19
click at [579, 80] on input "HT 100mg Milk Chocolate Bar (THC)" at bounding box center [396, 78] width 687 height 19
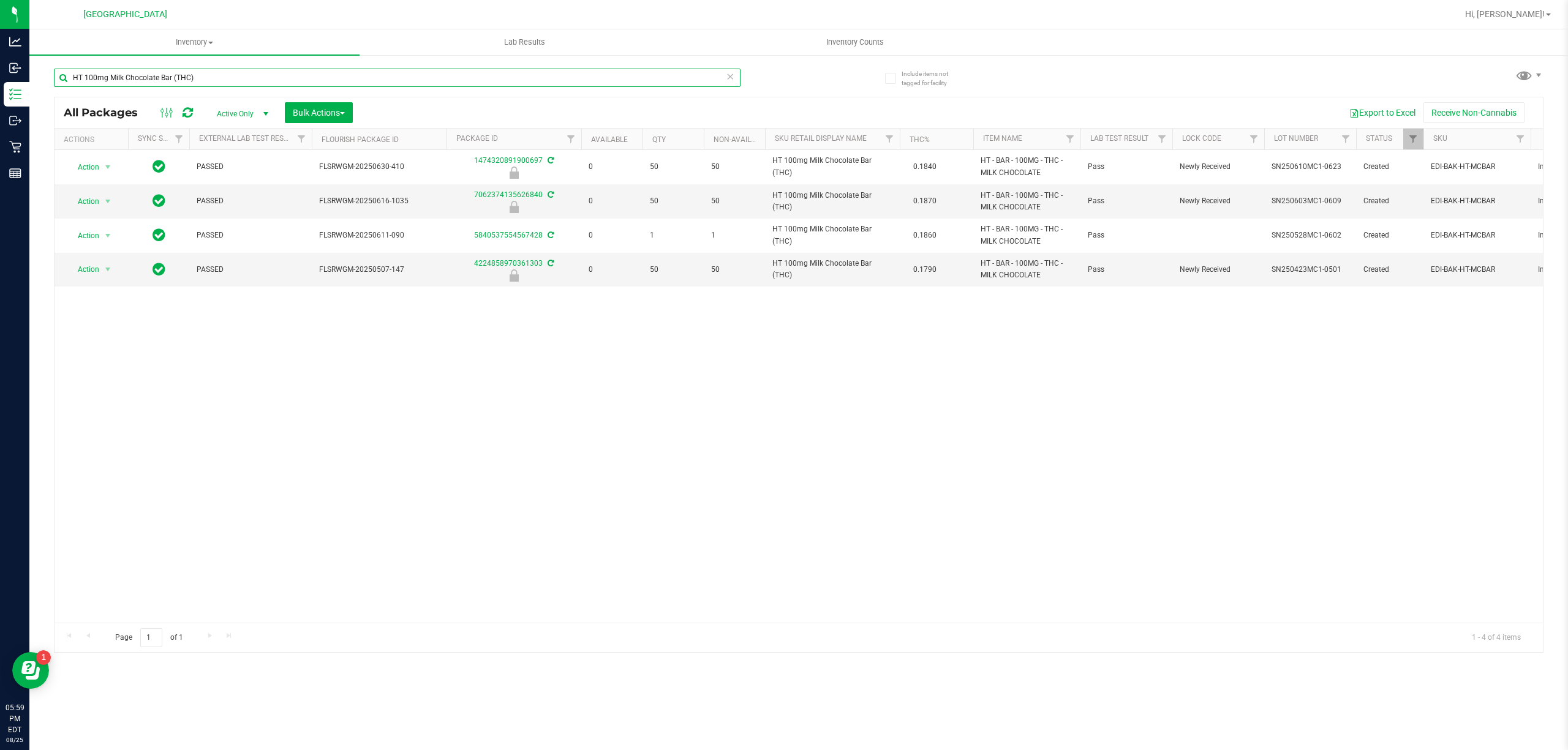
click at [579, 80] on input "HT 100mg Milk Chocolate Bar (THC)" at bounding box center [396, 78] width 687 height 19
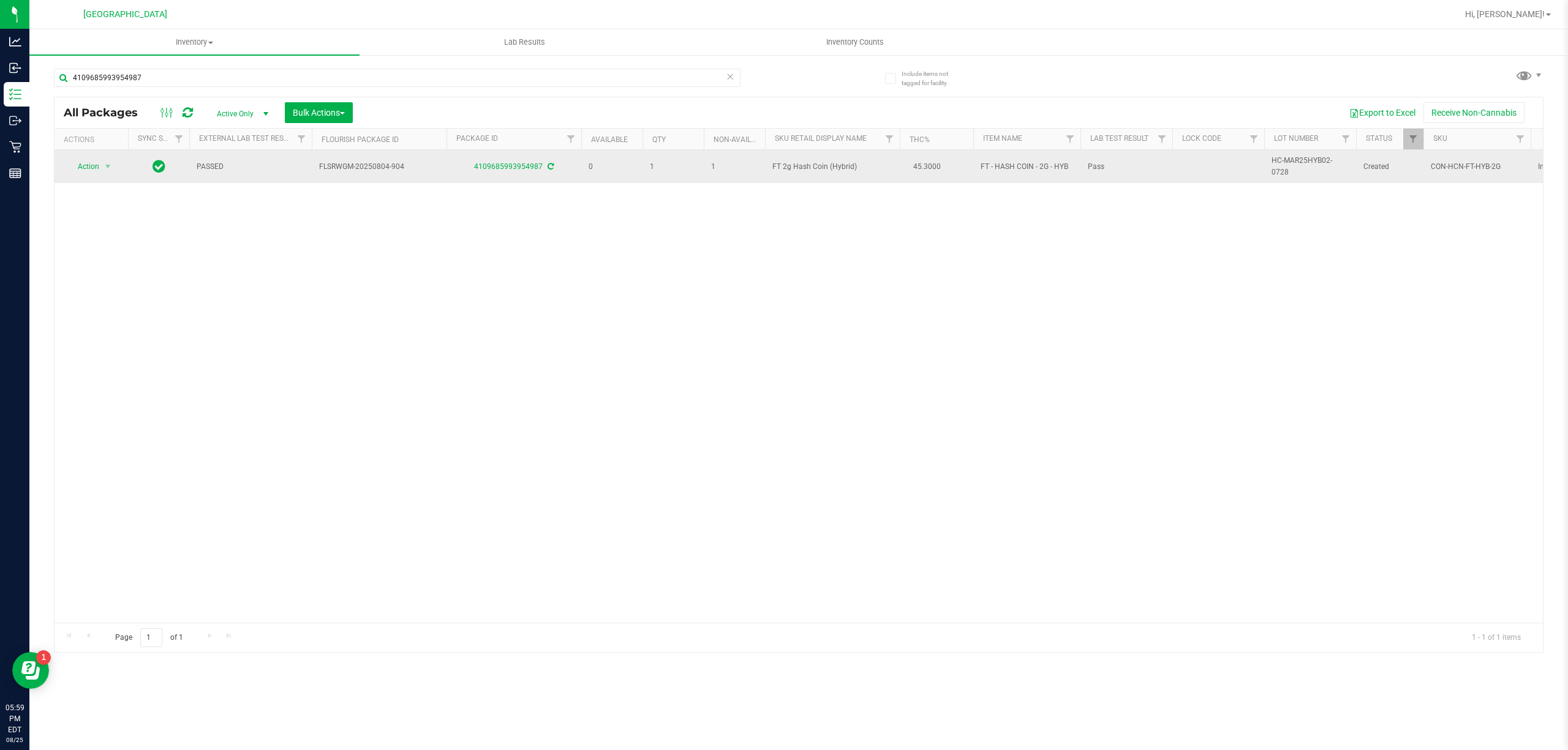
click at [794, 161] on span "FT 2g Hash Coin (Hybrid)" at bounding box center [832, 167] width 120 height 12
click at [795, 157] on td "FT 2g Hash Coin (Hybrid)" at bounding box center [832, 166] width 134 height 33
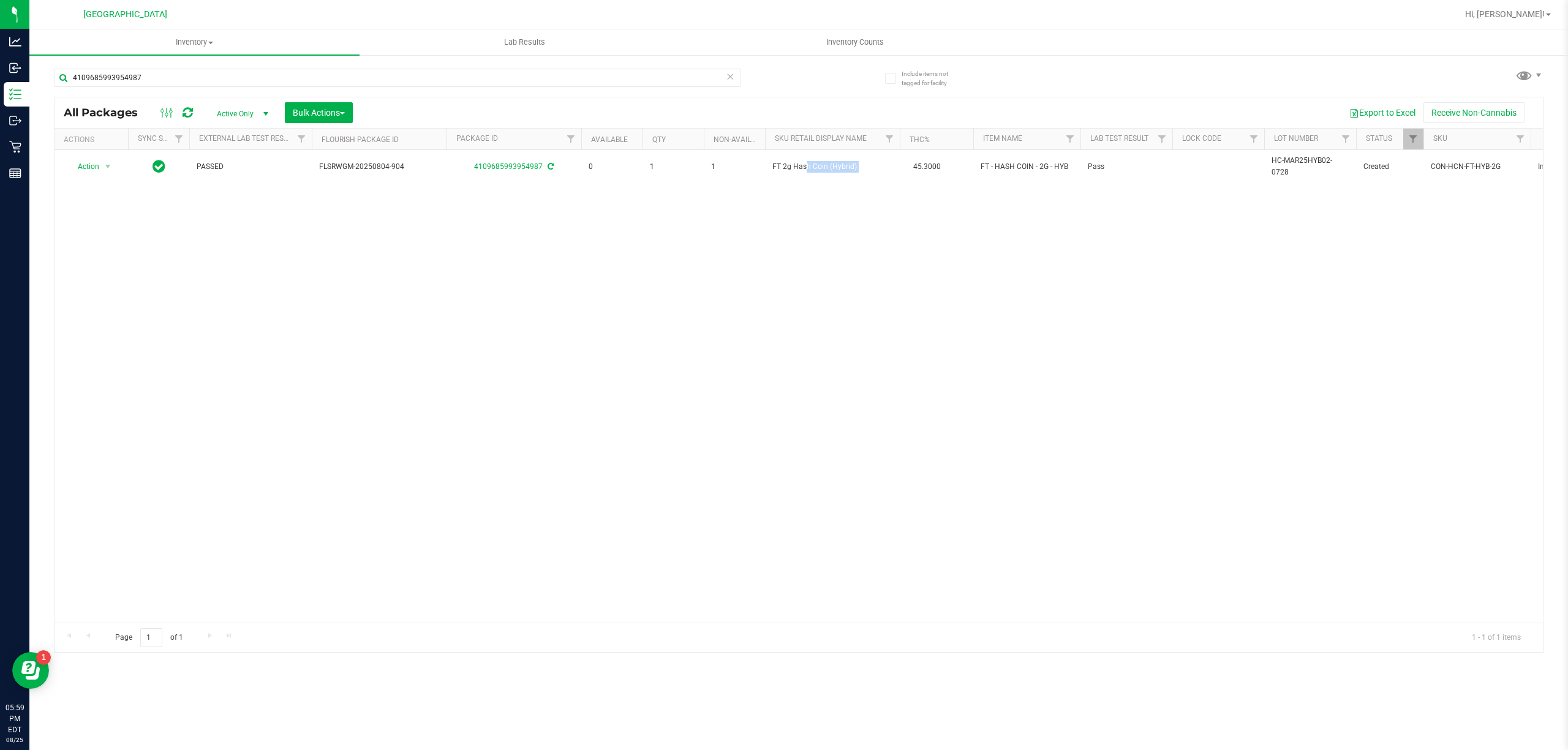
copy td "FT 2g Hash Coin (Hybrid)"
click at [402, 79] on input "4109685993954987" at bounding box center [396, 78] width 687 height 19
paste input "FT 2g Hash Coin (Hybrid)"
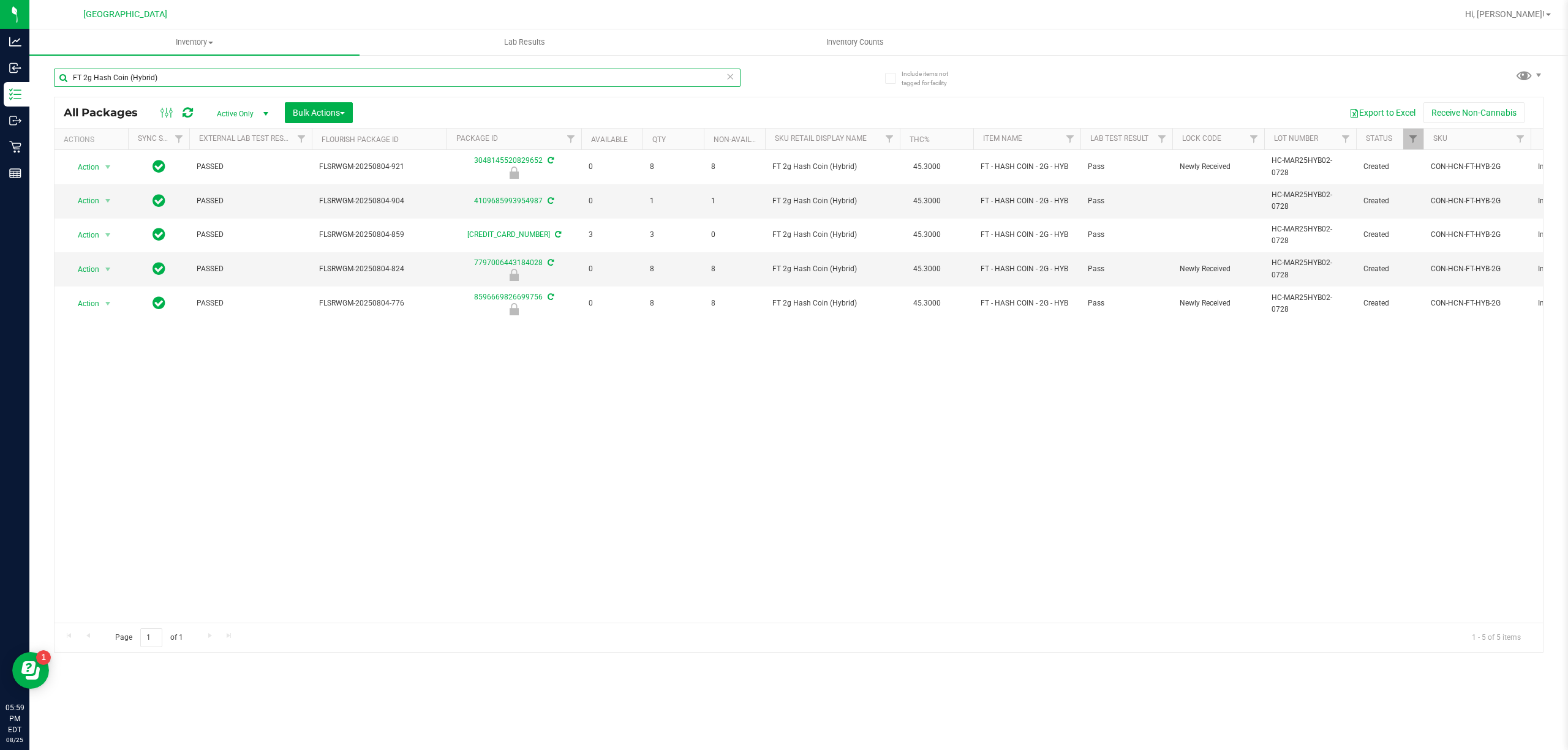
click at [505, 79] on input "FT 2g Hash Coin (Hybrid)" at bounding box center [396, 78] width 687 height 19
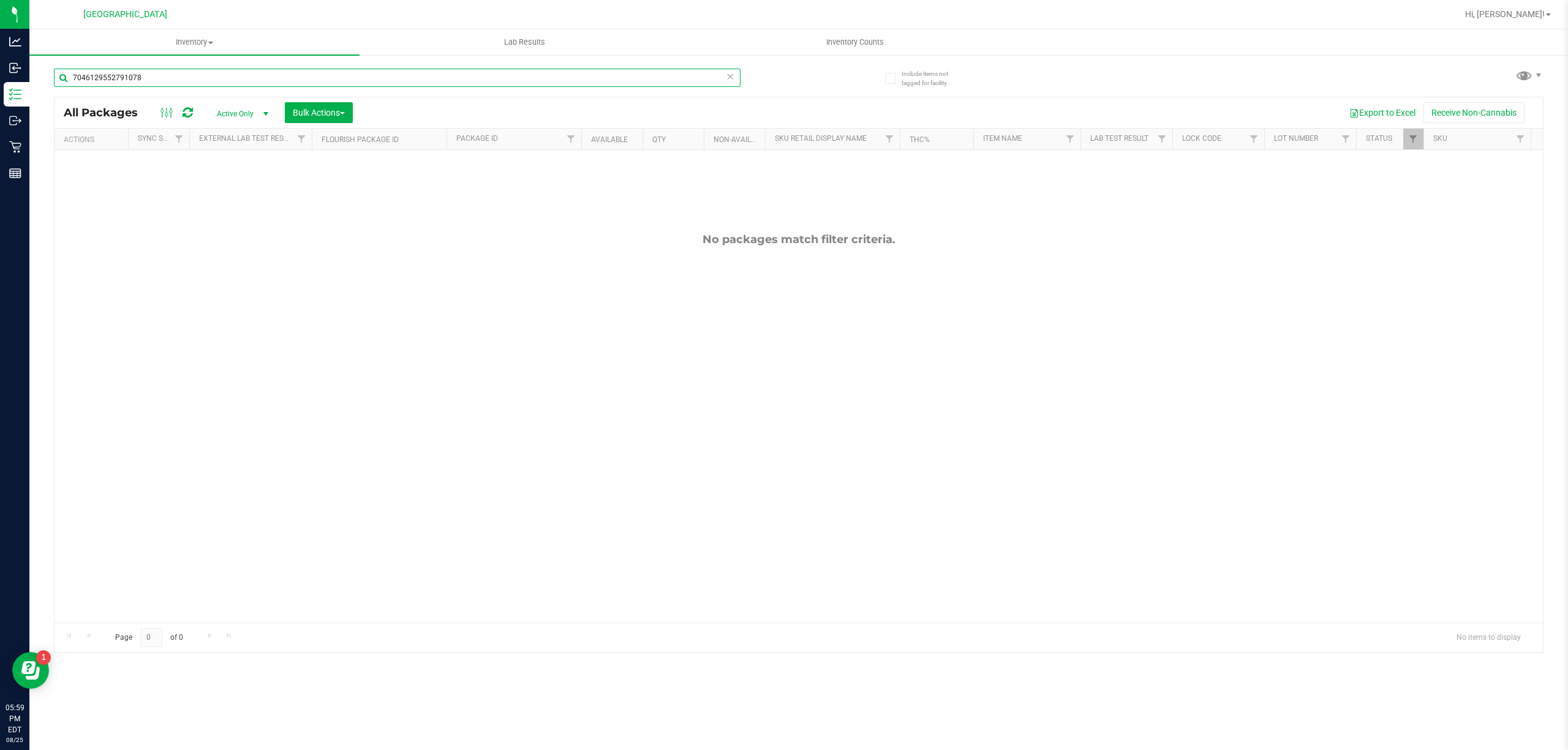
click at [594, 83] on input "7046129552791078" at bounding box center [396, 78] width 687 height 19
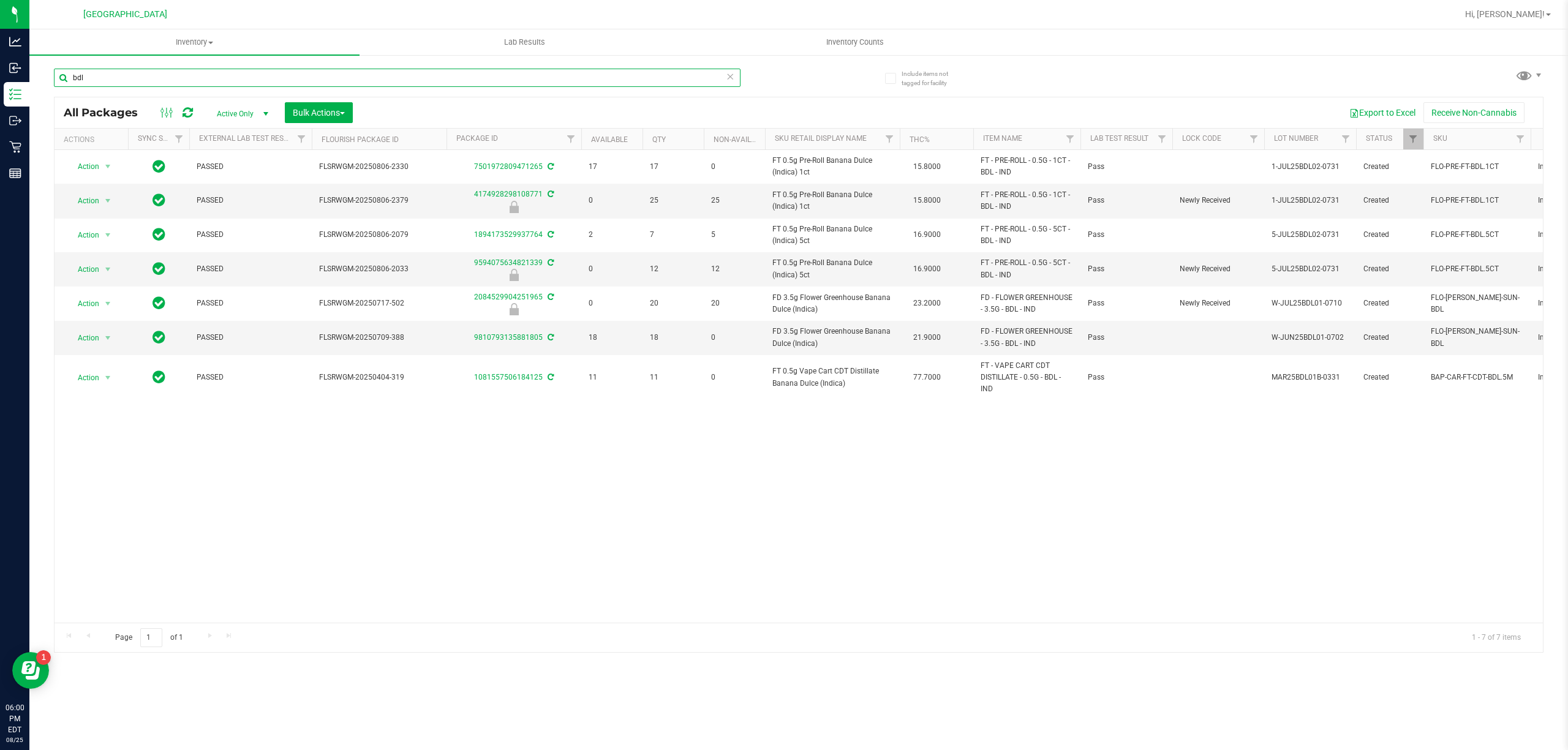
click at [704, 77] on input "bdl" at bounding box center [396, 78] width 687 height 19
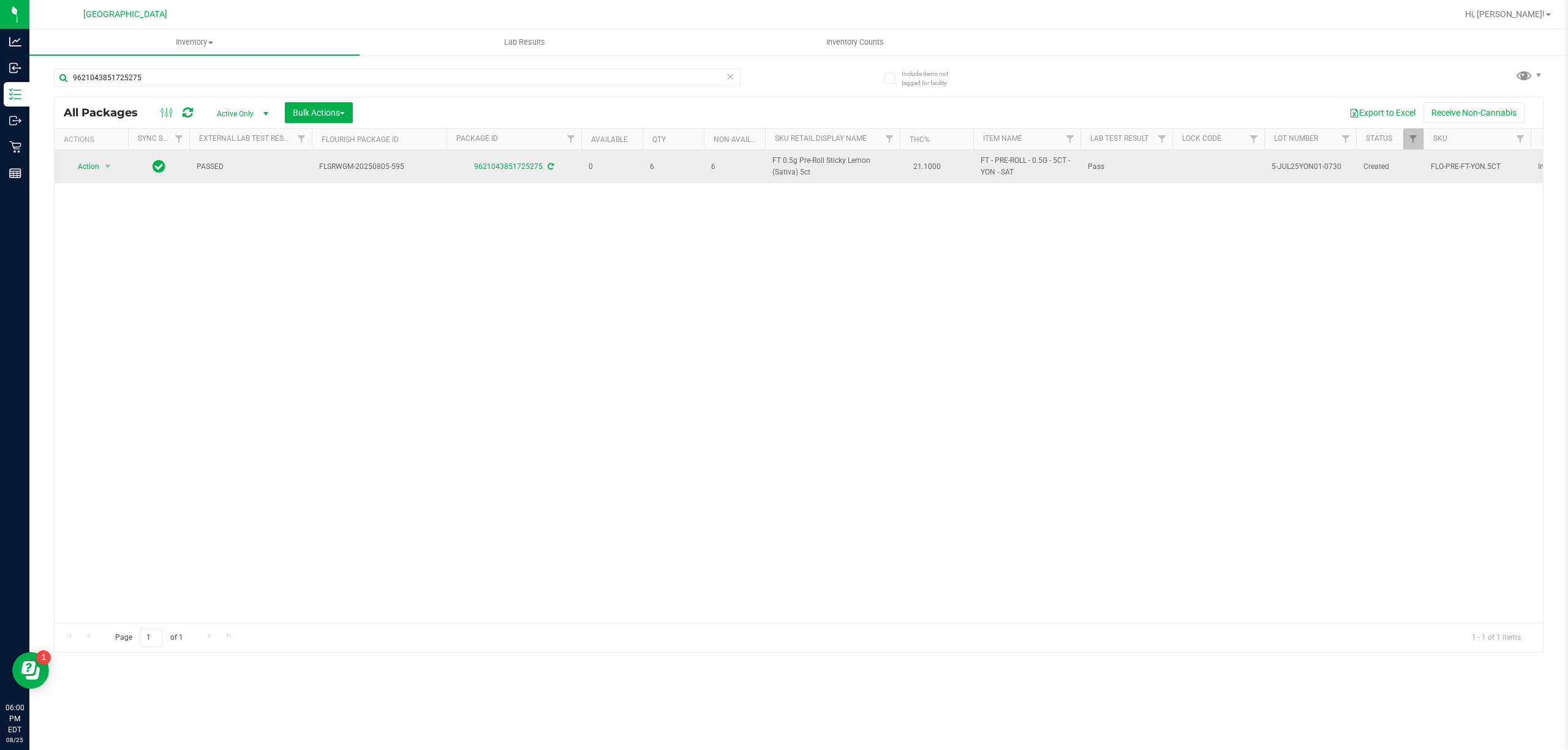
click at [827, 165] on span "FT 0.5g Pre-Roll Sticky Lemon (Sativa) 5ct" at bounding box center [832, 166] width 120 height 23
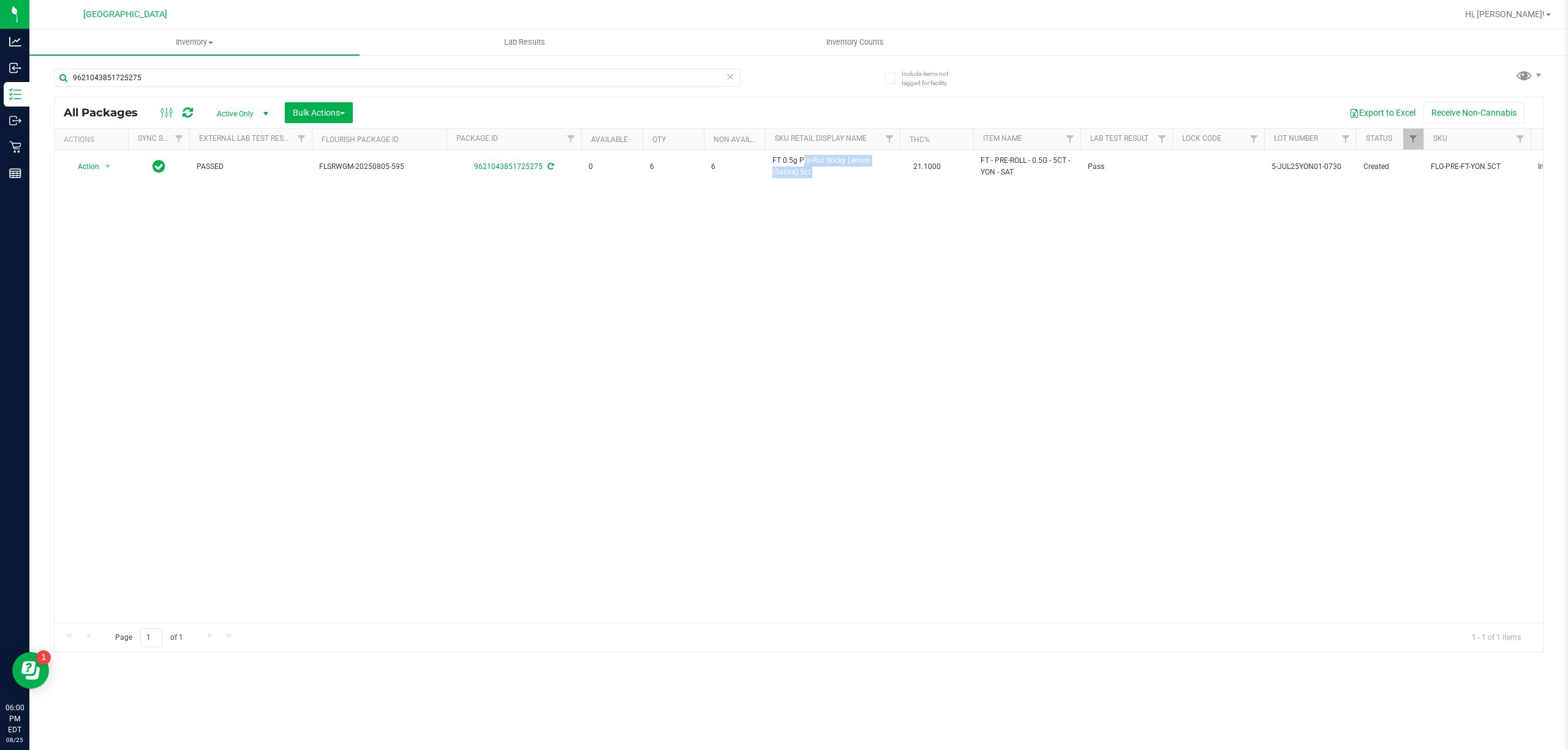
copy td "FT 0.5g Pre-Roll Sticky Lemon (Sativa) 5ct"
click at [366, 77] on input "9621043851725275" at bounding box center [396, 78] width 687 height 19
paste input "FT 0.5g Pre-Roll Sticky Lemon (Sativa) 5ct"
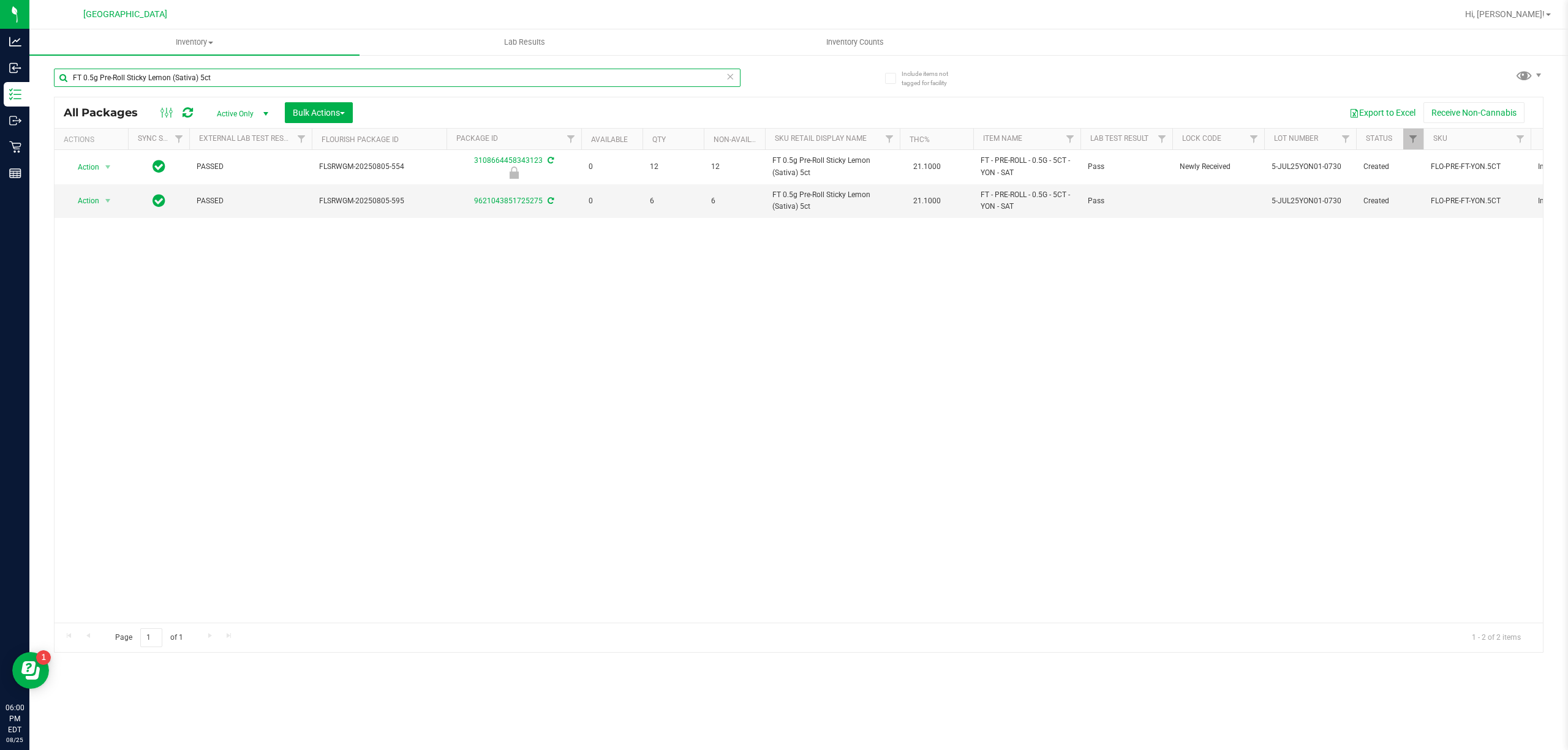
click at [409, 76] on input "FT 0.5g Pre-Roll Sticky Lemon (Sativa) 5ct" at bounding box center [396, 78] width 687 height 19
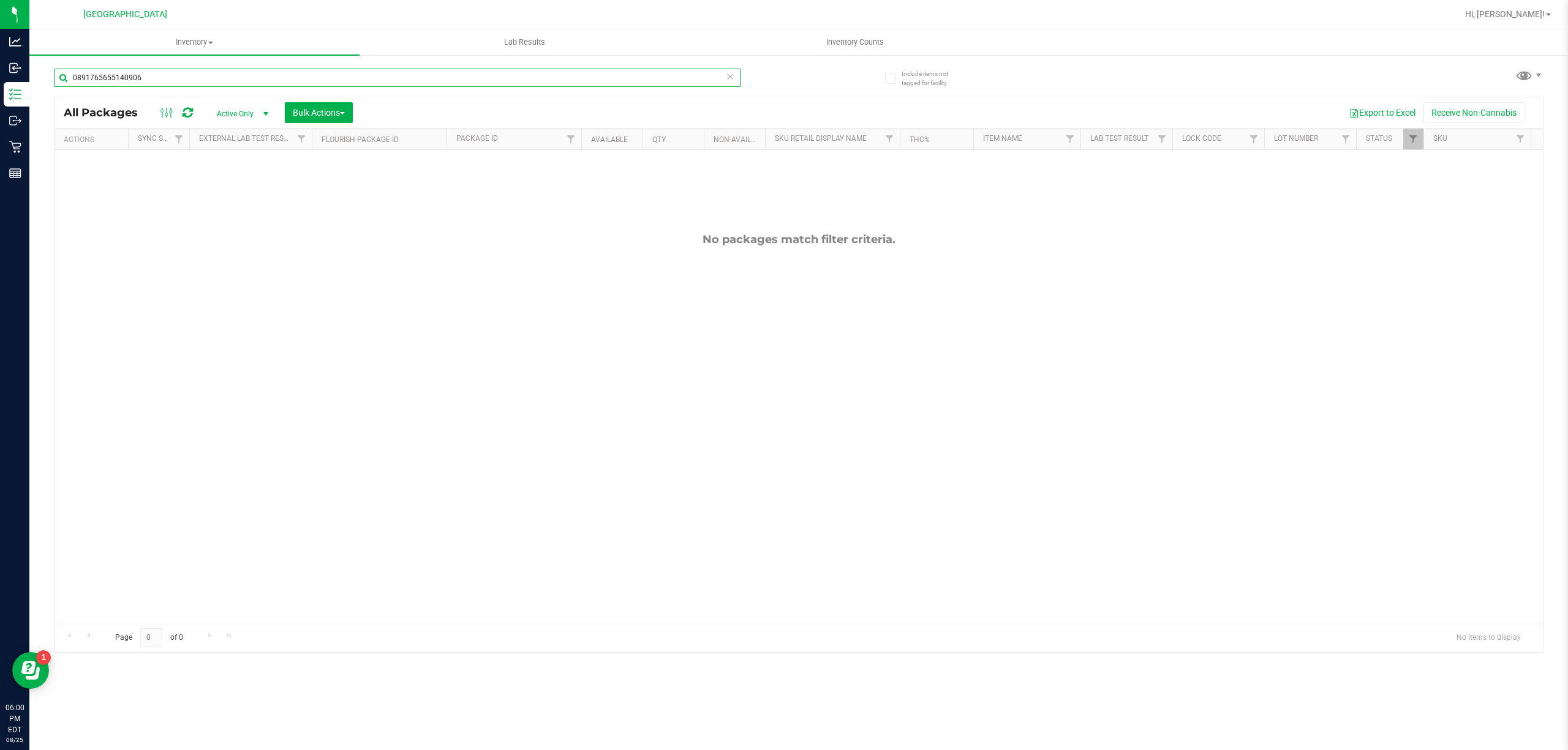
click at [666, 76] on input "0891765655140906" at bounding box center [396, 78] width 687 height 19
drag, startPoint x: 666, startPoint y: 76, endPoint x: 649, endPoint y: 87, distance: 20.2
click at [665, 76] on input "0891765655140906" at bounding box center [396, 78] width 687 height 19
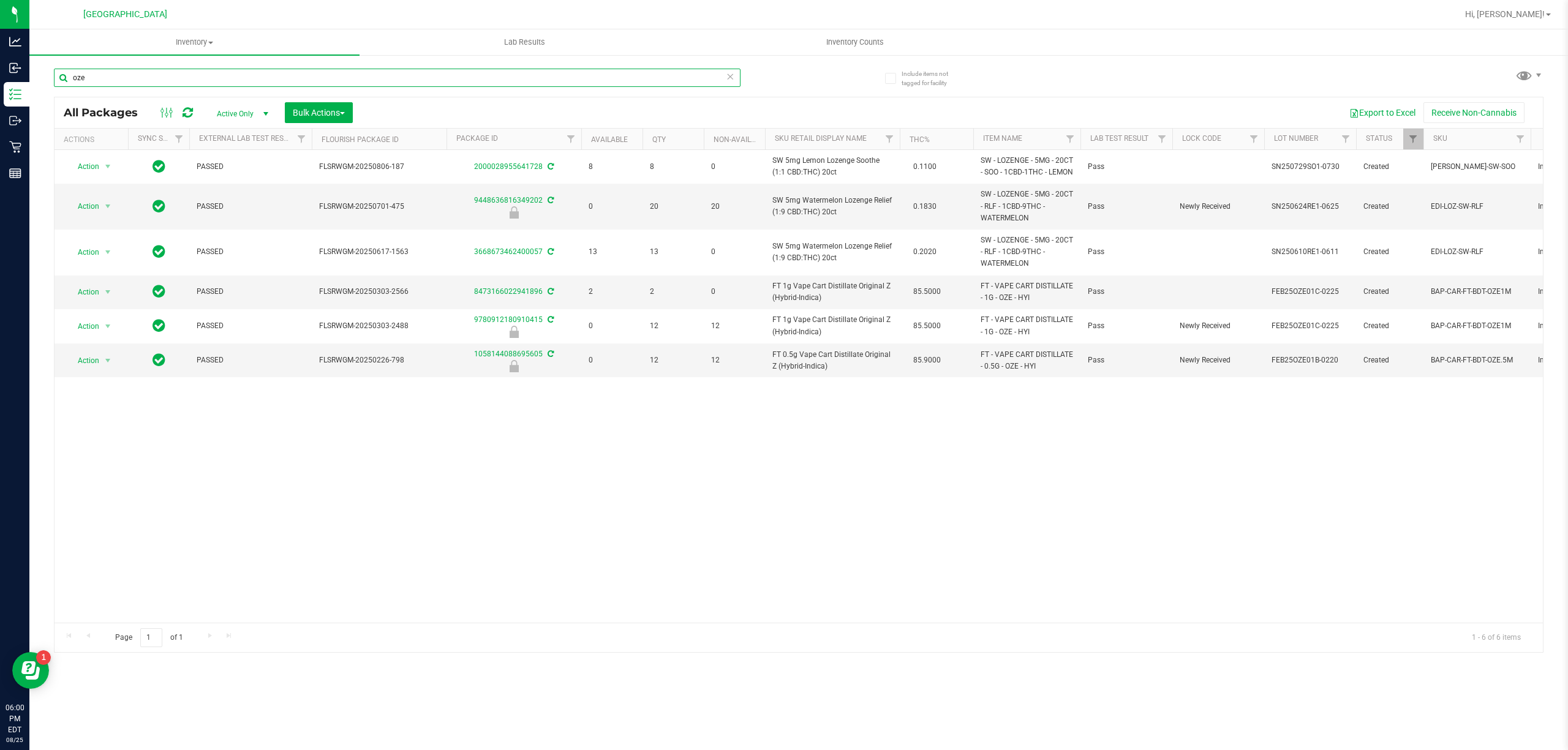
click at [546, 77] on input "oze" at bounding box center [396, 78] width 687 height 19
click at [546, 79] on input "oze" at bounding box center [396, 78] width 687 height 19
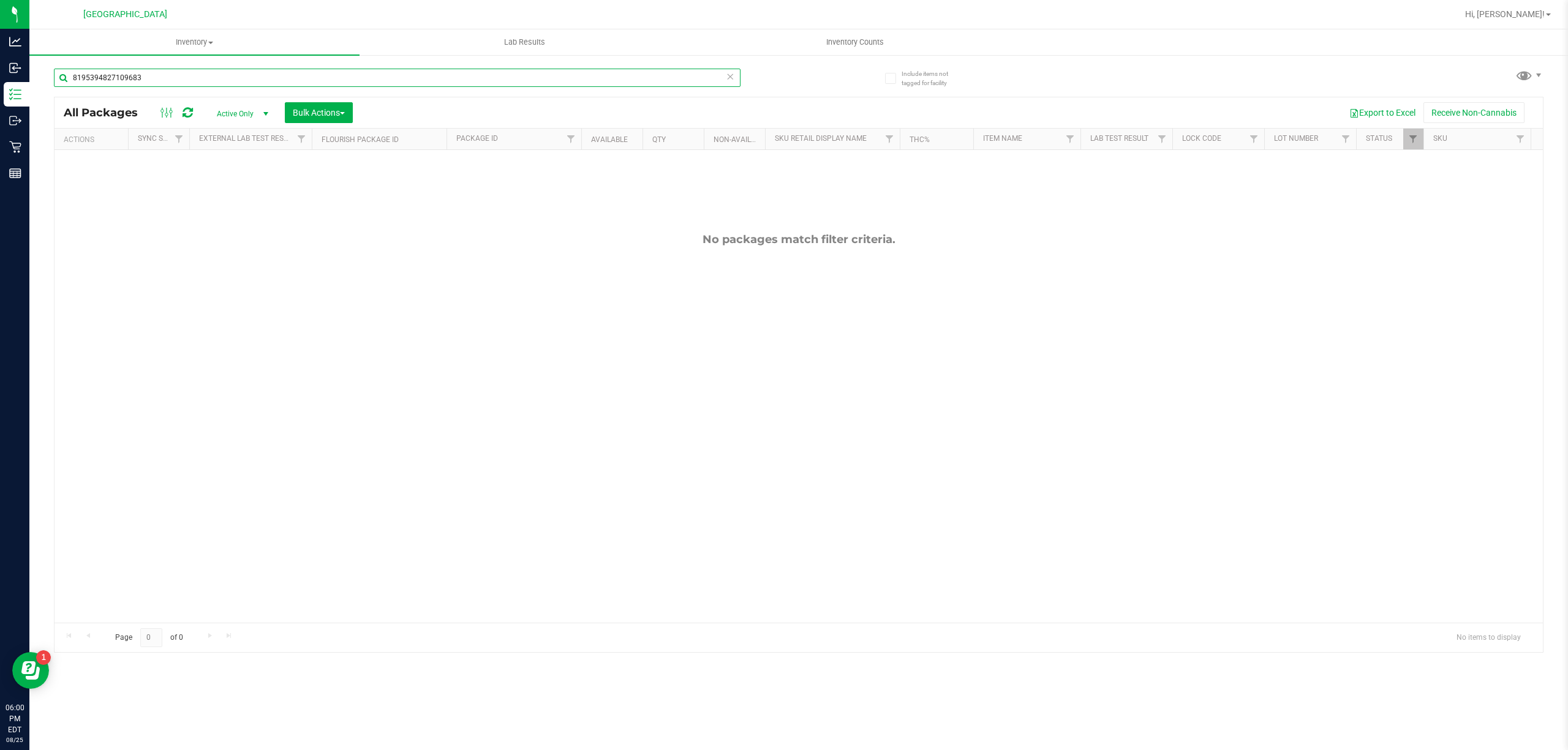
click at [653, 71] on input "8195394827109683" at bounding box center [396, 78] width 687 height 19
type input "lmz"
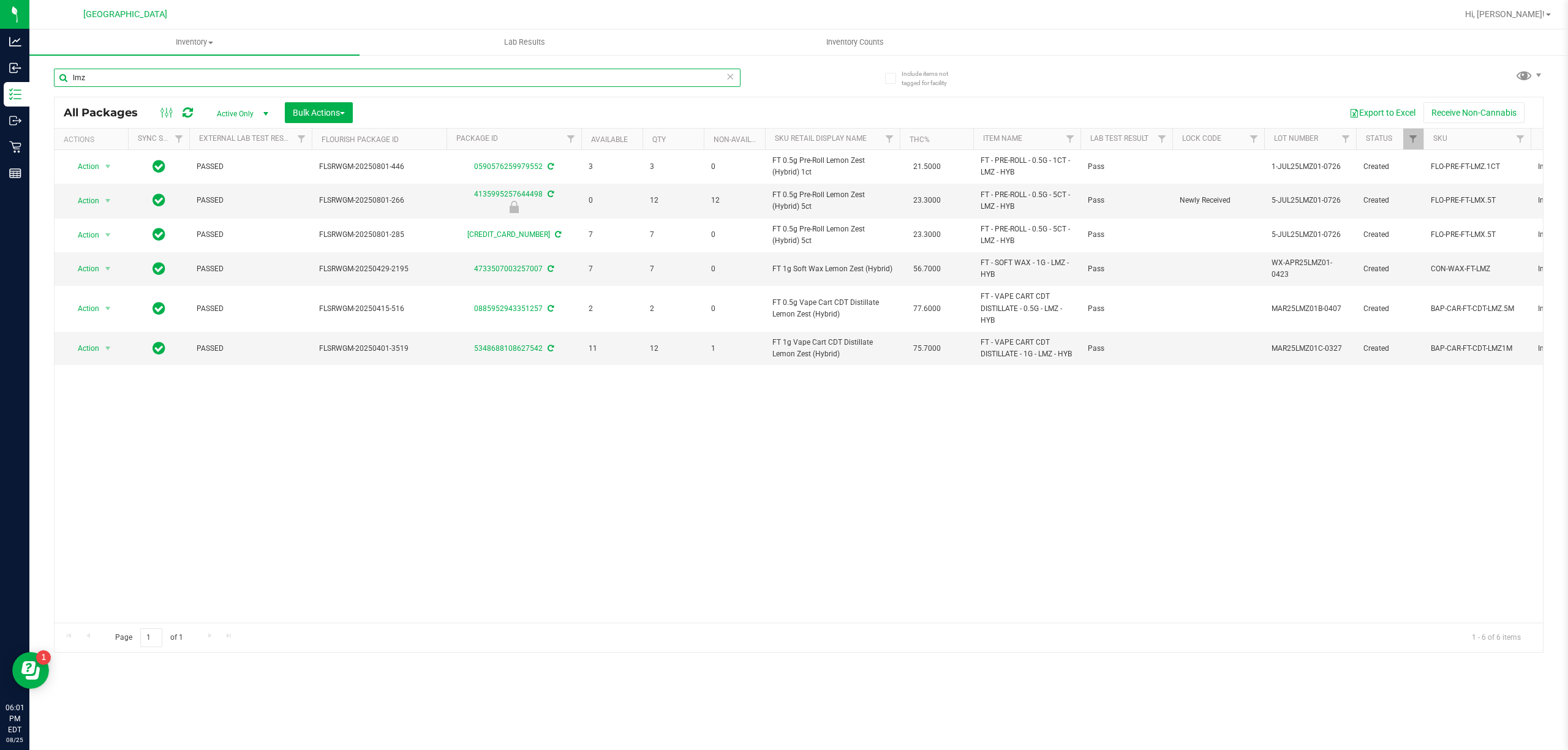
click at [679, 74] on input "lmz" at bounding box center [396, 78] width 687 height 19
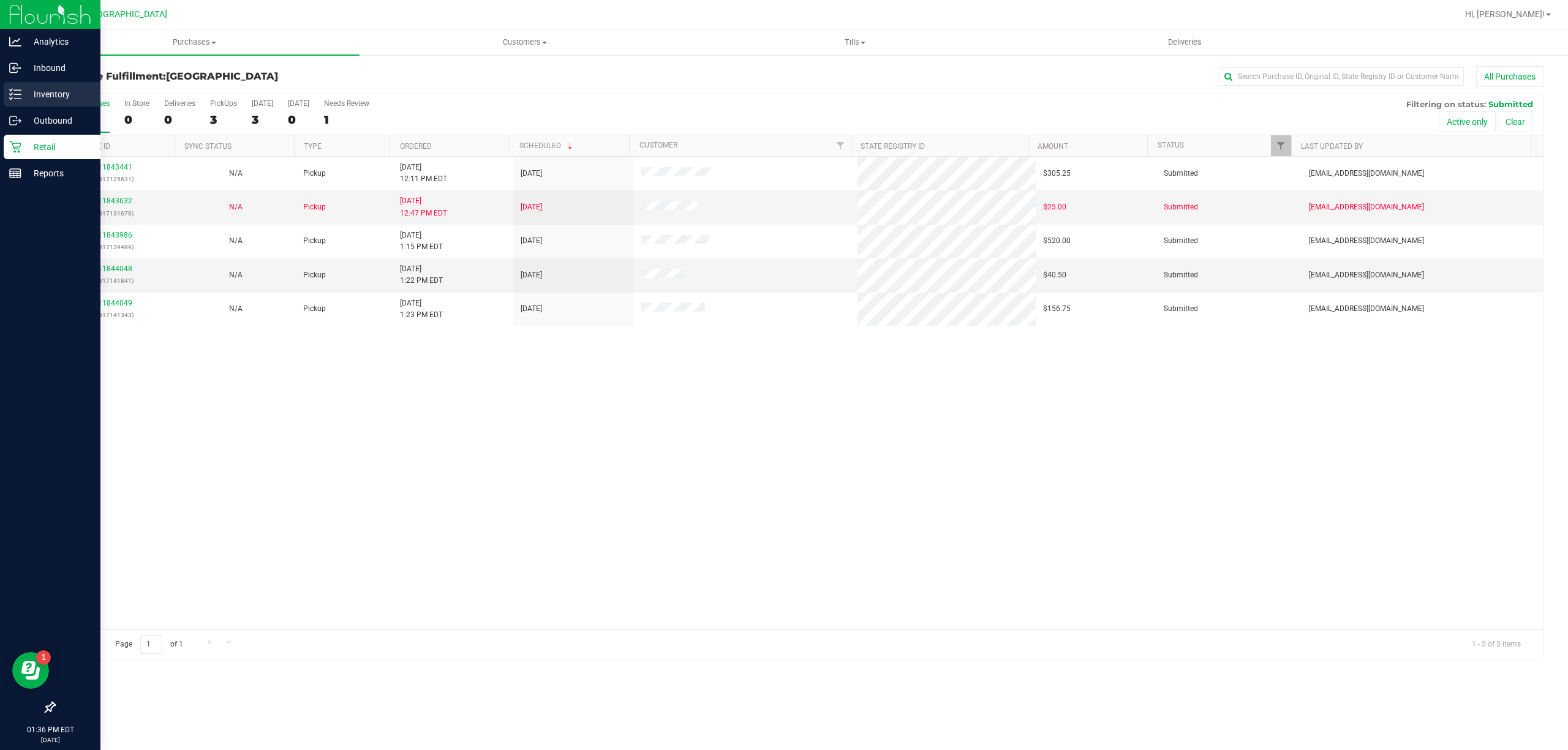
click at [43, 92] on p "Inventory" at bounding box center [58, 94] width 73 height 14
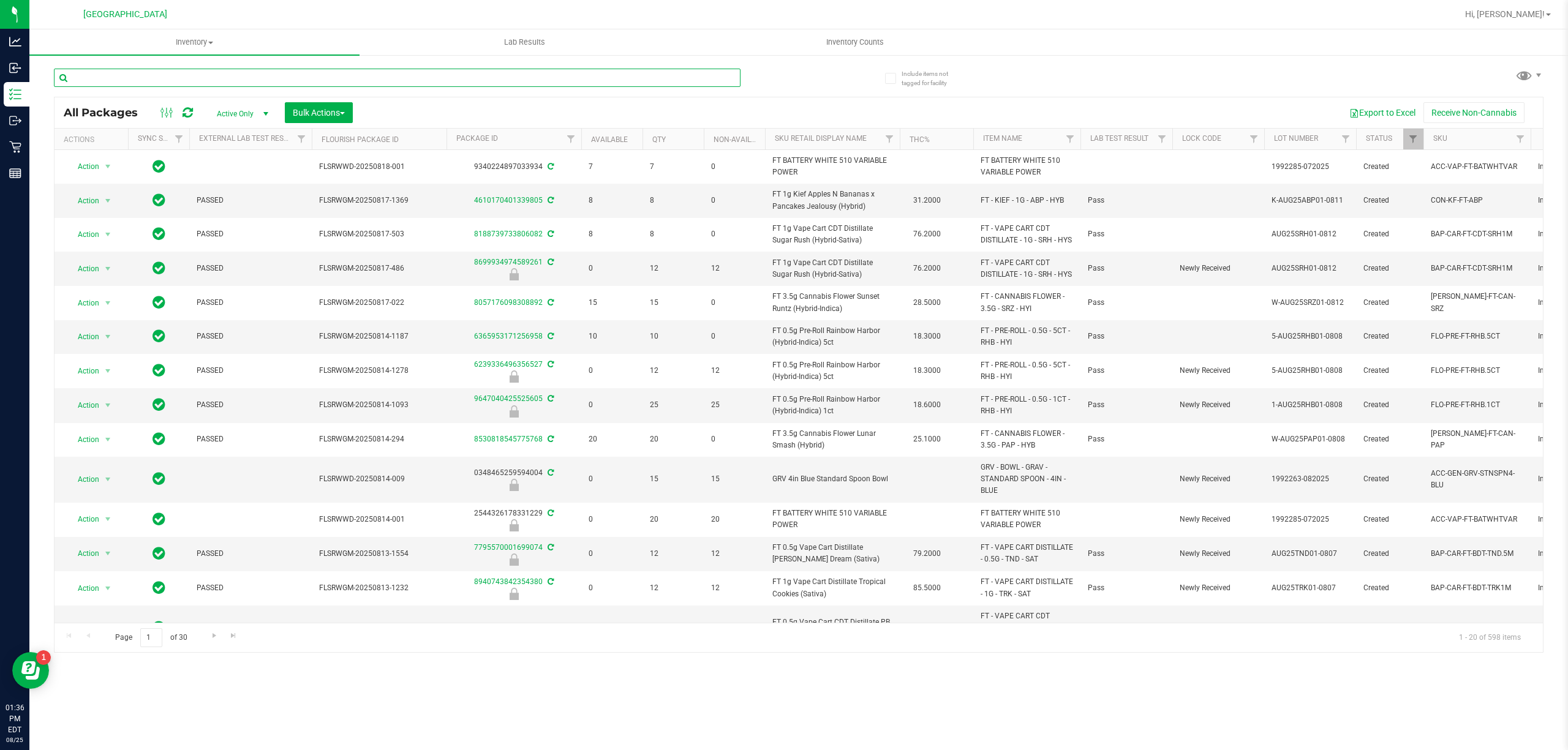
click at [204, 84] on input "text" at bounding box center [396, 78] width 687 height 19
paste input "FT 1g Vape Cart CDT Distillate Mercury Rising (Hybrid)"
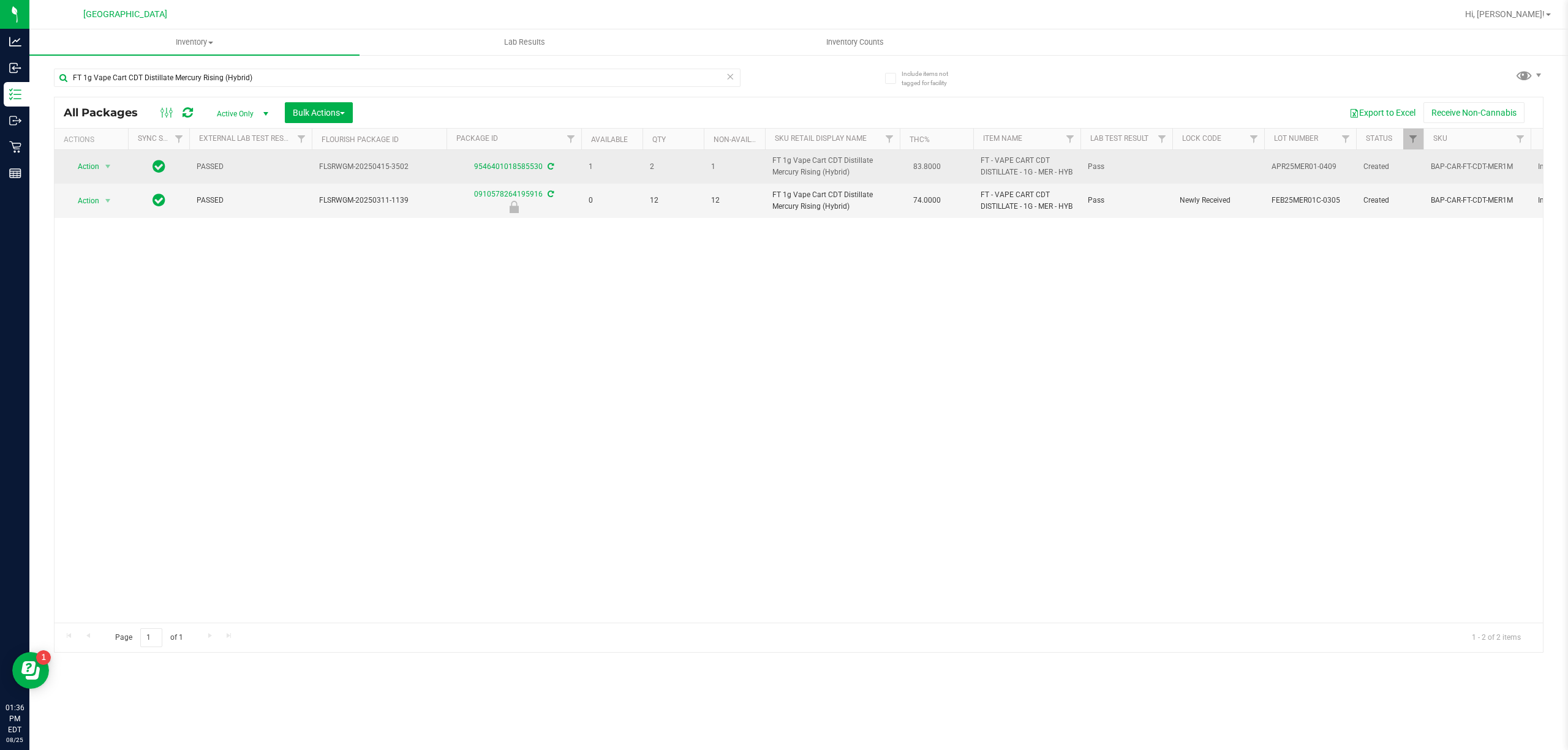
click at [825, 177] on span "FT 1g Vape Cart CDT Distillate Mercury Rising (Hybrid)" at bounding box center [832, 166] width 120 height 23
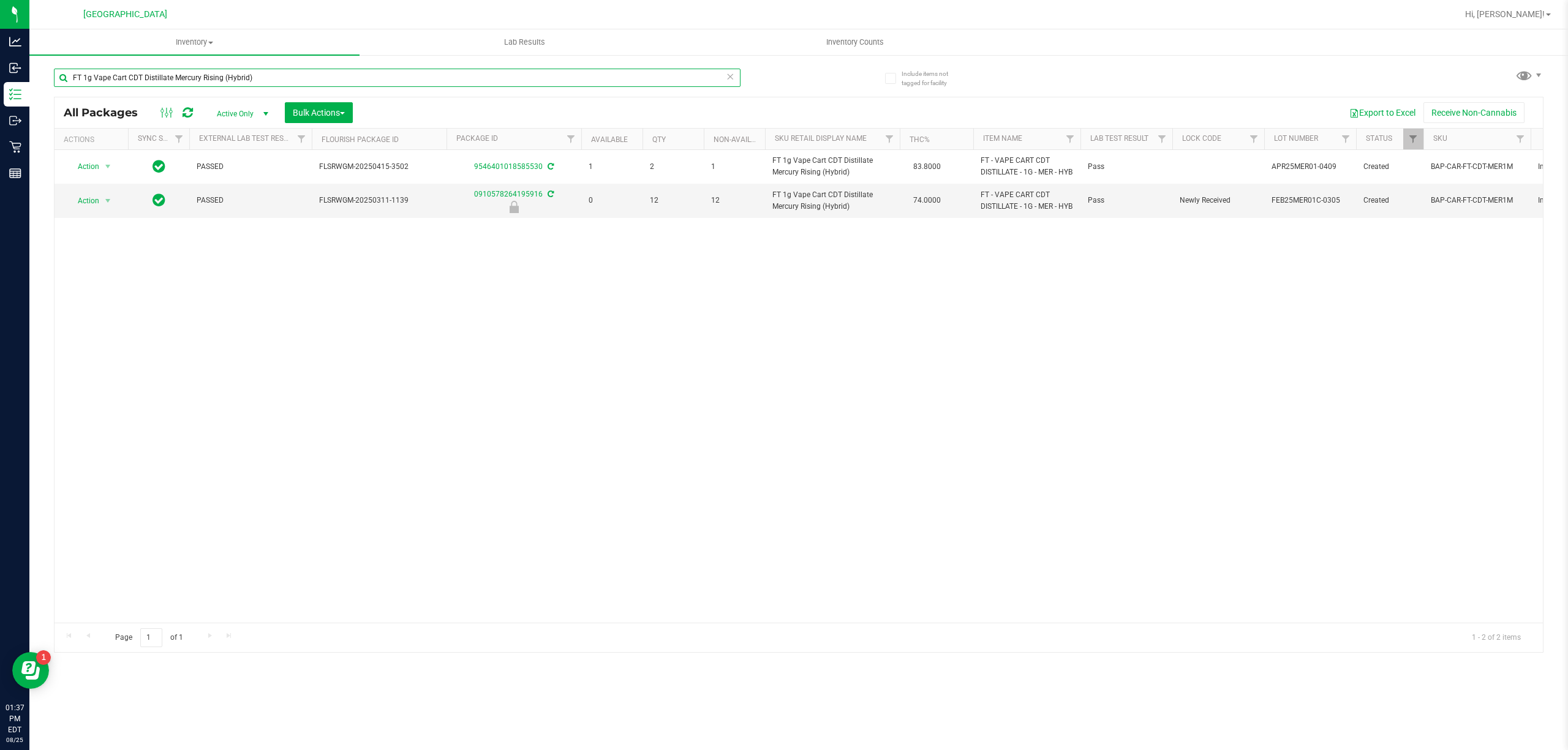
click at [283, 80] on input "FT 1g Vape Cart CDT Distillate Mercury Rising (Hybrid)" at bounding box center [396, 78] width 687 height 19
paste input "0.5g Vape Cart CDT Distillate Static Shock (Indica"
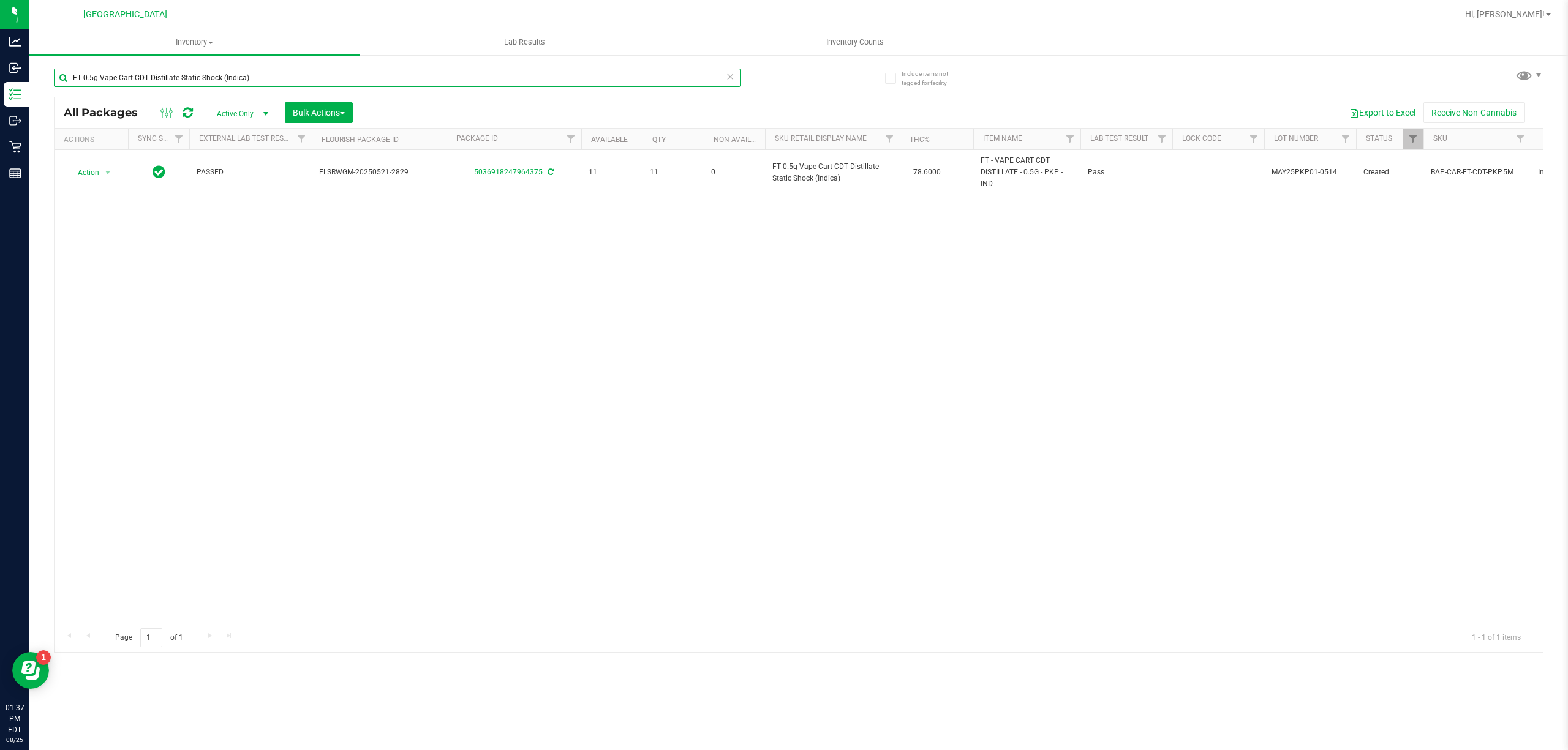
click at [298, 72] on input "FT 0.5g Vape Cart CDT Distillate Static Shock (Indica)" at bounding box center [396, 78] width 687 height 19
paste input "3.5g Cannabis Flower Gelato 41"
type input "FT 3.5g Cannabis Flower Gelato 41 (Indica)"
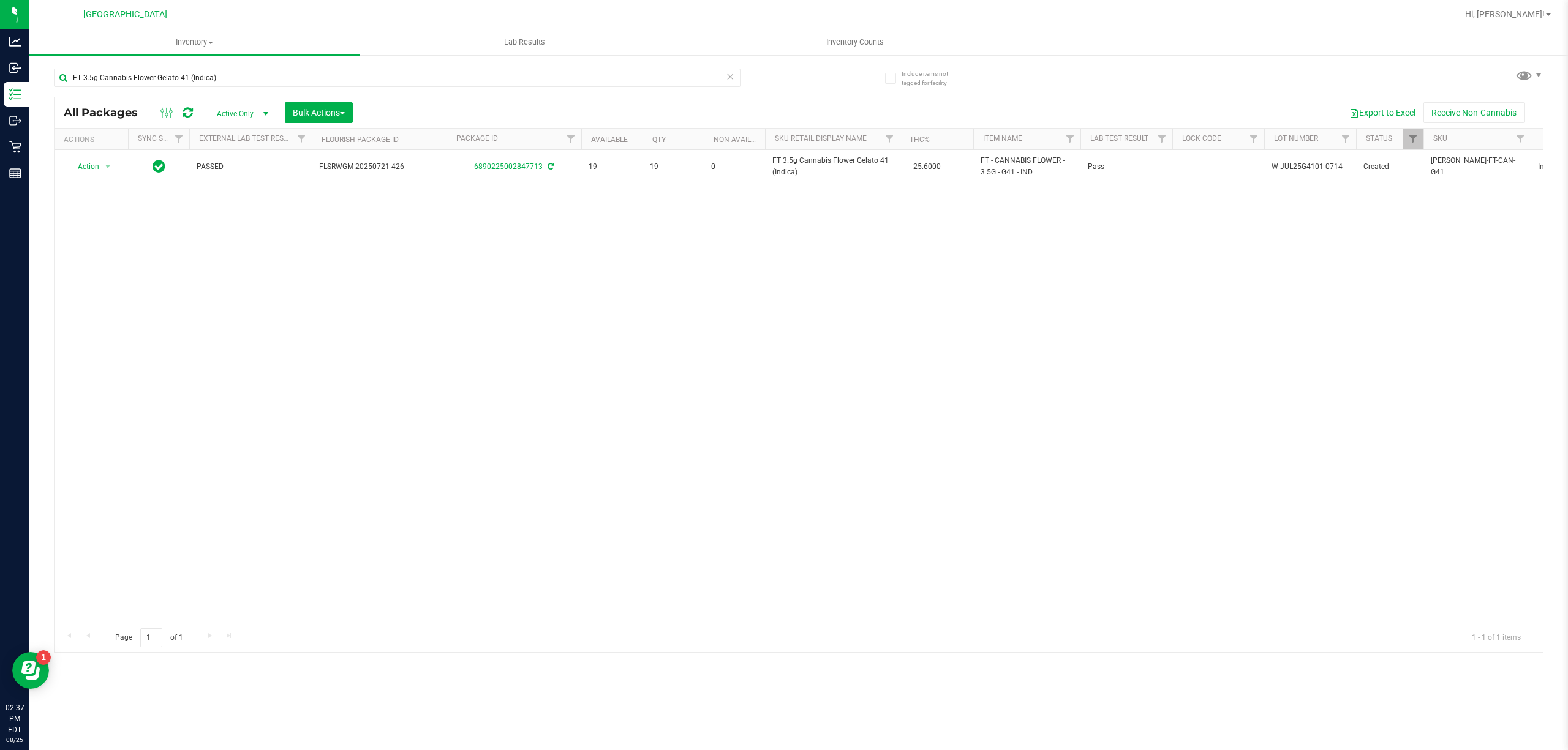
click at [399, 84] on input "FT 3.5g Cannabis Flower Gelato 41 (Indica)" at bounding box center [396, 78] width 687 height 19
click at [399, 80] on input "7046129552791078" at bounding box center [396, 78] width 687 height 19
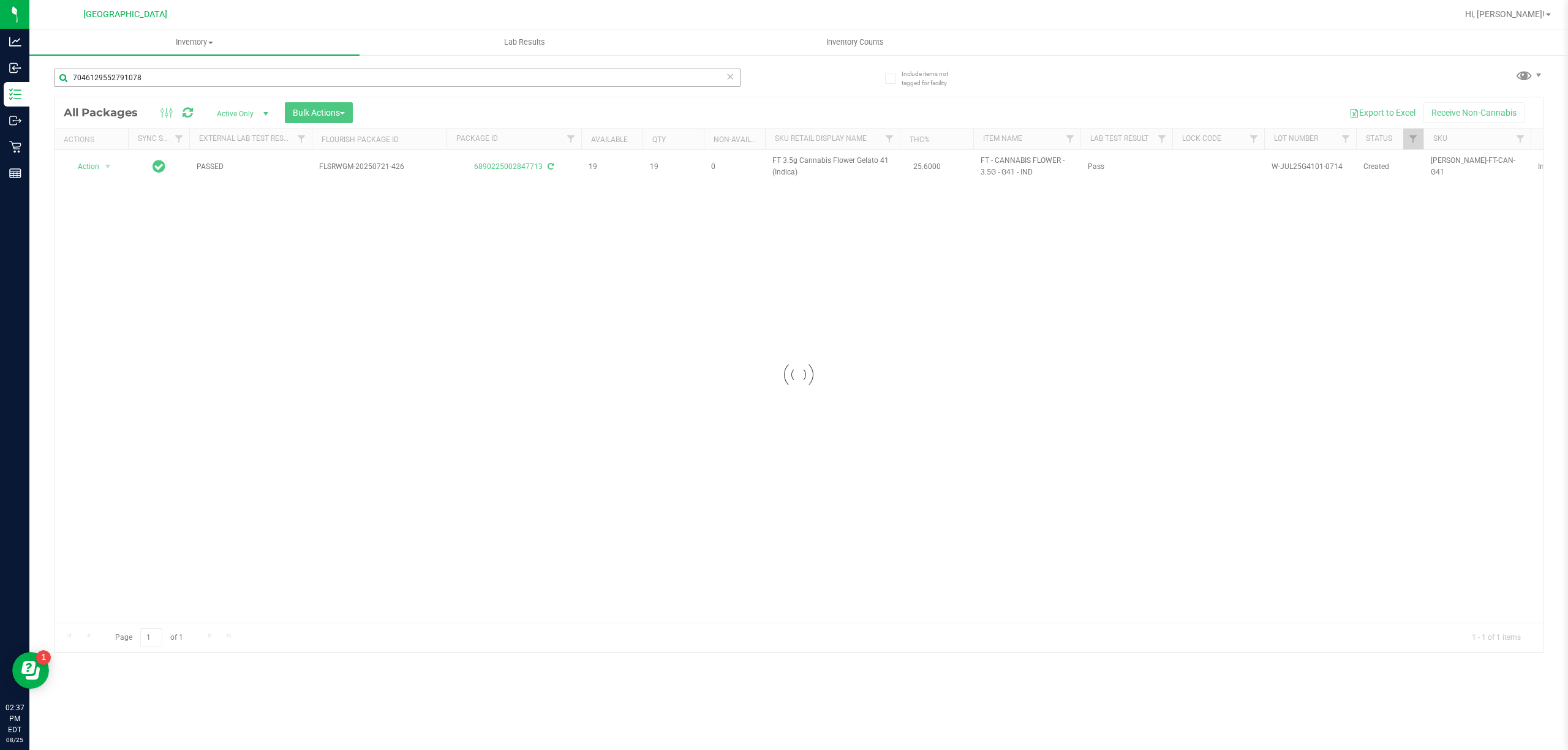
click at [399, 80] on input "7046129552791078" at bounding box center [396, 78] width 687 height 19
drag, startPoint x: 768, startPoint y: 199, endPoint x: 802, endPoint y: 189, distance: 35.4
click at [771, 199] on div "Action Action Adjust qty Create package Edit attributes Global inventory Locate…" at bounding box center [798, 386] width 1488 height 473
click at [804, 189] on div "Action Action Adjust qty Create package Edit attributes Global inventory Locate…" at bounding box center [798, 386] width 1488 height 473
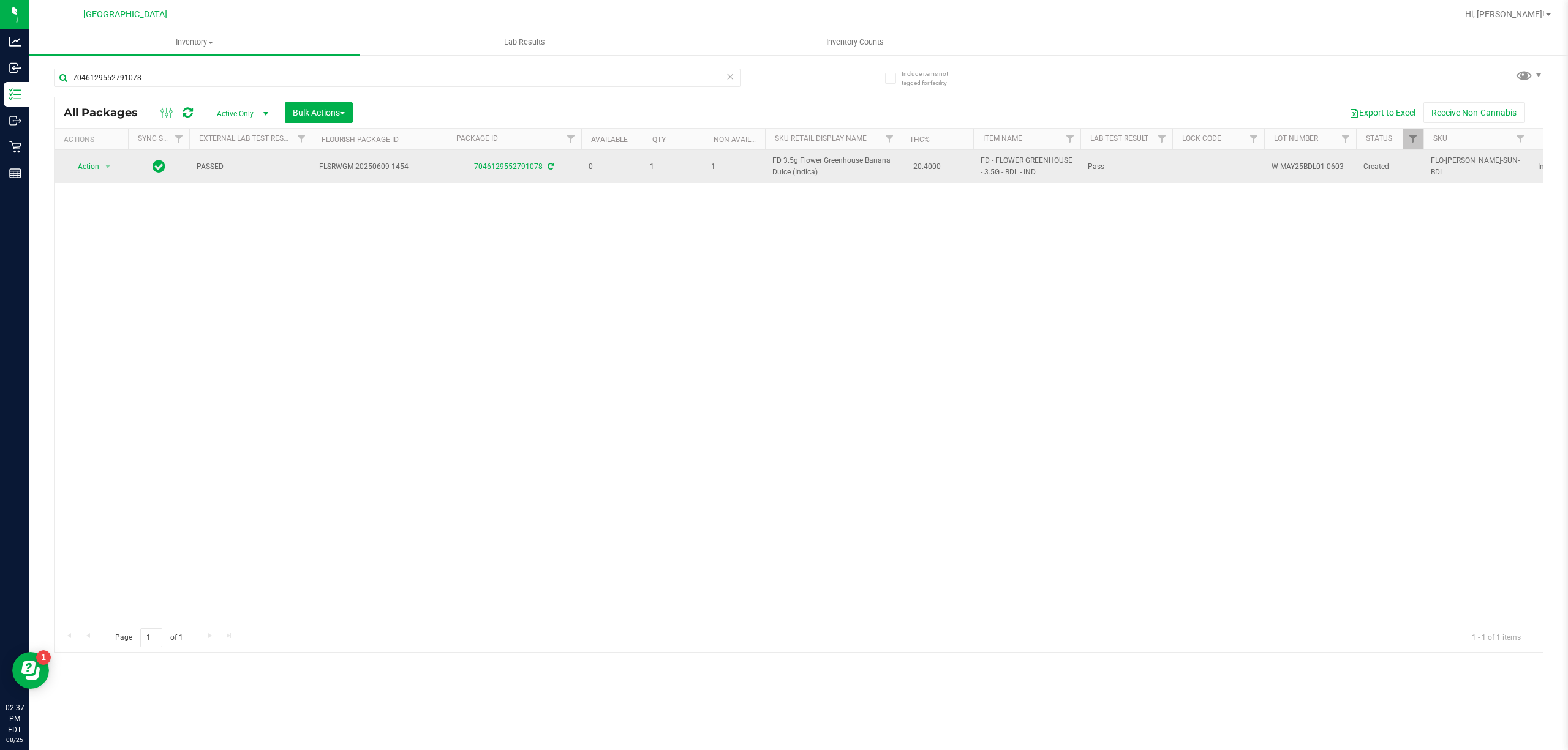
click at [801, 185] on div "Action Action Adjust qty Create package Edit attributes Global inventory Locate…" at bounding box center [798, 386] width 1488 height 473
click at [800, 176] on span "FD 3.5g Flower Greenhouse Banana Dulce (Indica)" at bounding box center [832, 166] width 120 height 23
click at [800, 174] on span "FD 3.5g Flower Greenhouse Banana Dulce (Indica)" at bounding box center [832, 166] width 120 height 23
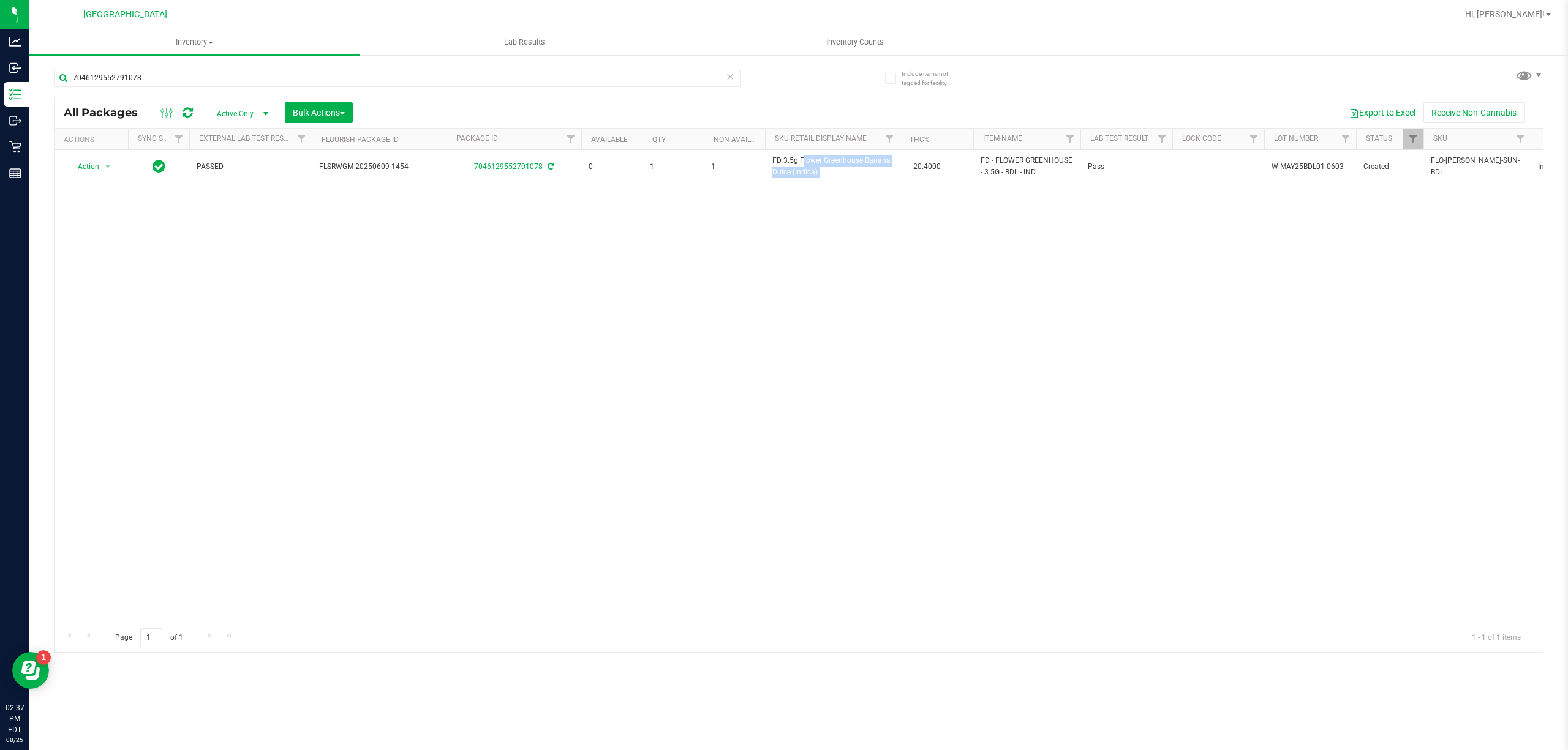
copy td "FD 3.5g Flower Greenhouse Banana Dulce (Indica)"
click at [626, 72] on input "7046129552791078" at bounding box center [396, 78] width 687 height 19
paste input "FD 3.5g Flower Greenhouse Banana Dulce (Indica)"
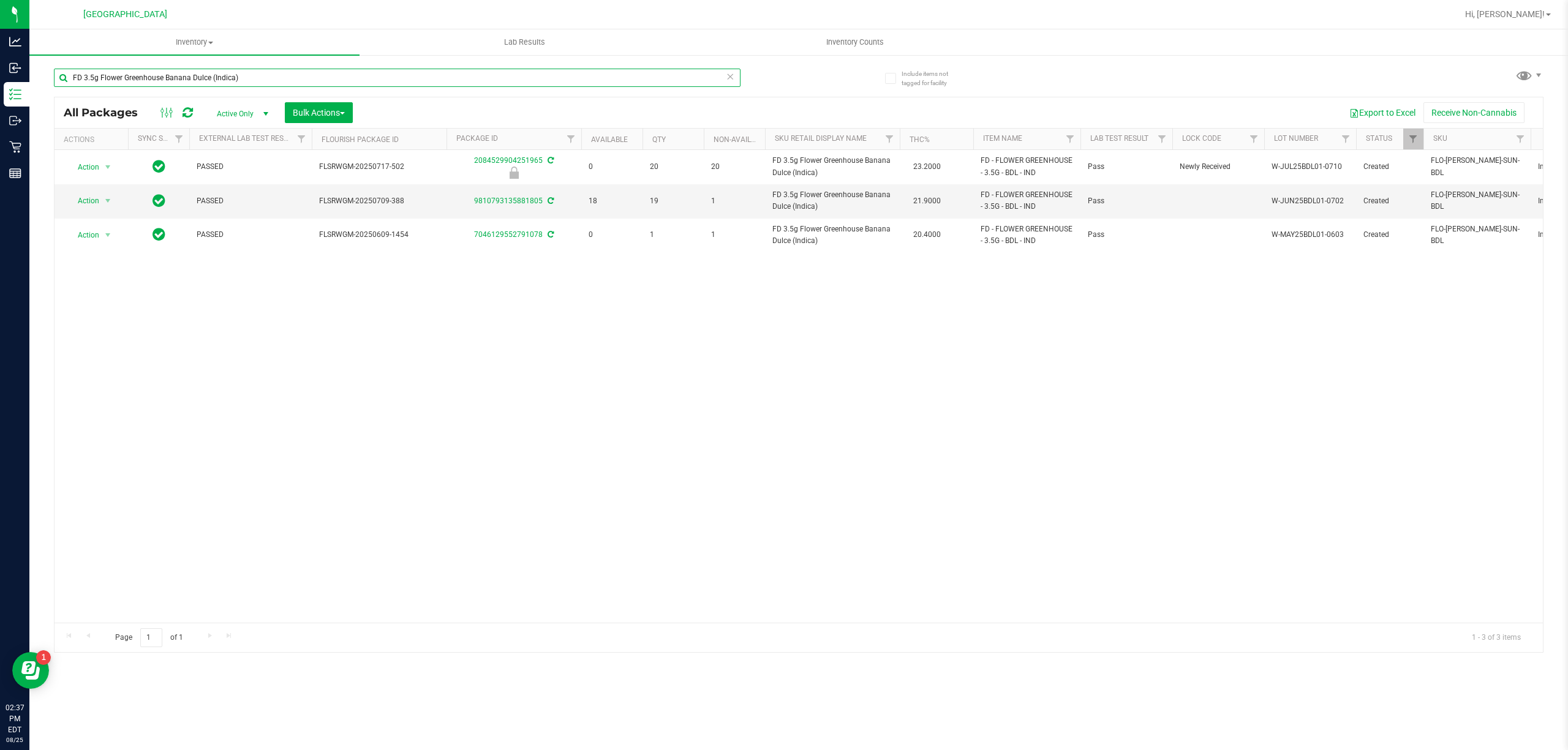
click at [537, 72] on input "FD 3.5g Flower Greenhouse Banana Dulce (Indica)" at bounding box center [396, 78] width 687 height 19
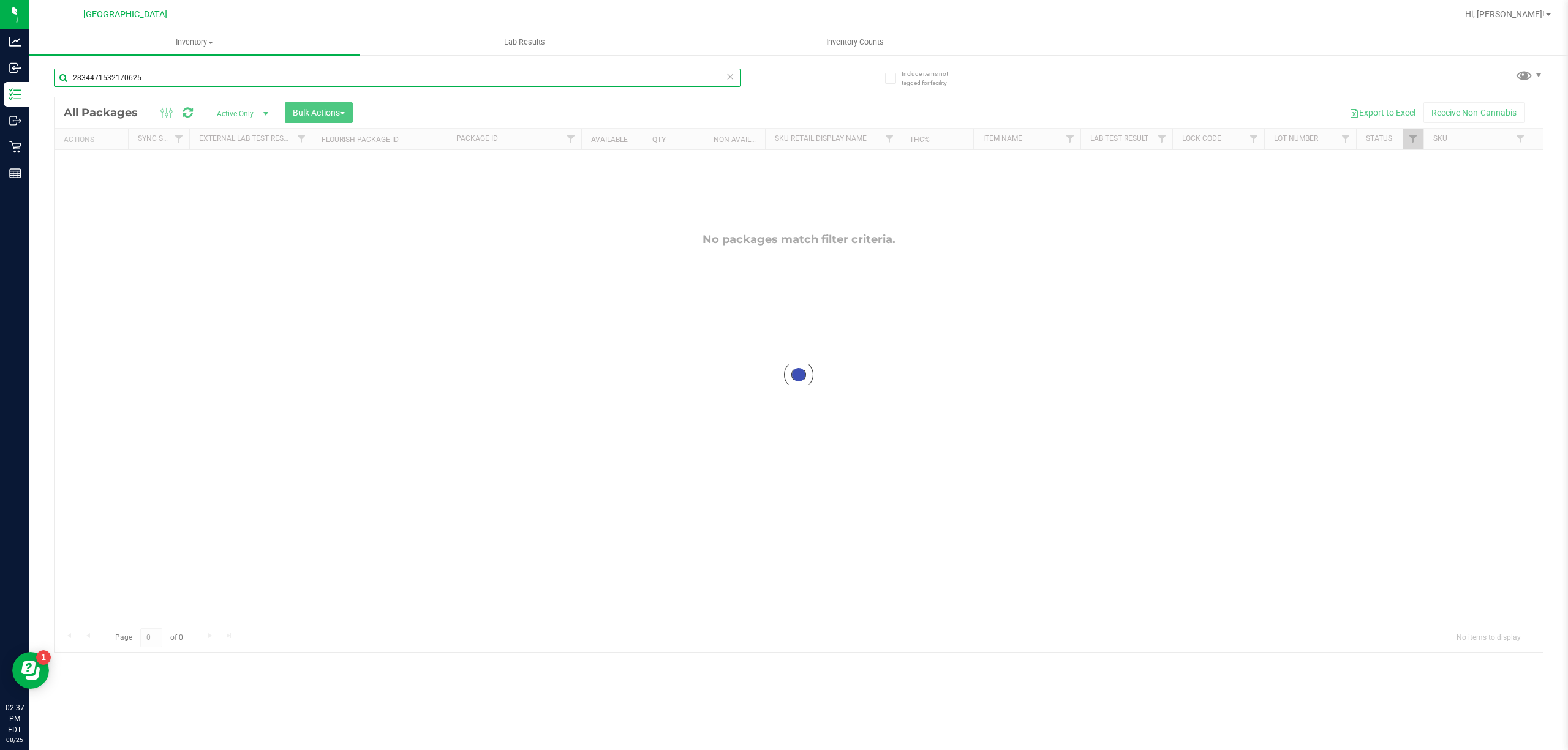
type input "2834471532170625"
click at [487, 94] on div "2834471532170625" at bounding box center [396, 82] width 687 height 28
click at [487, 84] on input "2834471532170625" at bounding box center [396, 78] width 687 height 19
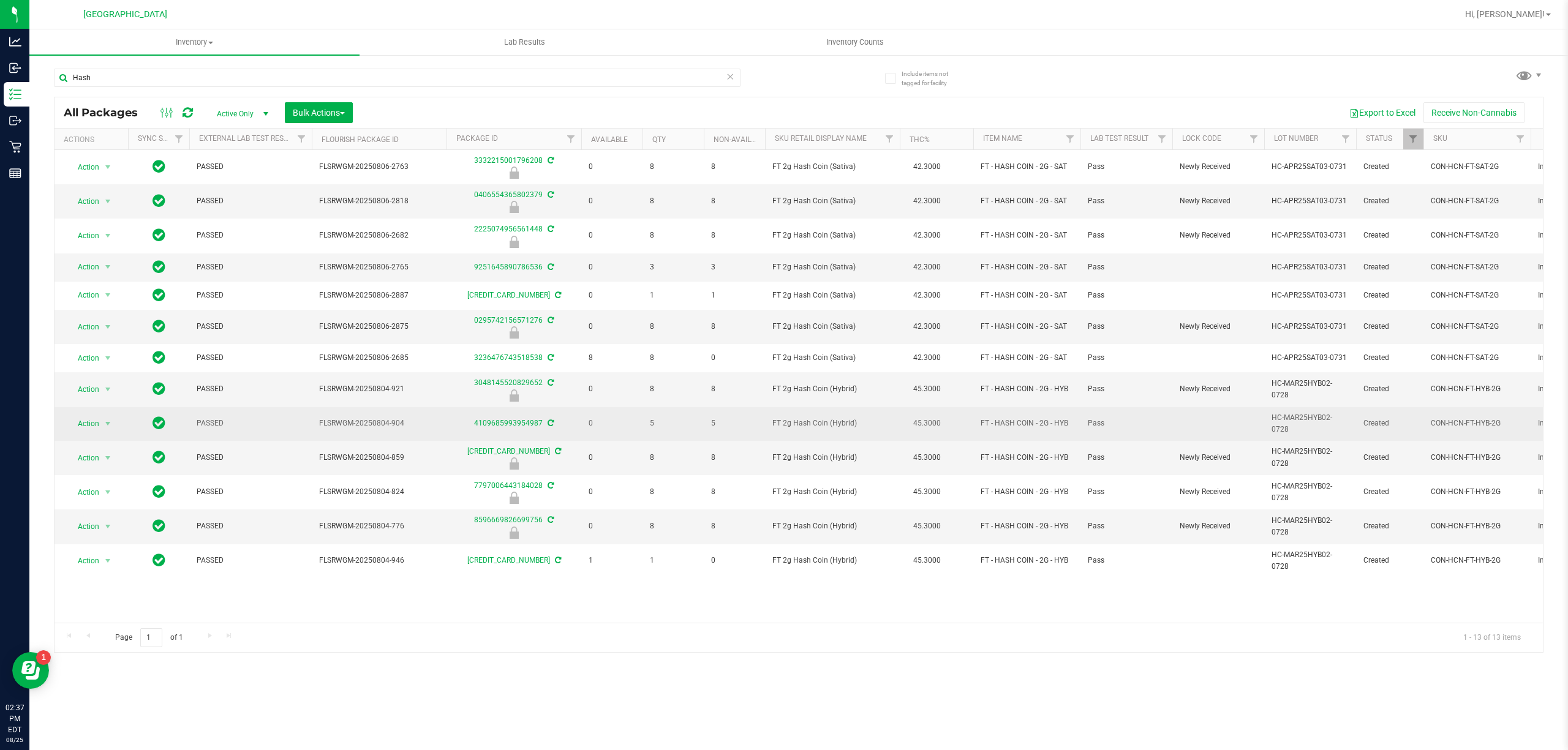
click at [824, 423] on span "FT 2g Hash Coin (Hybrid)" at bounding box center [832, 423] width 120 height 12
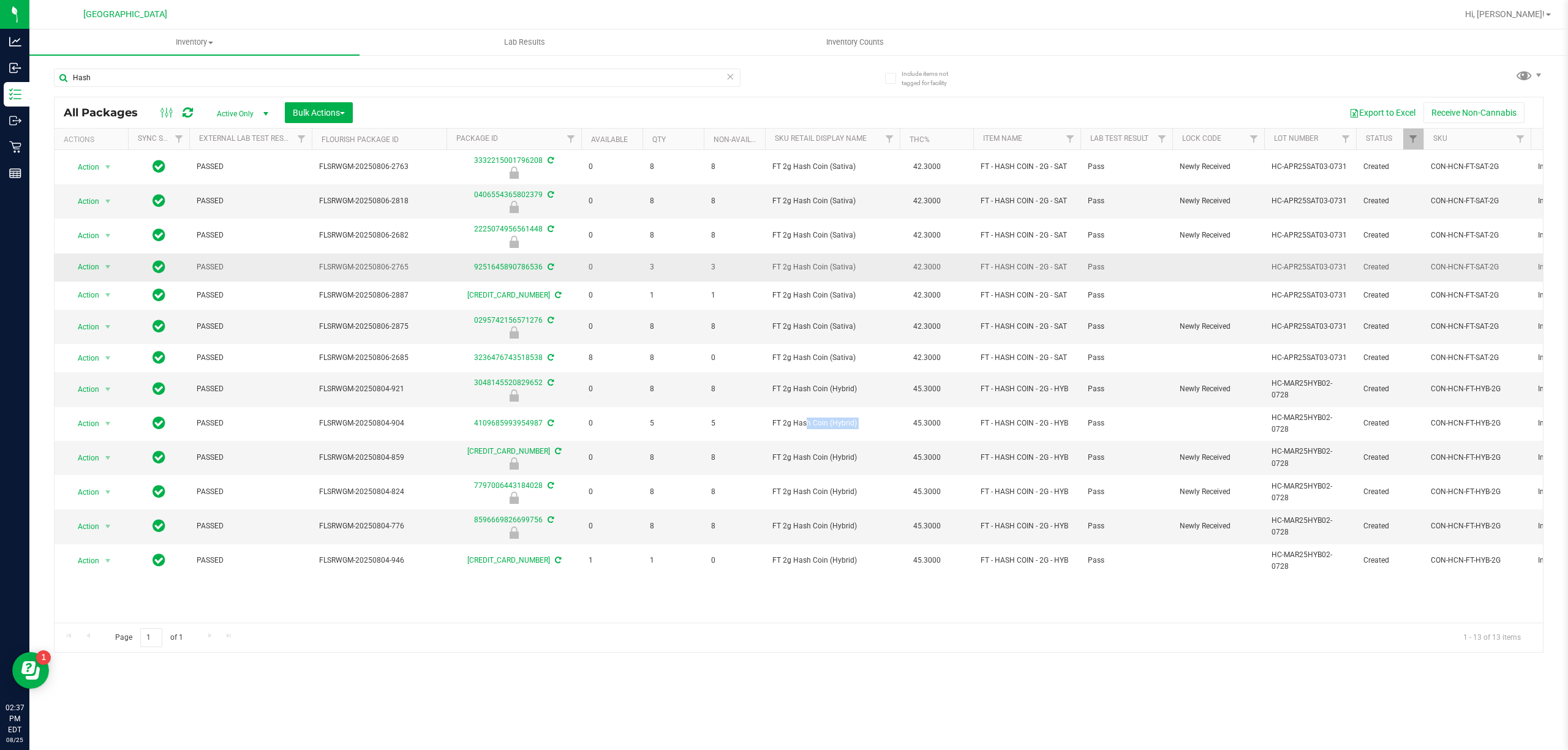
copy td "FT 2g Hash Coin (Hybrid)"
click at [520, 84] on input "Hash" at bounding box center [396, 78] width 687 height 19
paste input "FT 2g Hash Coin (Hybrid)"
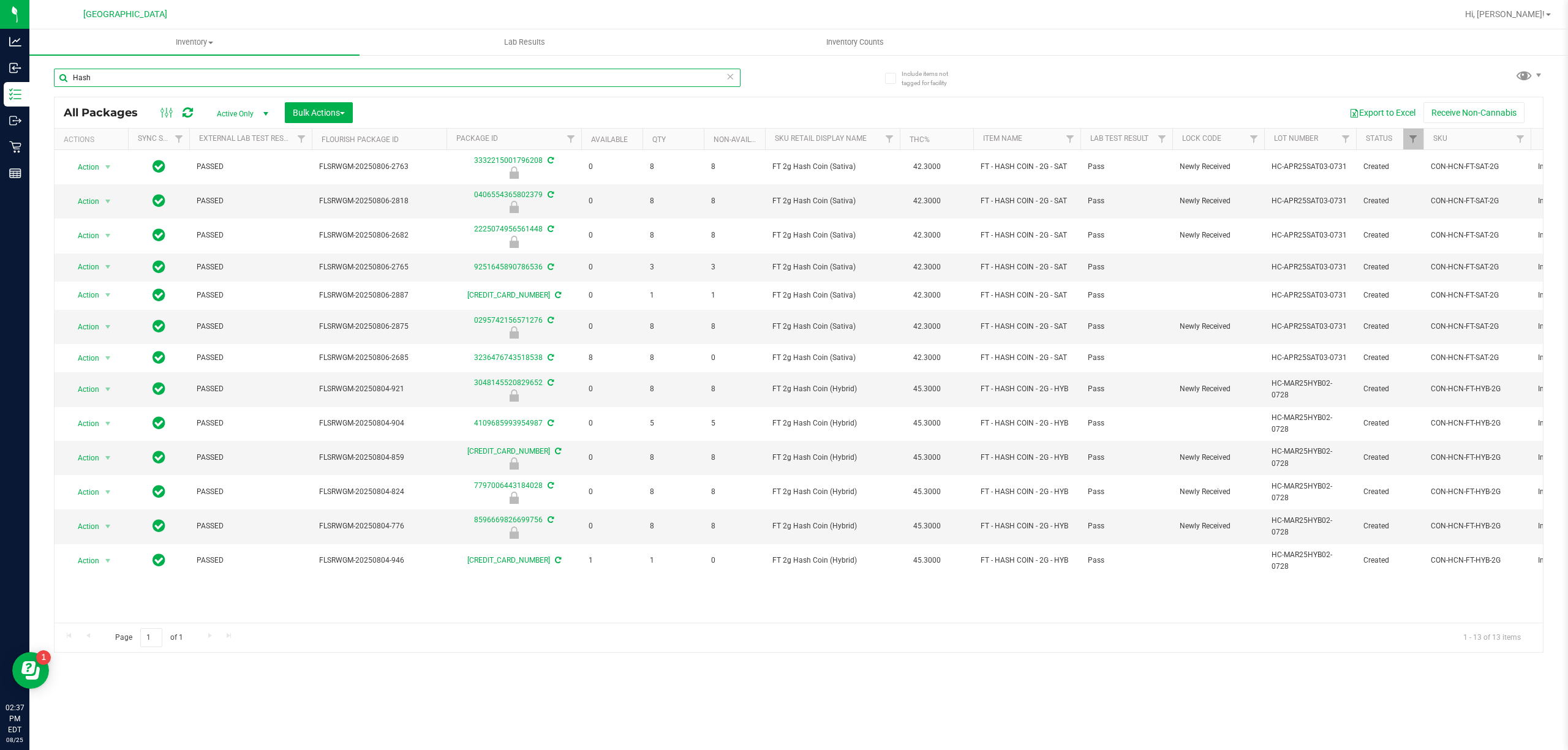
type input "FT 2g Hash Coin (Hybrid)"
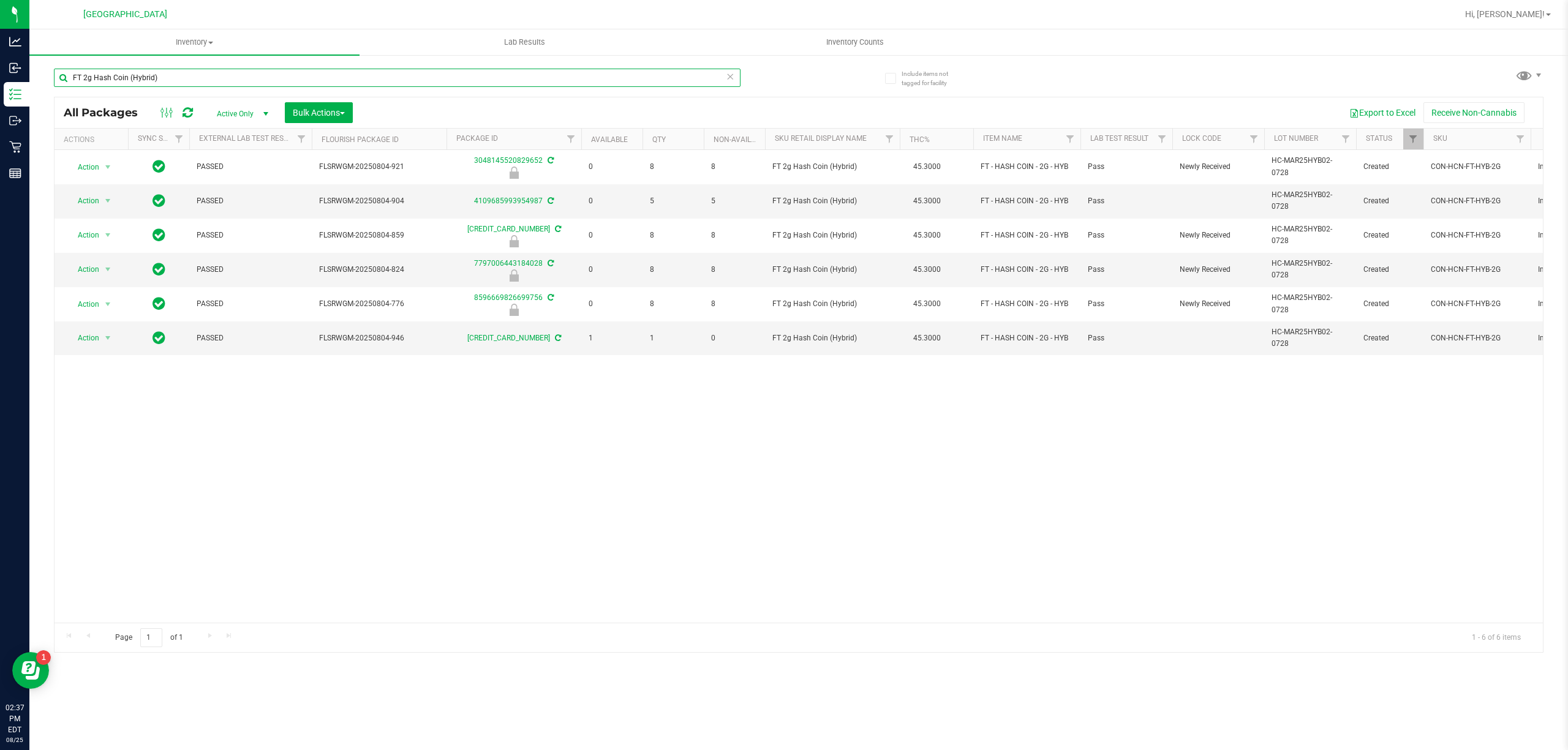
click at [495, 79] on input "FT 2g Hash Coin (Hybrid)" at bounding box center [396, 78] width 687 height 19
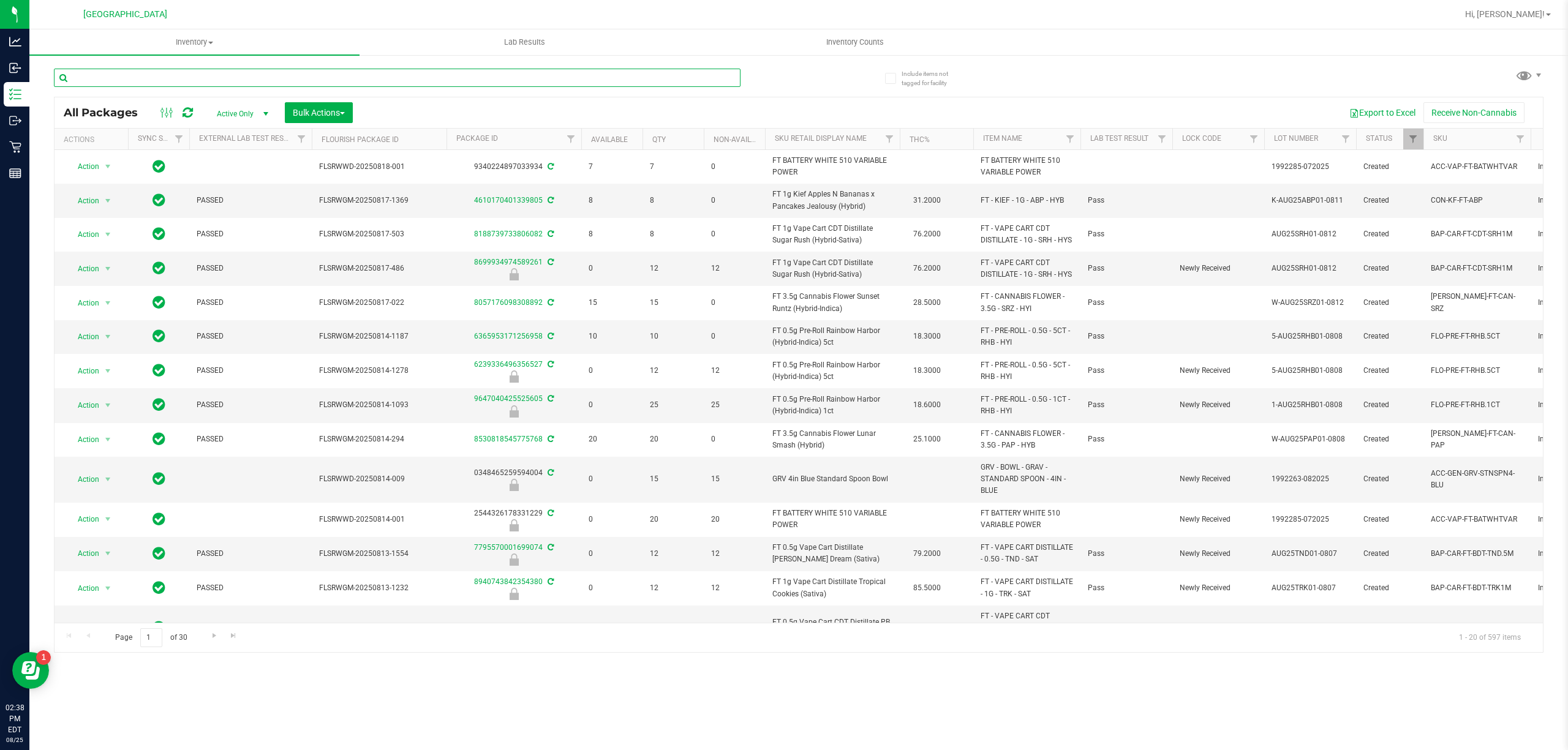
click at [481, 84] on input "text" at bounding box center [396, 78] width 687 height 19
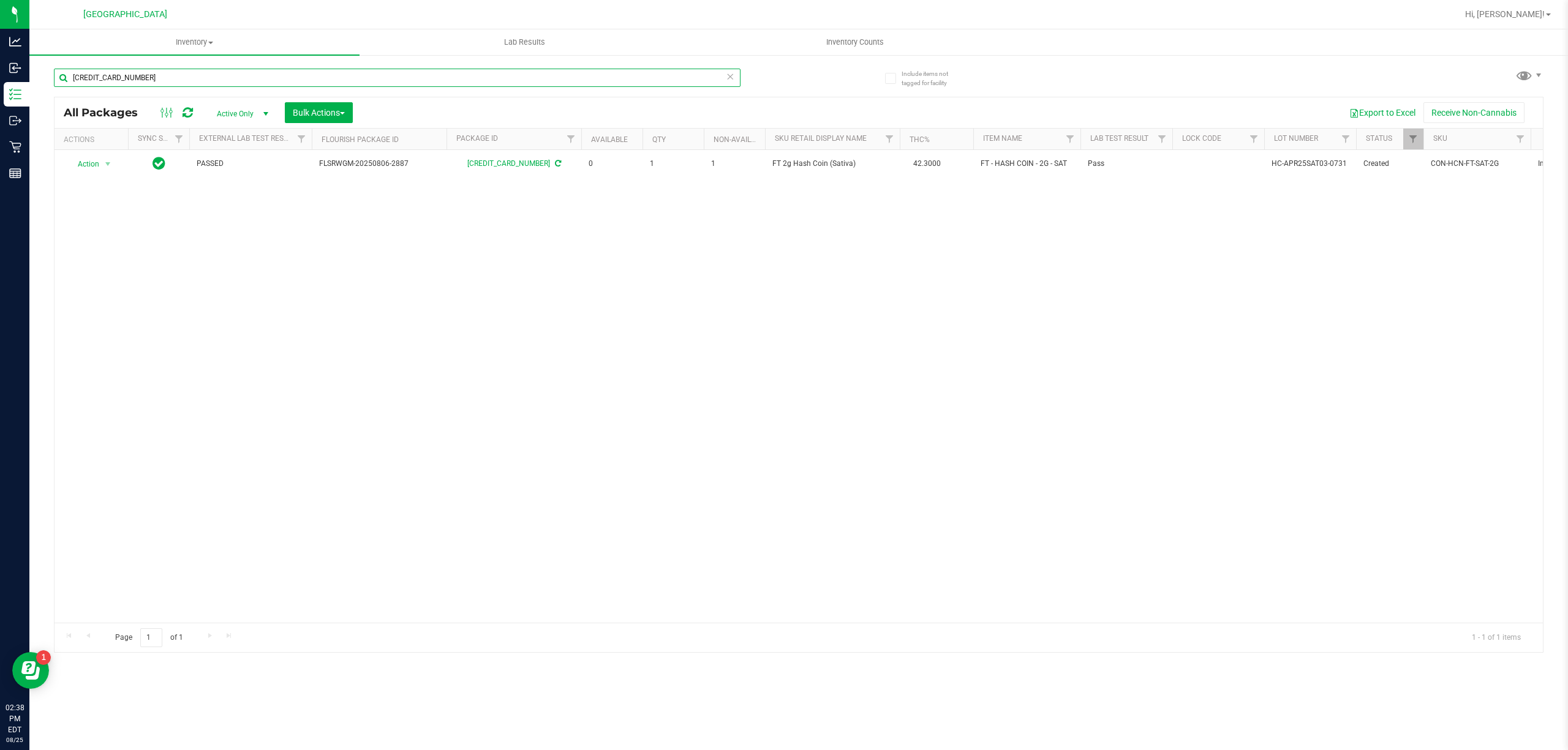
click at [434, 83] on input "[CREDIT_CARD_NUMBER]" at bounding box center [396, 78] width 687 height 19
click at [425, 80] on input "9251645890786536" at bounding box center [396, 78] width 687 height 19
click at [423, 79] on input "9251645890786536" at bounding box center [396, 78] width 687 height 19
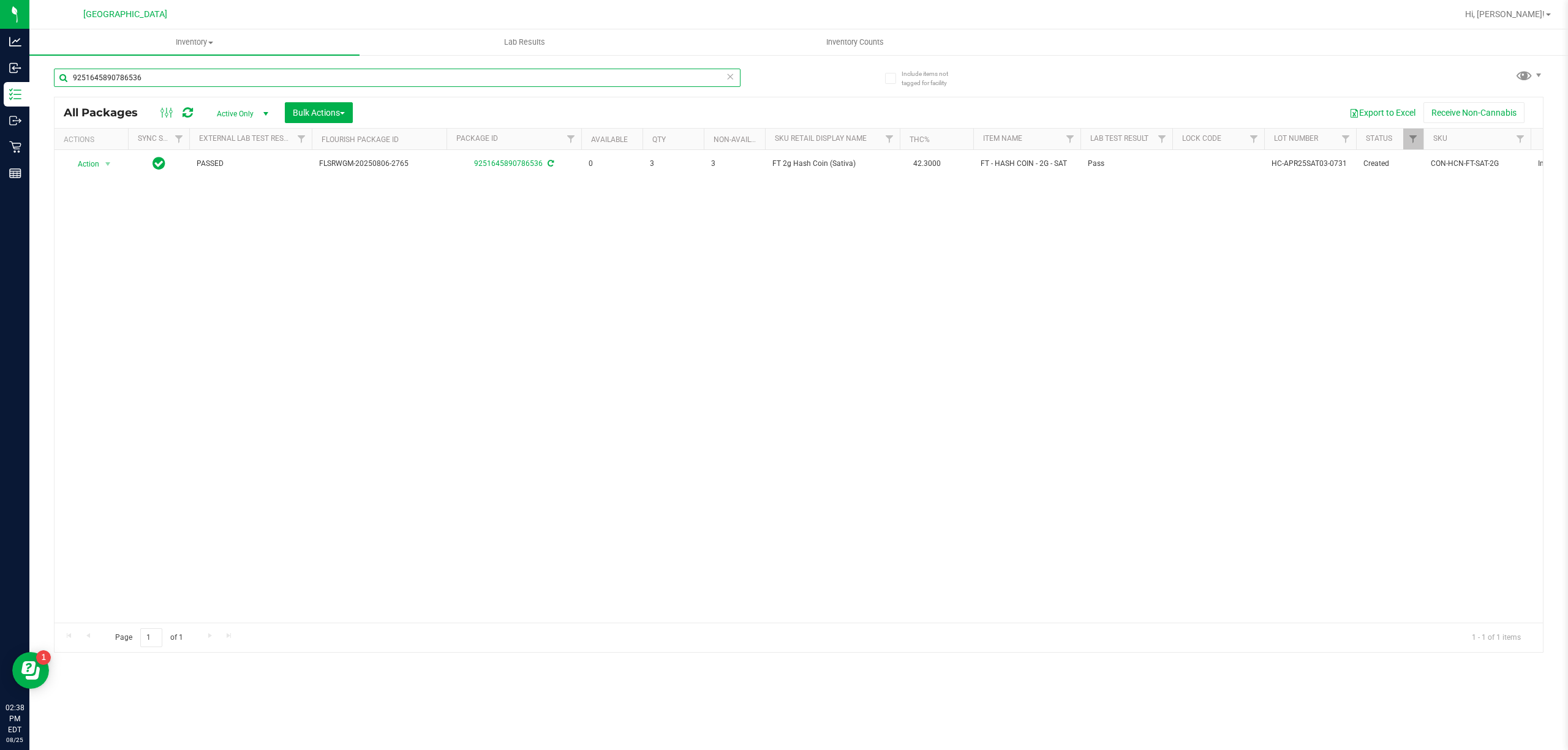
click at [423, 79] on input "9251645890786536" at bounding box center [396, 78] width 687 height 19
click at [550, 65] on div "4109685993954987" at bounding box center [425, 77] width 744 height 39
click at [545, 79] on input "4109685993954987" at bounding box center [396, 78] width 687 height 19
type input "="
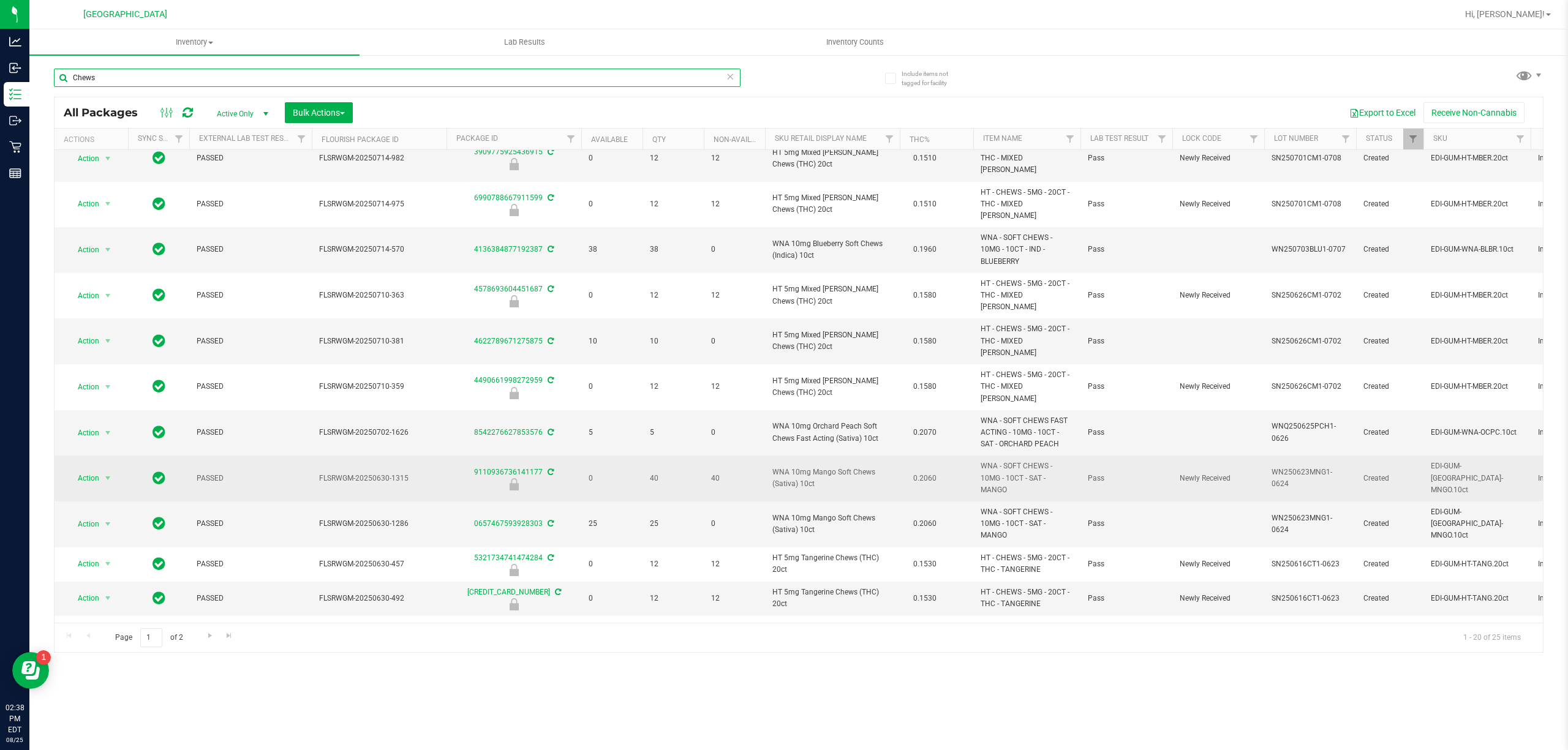
scroll to position [245, 0]
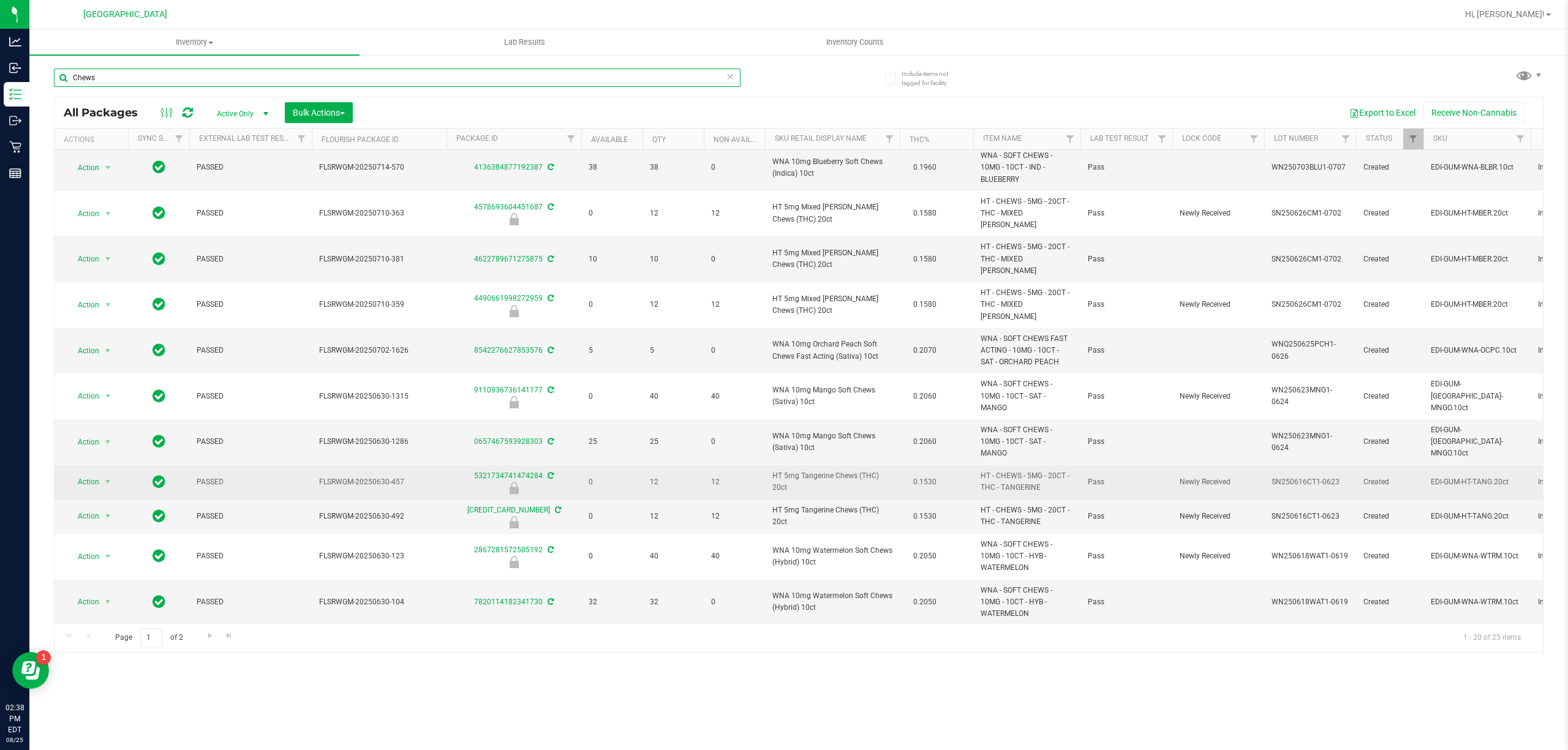
type input "Chews"
click at [817, 470] on span "HT 5mg Tangerine Chews (THC) 20ct" at bounding box center [832, 481] width 120 height 23
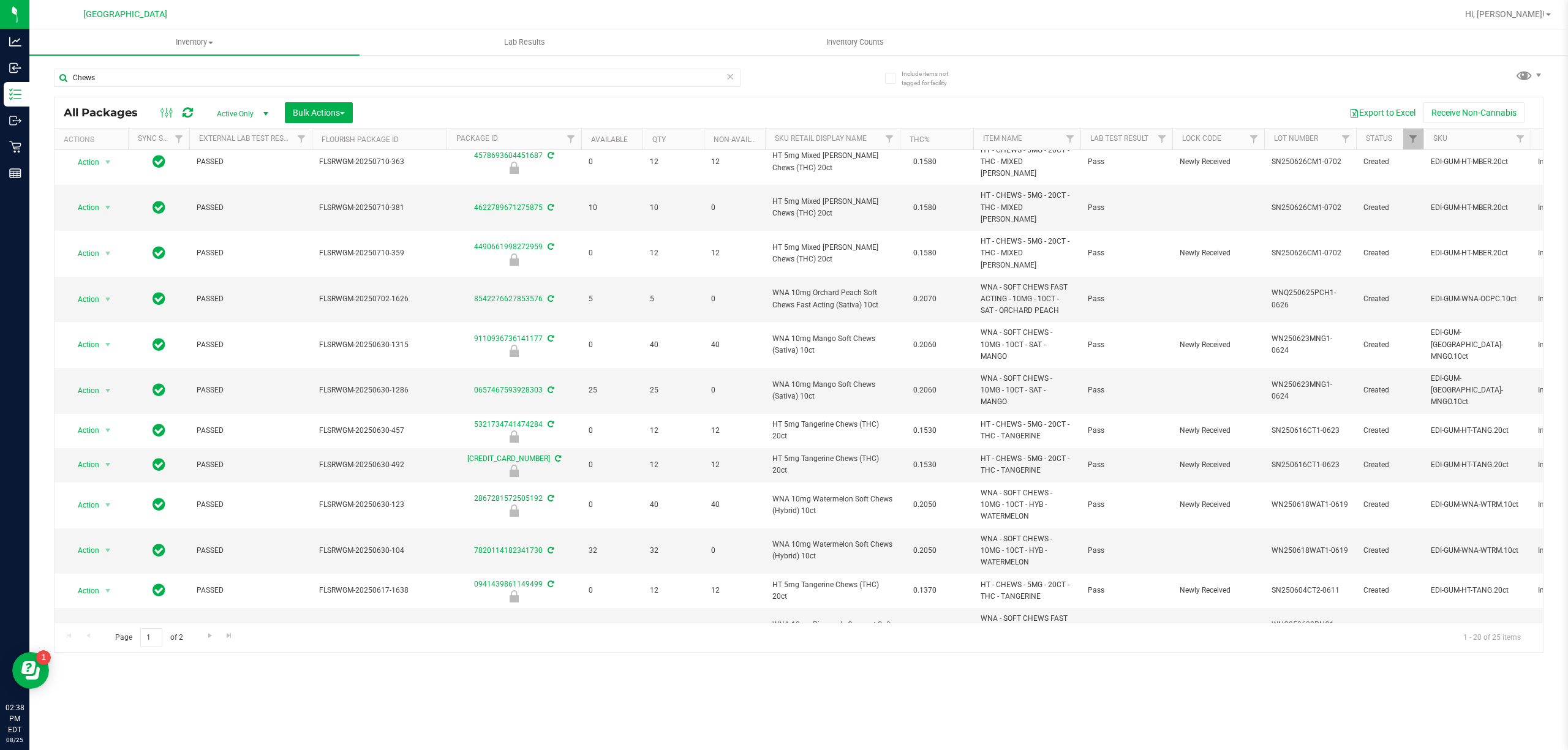
click at [819, 692] on span "HT 5mg Tangerine Chews (THC) 20ct" at bounding box center [832, 703] width 120 height 23
click at [811, 659] on span "HT 5mg Tangerine Chews (THC) 20ct" at bounding box center [832, 670] width 120 height 23
click at [143, 69] on input "Chews" at bounding box center [396, 78] width 687 height 19
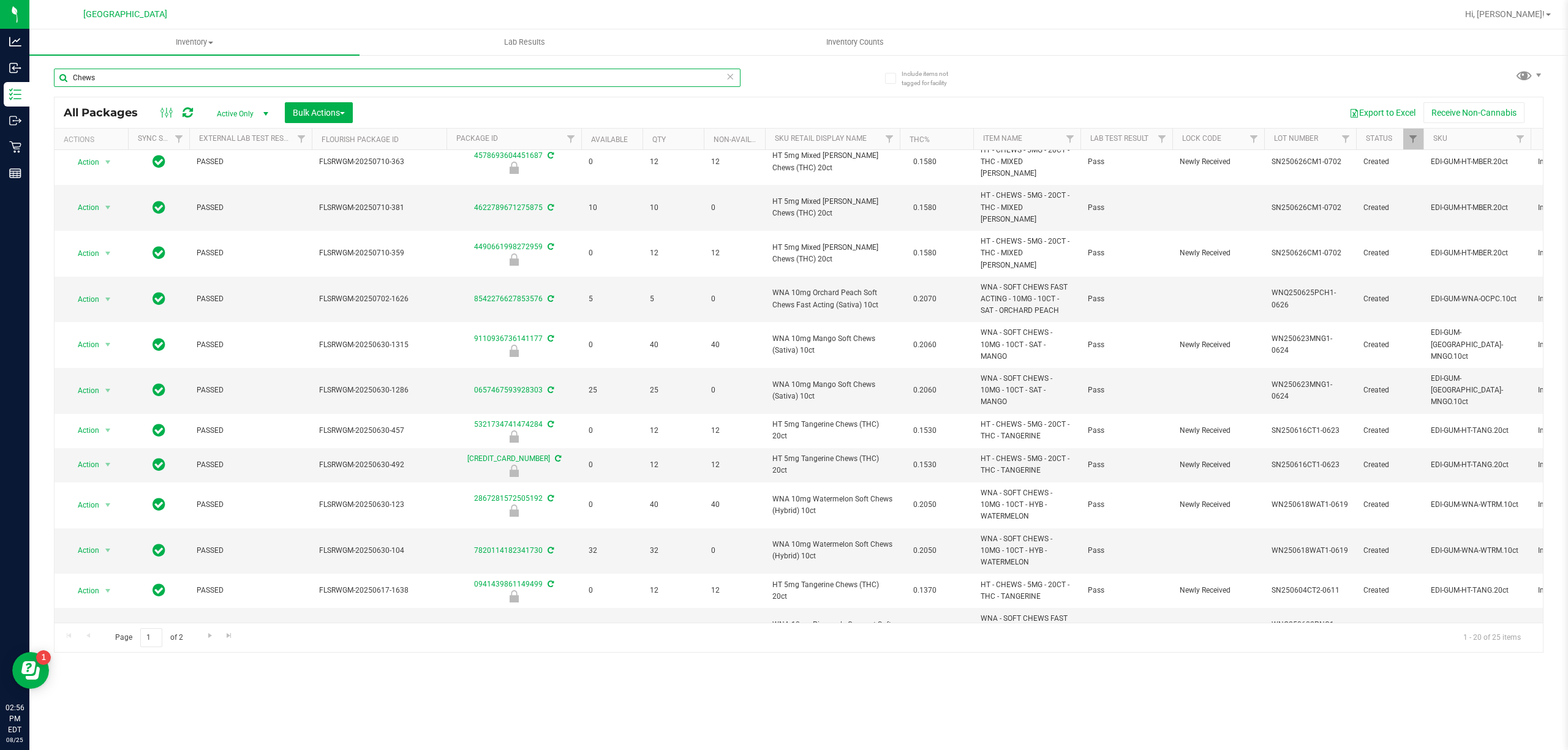
click at [143, 69] on input "Chews" at bounding box center [396, 78] width 687 height 19
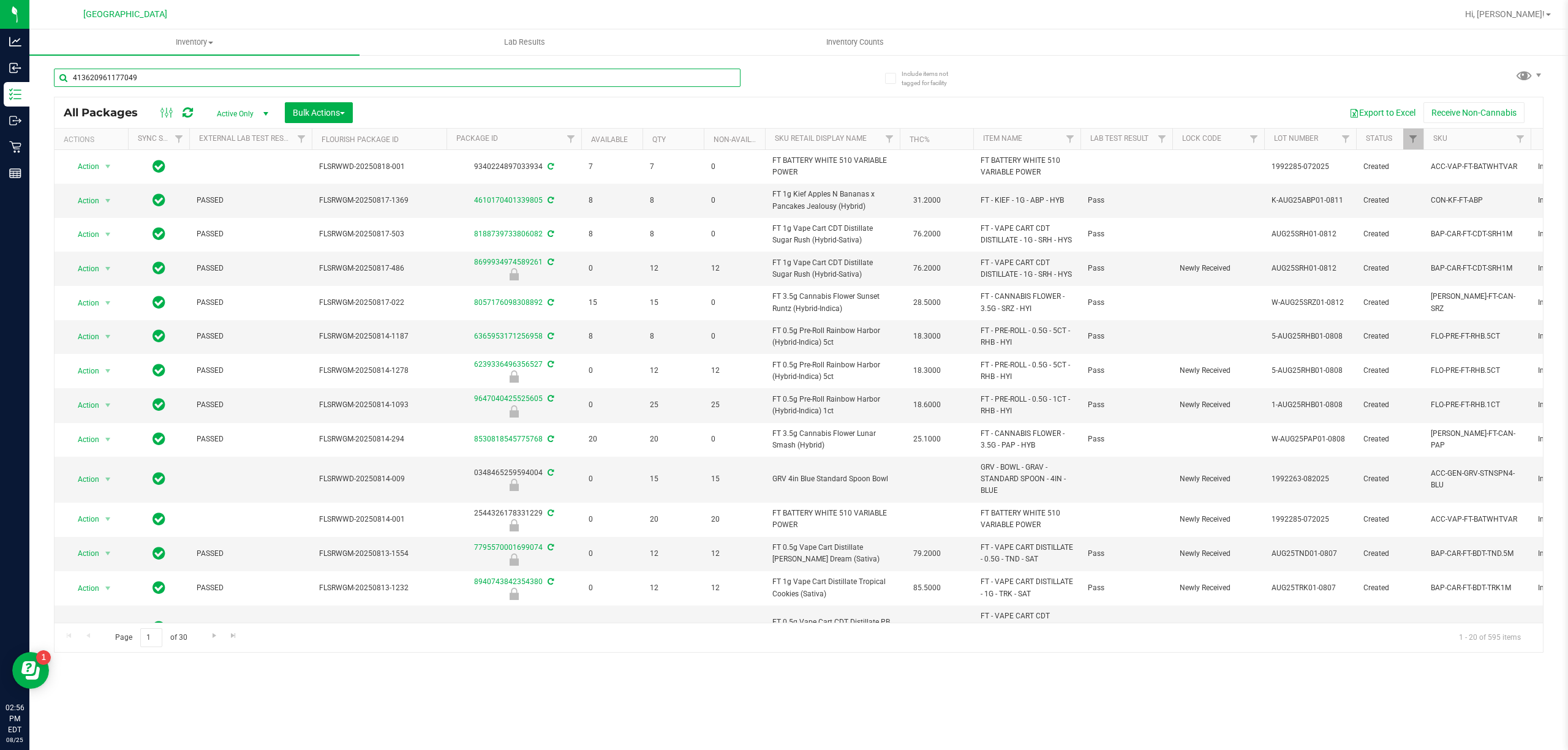
type input "4136209611770495"
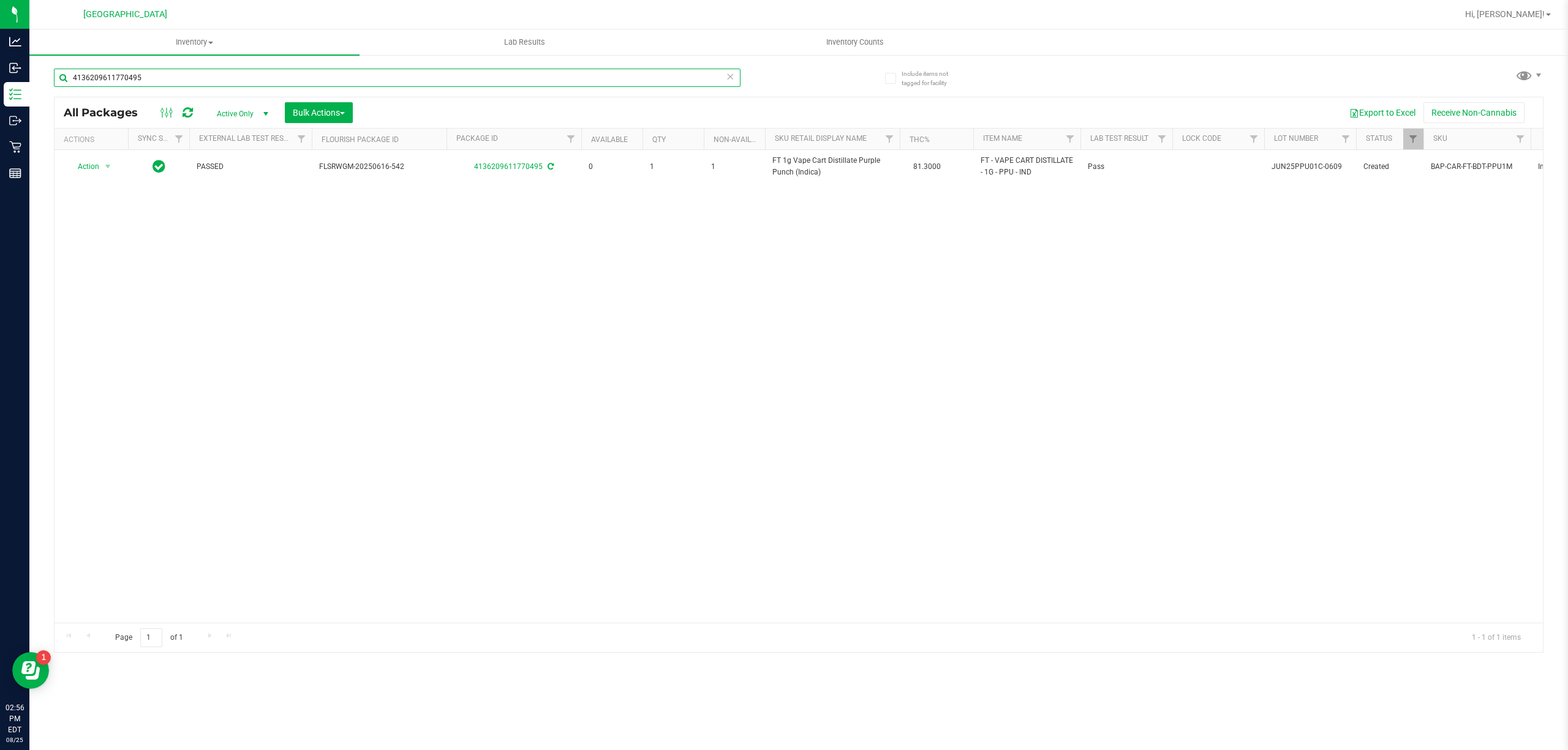
click at [256, 83] on input "4136209611770495" at bounding box center [396, 78] width 687 height 19
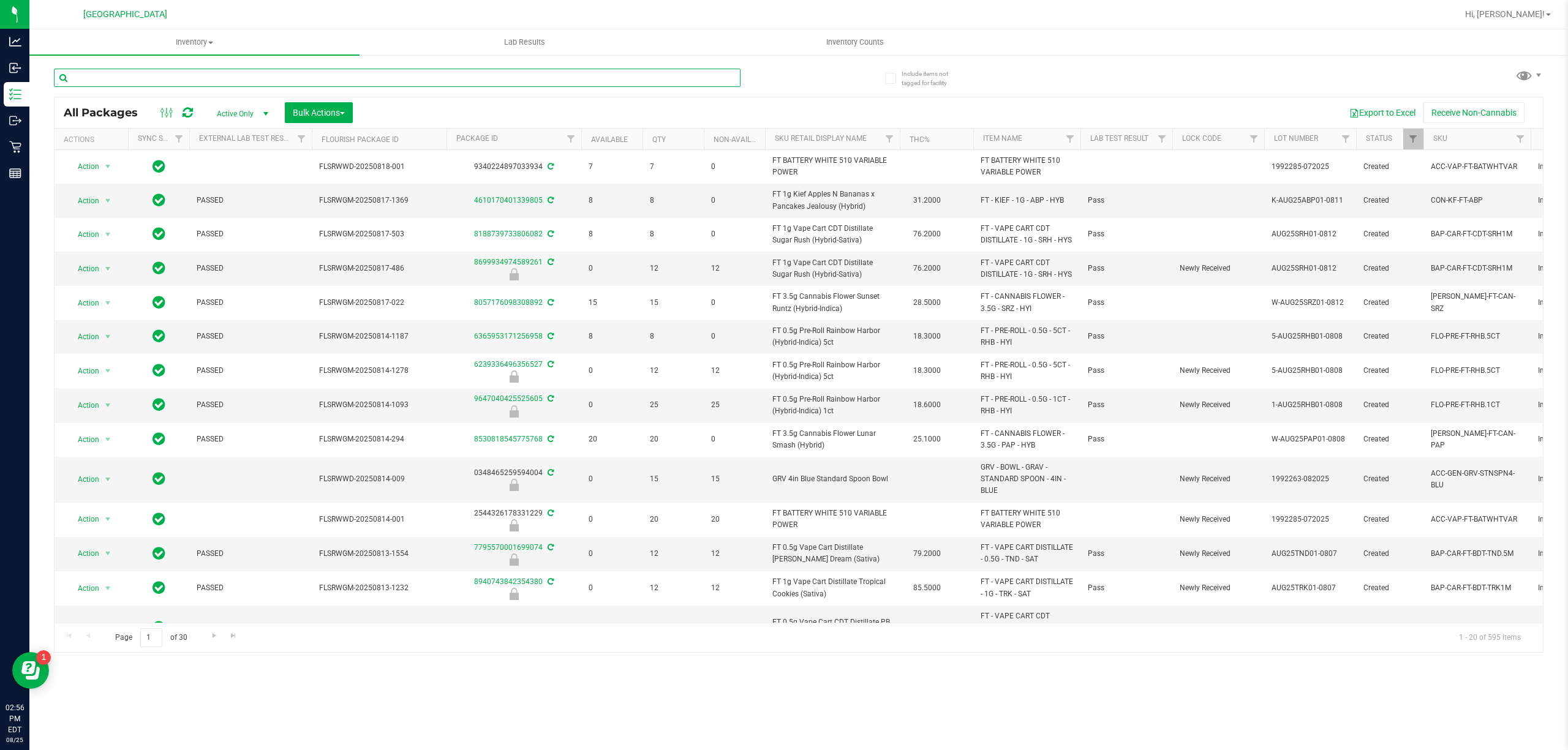
click at [224, 81] on input "text" at bounding box center [396, 78] width 687 height 19
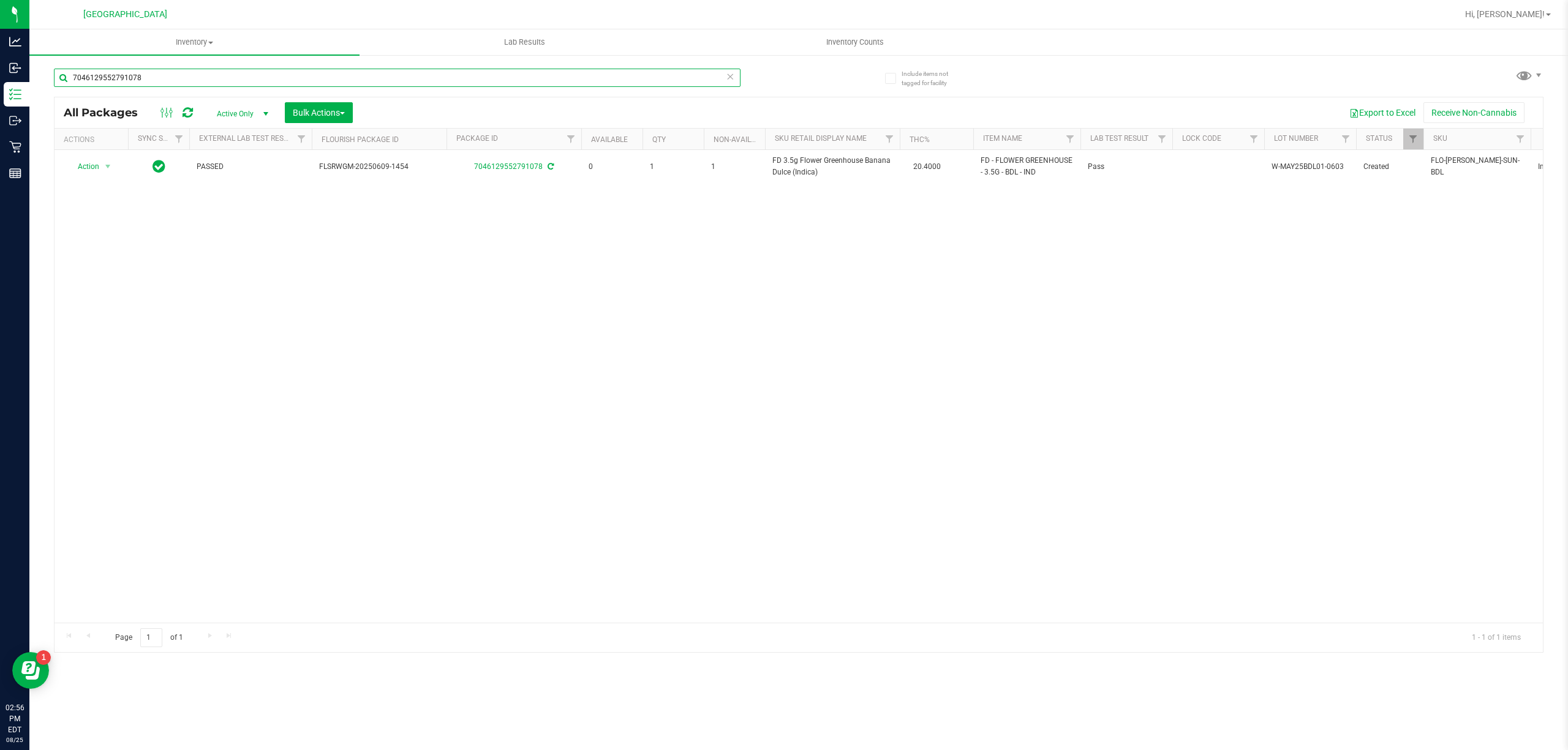
click at [214, 77] on input "7046129552791078" at bounding box center [396, 78] width 687 height 19
type input "2834471532170625"
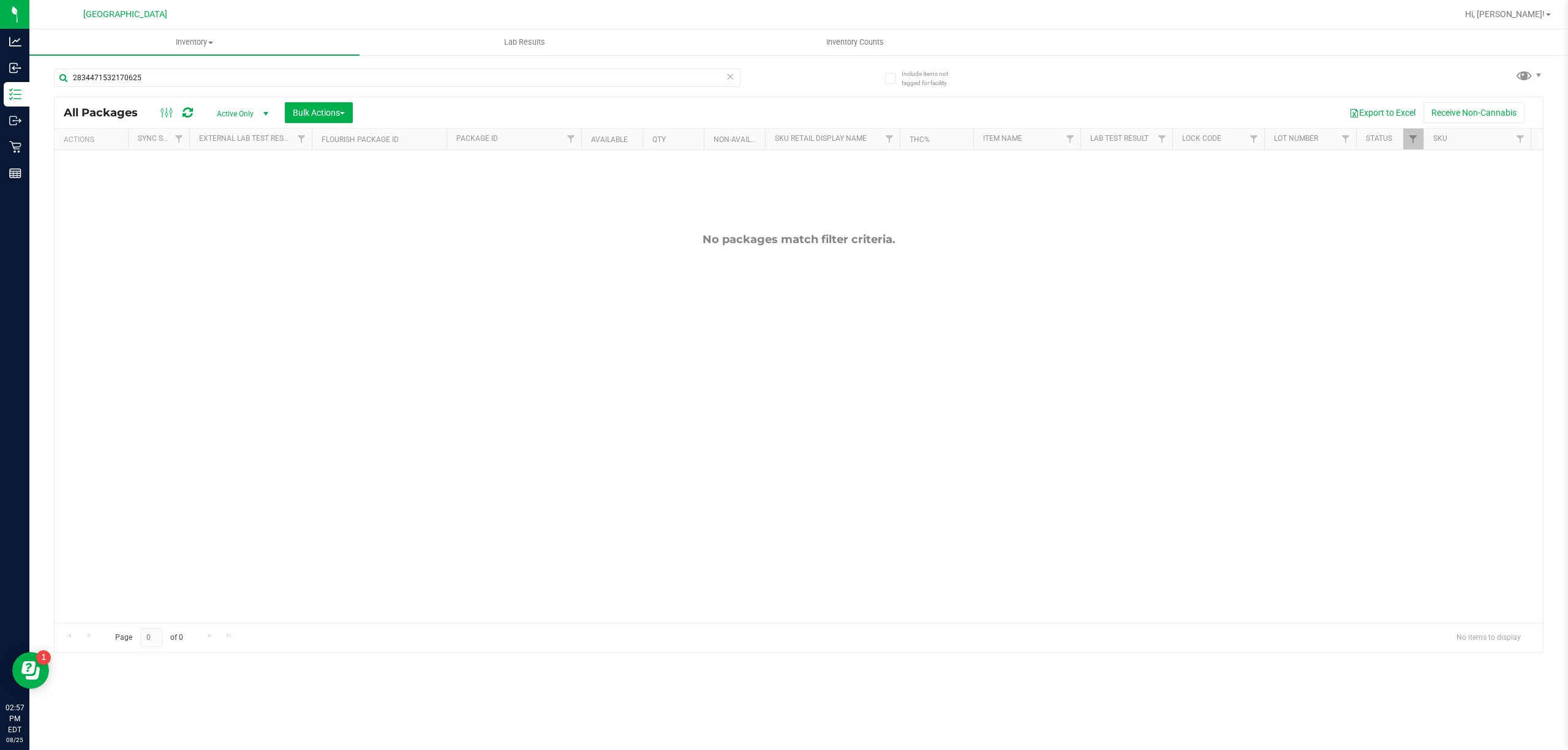
click at [305, 65] on div "2834471532170625" at bounding box center [425, 77] width 744 height 39
click at [299, 69] on input "2834471532170625" at bounding box center [396, 78] width 687 height 19
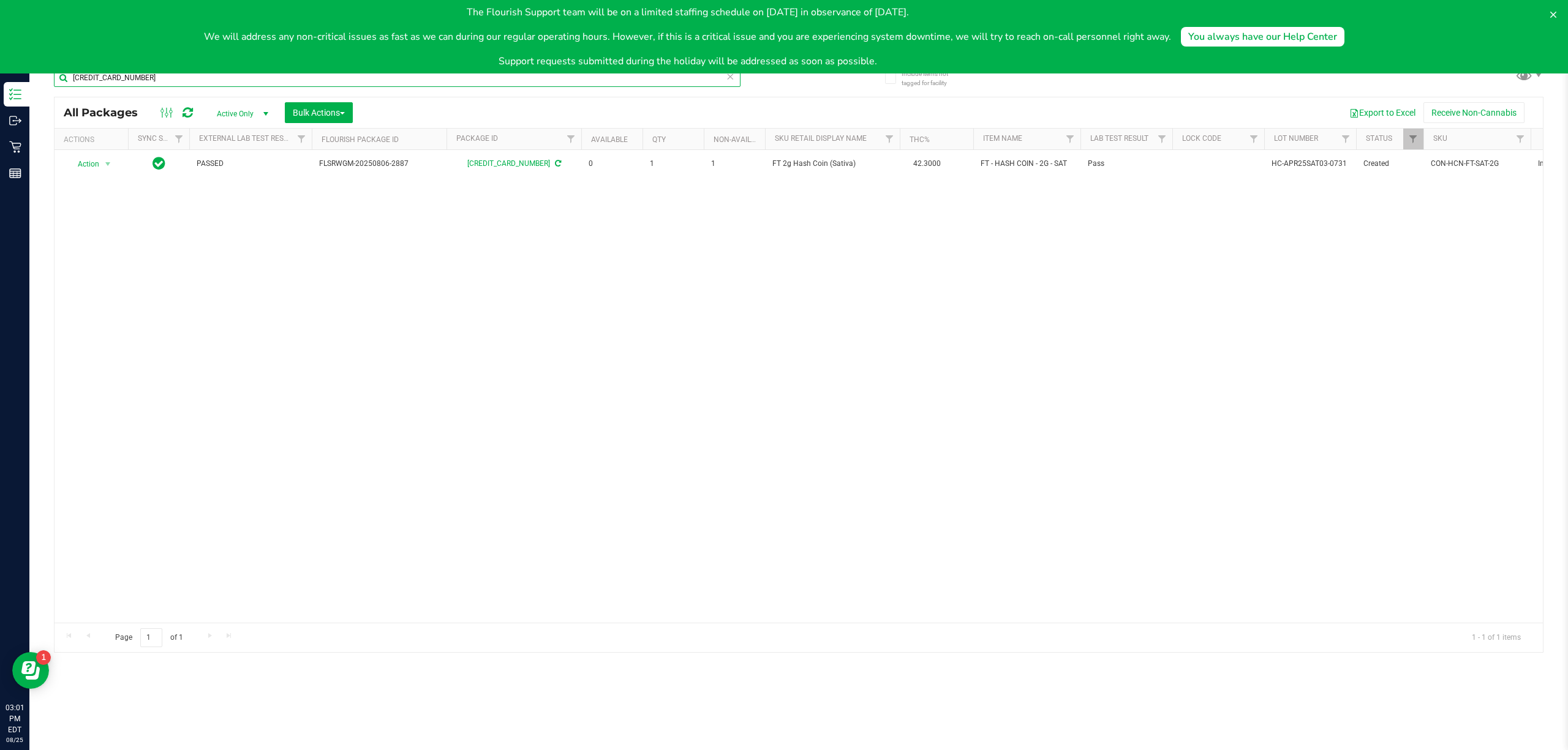
type input "[CREDIT_CARD_NUMBER]"
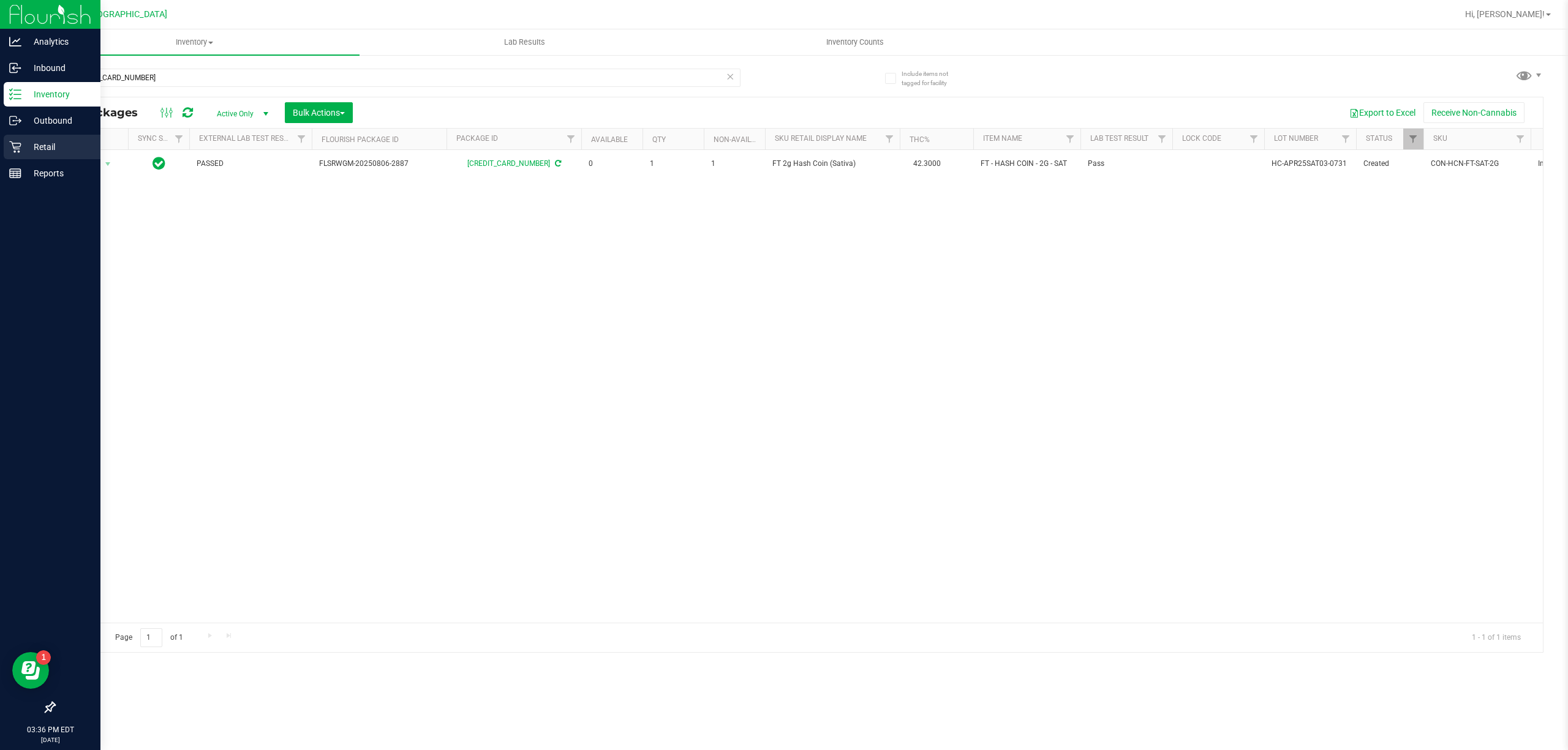
click at [41, 143] on p "Retail" at bounding box center [58, 146] width 73 height 14
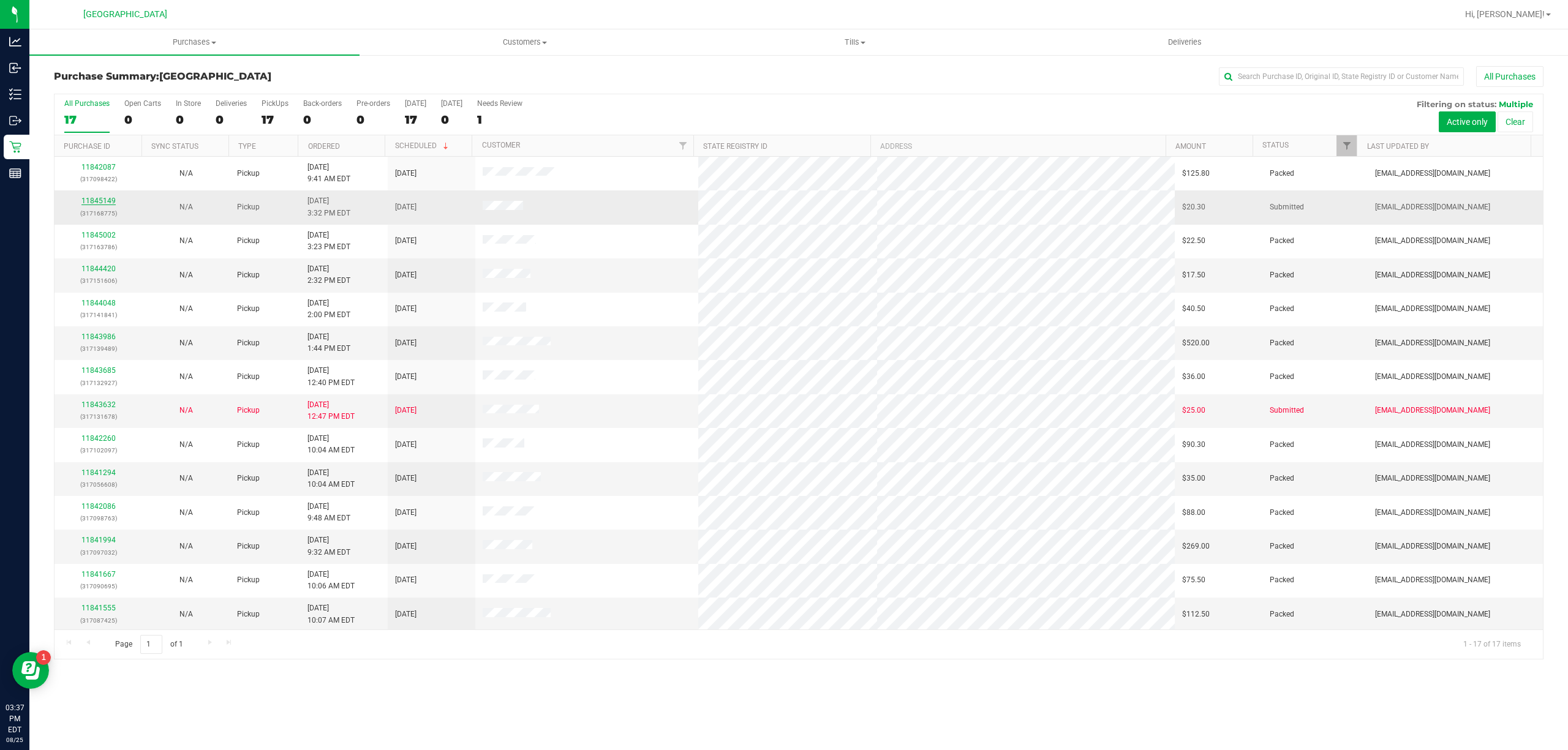
click at [113, 203] on link "11845149" at bounding box center [99, 201] width 34 height 9
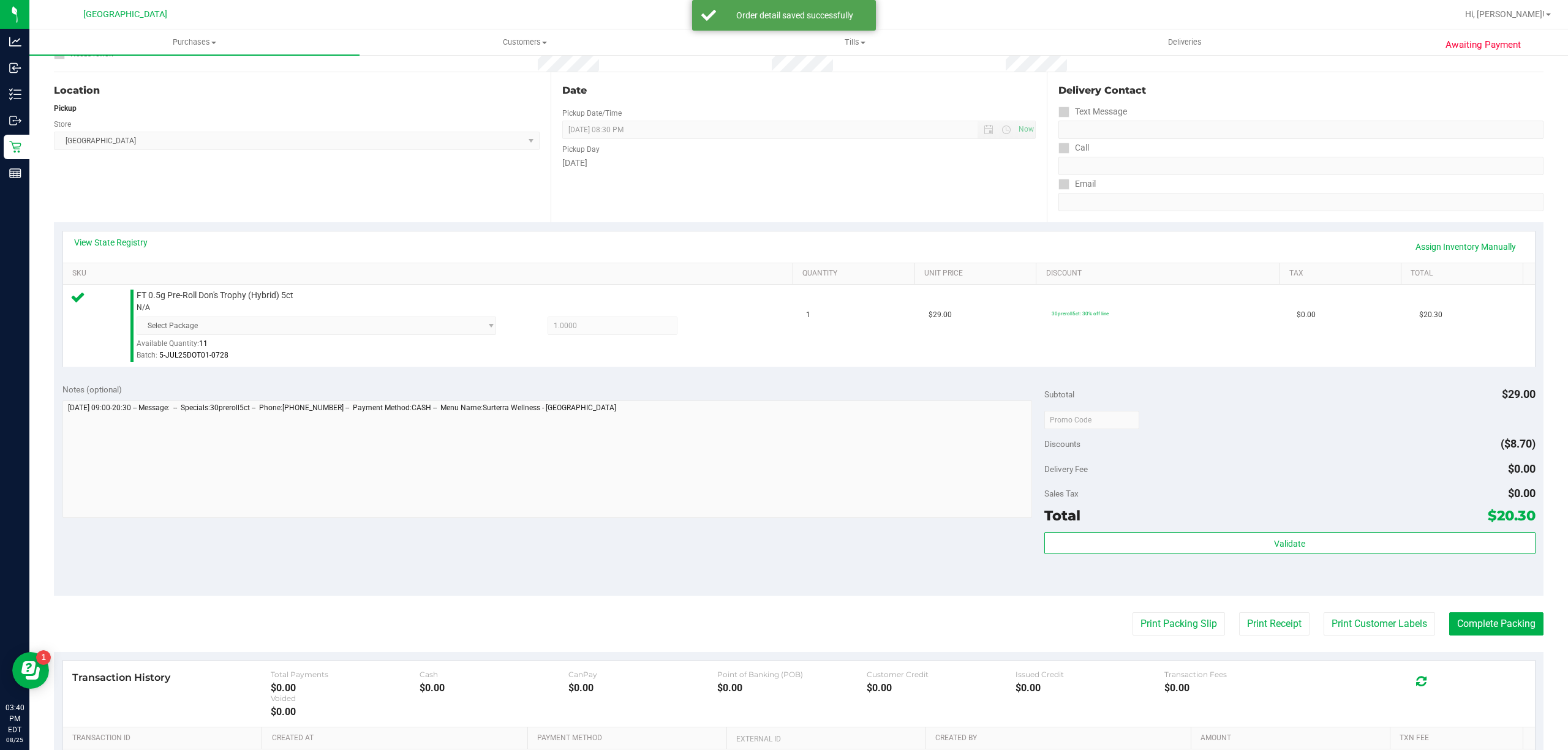
scroll to position [264, 0]
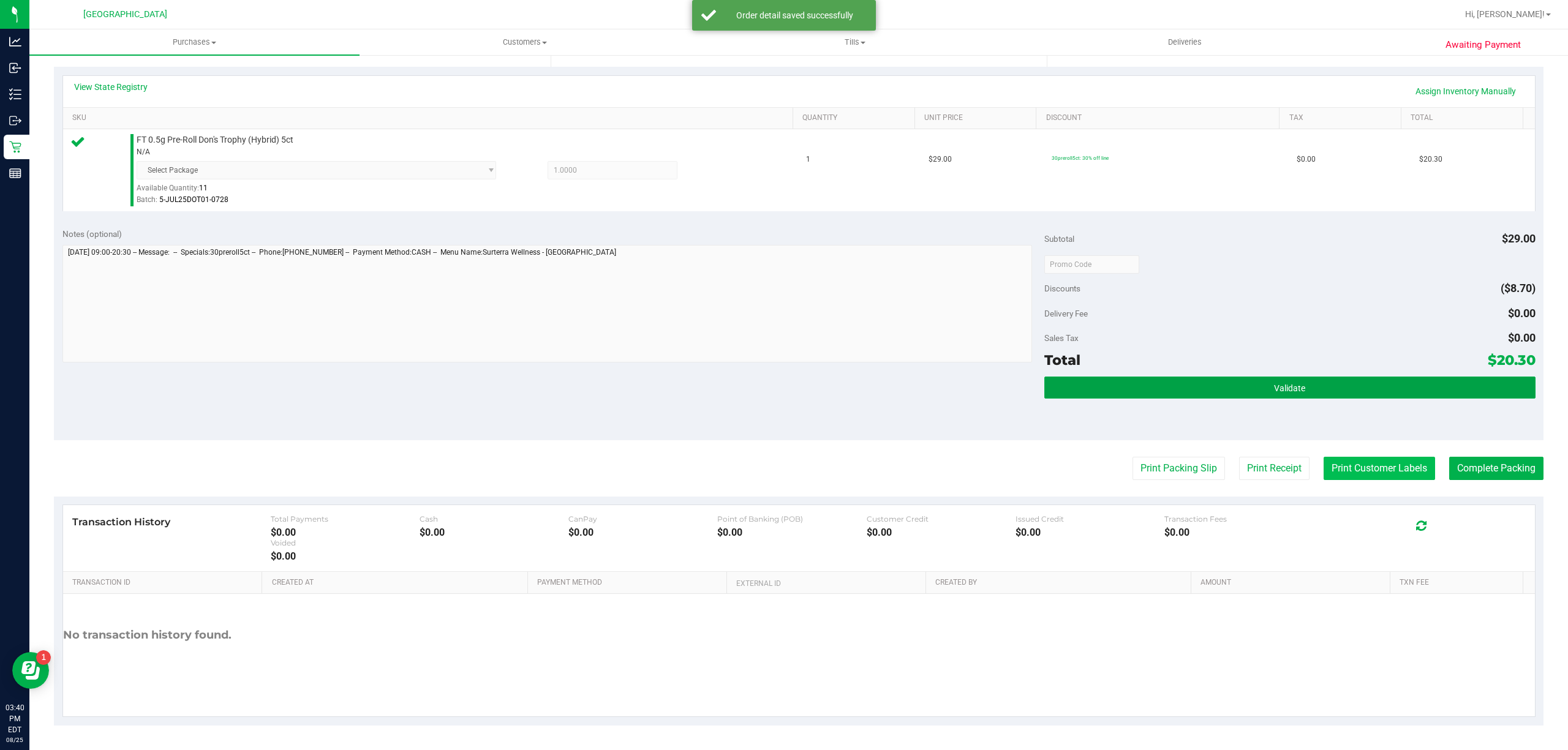
drag, startPoint x: 1198, startPoint y: 388, endPoint x: 1341, endPoint y: 476, distance: 167.9
click at [1199, 388] on button "Validate" at bounding box center [1289, 388] width 491 height 22
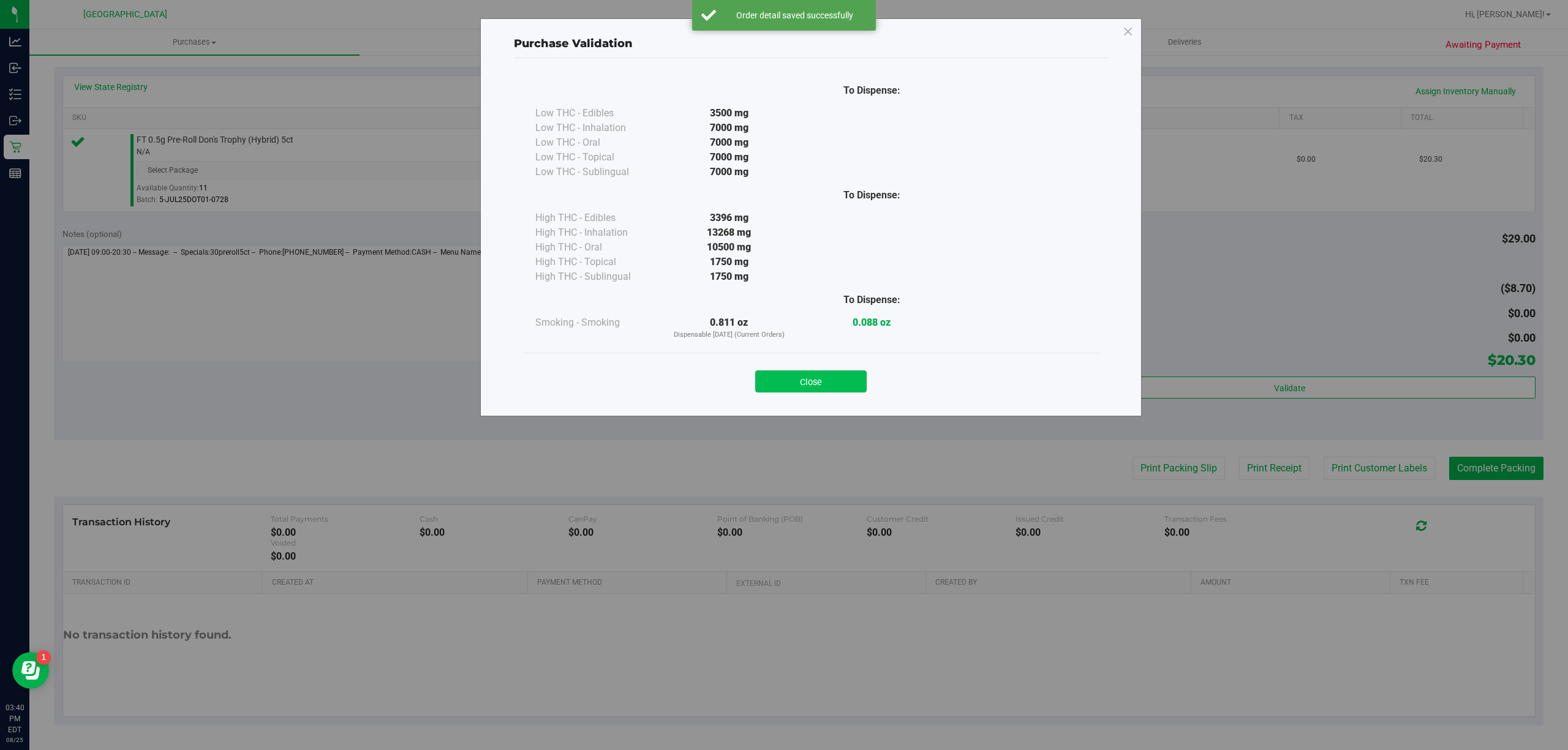
click at [793, 381] on button "Close" at bounding box center [811, 382] width 111 height 22
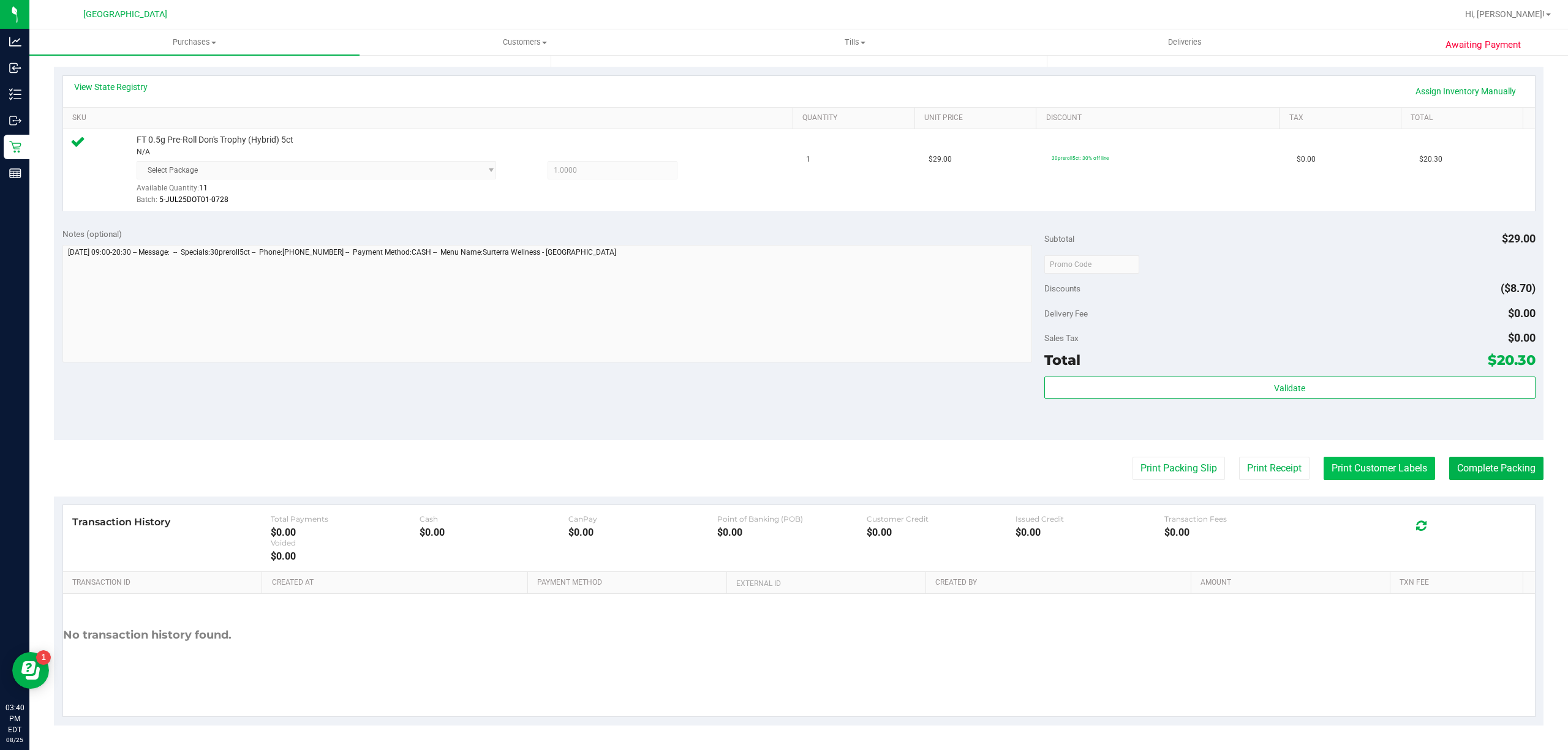
click at [1364, 462] on button "Print Customer Labels" at bounding box center [1379, 468] width 111 height 23
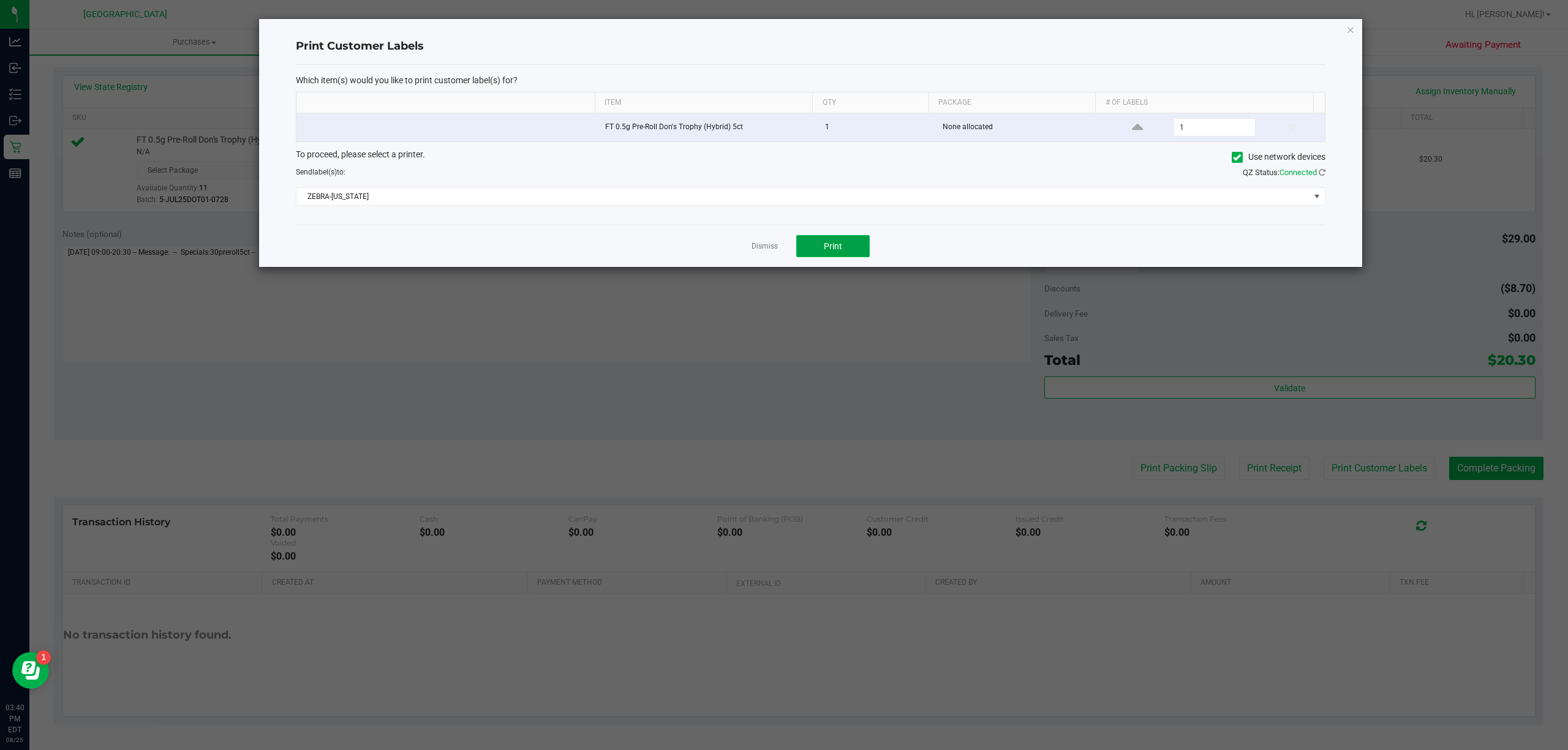
click at [824, 250] on span "Print" at bounding box center [833, 247] width 19 height 10
click at [755, 238] on div "Dismiss Print" at bounding box center [811, 246] width 1029 height 43
click at [765, 239] on div "Dismiss Print" at bounding box center [811, 246] width 1029 height 43
click at [773, 246] on link "Dismiss" at bounding box center [764, 247] width 26 height 10
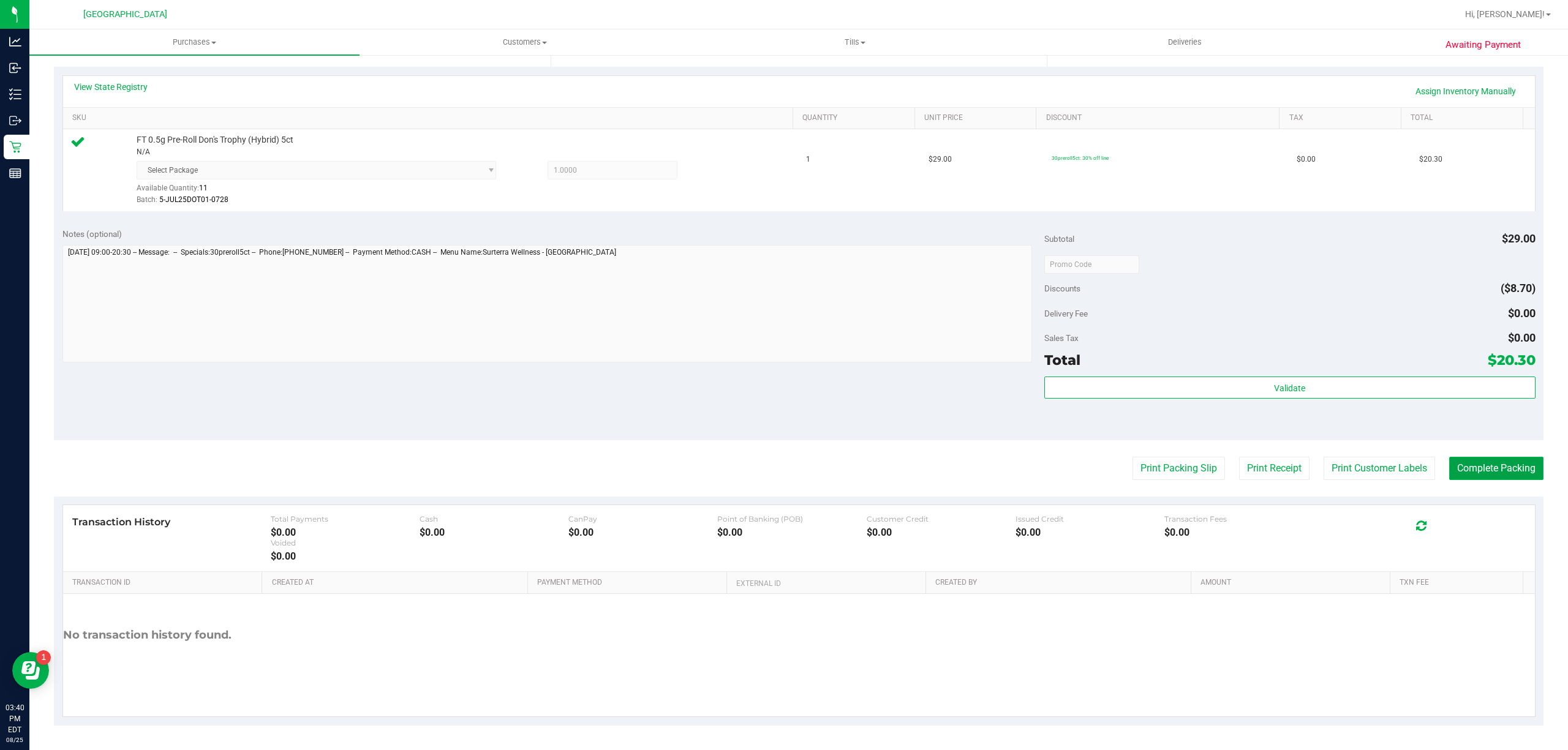
click at [1487, 468] on button "Complete Packing" at bounding box center [1496, 468] width 94 height 23
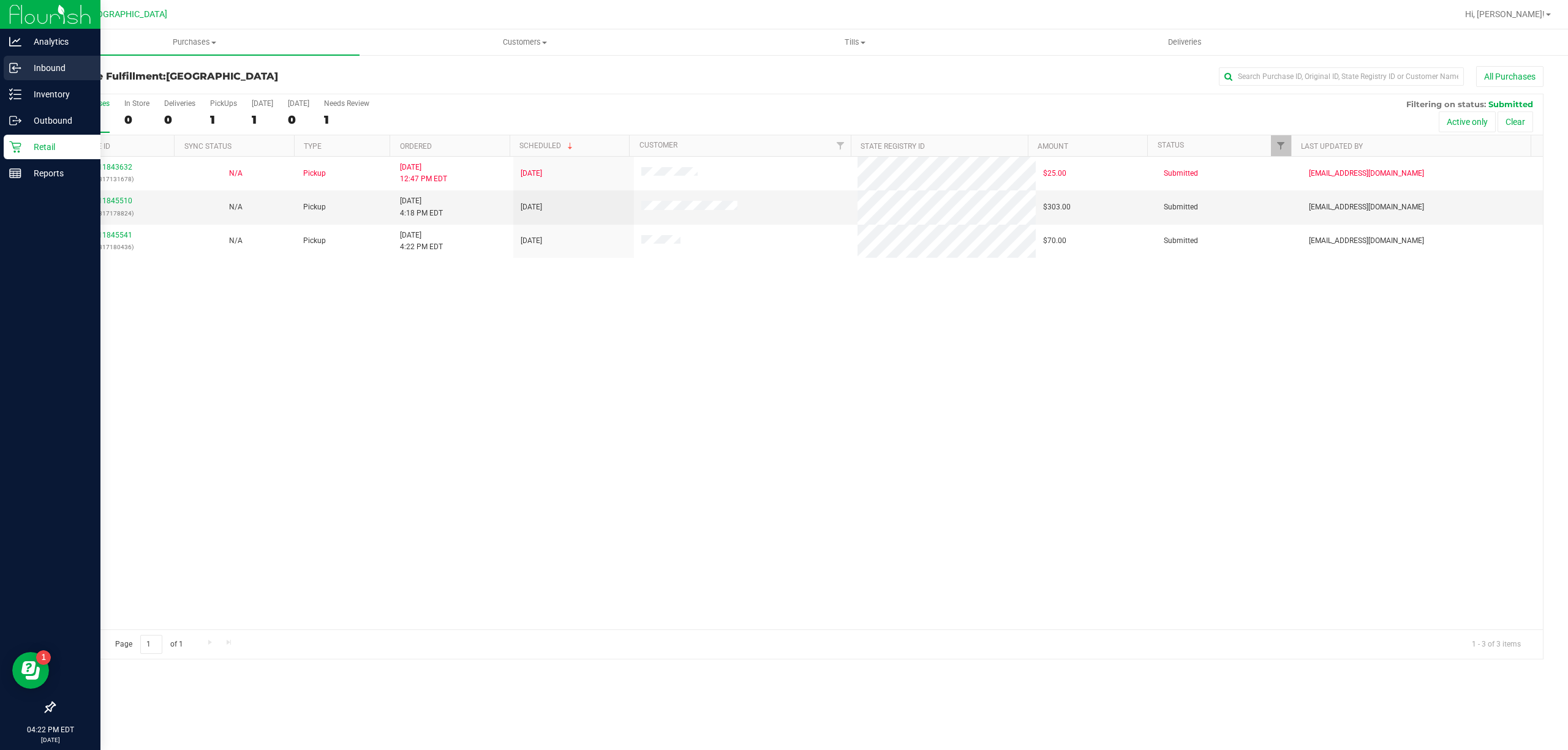
click at [23, 69] on p "Inbound" at bounding box center [58, 67] width 73 height 14
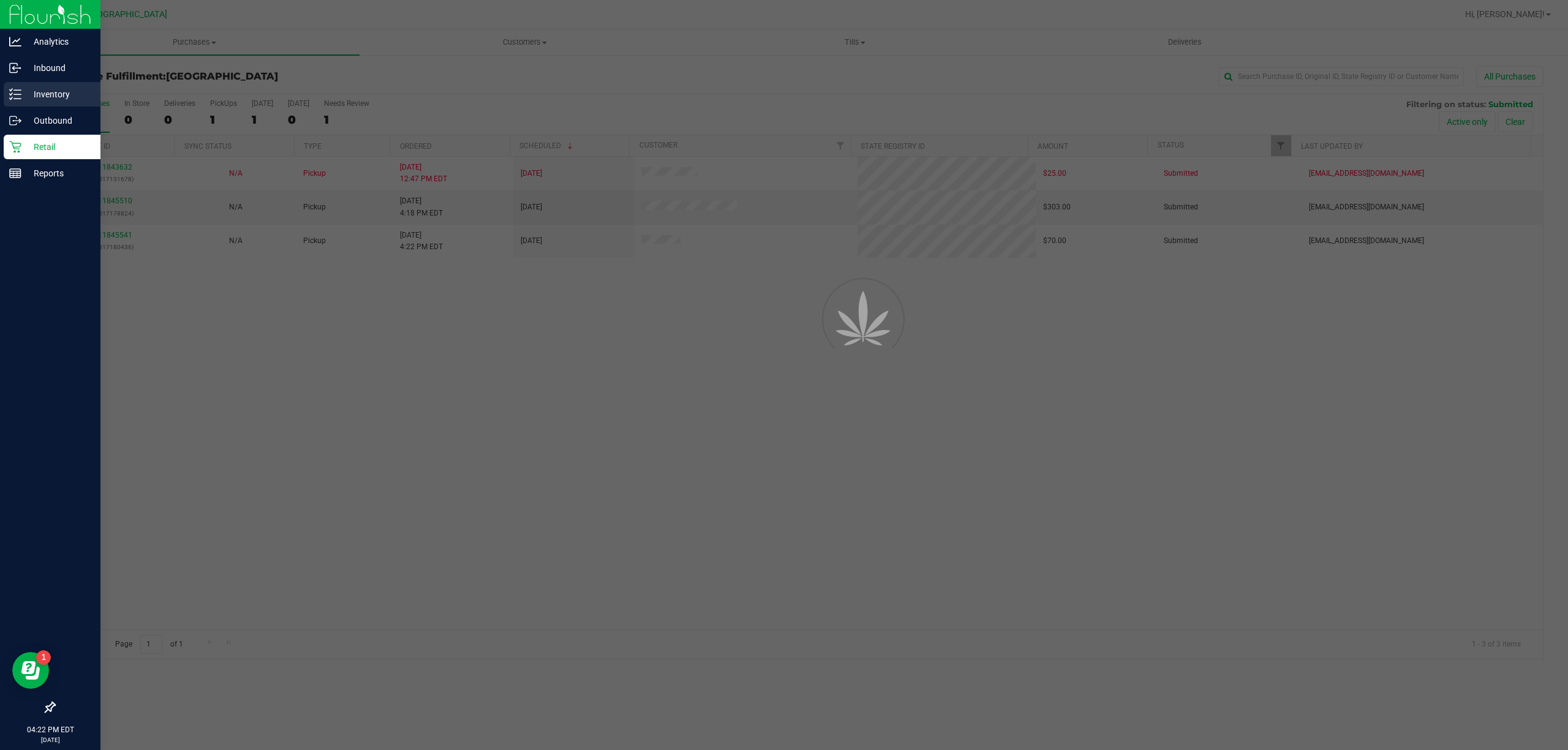
click at [37, 93] on p "Inventory" at bounding box center [58, 94] width 73 height 14
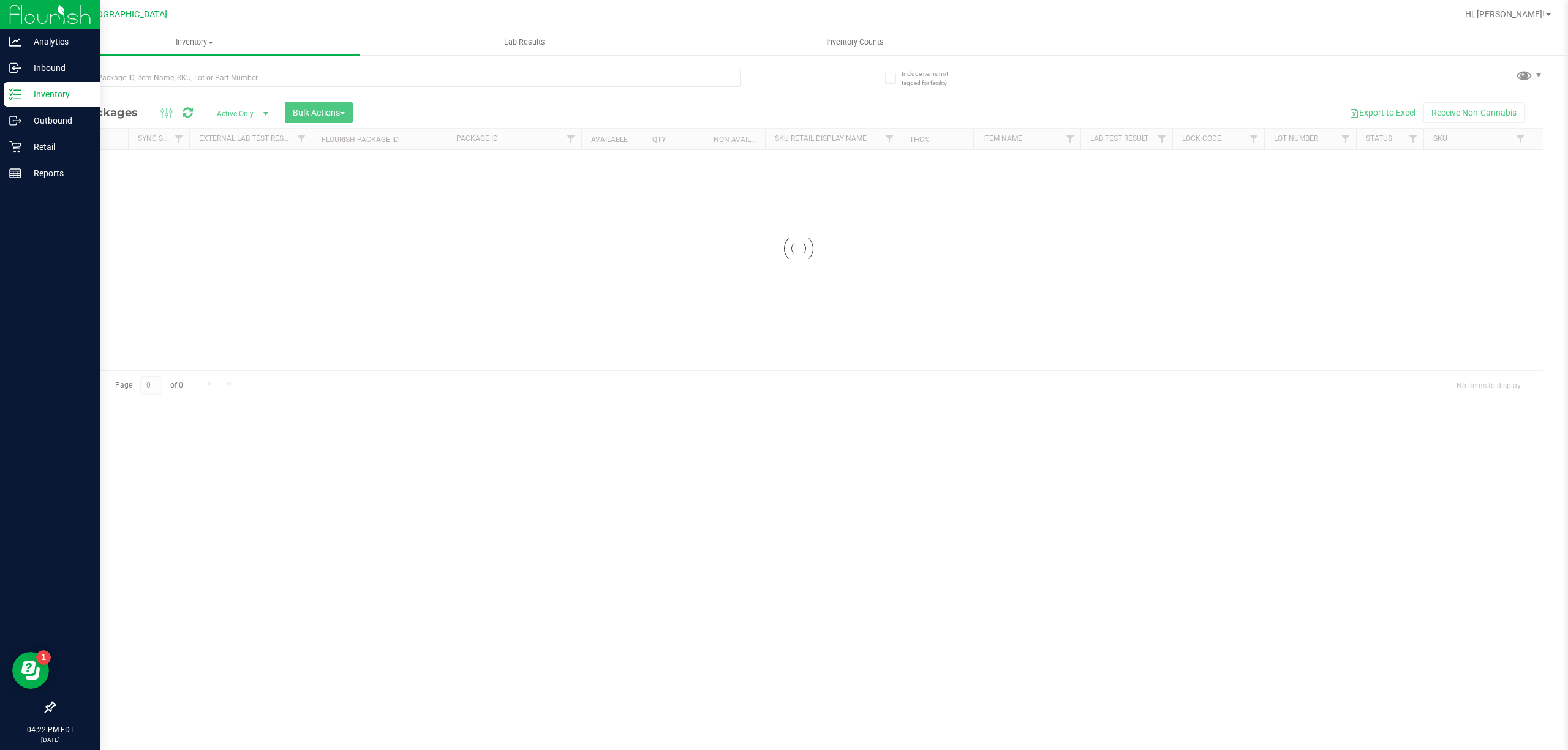
click at [37, 93] on p "Inventory" at bounding box center [58, 94] width 73 height 14
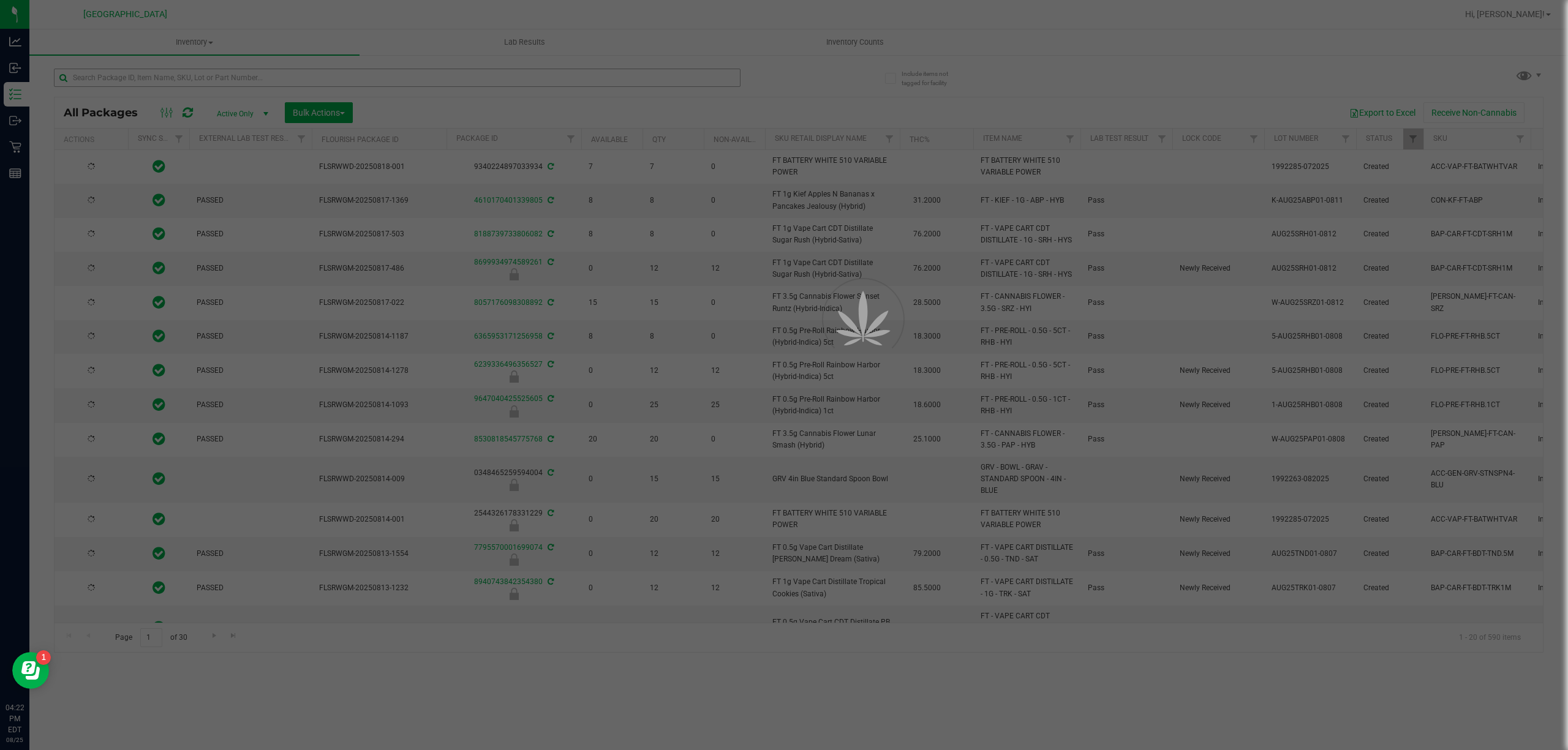
click at [150, 81] on div at bounding box center [784, 375] width 1568 height 750
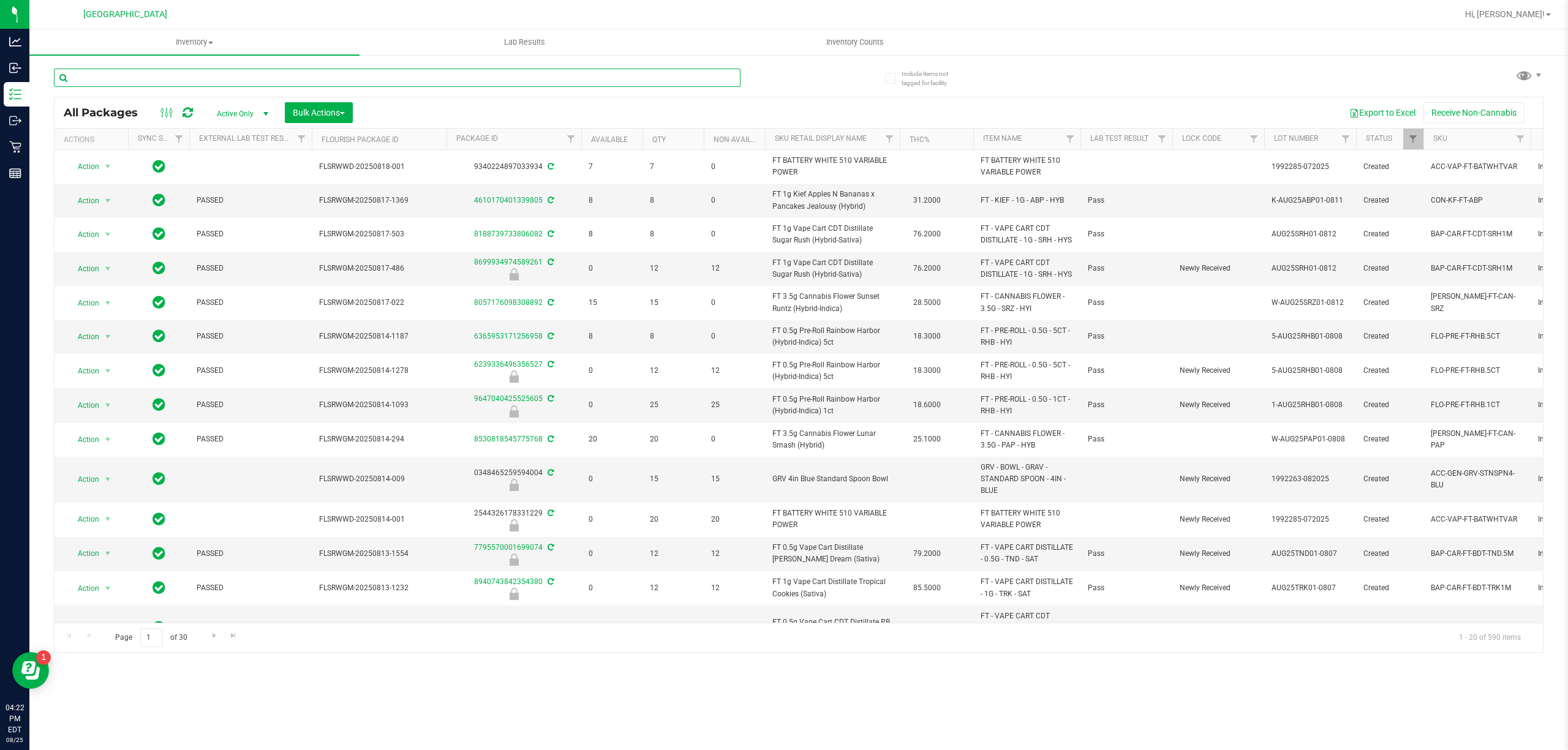
click at [150, 76] on input "text" at bounding box center [396, 78] width 687 height 19
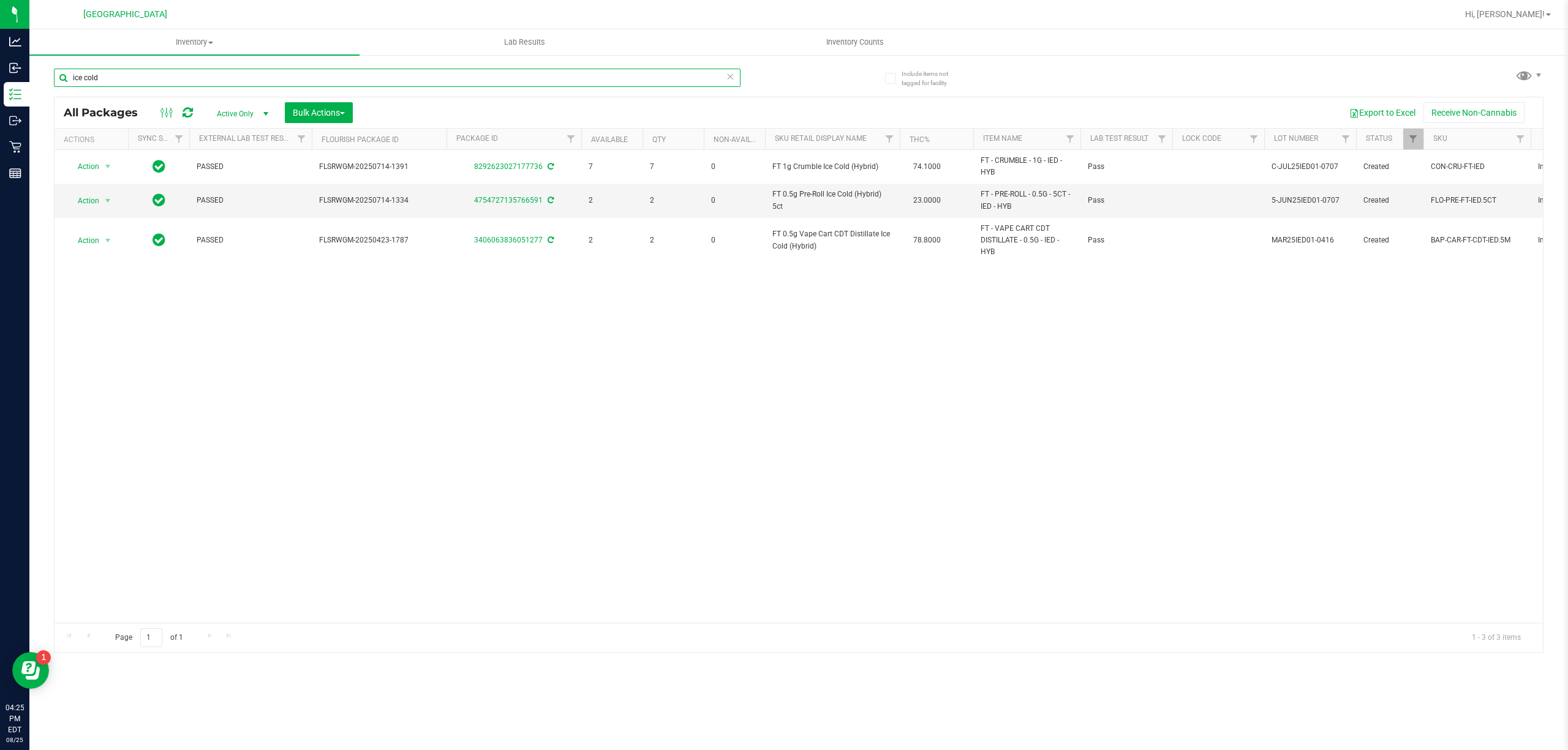
type input "ice cold"
click at [113, 71] on input "ice cold" at bounding box center [396, 78] width 687 height 19
type input "7086637828842589"
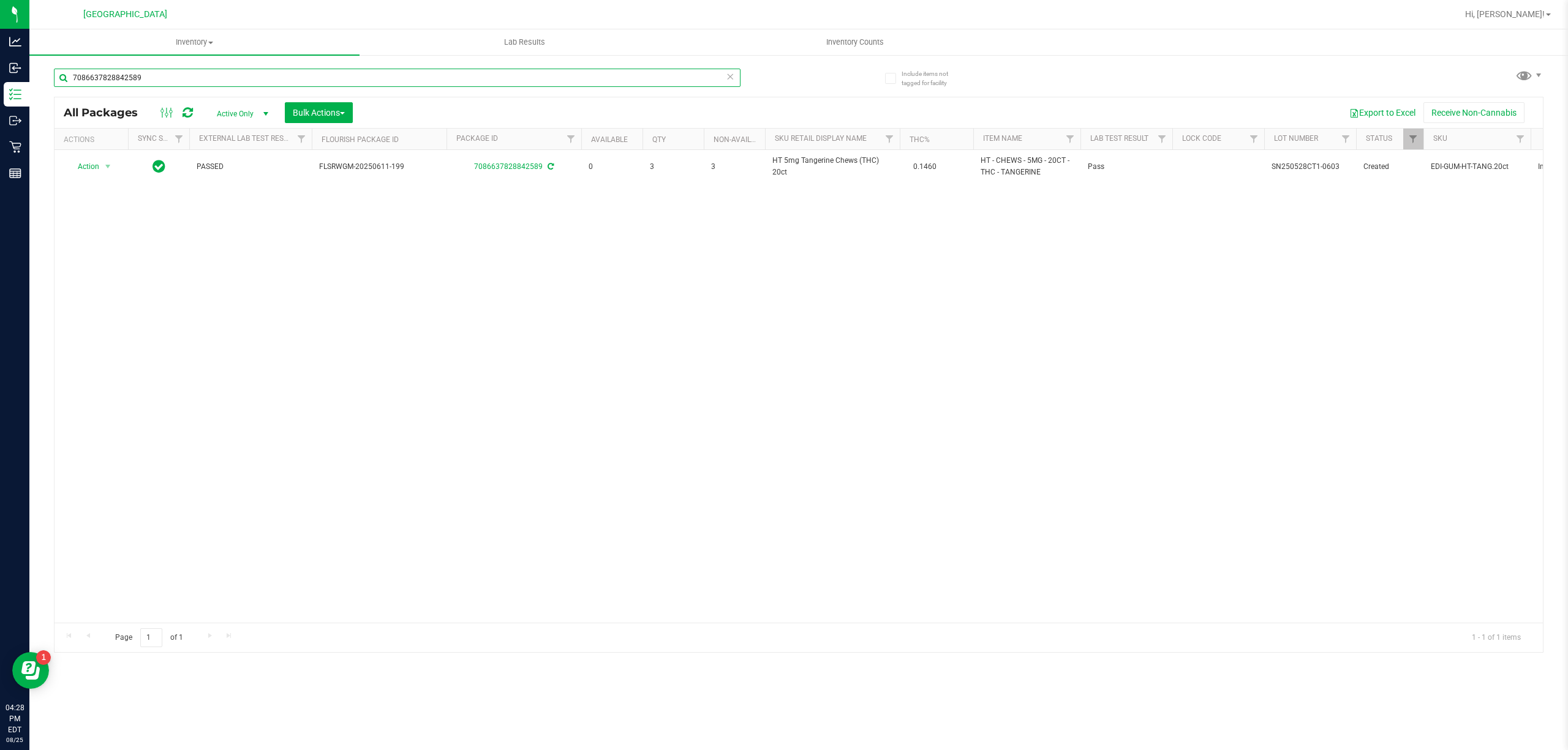
click at [133, 77] on input "7086637828842589" at bounding box center [396, 78] width 687 height 19
click at [114, 76] on input "9251645890786536" at bounding box center [396, 78] width 687 height 19
type input "\"
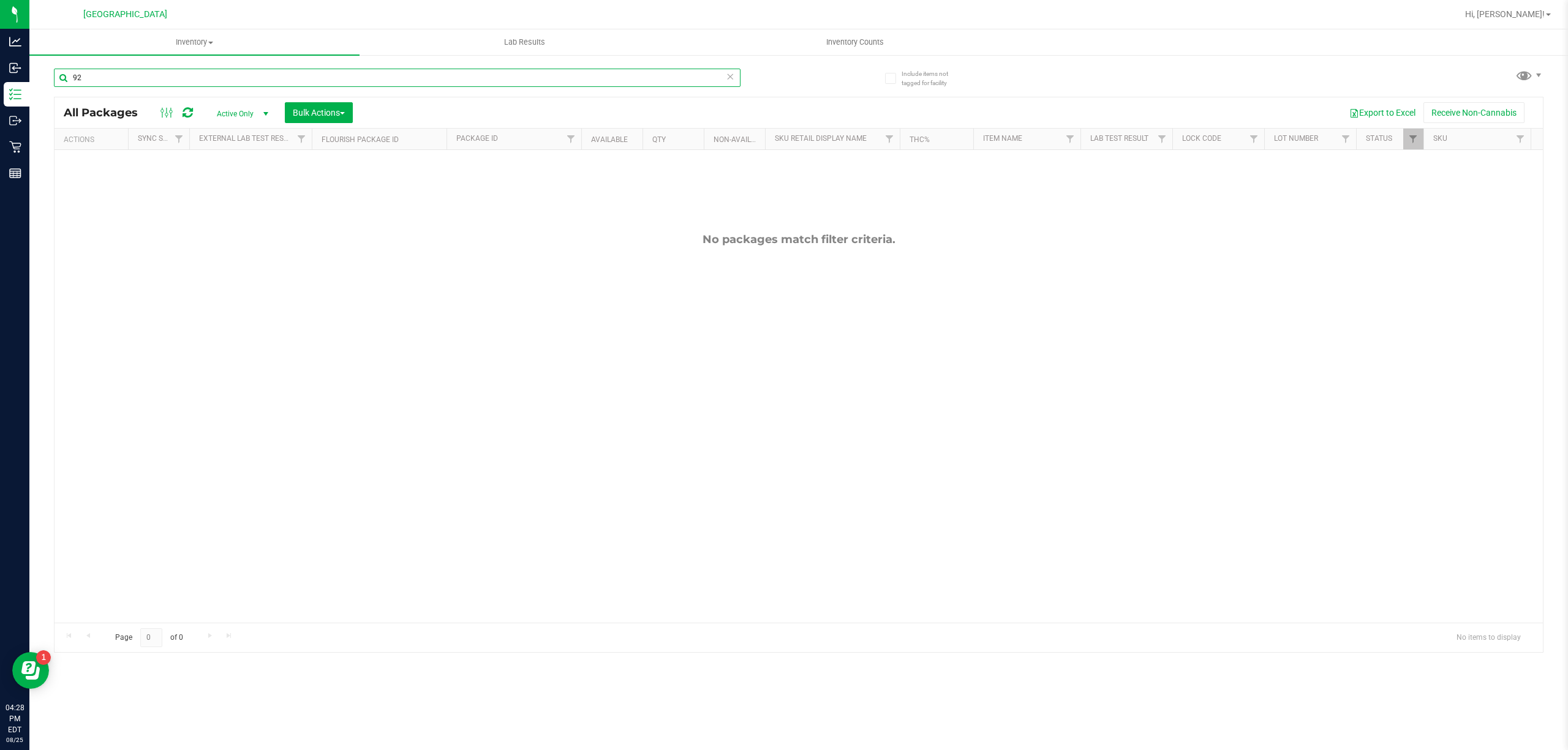
type input "9"
type input "4109685993954987"
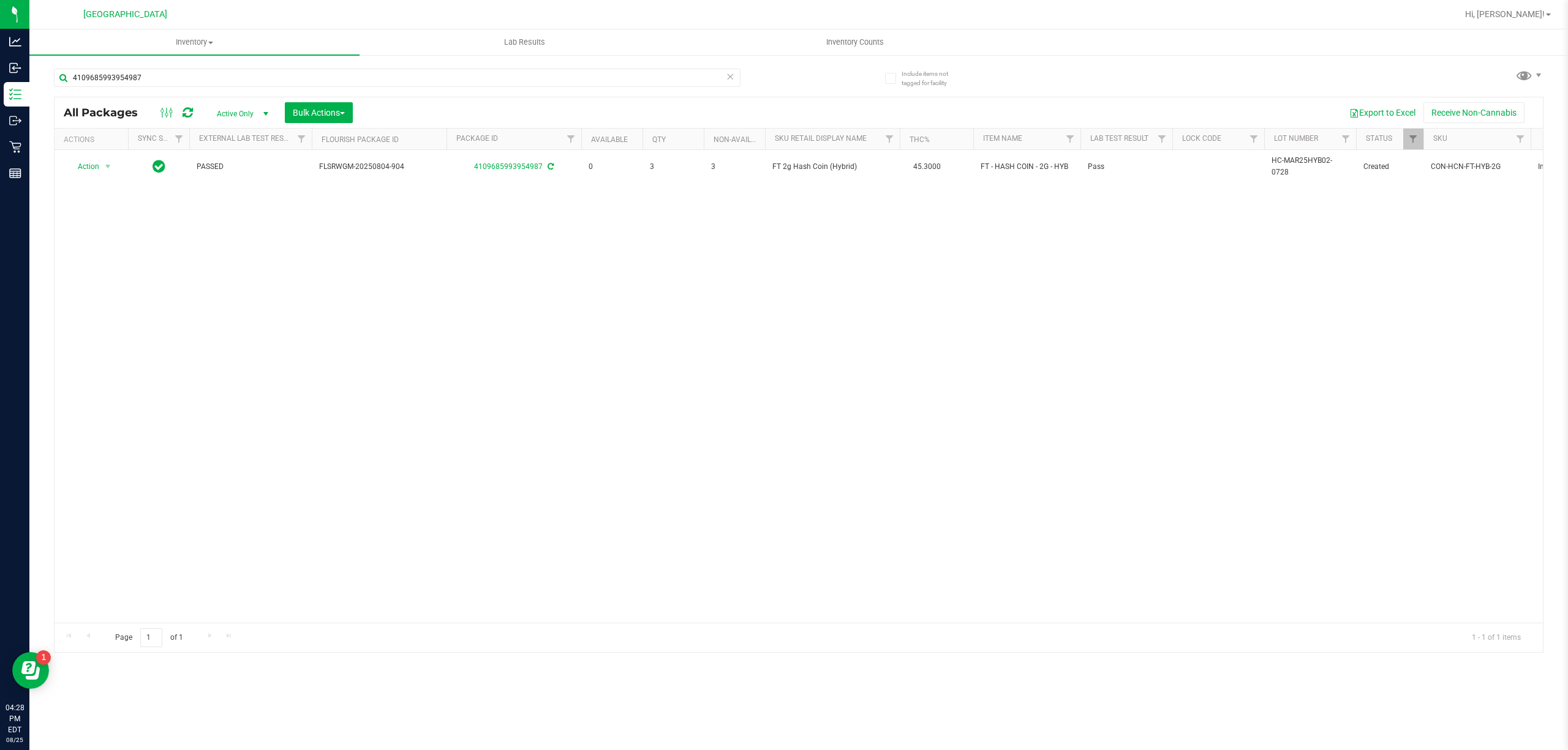
click at [114, 61] on div "4109685993954987" at bounding box center [425, 77] width 744 height 39
click at [108, 78] on input "4109685993954987" at bounding box center [396, 78] width 687 height 19
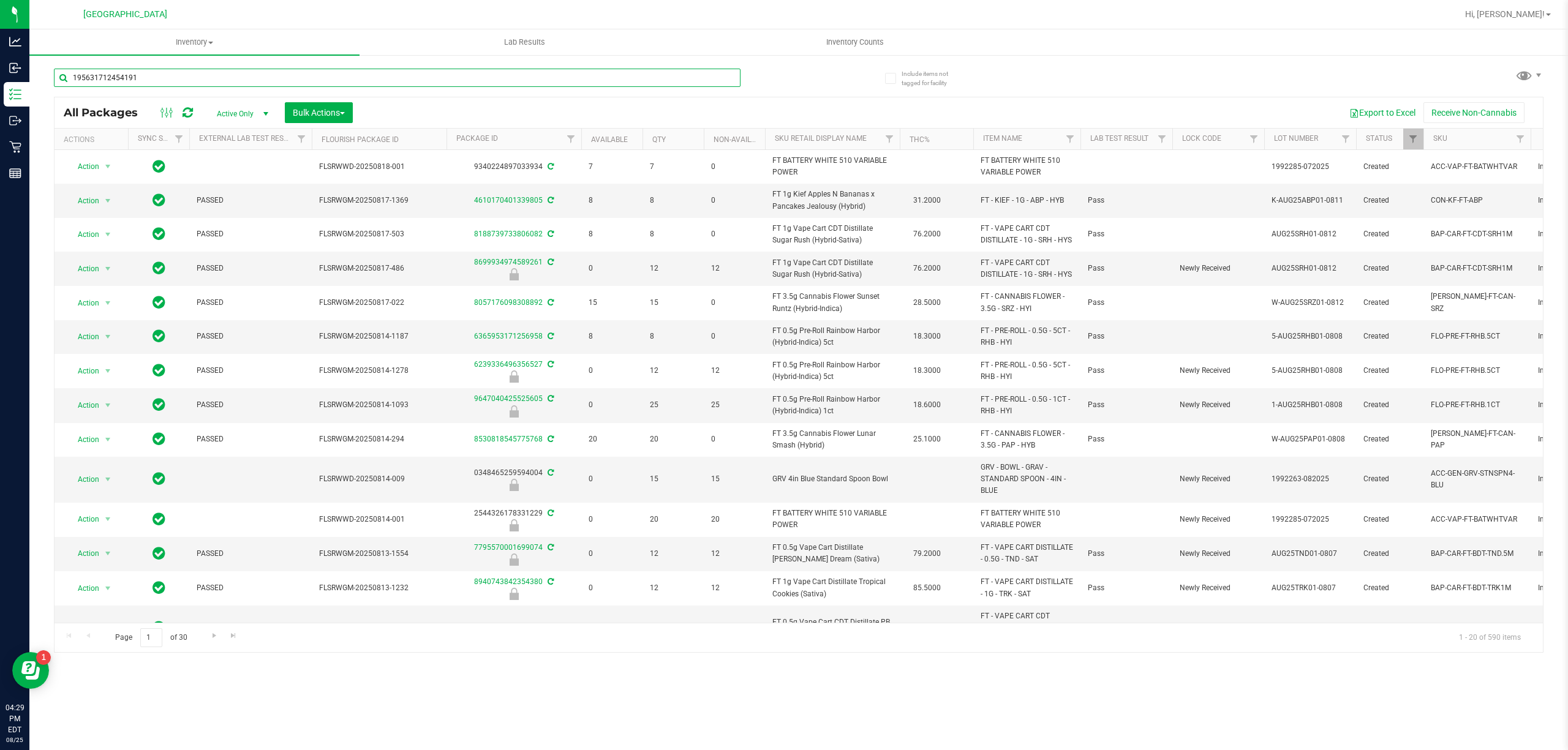
type input "1956317124541910"
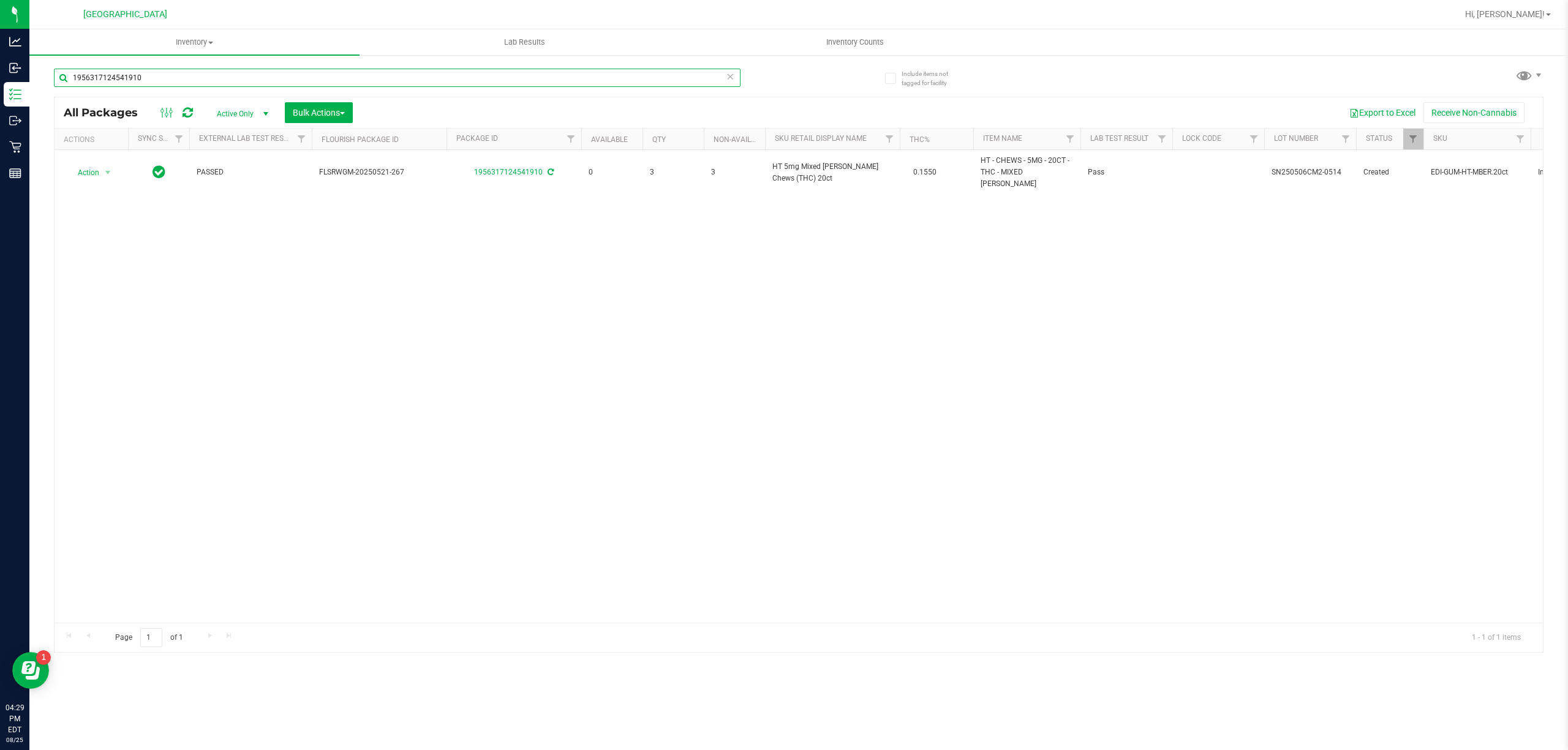
click at [109, 77] on input "1956317124541910" at bounding box center [396, 78] width 687 height 19
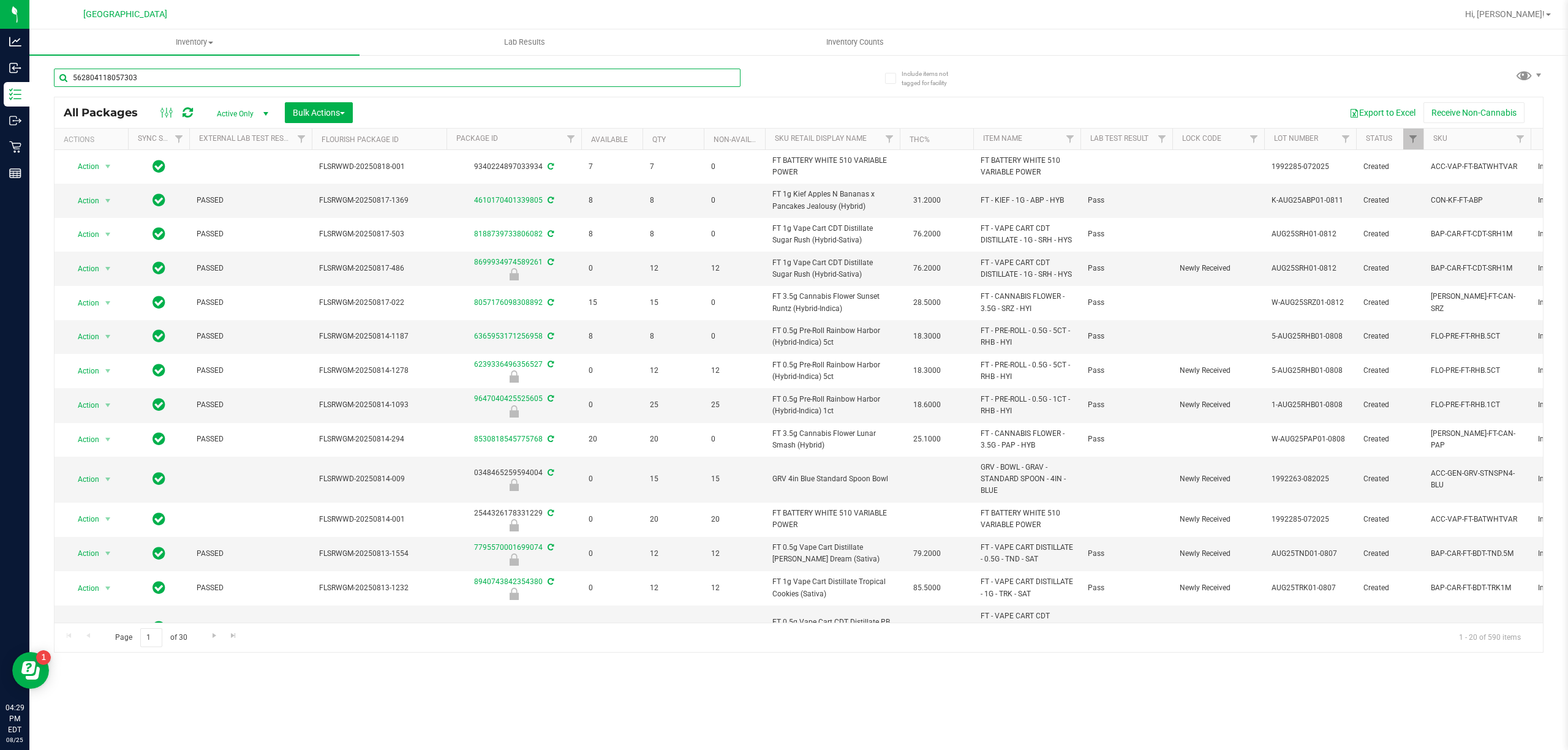
type input "[CREDIT_CARD_NUMBER]"
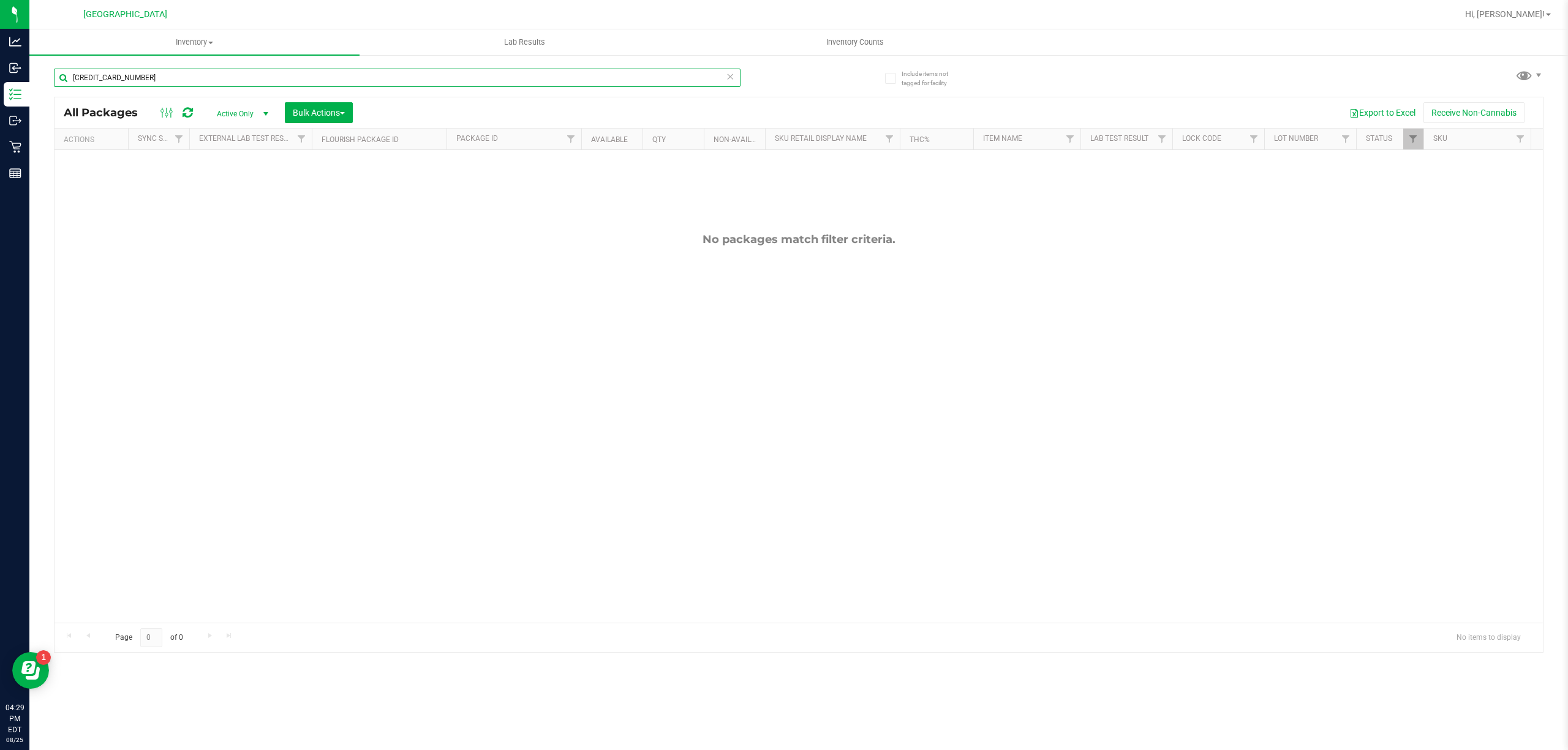
click at [109, 77] on input "[CREDIT_CARD_NUMBER]" at bounding box center [396, 78] width 687 height 19
click at [111, 77] on input "[CREDIT_CARD_NUMBER]" at bounding box center [396, 78] width 687 height 19
click at [113, 75] on input "7046129552791078" at bounding box center [396, 78] width 687 height 19
type input "\"
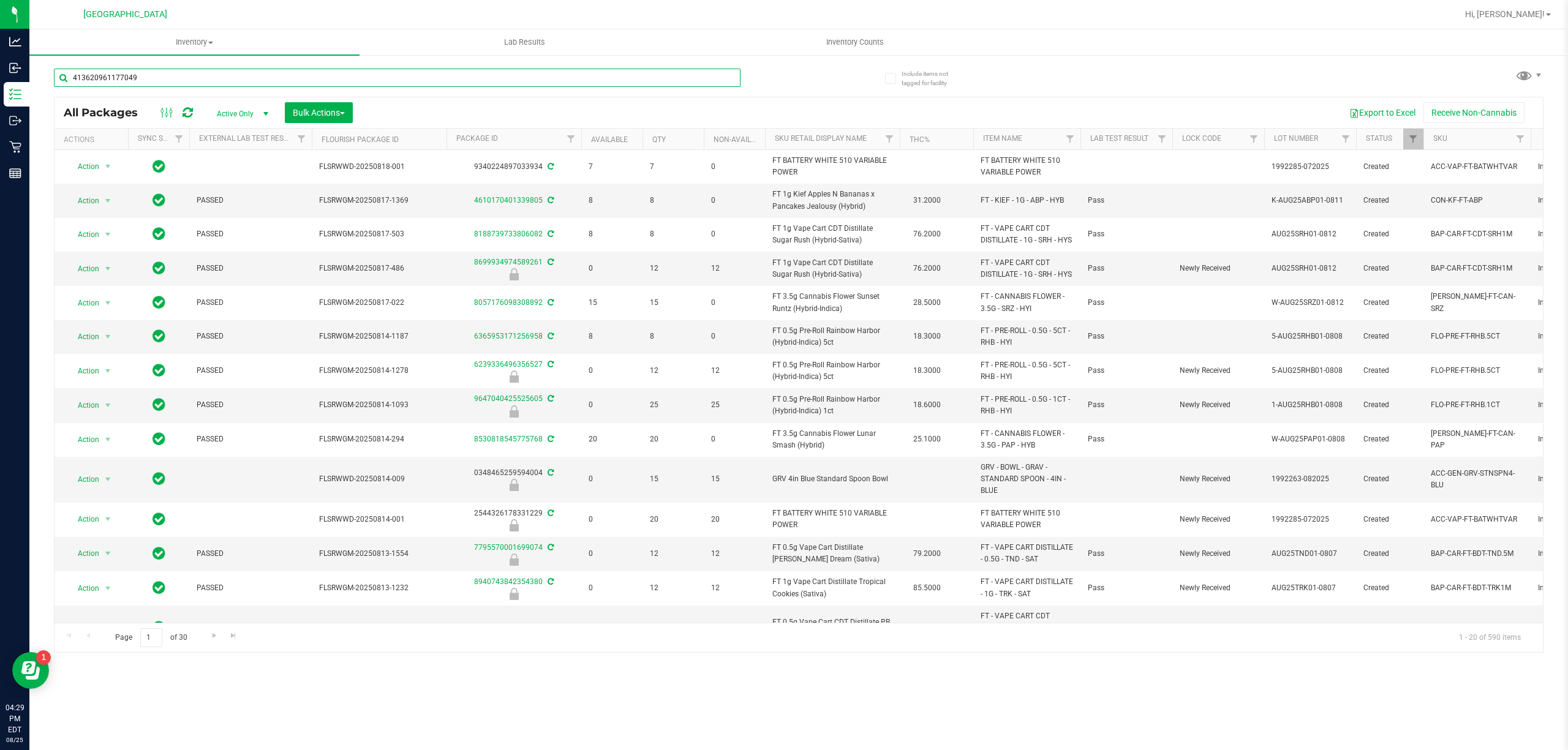
type input "4136209611770495"
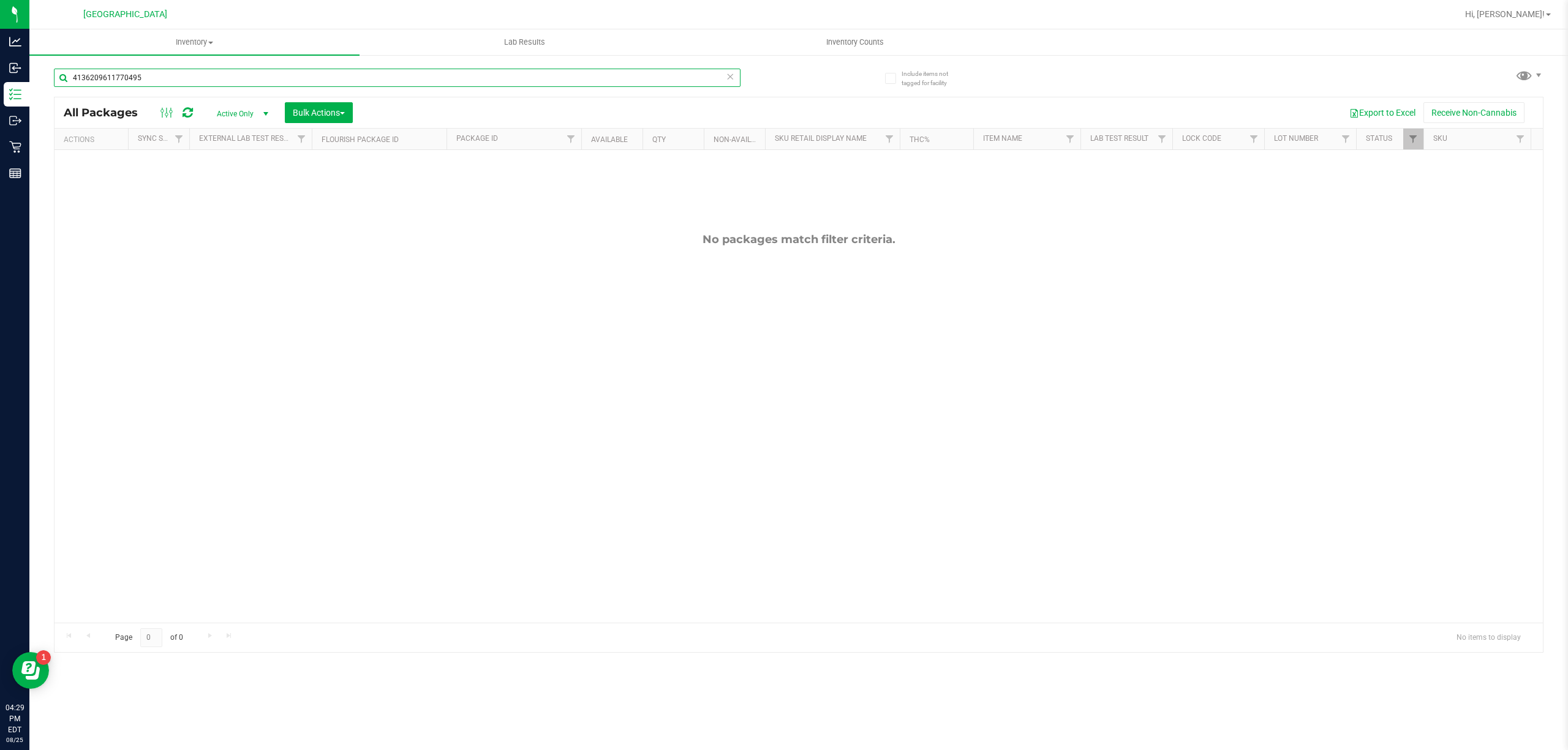
click at [446, 77] on input "4136209611770495" at bounding box center [396, 78] width 687 height 19
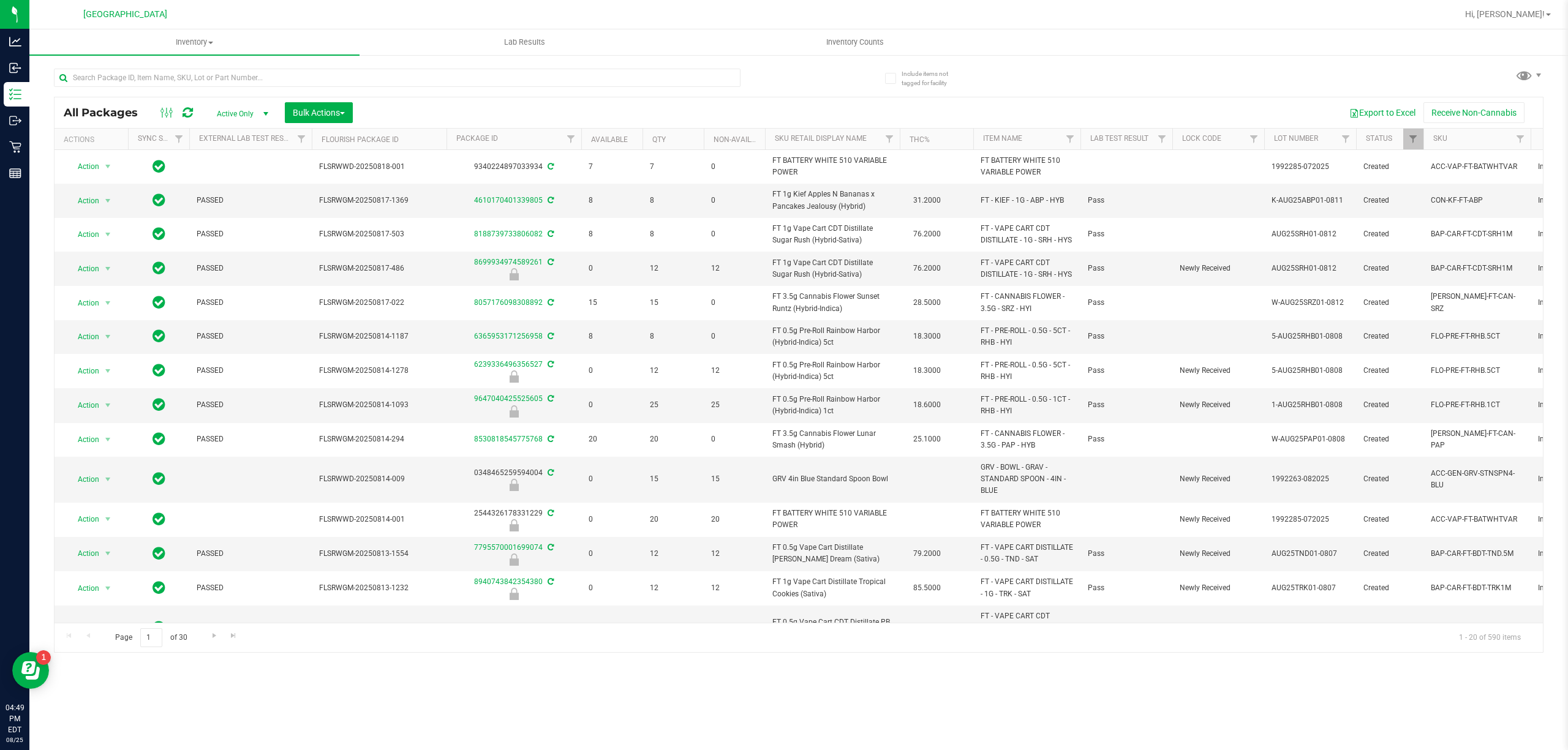
click at [378, 97] on div "All Packages Active Only Active Only Lab Samples Locked All External Internal B…" at bounding box center [798, 375] width 1490 height 556
click at [392, 66] on div at bounding box center [425, 77] width 744 height 39
click at [391, 72] on input "text" at bounding box center [396, 78] width 687 height 19
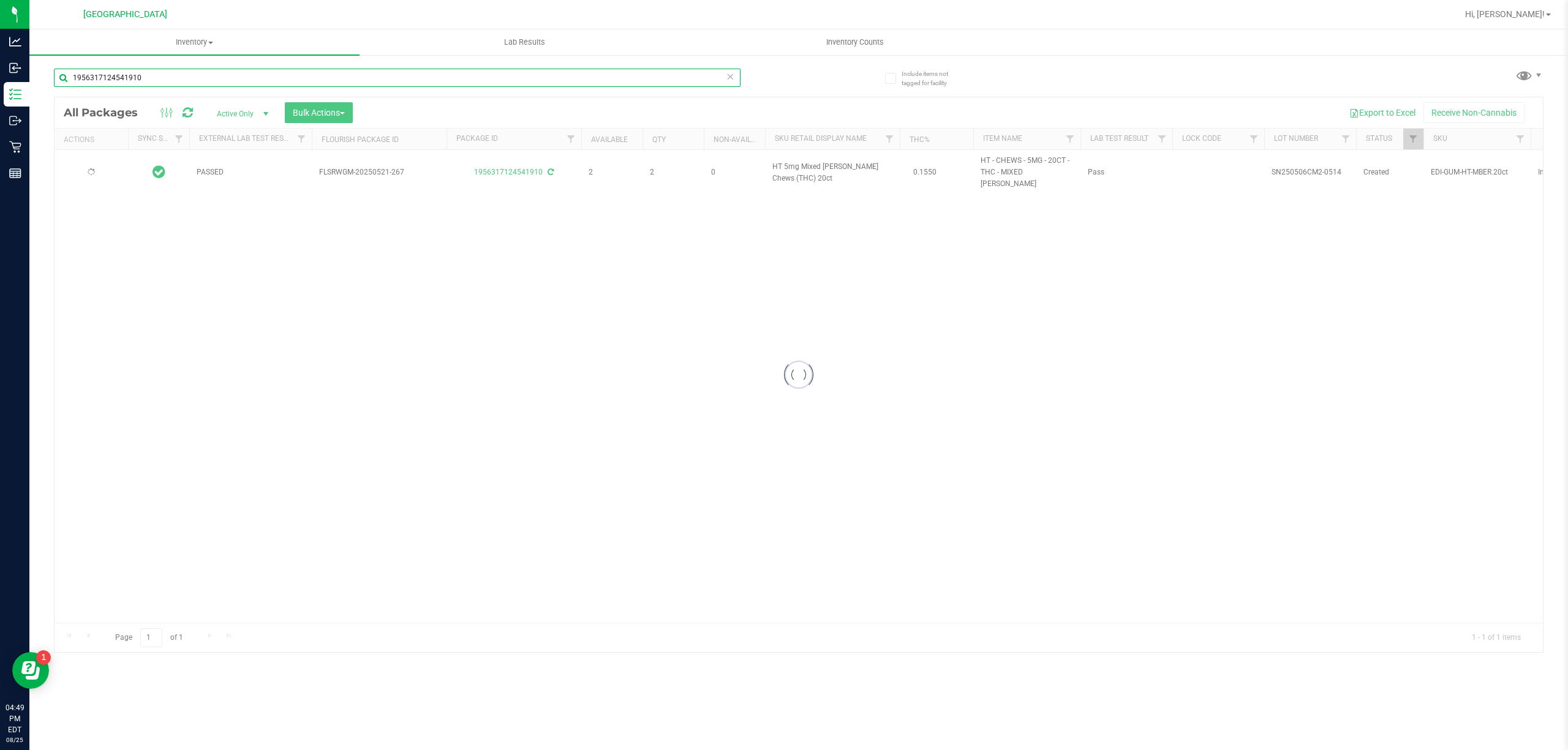
click at [443, 84] on input "1956317124541910" at bounding box center [396, 78] width 687 height 19
click at [493, 79] on input "7086637828842589" at bounding box center [396, 78] width 687 height 19
click at [491, 79] on input "7086637828842589" at bounding box center [396, 78] width 687 height 19
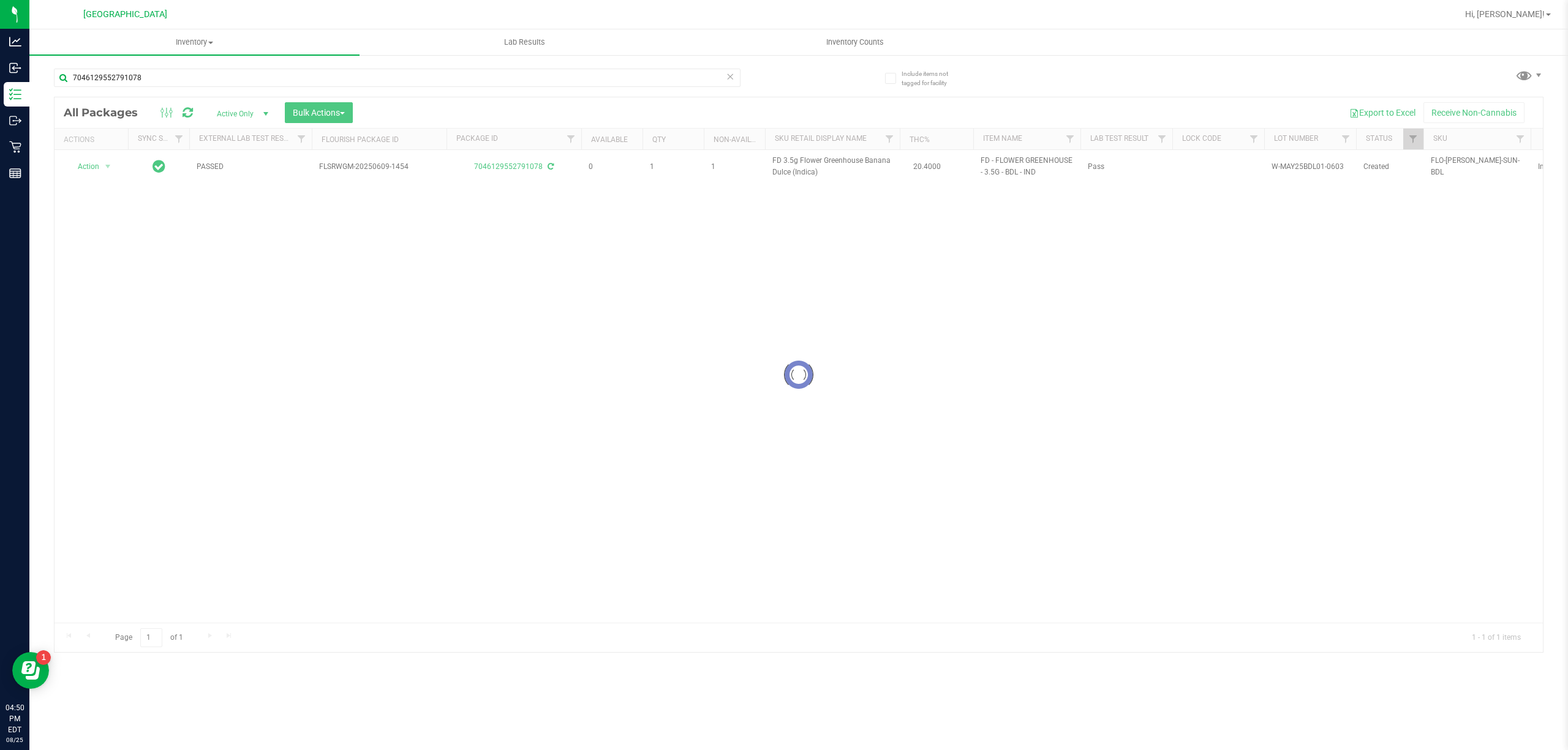
click at [493, 88] on div "7046129552791078" at bounding box center [396, 82] width 687 height 28
click at [343, 78] on input "7046129552791078" at bounding box center [396, 78] width 687 height 19
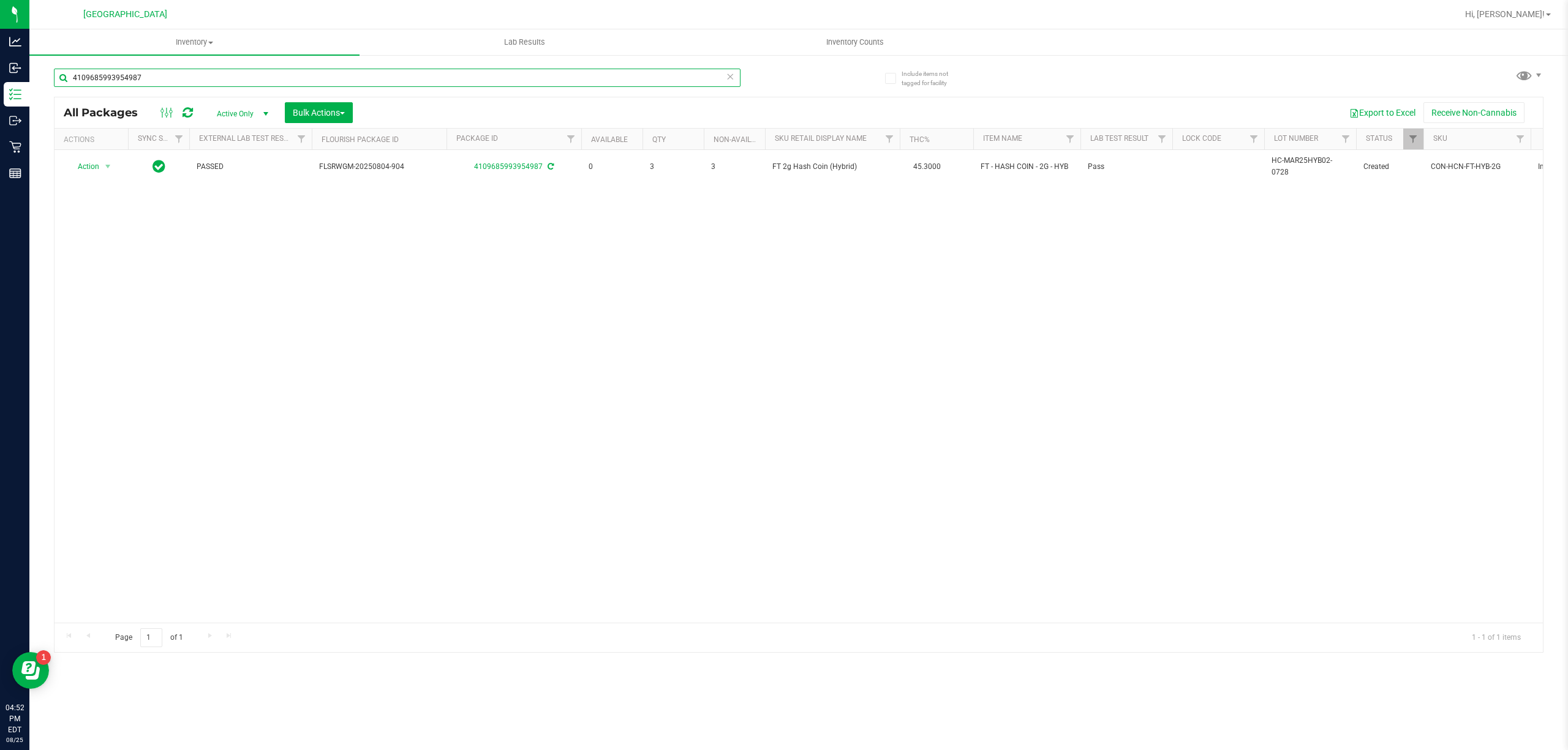
type input "4109685993954987"
click at [235, 388] on div "Action Action Adjust qty Create package Edit attributes Global inventory Locate…" at bounding box center [798, 386] width 1488 height 473
click at [344, 50] on uib-tab-heading "Inventory All packages All inventory Waste log Create inventory" at bounding box center [195, 43] width 330 height 26
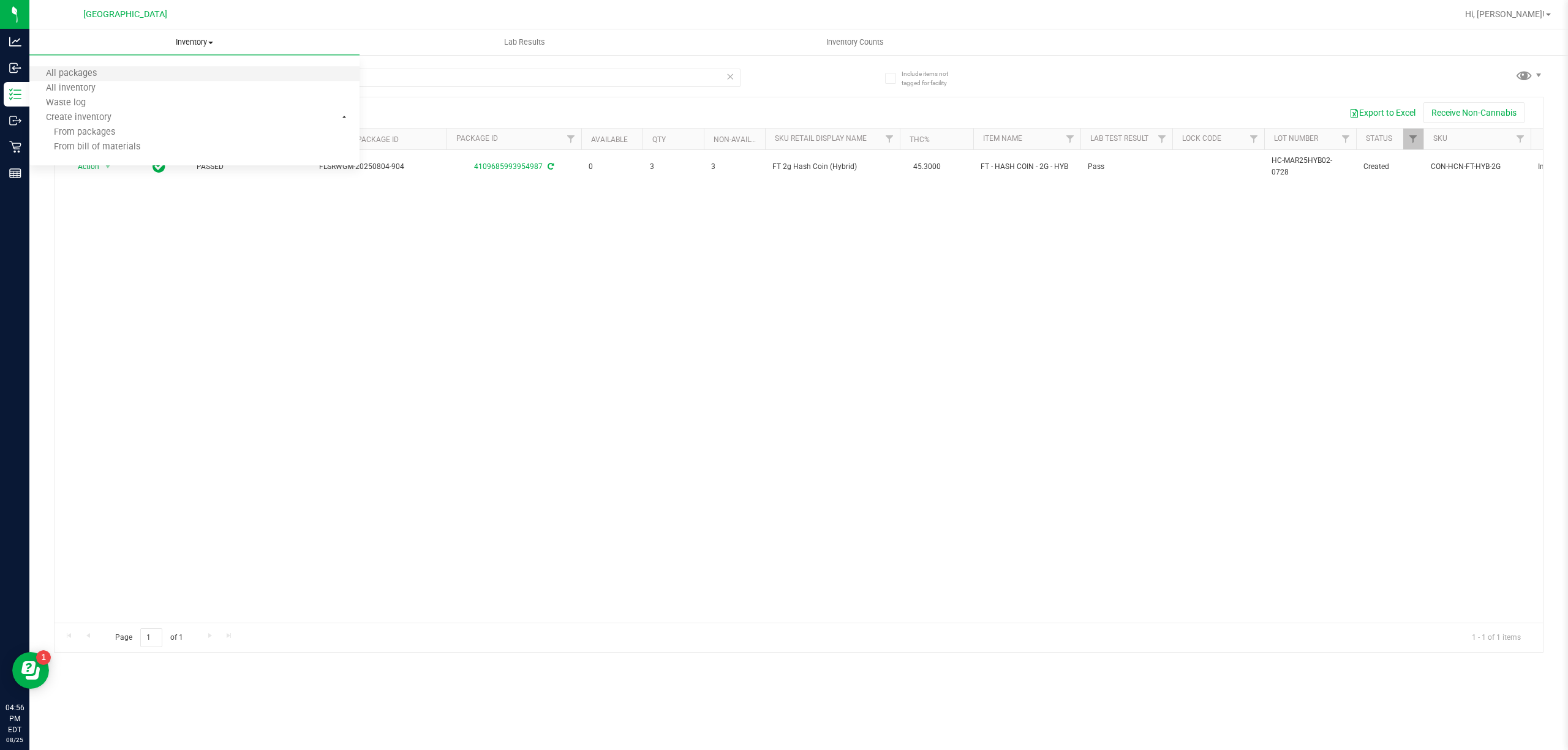
click at [345, 73] on li "All packages" at bounding box center [195, 73] width 330 height 14
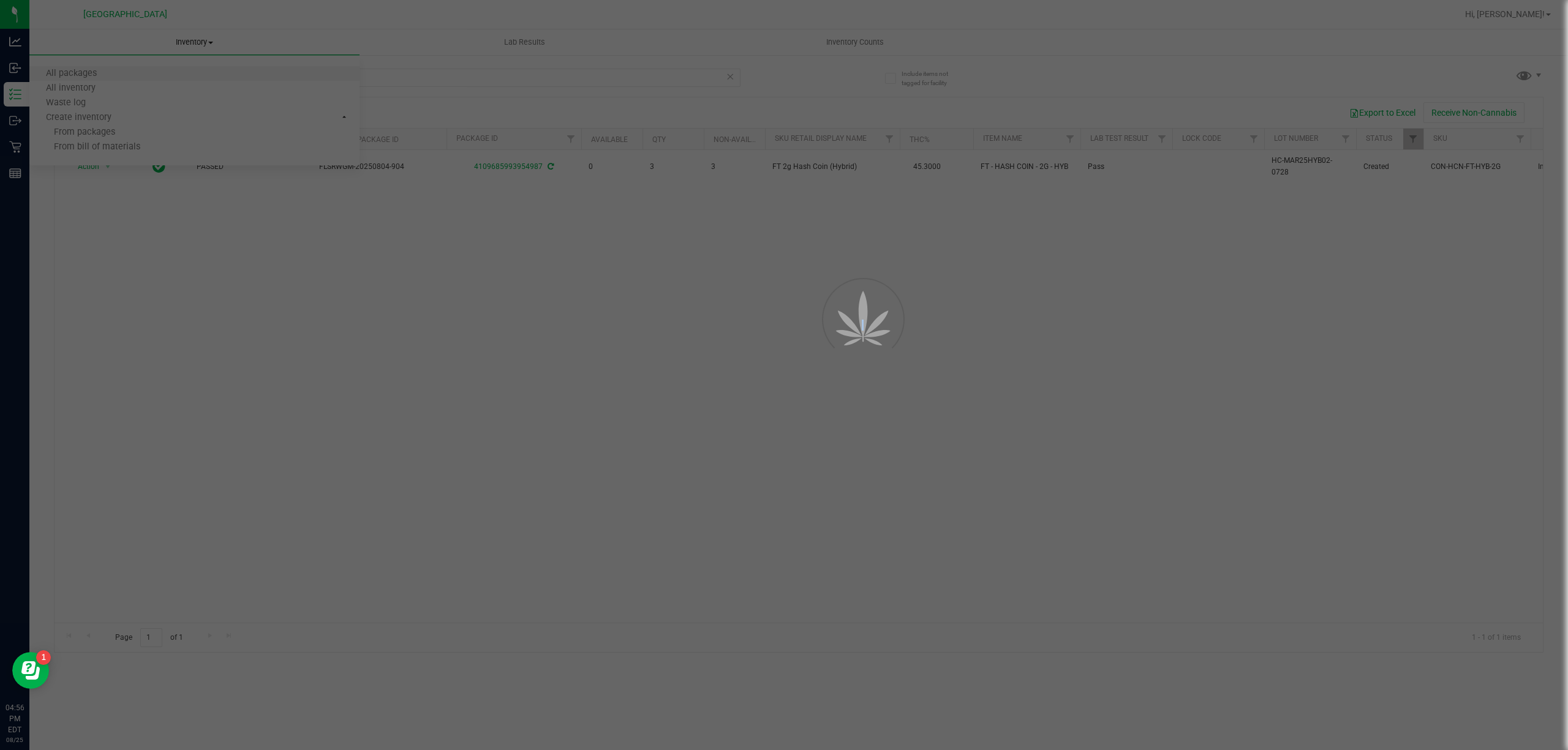
click at [345, 73] on div at bounding box center [784, 375] width 1568 height 750
click at [456, 86] on div at bounding box center [784, 375] width 1568 height 750
